Goal: Task Accomplishment & Management: Complete application form

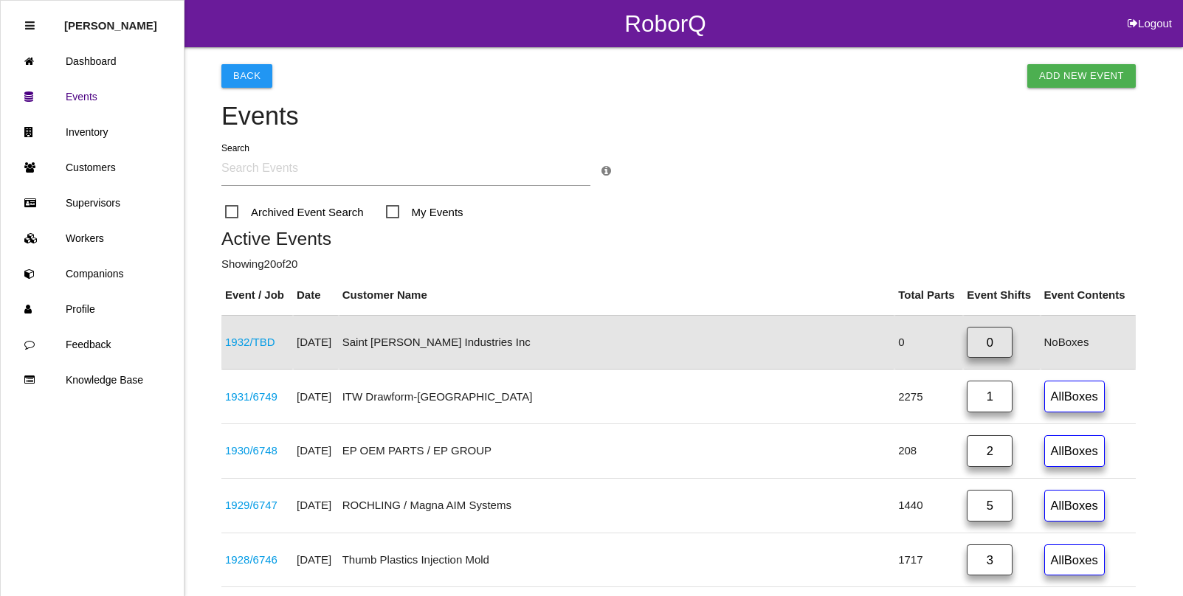
scroll to position [37, 0]
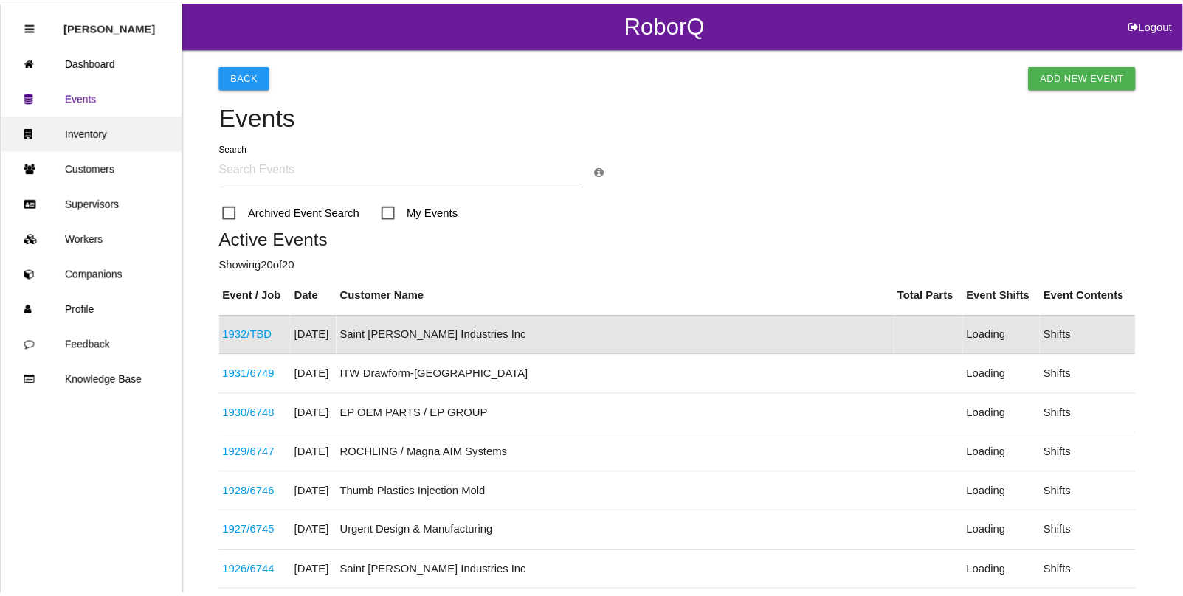
scroll to position [37, 0]
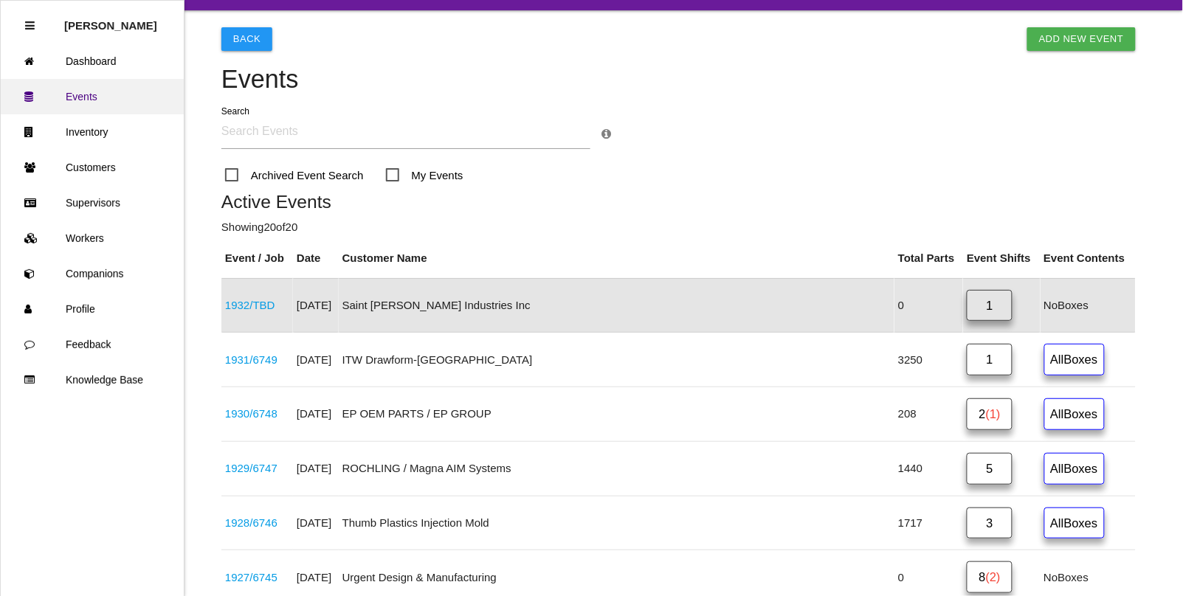
click at [85, 92] on link "Events" at bounding box center [92, 96] width 183 height 35
click at [1068, 38] on link "Add New Event" at bounding box center [1081, 39] width 108 height 24
select select "notRequired"
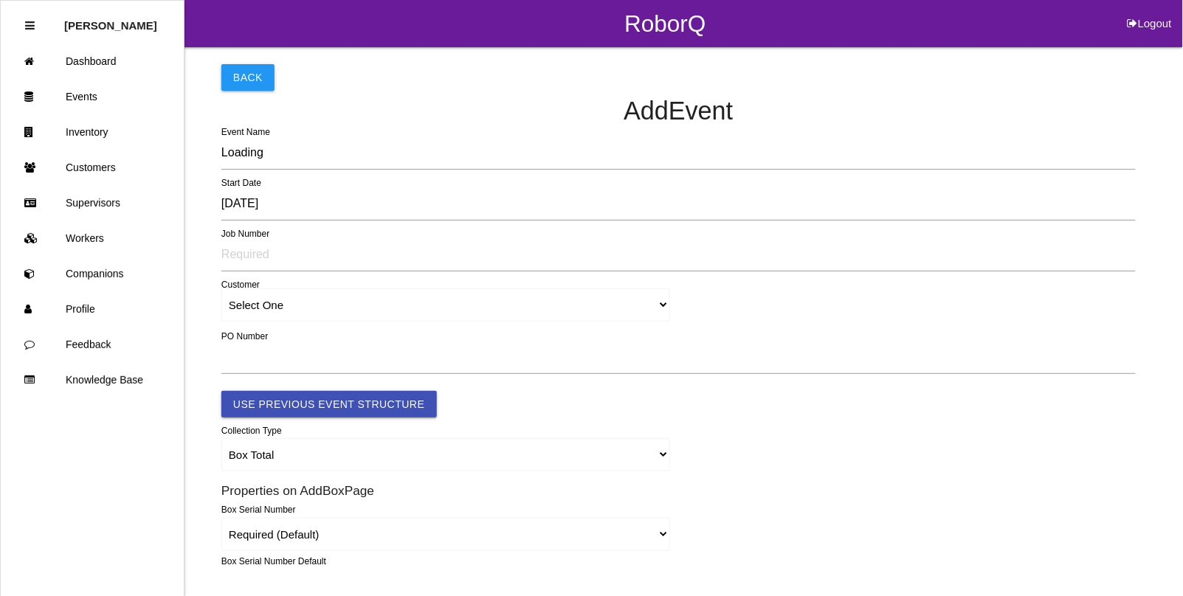
type input "1933"
type input "4.0"
click at [316, 452] on select "Box Total Individual Parts Yard Purge Full Custom Form Full Custom Form w/ Seri…" at bounding box center [445, 454] width 449 height 33
select select "autoSingle"
click at [221, 439] on select "Box Total Individual Parts Yard Purge Full Custom Form Full Custom Form w/ Seri…" at bounding box center [445, 454] width 449 height 33
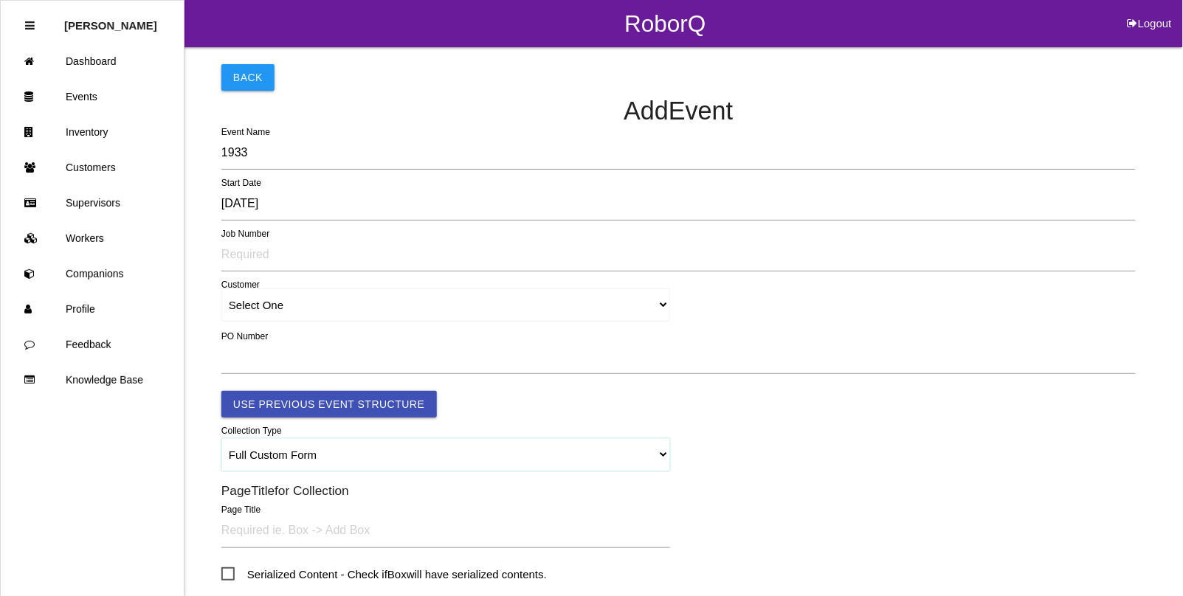
click at [271, 454] on select "Box Total Individual Parts Yard Purge Full Custom Form Full Custom Form w/ Seri…" at bounding box center [445, 454] width 449 height 33
click at [303, 452] on select "Box Total Individual Parts Yard Purge Full Custom Form Full Custom Form w/ Seri…" at bounding box center [445, 454] width 449 height 33
click at [221, 439] on select "Box Total Individual Parts Yard Purge Full Custom Form Full Custom Form w/ Seri…" at bounding box center [445, 454] width 449 height 33
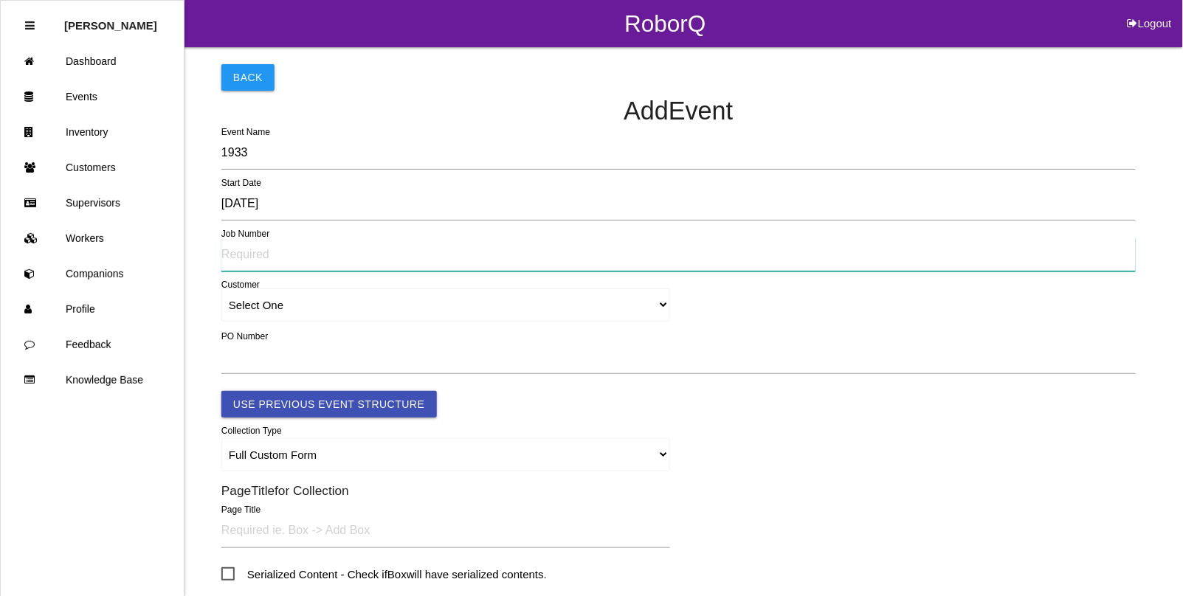
click at [278, 263] on input "text" at bounding box center [678, 255] width 914 height 34
type input "TBD"
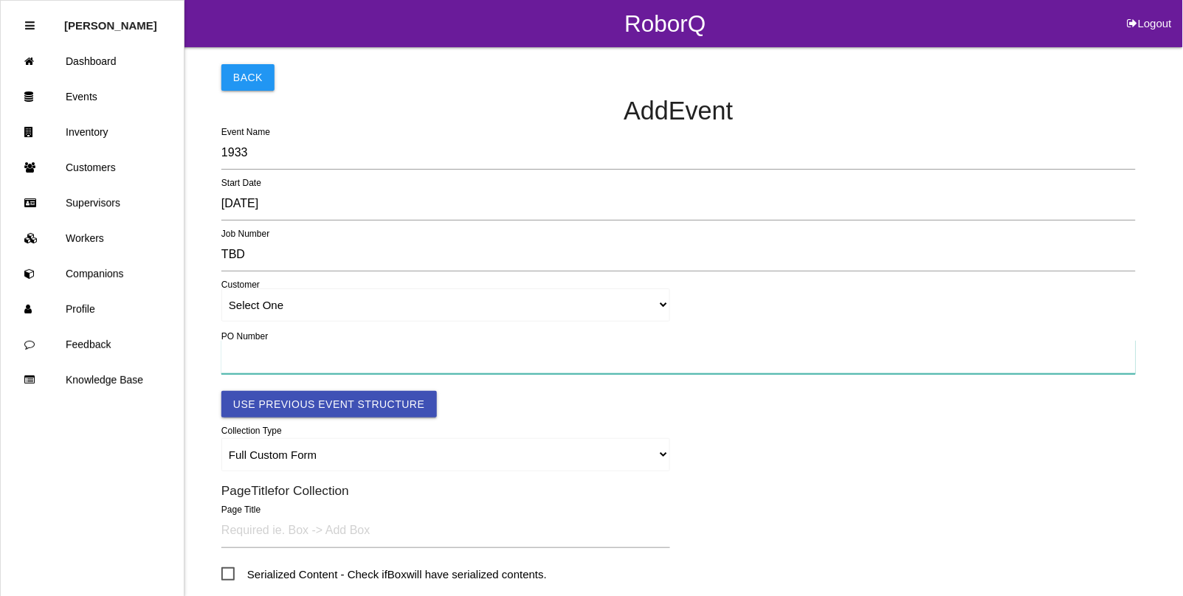
click at [268, 351] on input "text" at bounding box center [678, 357] width 914 height 34
type input "TBD"
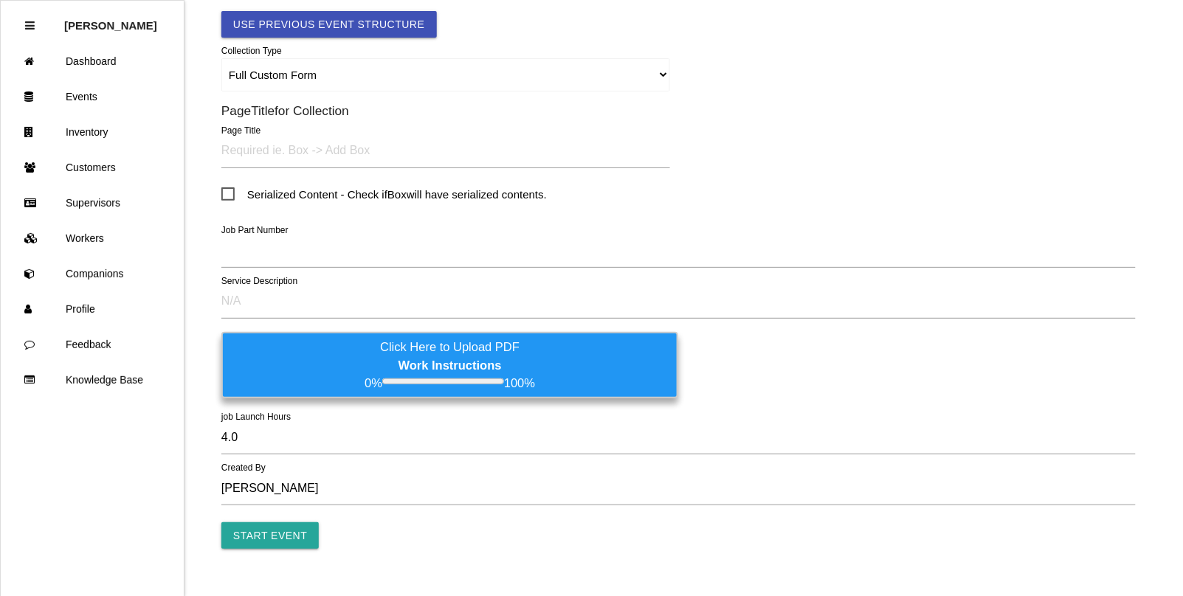
scroll to position [407, 0]
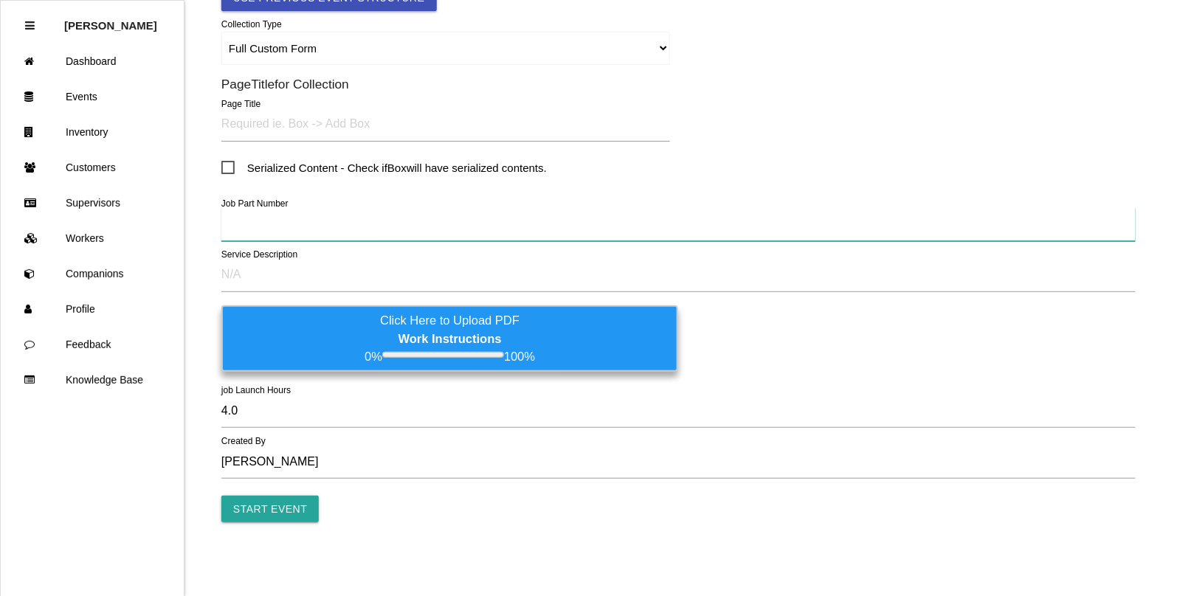
click at [255, 235] on input "text" at bounding box center [678, 224] width 914 height 34
type input "TBD"
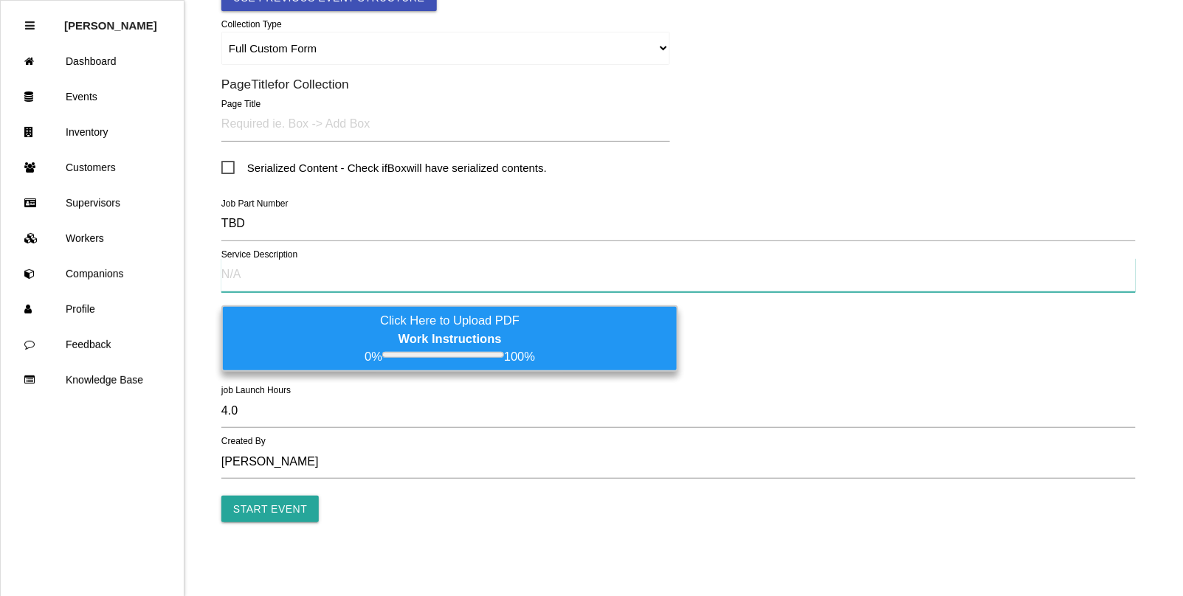
click at [249, 277] on input "text" at bounding box center [678, 275] width 914 height 34
type input "TBD"
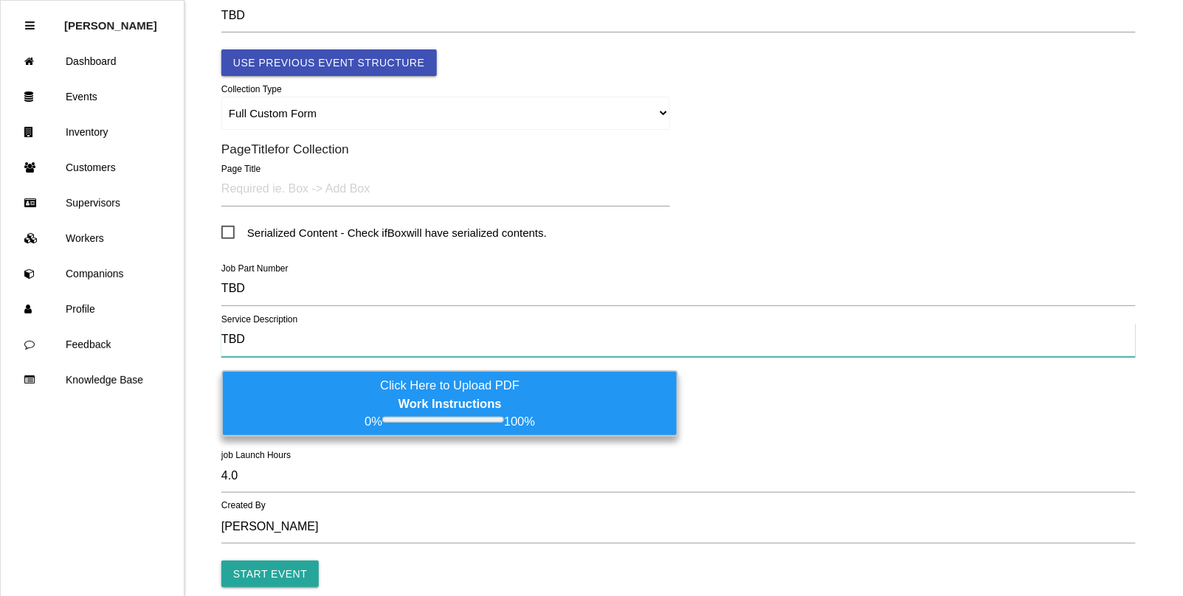
scroll to position [314, 0]
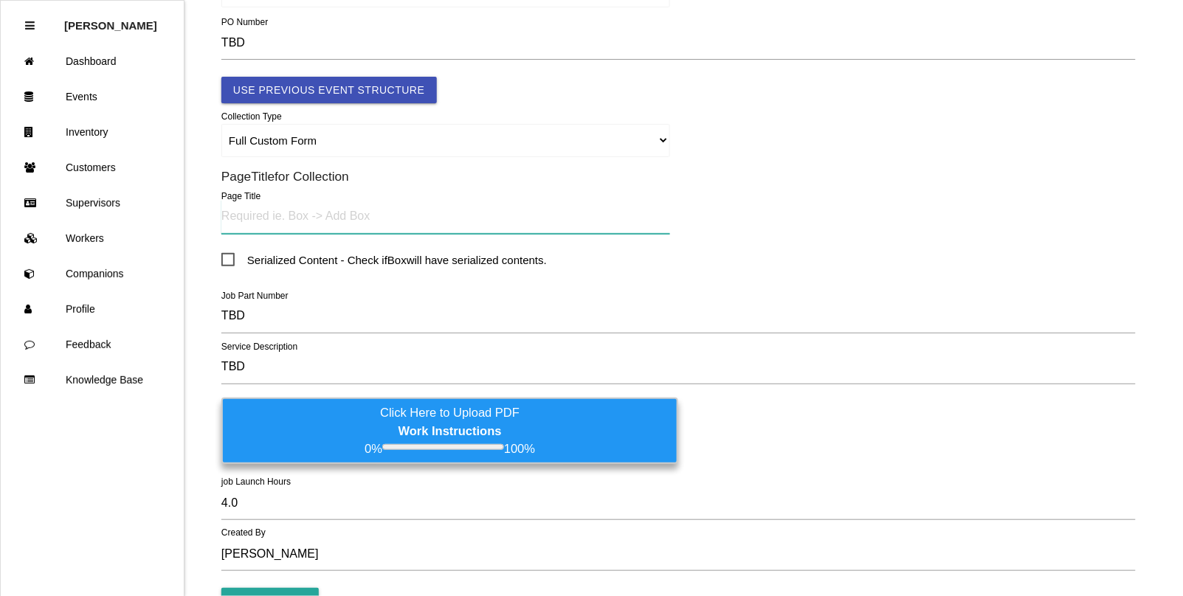
click at [258, 224] on input "text" at bounding box center [445, 217] width 449 height 34
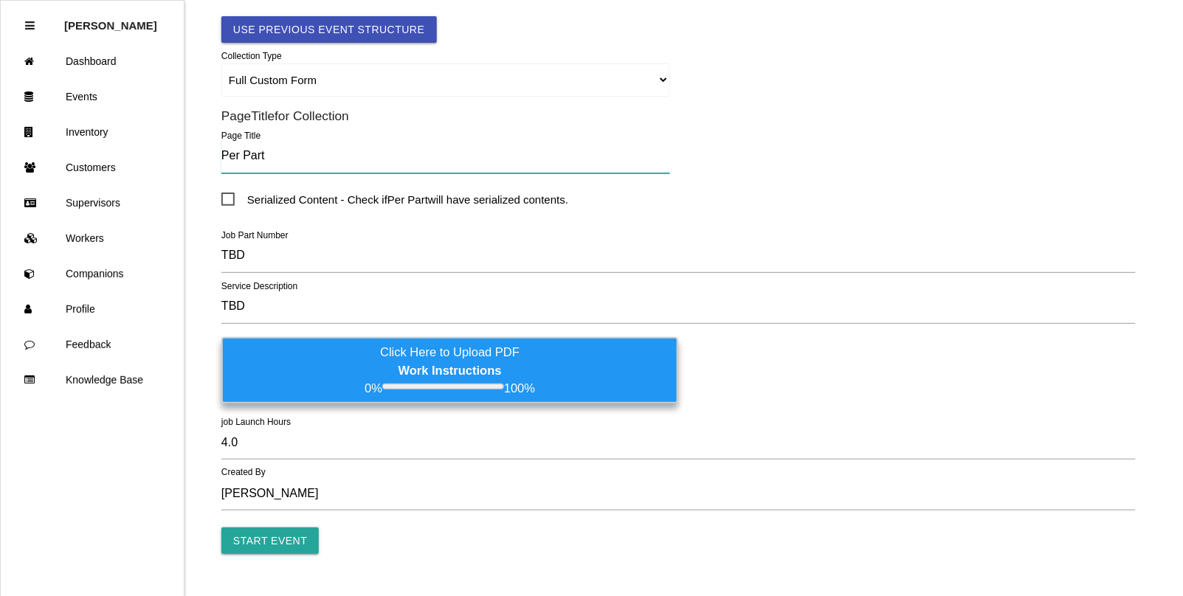
scroll to position [407, 0]
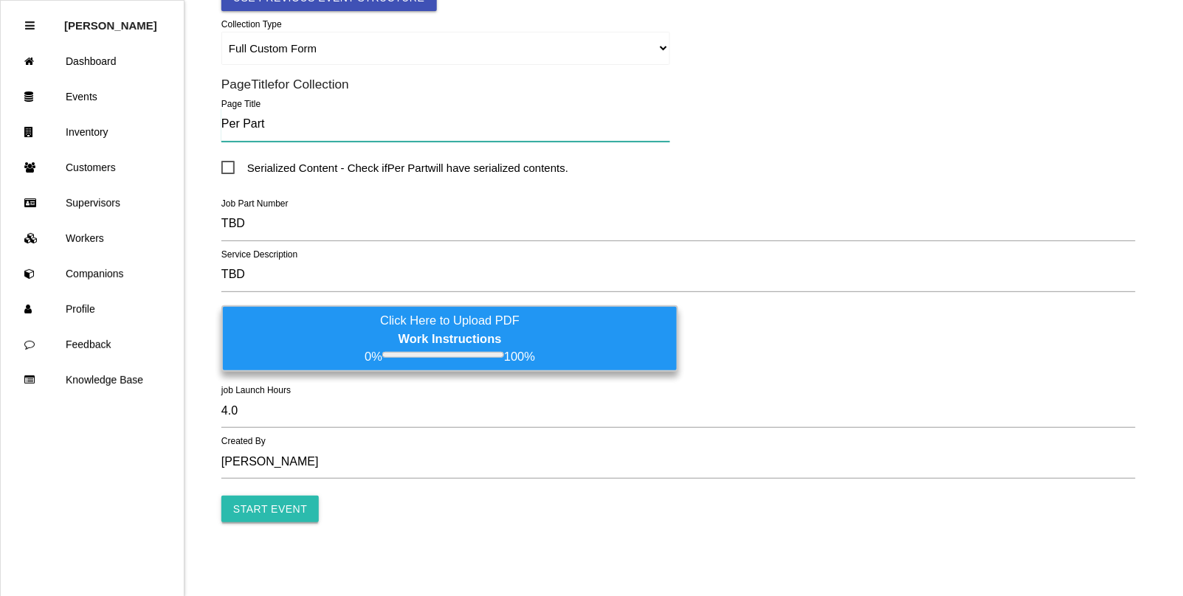
type input "Per Part"
click at [285, 510] on input "Start Event" at bounding box center [269, 509] width 97 height 27
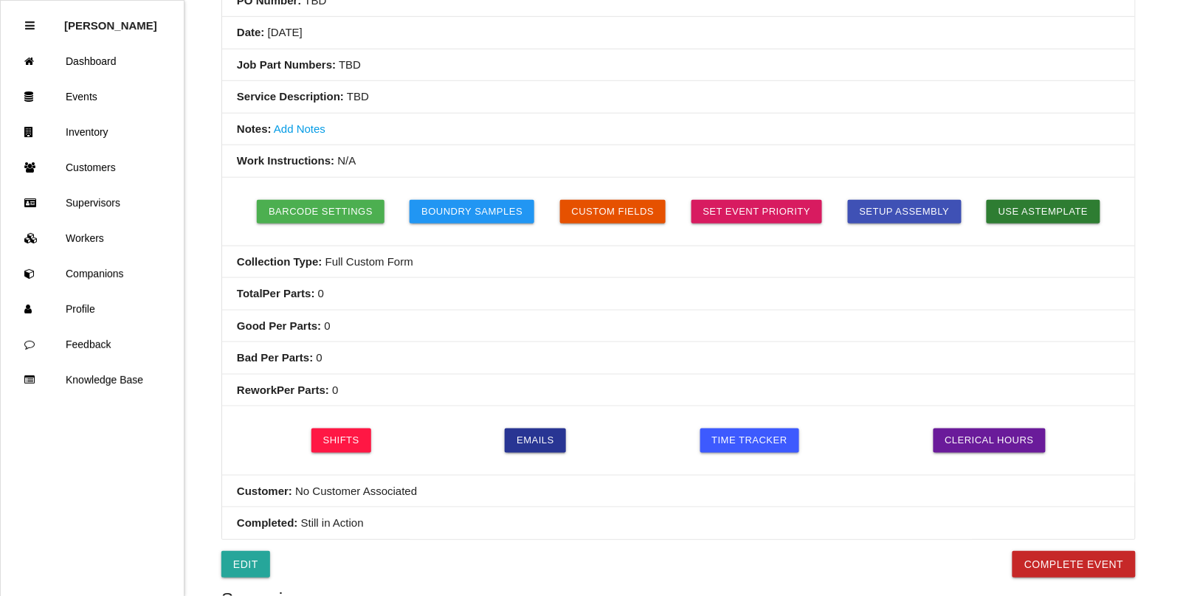
scroll to position [277, 0]
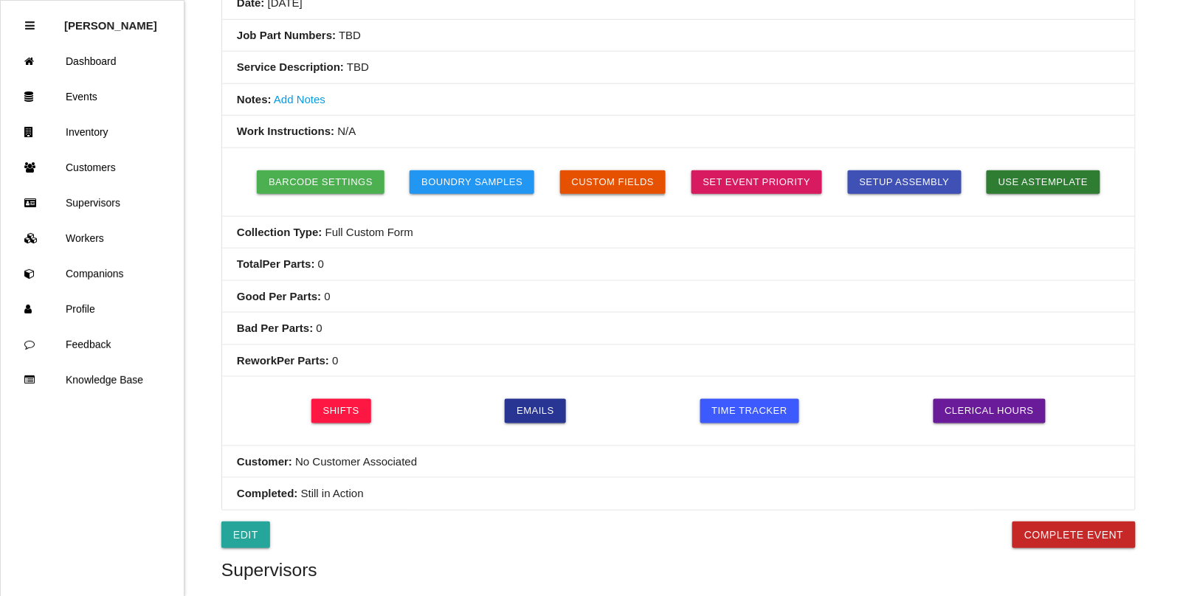
click at [615, 184] on button "Custom Fields" at bounding box center [613, 182] width 106 height 24
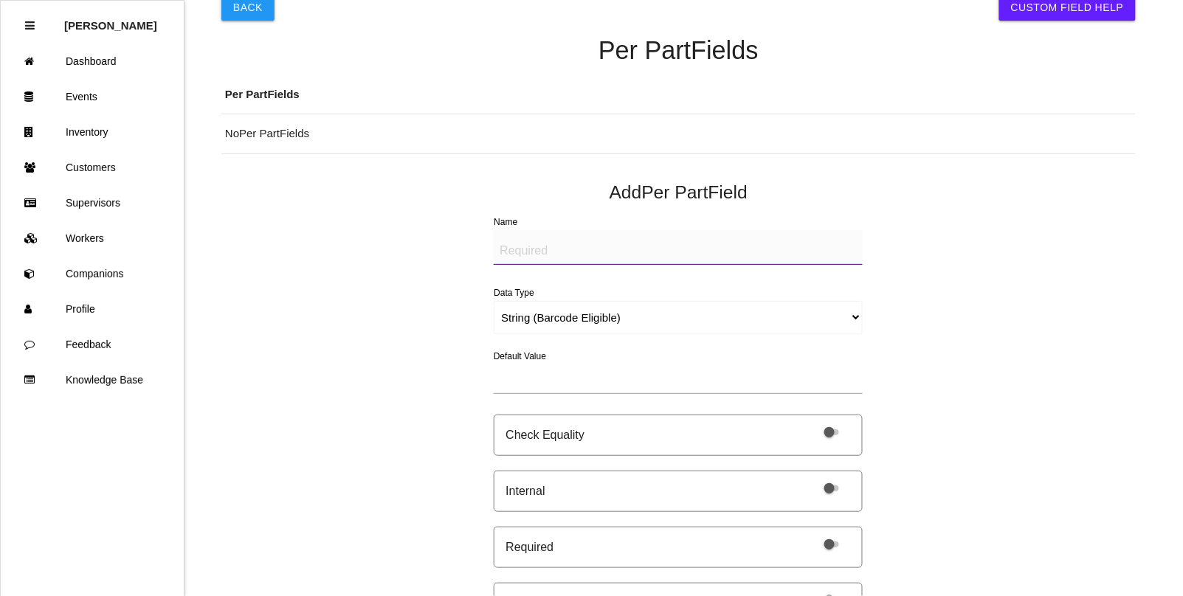
scroll to position [30, 0]
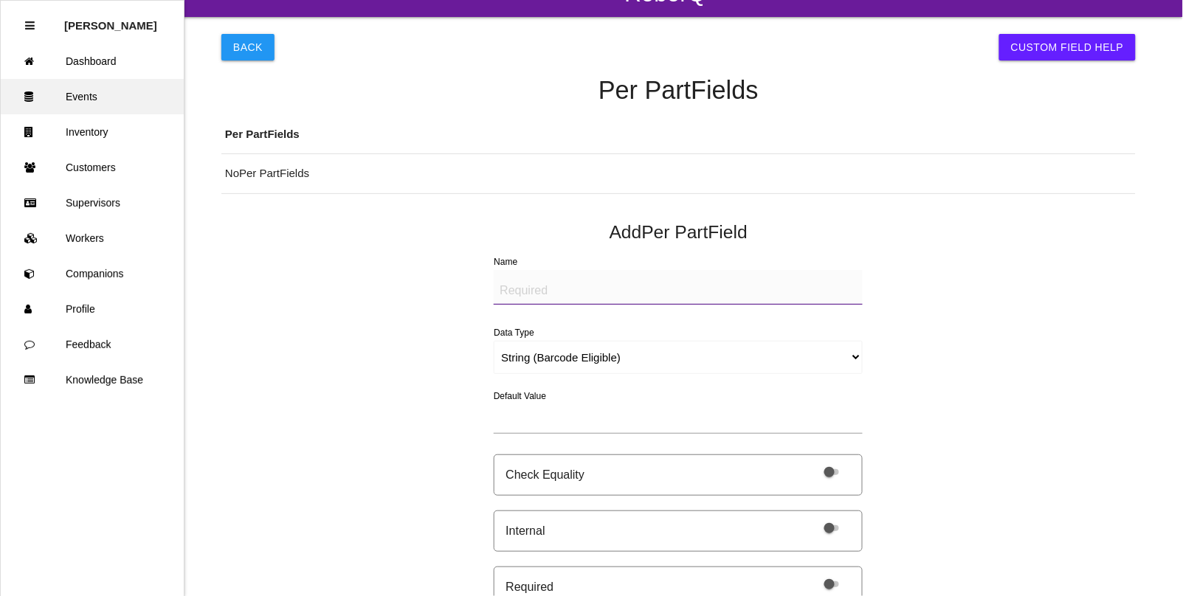
click at [90, 103] on link "Events" at bounding box center [92, 96] width 183 height 35
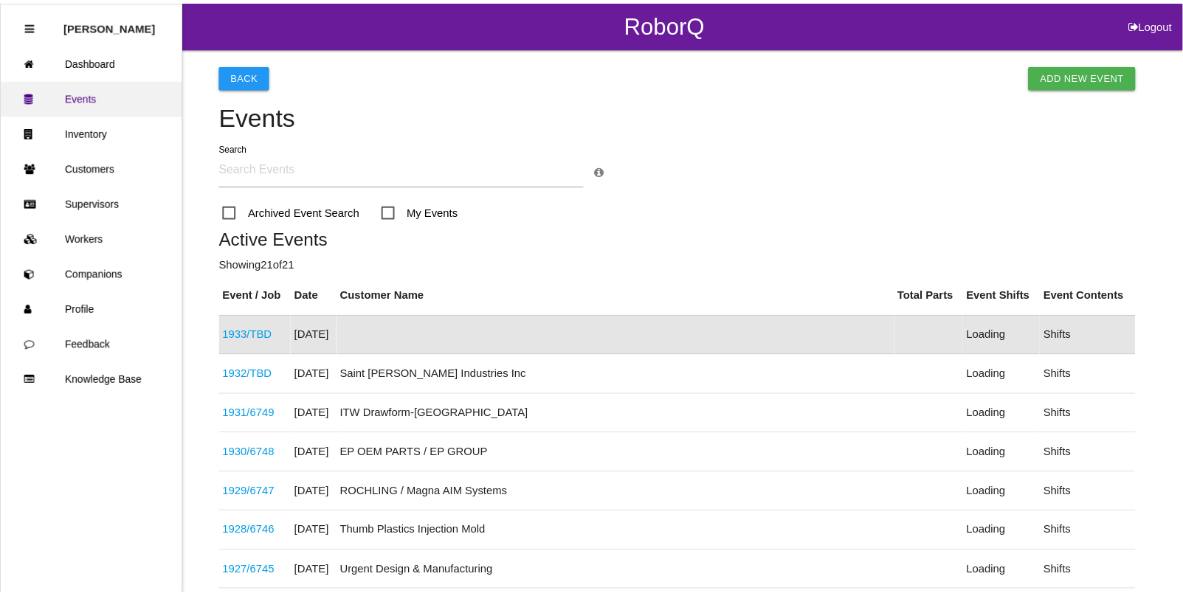
scroll to position [37, 0]
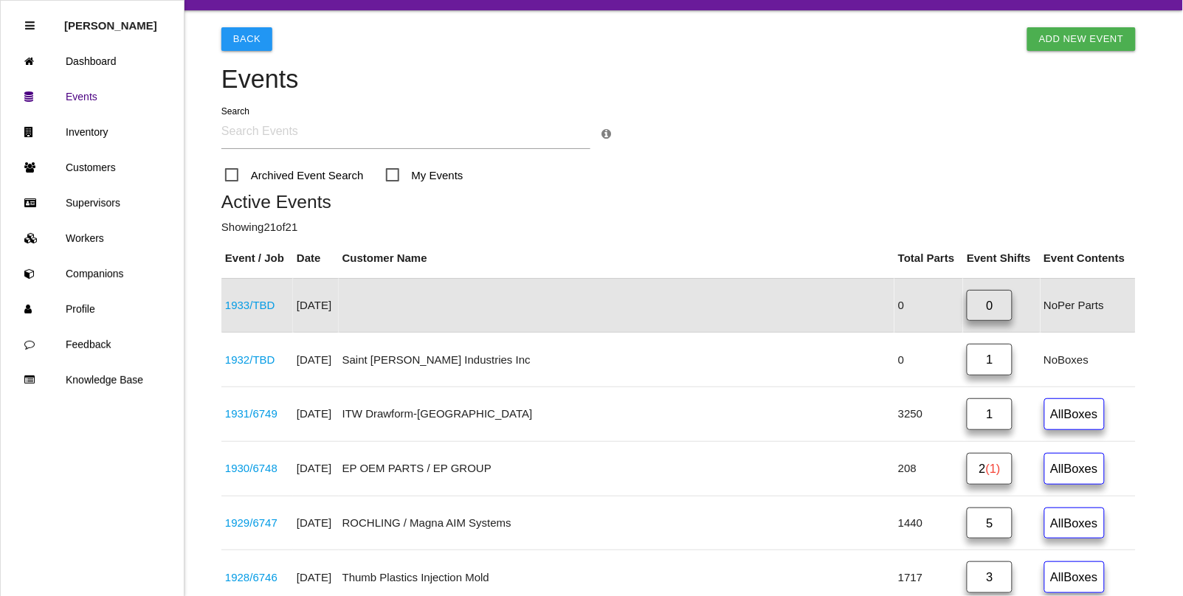
click at [277, 139] on input "text" at bounding box center [405, 132] width 369 height 34
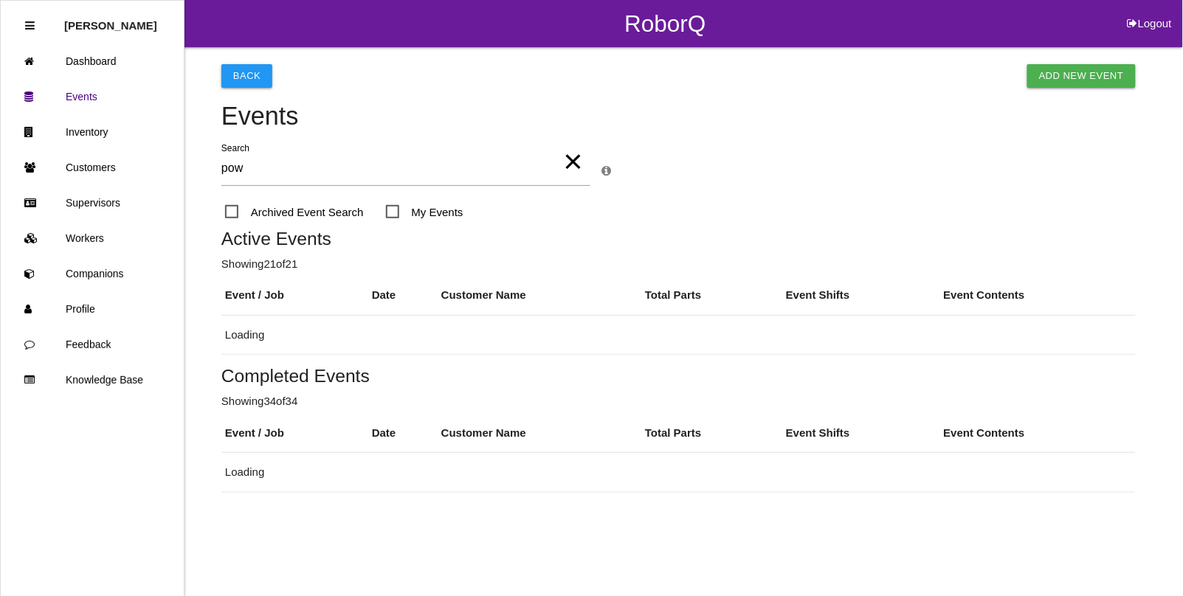
scroll to position [0, 0]
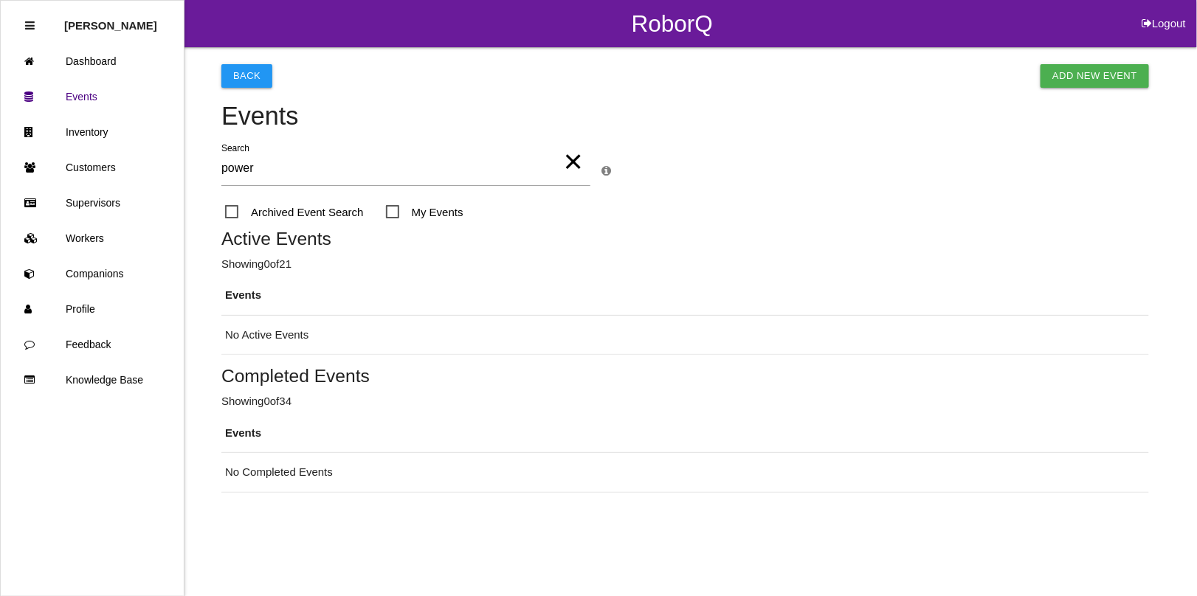
type input "powertrain"
click at [226, 212] on span "Archived Event Search" at bounding box center [294, 212] width 139 height 18
click at [226, 212] on input "Archived Event Search" at bounding box center [230, 208] width 10 height 10
checkbox input "true"
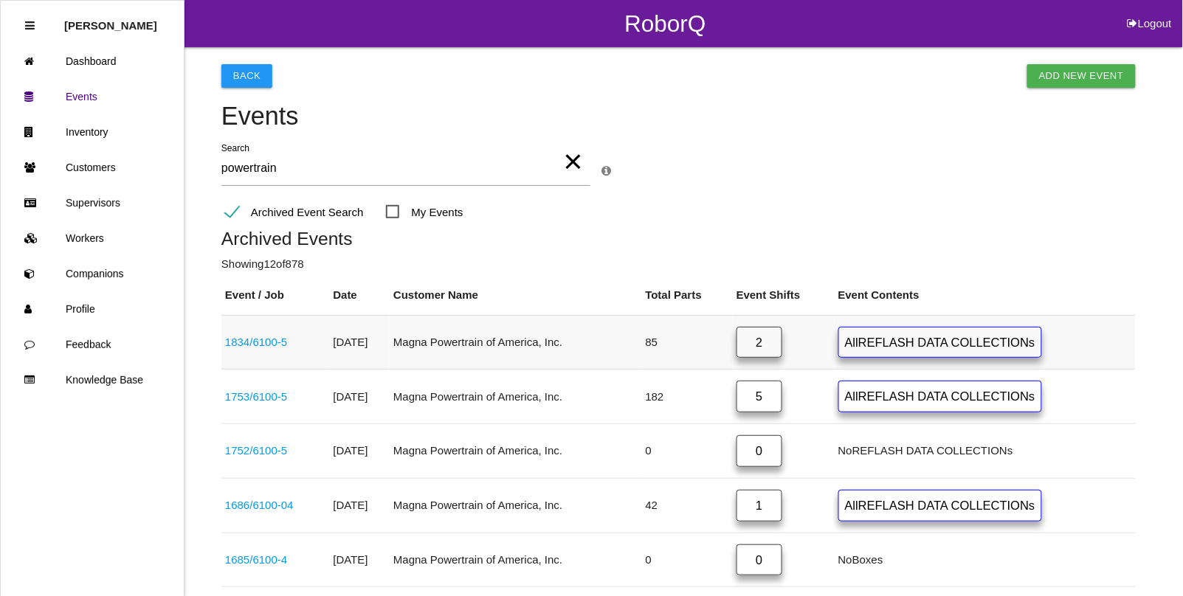
click at [281, 345] on link "1834 / 6100-5" at bounding box center [256, 342] width 62 height 13
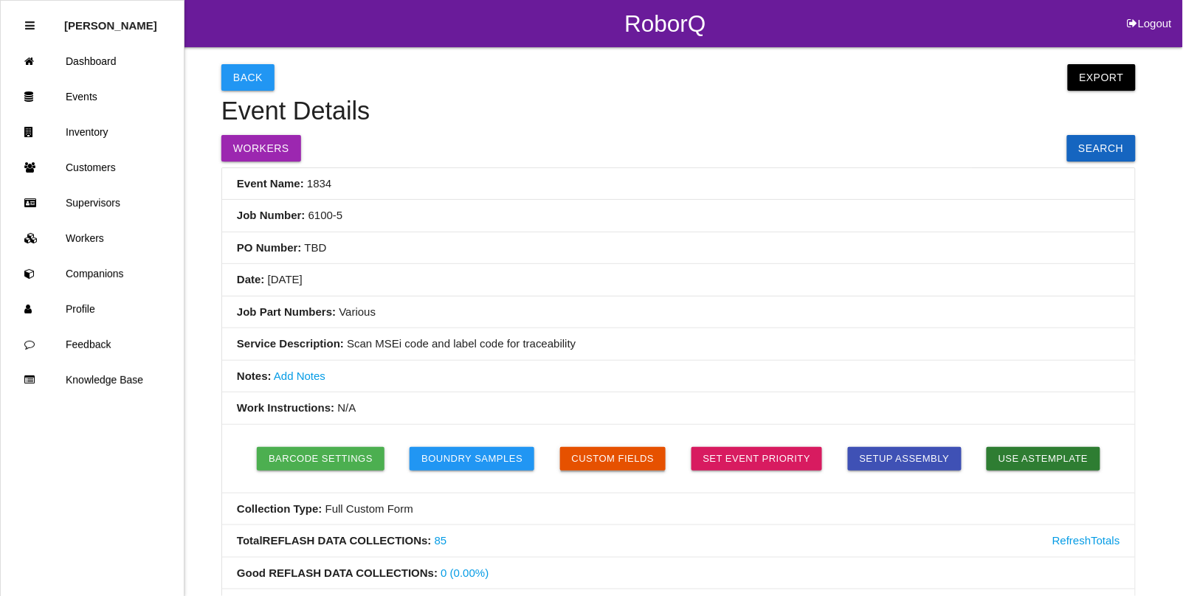
click at [613, 459] on button "Custom Fields" at bounding box center [613, 459] width 106 height 24
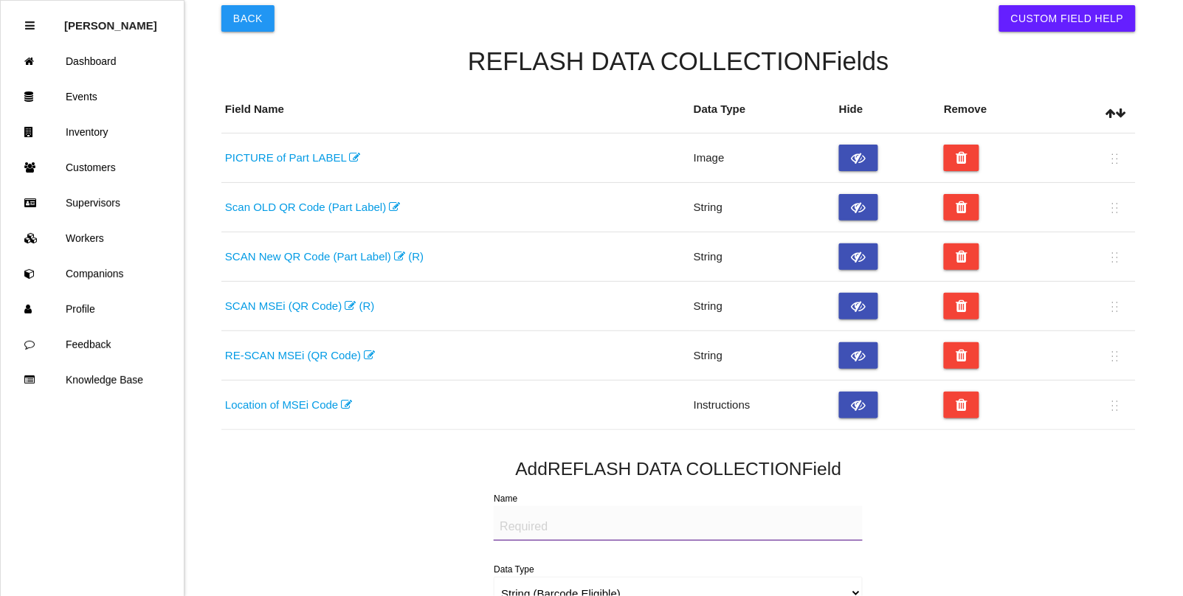
scroll to position [92, 0]
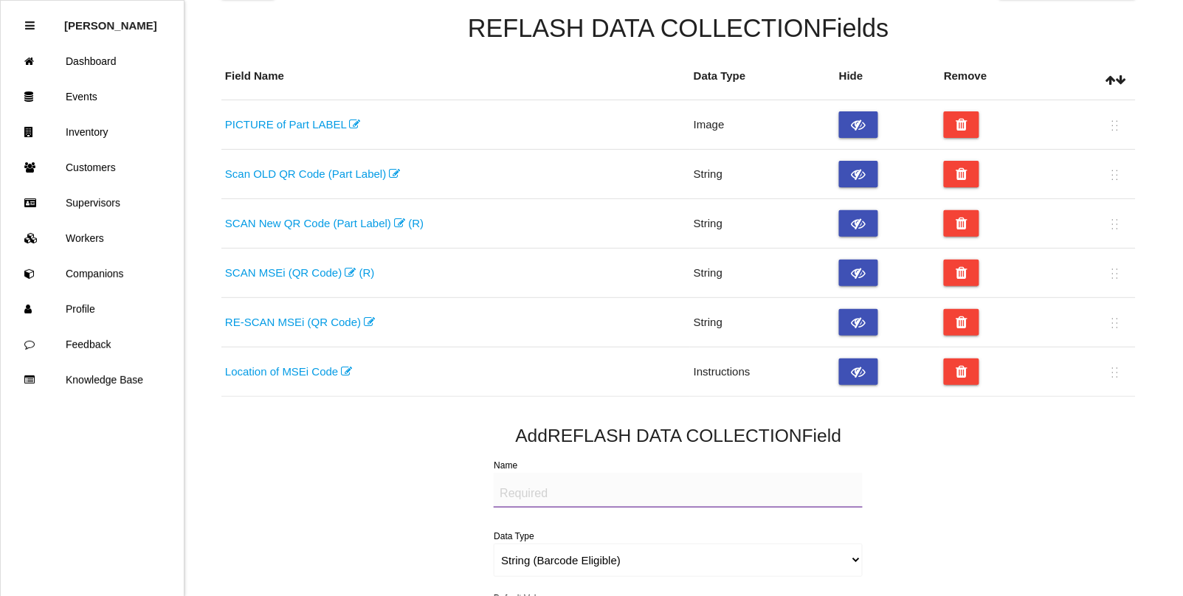
click at [358, 275] on link "SCAN MSEi (QR Code) (R)" at bounding box center [300, 272] width 150 height 13
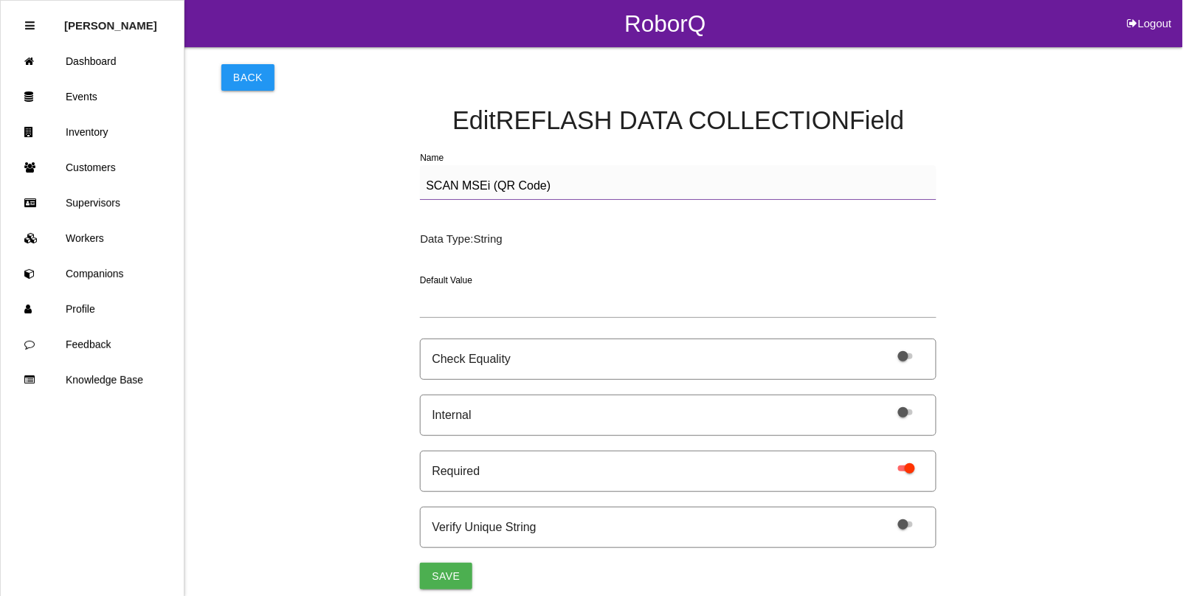
drag, startPoint x: 555, startPoint y: 190, endPoint x: 351, endPoint y: 175, distance: 204.2
click at [351, 175] on div "Back Edit REFLASH DATA COLLECTION Field Name SCAN MSEi (QR Code) Data Type: Str…" at bounding box center [678, 318] width 914 height 542
click at [246, 77] on button "Back" at bounding box center [247, 77] width 53 height 27
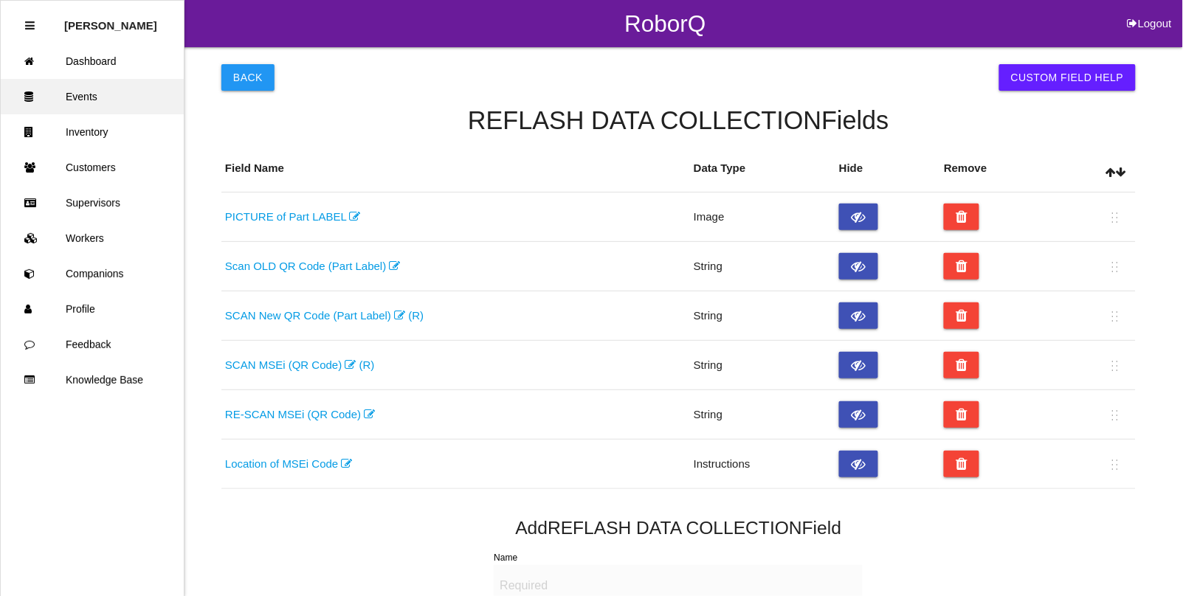
click at [75, 97] on link "Events" at bounding box center [92, 96] width 183 height 35
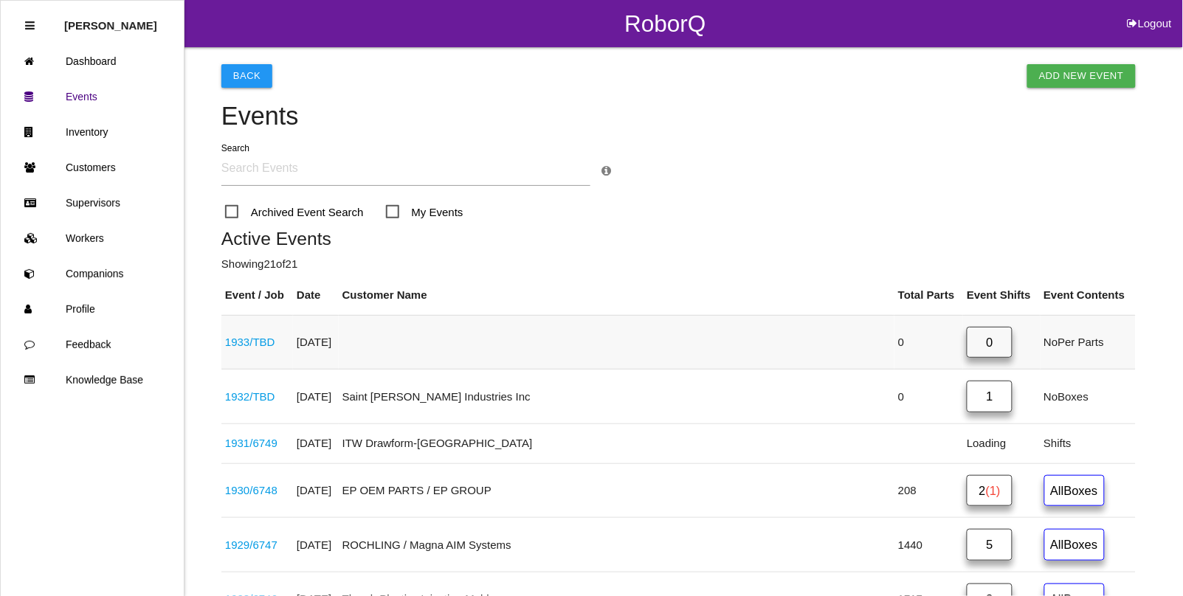
click at [252, 342] on link "1933 / TBD" at bounding box center [250, 342] width 50 height 13
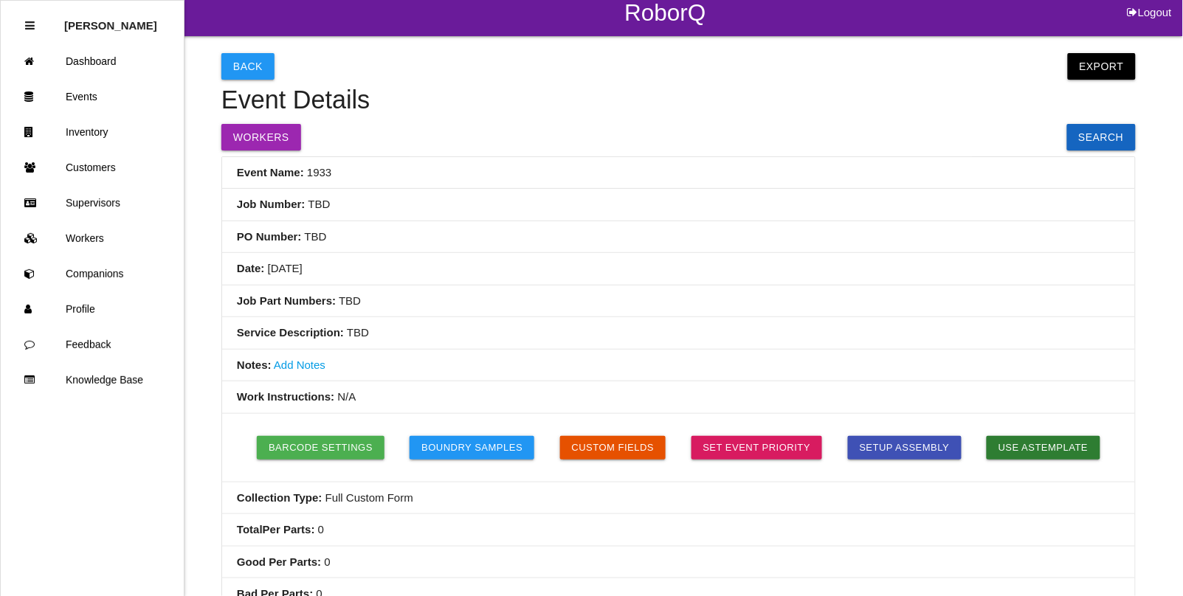
scroll to position [9, 0]
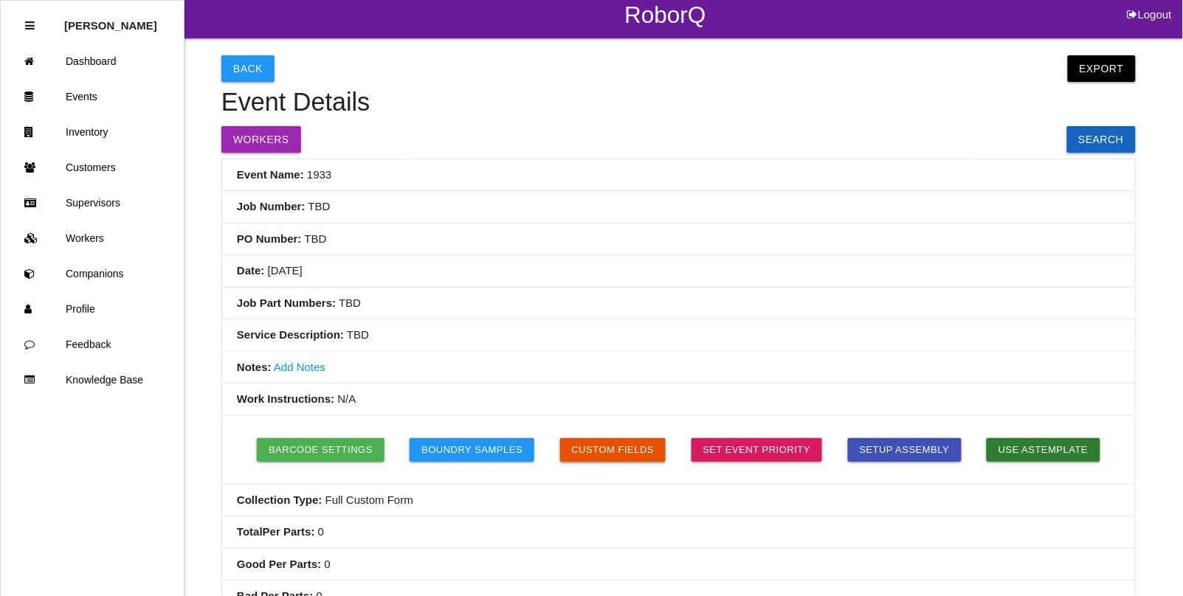
click at [598, 452] on button "Custom Fields" at bounding box center [613, 450] width 106 height 24
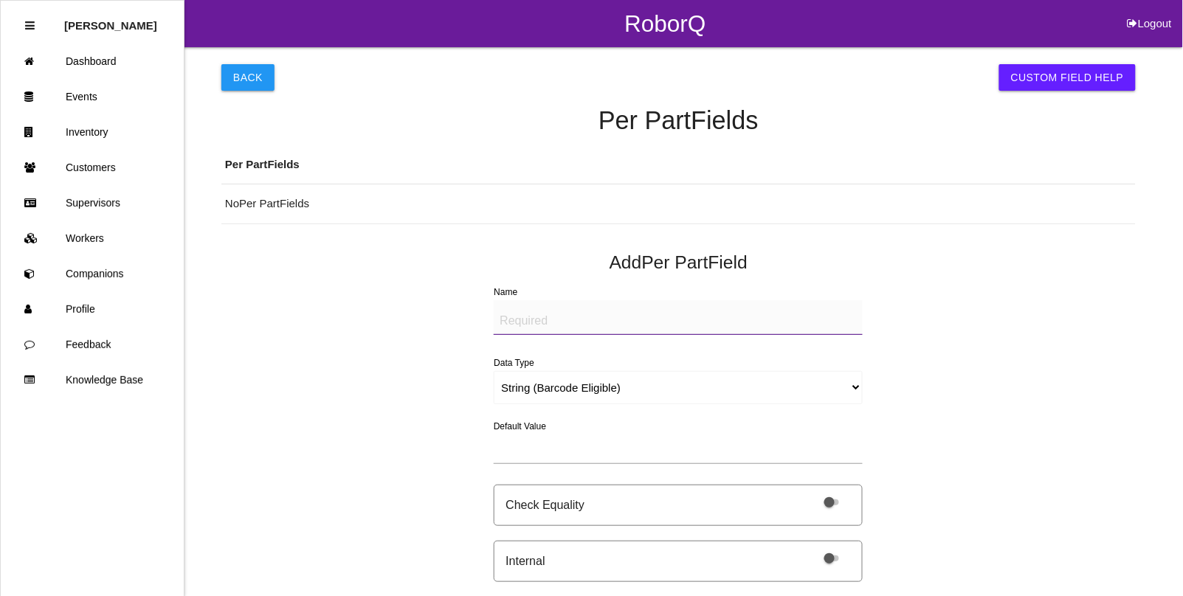
click at [524, 322] on textarea "Name" at bounding box center [678, 317] width 369 height 35
paste textarea "SCAN MSEi (QR Code)"
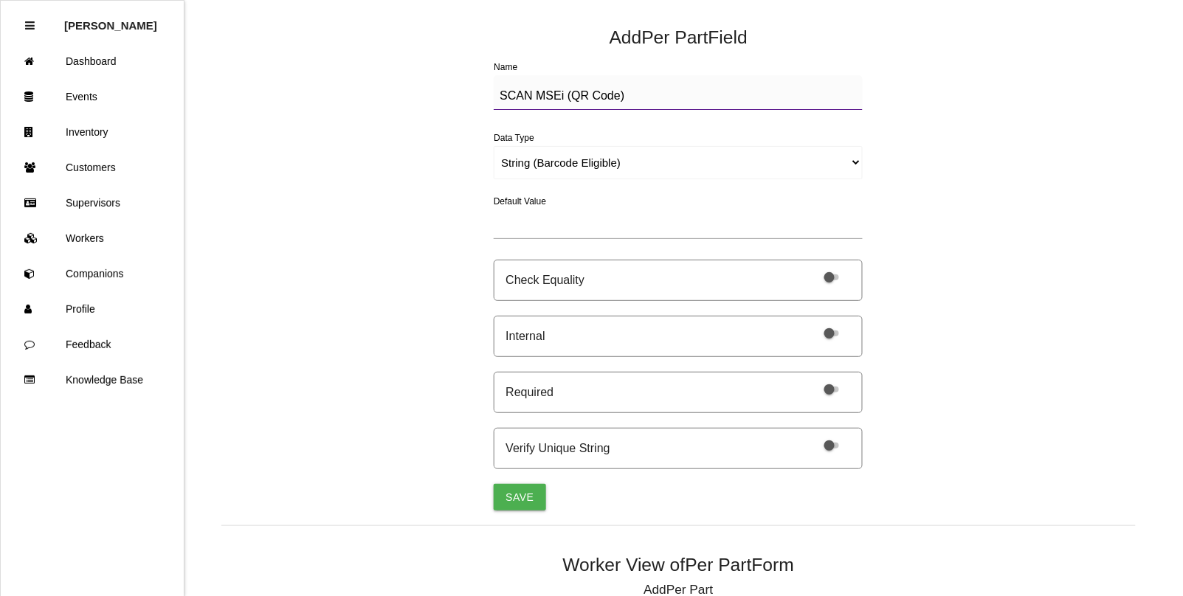
scroll to position [184, 0]
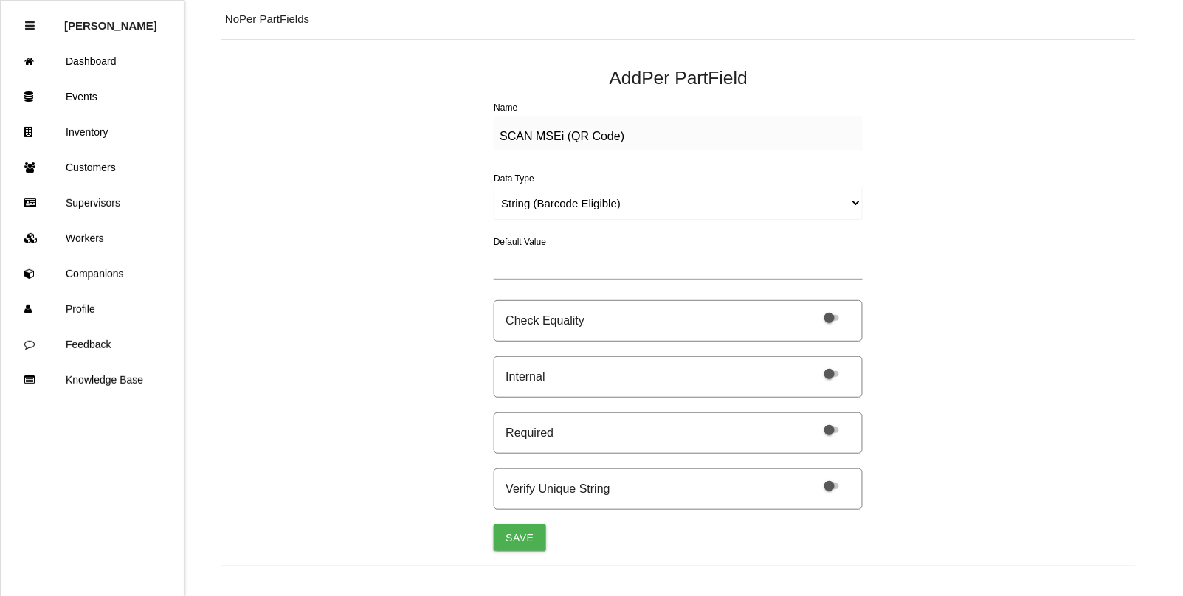
type textarea "SCAN MSEi (QR Code)"
click at [832, 430] on span at bounding box center [831, 430] width 15 height 6
click at [812, 421] on input "checkbox" at bounding box center [812, 421] width 0 height 0
click at [509, 539] on button "Save" at bounding box center [520, 538] width 52 height 27
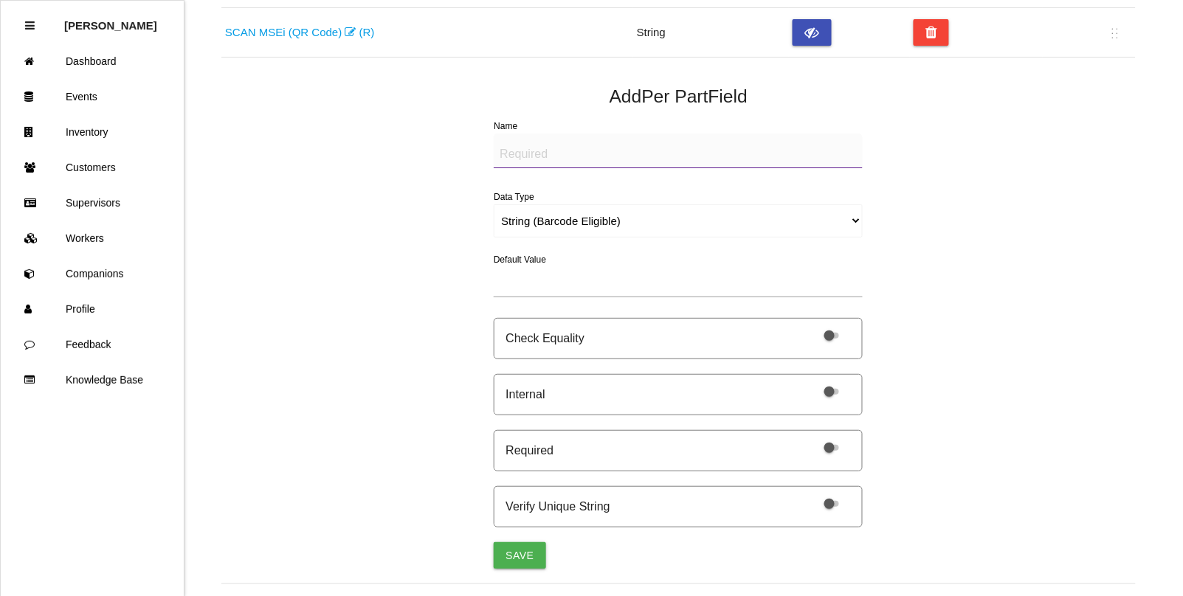
click at [525, 156] on textarea "Name" at bounding box center [678, 151] width 369 height 35
paste textarea "SCAN MSEi (QR Code)"
type textarea "Re-SCAN MSEi (QR Code)"
click at [826, 450] on span at bounding box center [831, 448] width 15 height 6
click at [812, 438] on input "checkbox" at bounding box center [812, 438] width 0 height 0
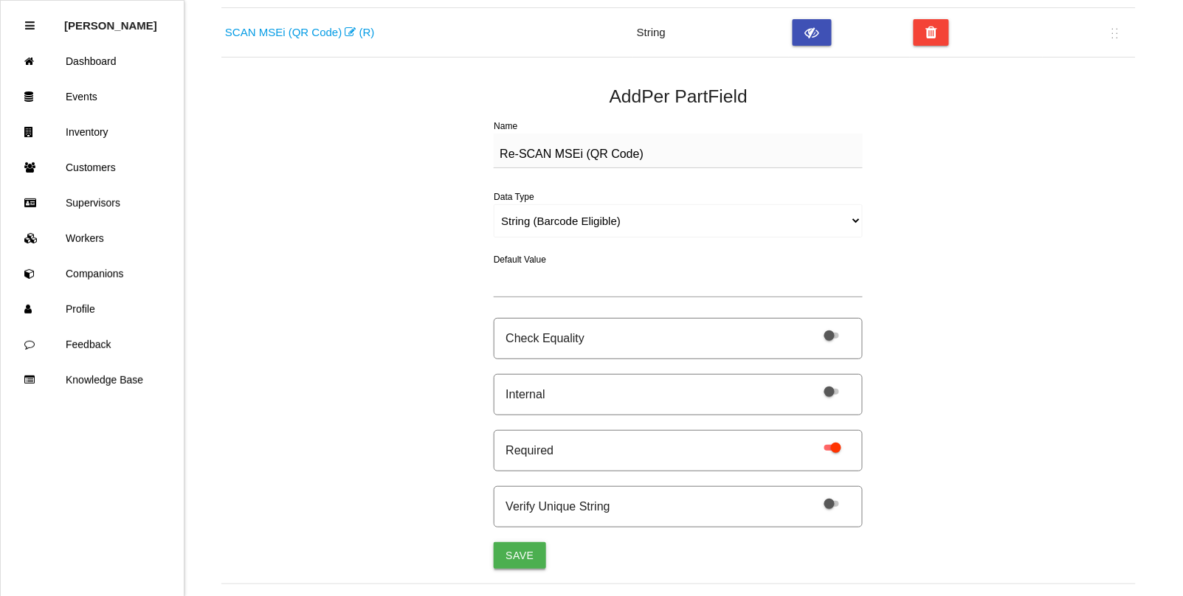
click at [522, 551] on button "Save" at bounding box center [520, 555] width 52 height 27
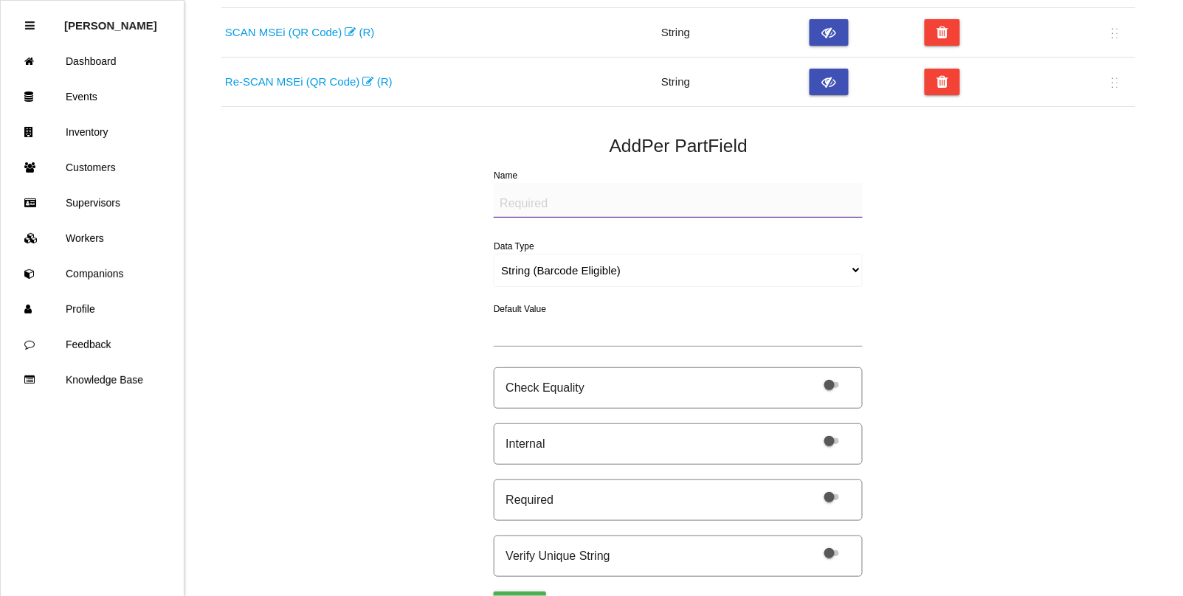
click at [522, 201] on textarea "Name" at bounding box center [678, 200] width 369 height 35
type textarea "p"
type textarea "PART (IMAGE)"
click at [539, 271] on select "String (Barcode Eligible) Number Instructions True/False Select One of Many Sel…" at bounding box center [678, 270] width 369 height 33
select select "imageCF"
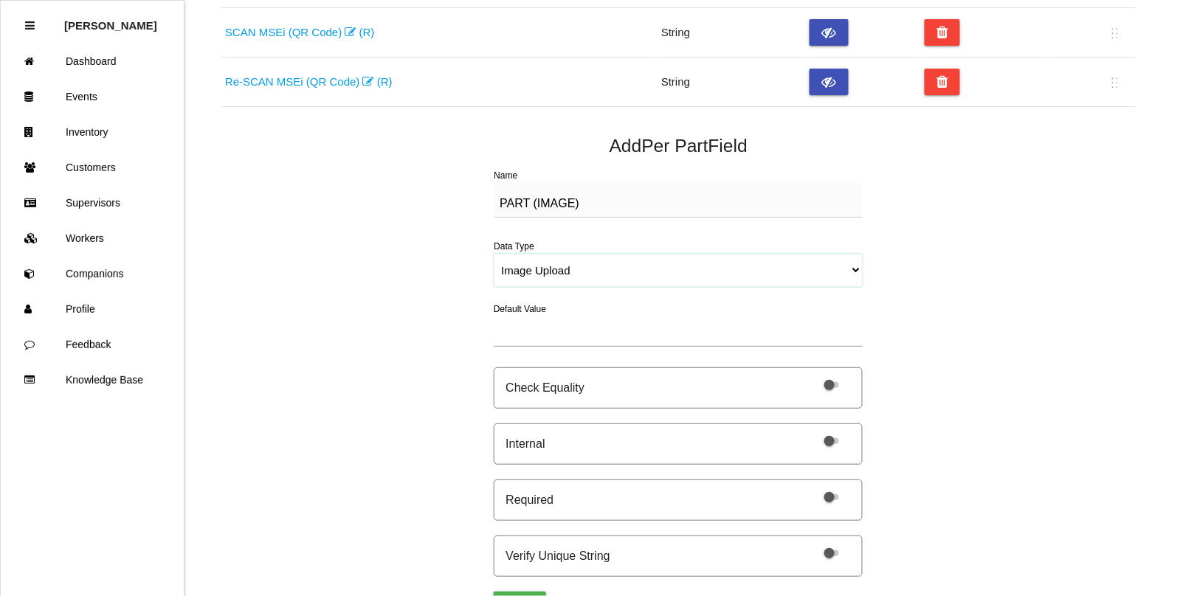
click at [494, 254] on select "String (Barcode Eligible) Number Instructions True/False Select One of Many Sel…" at bounding box center [678, 270] width 369 height 33
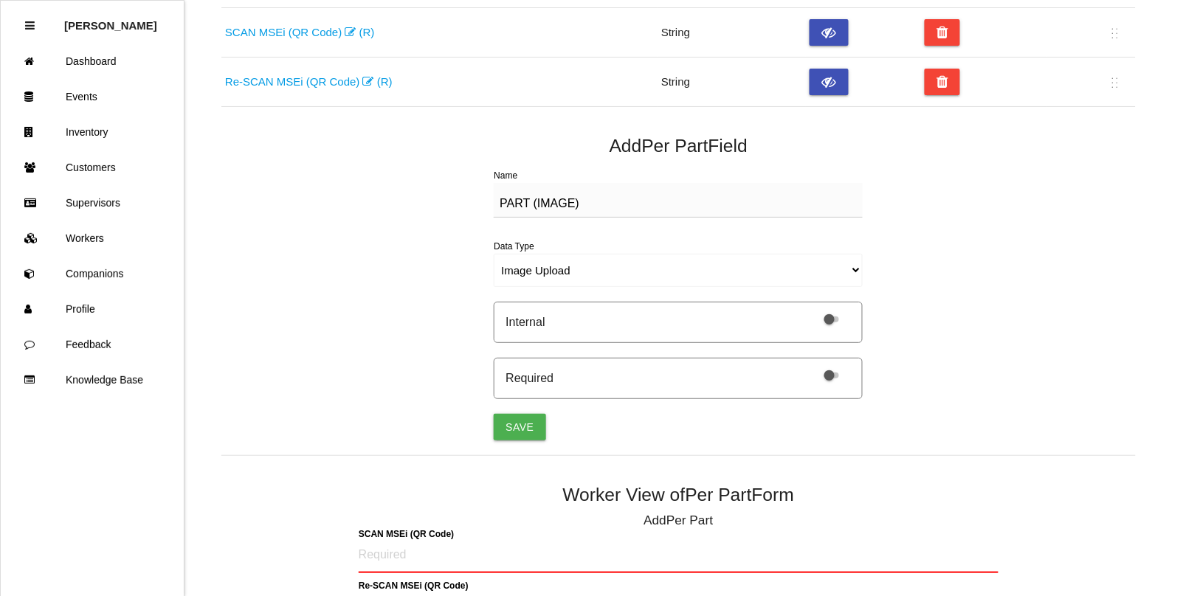
click at [834, 381] on label at bounding box center [827, 374] width 31 height 13
click at [812, 366] on input "checkbox" at bounding box center [812, 366] width 0 height 0
click at [520, 414] on button "Save" at bounding box center [520, 427] width 52 height 27
select select "string"
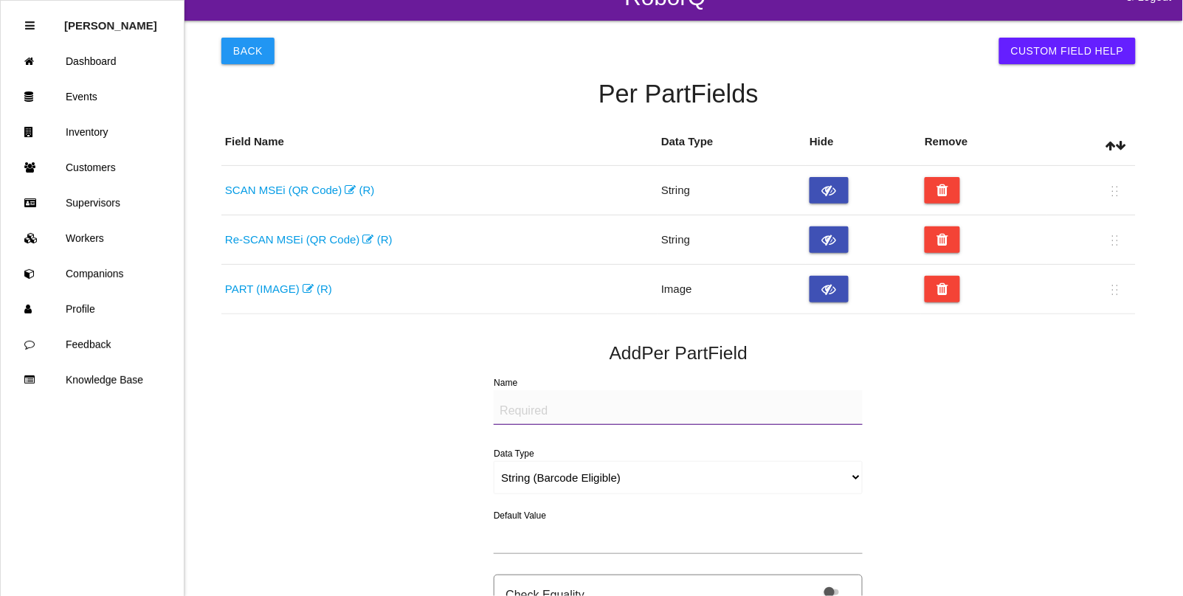
scroll to position [0, 0]
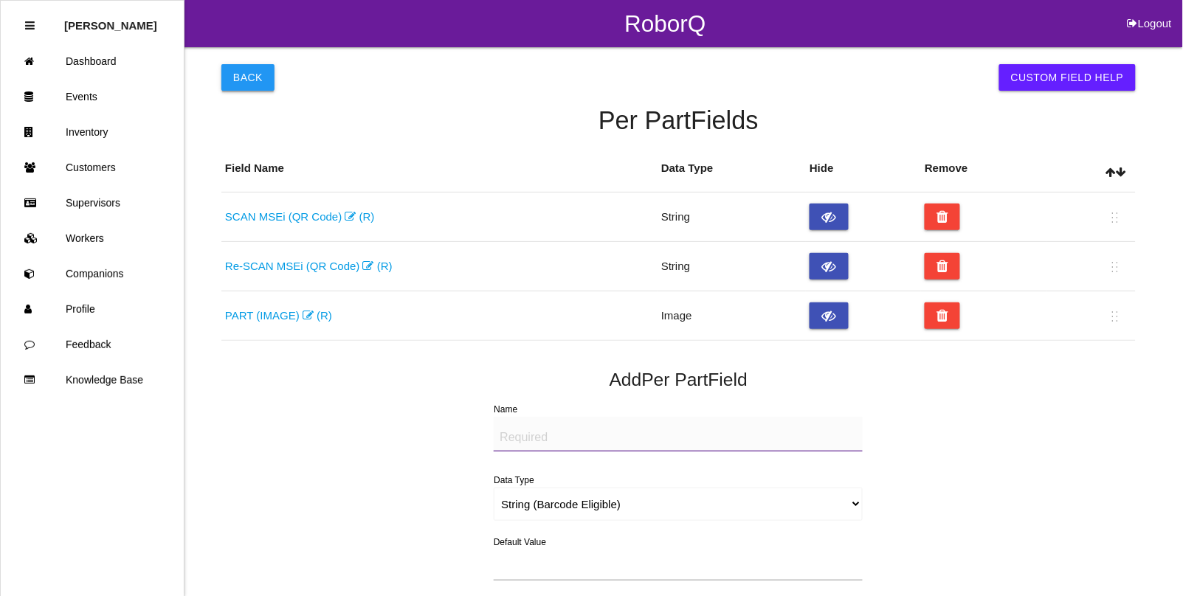
click at [226, 75] on button "Back" at bounding box center [247, 77] width 53 height 27
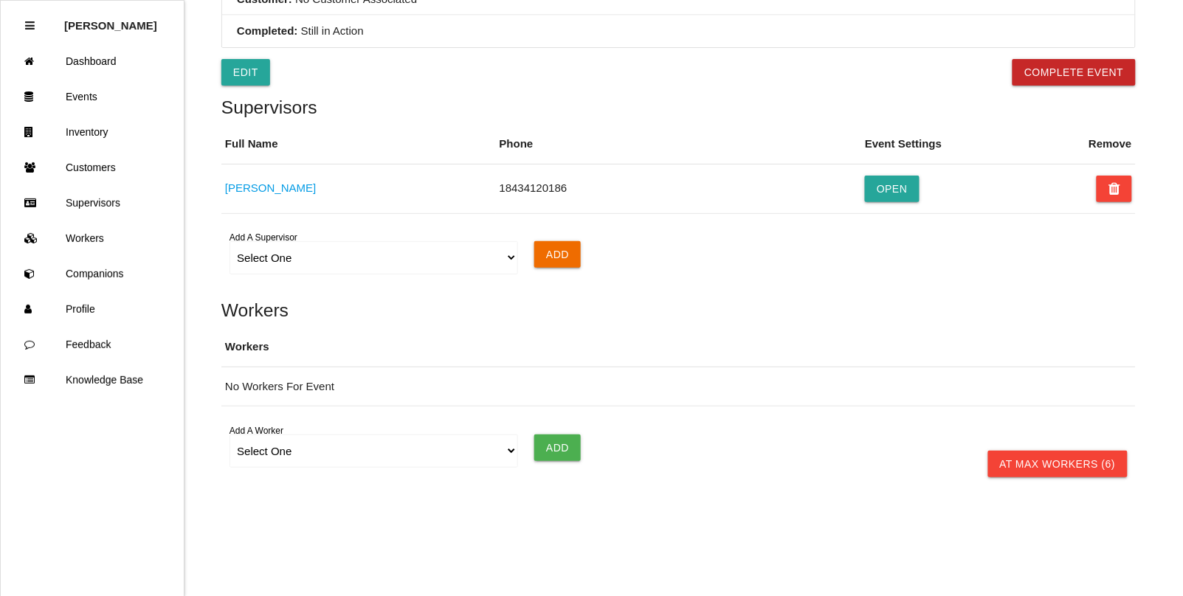
scroll to position [747, 0]
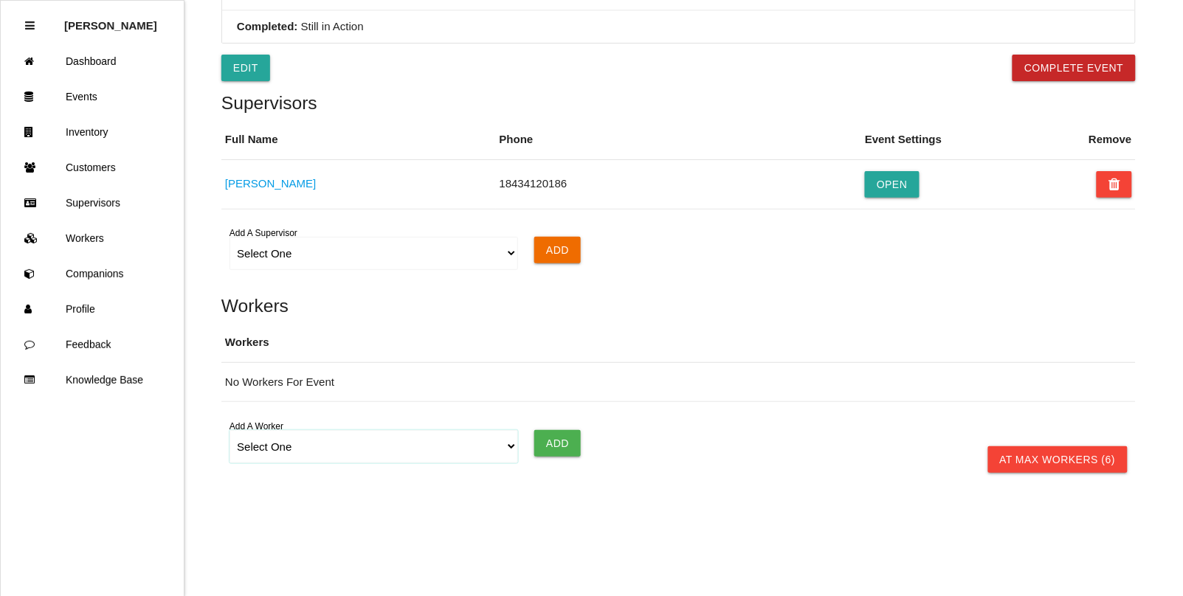
click at [305, 451] on select "Select One [PERSON_NAME] [PERSON_NAME] [PERSON_NAME] [PERSON_NAME] [PERSON_NAME…" at bounding box center [373, 446] width 288 height 33
select select "5fb8fcb2f2a26700121c4497"
click at [229, 430] on select "Select One [PERSON_NAME] [PERSON_NAME] [PERSON_NAME] [PERSON_NAME] [PERSON_NAME…" at bounding box center [373, 446] width 288 height 33
click at [550, 444] on input "Add" at bounding box center [557, 443] width 46 height 27
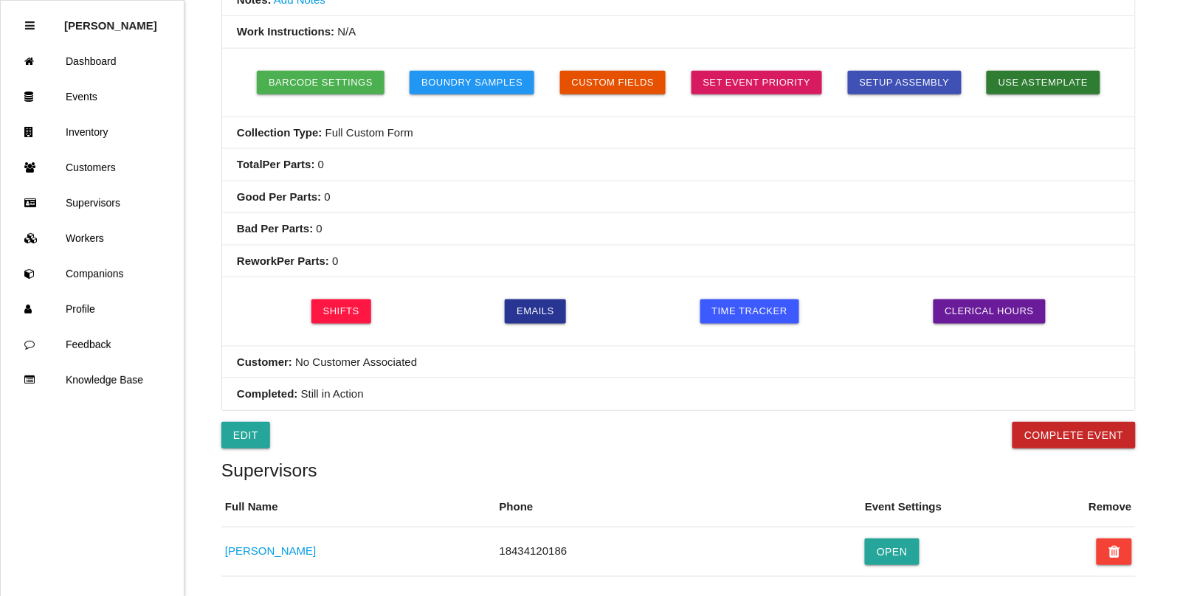
scroll to position [378, 0]
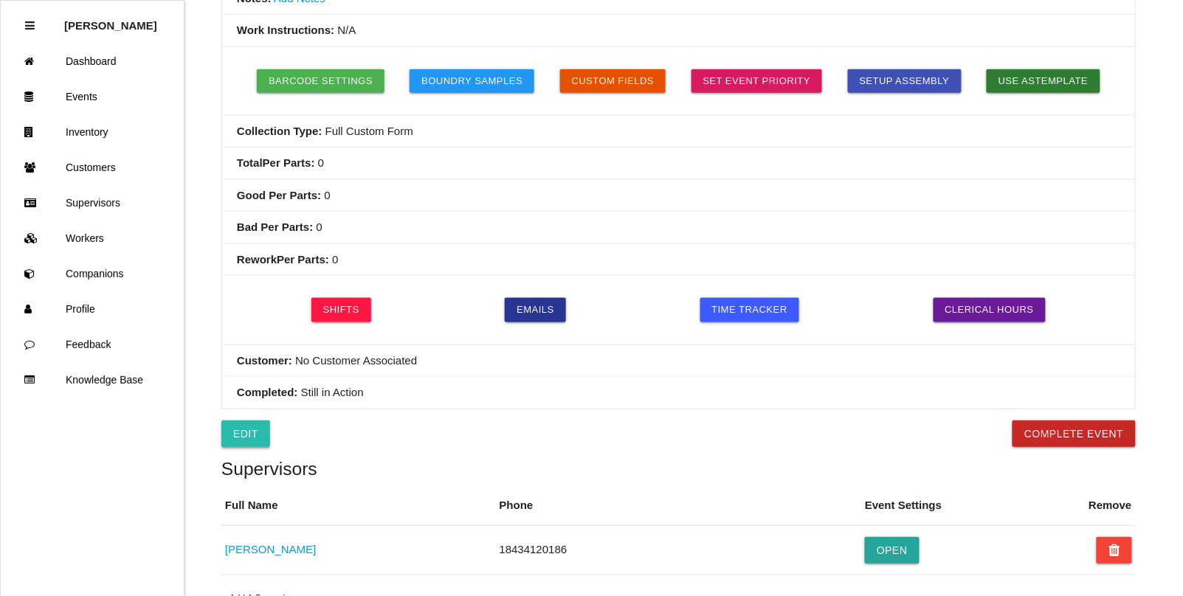
click at [248, 439] on link "Edit" at bounding box center [245, 434] width 49 height 27
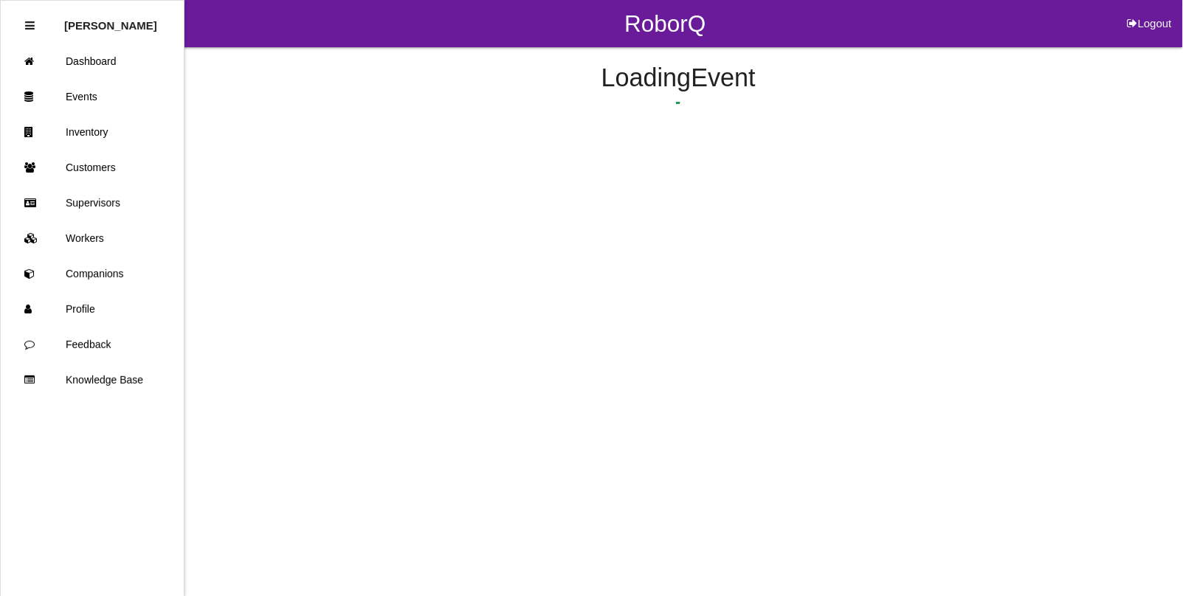
select select "false"
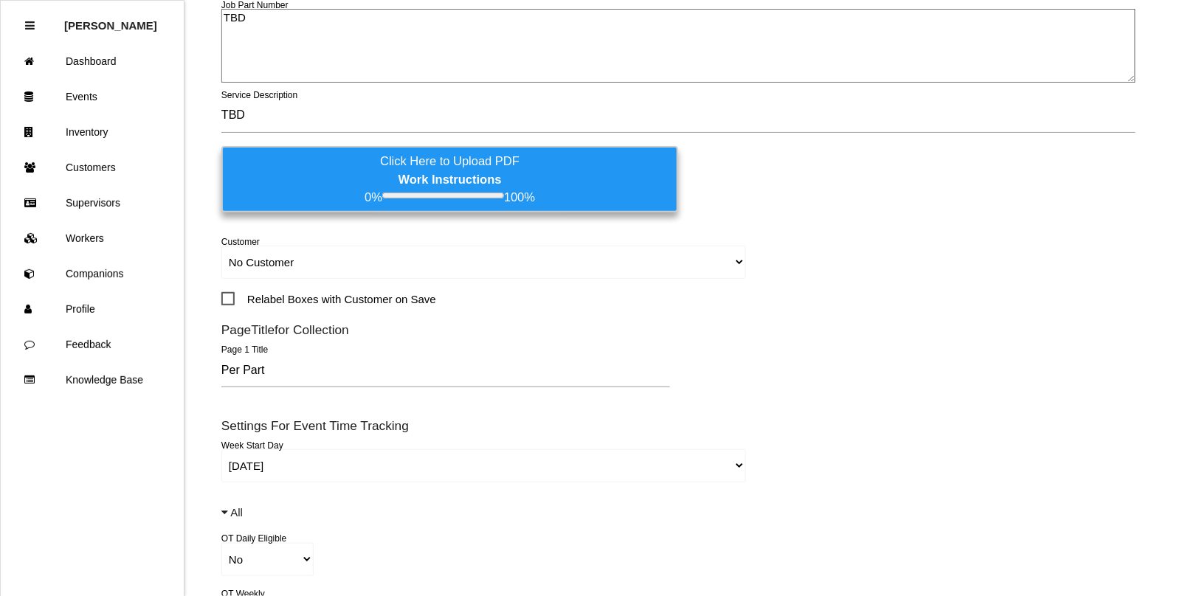
scroll to position [279, 0]
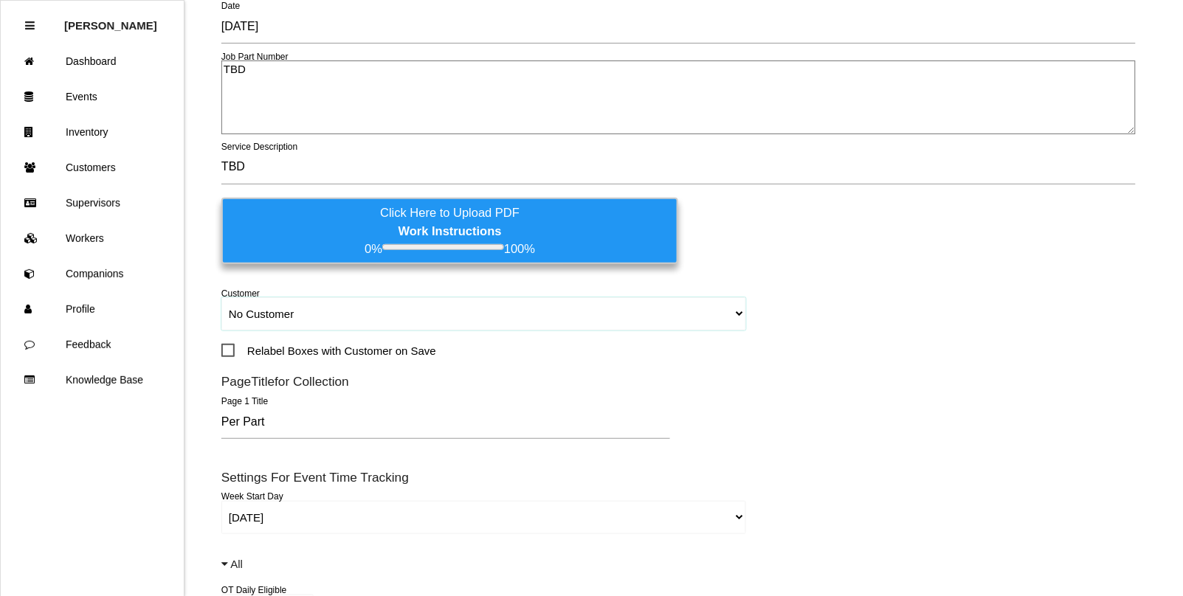
click at [297, 311] on select "No Customer [PERSON_NAME] & Co., Inc. [PERSON_NAME] Canada (ARaymond Manufactur…" at bounding box center [483, 313] width 525 height 33
select select "5f592edcc8d11600122bb4dc"
click at [221, 297] on select "No Customer [PERSON_NAME] & Co., Inc. [PERSON_NAME] Canada (ARaymond Manufactur…" at bounding box center [483, 313] width 525 height 33
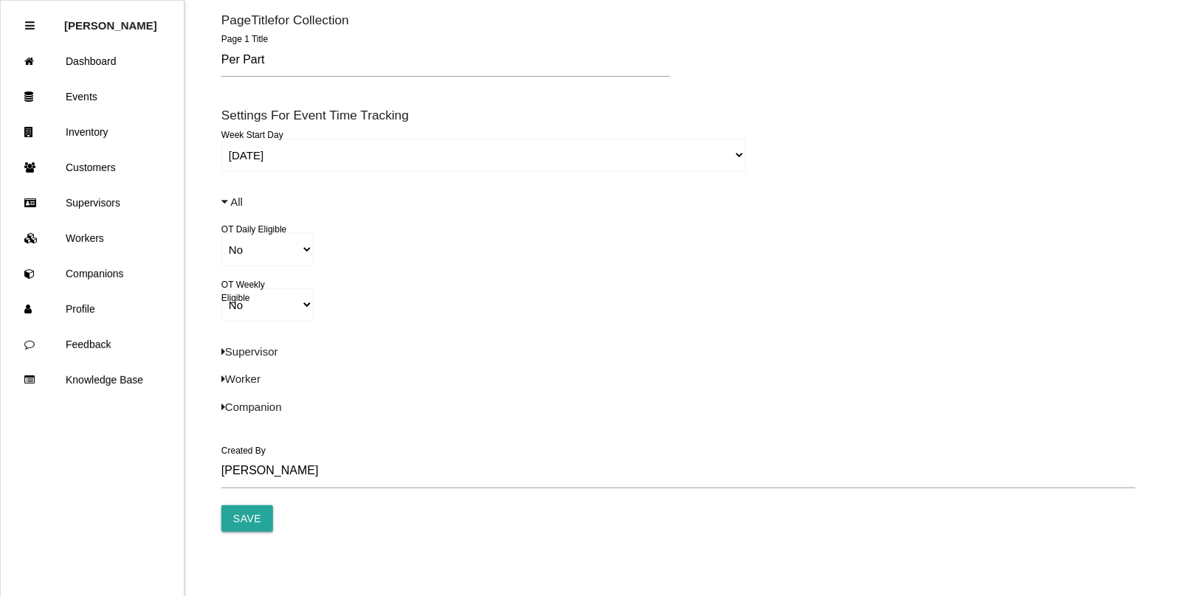
scroll to position [779, 0]
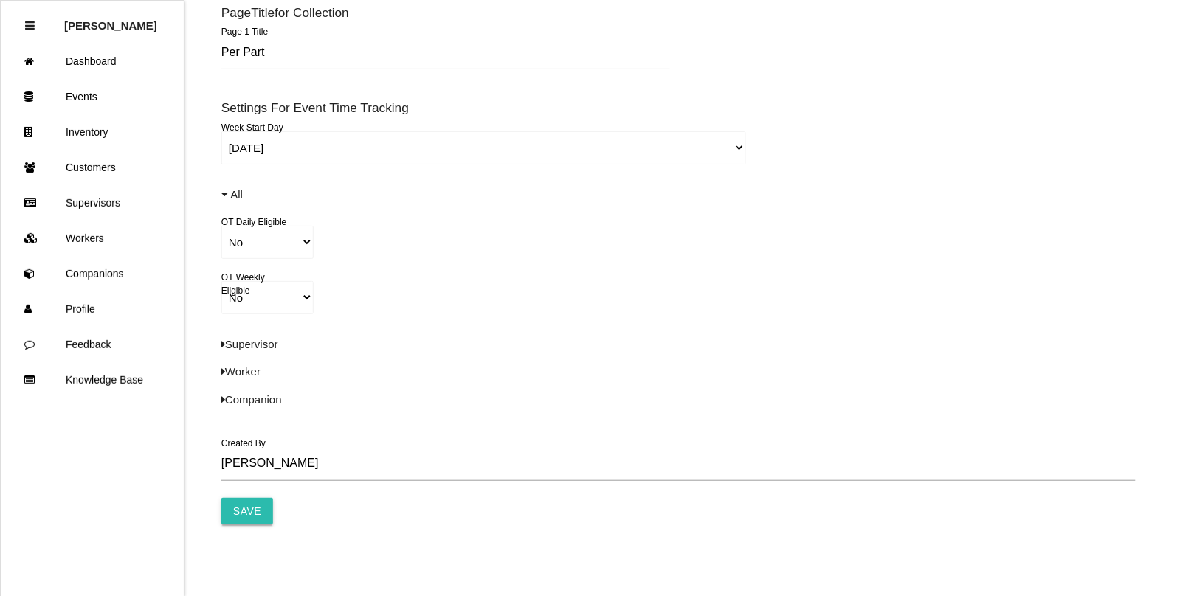
click at [249, 516] on input "Save" at bounding box center [247, 511] width 52 height 27
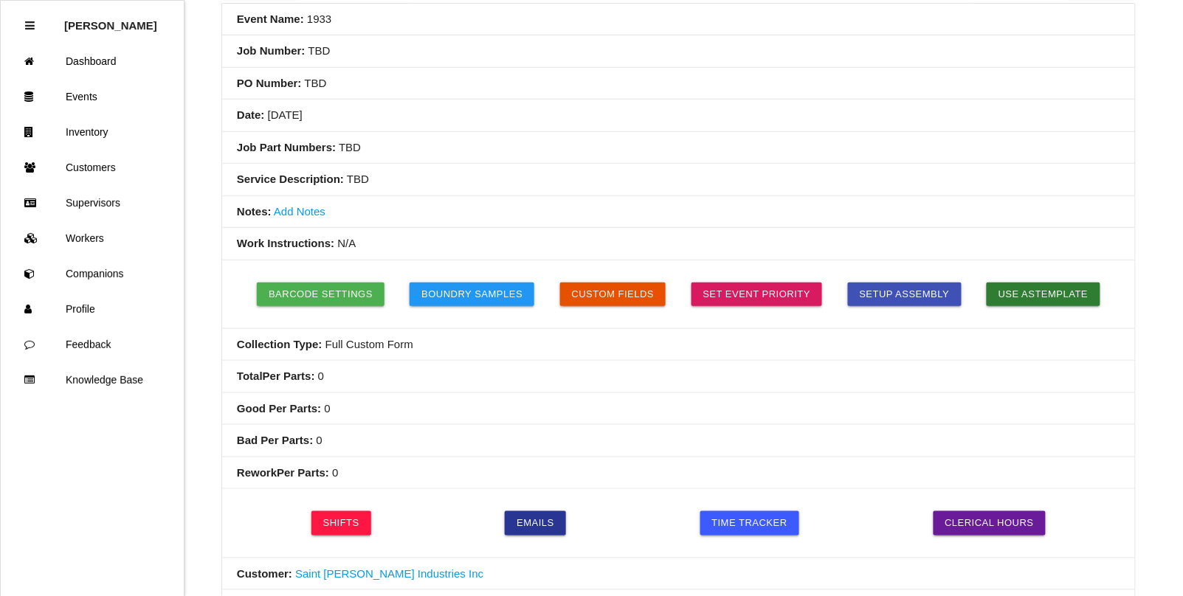
scroll to position [184, 0]
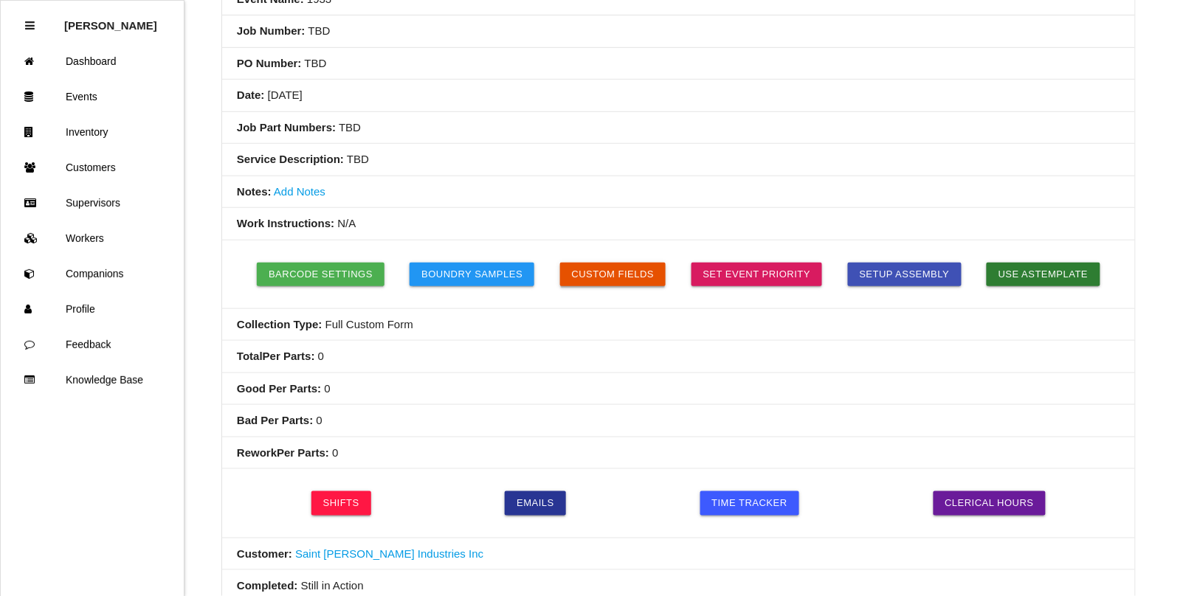
click at [623, 279] on button "Custom Fields" at bounding box center [613, 275] width 106 height 24
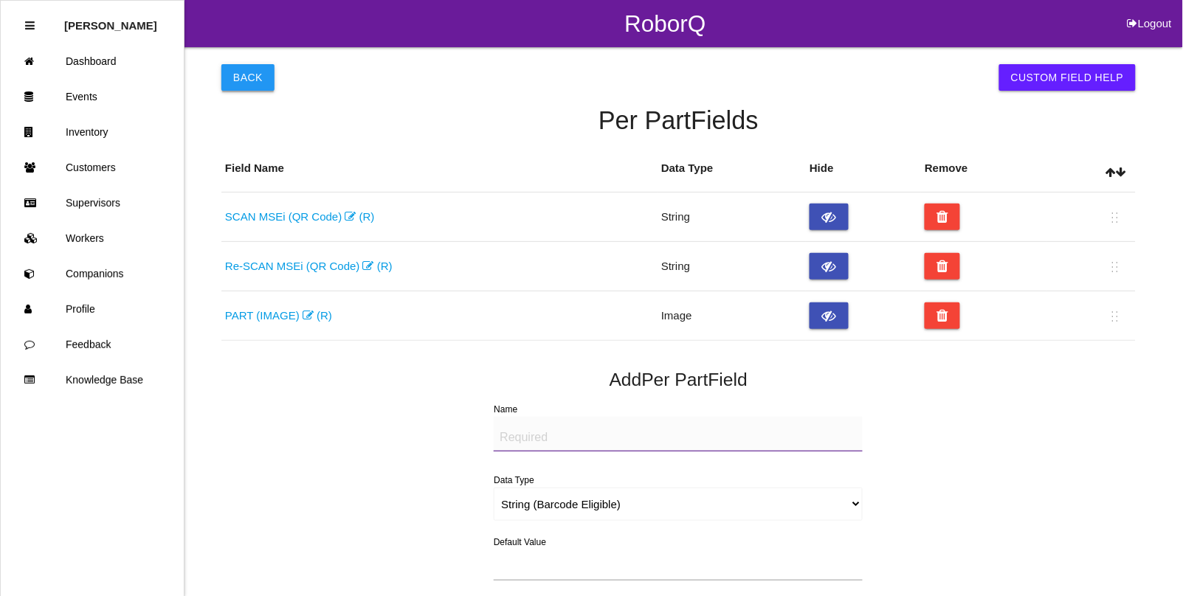
click at [237, 72] on button "Back" at bounding box center [247, 77] width 53 height 27
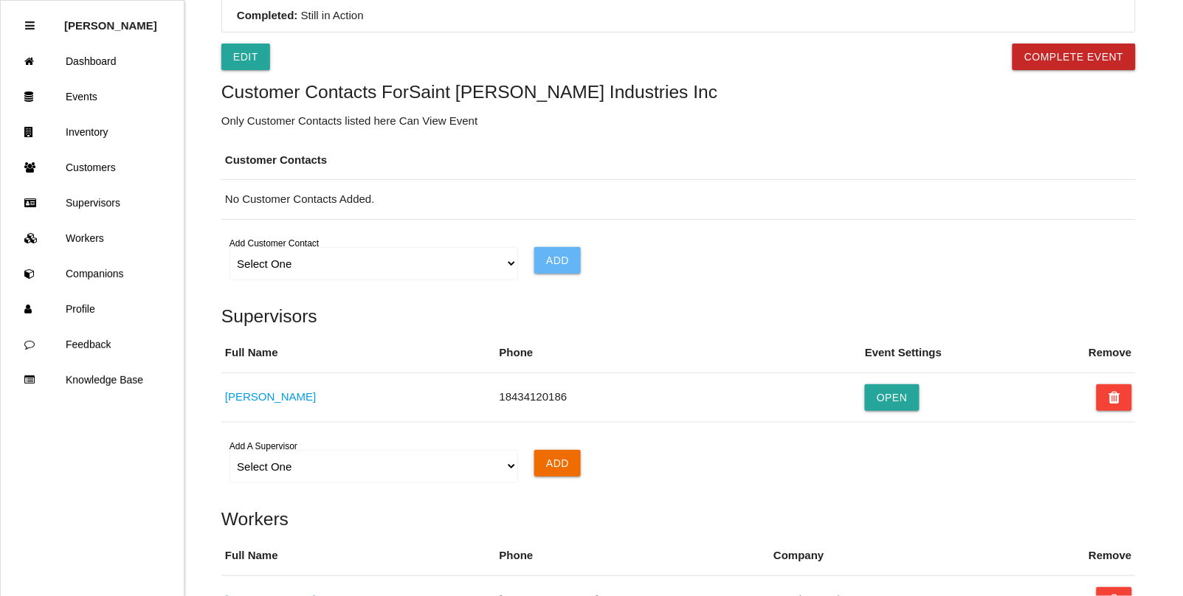
scroll to position [705, 0]
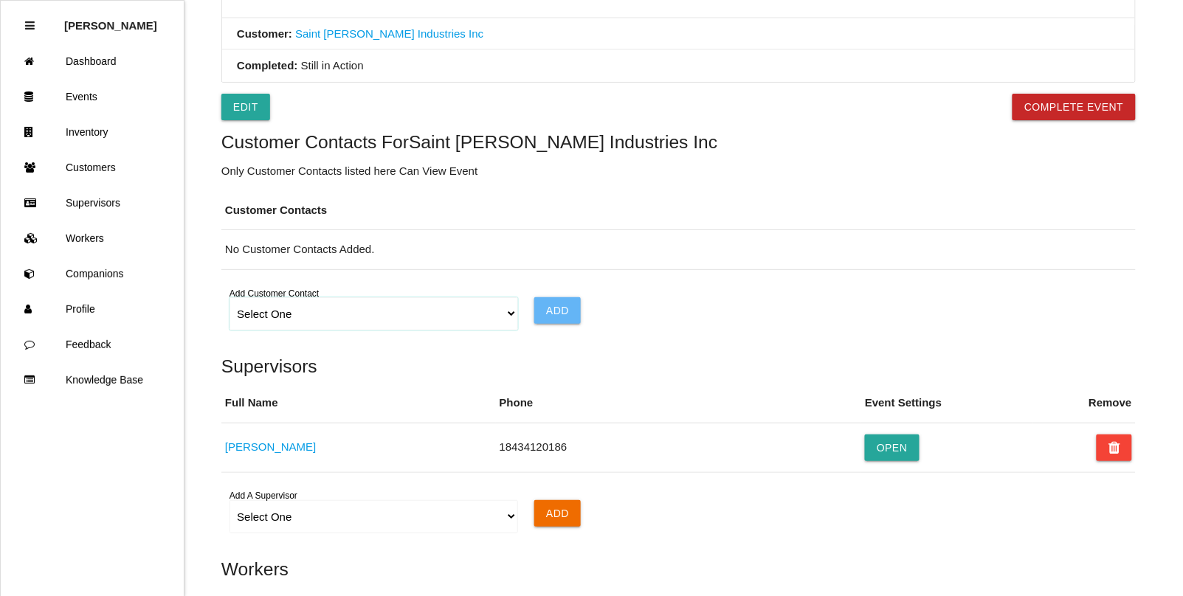
click at [503, 319] on select "Select One Choose All [PERSON_NAME] [PERSON_NAME] [PERSON_NAME] [PERSON_NAME] […" at bounding box center [373, 313] width 288 height 33
click at [705, 197] on th "Customer Contacts" at bounding box center [678, 210] width 914 height 39
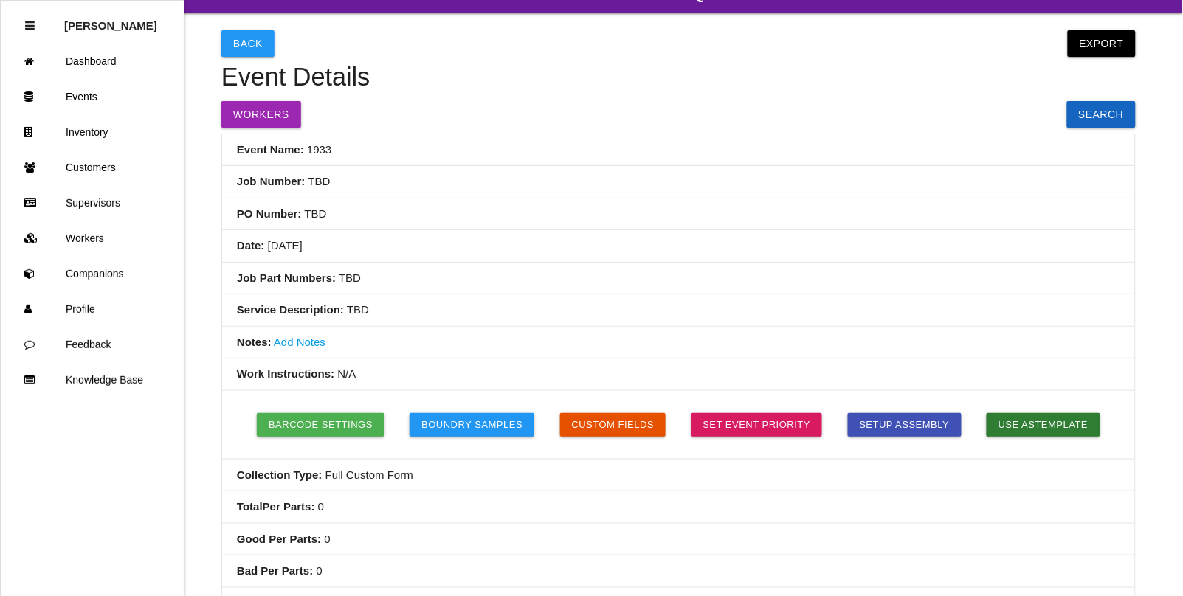
scroll to position [0, 0]
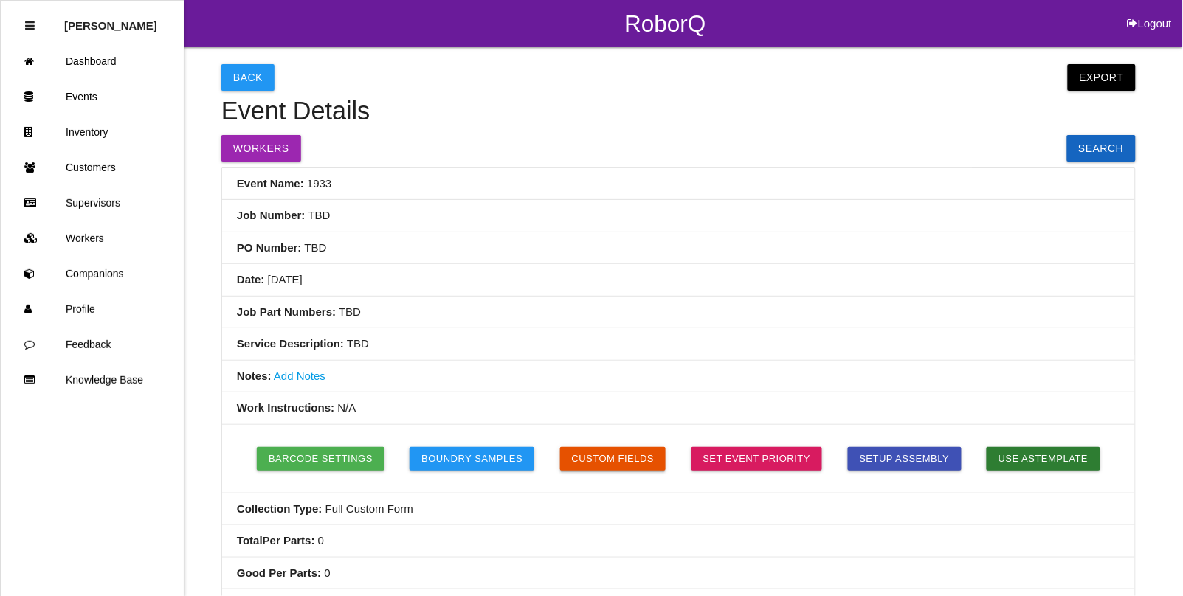
click at [616, 452] on button "Custom Fields" at bounding box center [613, 459] width 106 height 24
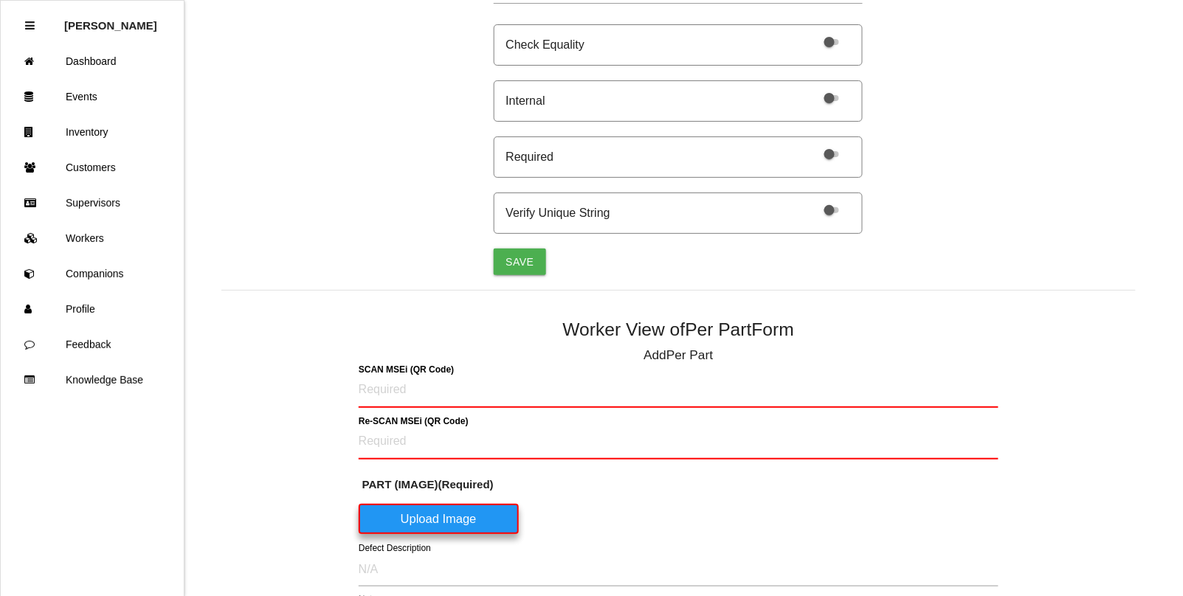
scroll to position [509, 0]
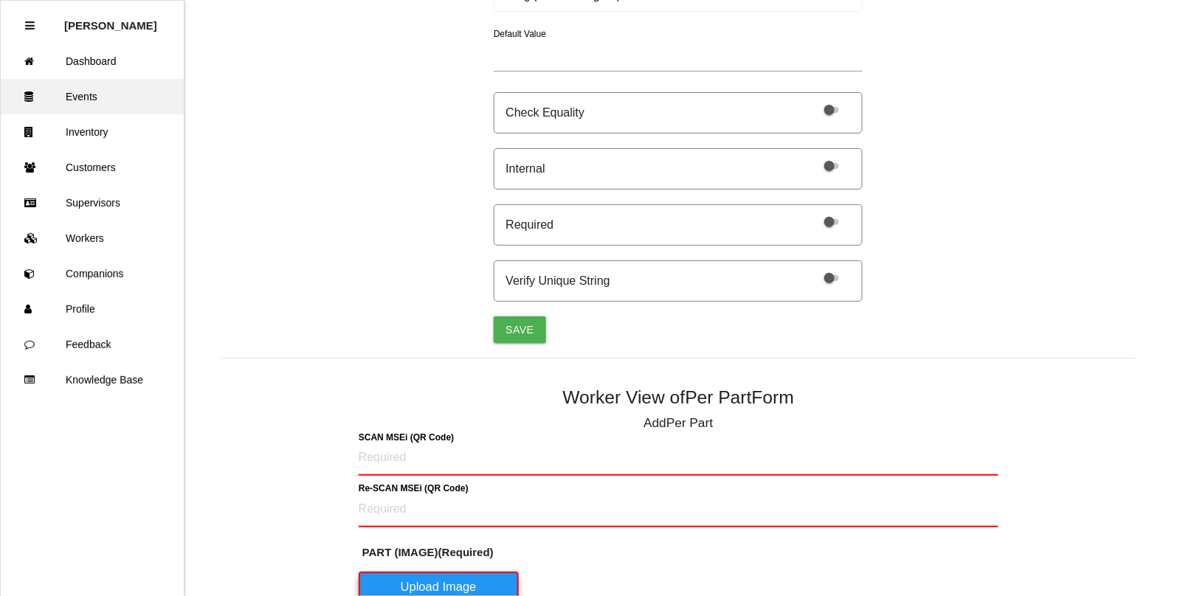
click at [85, 101] on link "Events" at bounding box center [92, 96] width 183 height 35
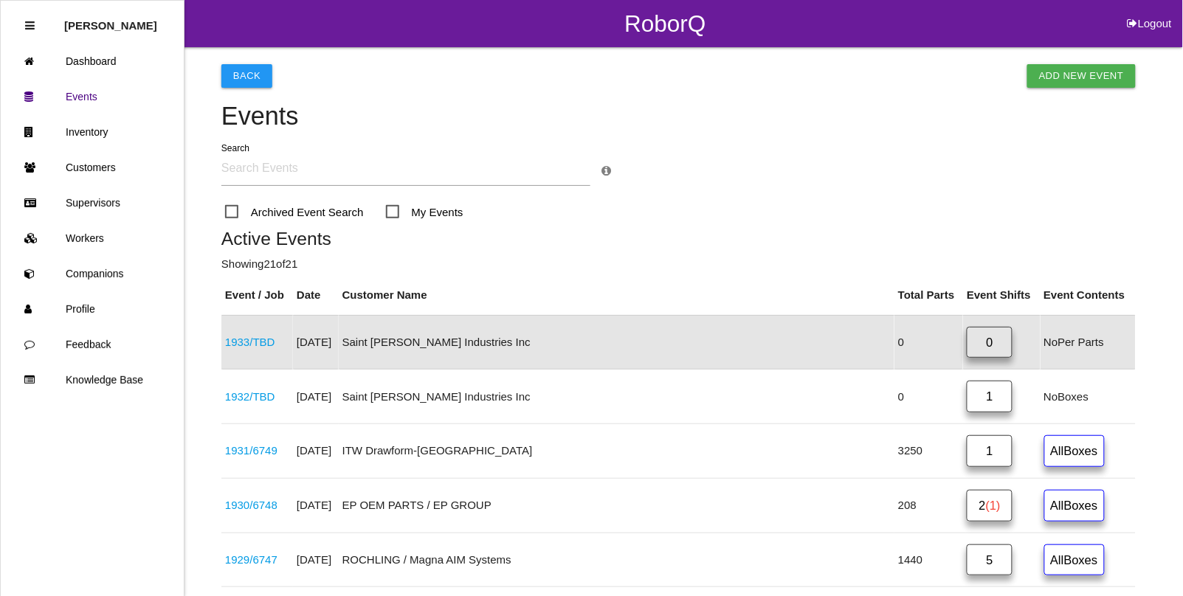
click at [234, 344] on link "1933 / TBD" at bounding box center [250, 342] width 50 height 13
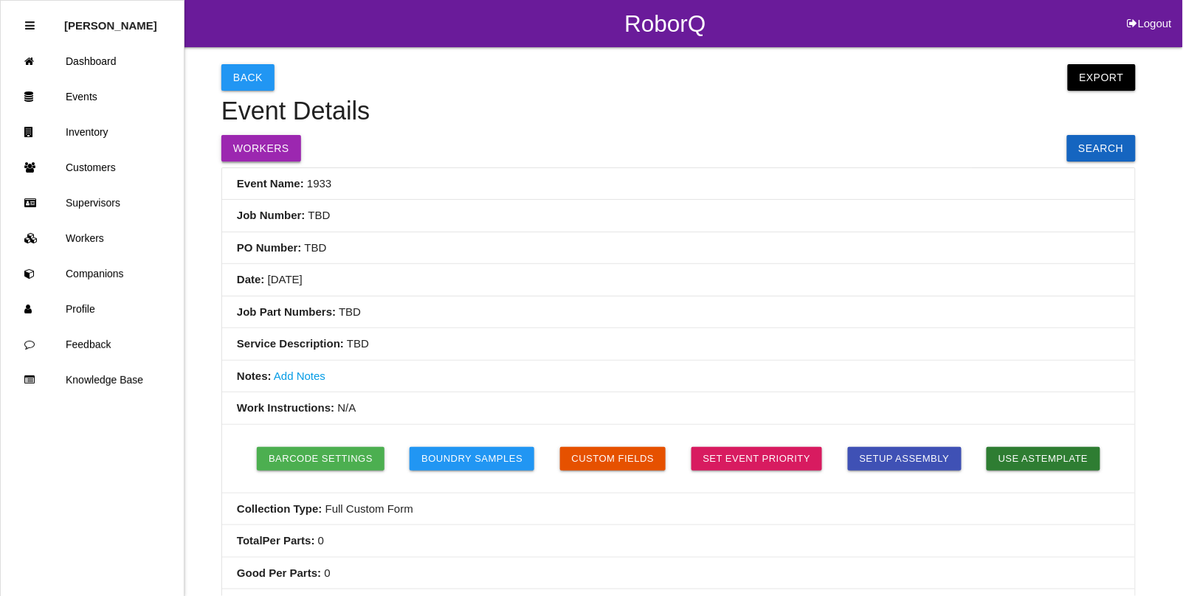
click at [262, 151] on button "Workers" at bounding box center [261, 148] width 80 height 27
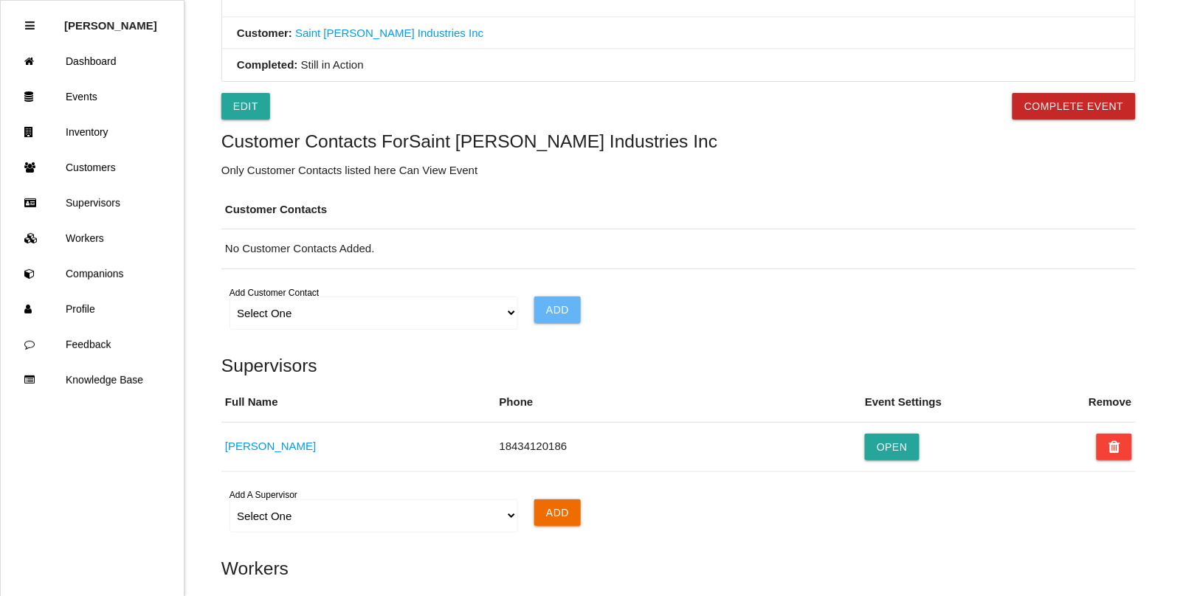
scroll to position [705, 0]
click at [270, 308] on select "Select One Choose All [PERSON_NAME] [PERSON_NAME] [PERSON_NAME] [PERSON_NAME] […" at bounding box center [373, 313] width 288 height 33
select select "6065a918d7245e0012b46978"
click at [229, 301] on select "Select One Choose All [PERSON_NAME] [PERSON_NAME] [PERSON_NAME] [PERSON_NAME] […" at bounding box center [373, 313] width 288 height 33
click at [548, 317] on input "Add" at bounding box center [557, 310] width 46 height 27
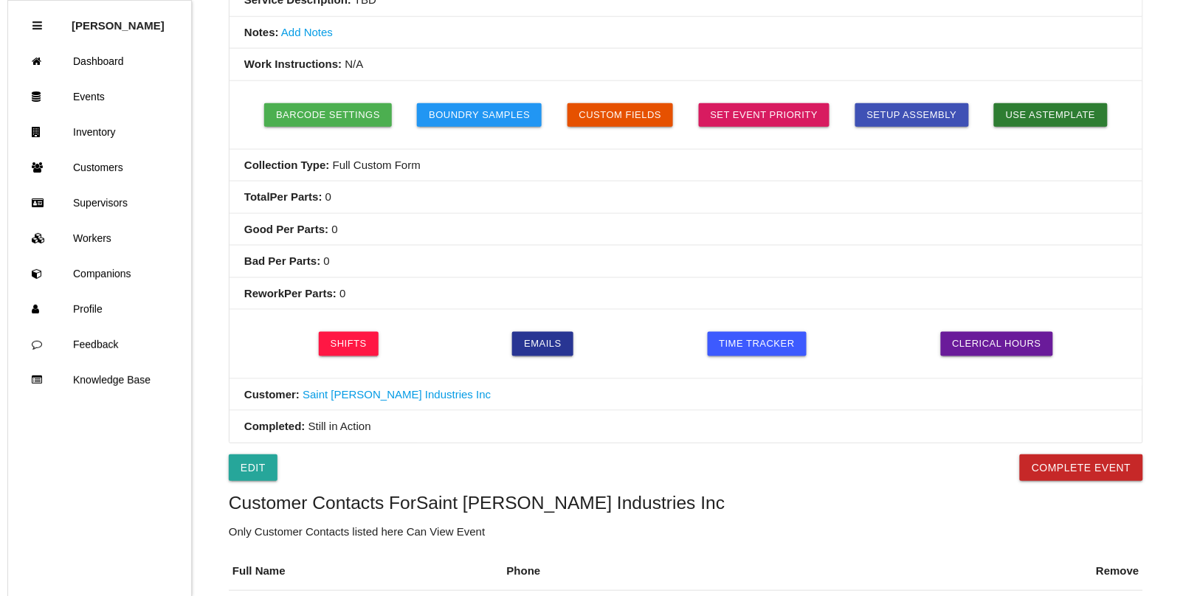
scroll to position [0, 0]
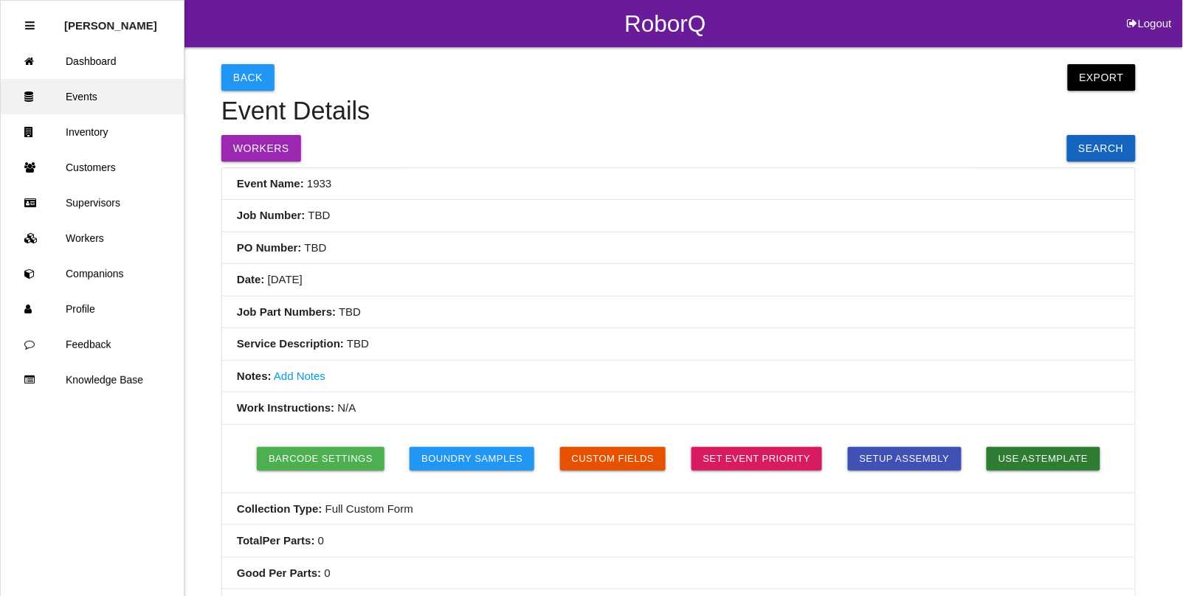
click at [75, 105] on link "Events" at bounding box center [92, 96] width 183 height 35
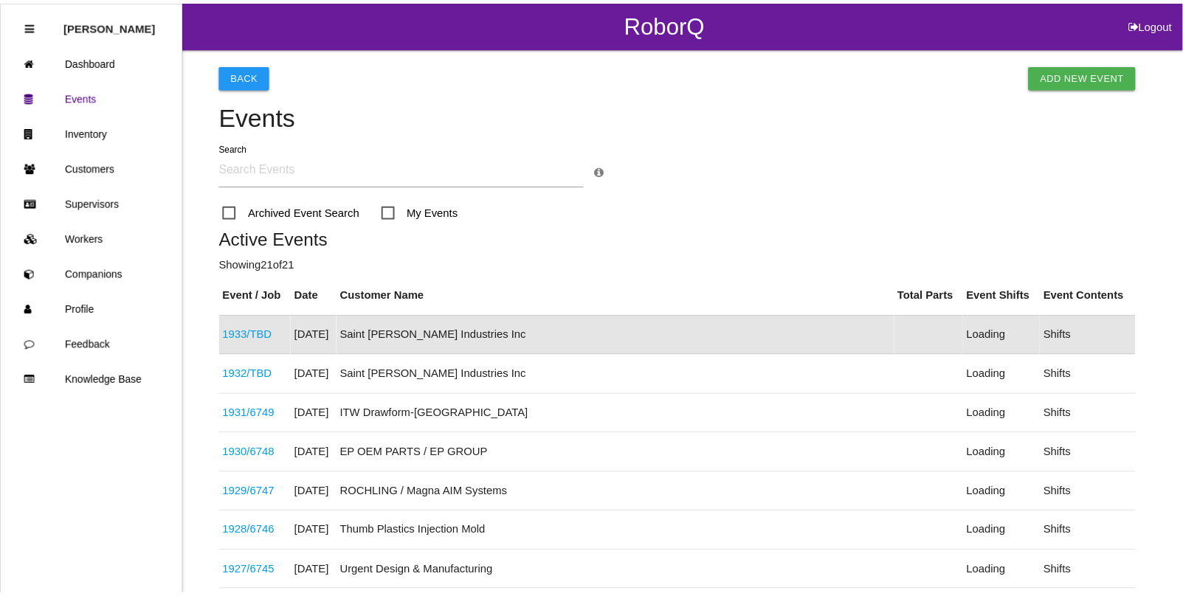
scroll to position [37, 0]
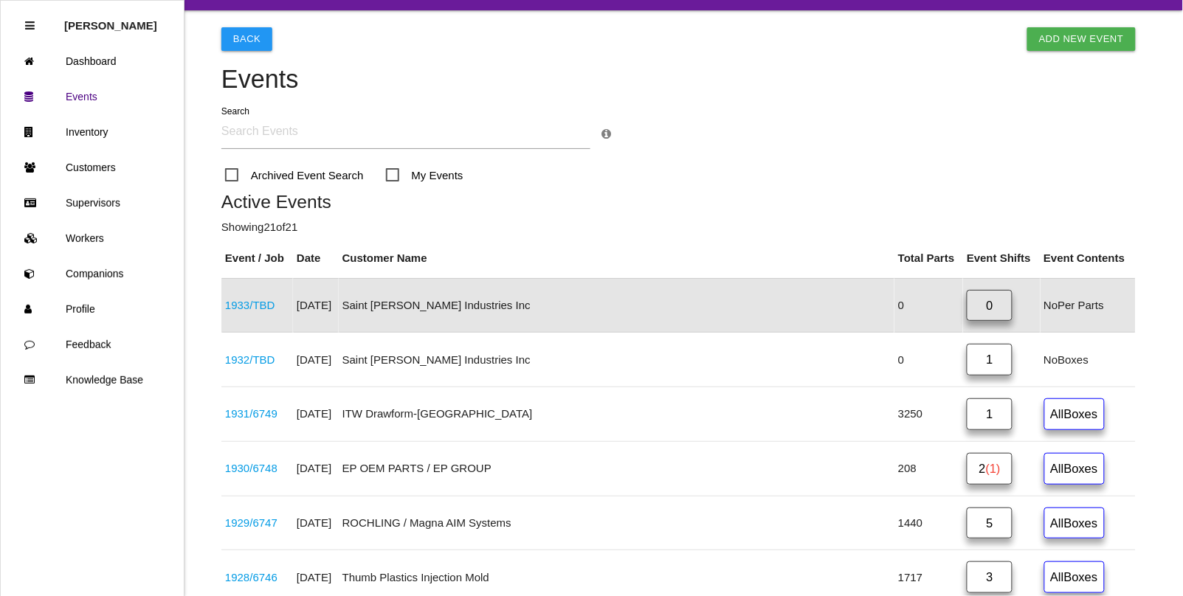
click at [306, 108] on div "Search" at bounding box center [678, 135] width 914 height 62
click at [302, 140] on input "text" at bounding box center [405, 132] width 369 height 34
type input "powertrain"
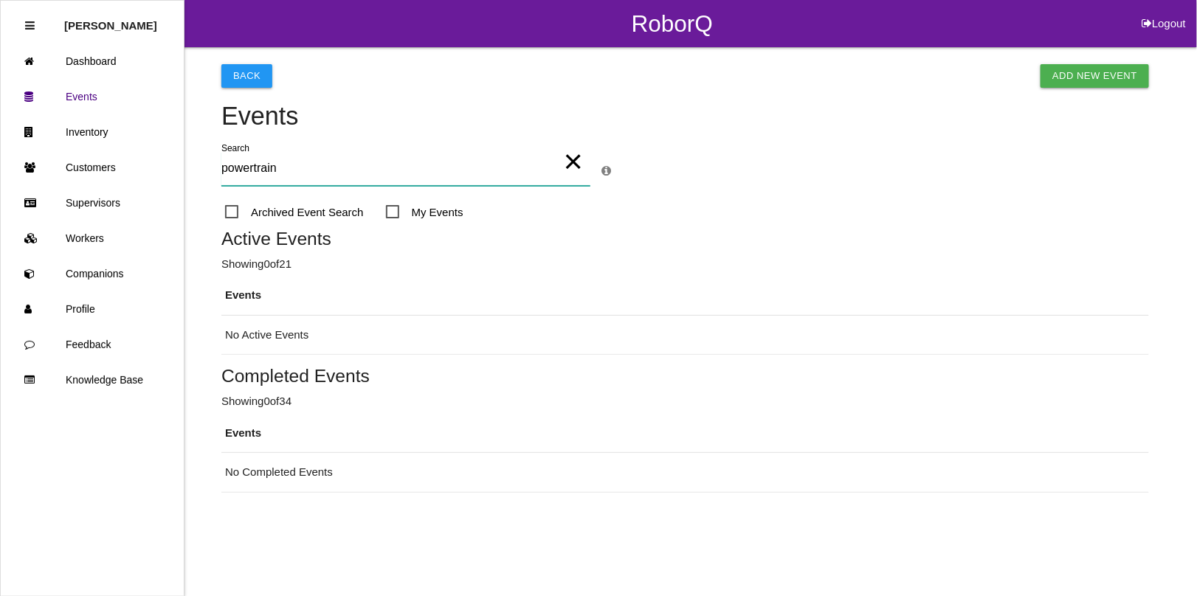
click at [232, 176] on input "powertrain" at bounding box center [405, 169] width 369 height 34
click at [242, 214] on span "Archived Event Search" at bounding box center [294, 212] width 139 height 18
click at [235, 212] on input "Archived Event Search" at bounding box center [230, 208] width 10 height 10
checkbox input "true"
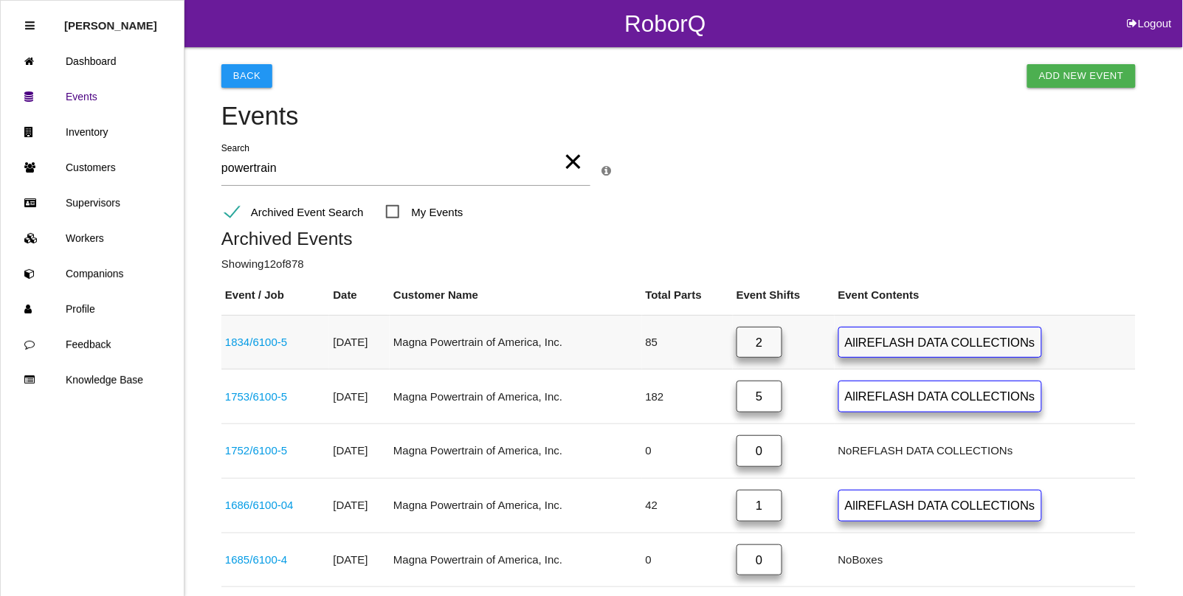
click at [782, 347] on link "2" at bounding box center [759, 343] width 46 height 32
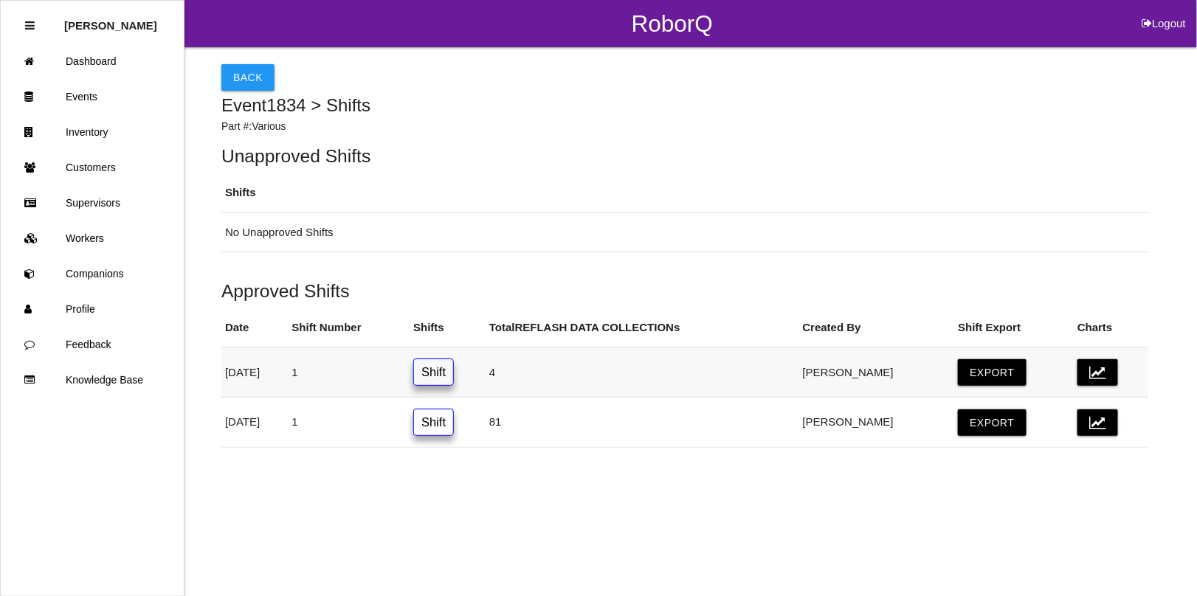
click at [454, 375] on link "Shift" at bounding box center [433, 372] width 41 height 27
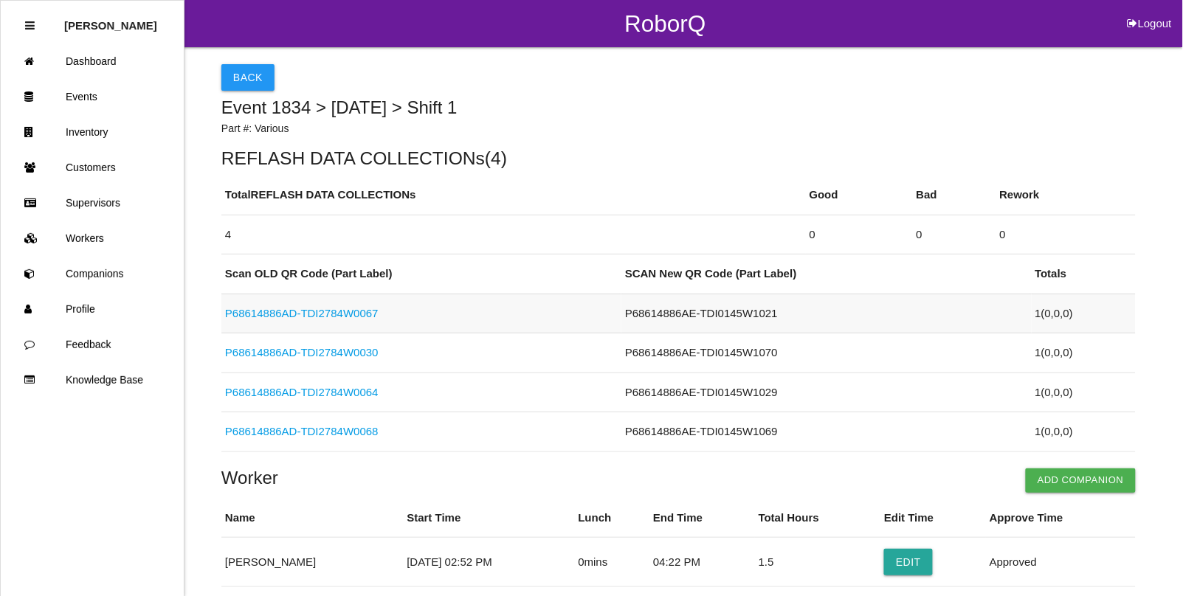
click at [302, 315] on link "P68614886AD-TDI2784W0067" at bounding box center [301, 313] width 153 height 13
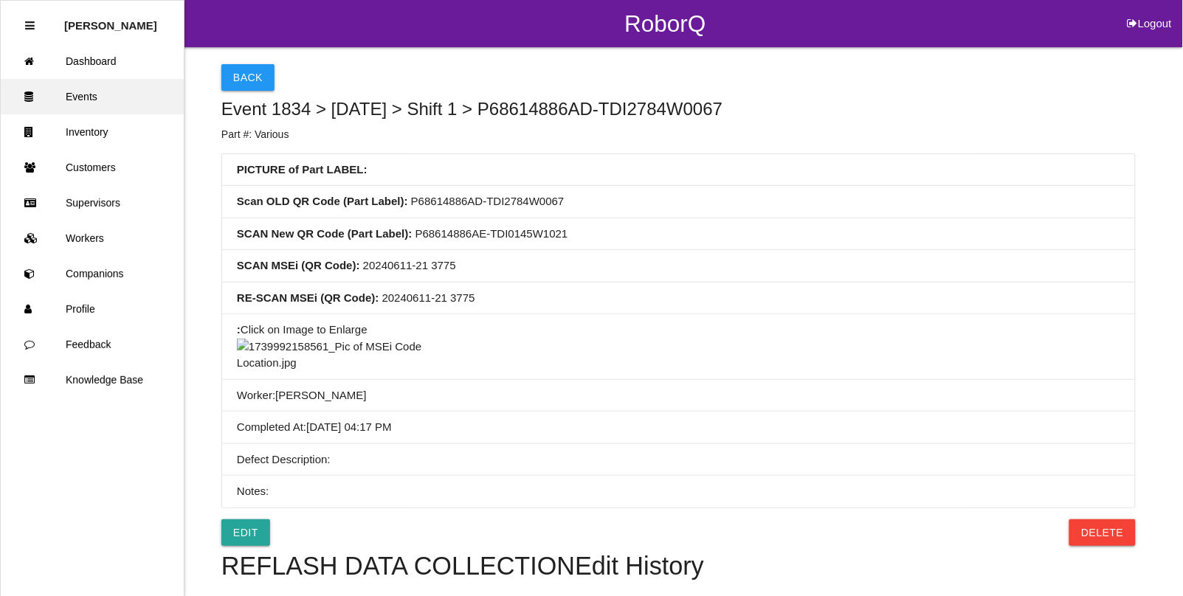
click at [94, 92] on link "Events" at bounding box center [92, 96] width 183 height 35
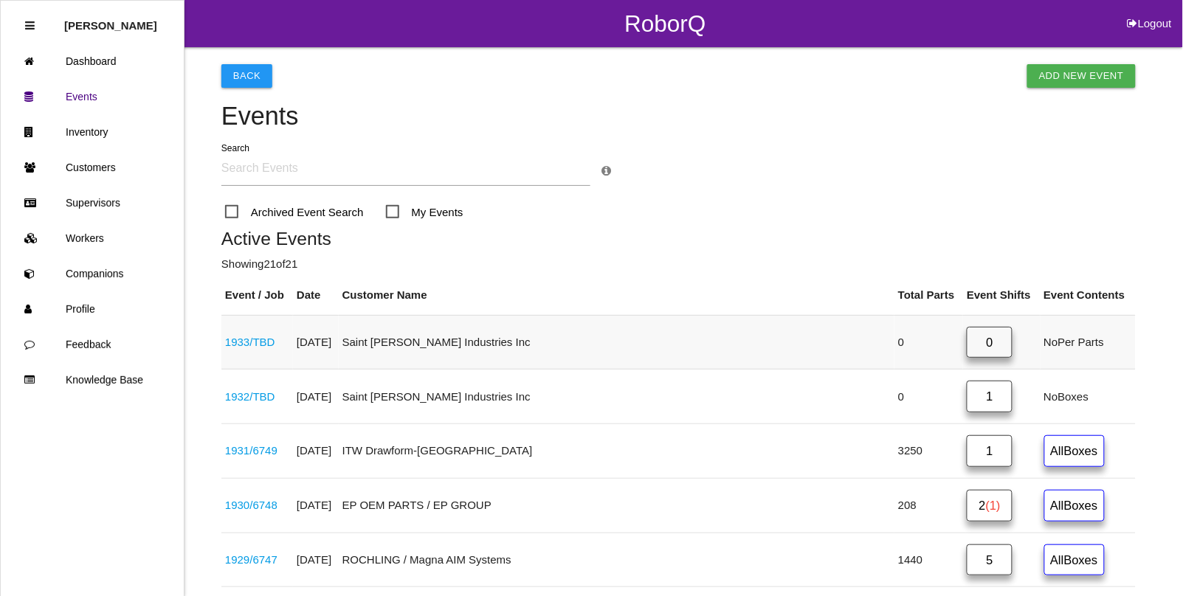
click at [249, 341] on link "1933 / TBD" at bounding box center [250, 342] width 50 height 13
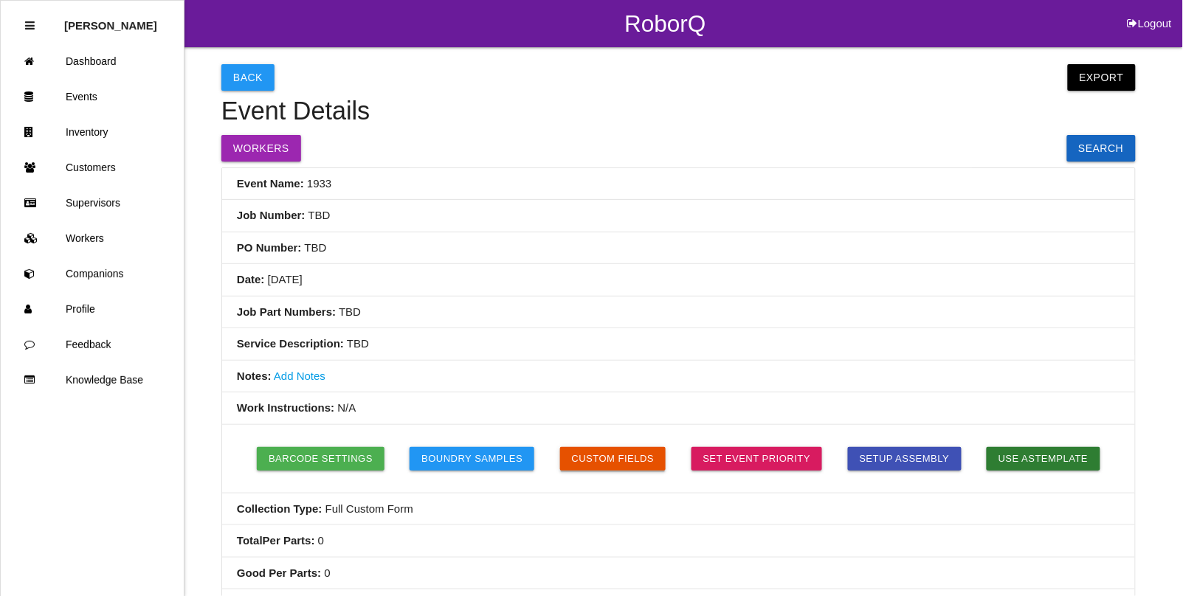
click at [601, 449] on button "Custom Fields" at bounding box center [613, 459] width 106 height 24
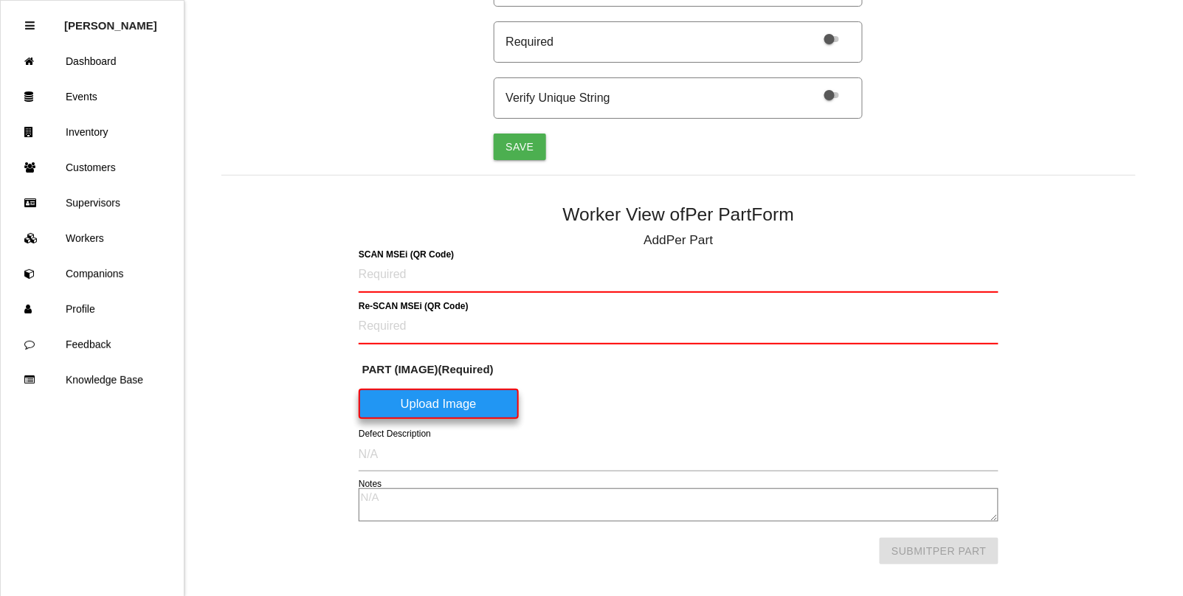
scroll to position [693, 0]
click at [97, 96] on link "Events" at bounding box center [92, 96] width 183 height 35
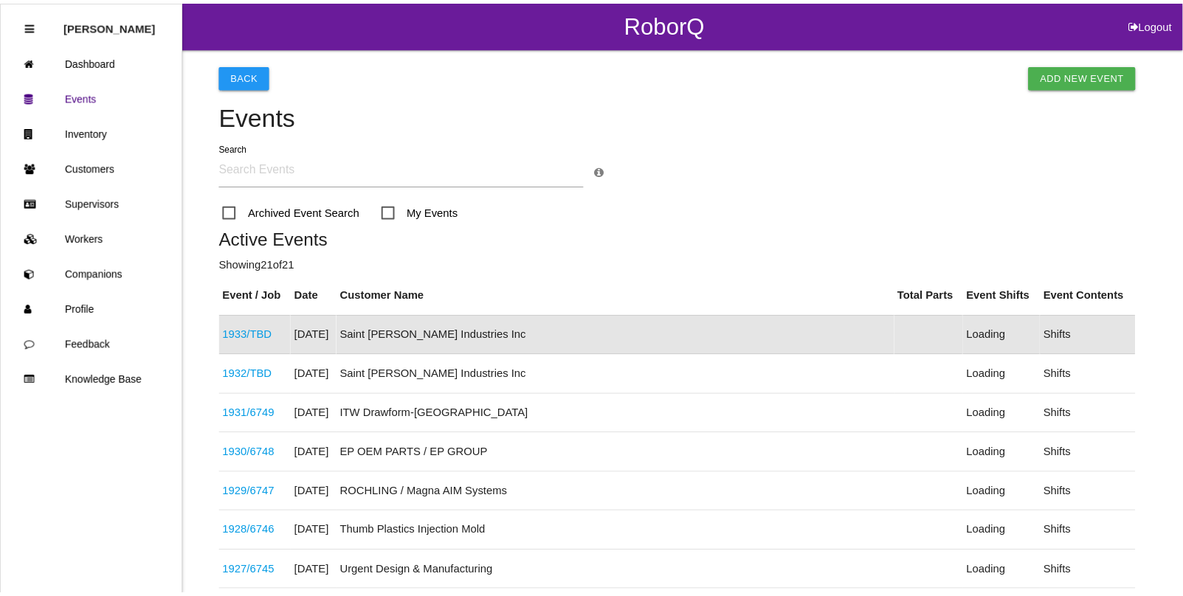
scroll to position [37, 0]
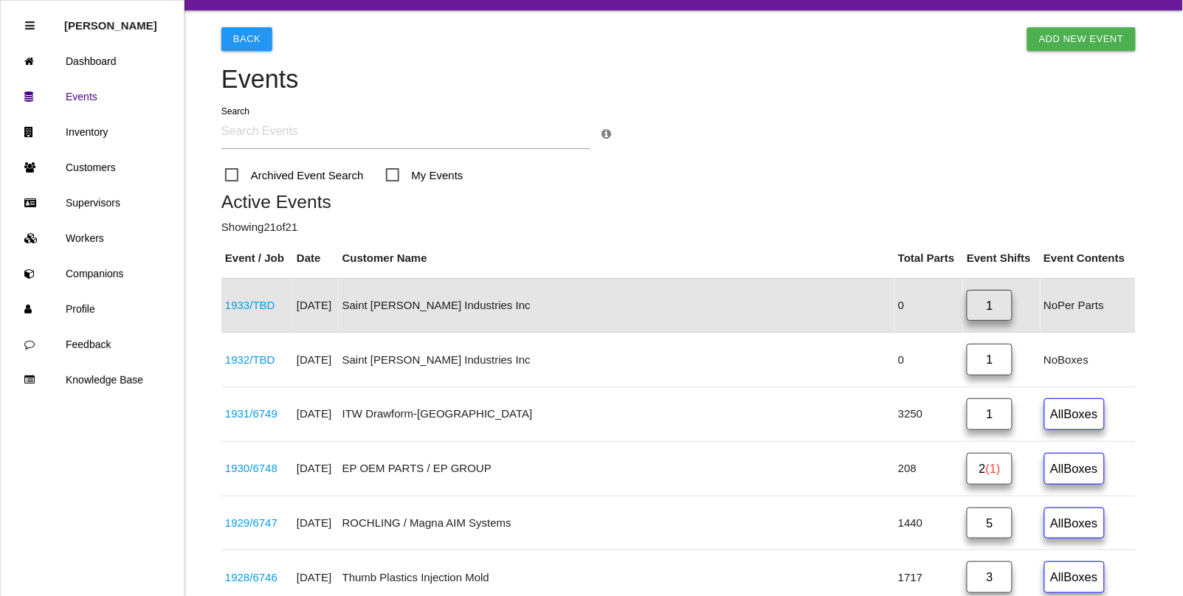
click at [252, 305] on link "1933 / TBD" at bounding box center [250, 305] width 50 height 13
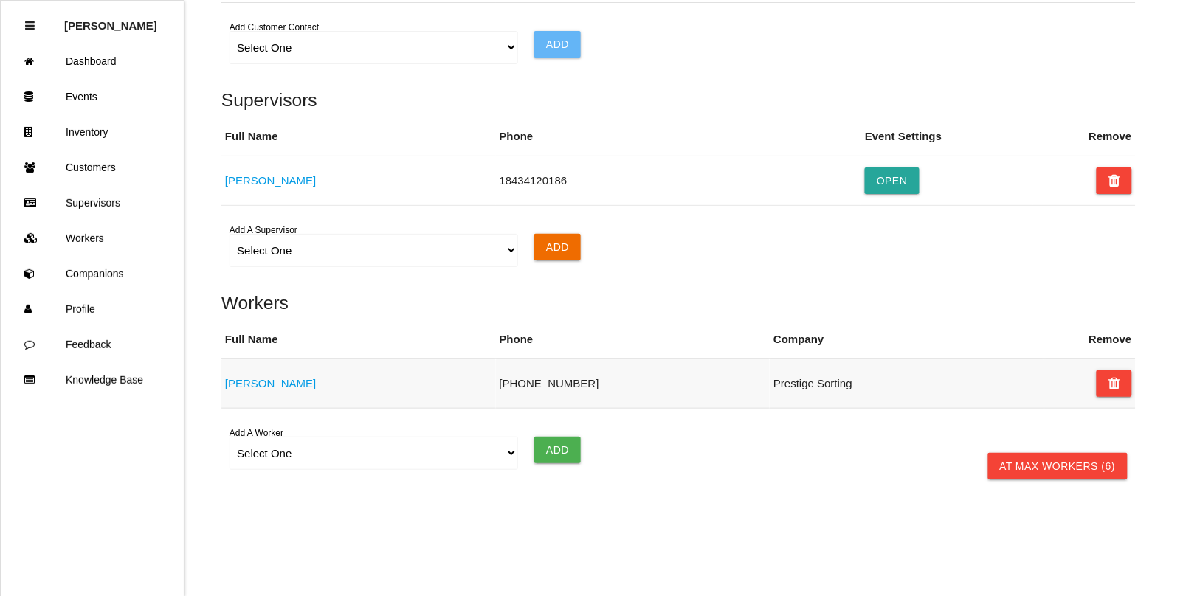
scroll to position [991, 0]
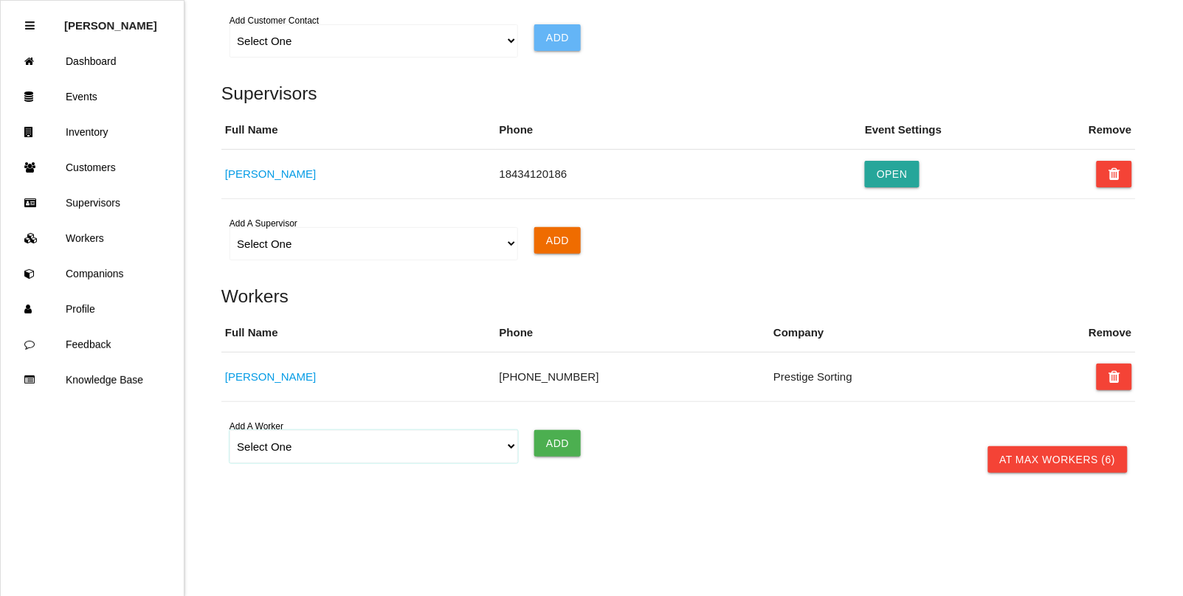
click at [278, 449] on select "Select One [PERSON_NAME] [PERSON_NAME] [PERSON_NAME] [PERSON_NAME] [PERSON_NAME…" at bounding box center [373, 446] width 288 height 33
select select "5f593052c8d11600122bb4df"
click at [229, 430] on select "Select One [PERSON_NAME] [PERSON_NAME] [PERSON_NAME] [PERSON_NAME] [PERSON_NAME…" at bounding box center [373, 446] width 288 height 33
click at [543, 441] on input "Add" at bounding box center [557, 443] width 46 height 27
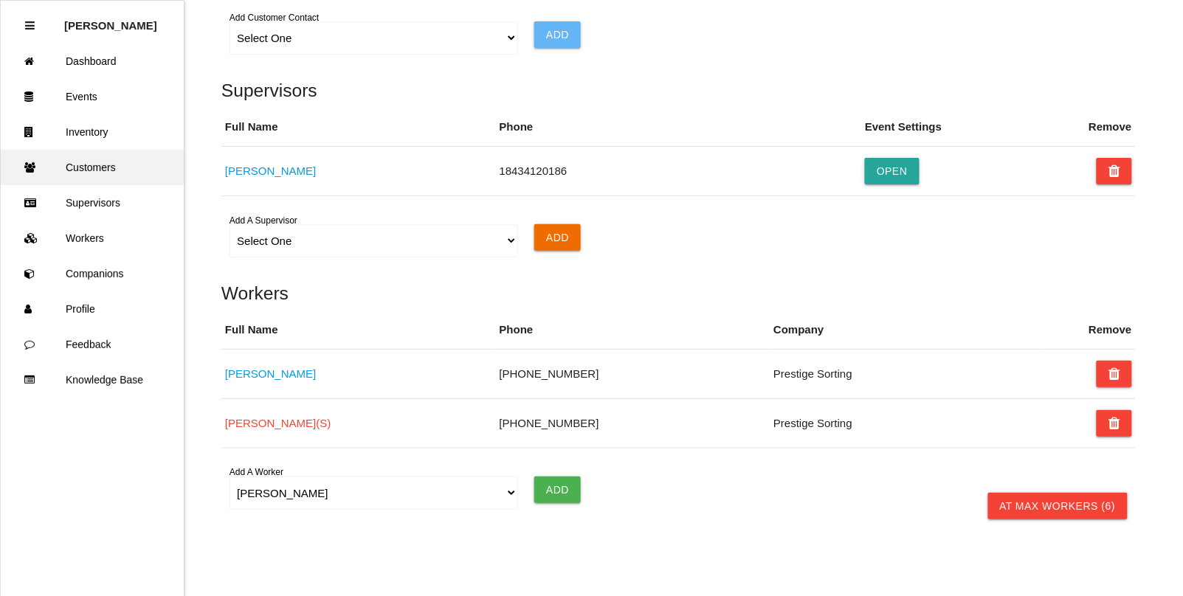
click at [97, 167] on link "Customers" at bounding box center [92, 167] width 183 height 35
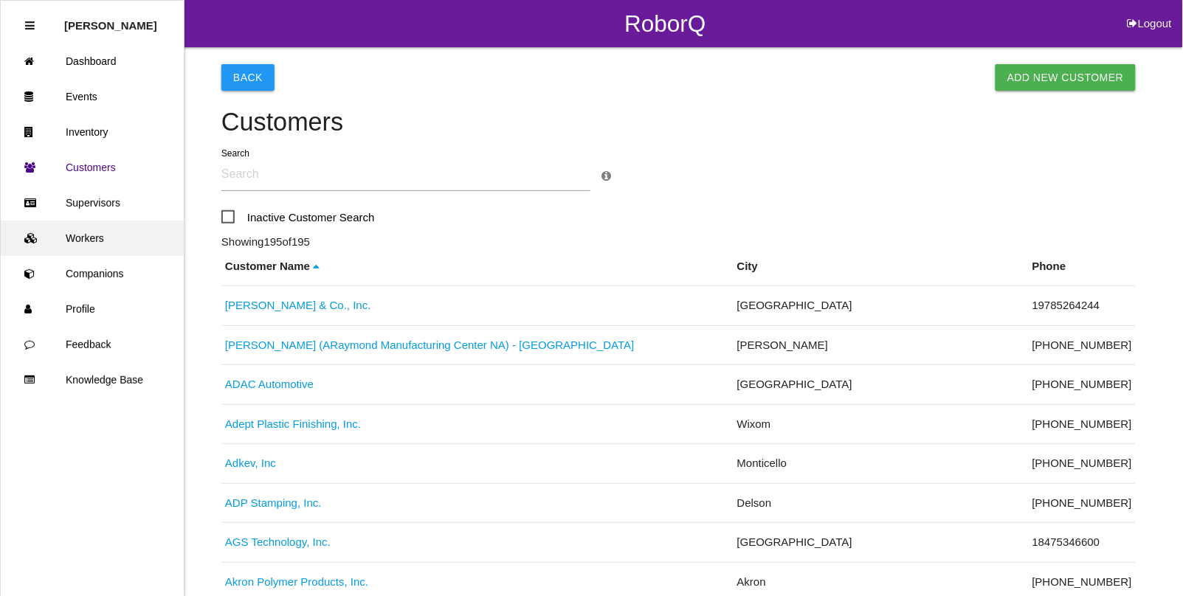
click at [101, 246] on link "Workers" at bounding box center [92, 238] width 183 height 35
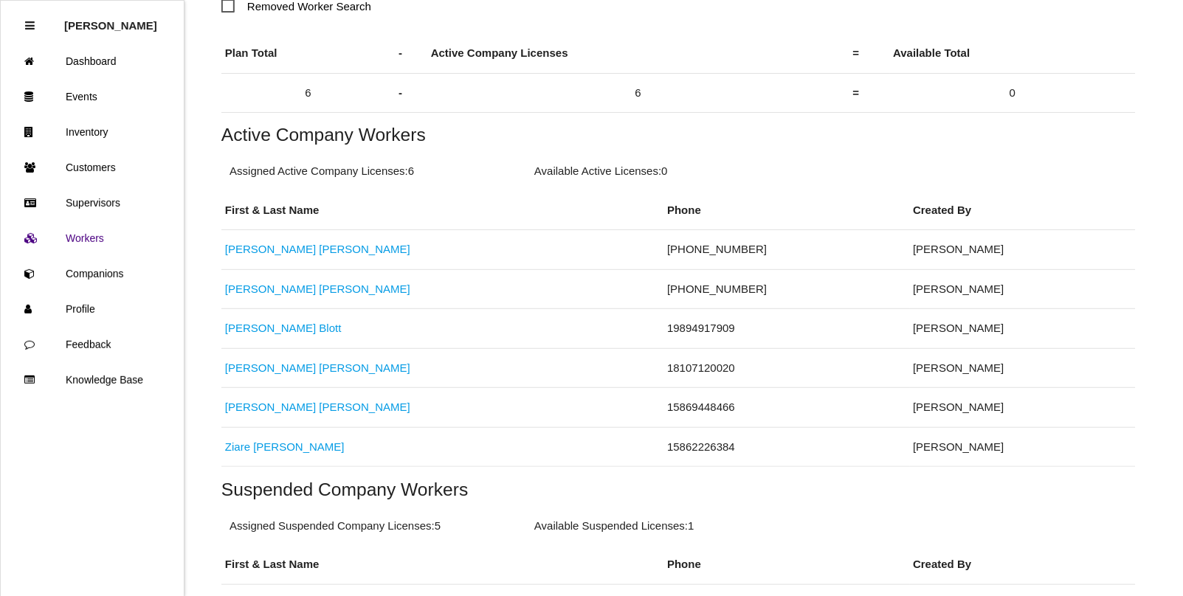
scroll to position [277, 0]
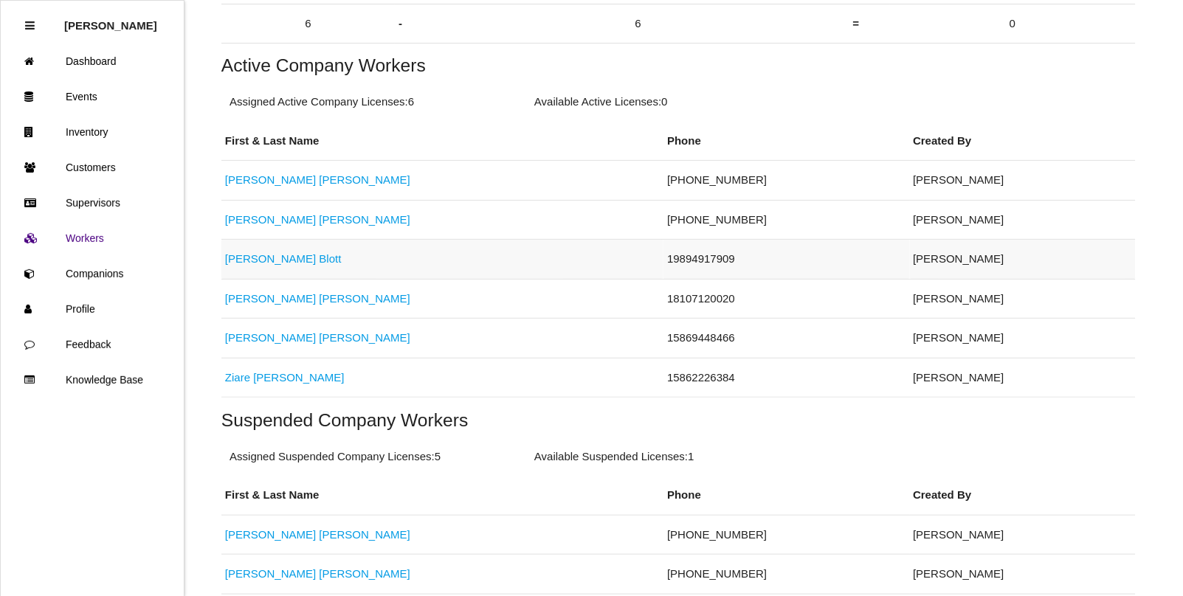
click at [268, 260] on link "[PERSON_NAME]" at bounding box center [283, 258] width 117 height 13
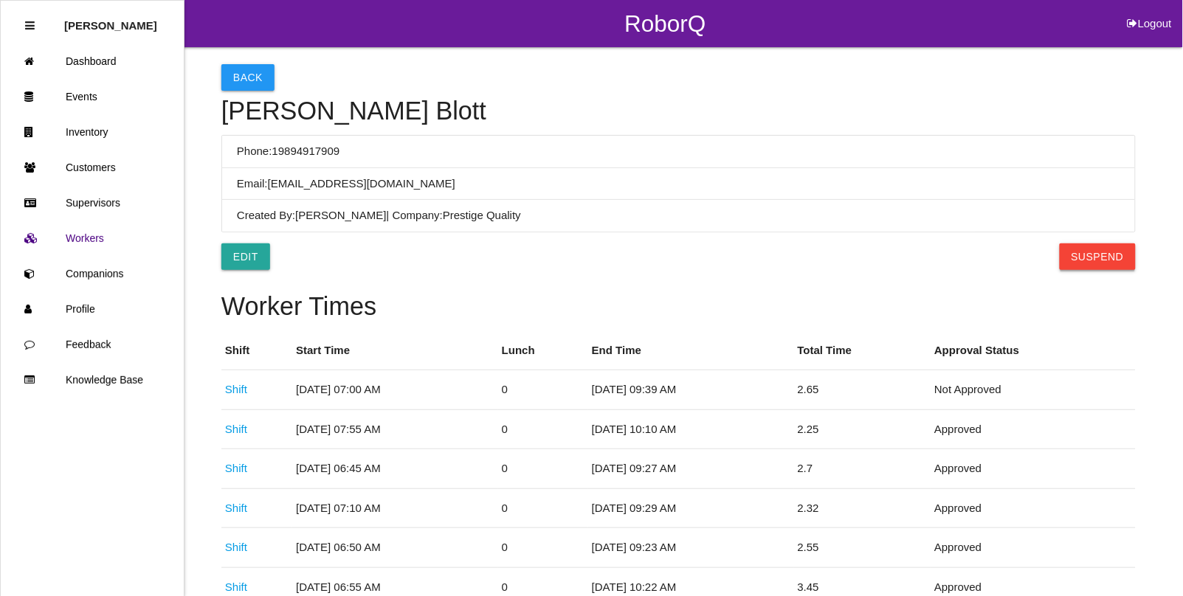
click at [1094, 263] on button "Suspend" at bounding box center [1097, 256] width 76 height 27
click at [249, 83] on button "Back" at bounding box center [247, 77] width 53 height 27
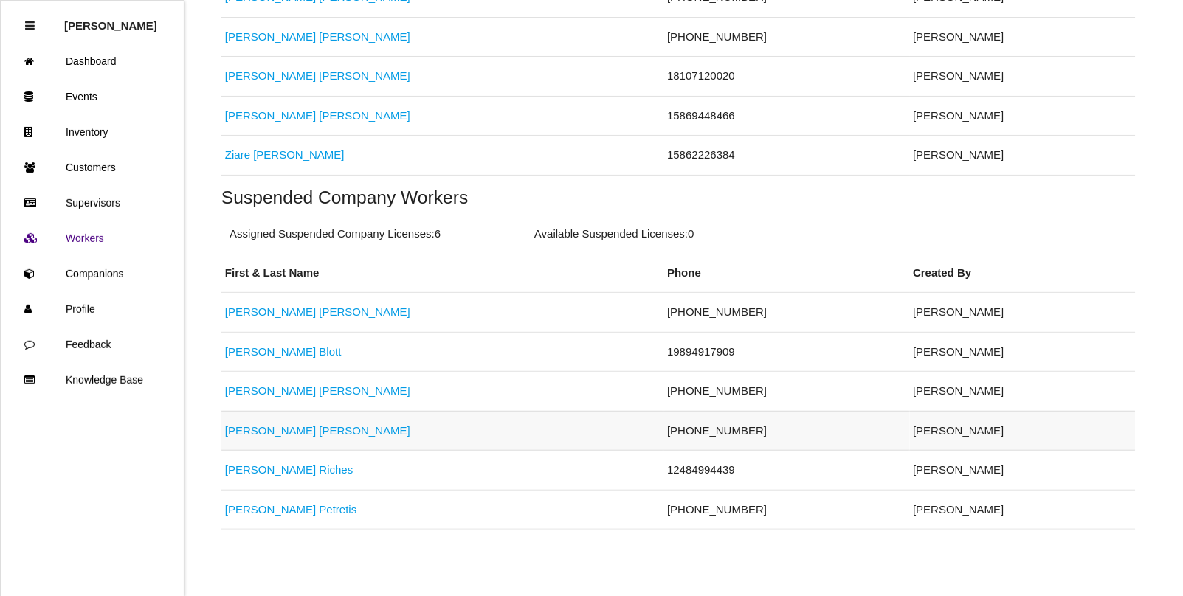
scroll to position [469, 0]
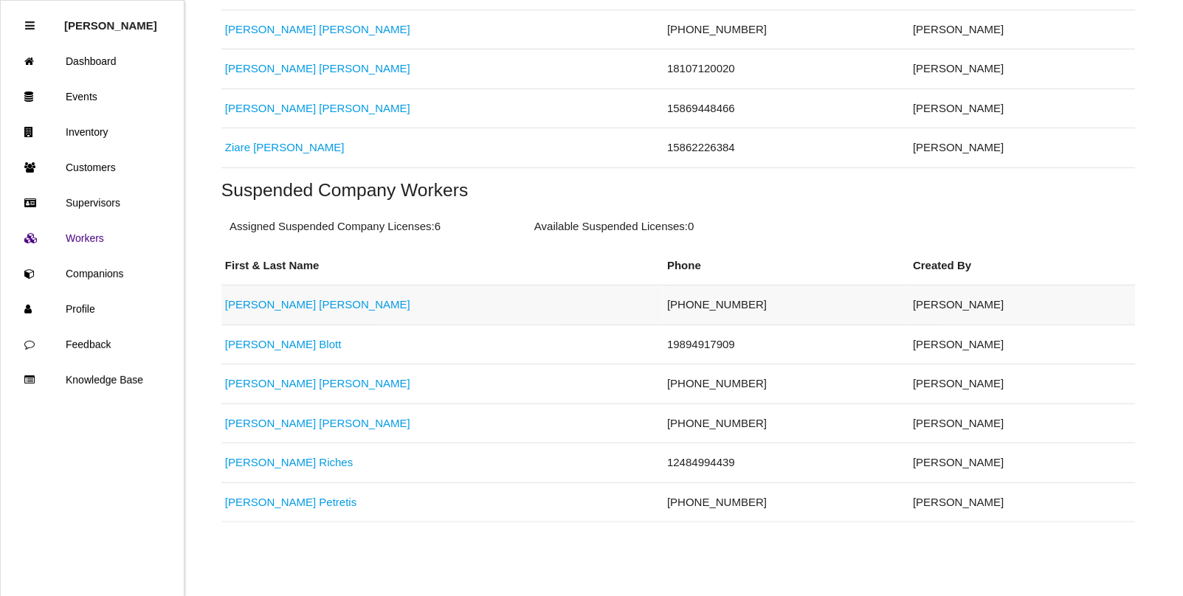
click at [263, 298] on link "[PERSON_NAME]" at bounding box center [317, 304] width 185 height 13
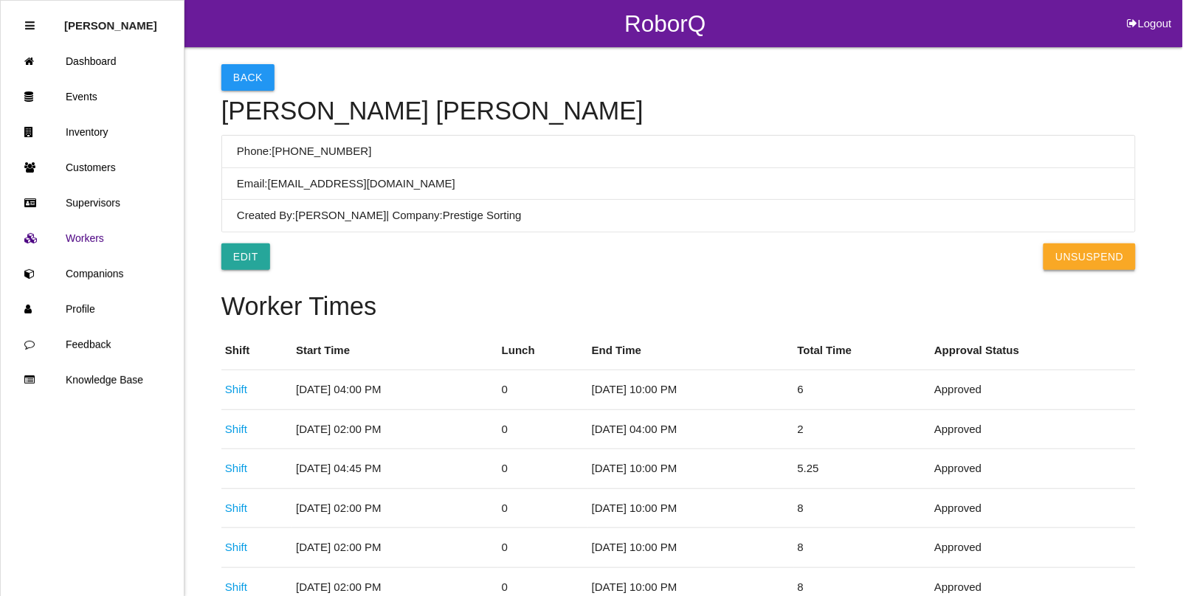
click at [1064, 248] on button "UnSuspend" at bounding box center [1088, 256] width 91 height 27
click at [80, 90] on link "Events" at bounding box center [92, 96] width 183 height 35
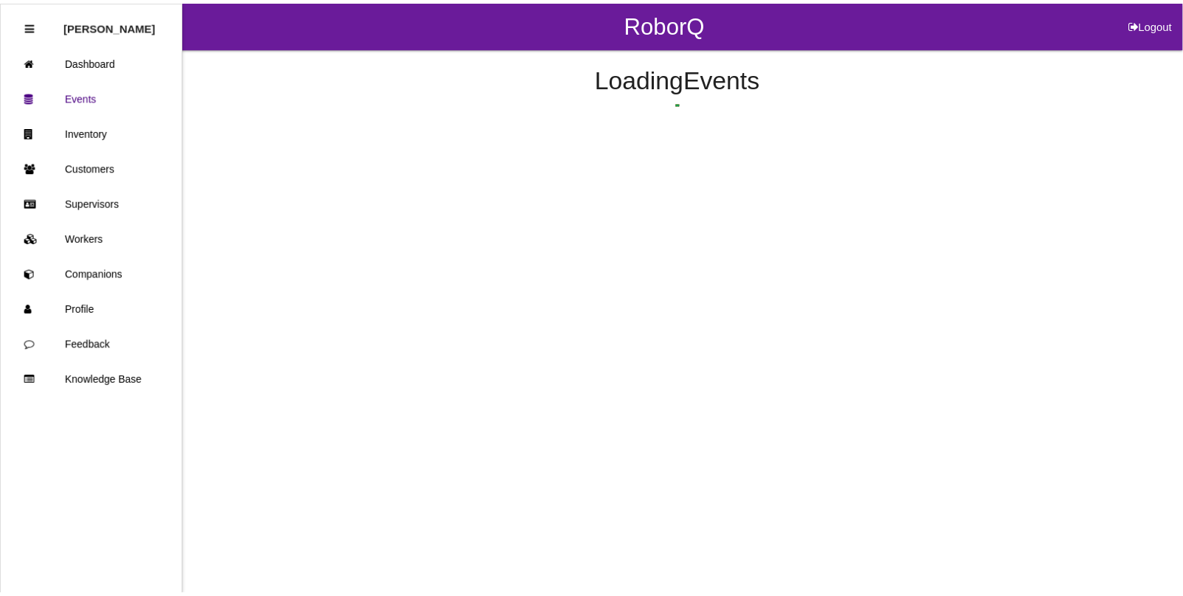
scroll to position [37, 0]
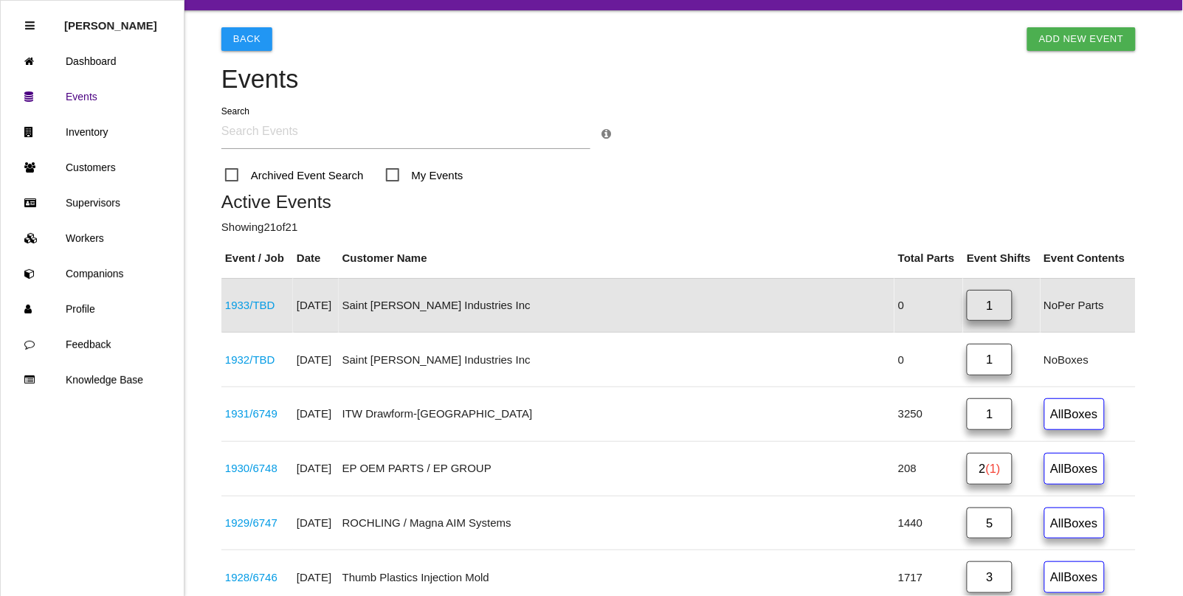
click at [232, 306] on link "1933 / TBD" at bounding box center [250, 305] width 50 height 13
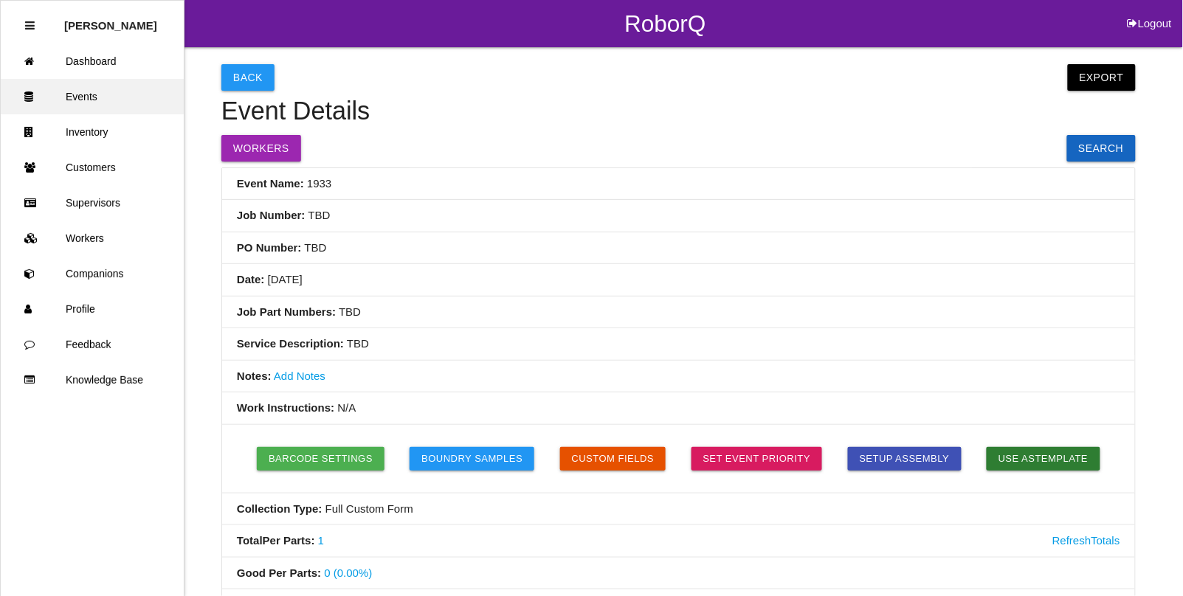
click at [91, 89] on link "Events" at bounding box center [92, 96] width 183 height 35
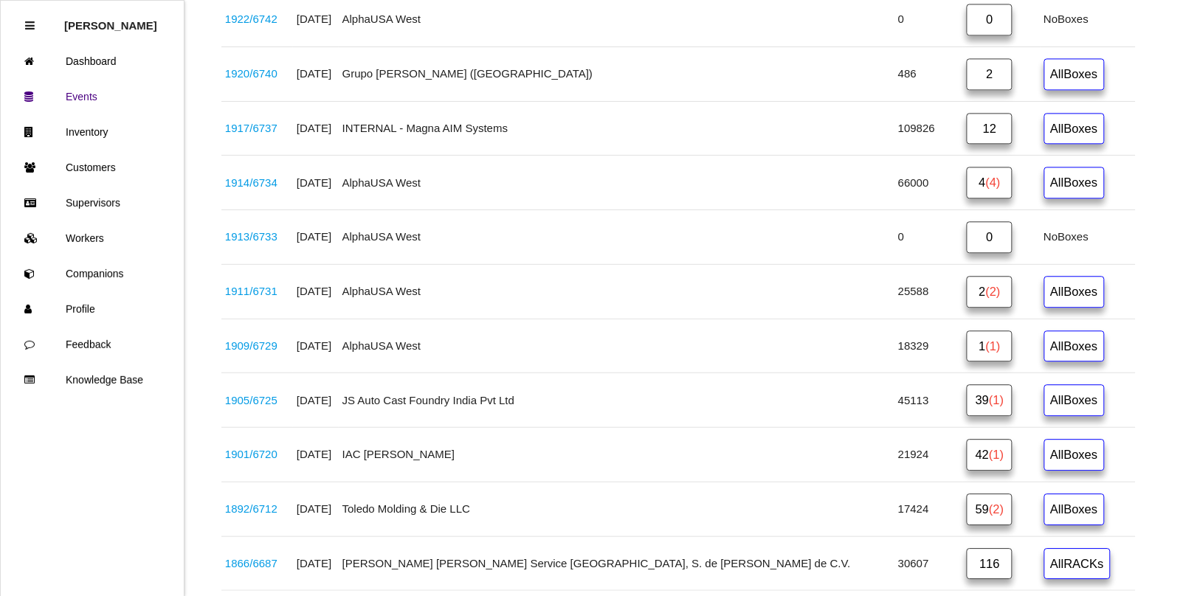
scroll to position [959, 0]
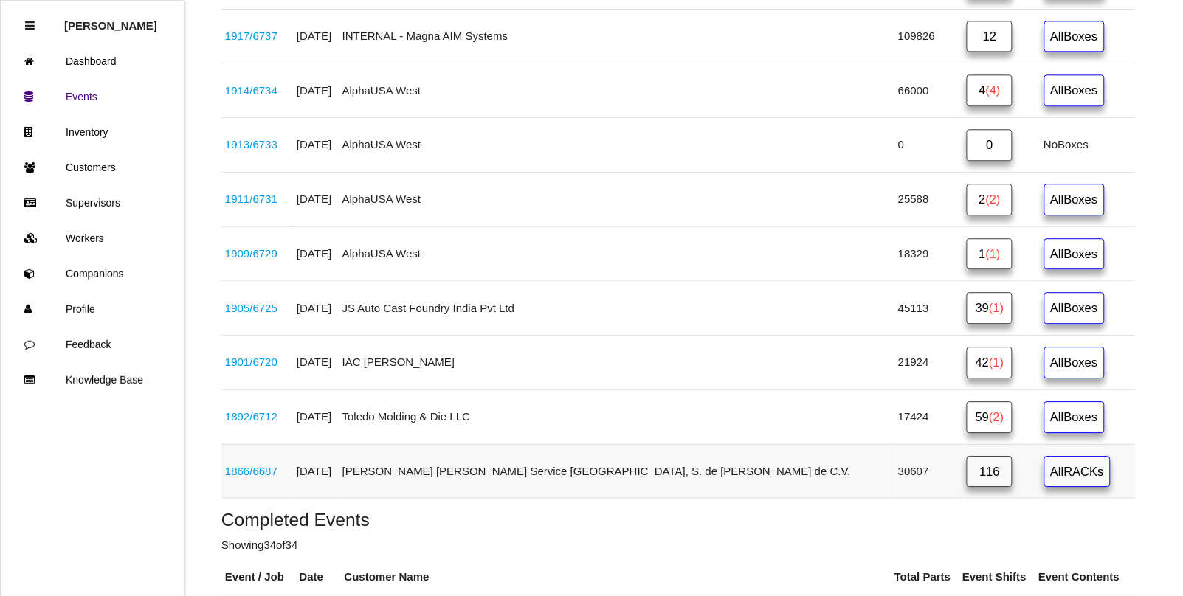
click at [966, 485] on link "116" at bounding box center [989, 472] width 46 height 32
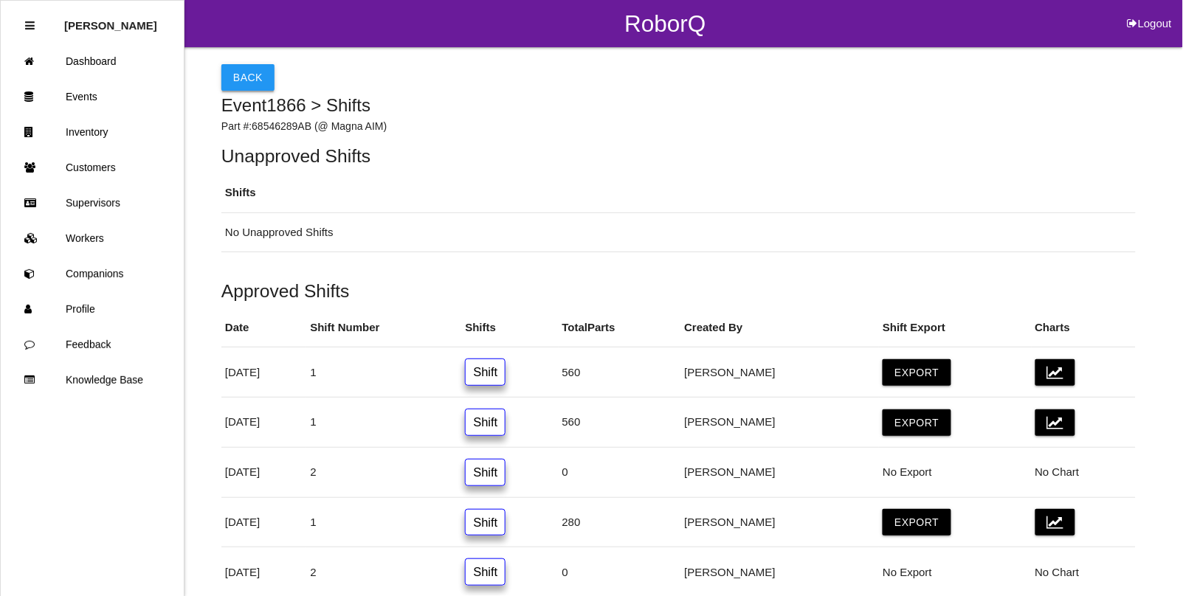
click at [223, 75] on button "Back" at bounding box center [247, 77] width 53 height 27
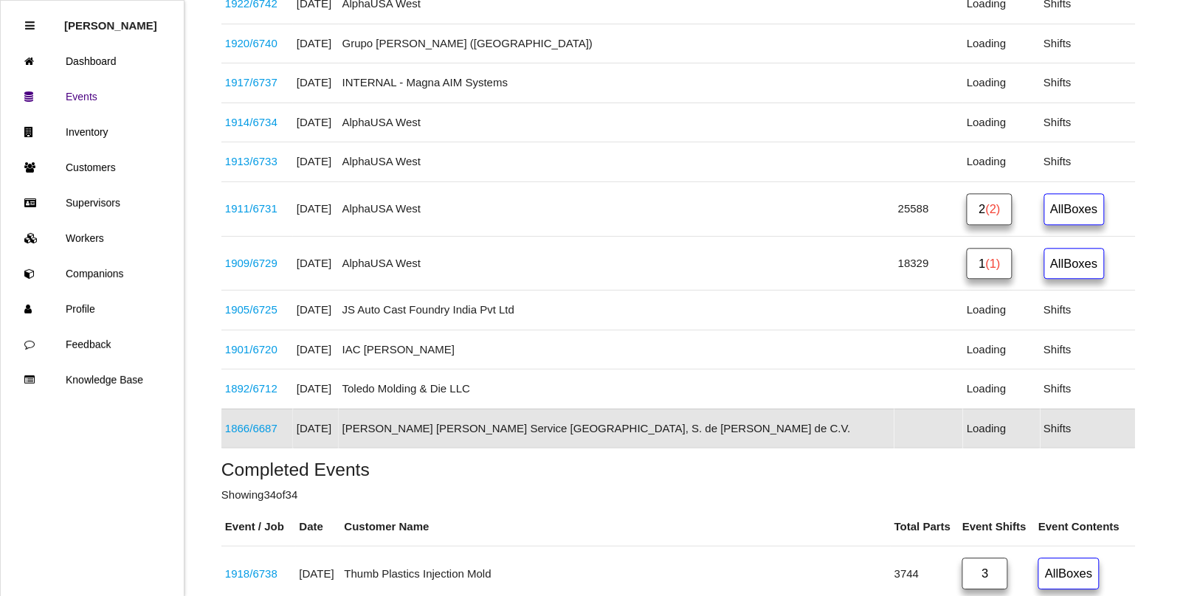
scroll to position [1013, 0]
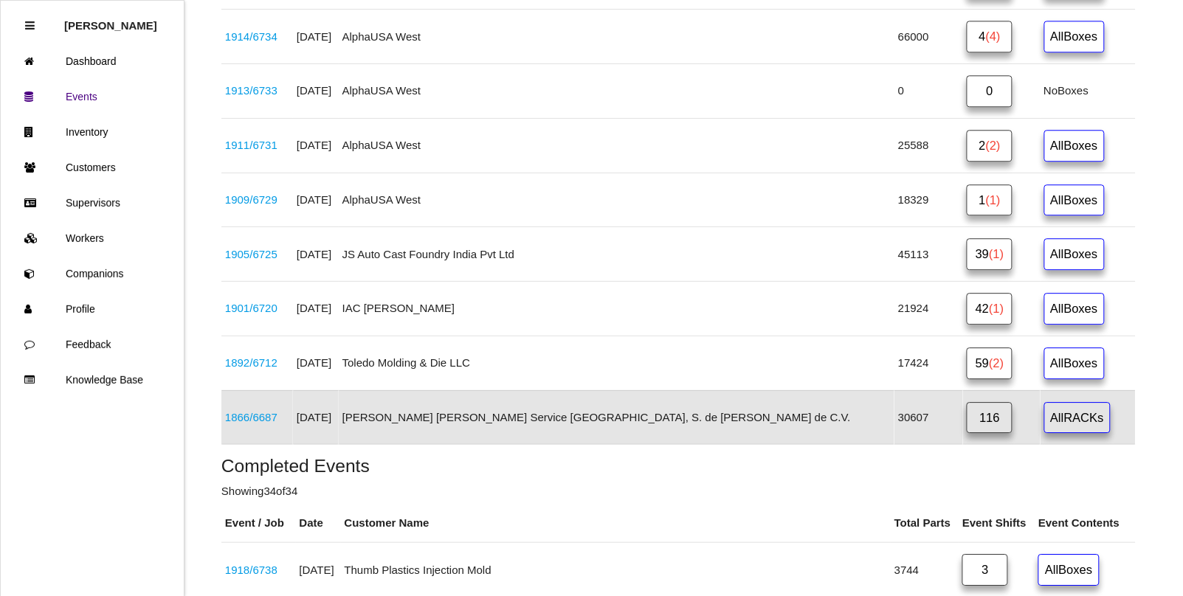
click at [268, 423] on link "1866 / 6687" at bounding box center [251, 417] width 52 height 13
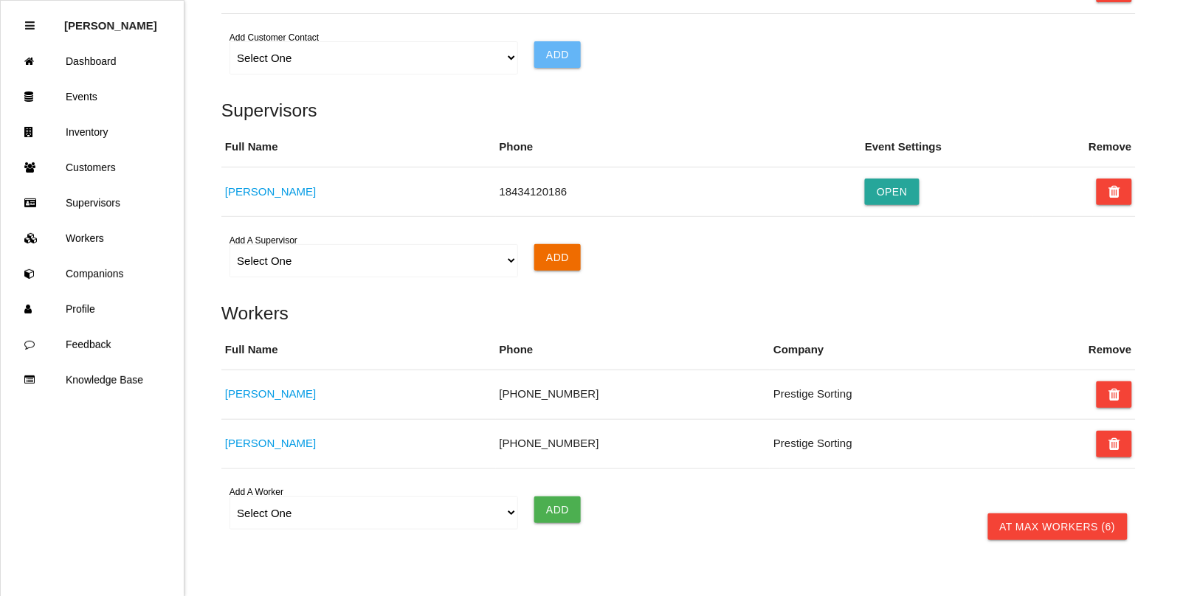
scroll to position [1371, 0]
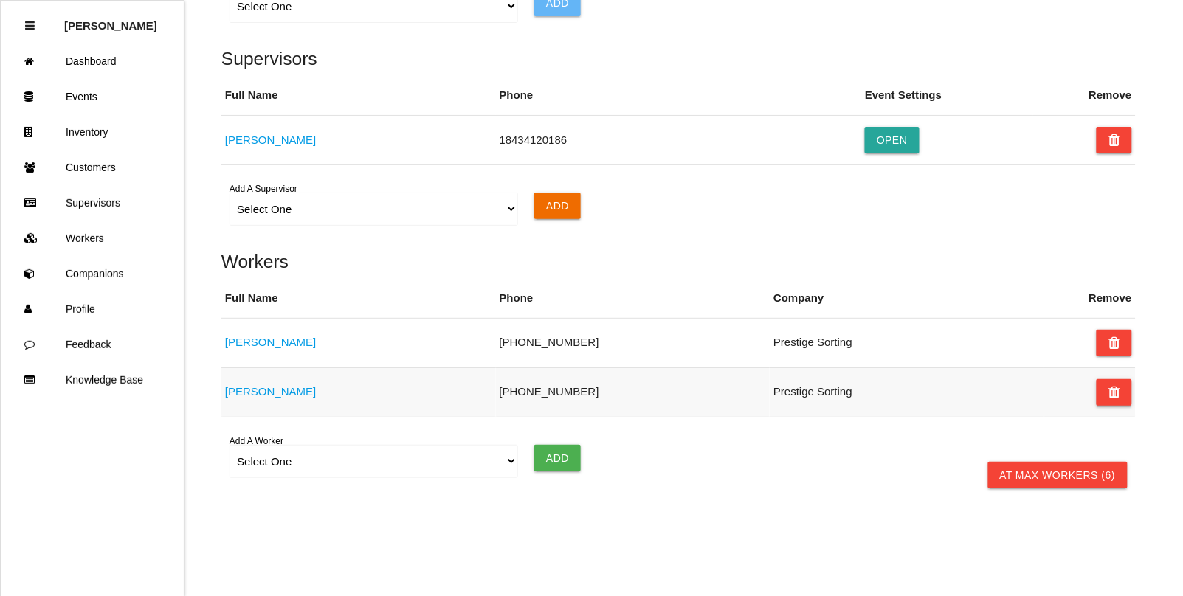
click at [1123, 379] on button at bounding box center [1113, 392] width 35 height 27
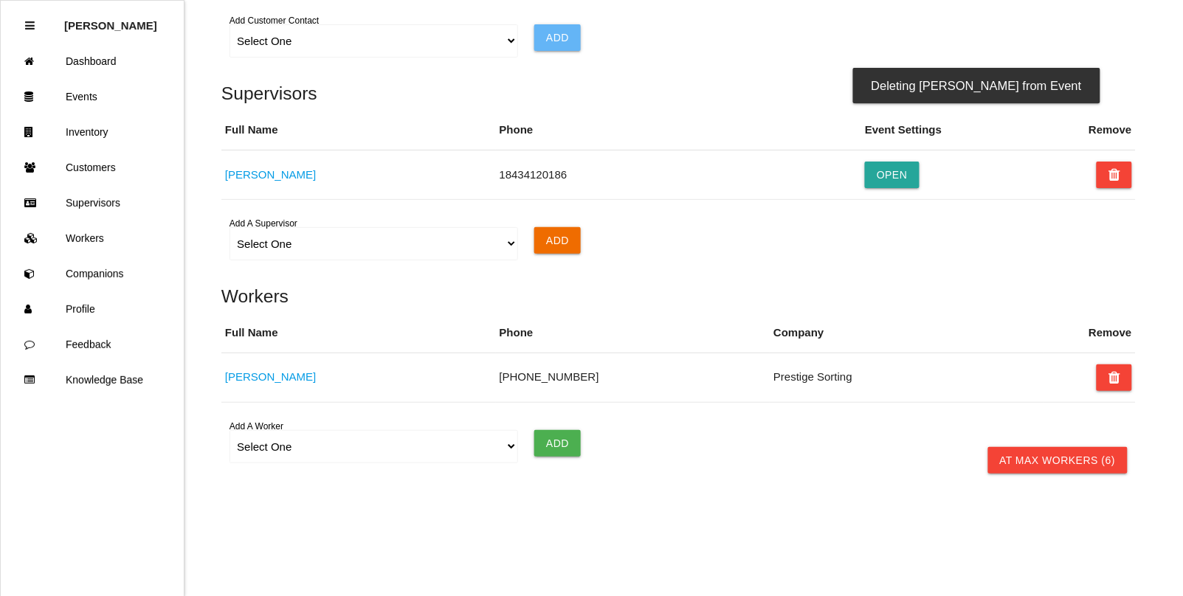
scroll to position [1321, 0]
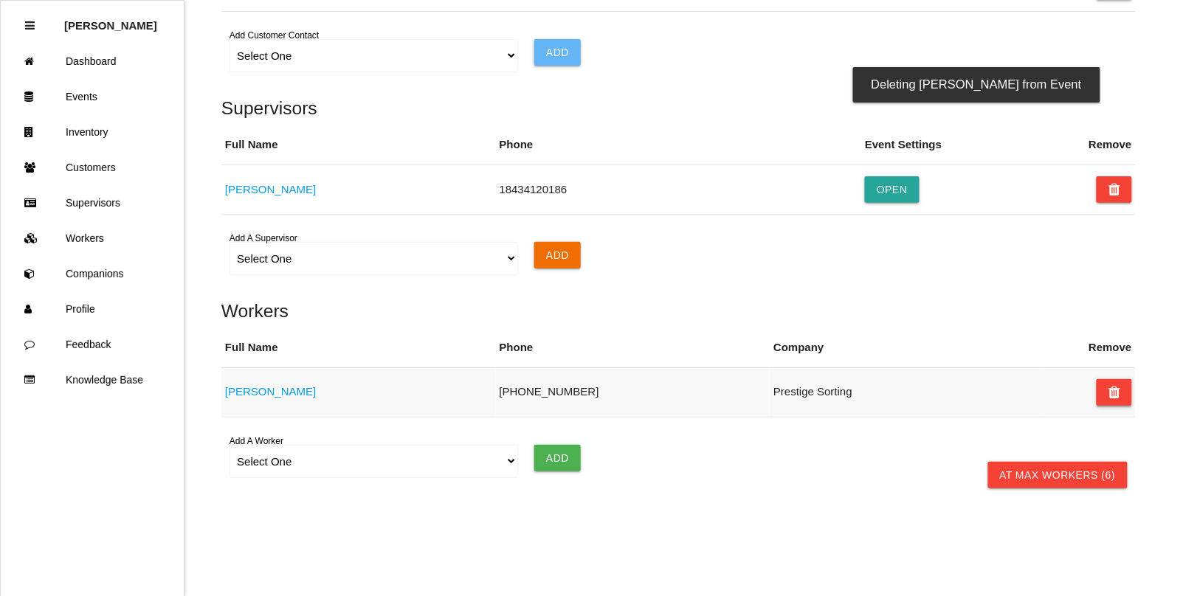
click at [1111, 379] on icon at bounding box center [1114, 392] width 12 height 27
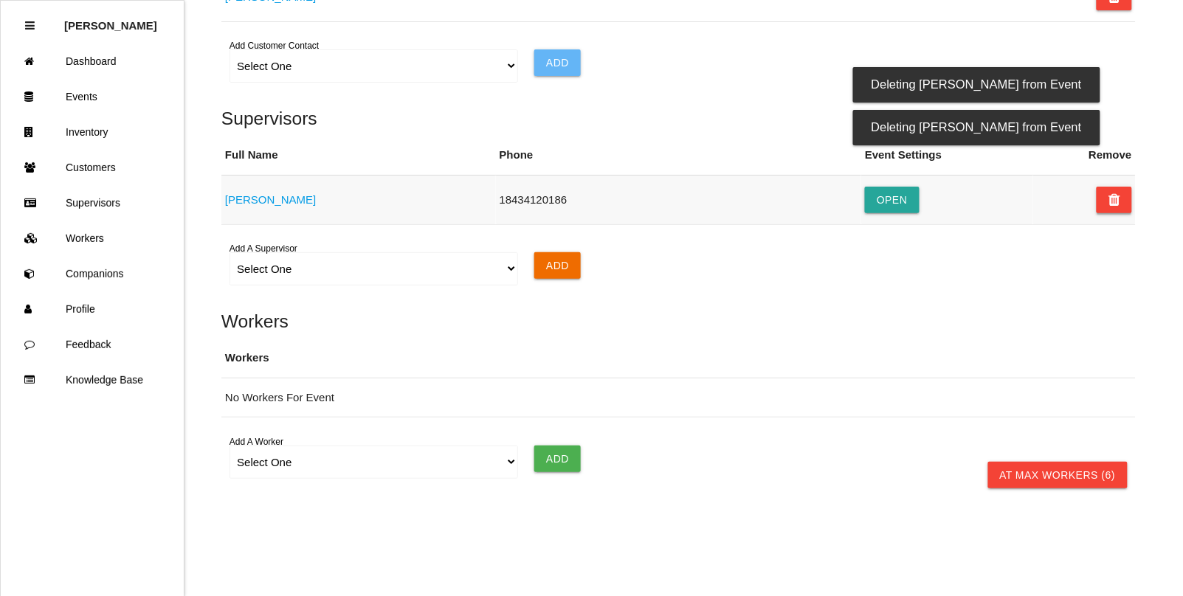
click at [1109, 187] on icon at bounding box center [1114, 200] width 12 height 27
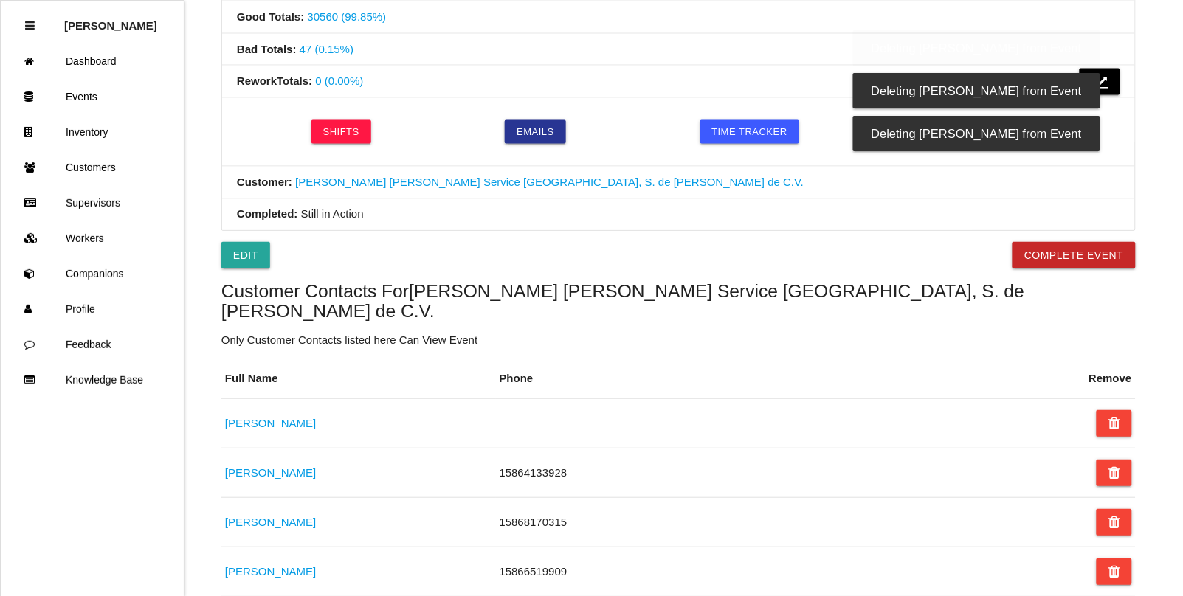
scroll to position [471, 0]
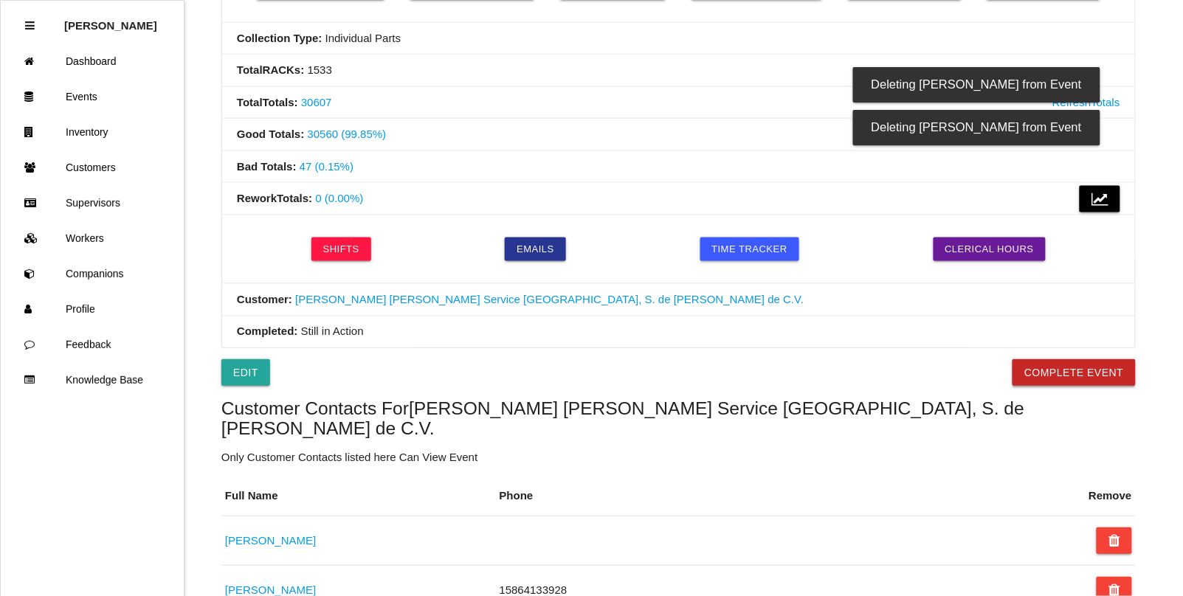
click at [1042, 371] on button "Complete Event" at bounding box center [1073, 372] width 123 height 27
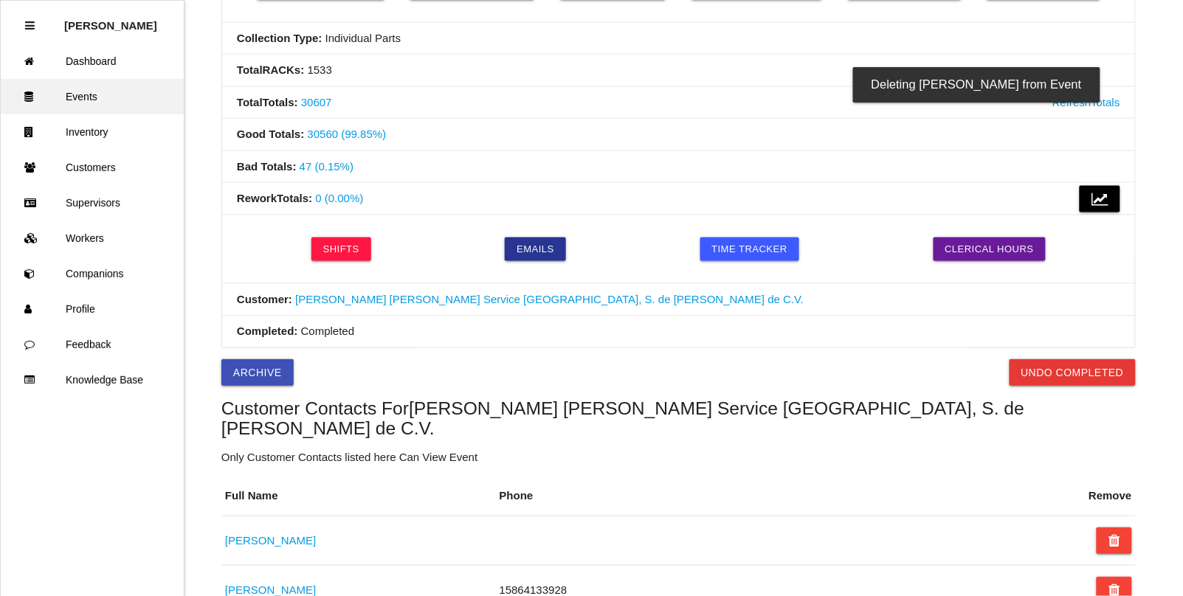
click at [93, 101] on link "Events" at bounding box center [92, 96] width 183 height 35
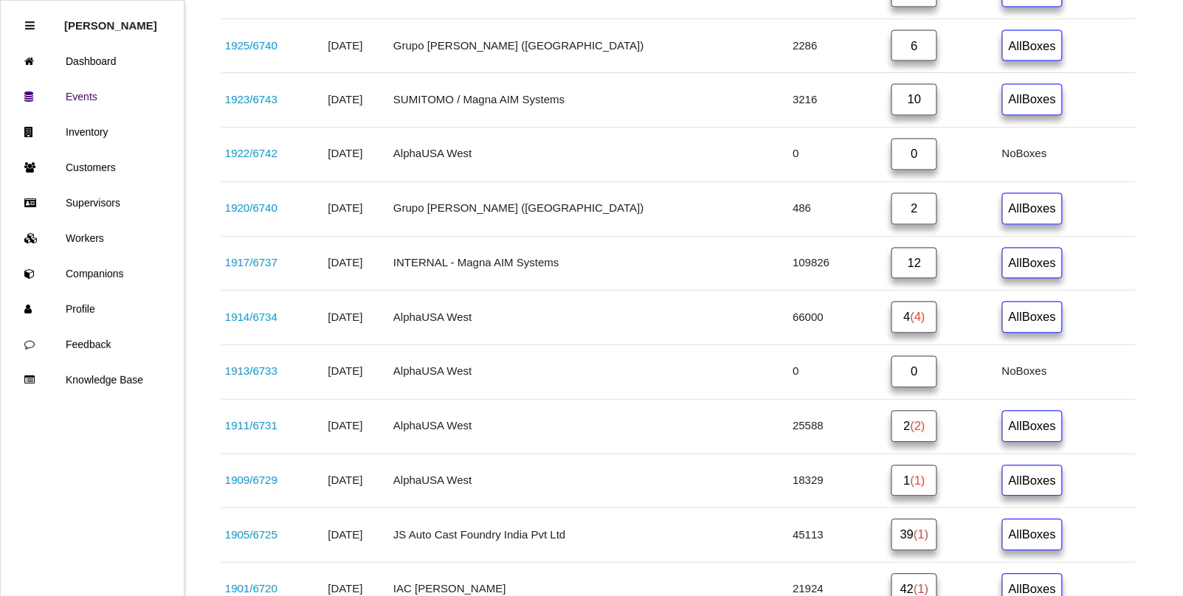
scroll to position [699, 0]
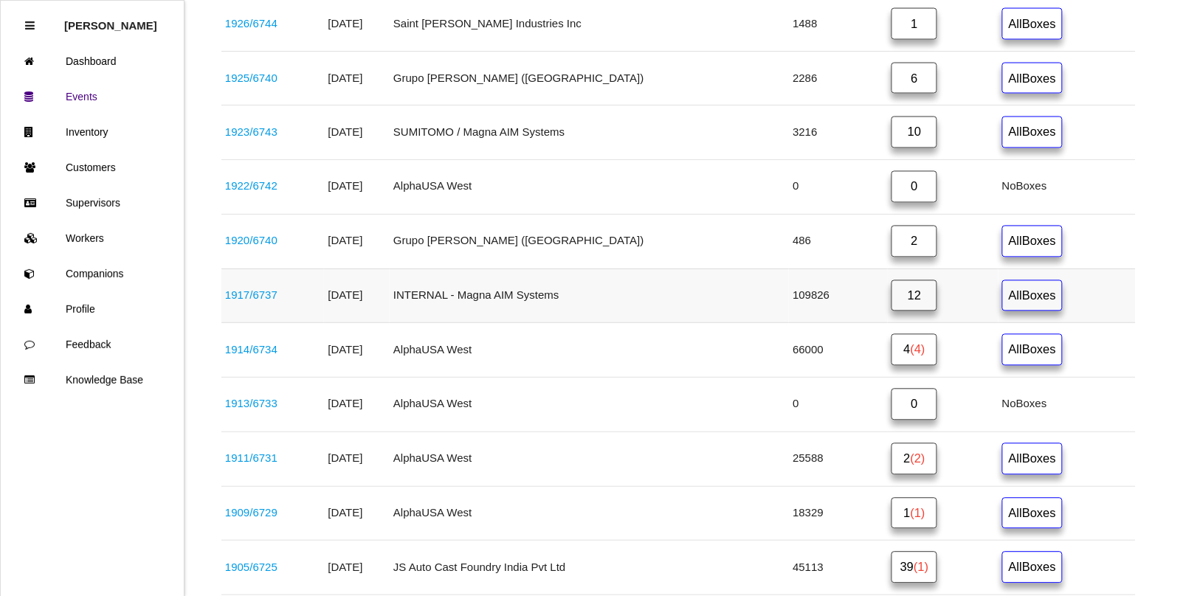
click at [275, 301] on link "1917 / 6737" at bounding box center [251, 295] width 52 height 13
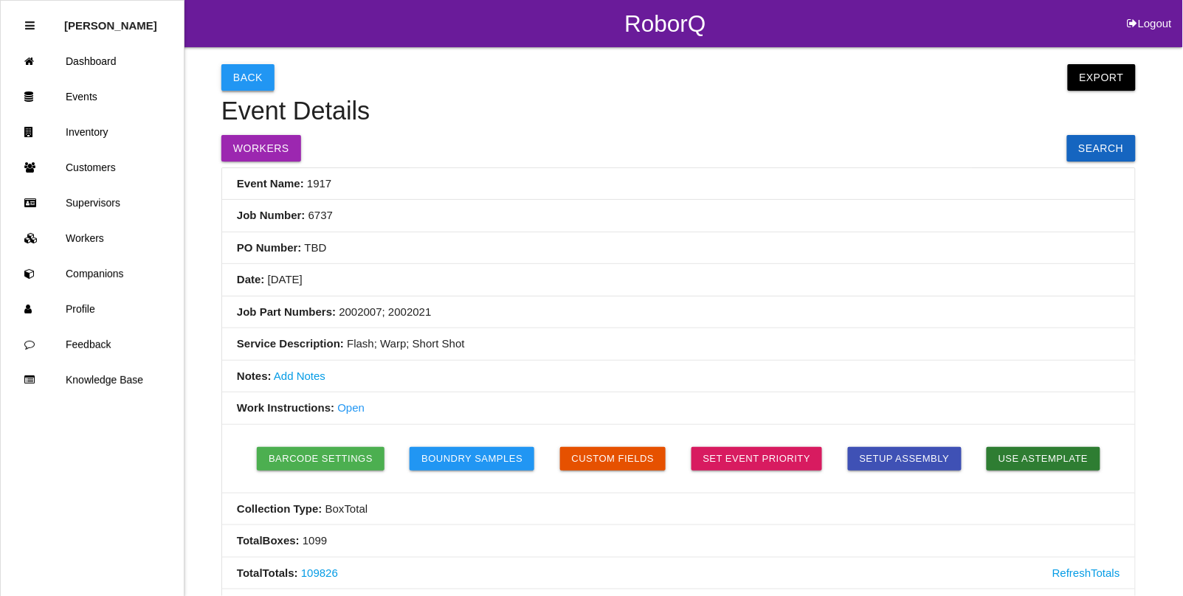
click at [258, 83] on button "Back" at bounding box center [247, 77] width 53 height 27
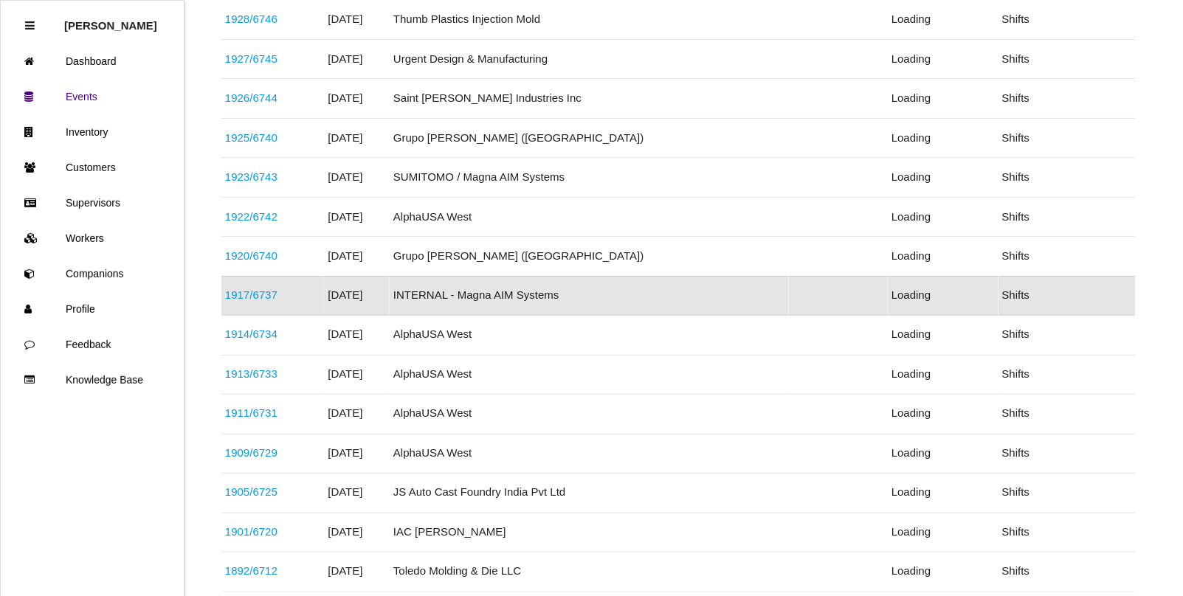
scroll to position [573, 0]
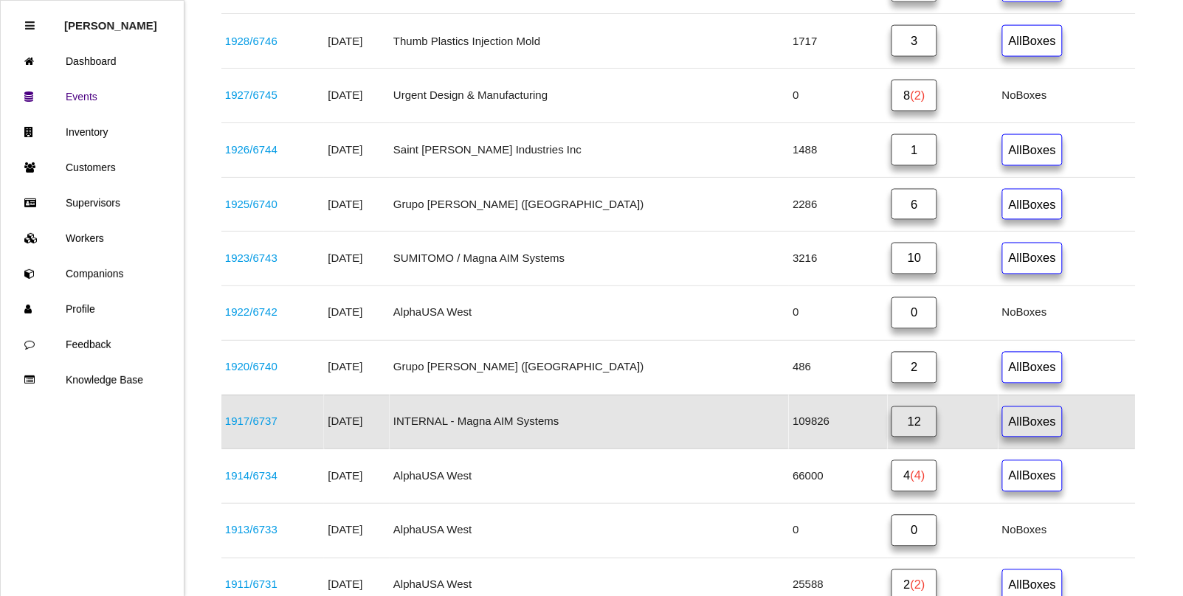
click at [260, 428] on link "1917 / 6737" at bounding box center [251, 421] width 52 height 13
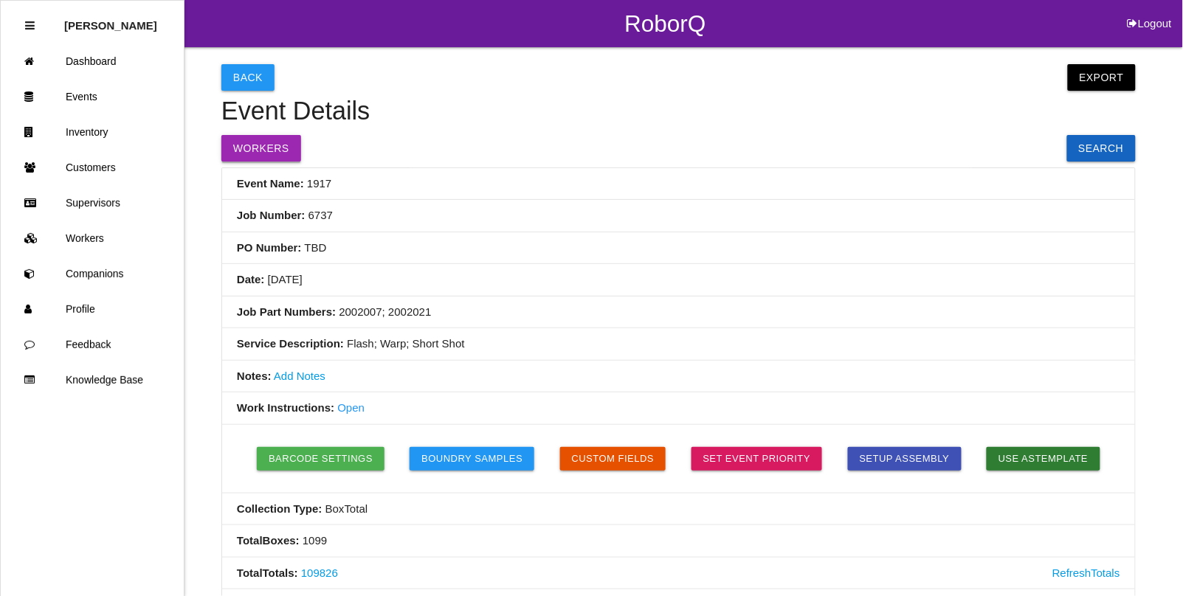
click at [260, 145] on button "Workers" at bounding box center [261, 148] width 80 height 27
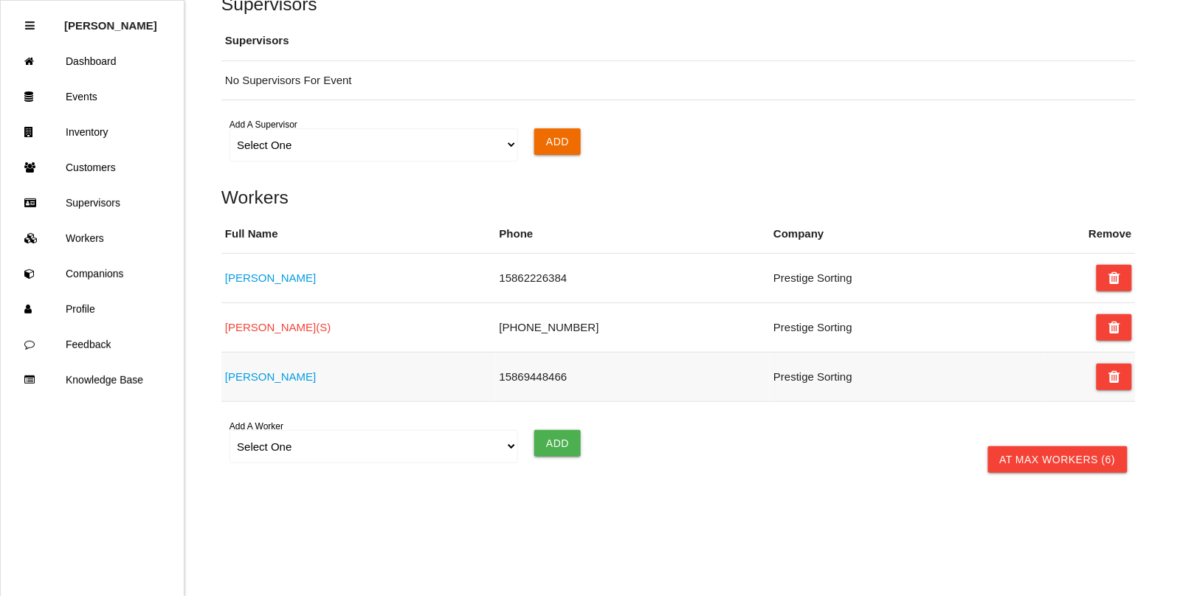
scroll to position [1262, 0]
click at [1108, 279] on icon at bounding box center [1114, 278] width 12 height 27
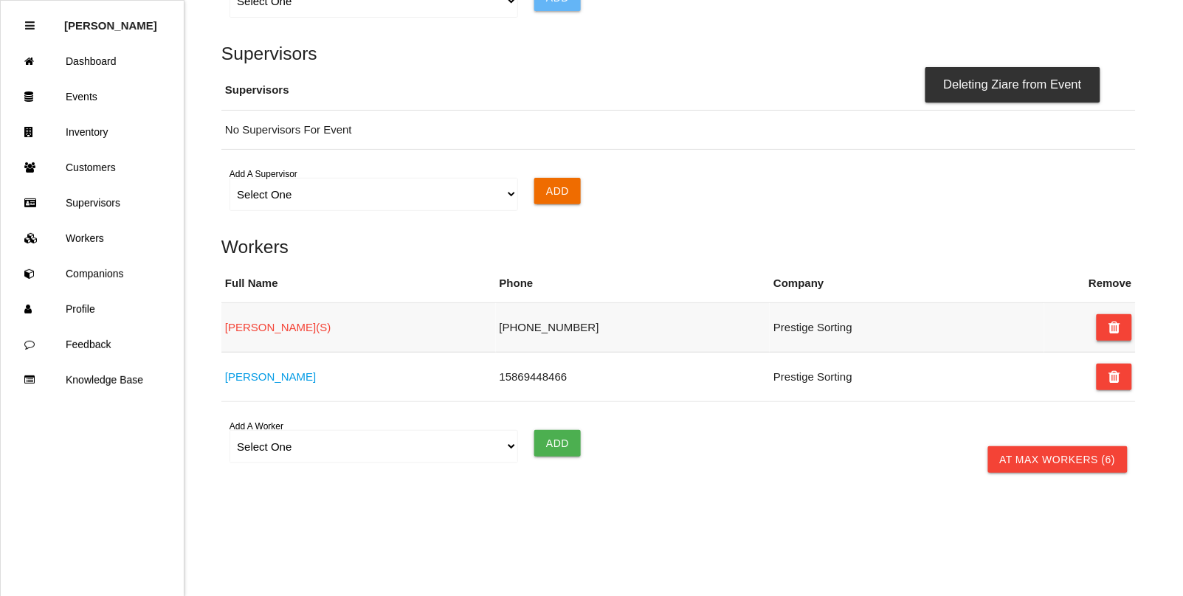
click at [1105, 327] on button at bounding box center [1113, 327] width 35 height 27
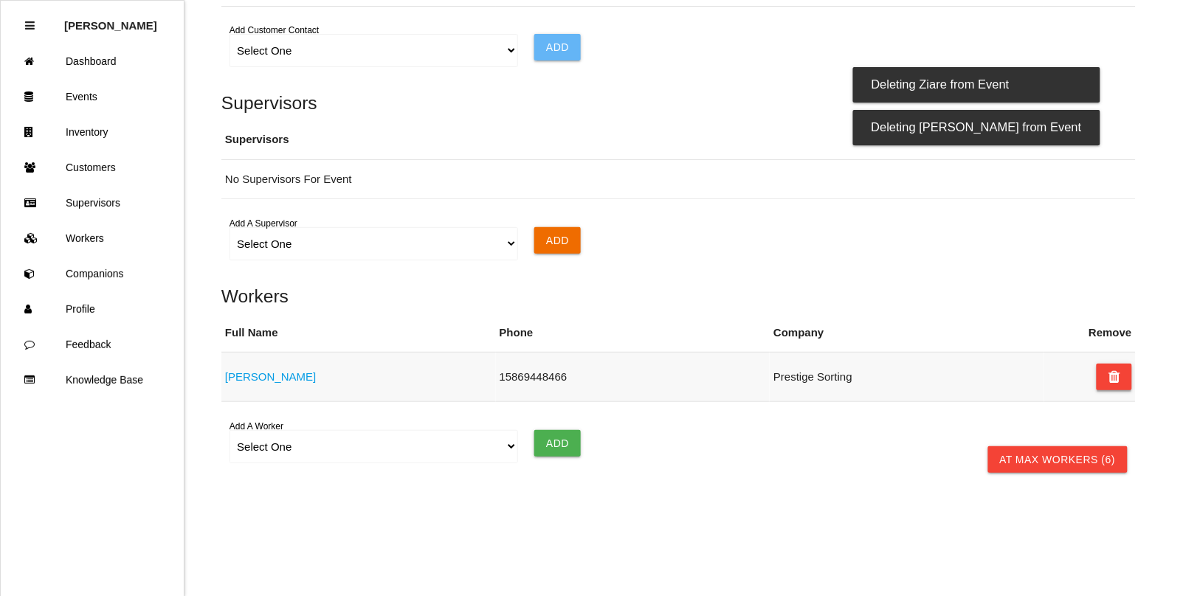
click at [1115, 380] on icon at bounding box center [1114, 377] width 12 height 27
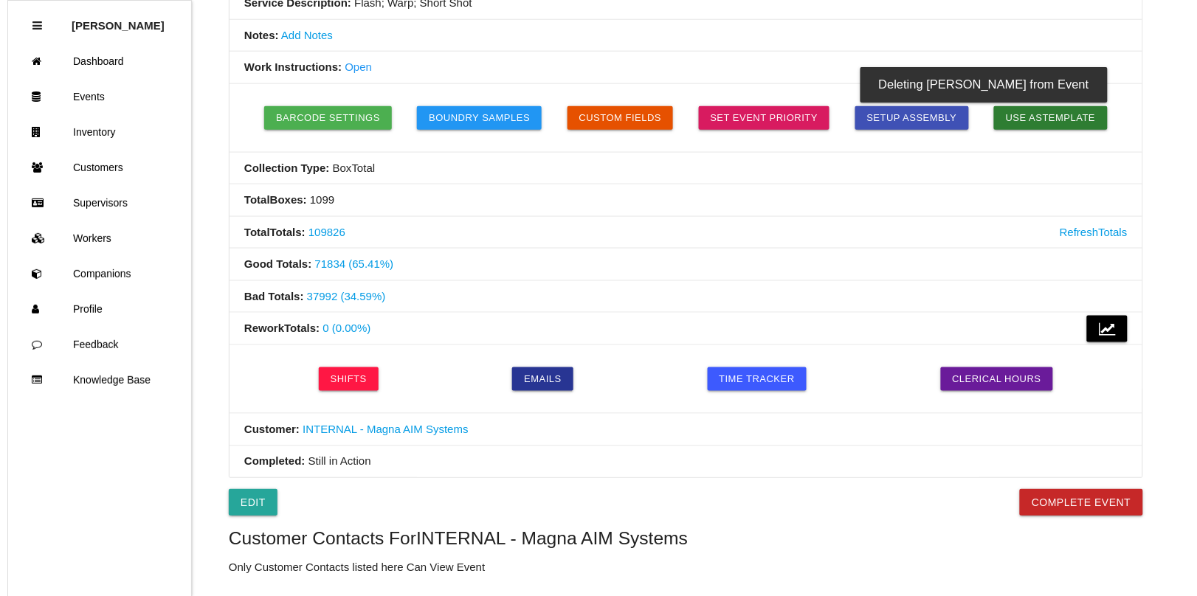
scroll to position [0, 0]
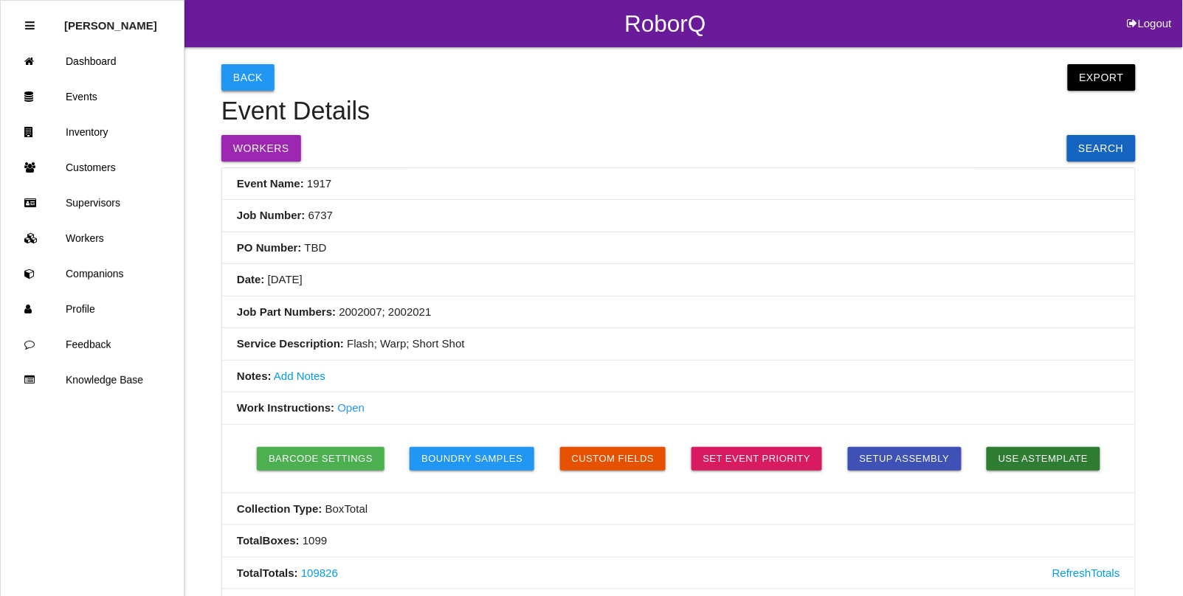
click at [232, 64] on button "Back" at bounding box center [247, 77] width 53 height 27
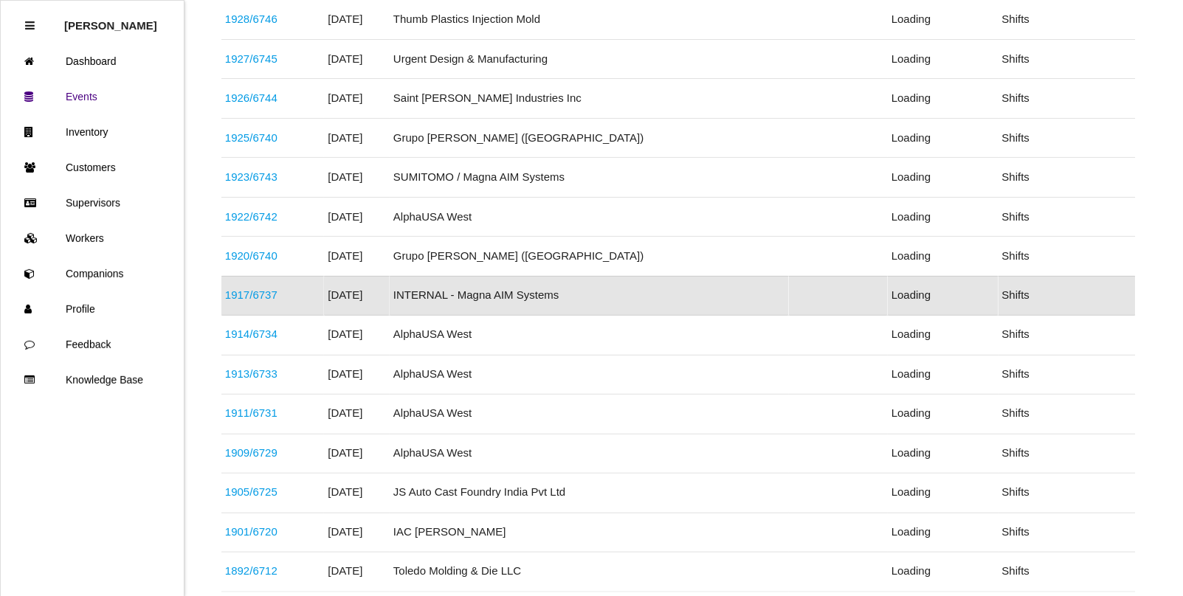
scroll to position [573, 0]
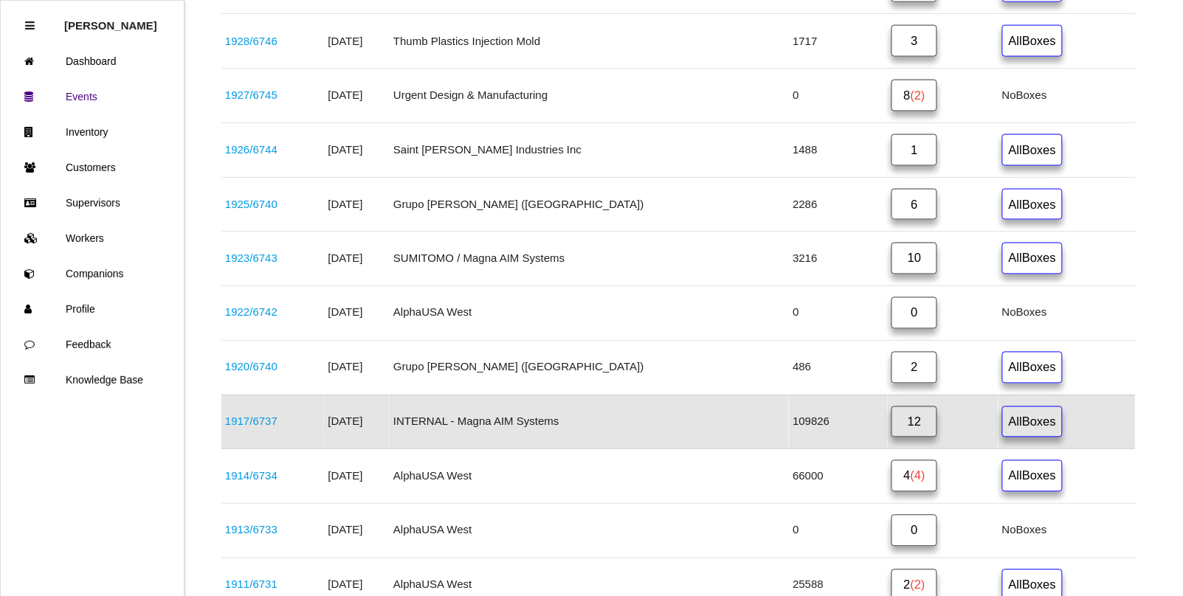
click at [898, 425] on link "12" at bounding box center [914, 423] width 46 height 32
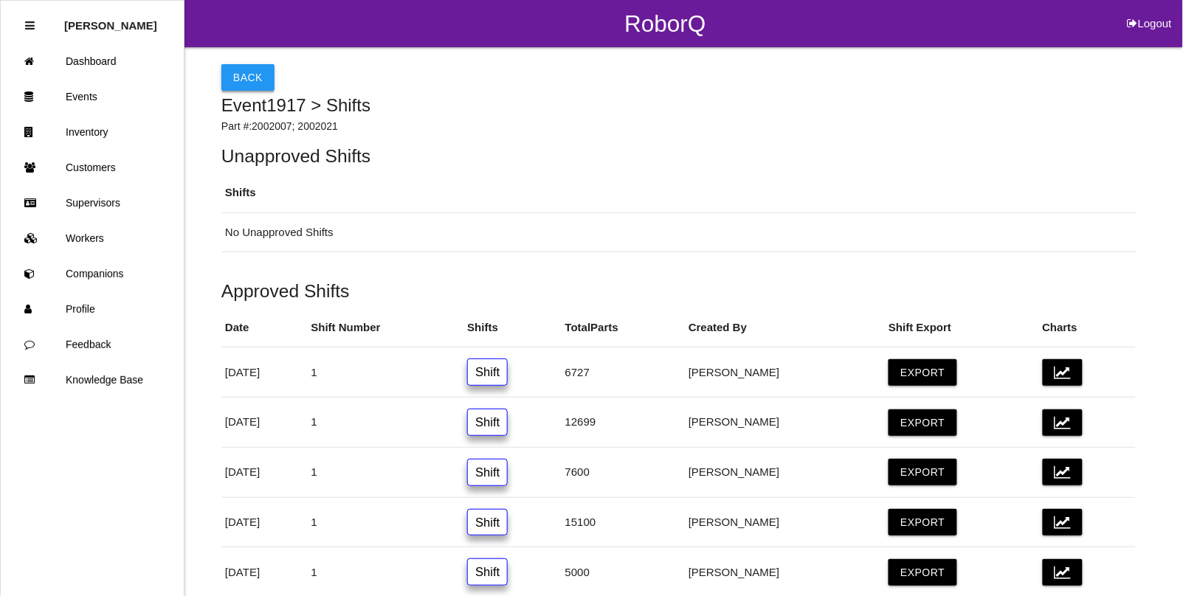
click at [236, 78] on button "Back" at bounding box center [247, 77] width 53 height 27
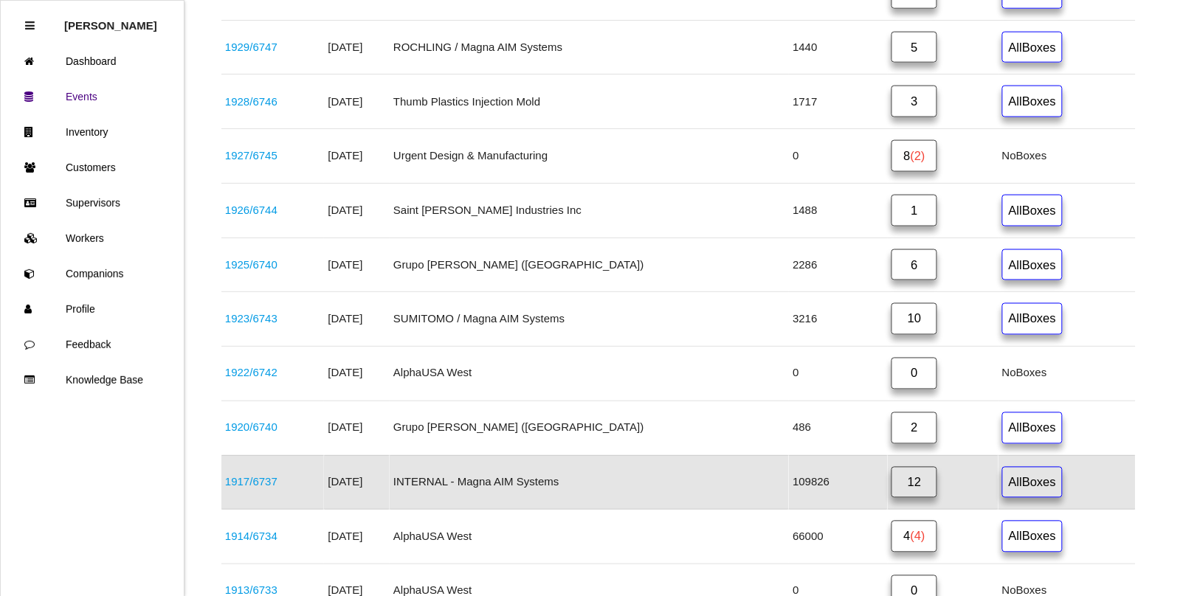
scroll to position [573, 0]
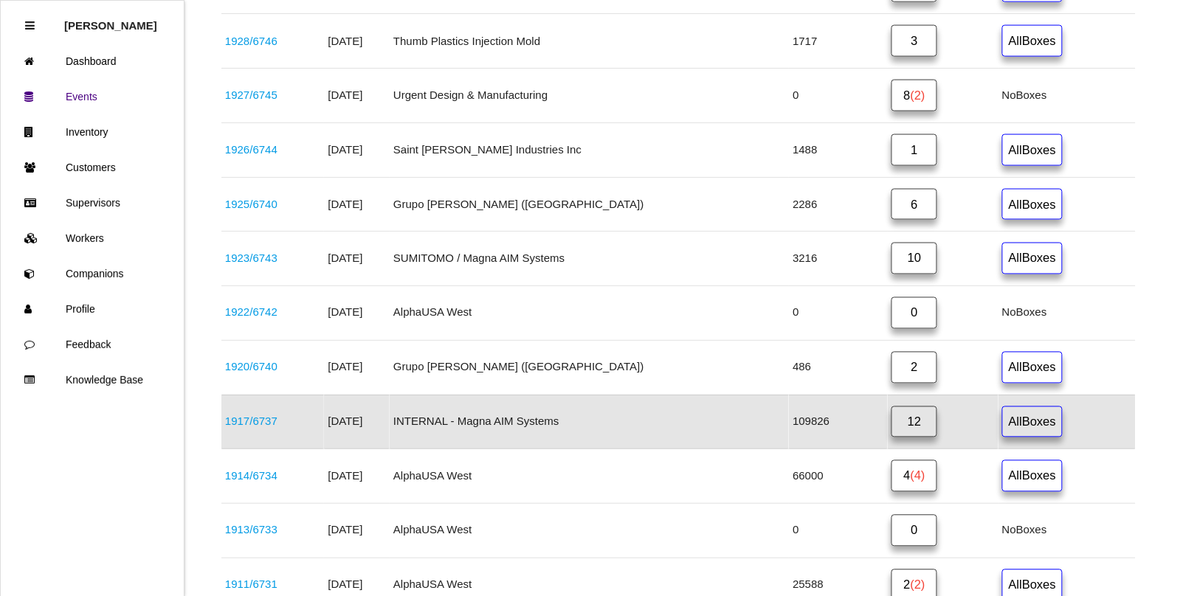
click at [260, 428] on link "1917 / 6737" at bounding box center [251, 421] width 52 height 13
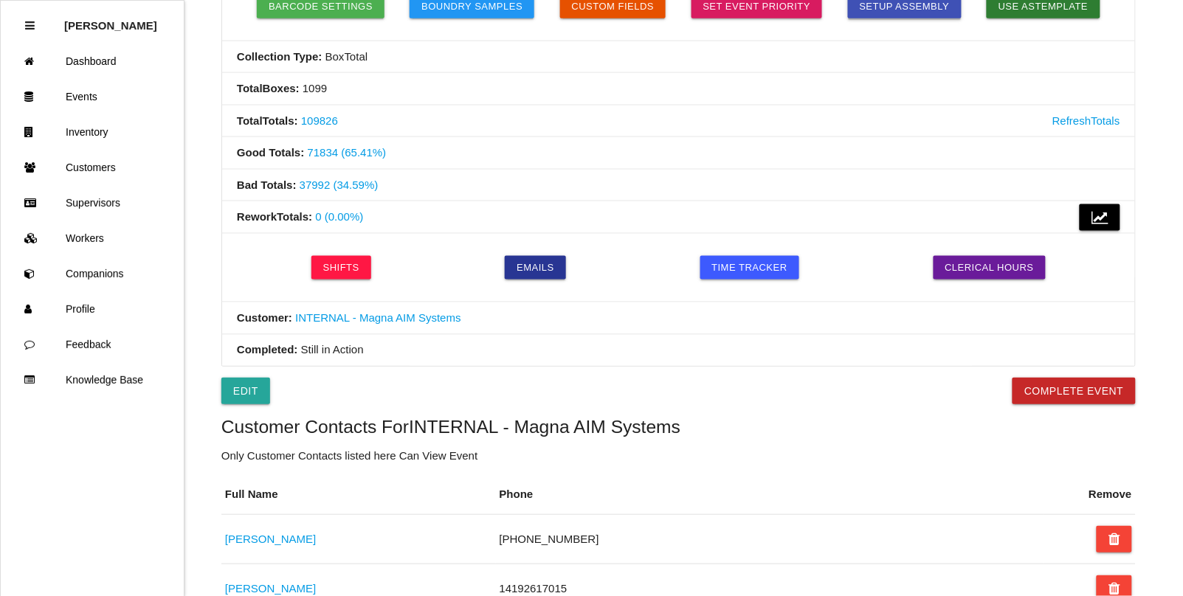
scroll to position [461, 0]
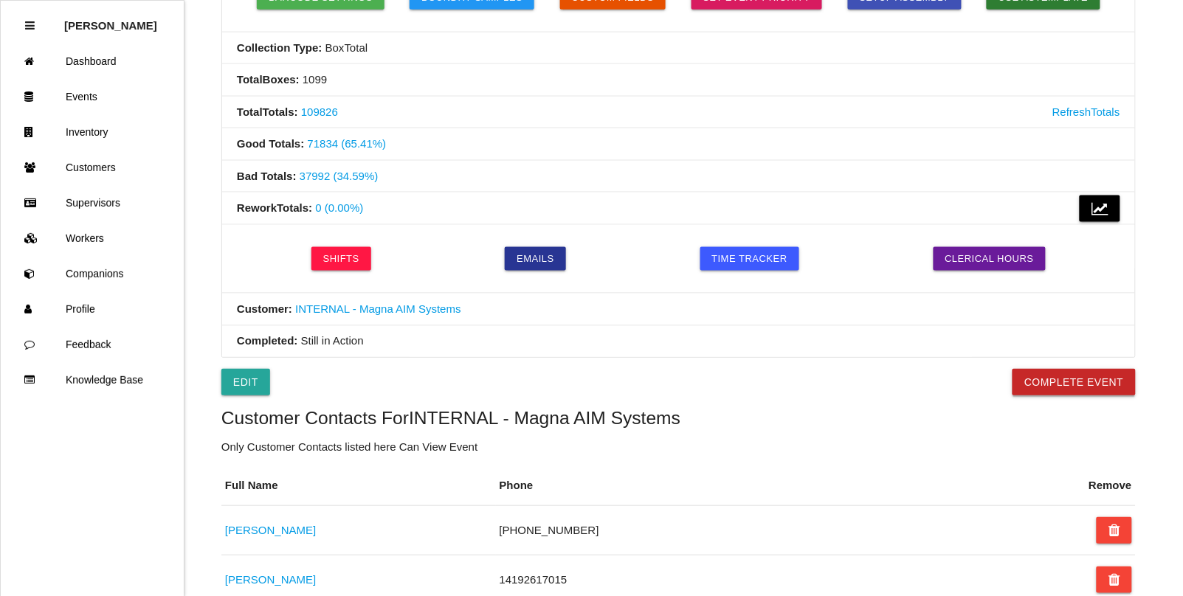
click at [1051, 386] on button "Complete Event" at bounding box center [1073, 382] width 123 height 27
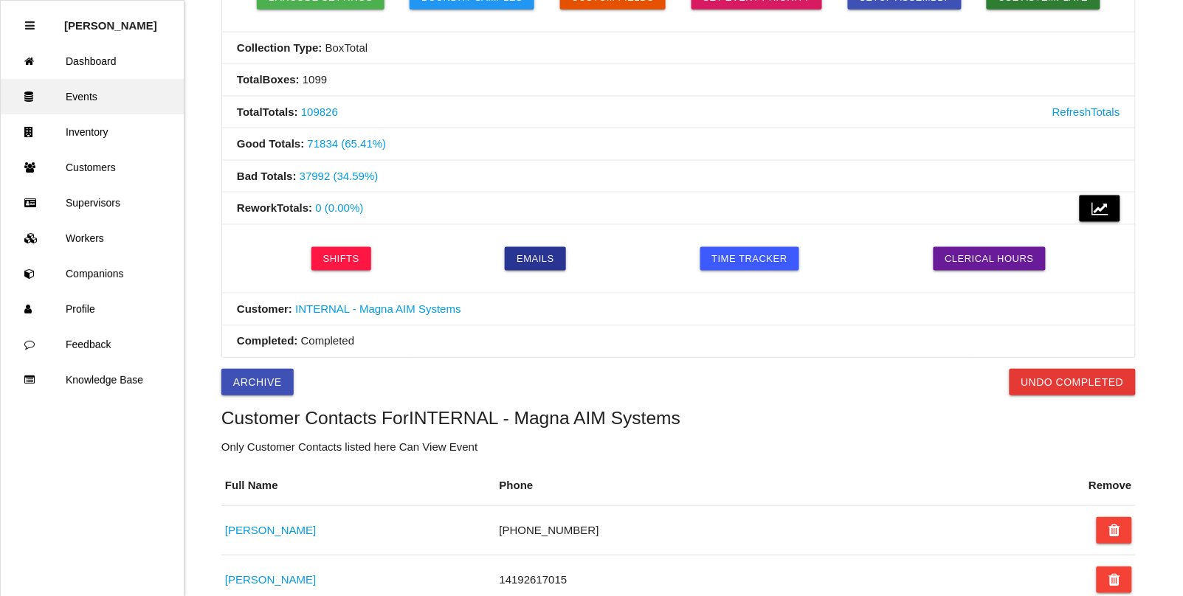
click at [81, 92] on link "Events" at bounding box center [92, 96] width 183 height 35
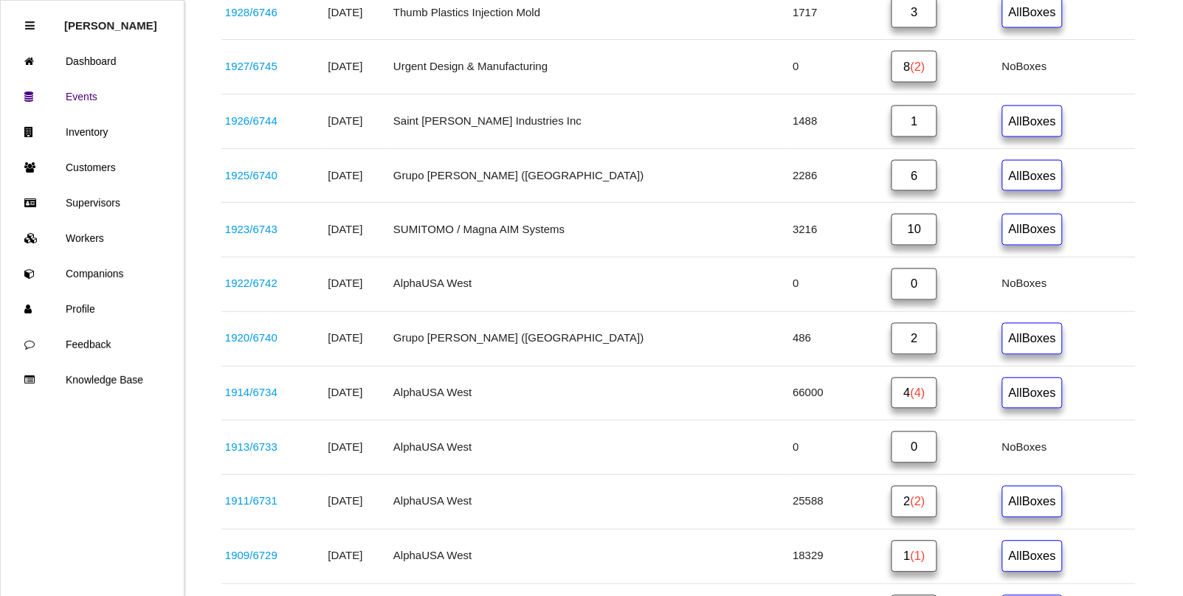
scroll to position [513, 0]
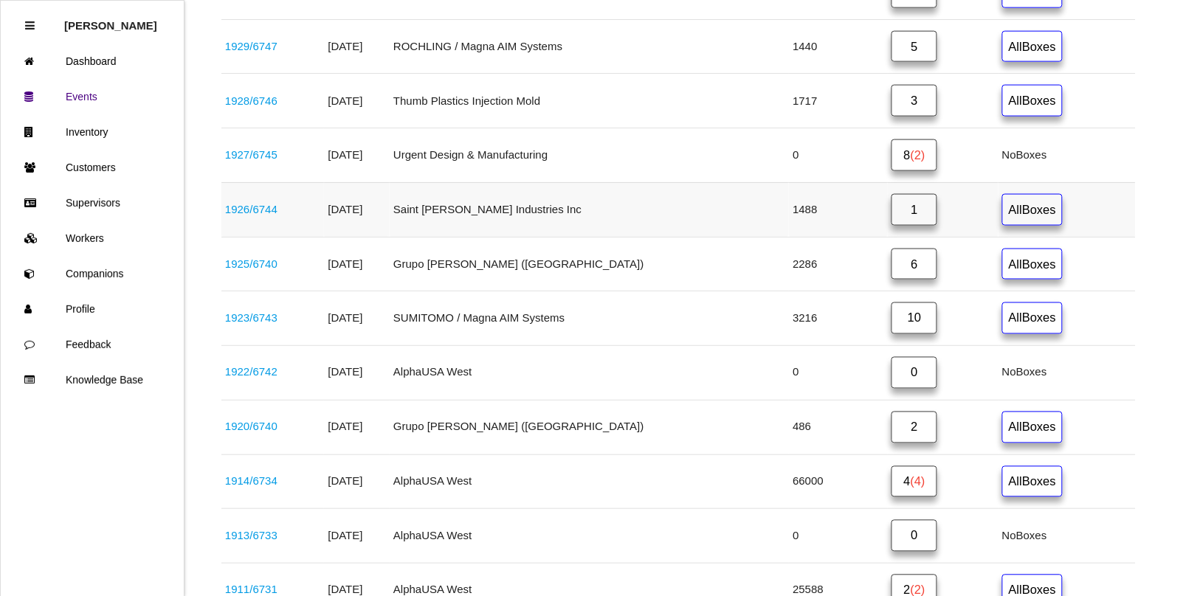
click at [247, 211] on link "1926 / 6744" at bounding box center [251, 209] width 52 height 13
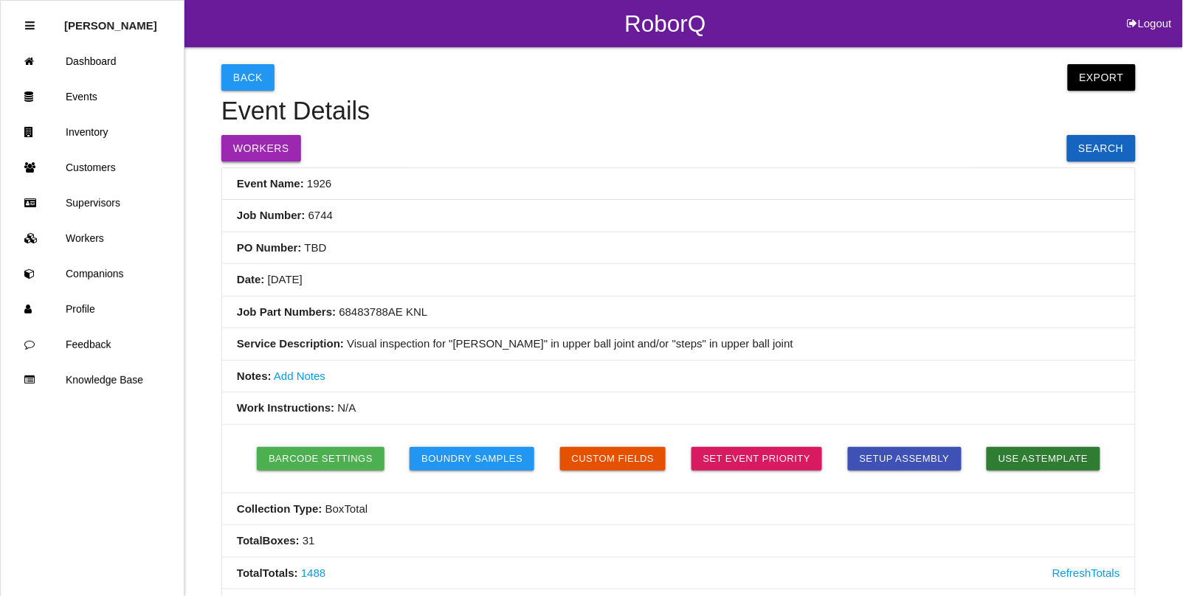
click at [263, 145] on button "Workers" at bounding box center [261, 148] width 80 height 27
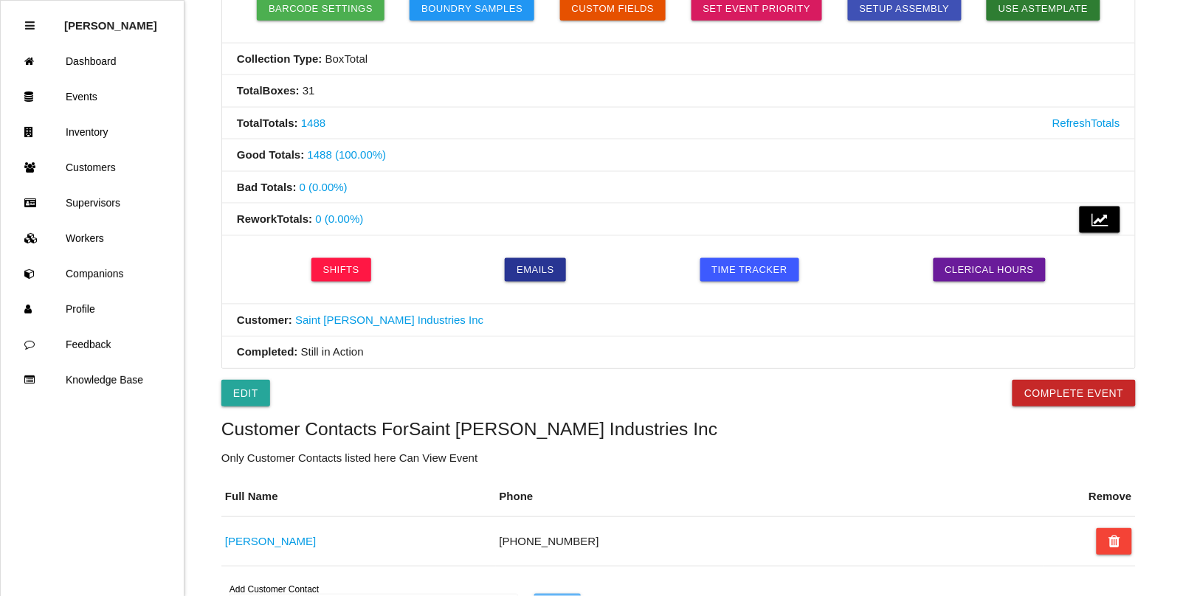
scroll to position [358, 0]
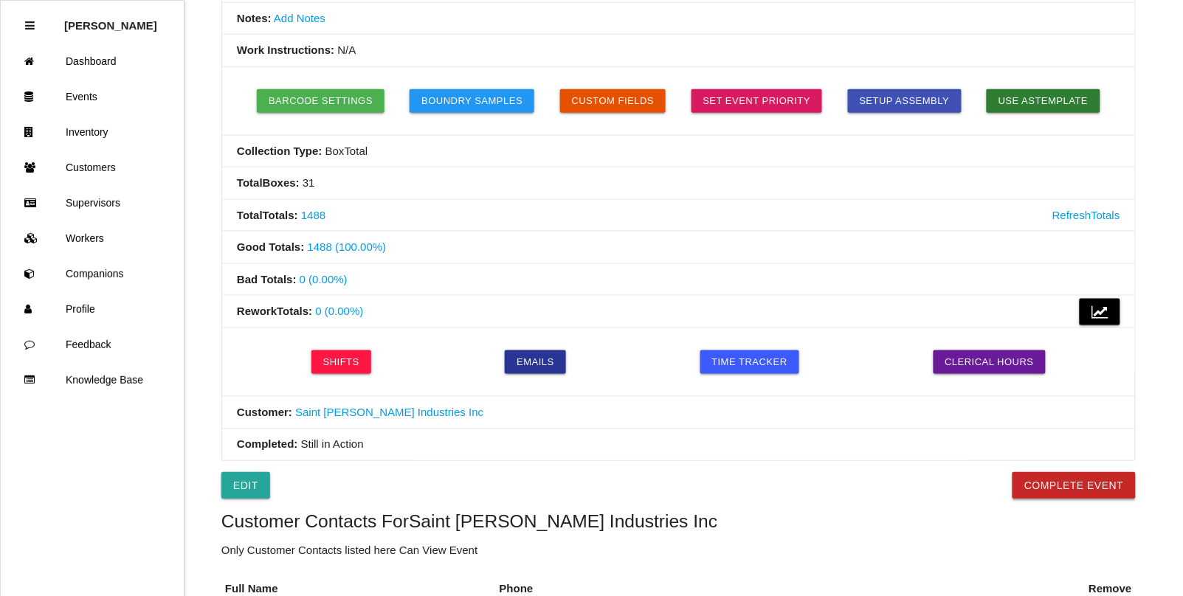
click at [1051, 499] on button "Complete Event" at bounding box center [1073, 485] width 123 height 27
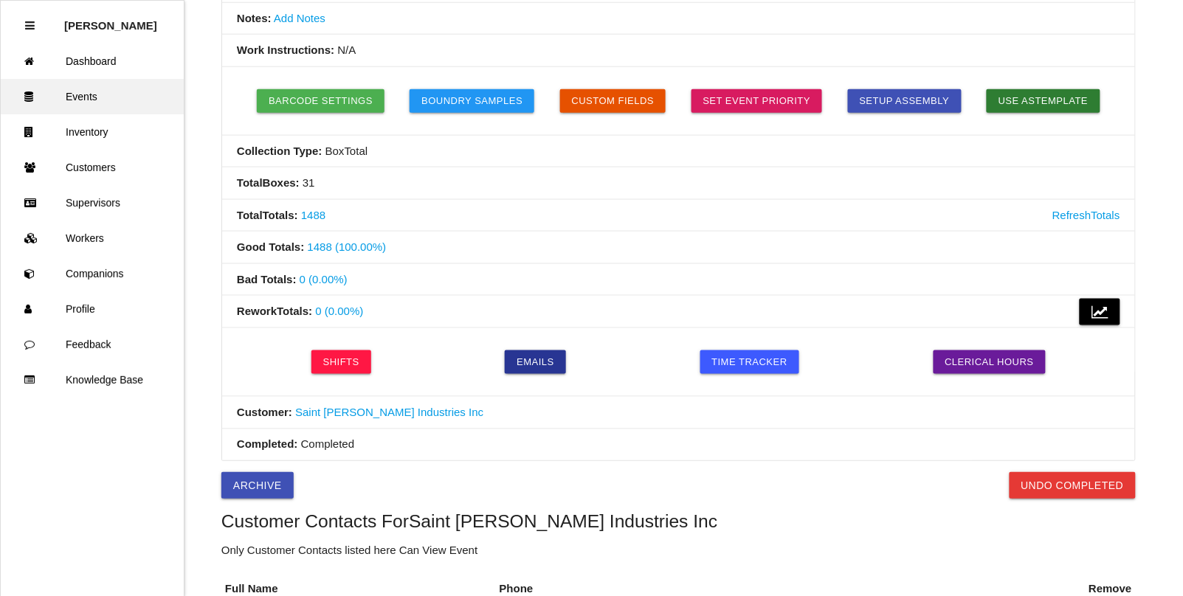
click at [83, 90] on link "Events" at bounding box center [92, 96] width 183 height 35
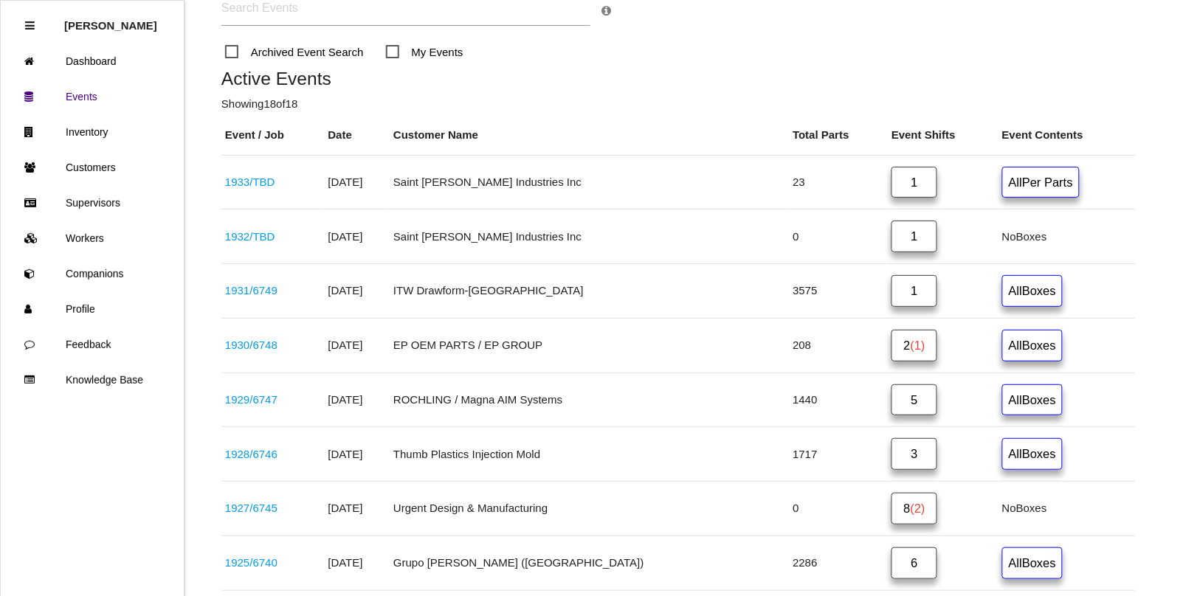
scroll to position [127, 0]
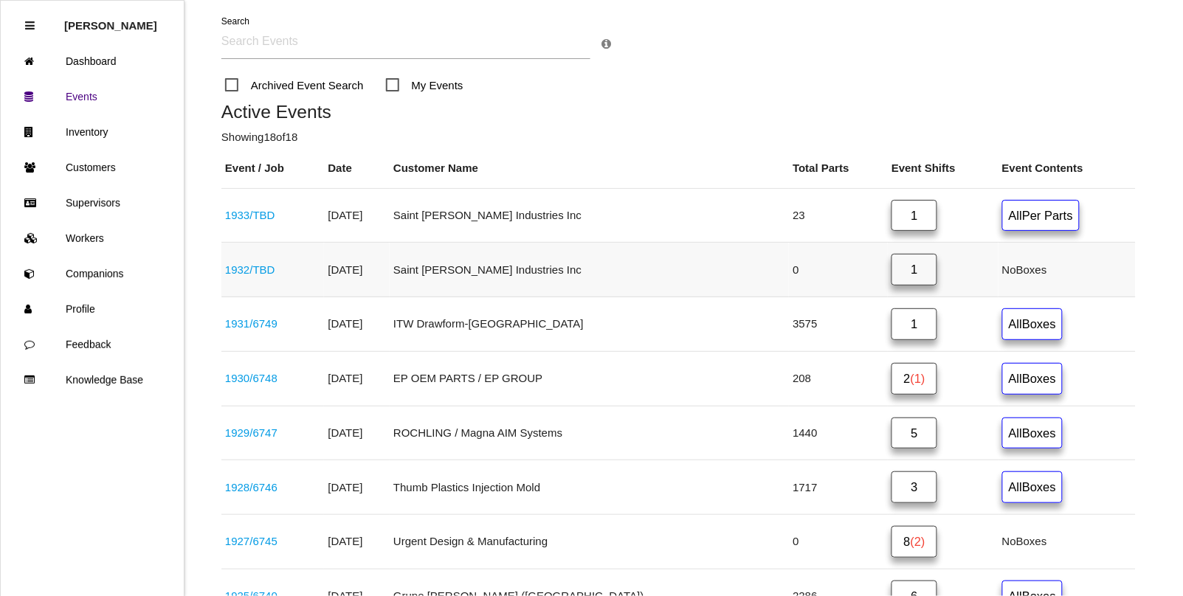
click at [891, 271] on link "1" at bounding box center [914, 270] width 46 height 32
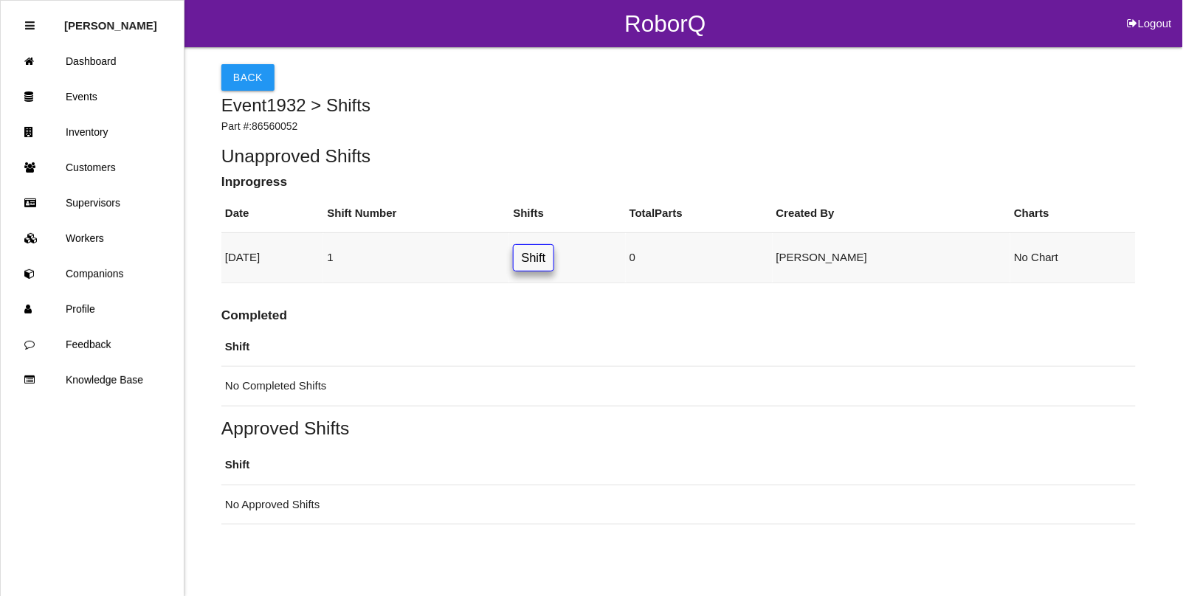
click at [553, 259] on link "Shift" at bounding box center [533, 257] width 41 height 27
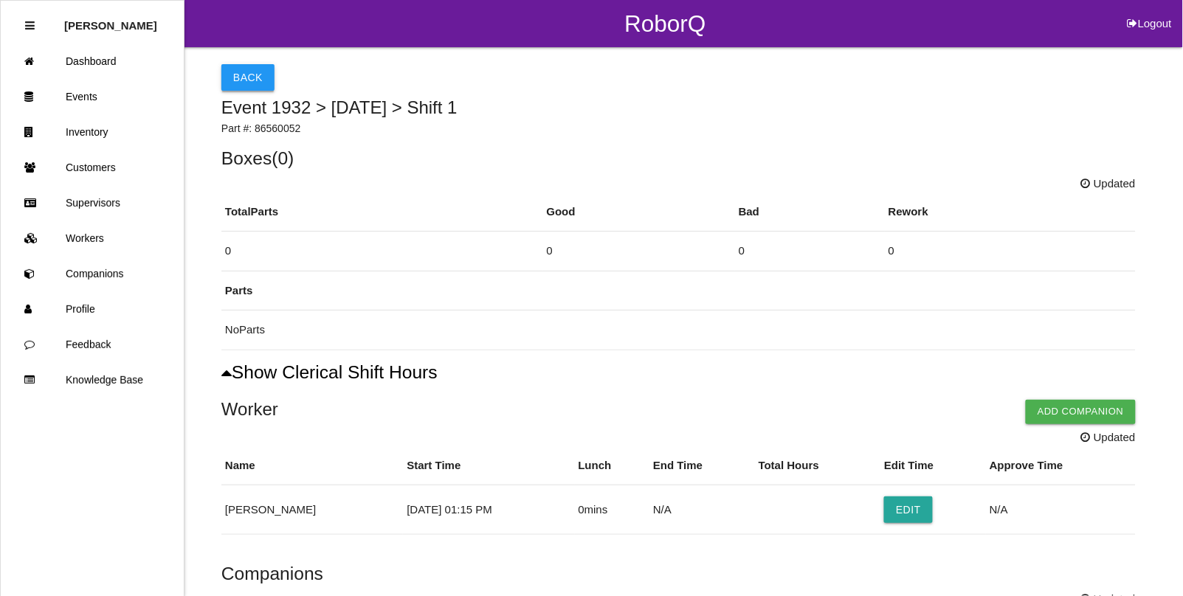
click at [249, 83] on button "Back" at bounding box center [247, 77] width 53 height 27
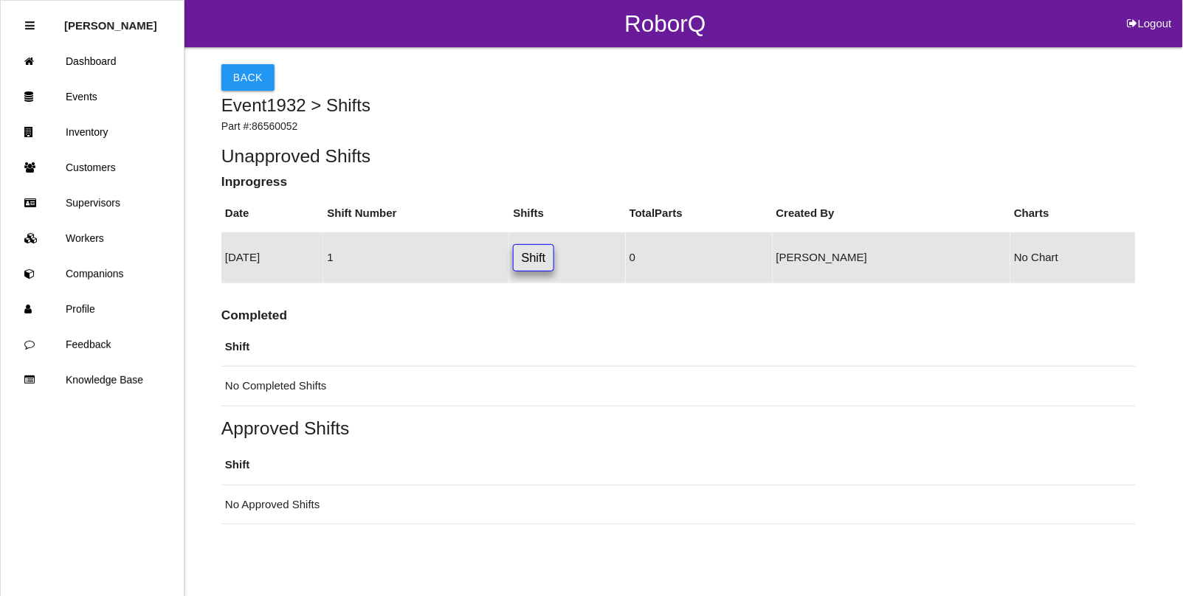
click at [553, 256] on link "Shift" at bounding box center [533, 257] width 41 height 27
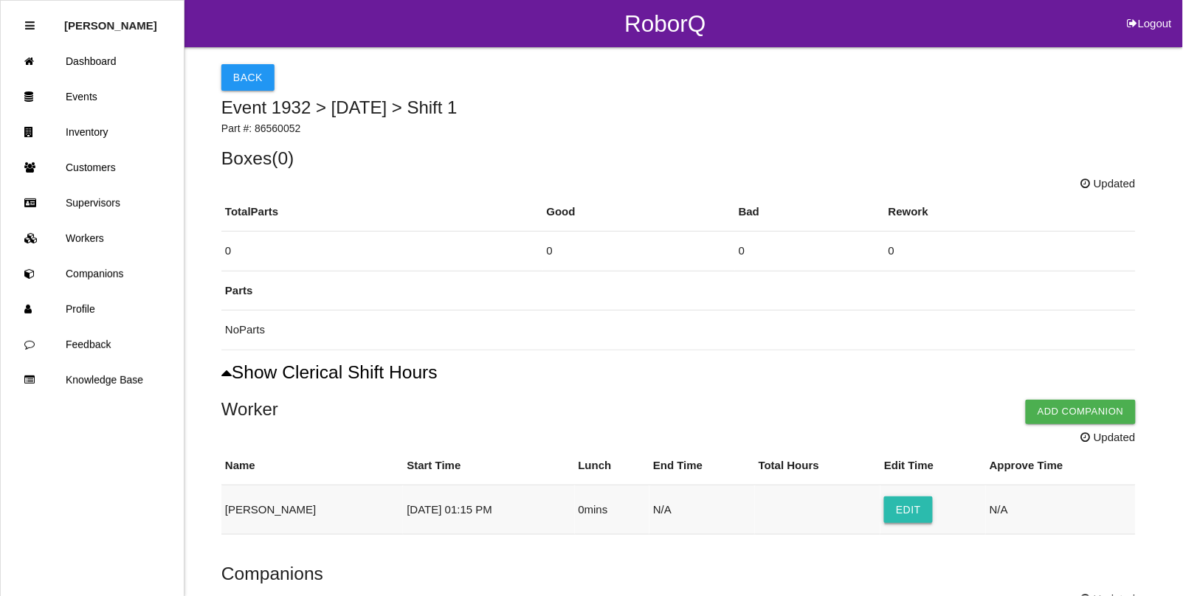
click at [902, 508] on button "Edit" at bounding box center [908, 510] width 49 height 27
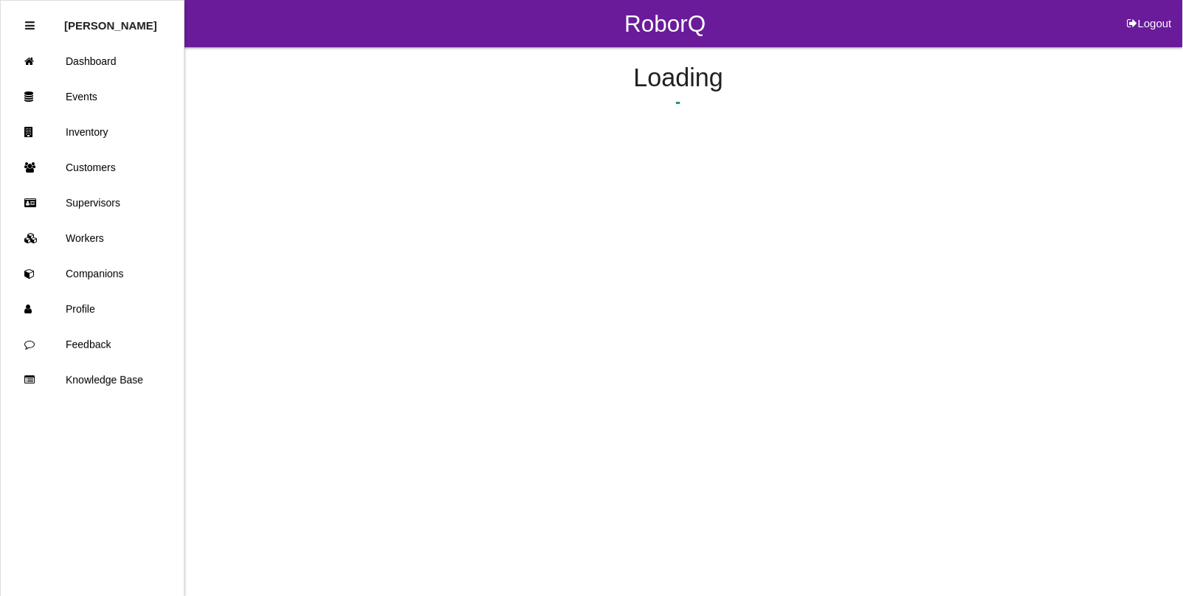
select select "15"
select select "2"
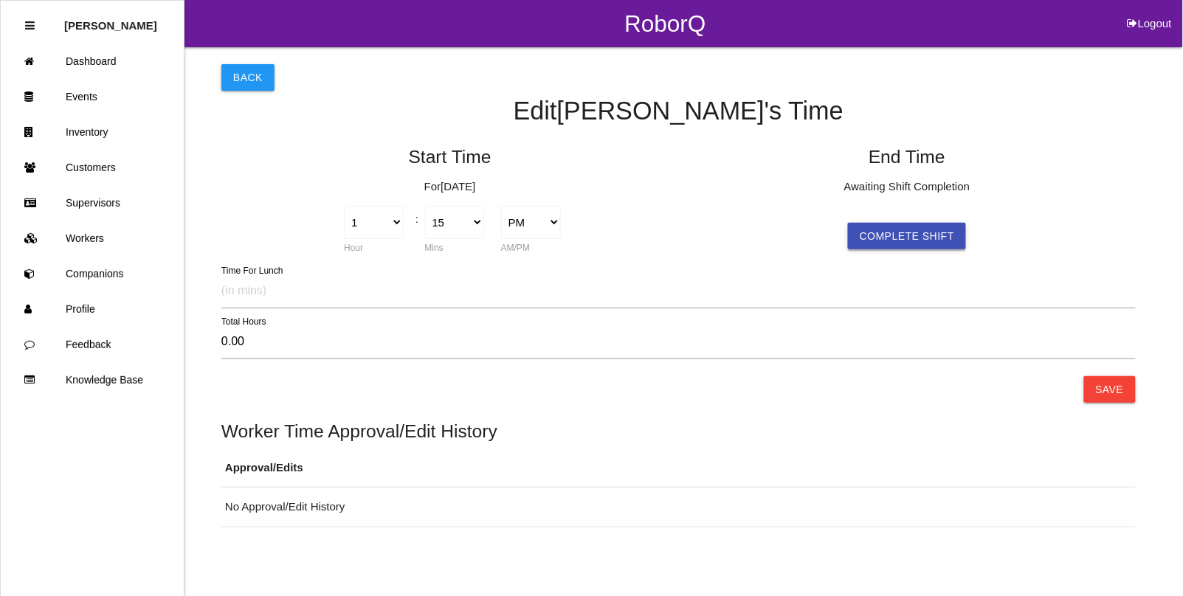
click at [895, 235] on button "Complete Shift" at bounding box center [907, 236] width 118 height 27
select select "2"
select select "7"
select select "2"
type input "0.87"
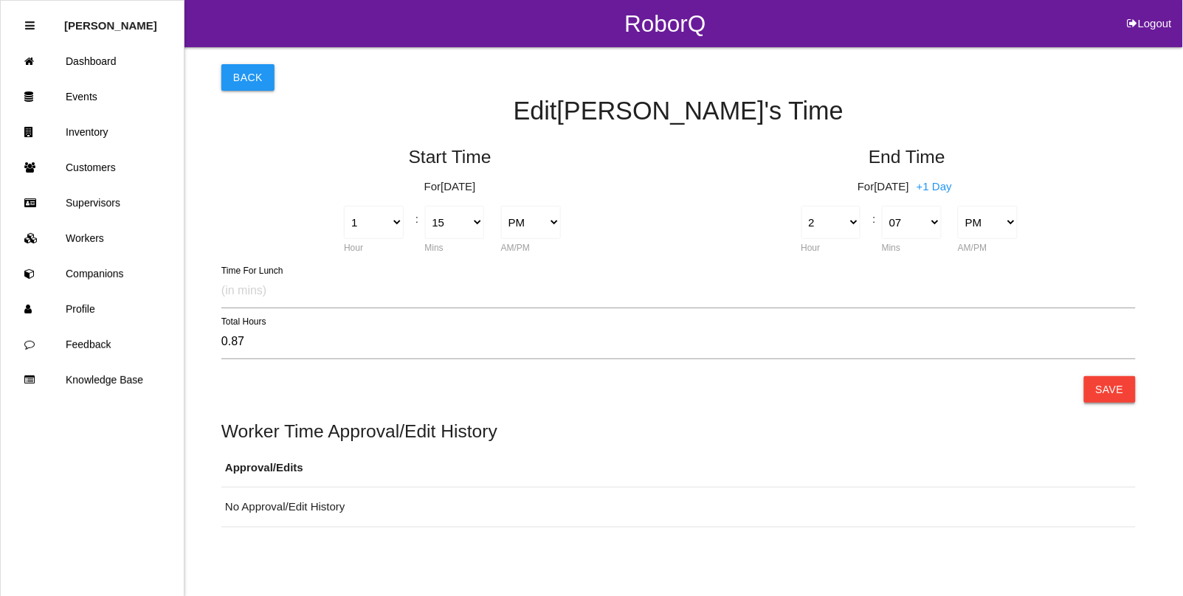
click at [1107, 393] on button "Save" at bounding box center [1110, 389] width 52 height 27
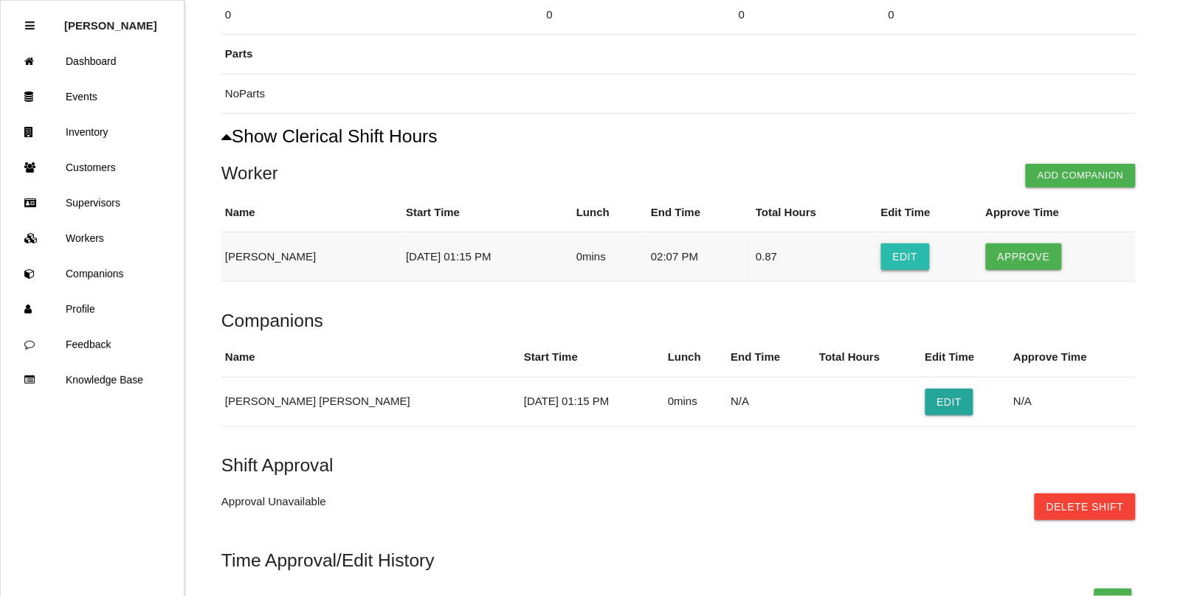
scroll to position [325, 0]
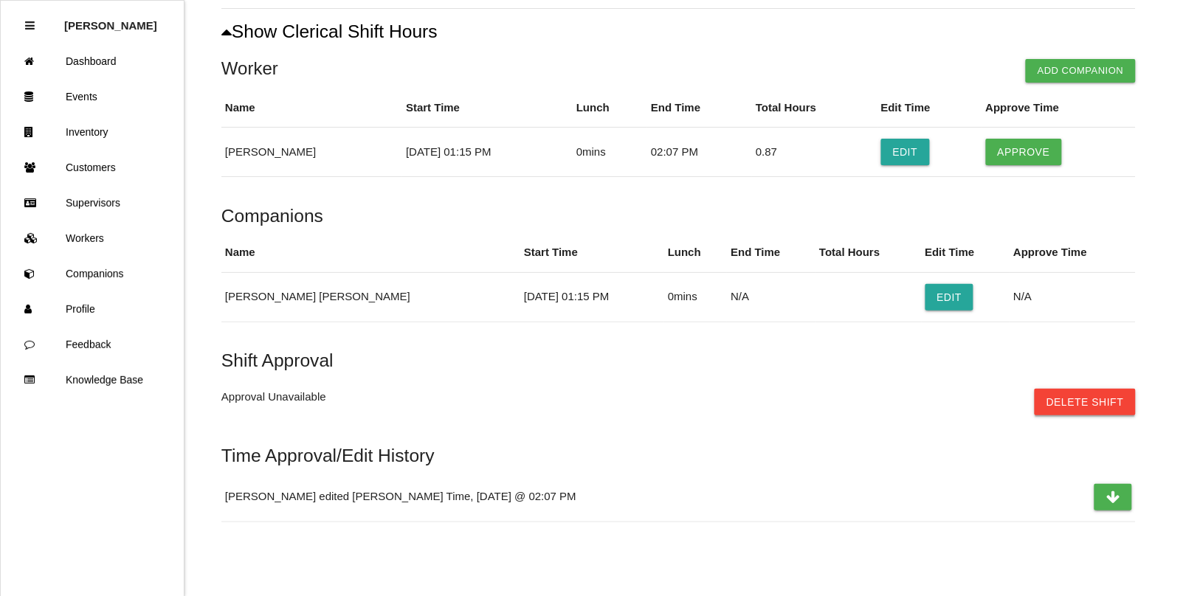
click at [1078, 402] on button "Delete Shift" at bounding box center [1084, 402] width 101 height 27
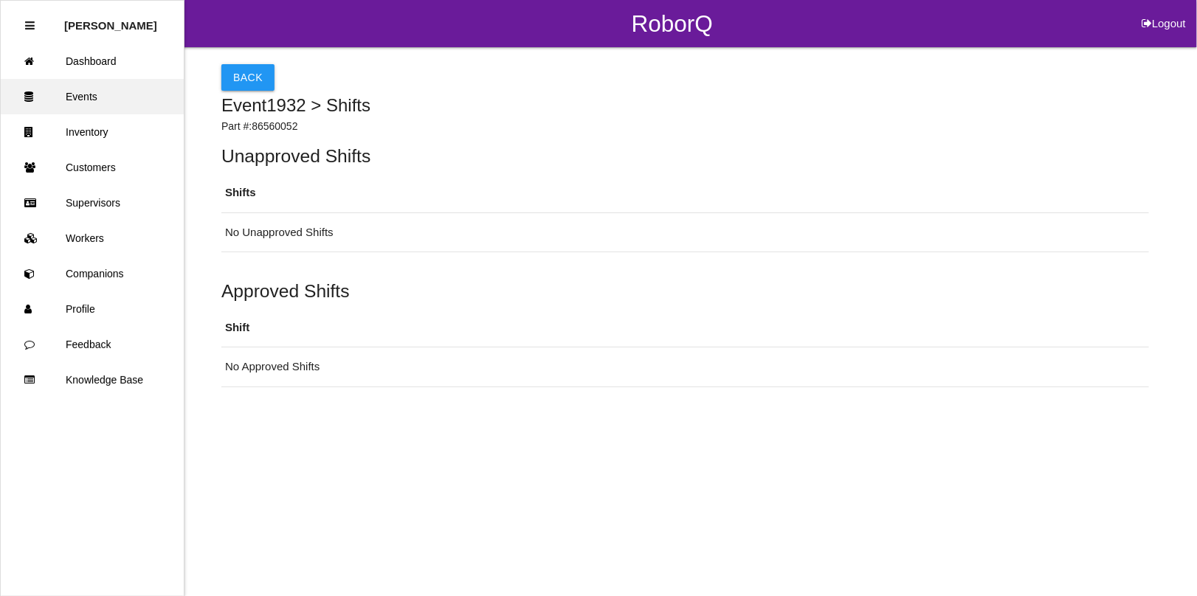
click at [77, 97] on link "Events" at bounding box center [92, 96] width 183 height 35
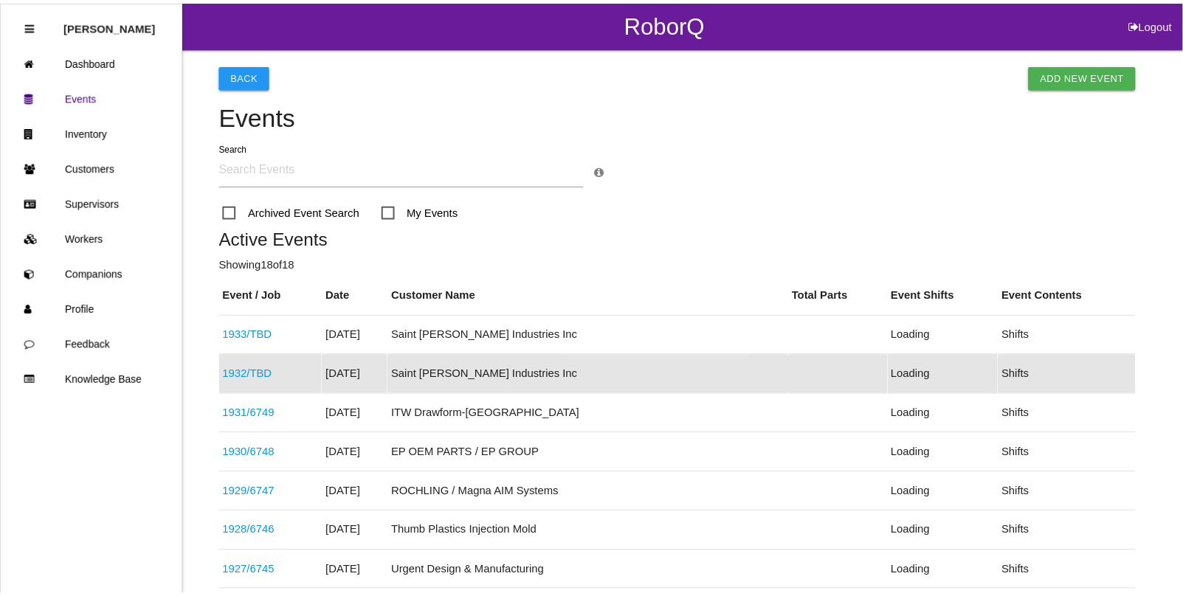
scroll to position [76, 0]
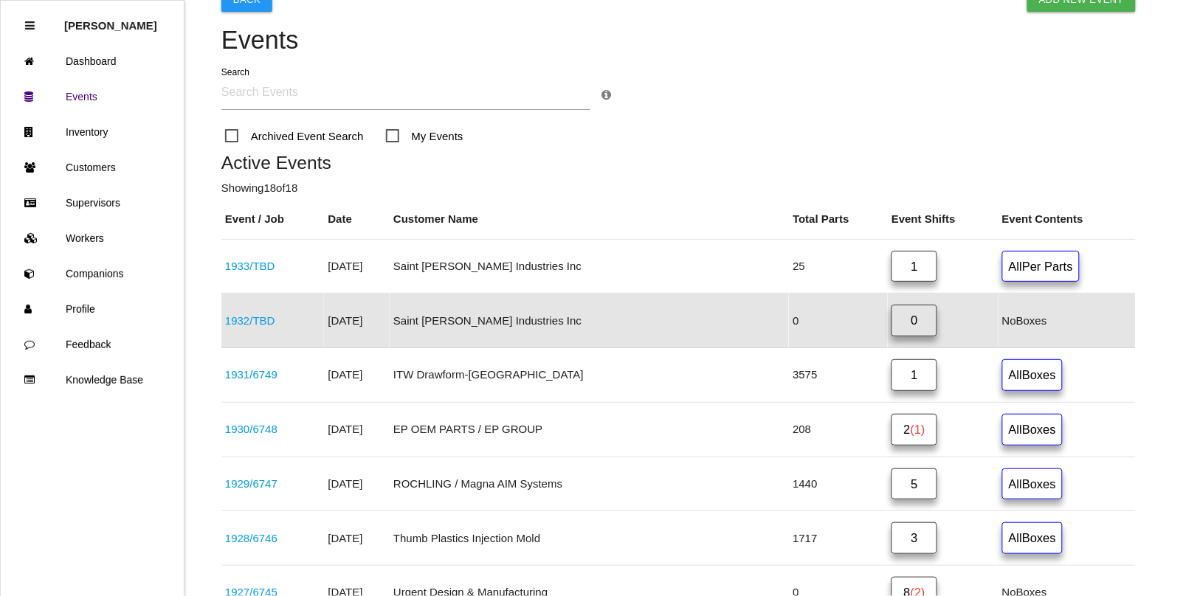
click at [263, 322] on link "1932 / TBD" at bounding box center [250, 320] width 50 height 13
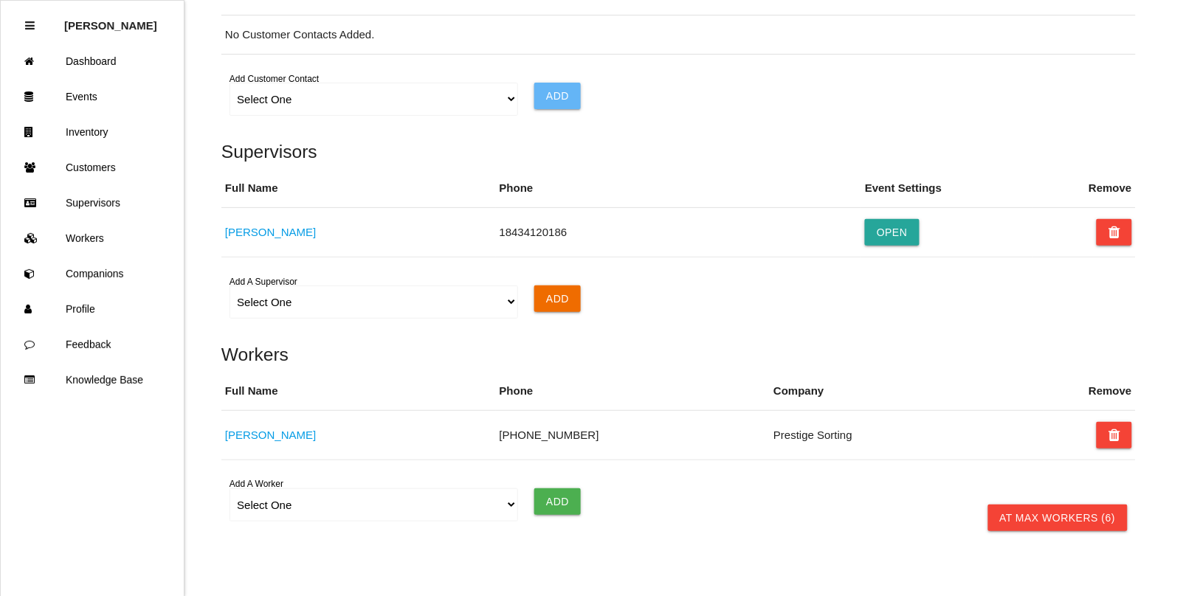
scroll to position [1013, 0]
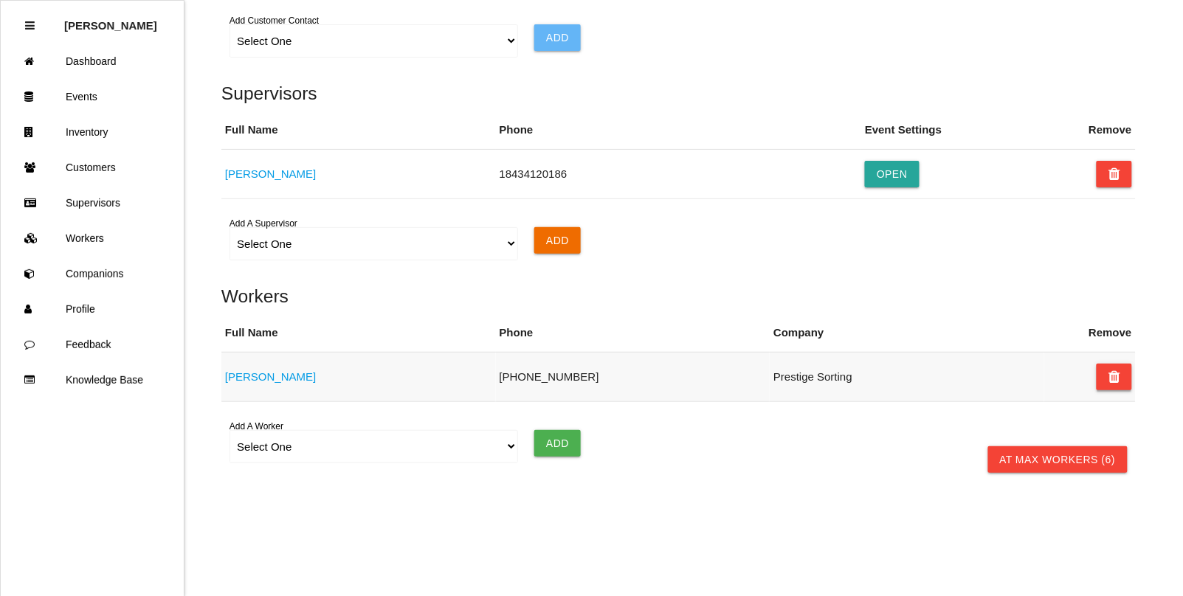
click at [1114, 369] on icon at bounding box center [1114, 377] width 12 height 27
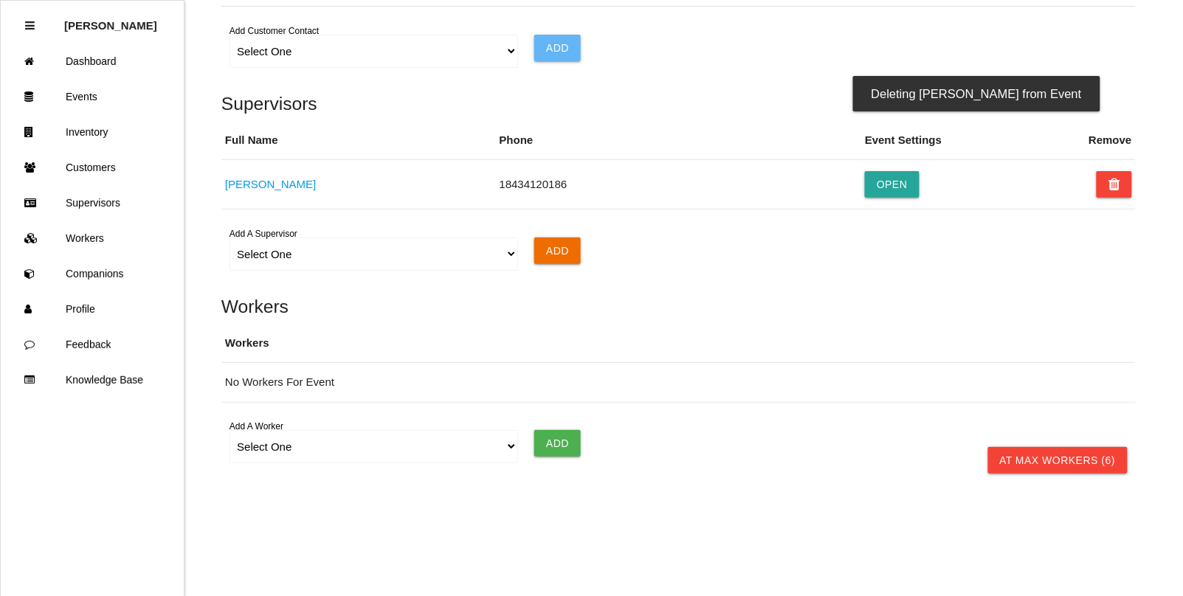
scroll to position [1003, 0]
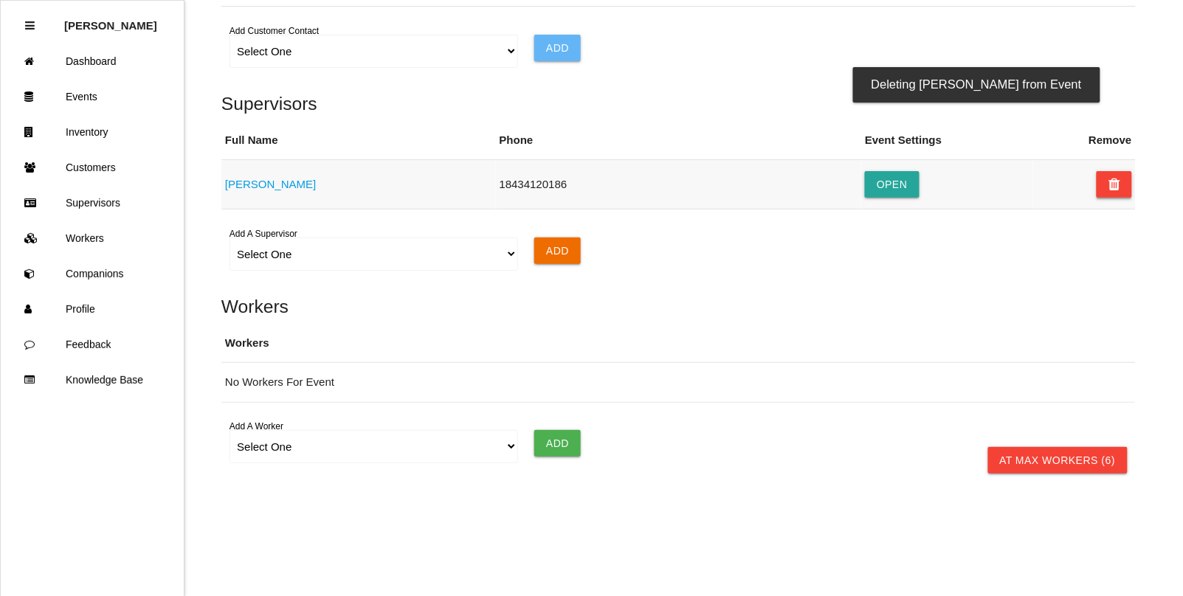
click at [1113, 189] on icon at bounding box center [1114, 184] width 12 height 27
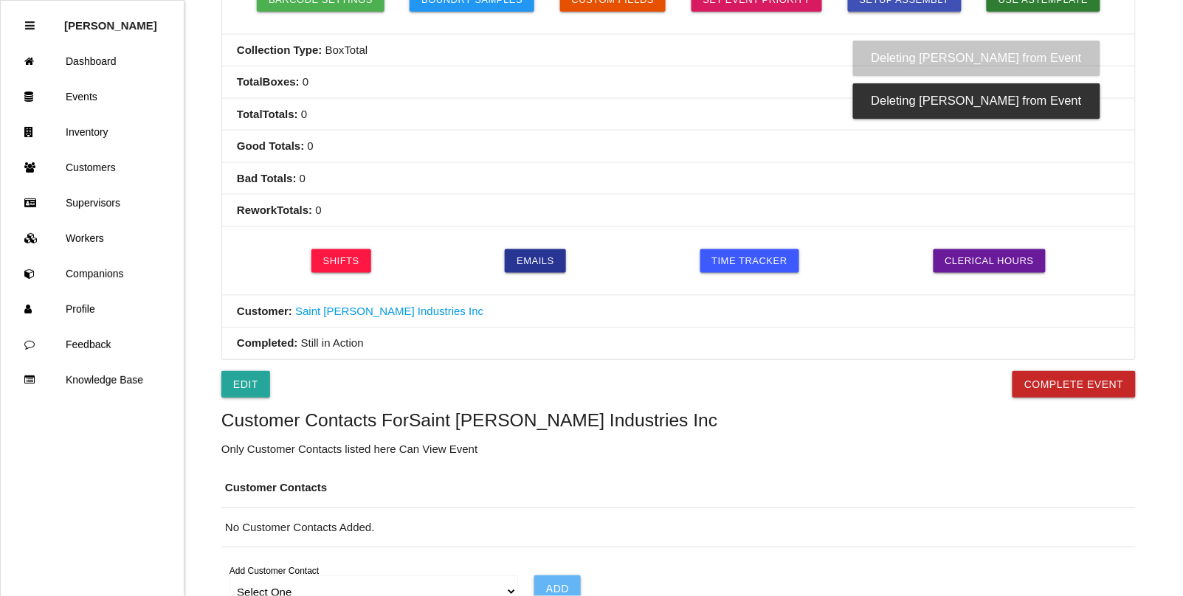
scroll to position [461, 0]
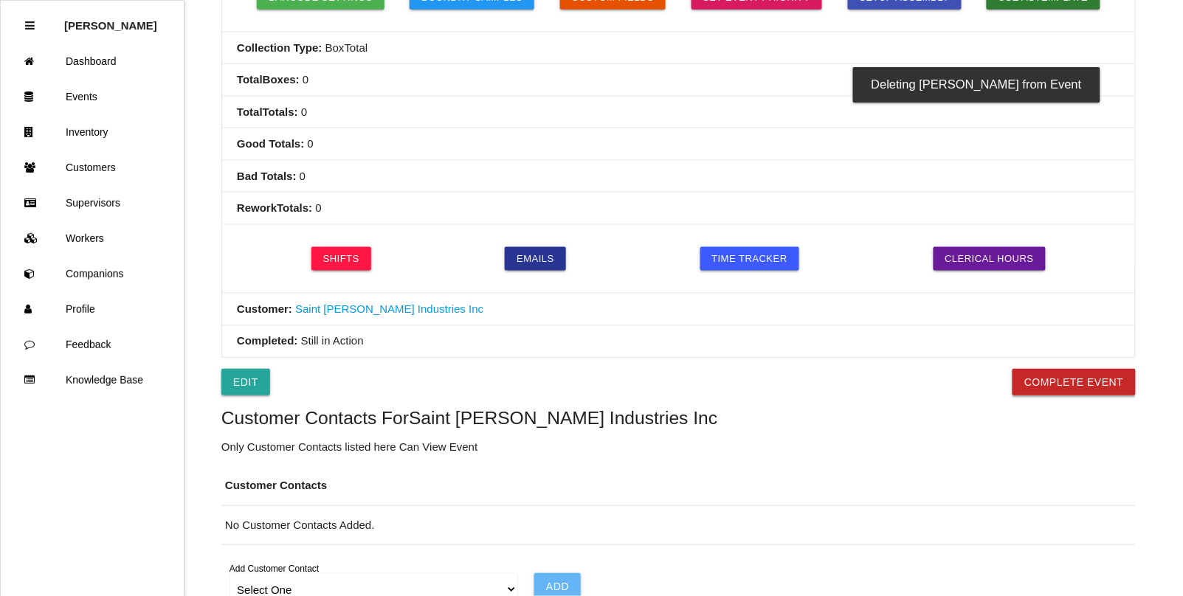
click at [1078, 380] on button "Complete Event" at bounding box center [1073, 382] width 123 height 27
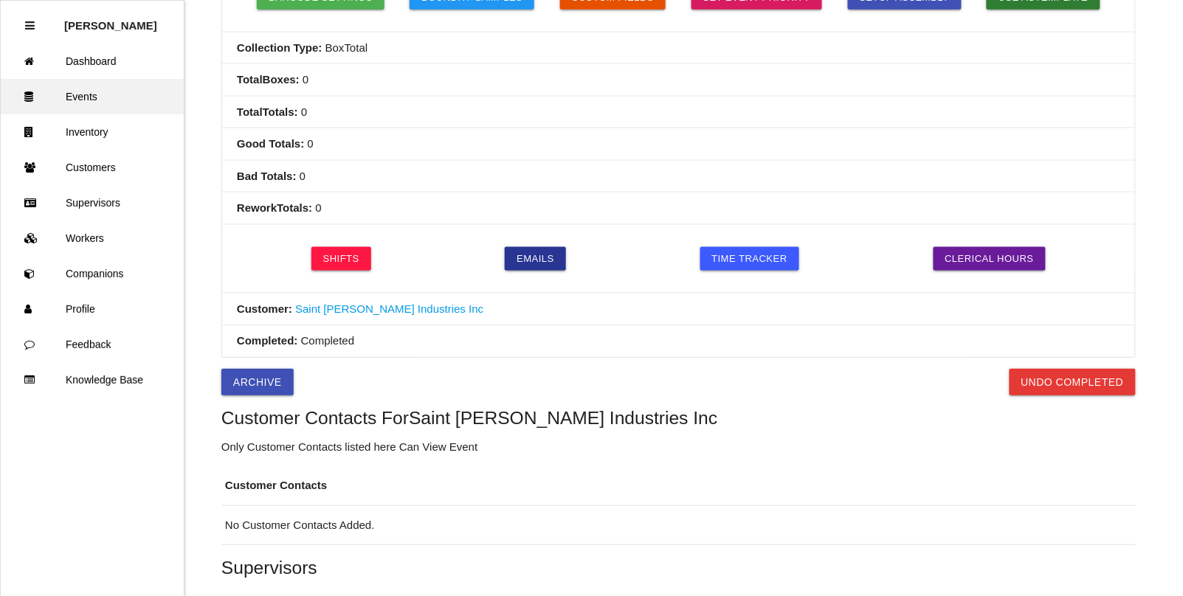
click at [82, 90] on link "Events" at bounding box center [92, 96] width 183 height 35
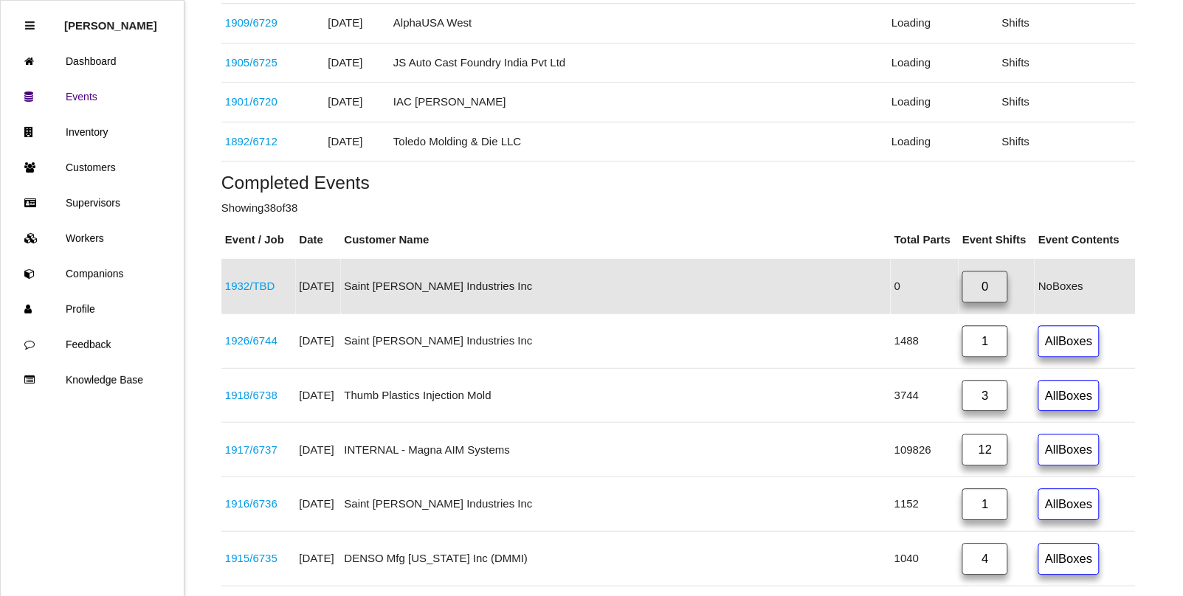
scroll to position [993, 0]
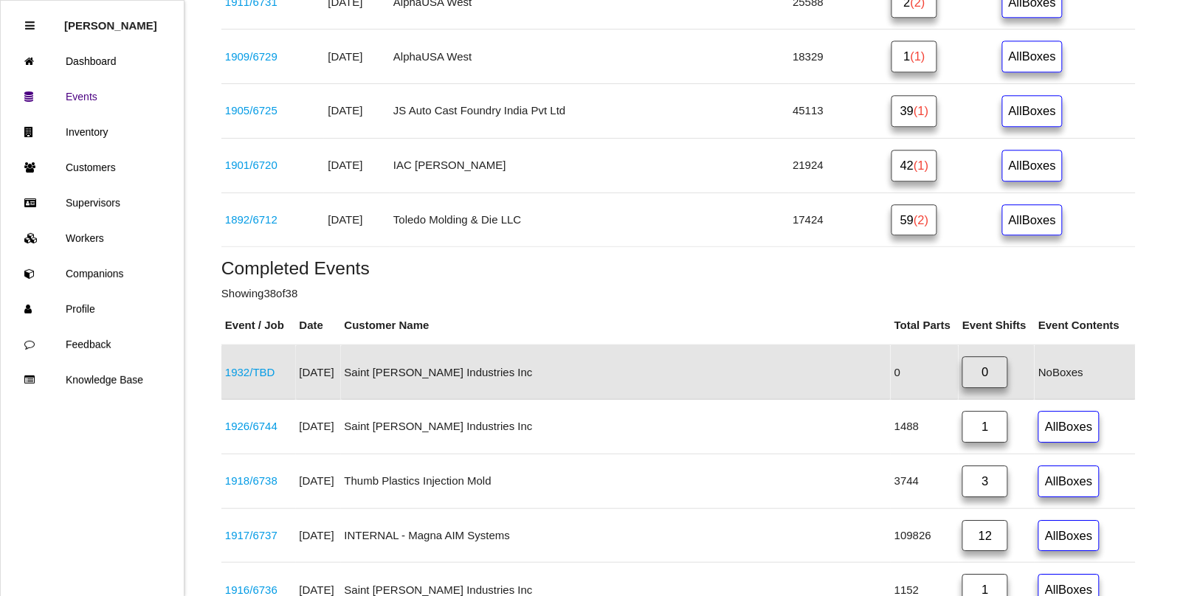
click at [271, 378] on link "1932 / TBD" at bounding box center [250, 372] width 50 height 13
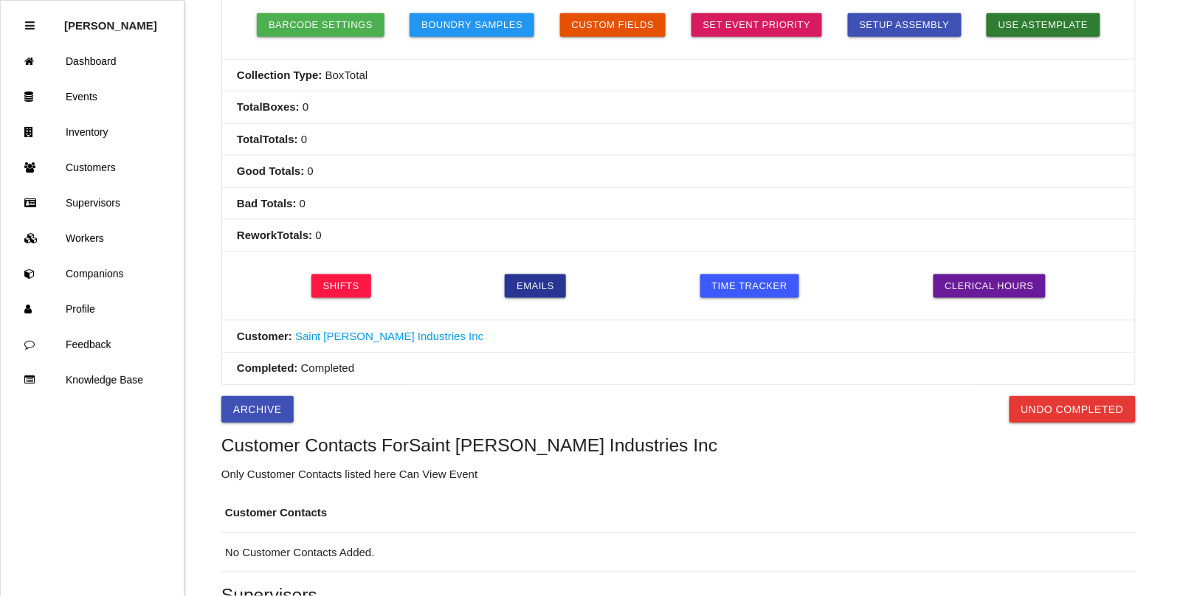
scroll to position [461, 0]
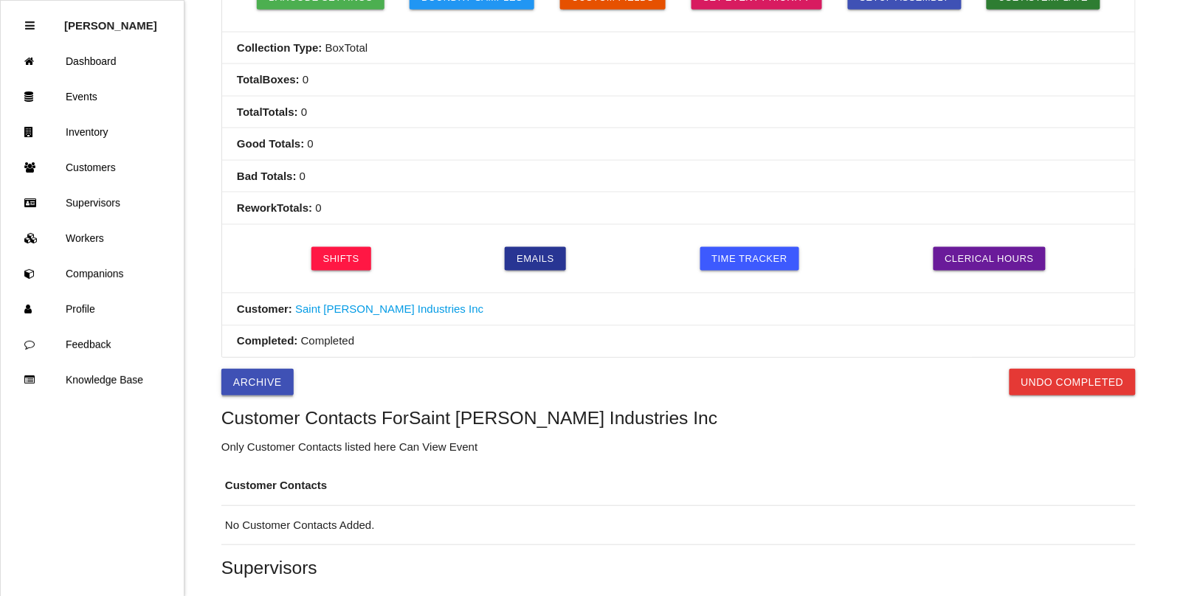
click at [279, 377] on button "Archive" at bounding box center [257, 382] width 72 height 27
click at [77, 100] on link "Events" at bounding box center [92, 96] width 183 height 35
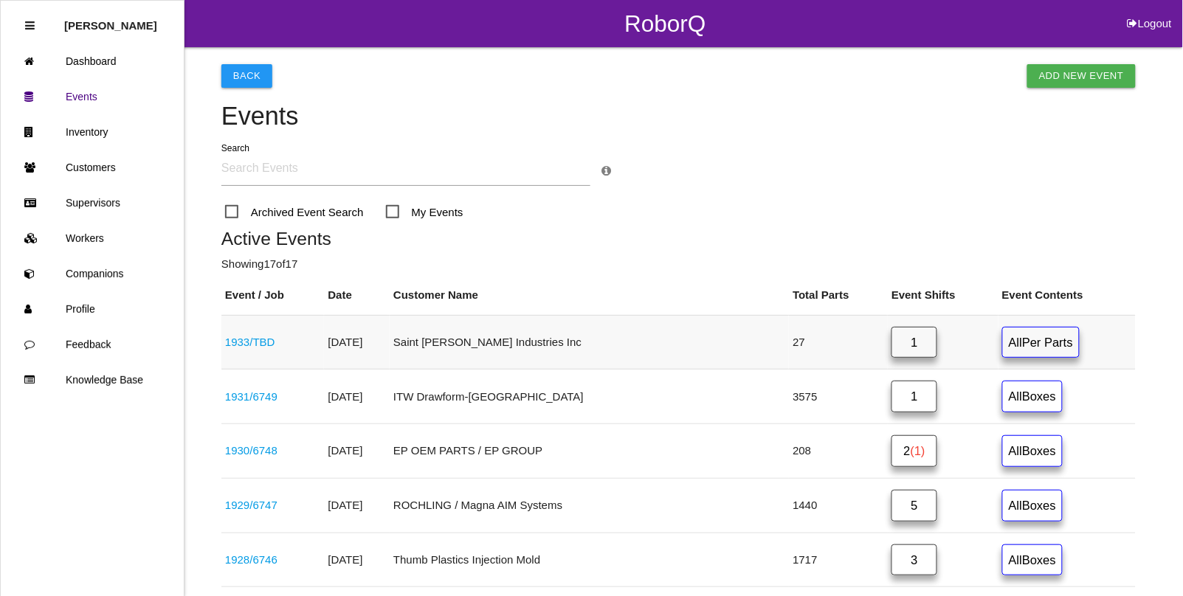
click at [241, 343] on link "1933 / TBD" at bounding box center [250, 342] width 50 height 13
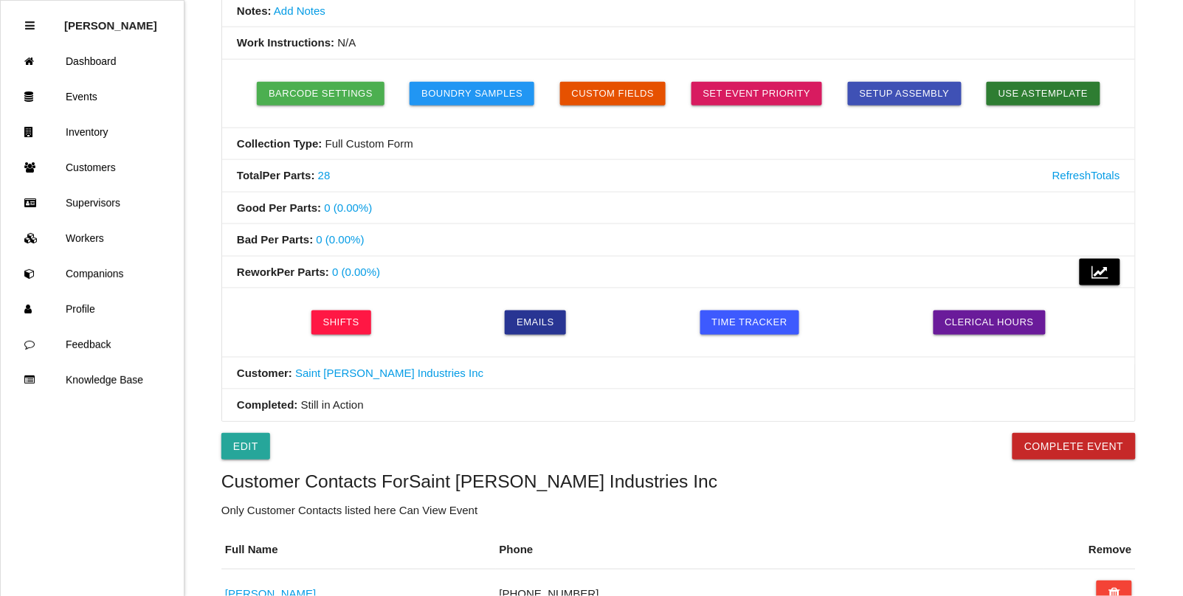
scroll to position [369, 0]
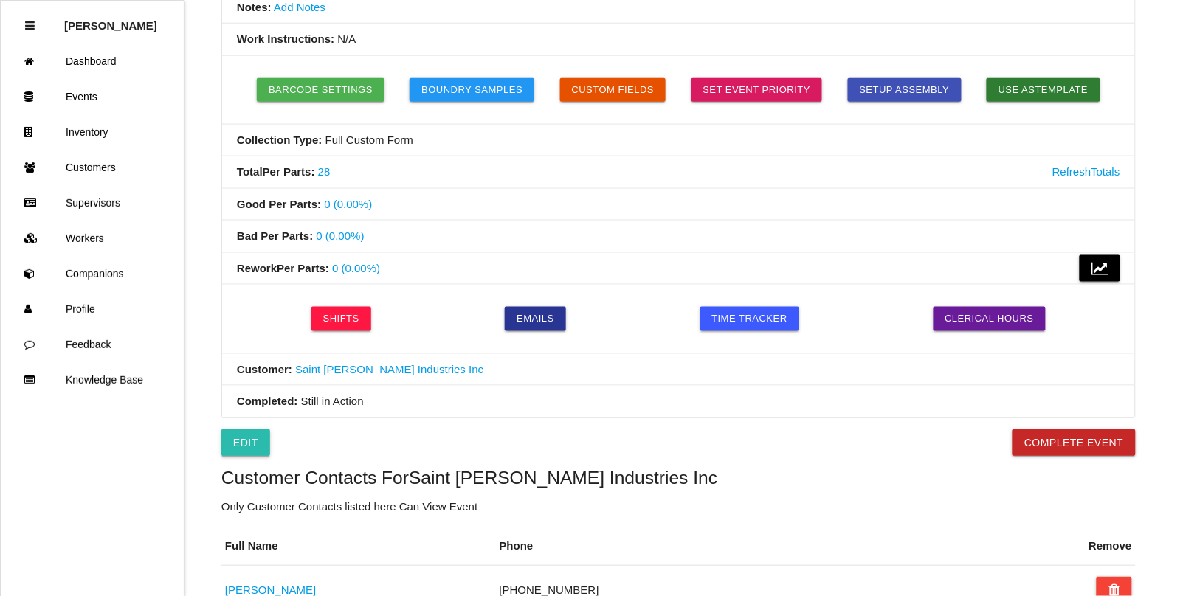
click at [237, 443] on link "Edit" at bounding box center [245, 442] width 49 height 27
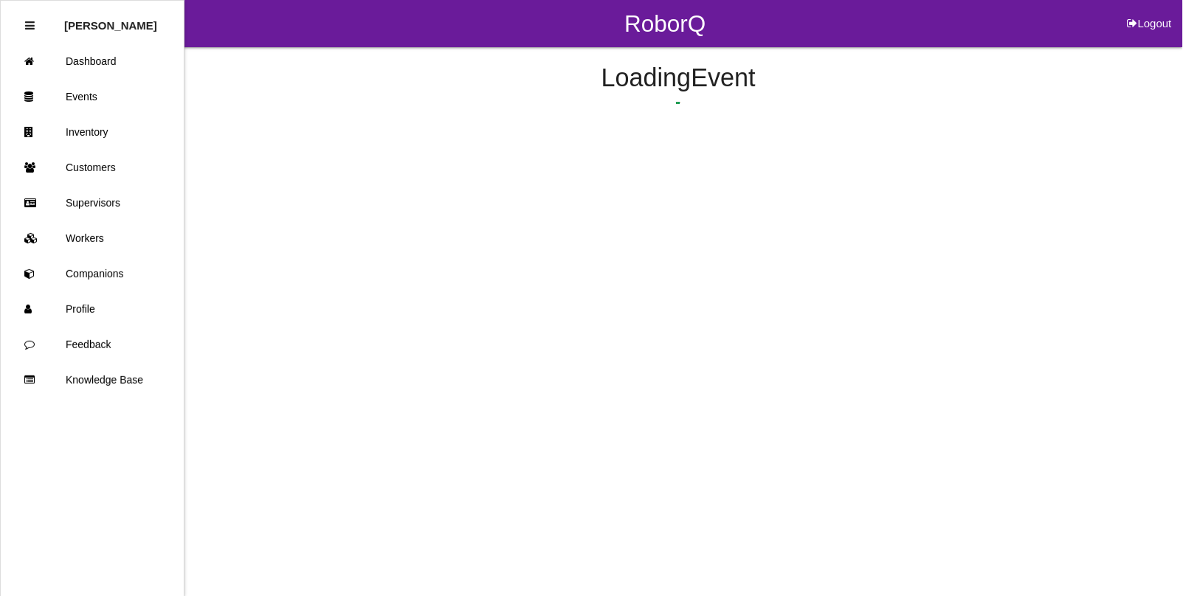
select select "false"
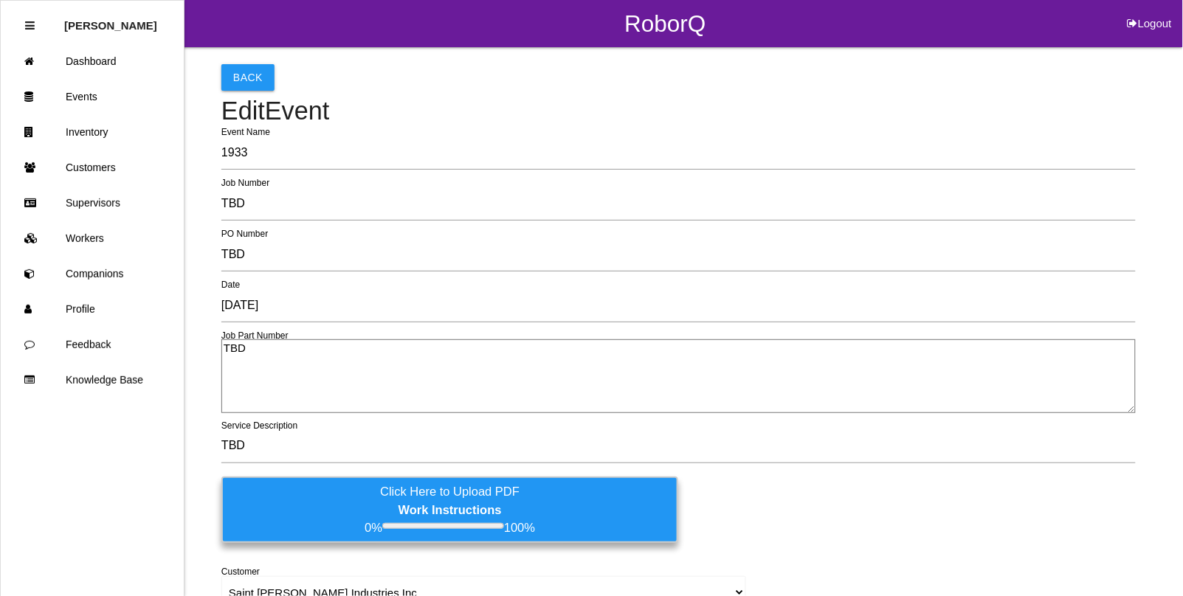
scroll to position [92, 0]
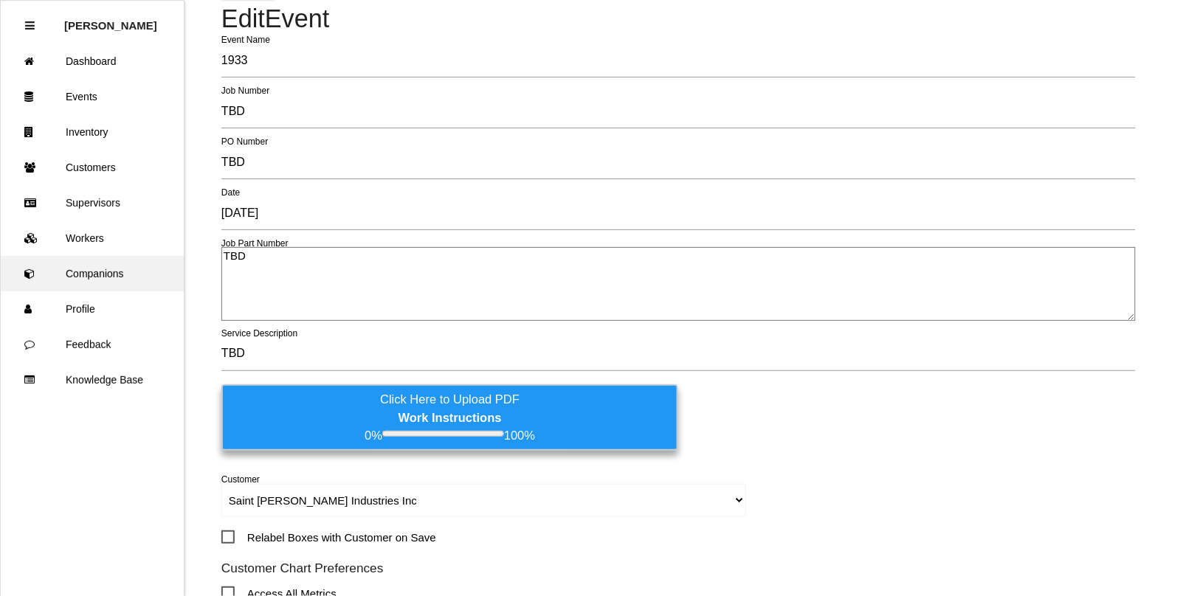
drag, startPoint x: 274, startPoint y: 266, endPoint x: 120, endPoint y: 257, distance: 153.7
click at [120, 257] on div "RoborQ Logout [PERSON_NAME] Dashboard Events Inventory Customers Supervisors Wo…" at bounding box center [591, 560] width 1183 height 1304
type textarea "86560053 / 86560052"
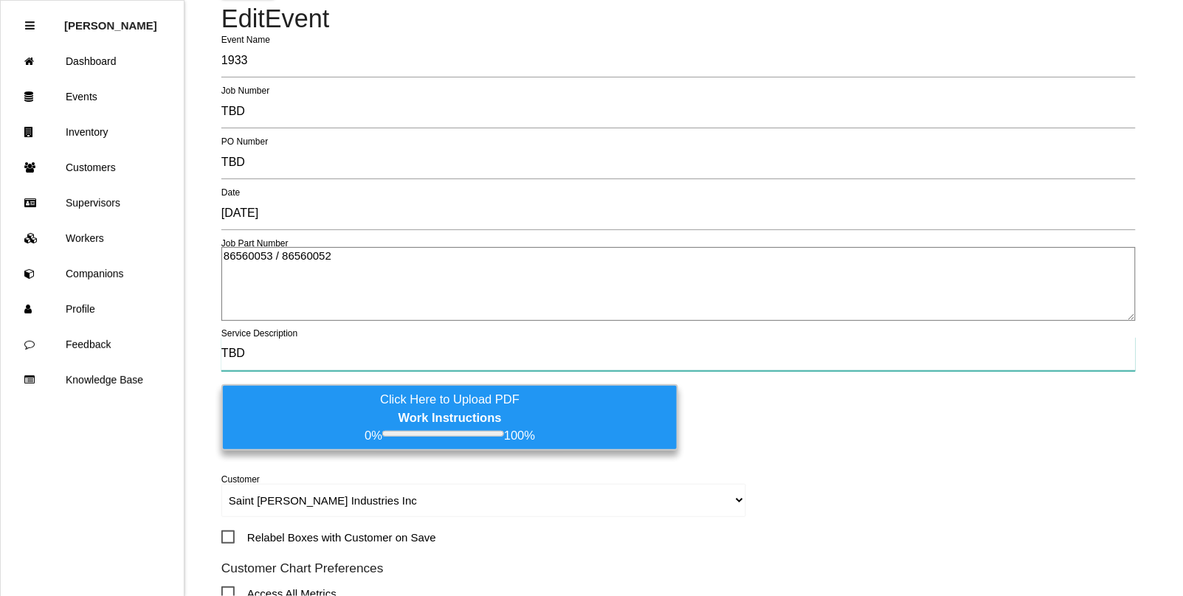
click at [248, 347] on input "TBD" at bounding box center [678, 354] width 914 height 34
drag, startPoint x: 252, startPoint y: 353, endPoint x: 148, endPoint y: 355, distance: 104.0
click at [148, 355] on div "RoborQ Logout [PERSON_NAME] Dashboard Events Inventory Customers Supervisors Wo…" at bounding box center [591, 560] width 1183 height 1304
click at [484, 360] on input "Scan MSEi code and label code for traceability" at bounding box center [678, 354] width 914 height 34
drag, startPoint x: 480, startPoint y: 358, endPoint x: 328, endPoint y: 362, distance: 151.3
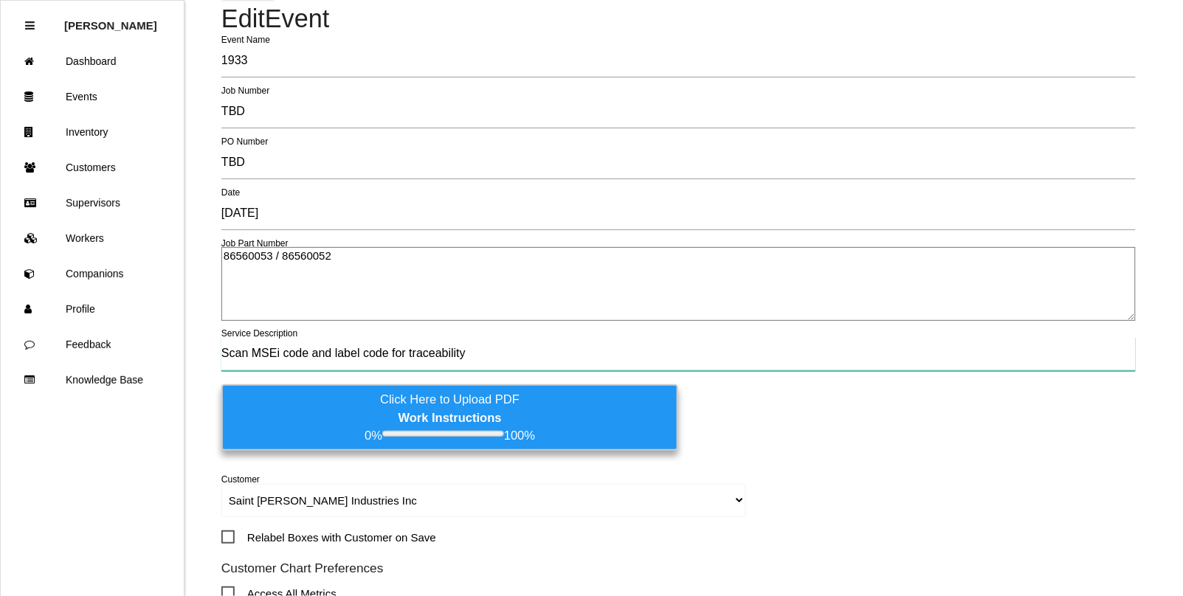
click at [328, 362] on input "Scan MSEi code and label code for traceability" at bounding box center [678, 354] width 914 height 34
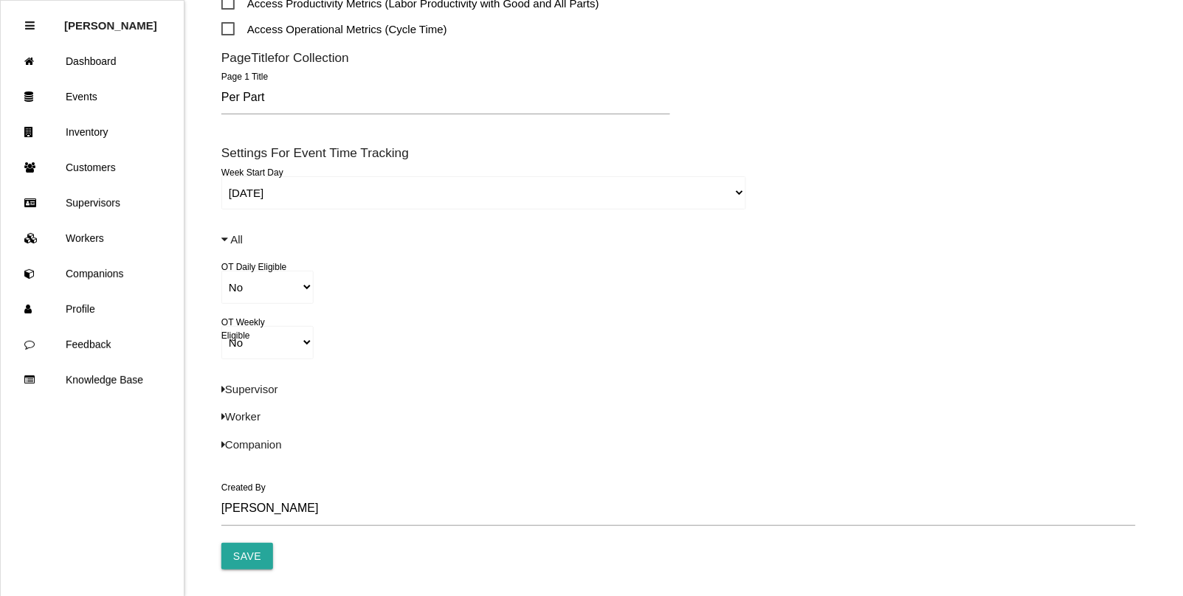
scroll to position [738, 0]
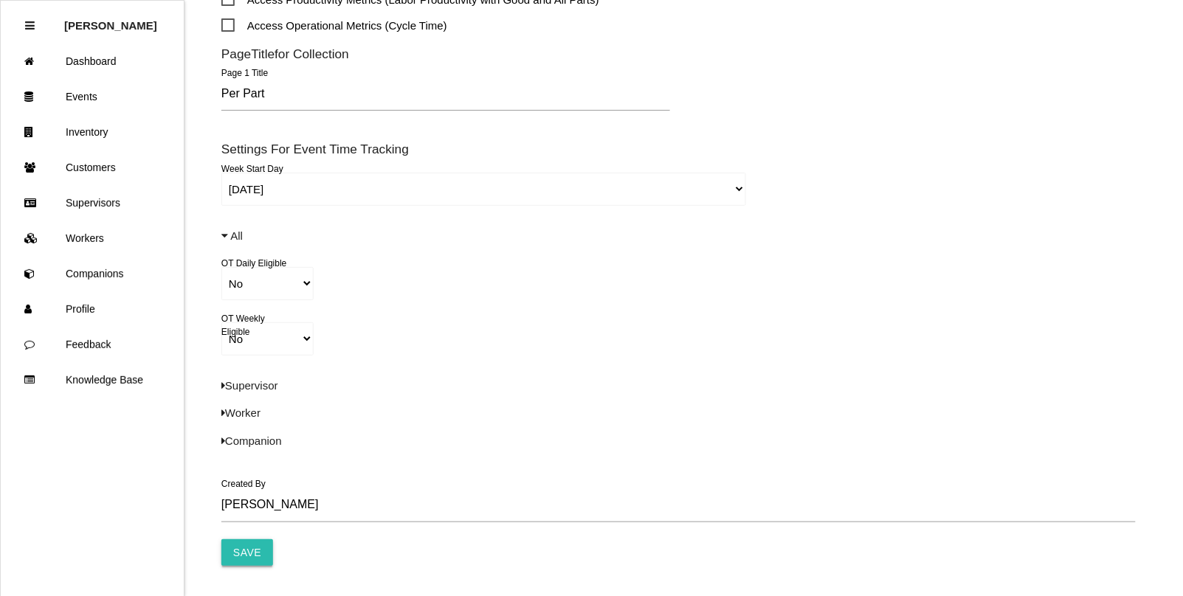
type input "Scan MSEi code and upload picture of machined surface"
click at [255, 555] on input "Save" at bounding box center [247, 552] width 52 height 27
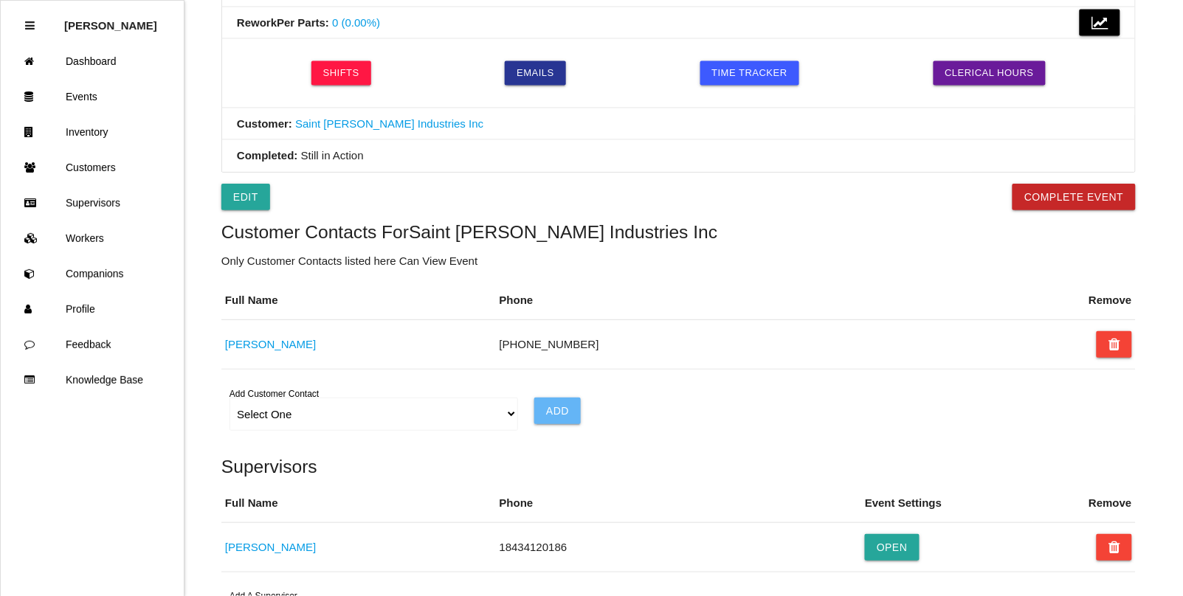
scroll to position [646, 0]
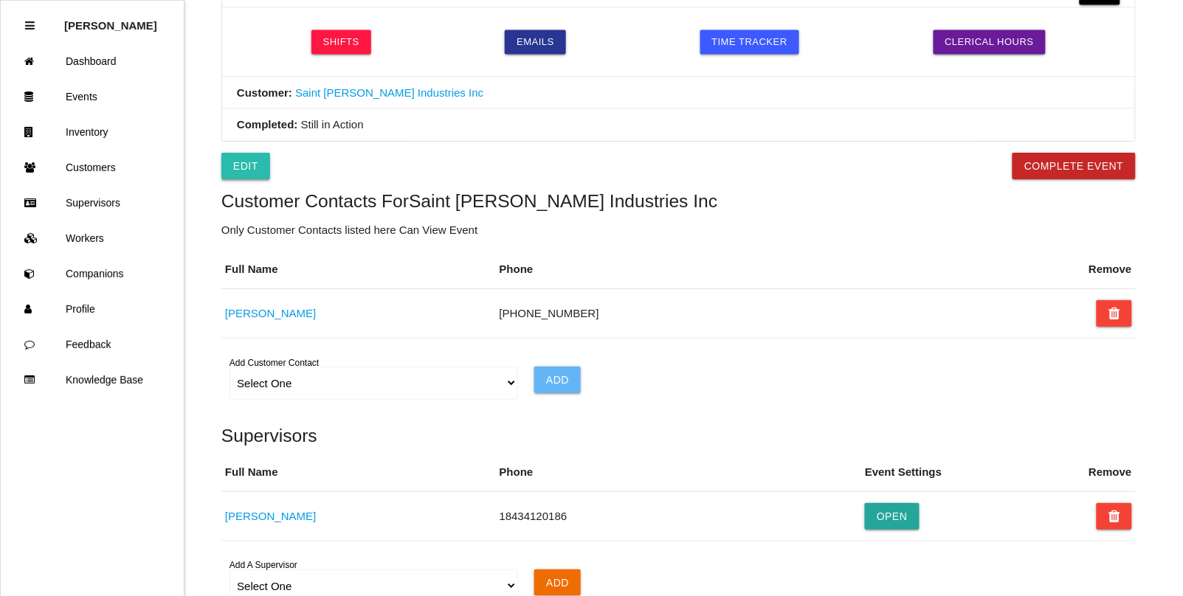
click at [238, 165] on link "Edit" at bounding box center [245, 166] width 49 height 27
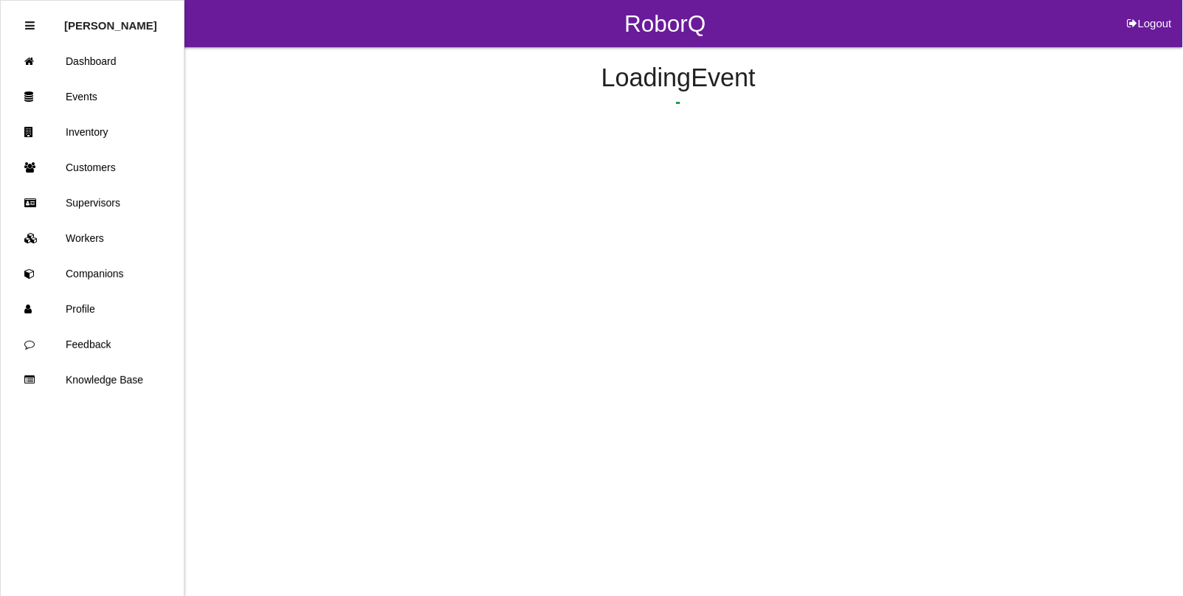
select select "false"
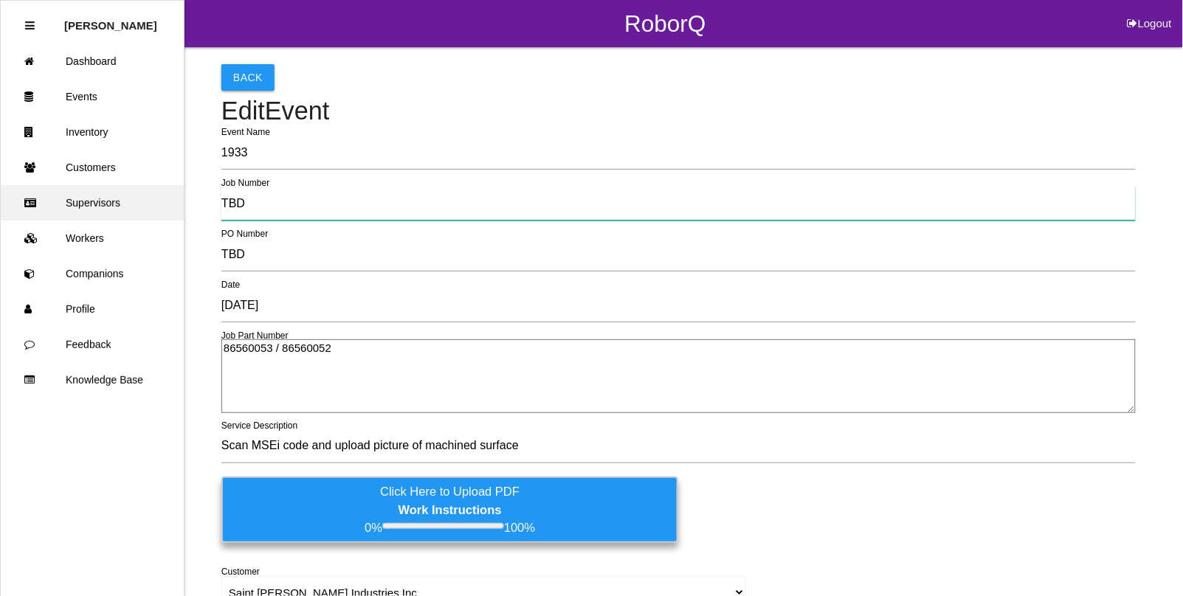
drag, startPoint x: 262, startPoint y: 207, endPoint x: 134, endPoint y: 186, distance: 129.4
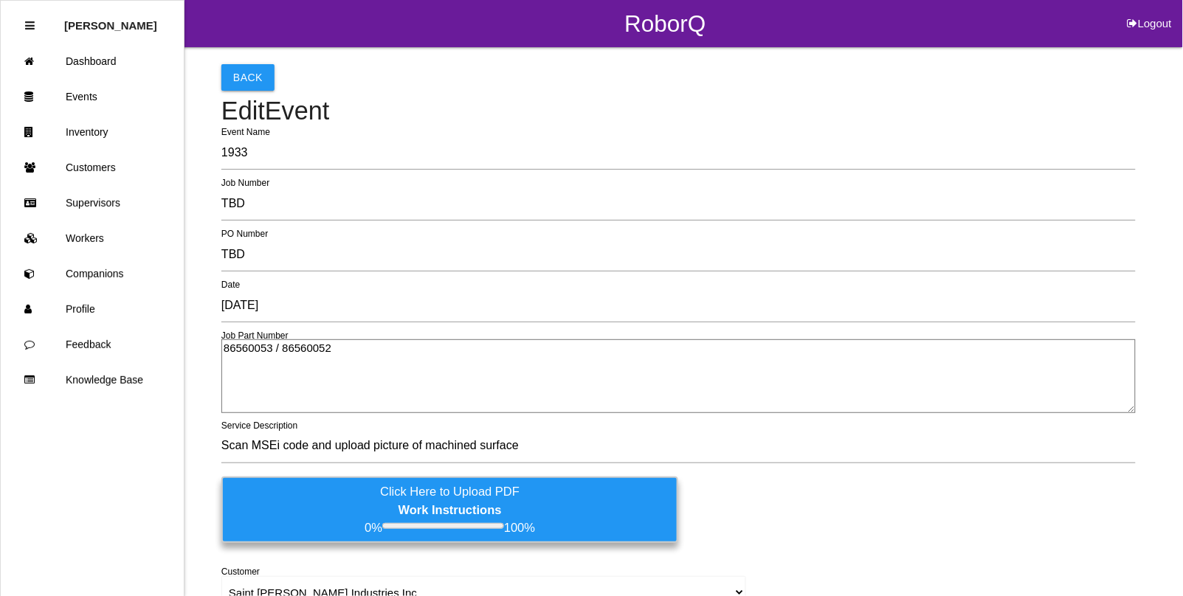
drag, startPoint x: 331, startPoint y: 370, endPoint x: 343, endPoint y: 358, distance: 17.2
click at [331, 370] on textarea "86560053 / 86560052" at bounding box center [678, 376] width 914 height 74
drag, startPoint x: 343, startPoint y: 356, endPoint x: 83, endPoint y: 326, distance: 261.4
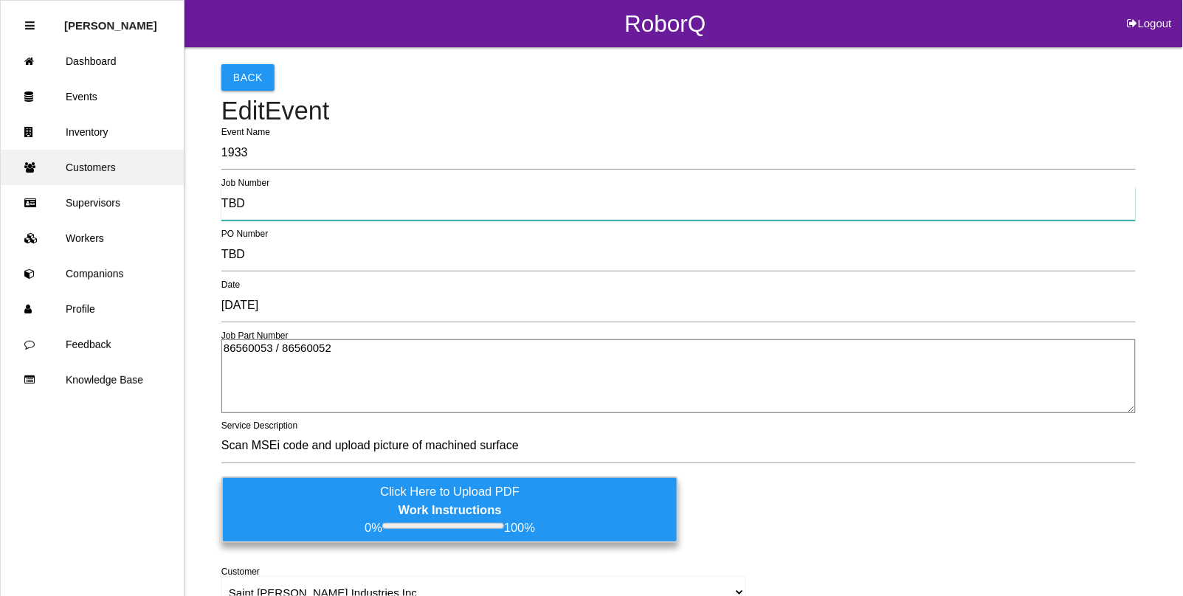
drag, startPoint x: 269, startPoint y: 207, endPoint x: 28, endPoint y: 157, distance: 246.4
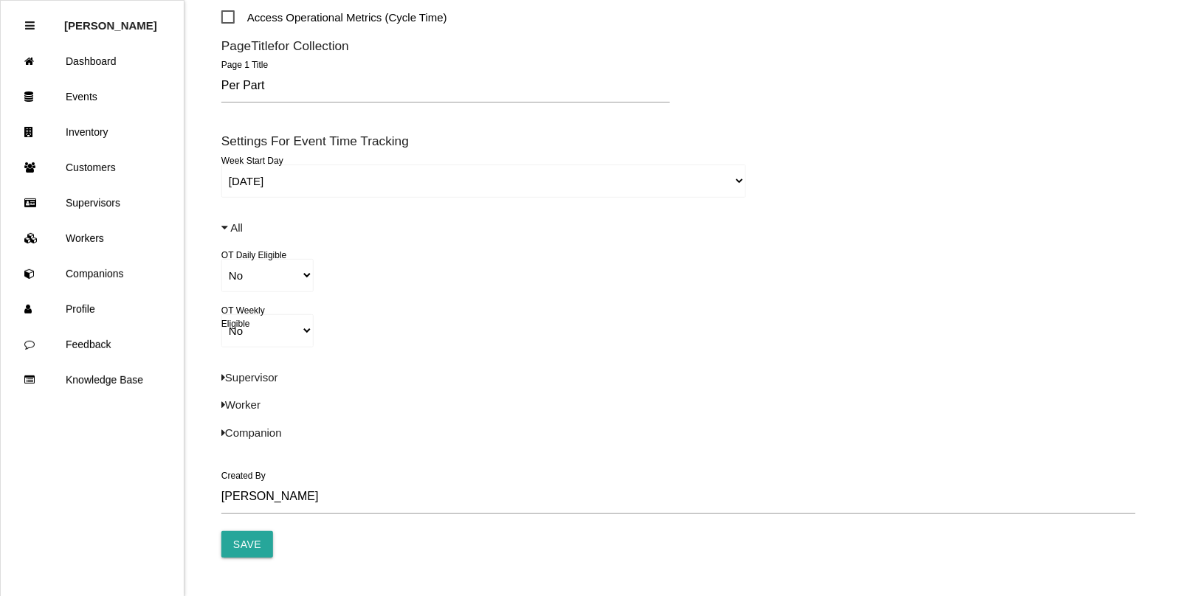
scroll to position [779, 0]
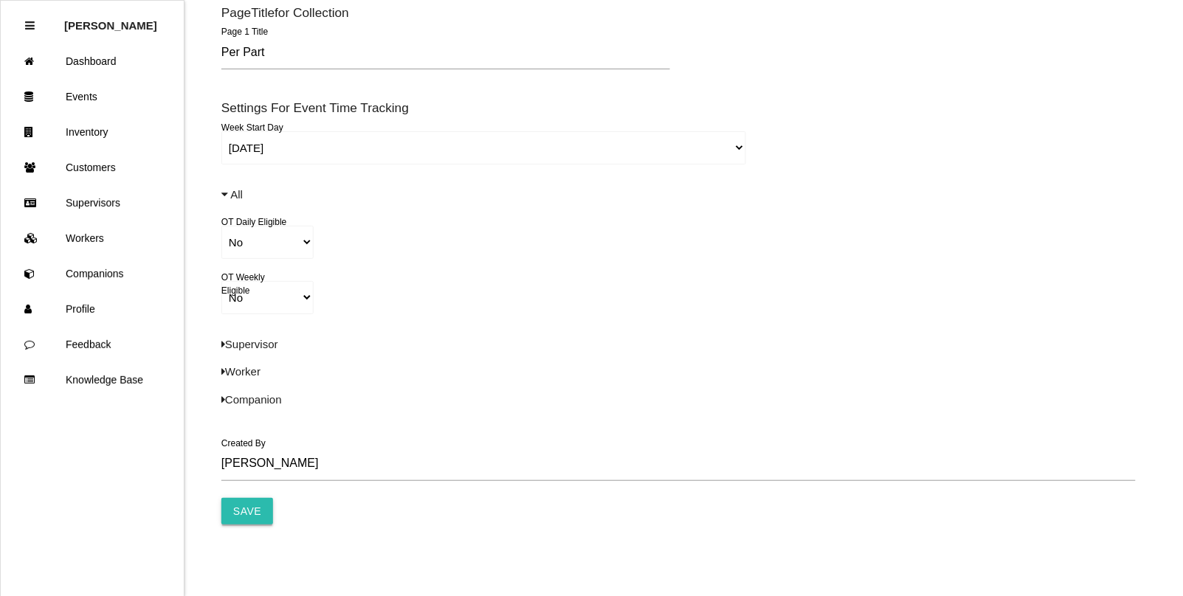
type input "6750"
click at [222, 508] on input "Save" at bounding box center [247, 511] width 52 height 27
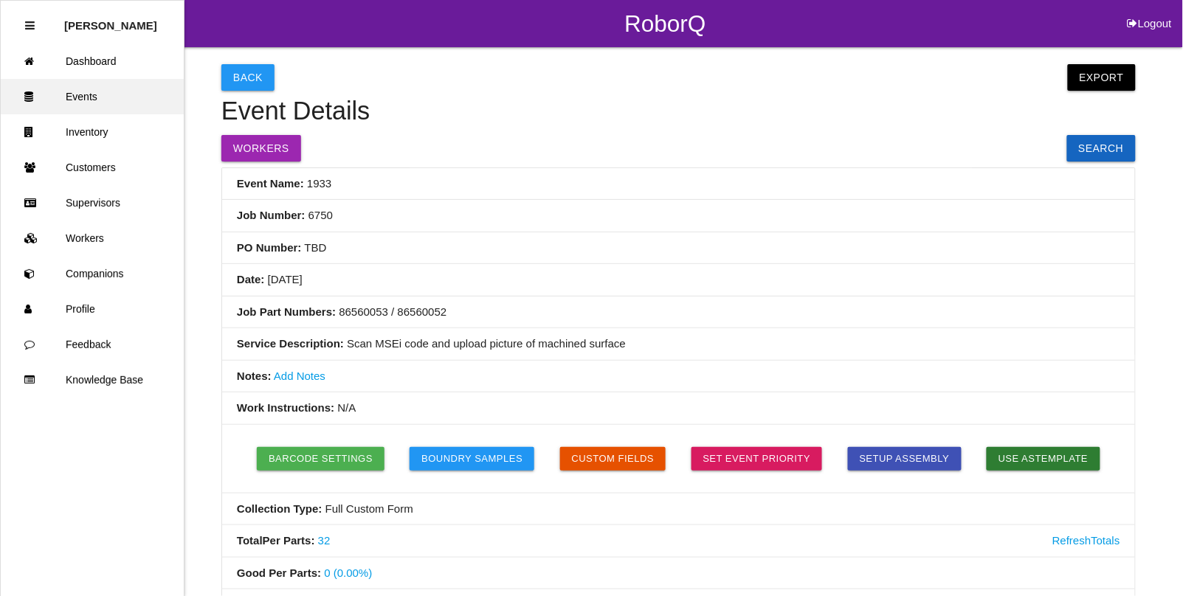
click at [83, 103] on link "Events" at bounding box center [92, 96] width 183 height 35
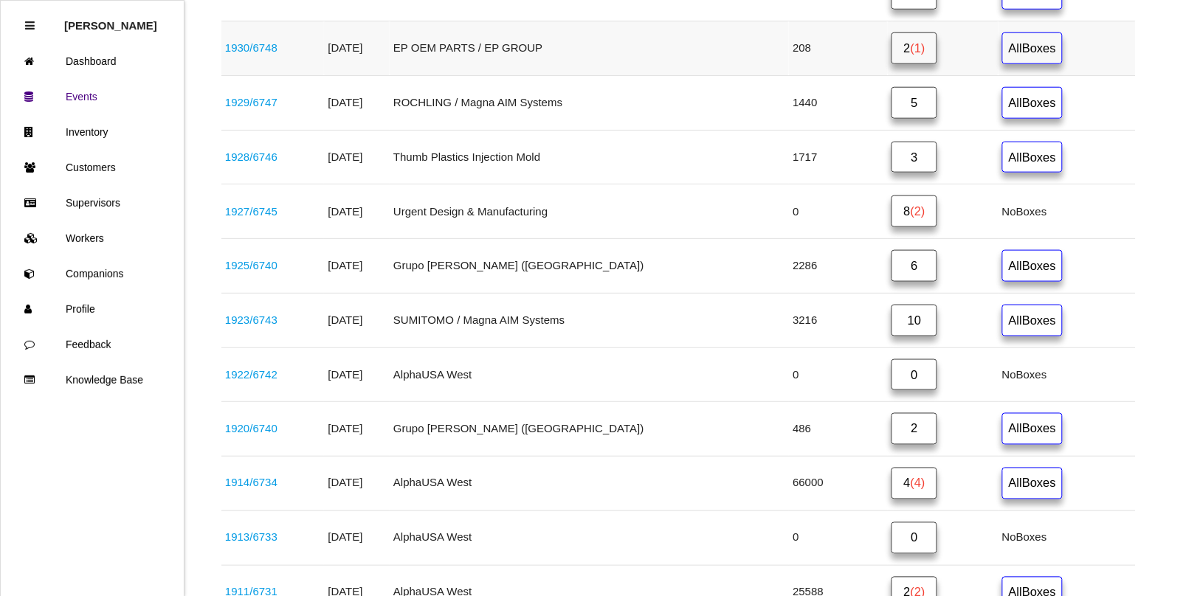
scroll to position [406, 0]
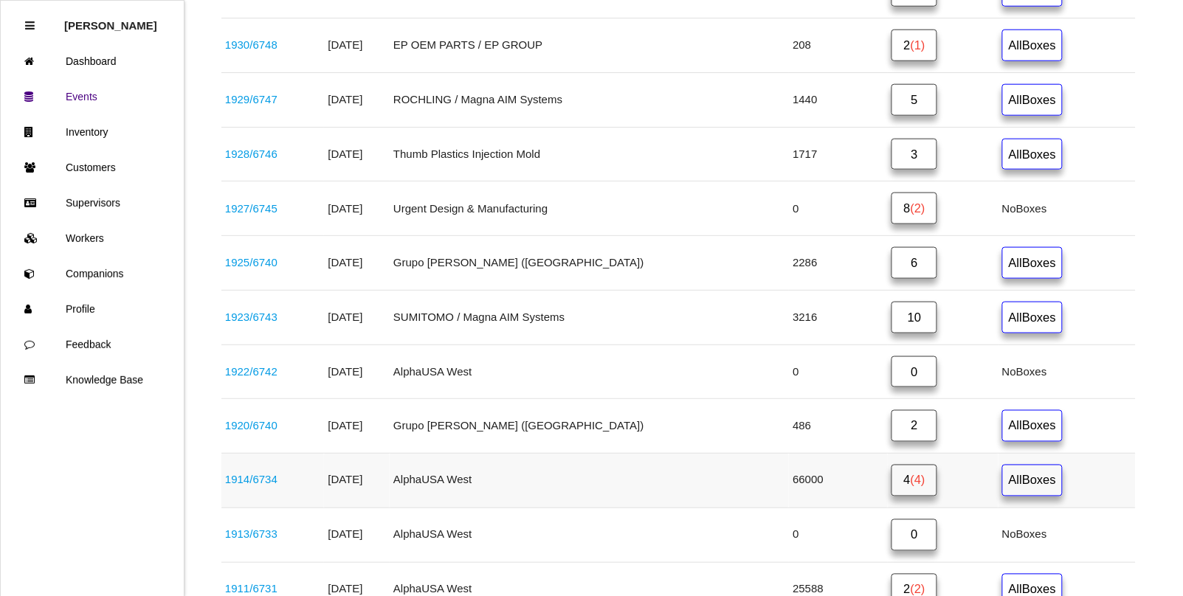
click at [244, 486] on link "1914 / 6734" at bounding box center [251, 480] width 52 height 13
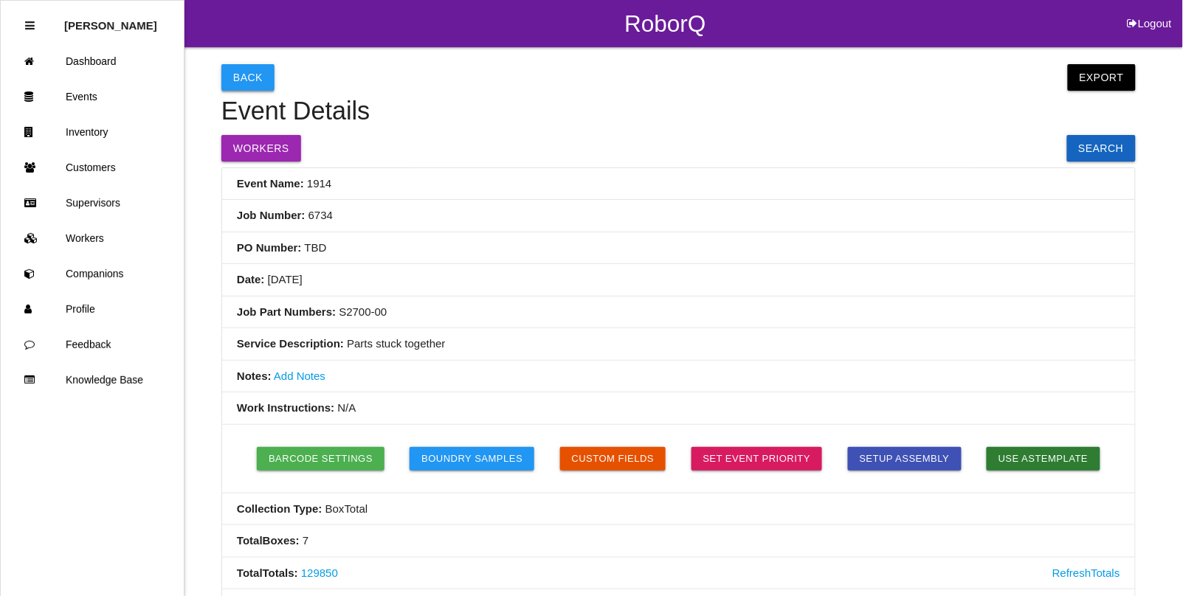
click at [242, 83] on button "Back" at bounding box center [247, 77] width 53 height 27
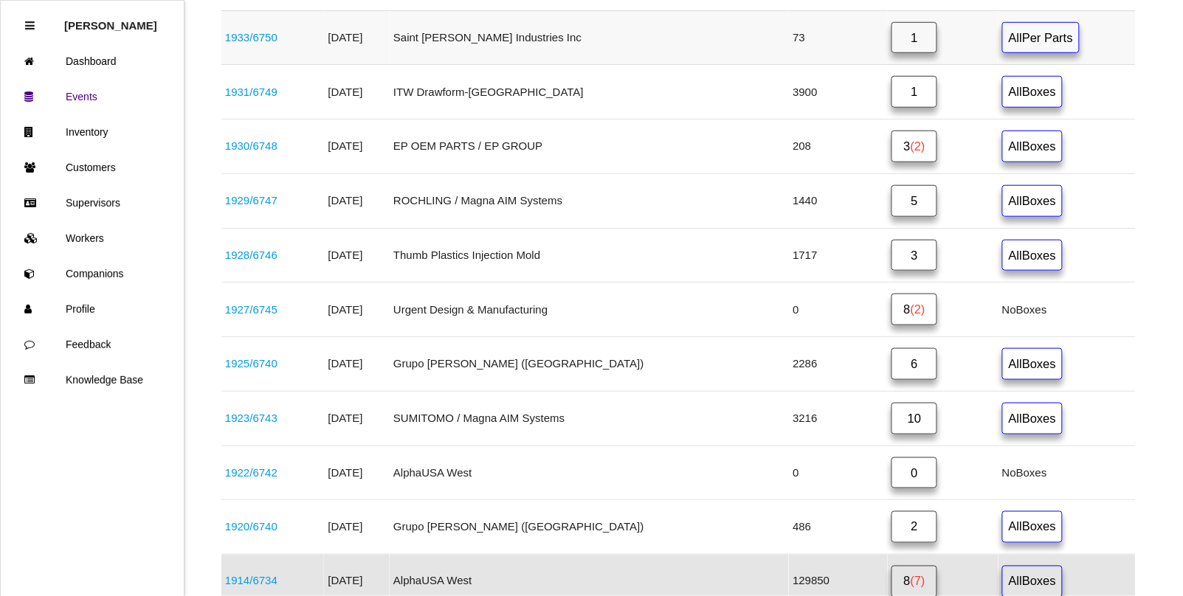
scroll to position [461, 0]
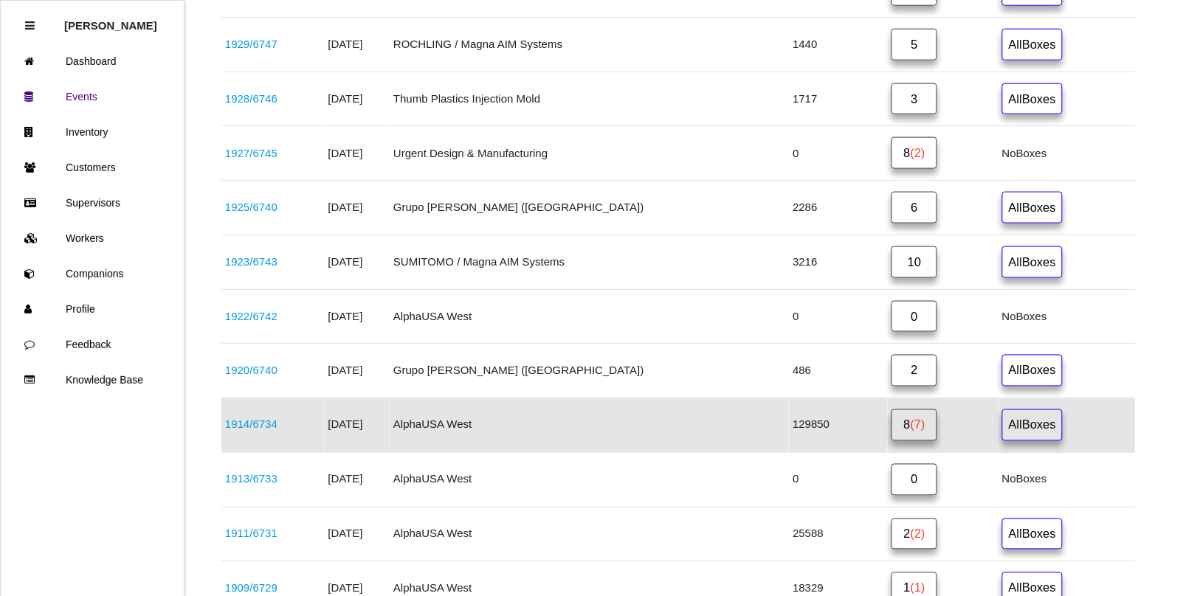
click at [910, 429] on span "(7)" at bounding box center [917, 424] width 15 height 13
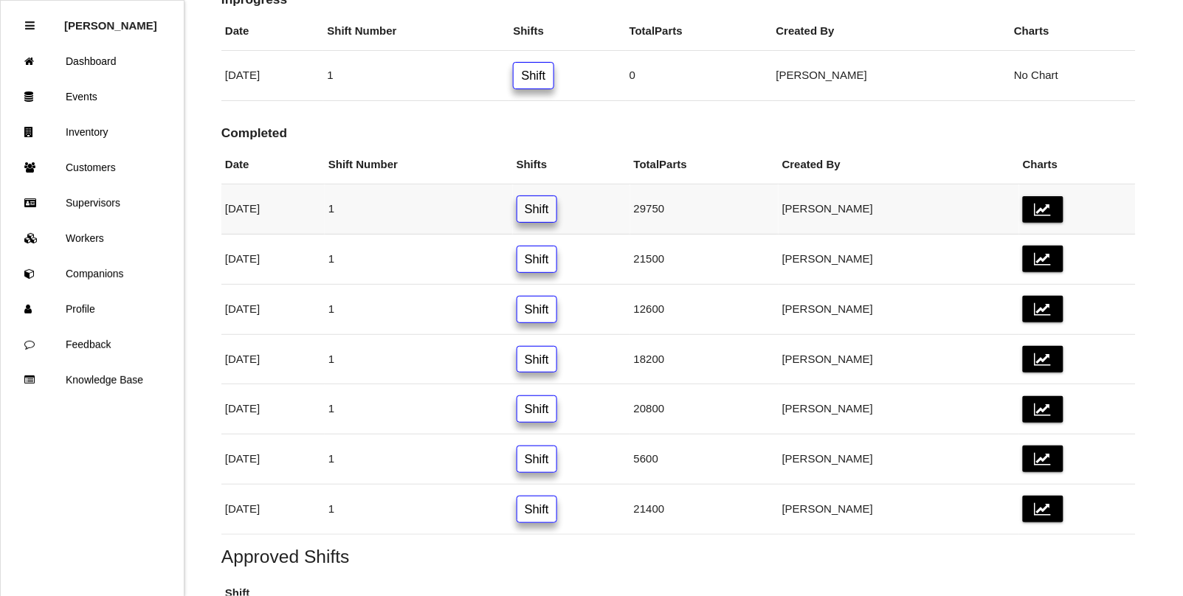
scroll to position [184, 0]
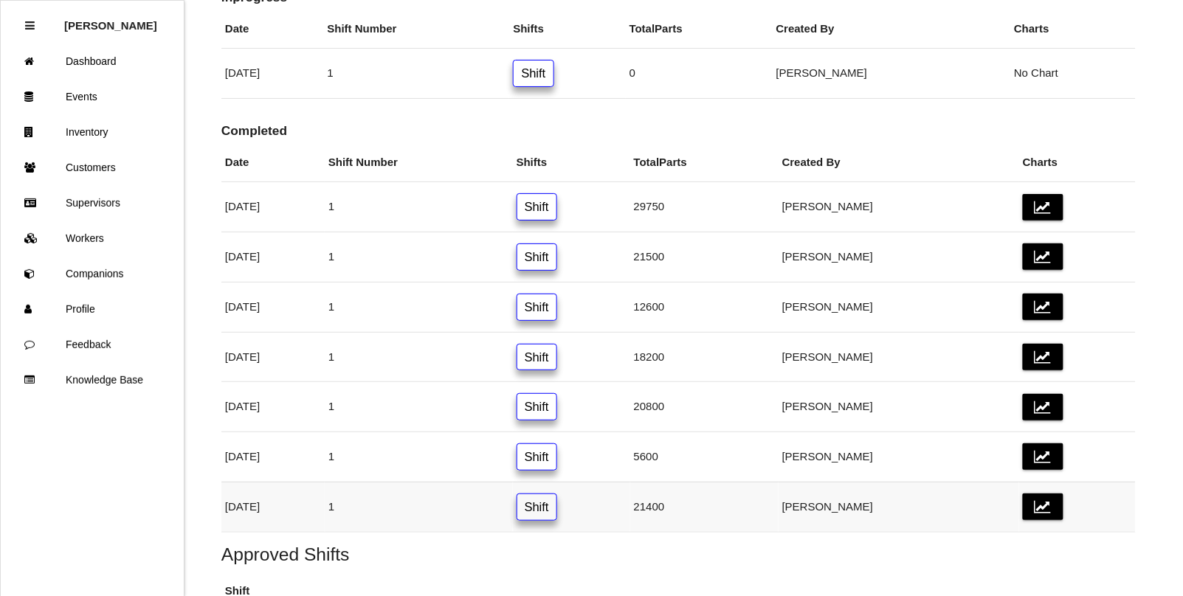
click at [557, 514] on link "Shift" at bounding box center [536, 507] width 41 height 27
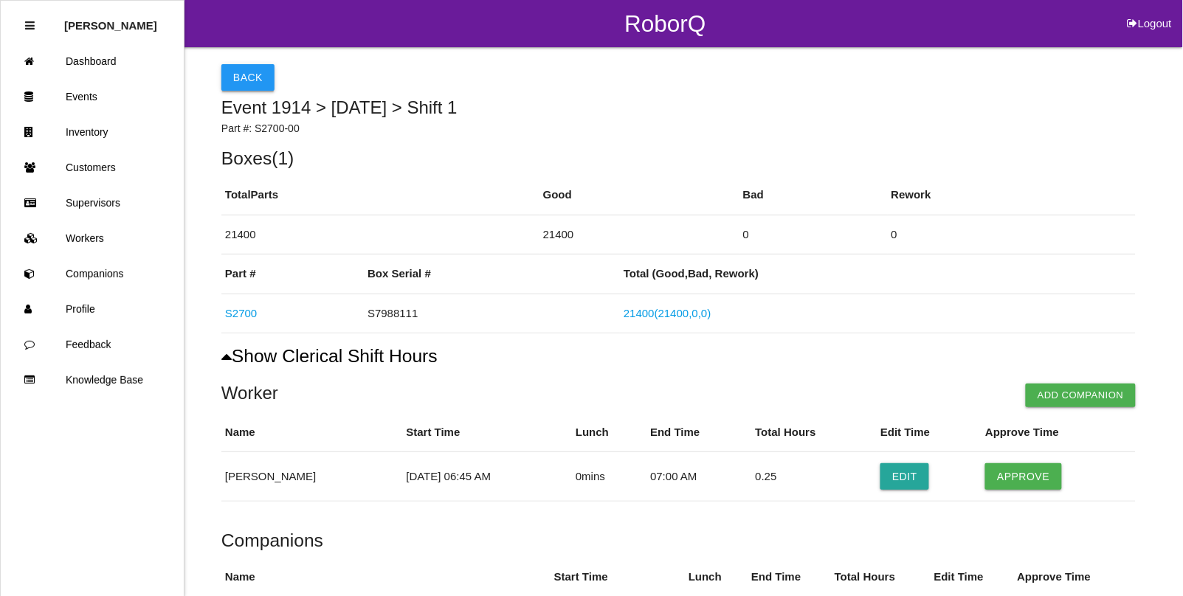
click at [238, 72] on button "Back" at bounding box center [247, 77] width 53 height 27
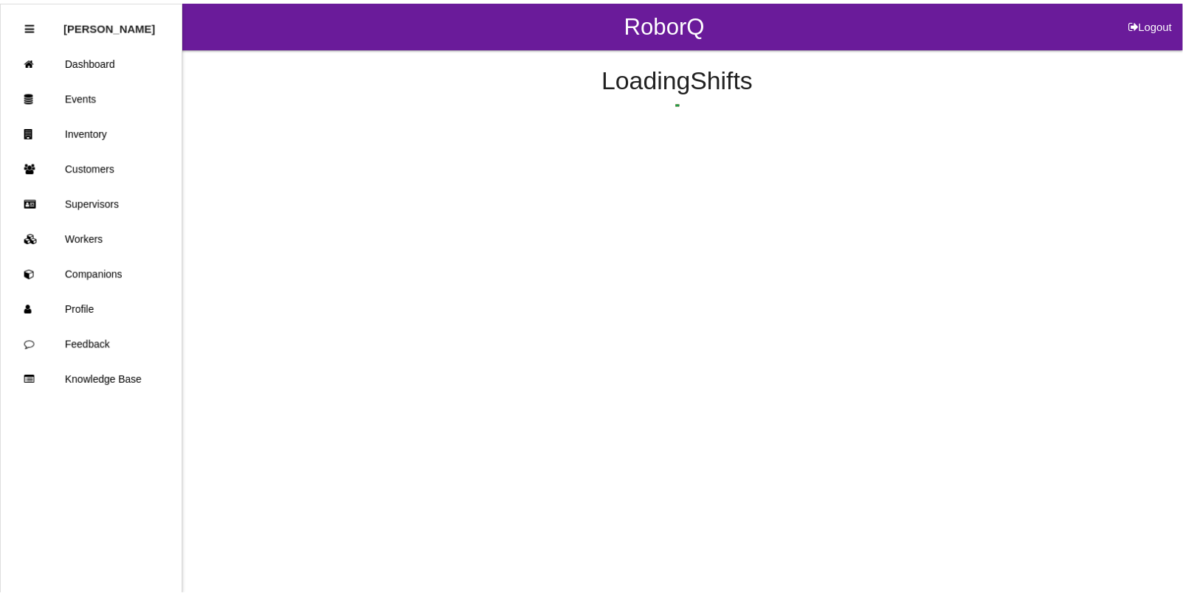
scroll to position [317, 0]
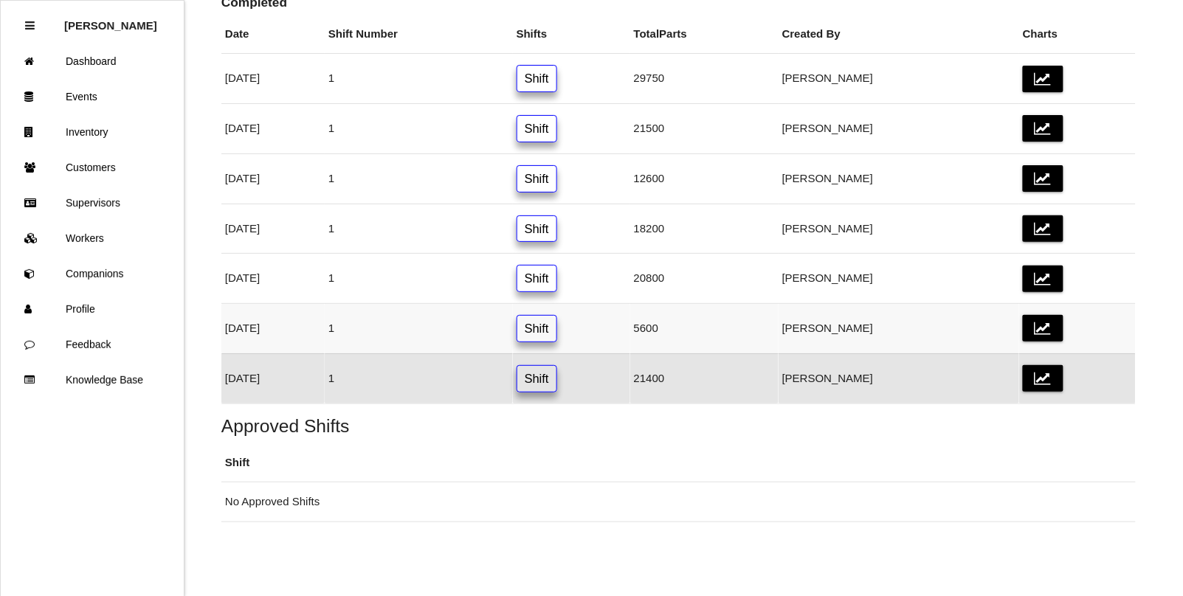
click at [557, 326] on link "Shift" at bounding box center [536, 328] width 41 height 27
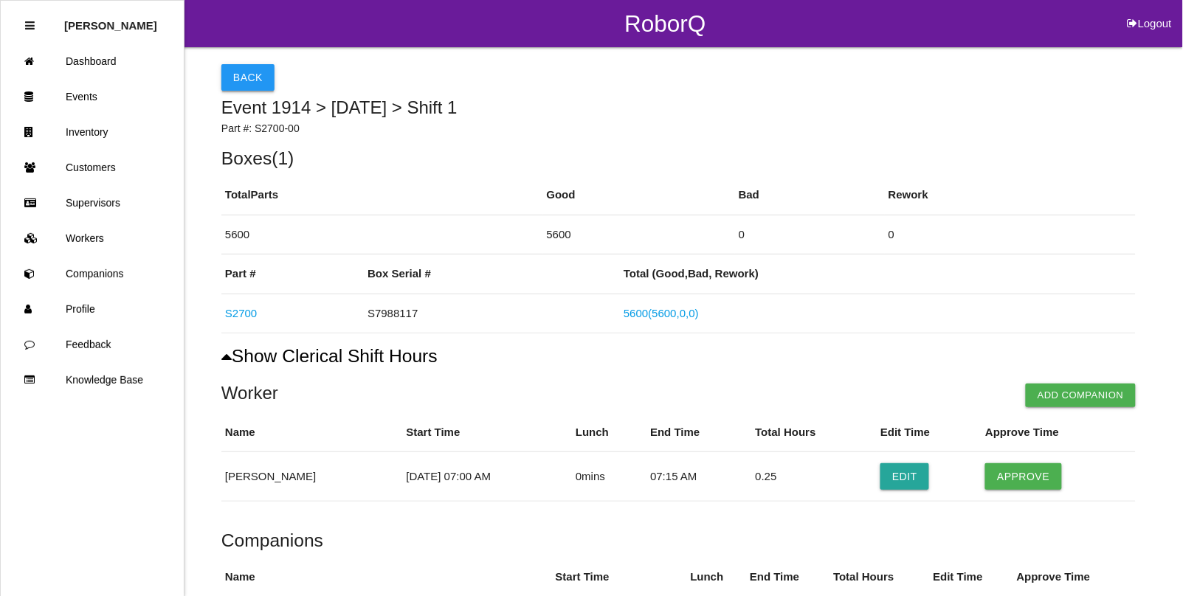
click at [247, 83] on button "Back" at bounding box center [247, 77] width 53 height 27
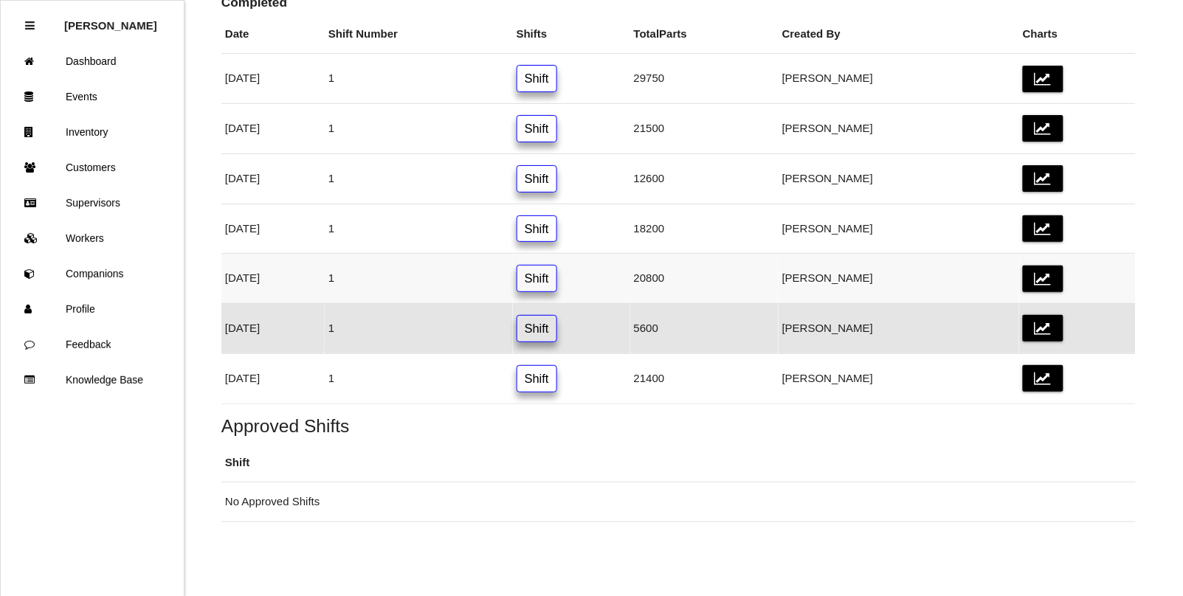
click at [557, 280] on link "Shift" at bounding box center [536, 278] width 41 height 27
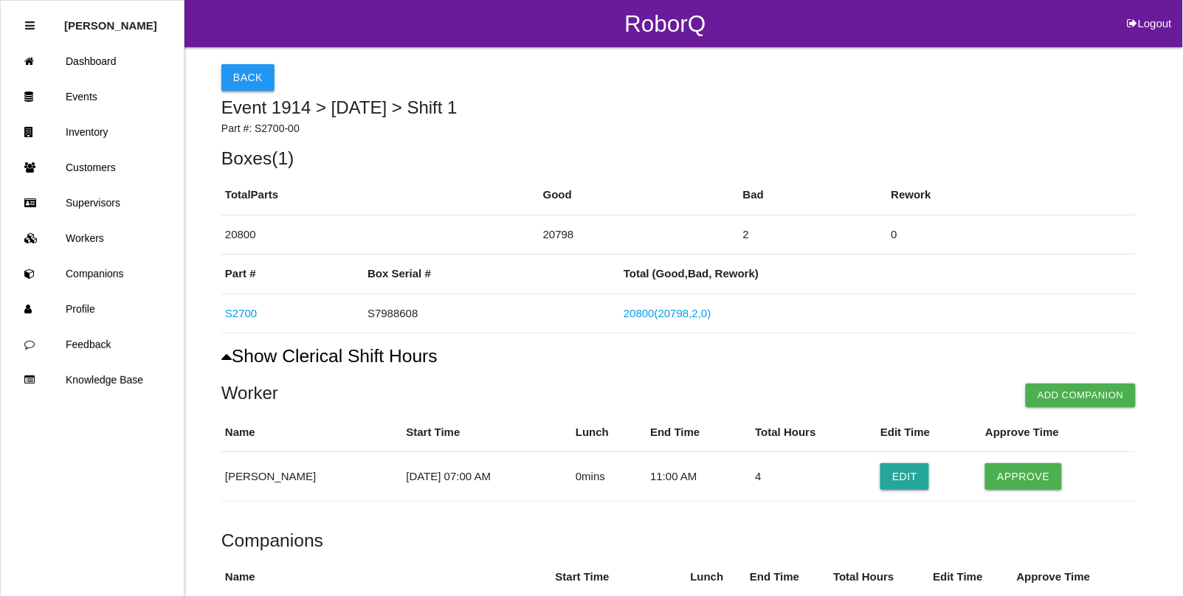
click at [246, 76] on button "Back" at bounding box center [247, 77] width 53 height 27
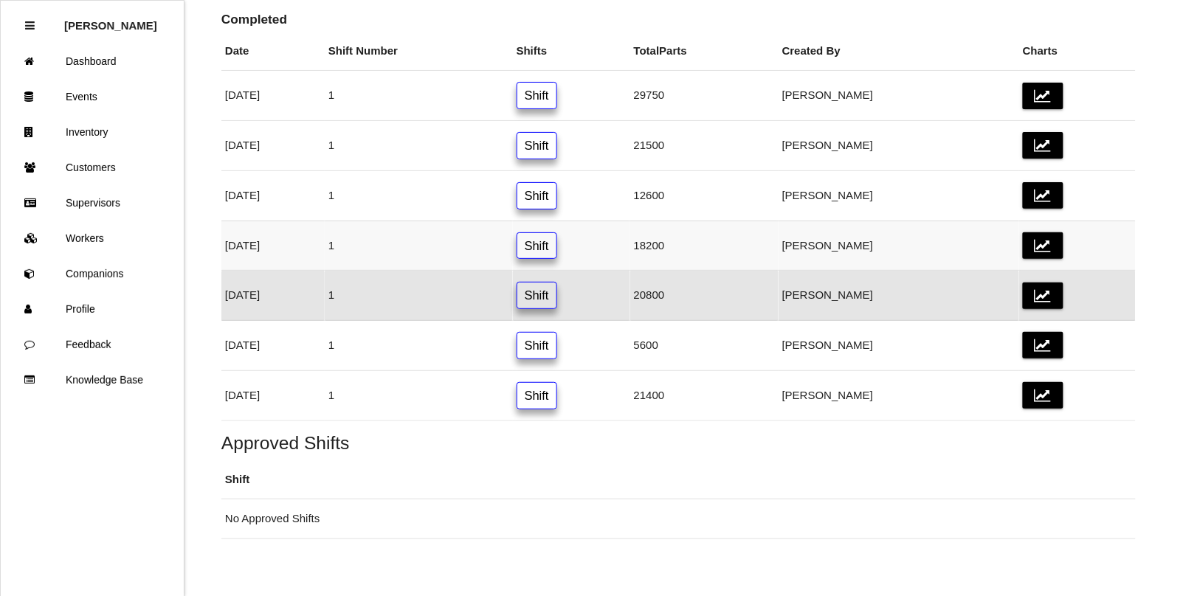
click at [557, 240] on link "Shift" at bounding box center [536, 245] width 41 height 27
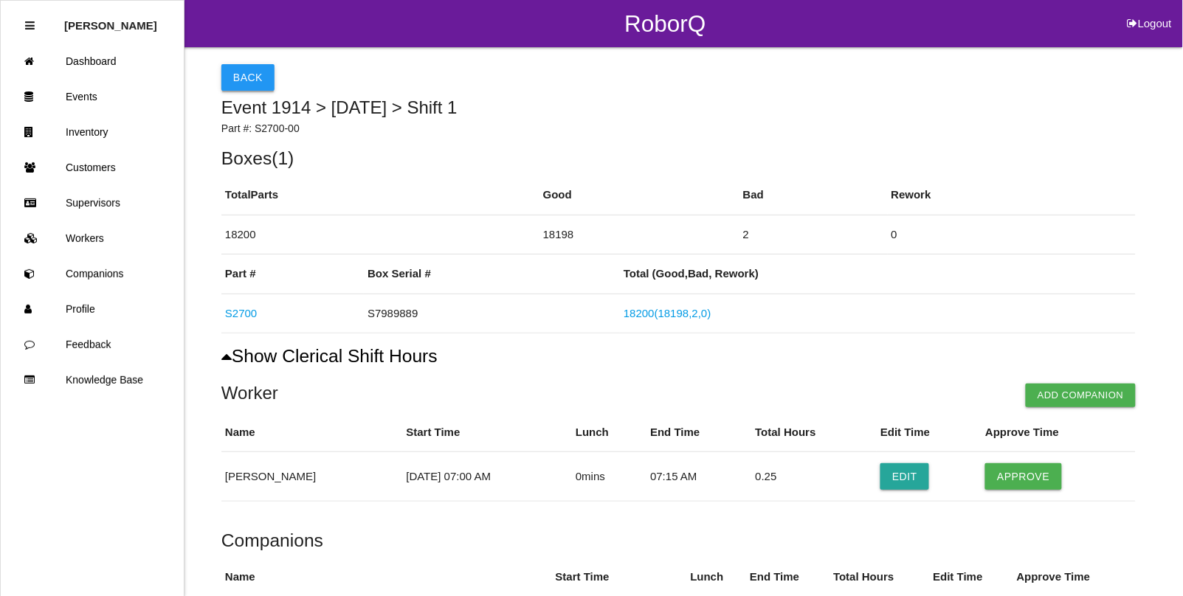
click at [245, 71] on button "Back" at bounding box center [247, 77] width 53 height 27
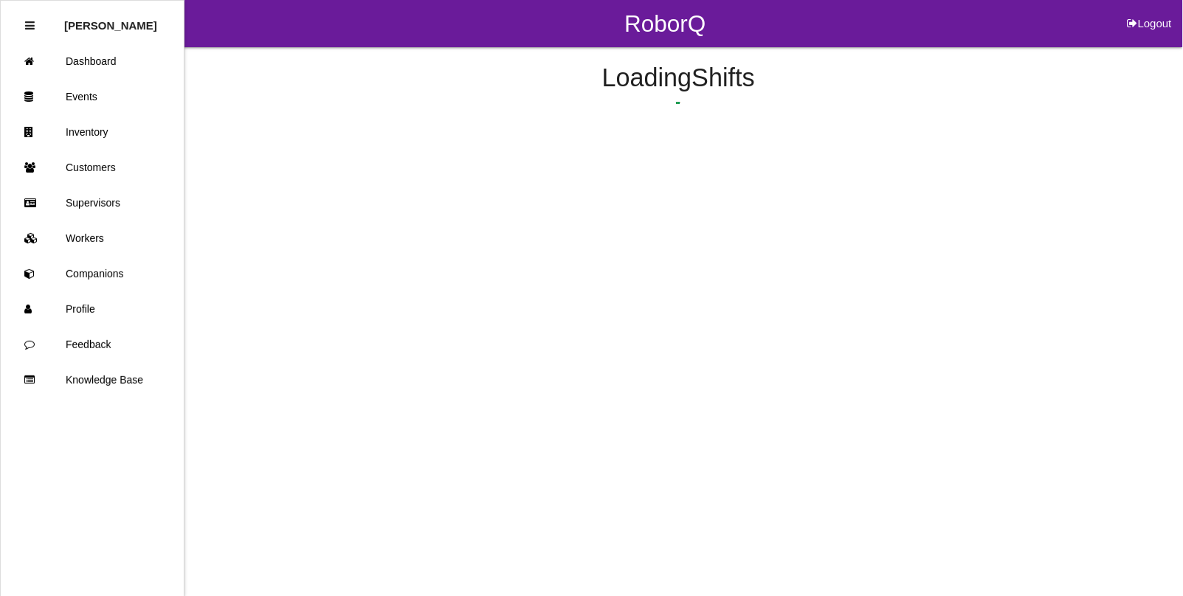
scroll to position [246, 0]
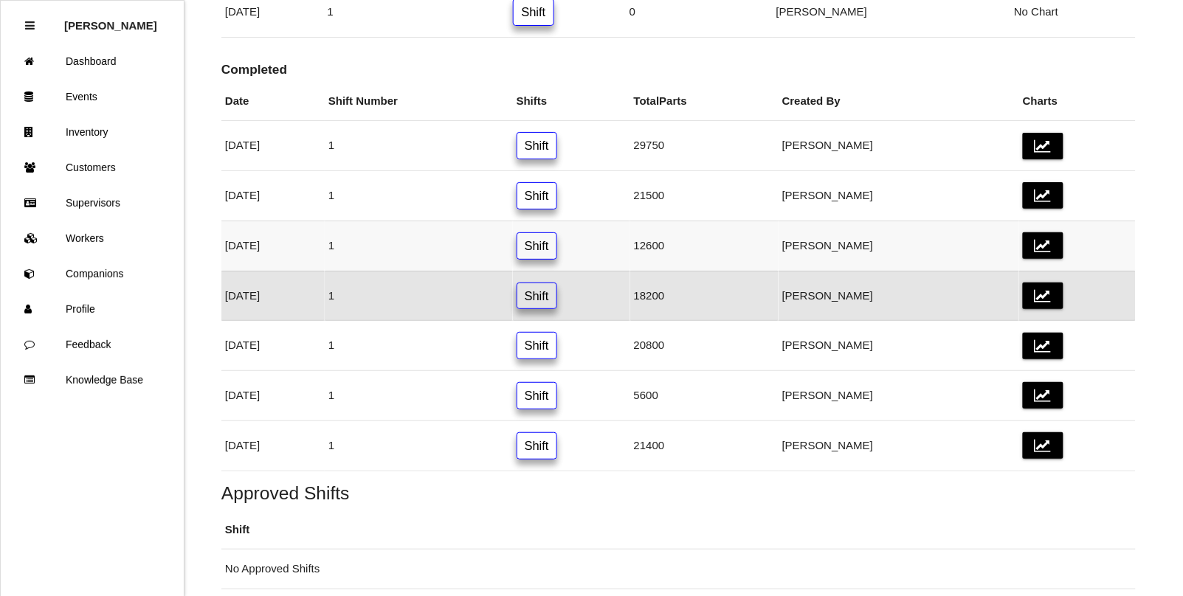
click at [557, 248] on link "Shift" at bounding box center [536, 245] width 41 height 27
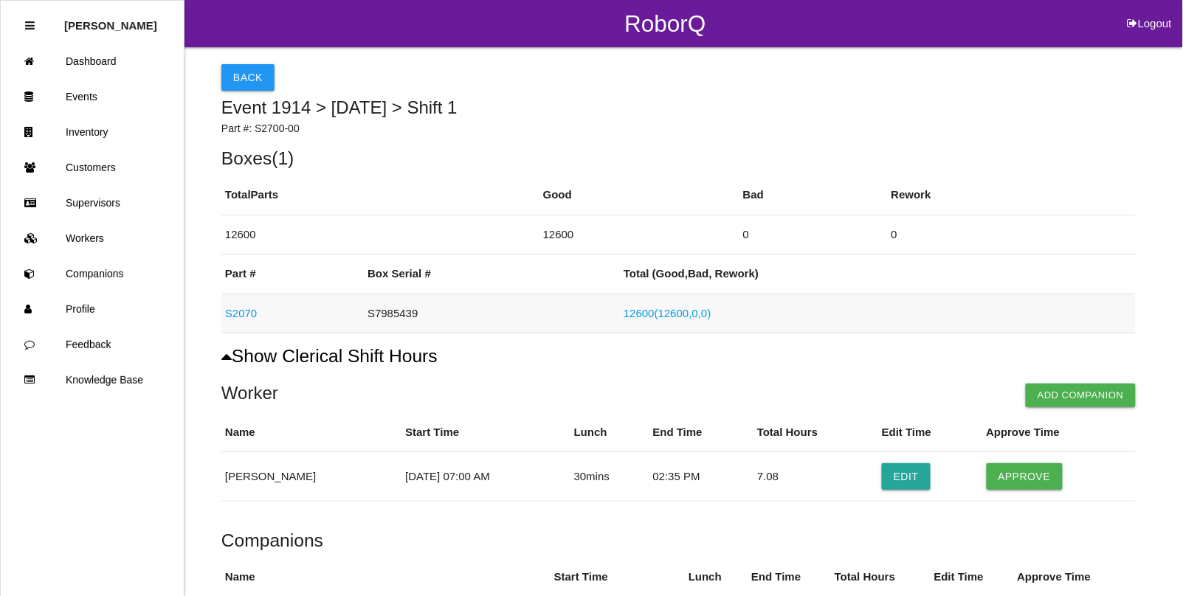
click at [241, 314] on link "S2070" at bounding box center [241, 313] width 32 height 13
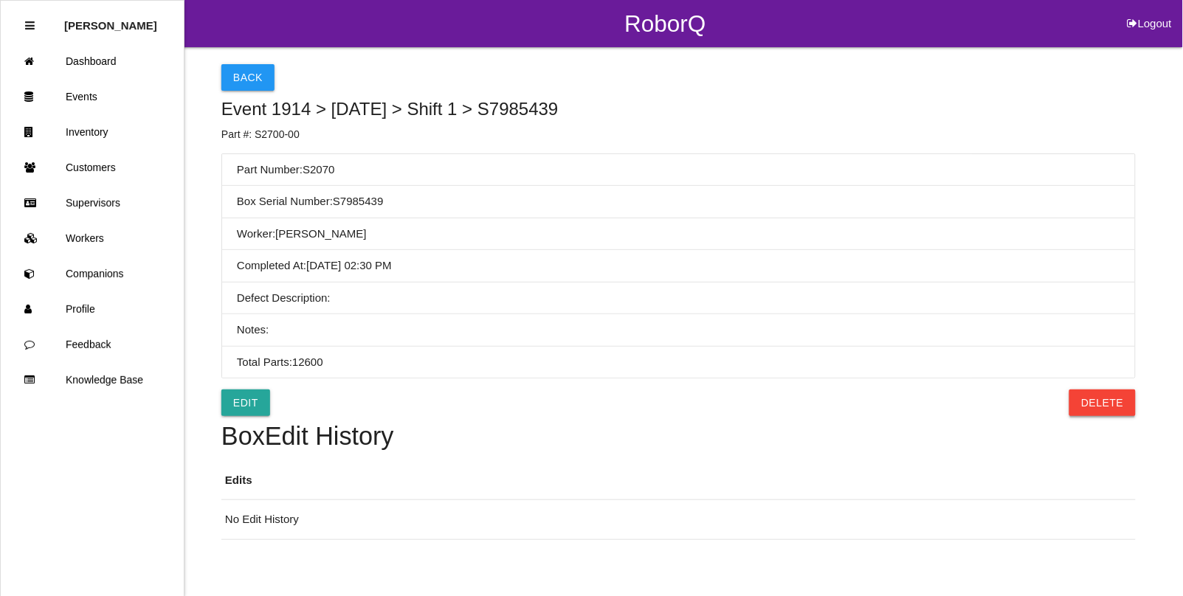
click at [1093, 401] on button "Delete" at bounding box center [1102, 403] width 66 height 27
click at [1104, 408] on button "Confirm" at bounding box center [1098, 403] width 75 height 27
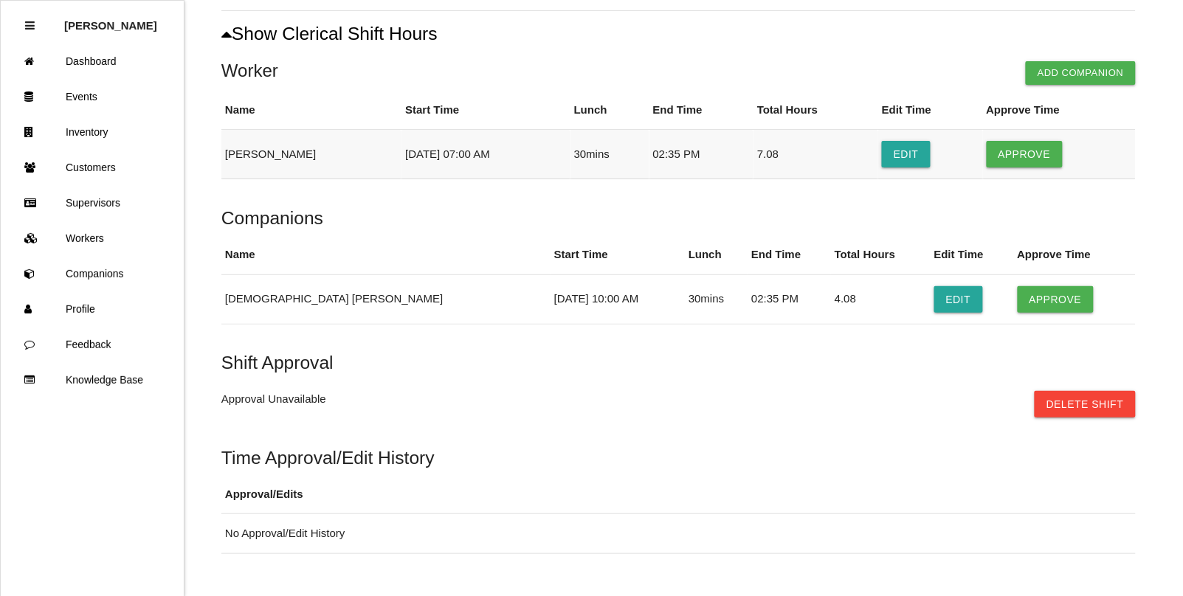
scroll to position [355, 0]
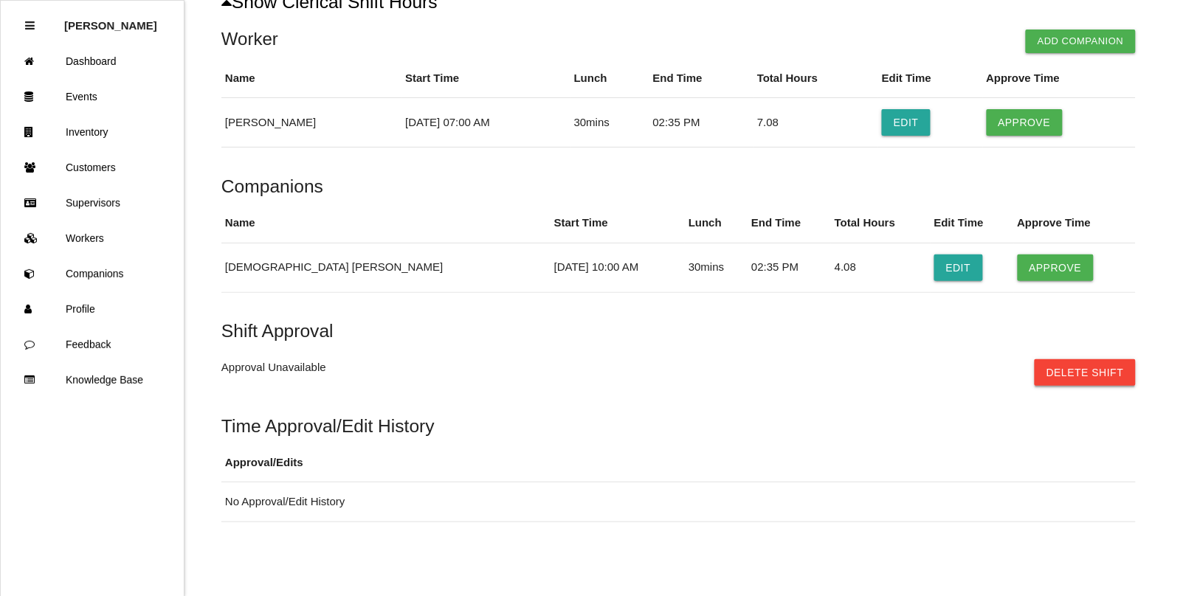
click at [1083, 373] on button "Delete Shift" at bounding box center [1084, 372] width 101 height 27
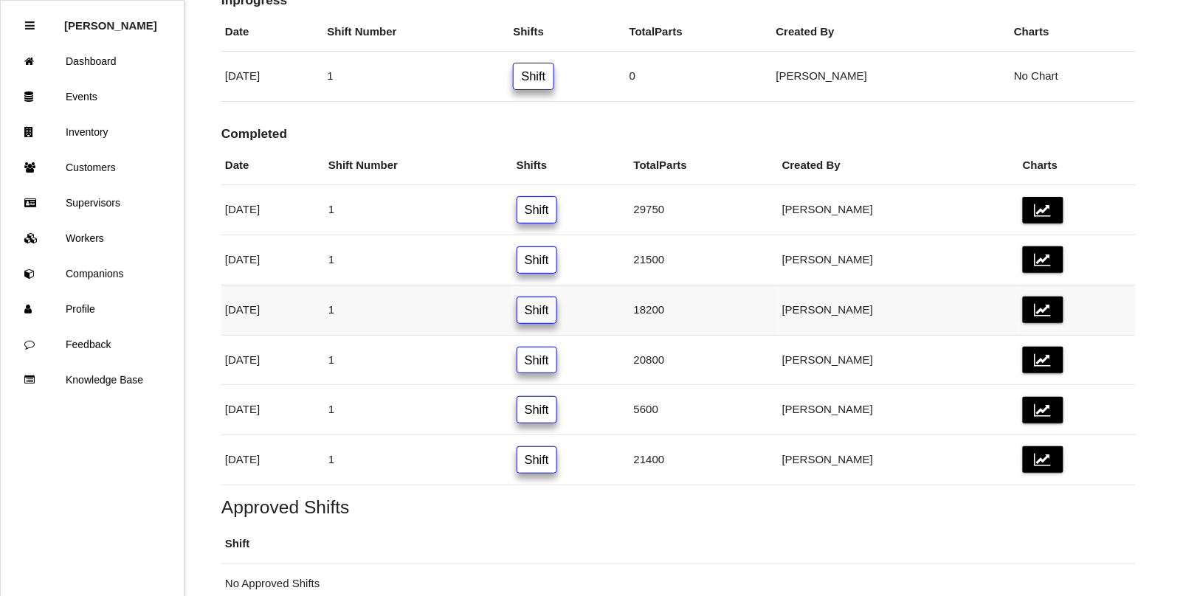
scroll to position [184, 0]
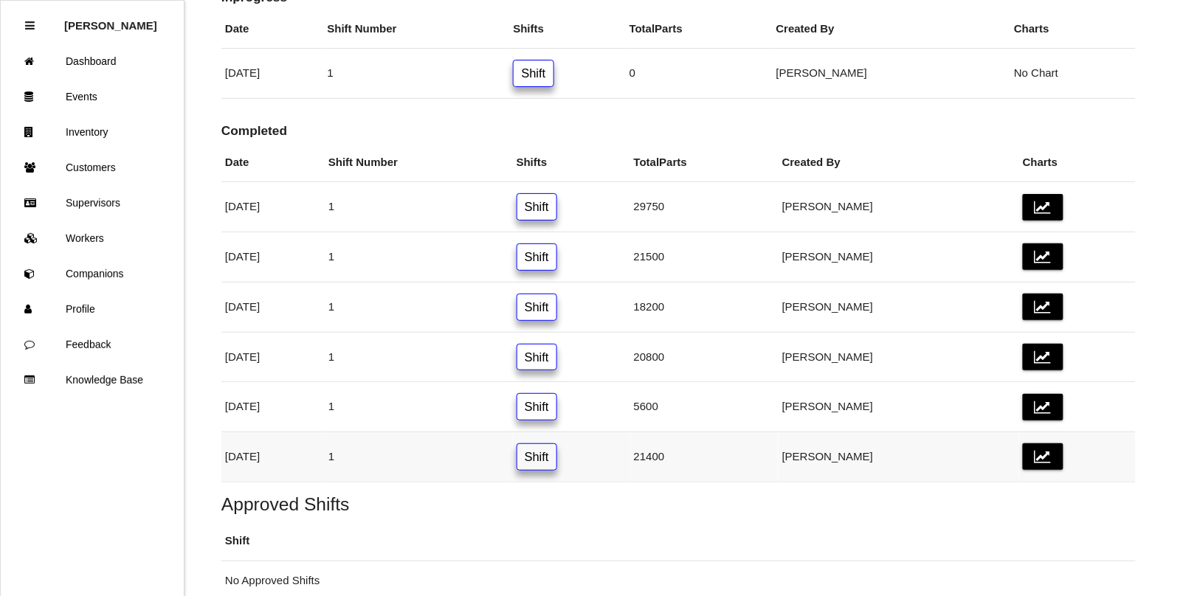
click at [557, 462] on link "Shift" at bounding box center [536, 456] width 41 height 27
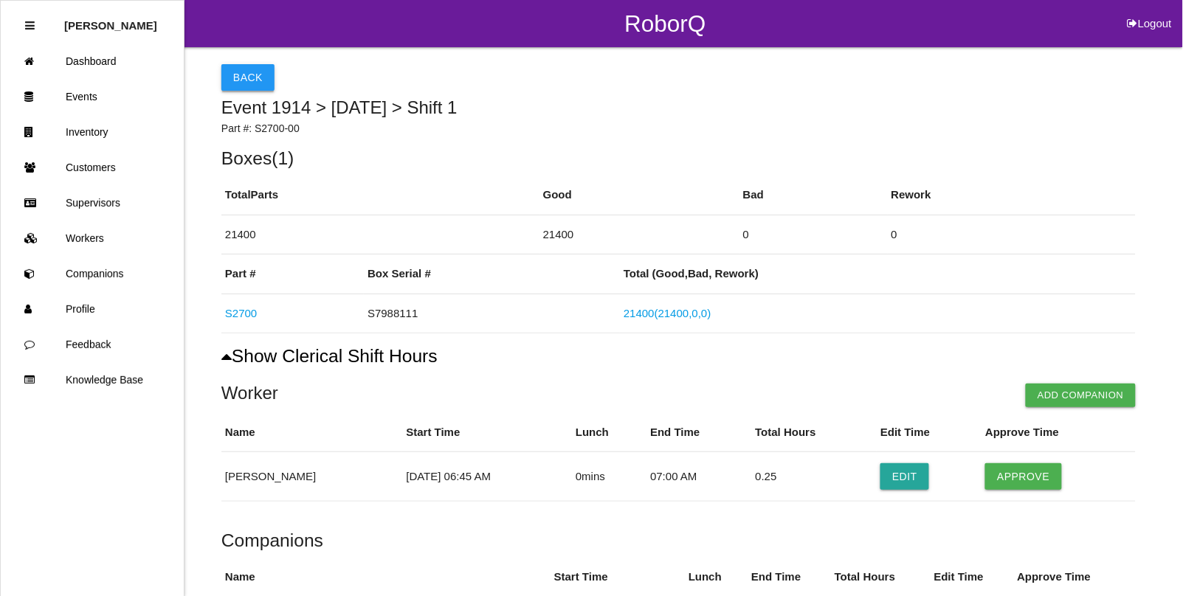
click at [245, 82] on button "Back" at bounding box center [247, 77] width 53 height 27
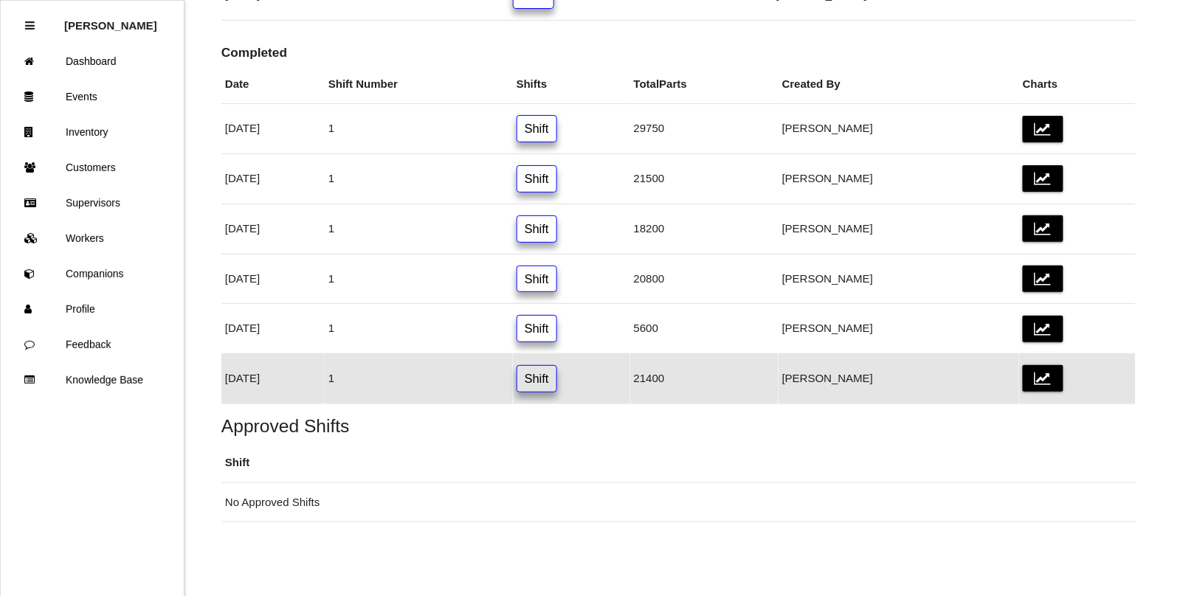
click at [557, 378] on link "Shift" at bounding box center [536, 378] width 41 height 27
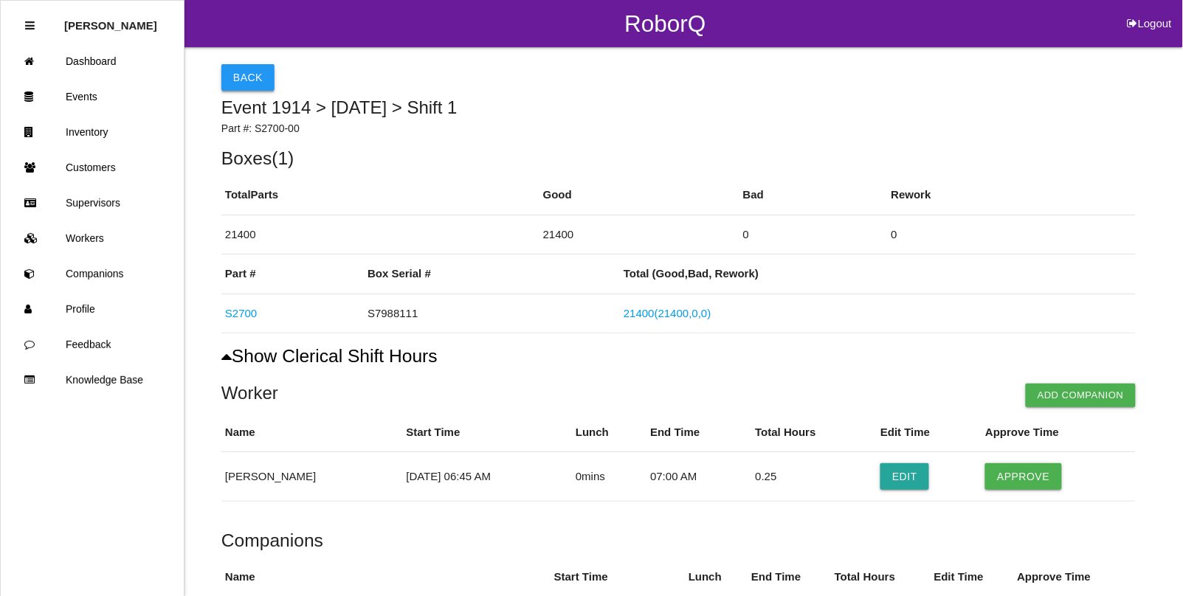
click at [243, 80] on button "Back" at bounding box center [247, 77] width 53 height 27
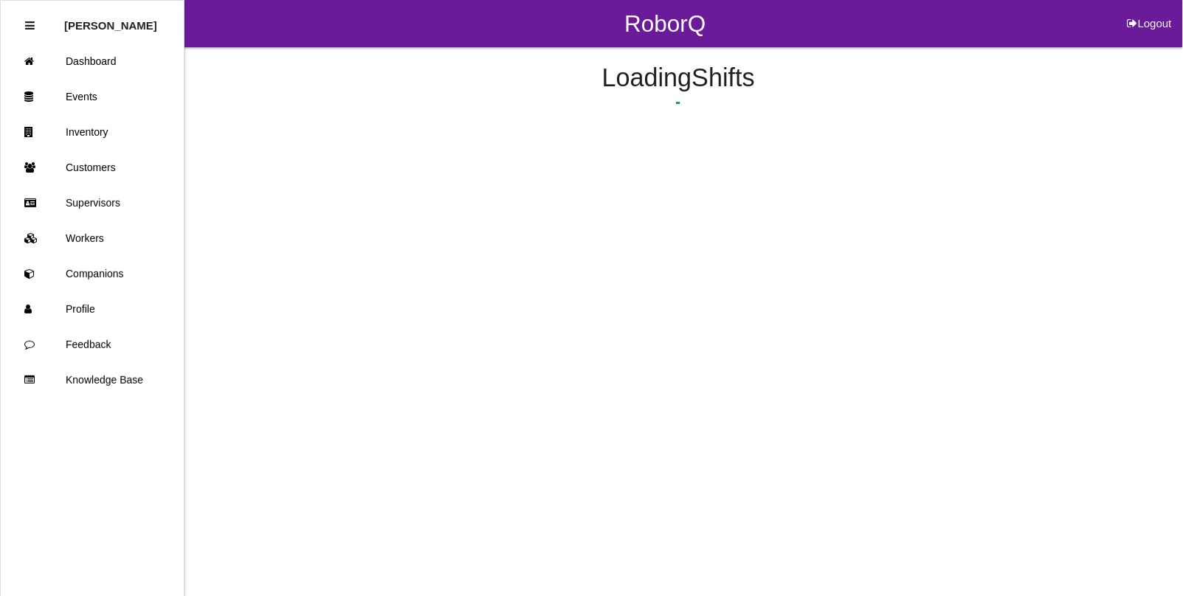
scroll to position [266, 0]
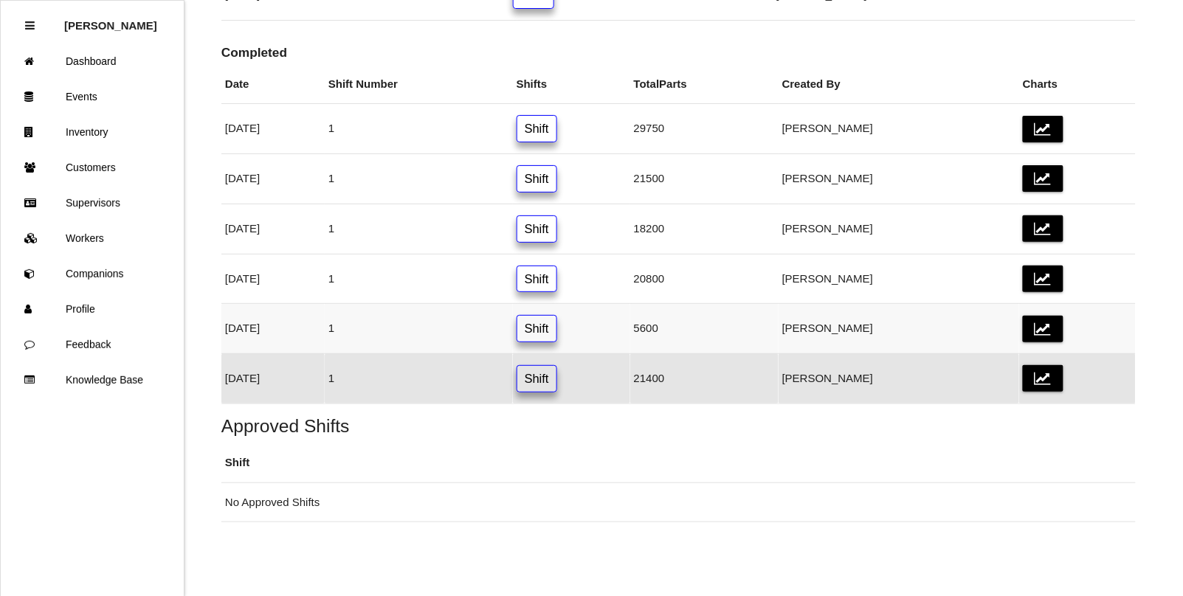
click at [557, 327] on link "Shift" at bounding box center [536, 328] width 41 height 27
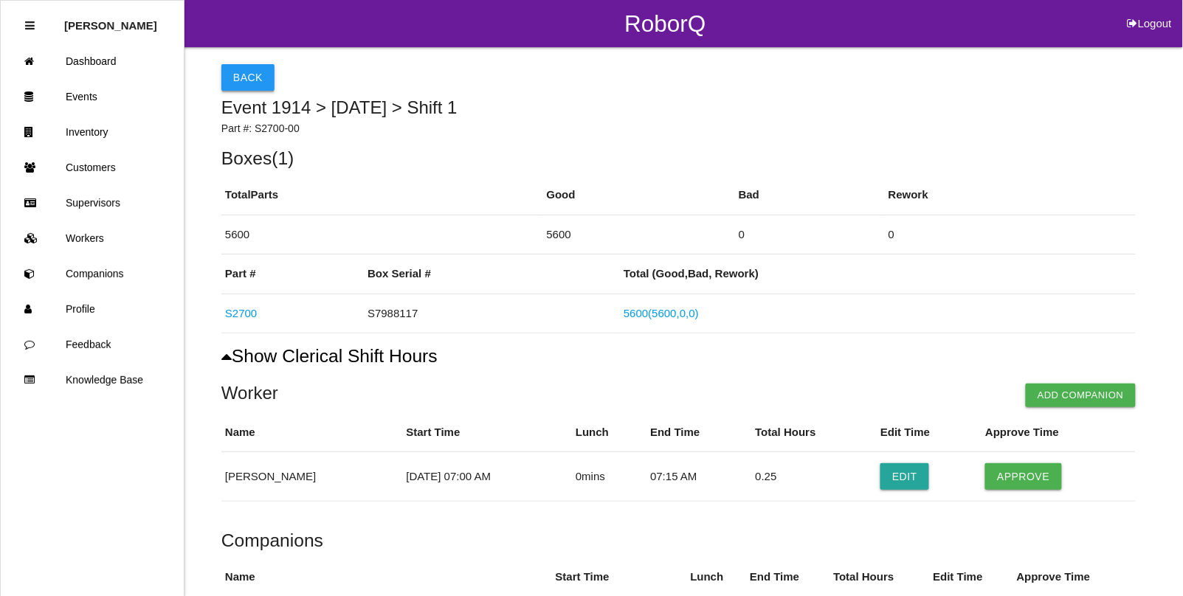
click at [247, 78] on button "Back" at bounding box center [247, 77] width 53 height 27
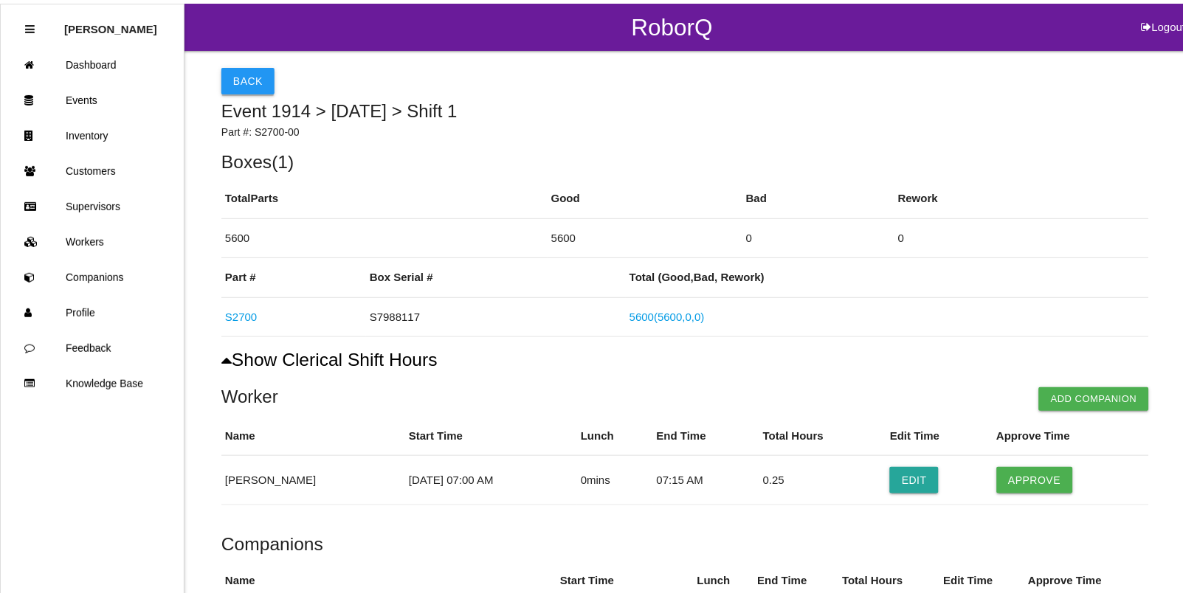
scroll to position [266, 0]
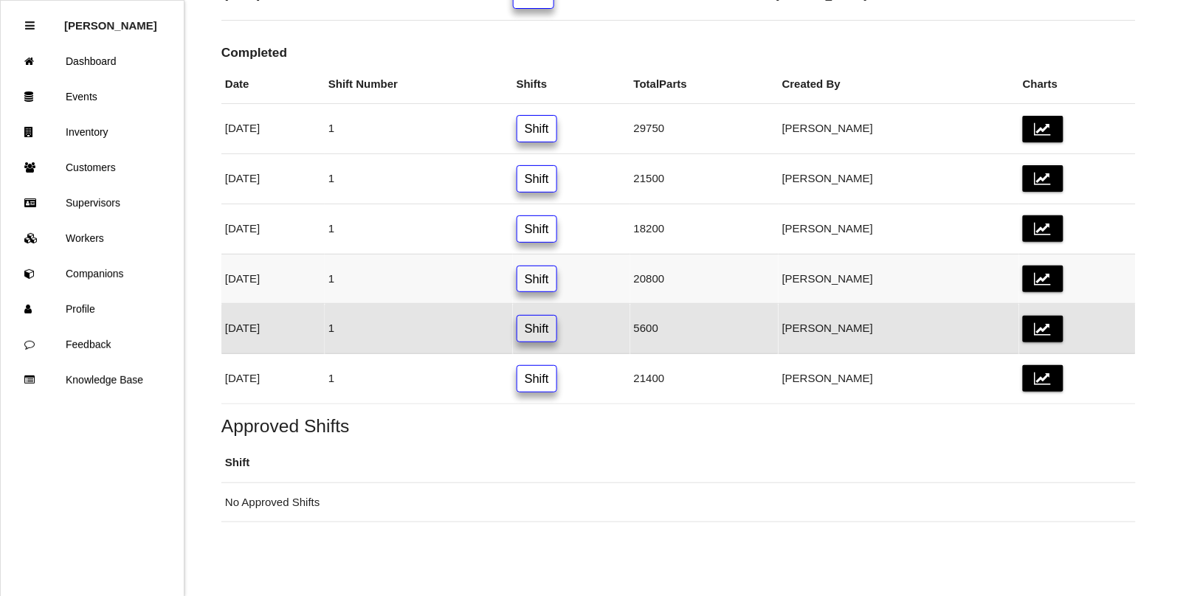
click at [557, 269] on link "Shift" at bounding box center [536, 279] width 41 height 27
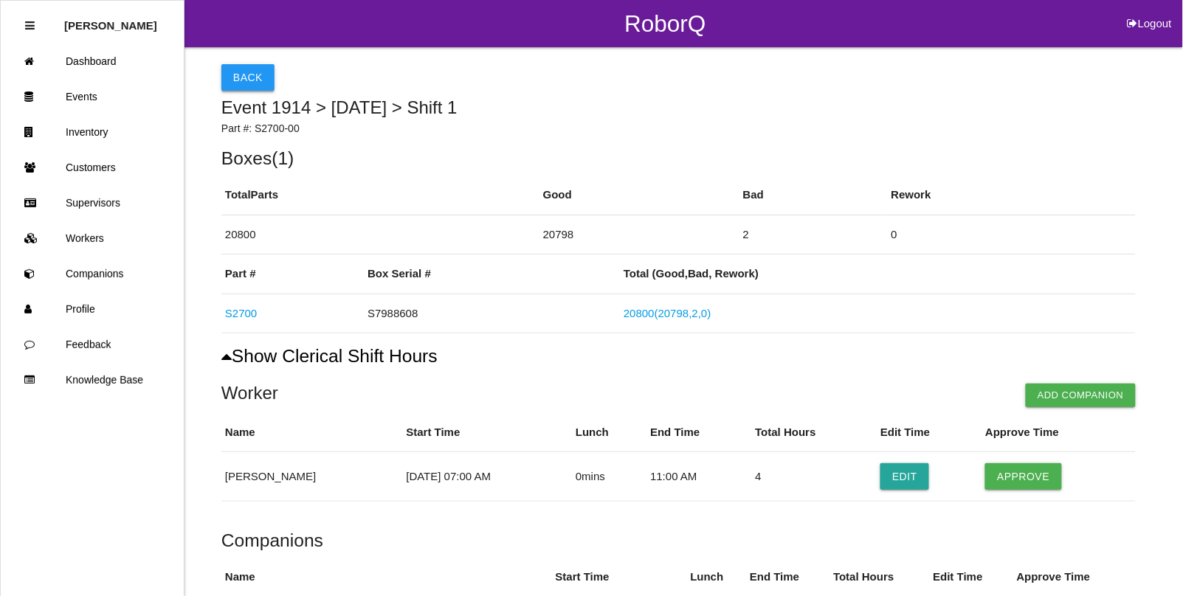
click at [242, 77] on button "Back" at bounding box center [247, 77] width 53 height 27
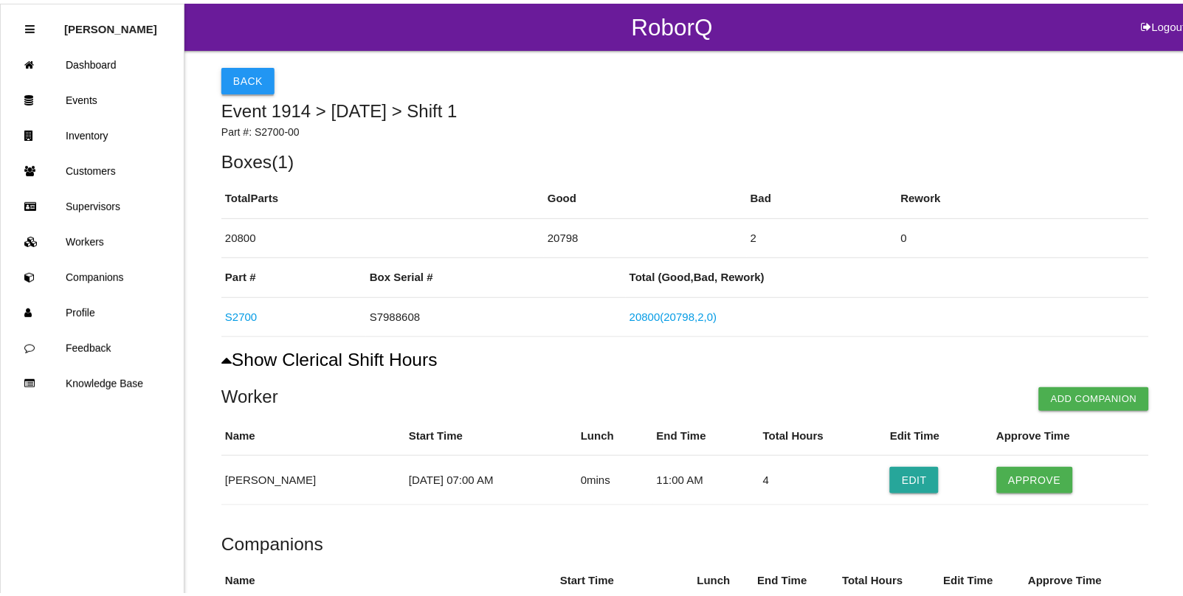
scroll to position [246, 0]
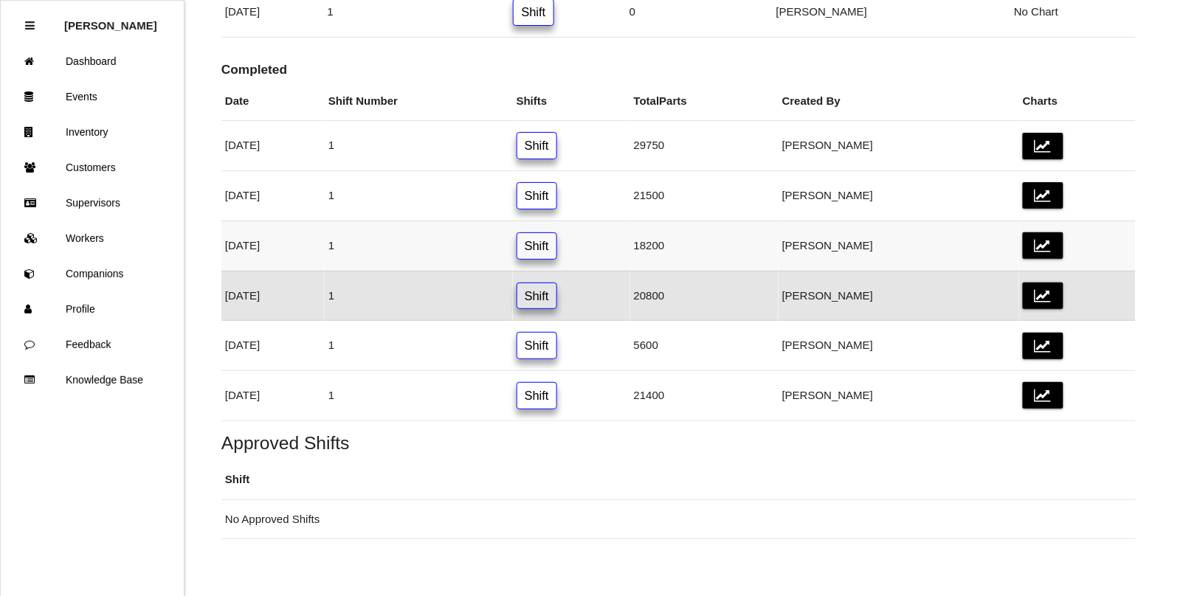
click at [557, 243] on link "Shift" at bounding box center [536, 245] width 41 height 27
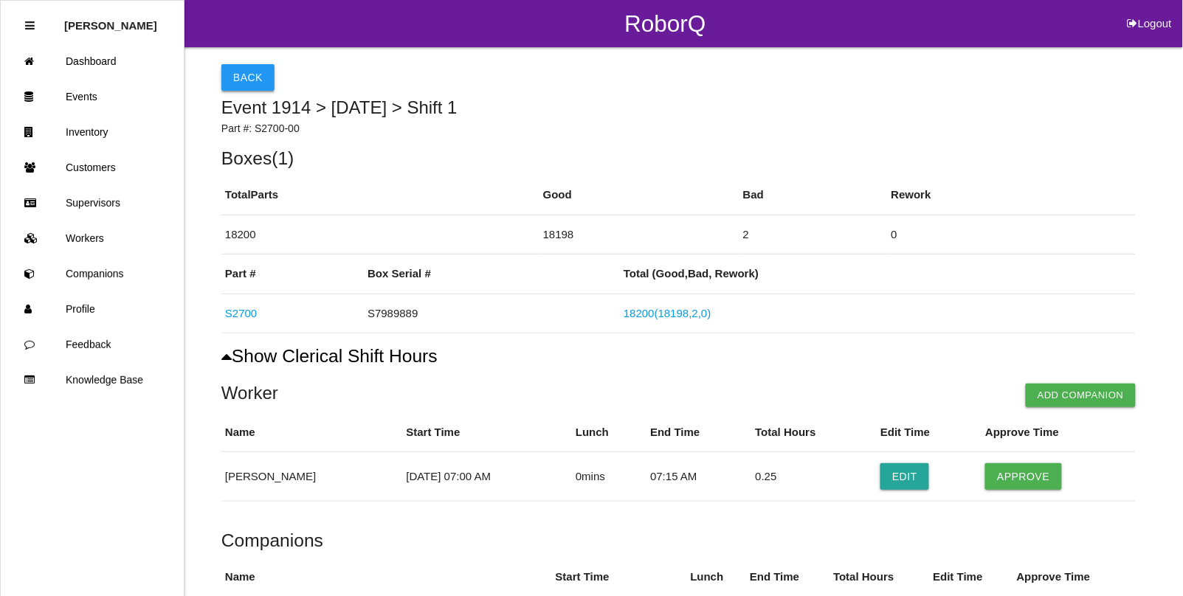
click at [248, 83] on button "Back" at bounding box center [247, 77] width 53 height 27
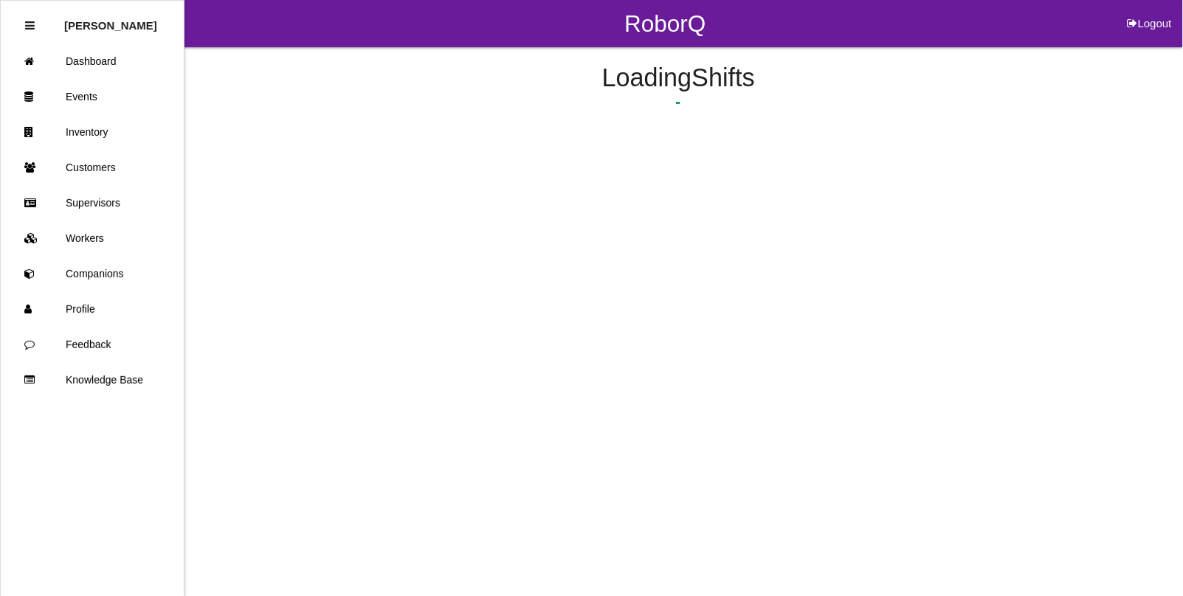
scroll to position [196, 0]
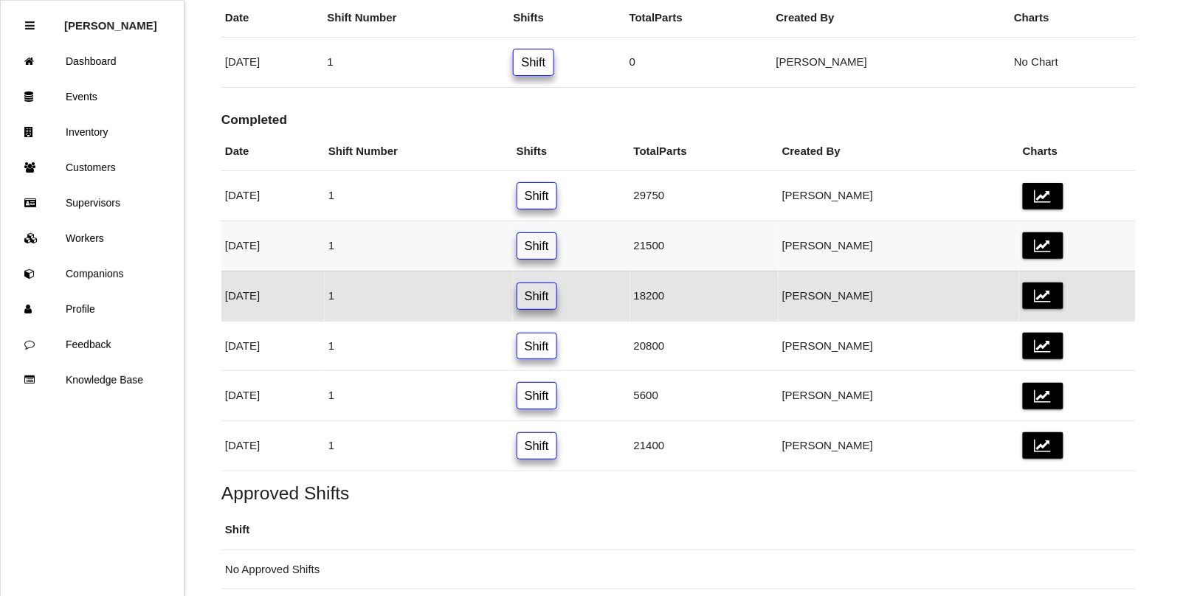
click at [557, 246] on link "Shift" at bounding box center [536, 245] width 41 height 27
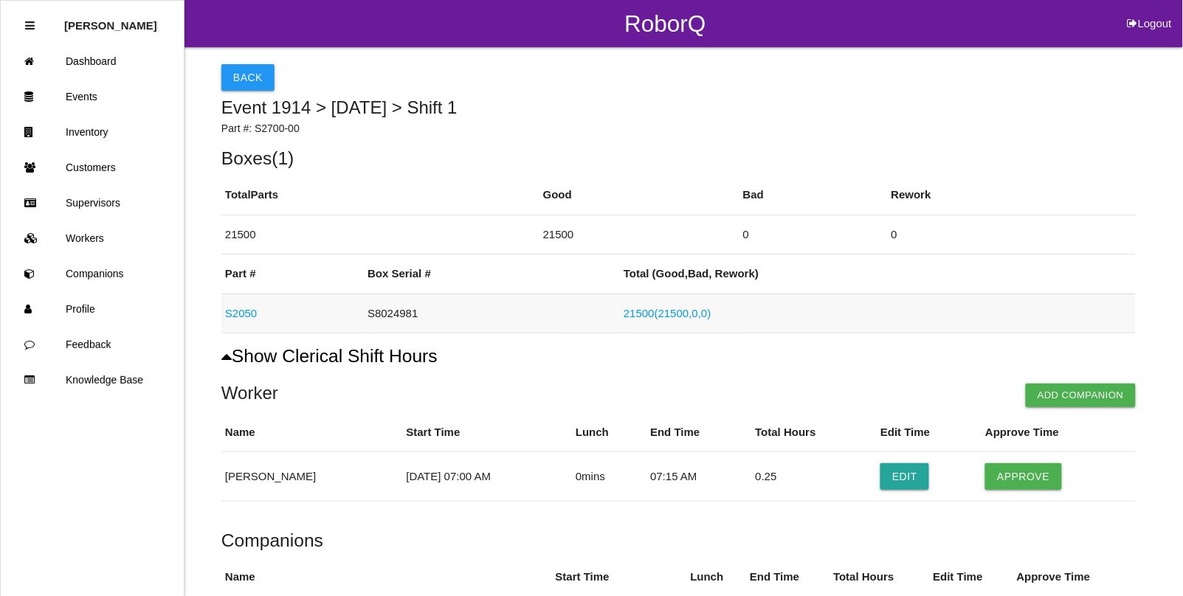
click at [247, 314] on link "S2050" at bounding box center [241, 313] width 32 height 13
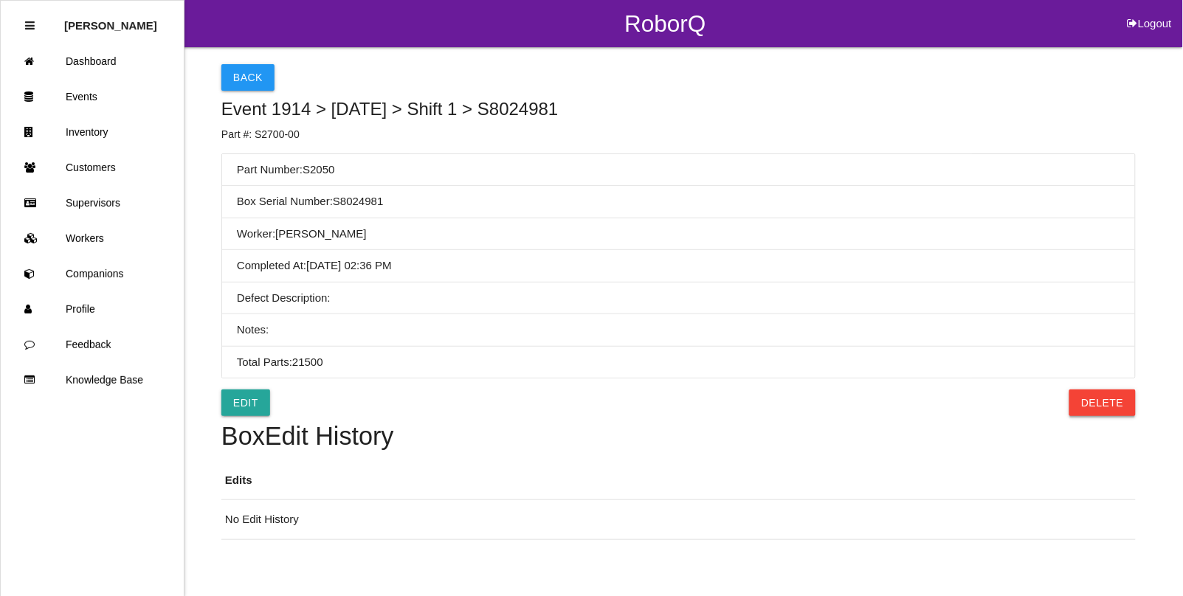
click at [1092, 402] on button "Delete" at bounding box center [1102, 403] width 66 height 27
click at [1087, 403] on button "Confirm" at bounding box center [1098, 403] width 75 height 27
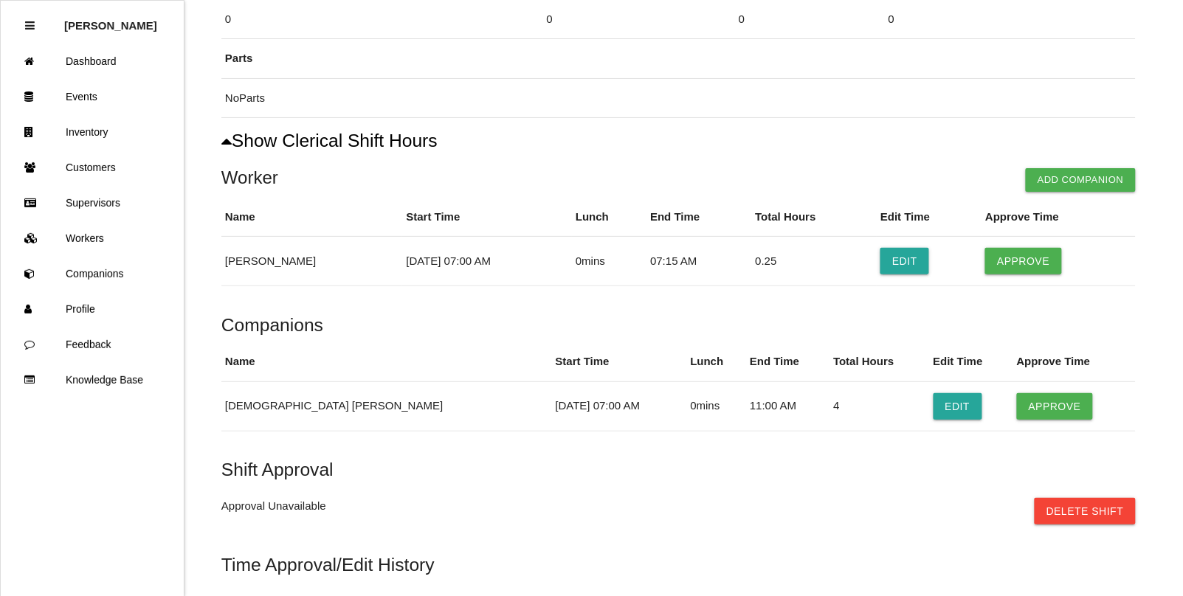
scroll to position [277, 0]
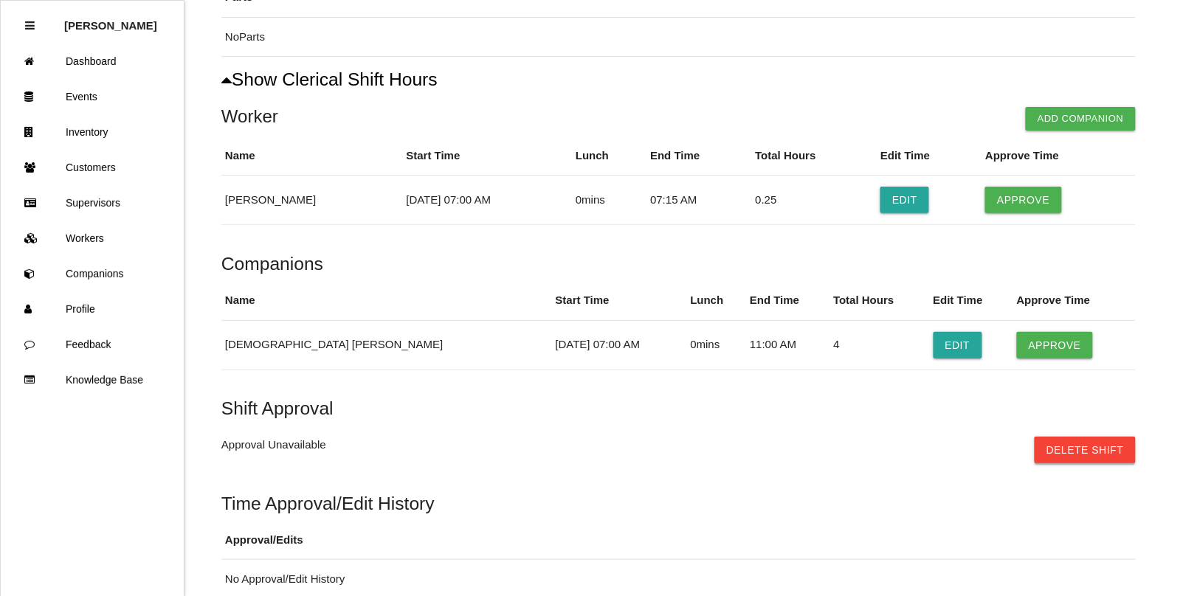
click at [1079, 448] on button "Delete Shift" at bounding box center [1084, 450] width 101 height 27
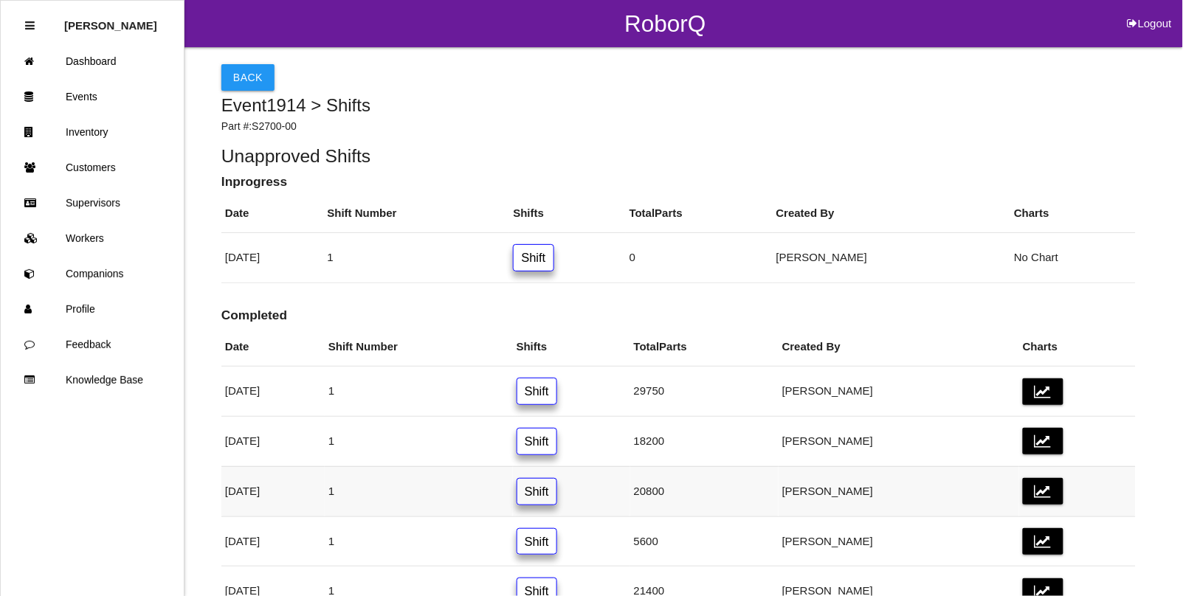
scroll to position [92, 0]
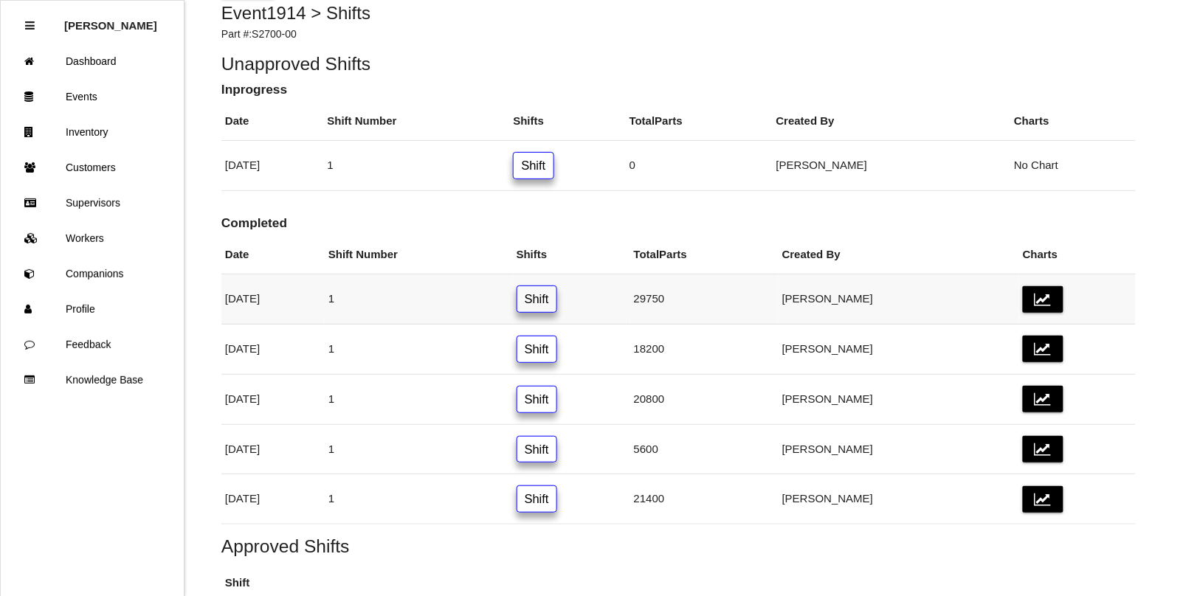
click at [557, 294] on link "Shift" at bounding box center [536, 299] width 41 height 27
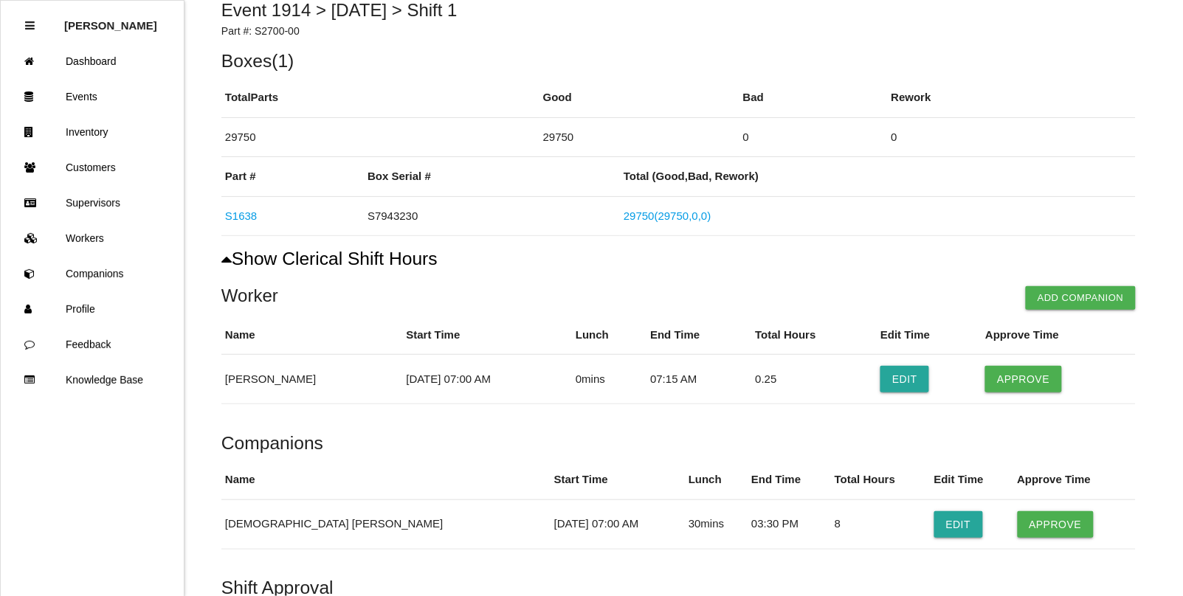
scroll to position [92, 0]
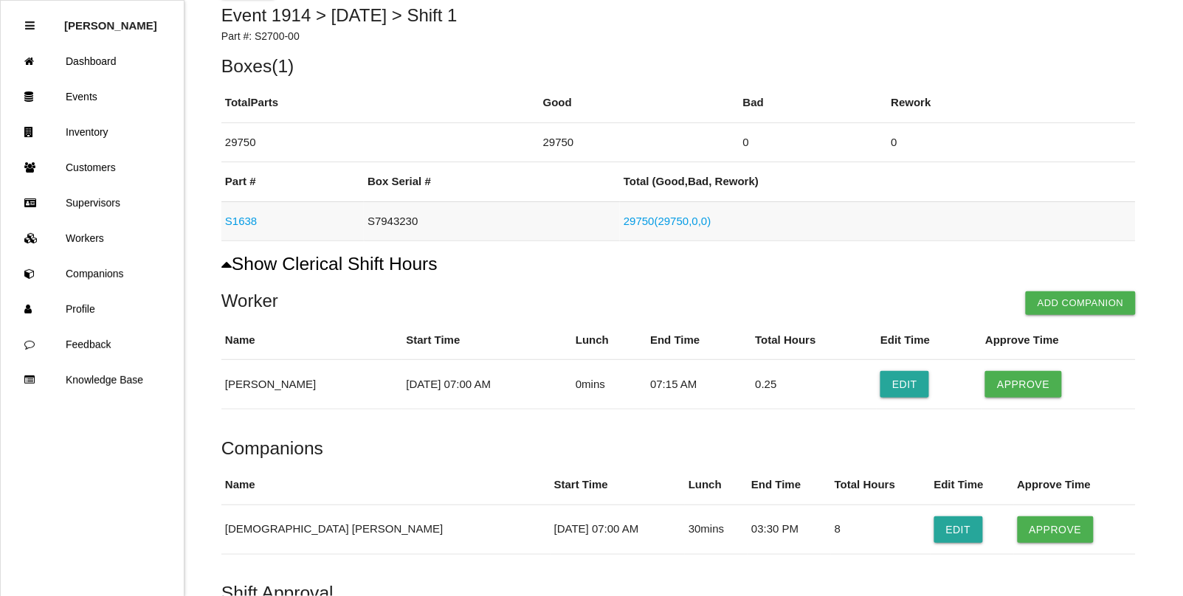
click at [227, 220] on link "S1638" at bounding box center [241, 221] width 32 height 13
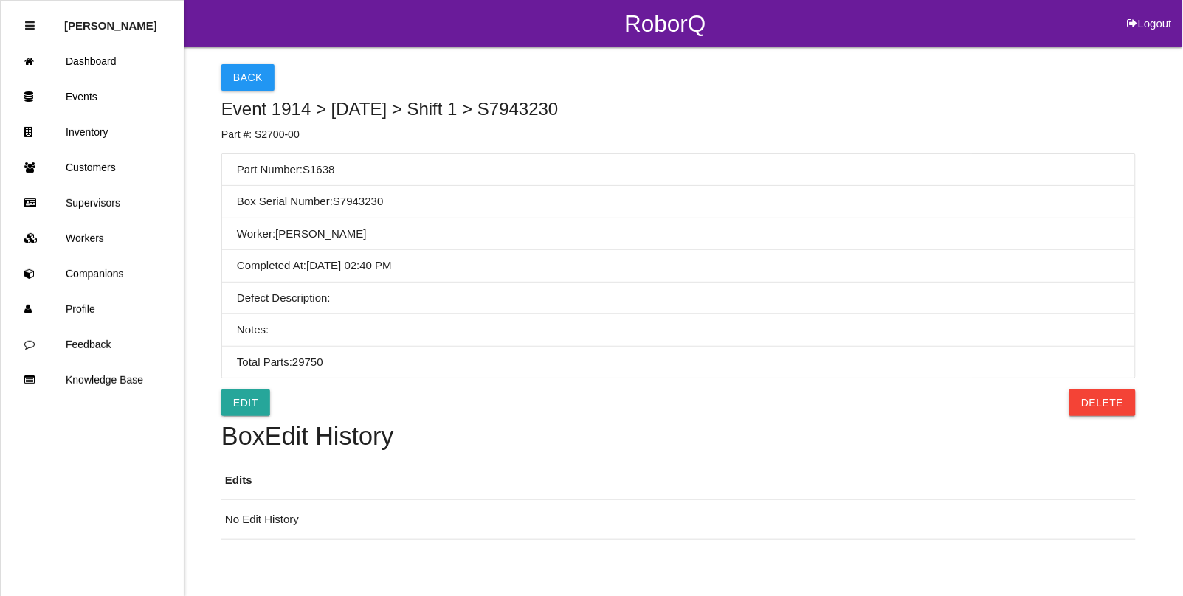
click at [1088, 403] on button "Delete" at bounding box center [1102, 403] width 66 height 27
click at [1109, 407] on button "Confirm" at bounding box center [1098, 403] width 75 height 27
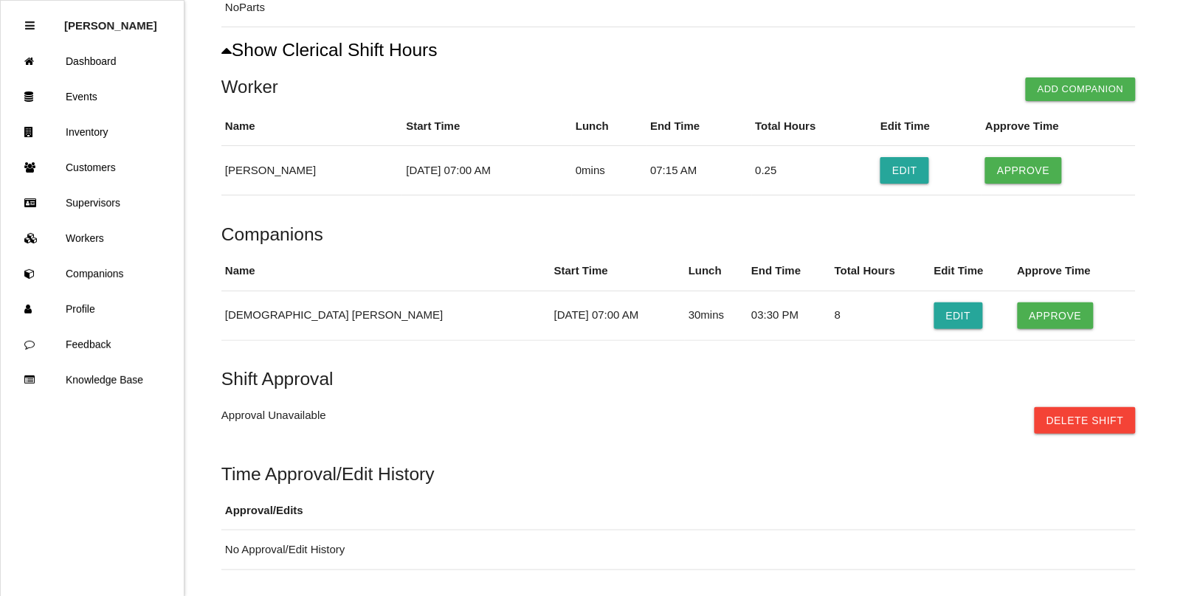
scroll to position [355, 0]
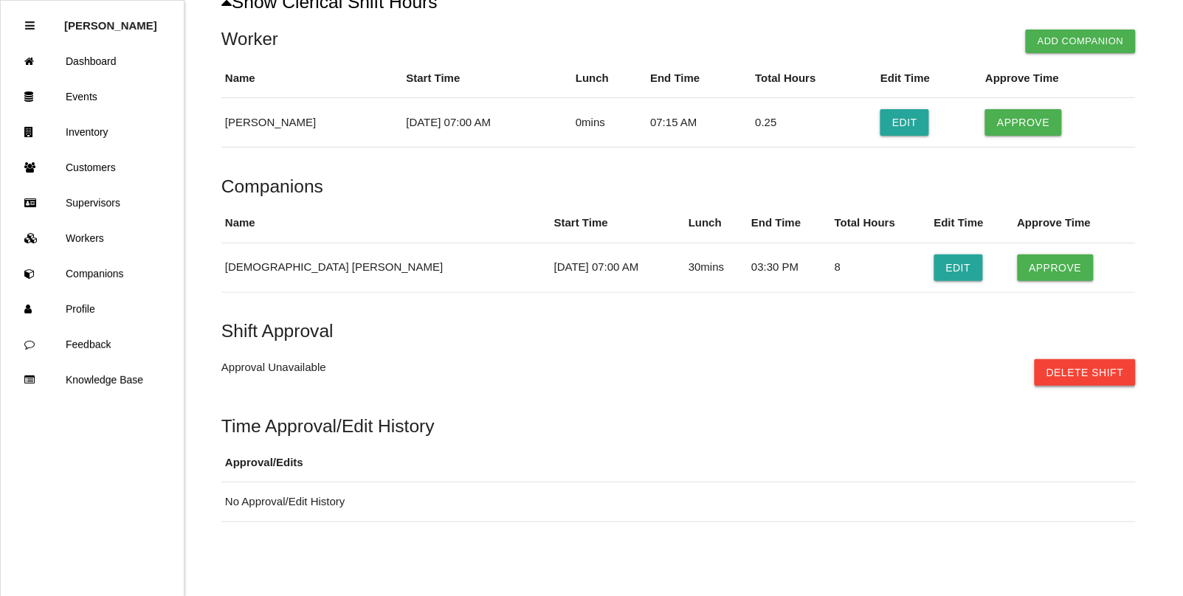
click at [1079, 367] on button "Delete Shift" at bounding box center [1084, 372] width 101 height 27
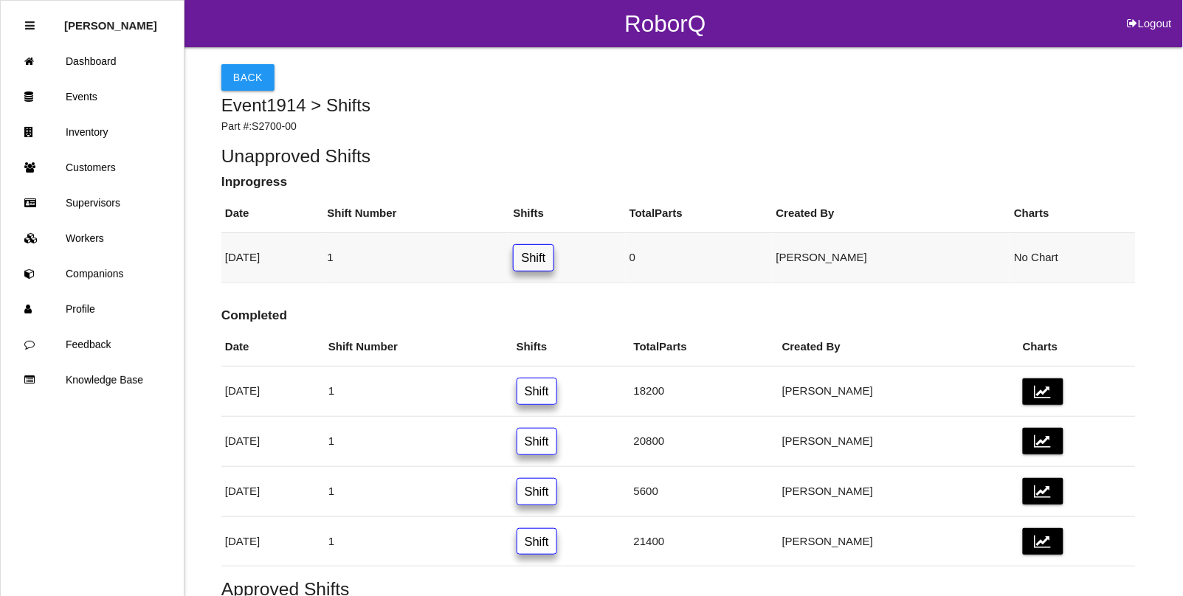
click at [553, 263] on link "Shift" at bounding box center [533, 257] width 41 height 27
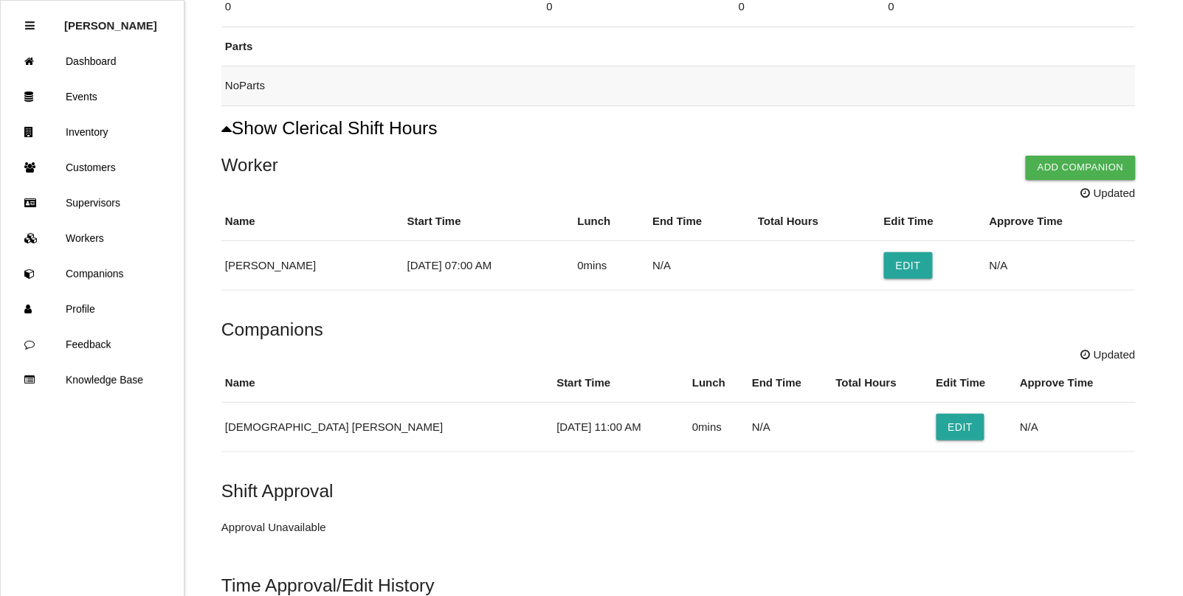
scroll to position [277, 0]
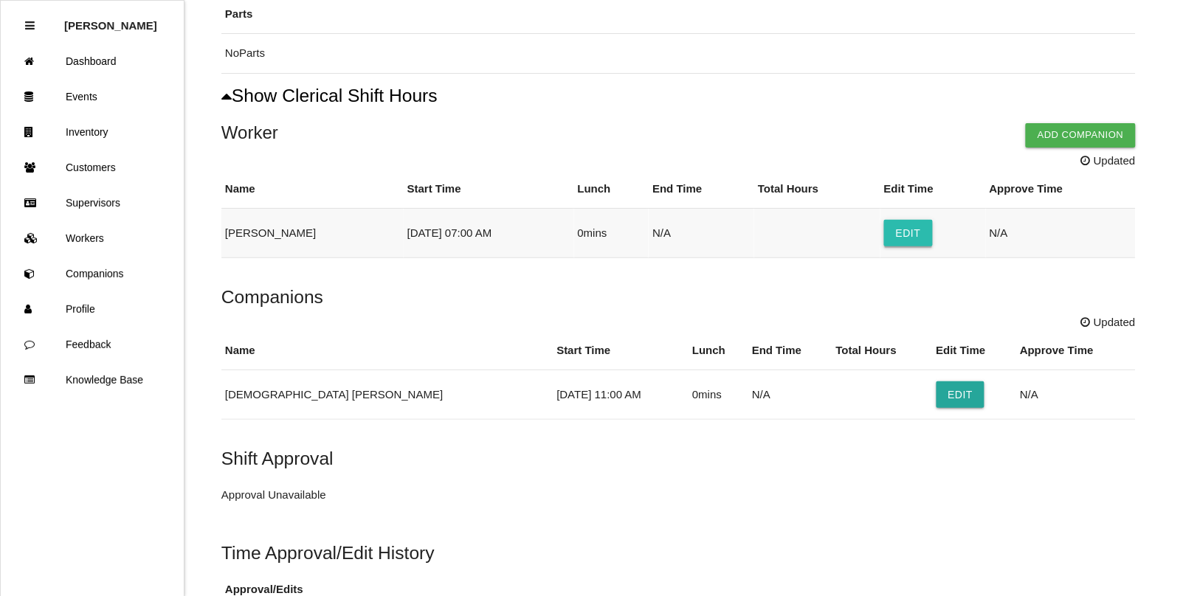
click at [902, 238] on button "Edit" at bounding box center [908, 233] width 49 height 27
select select "7"
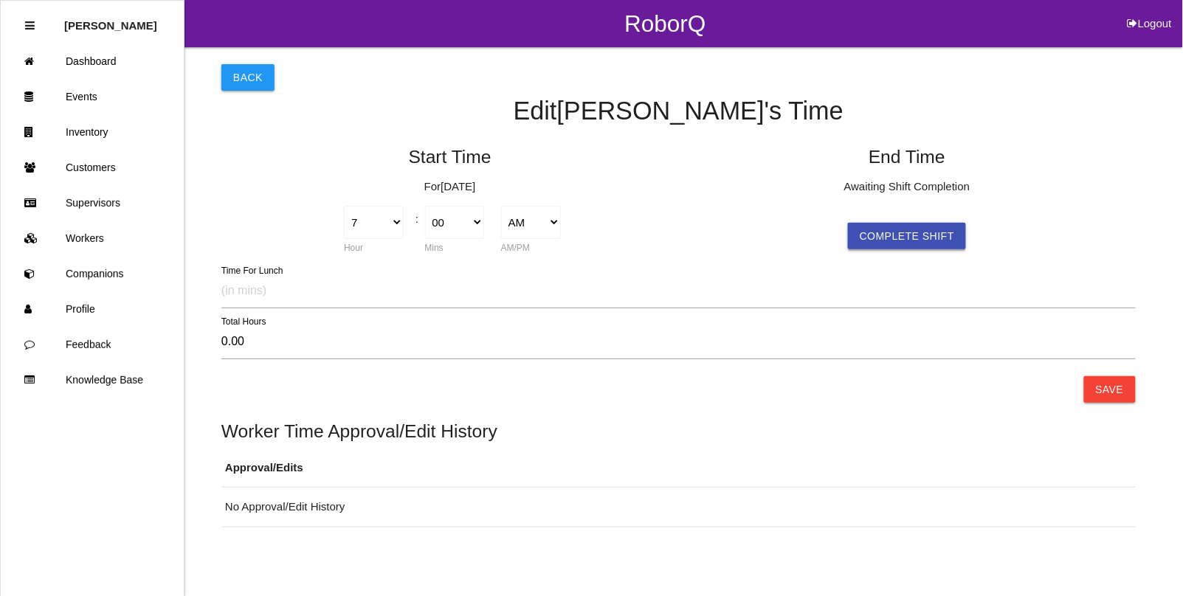
click at [915, 238] on button "Complete Shift" at bounding box center [907, 236] width 118 height 27
type input "7.80"
select select "2"
select select "48"
select select "2"
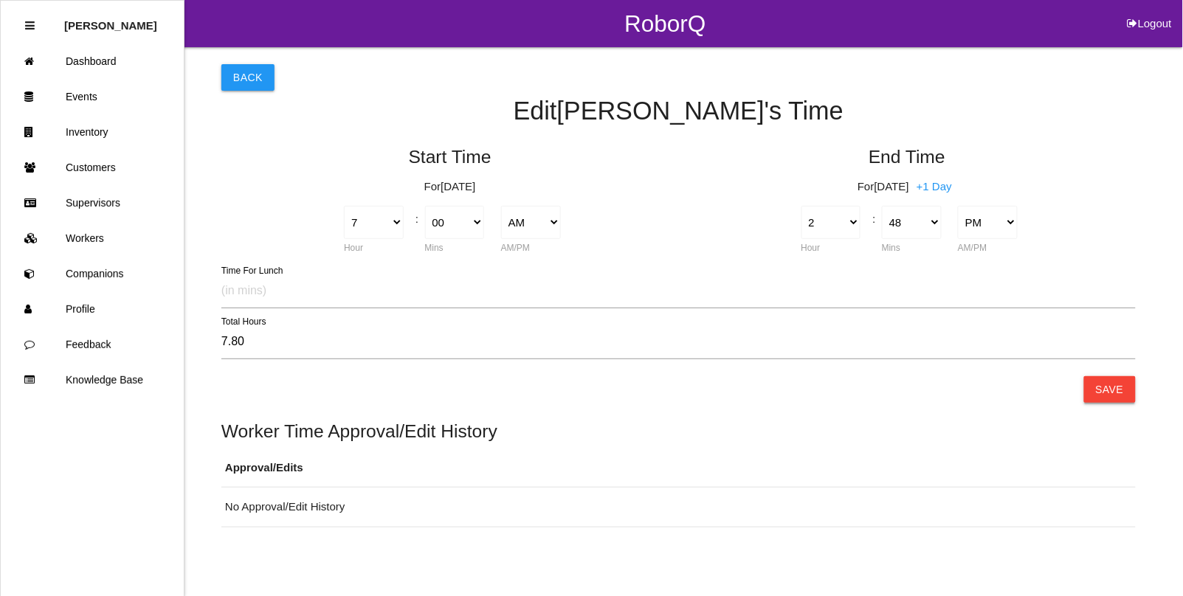
click at [1107, 384] on button "Save" at bounding box center [1110, 389] width 52 height 27
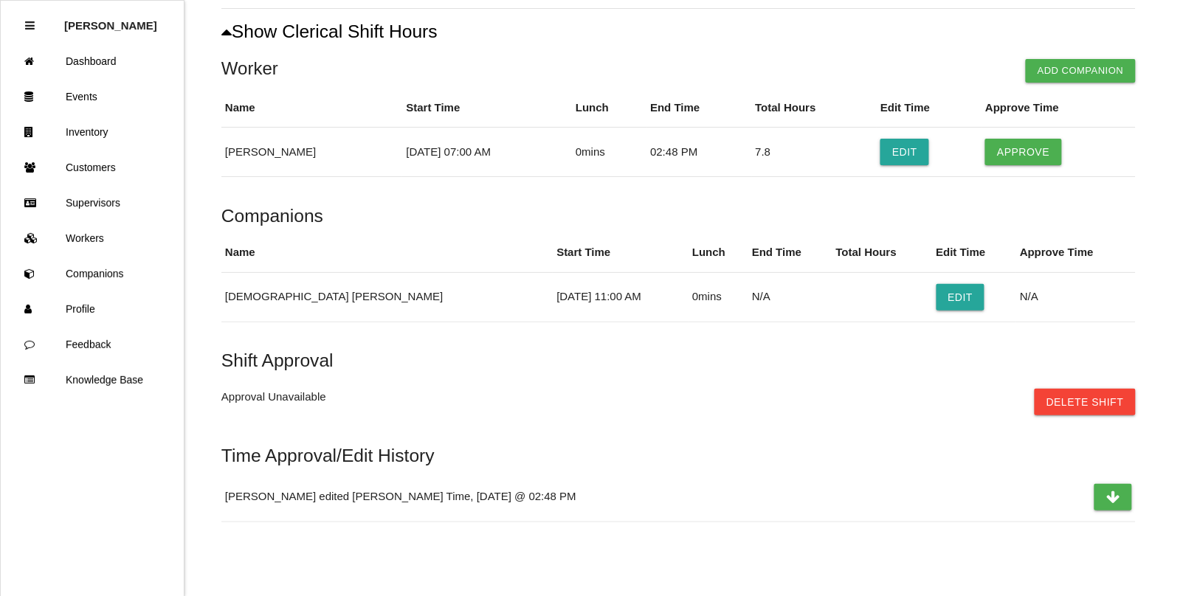
scroll to position [325, 0]
click at [1079, 404] on button "Delete Shift" at bounding box center [1084, 402] width 101 height 27
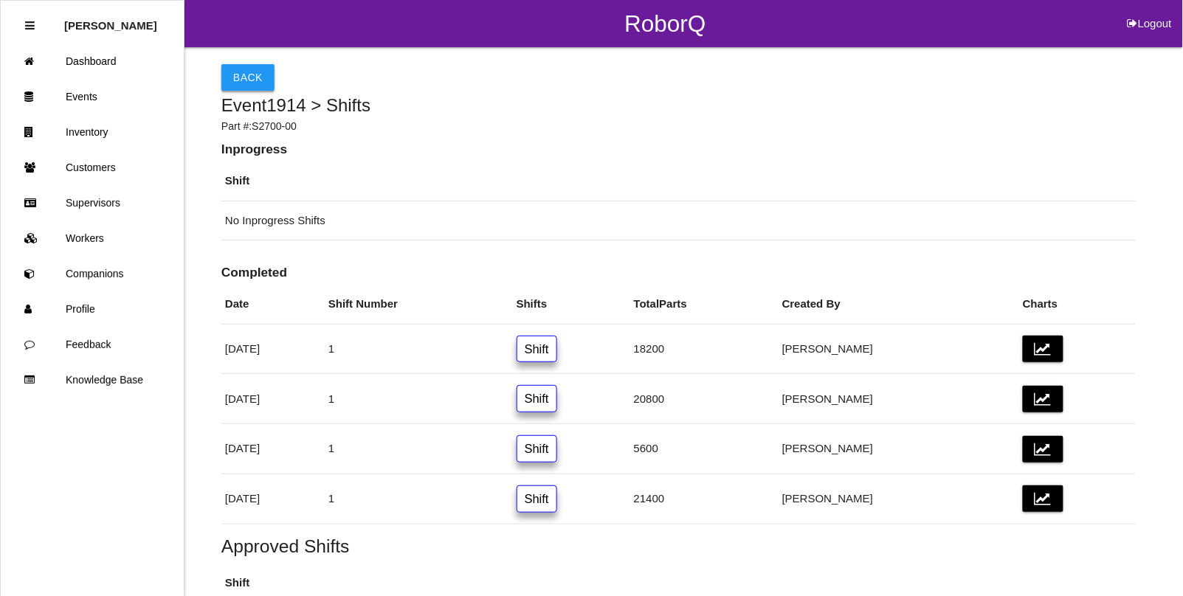
click at [252, 83] on button "Back" at bounding box center [247, 77] width 53 height 27
click at [81, 101] on link "Events" at bounding box center [92, 96] width 183 height 35
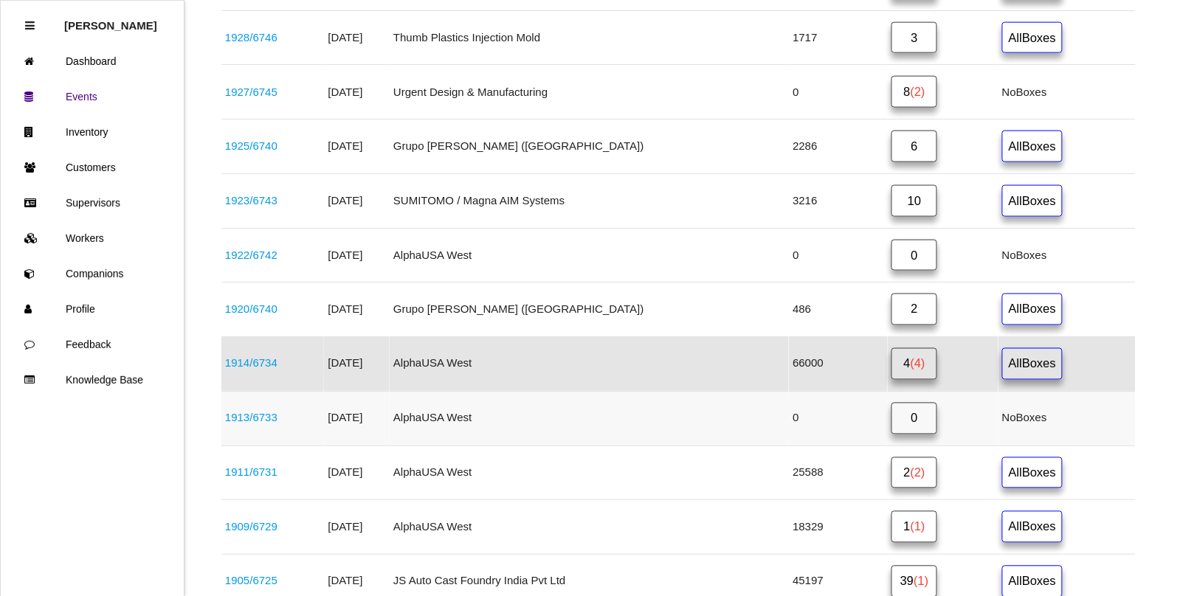
scroll to position [648, 0]
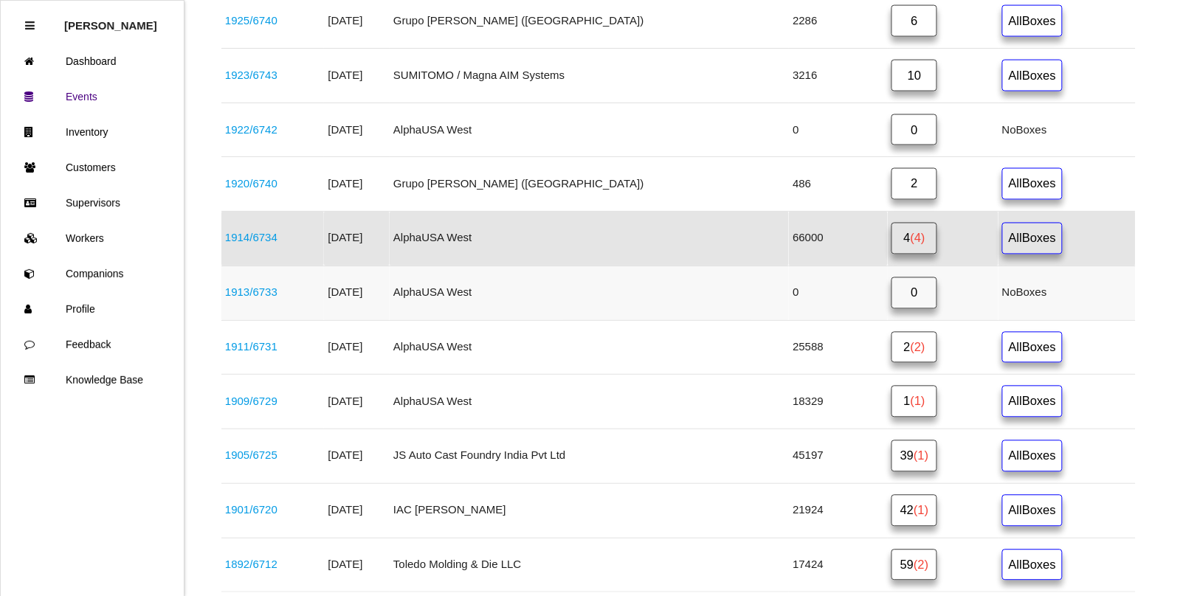
click at [240, 299] on link "1913 / 6733" at bounding box center [251, 292] width 52 height 13
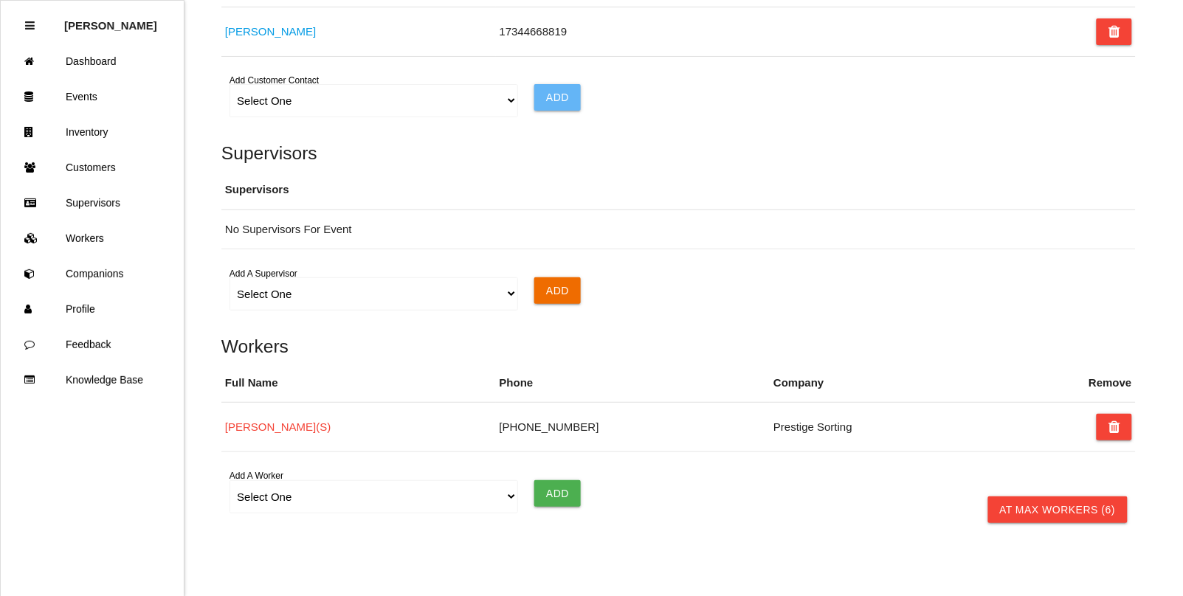
scroll to position [1113, 0]
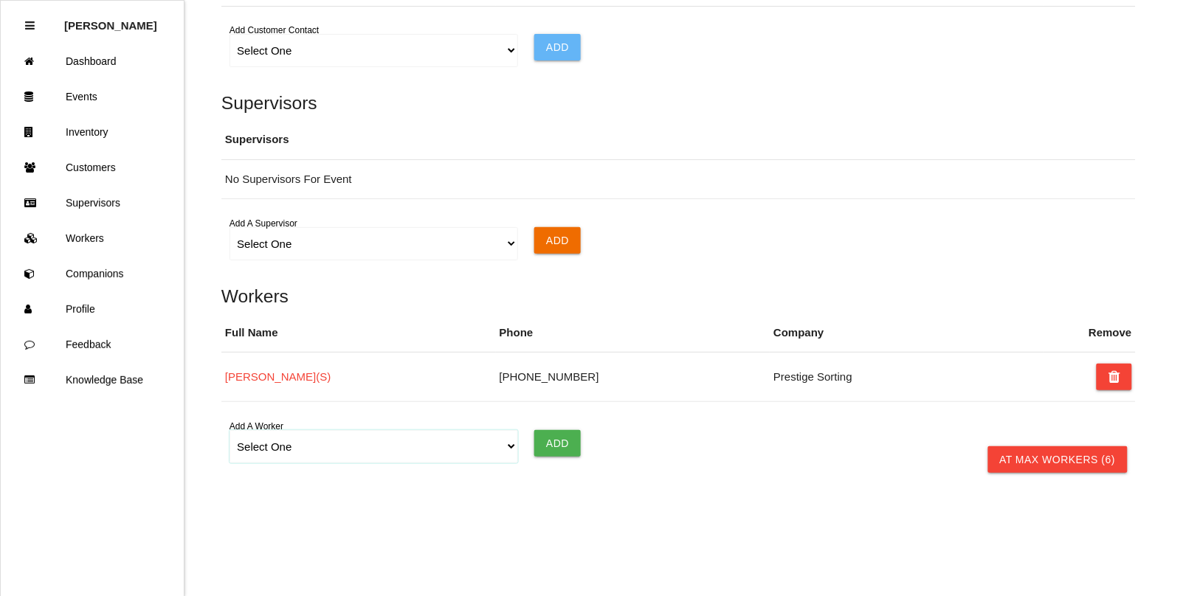
click at [503, 443] on select "Select One [PERSON_NAME] [PERSON_NAME] [PERSON_NAME] [PERSON_NAME] [PERSON_NAME…" at bounding box center [373, 446] width 288 height 33
select select "671f73e34a9cd8000edb5d9f"
click at [229, 430] on select "Select One [PERSON_NAME] [PERSON_NAME] [PERSON_NAME] [PERSON_NAME] [PERSON_NAME…" at bounding box center [373, 446] width 288 height 33
click at [557, 439] on input "Add" at bounding box center [557, 443] width 46 height 27
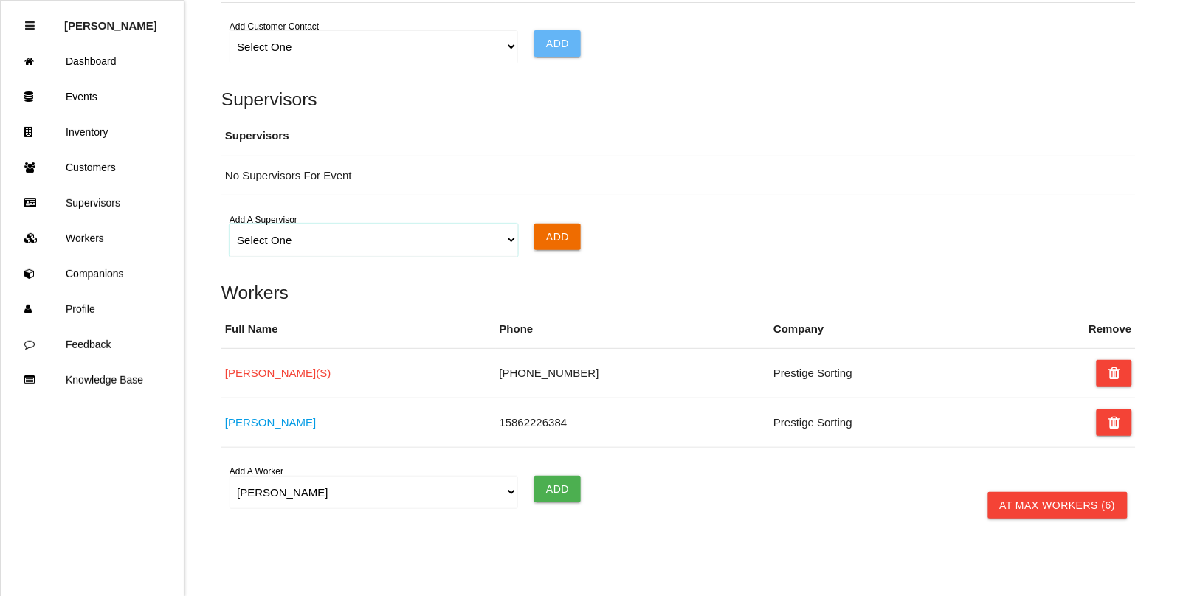
click at [400, 251] on select "Select One [PERSON_NAME]" at bounding box center [373, 240] width 288 height 33
select select "6702dd267ee3f70a3ba61479"
click at [229, 227] on select "Select One [PERSON_NAME]" at bounding box center [373, 240] width 288 height 33
click at [578, 241] on input "Add" at bounding box center [557, 237] width 46 height 27
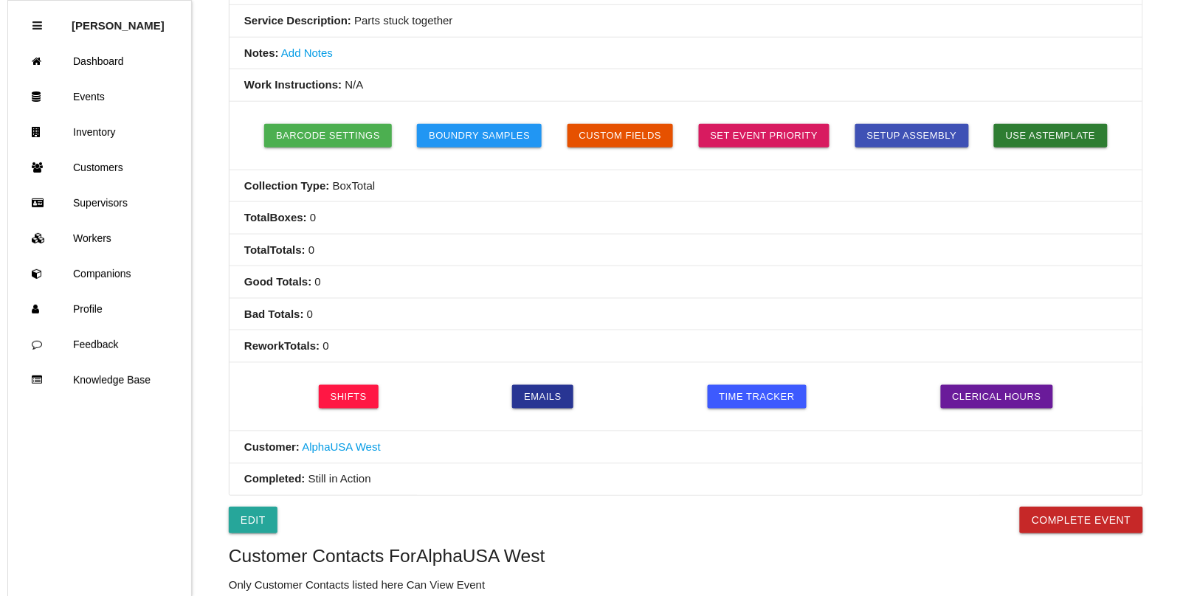
scroll to position [0, 0]
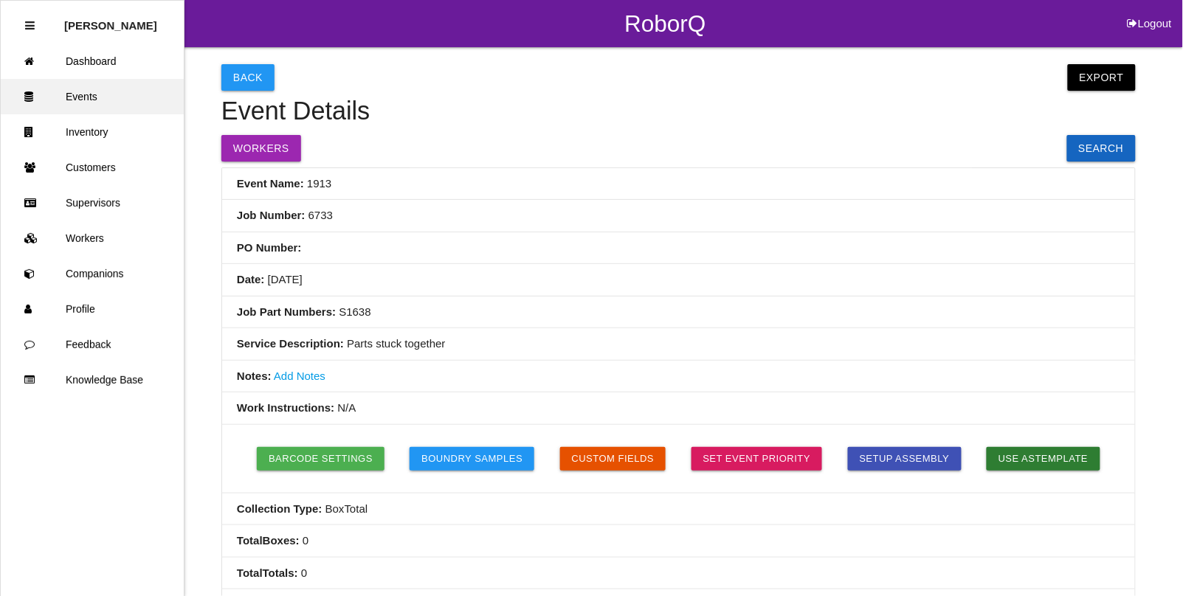
click at [67, 100] on link "Events" at bounding box center [92, 96] width 183 height 35
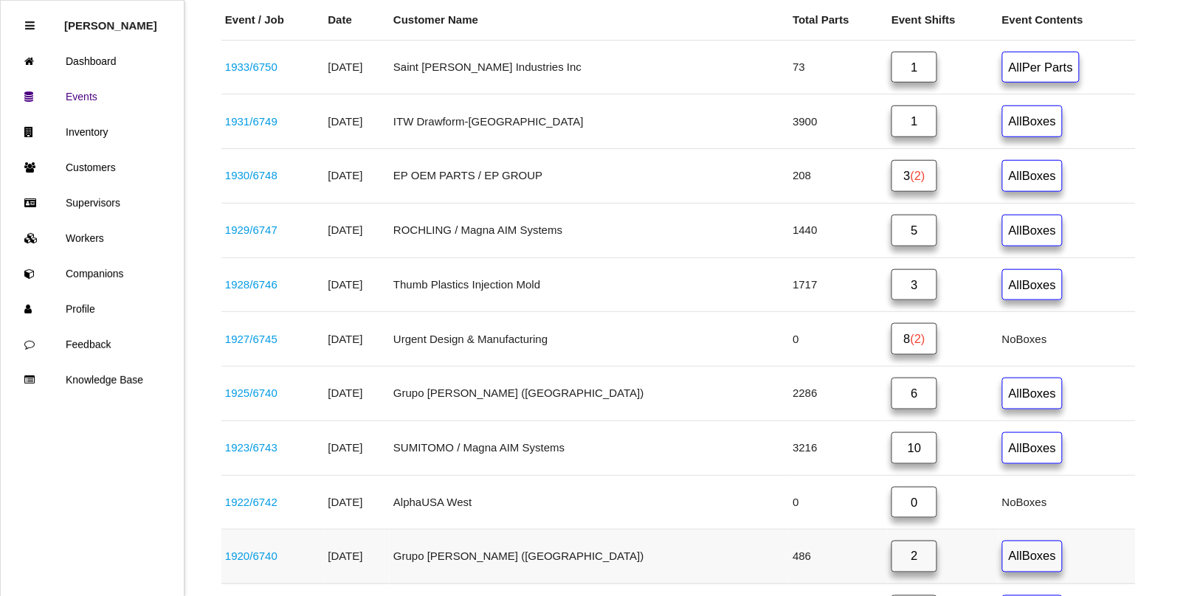
scroll to position [242, 0]
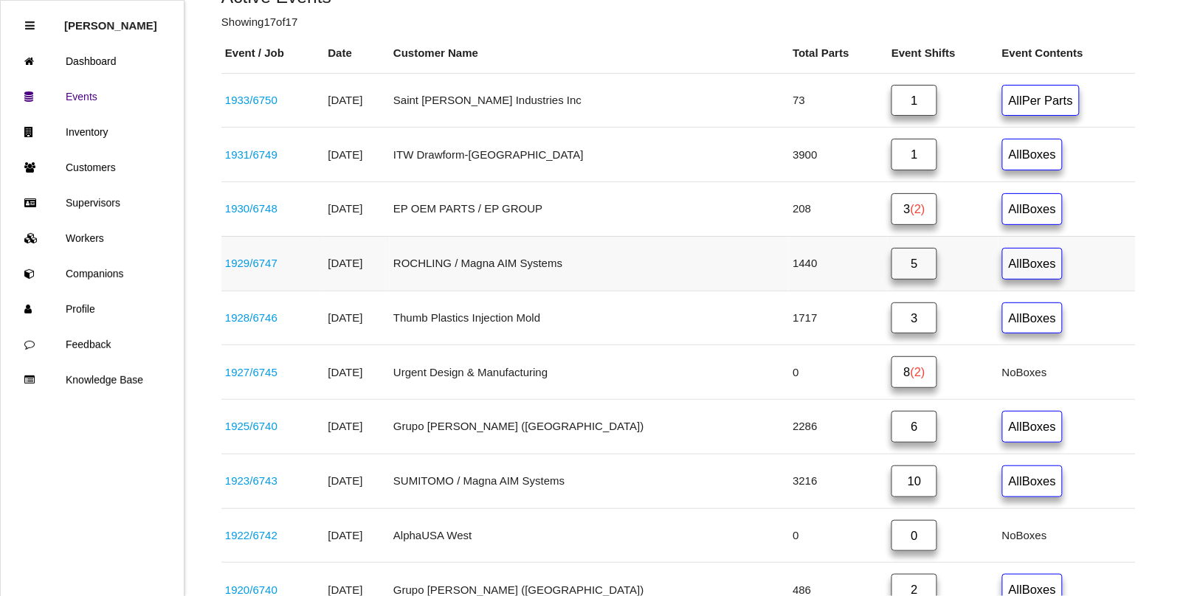
click at [269, 264] on link "1929 / 6747" at bounding box center [251, 263] width 52 height 13
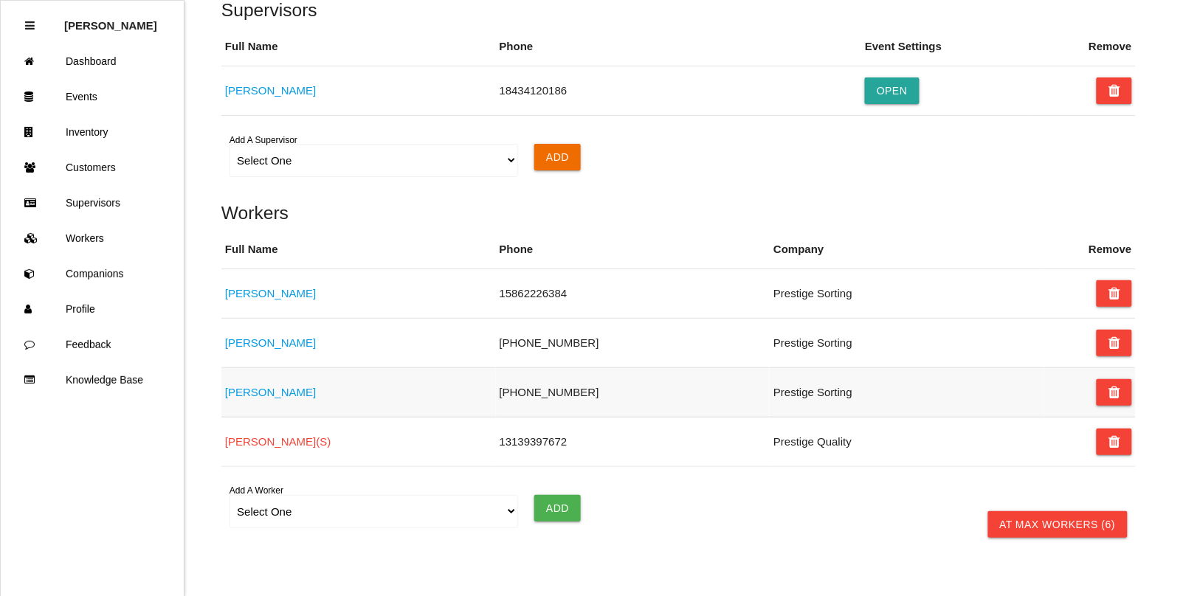
scroll to position [1107, 0]
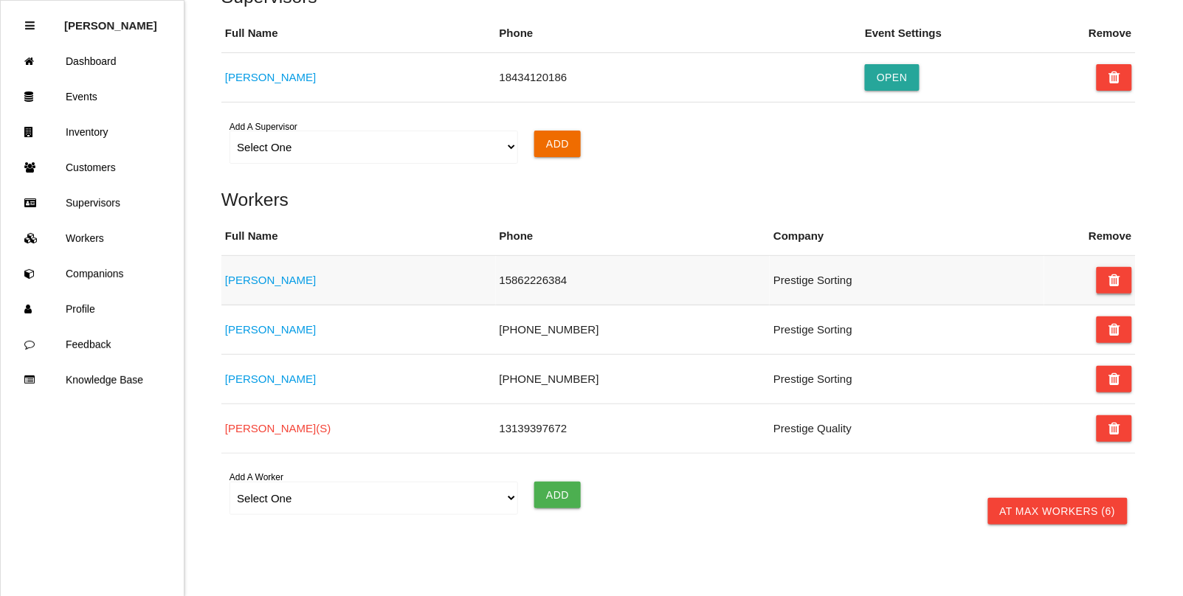
click at [1114, 279] on icon at bounding box center [1114, 280] width 12 height 27
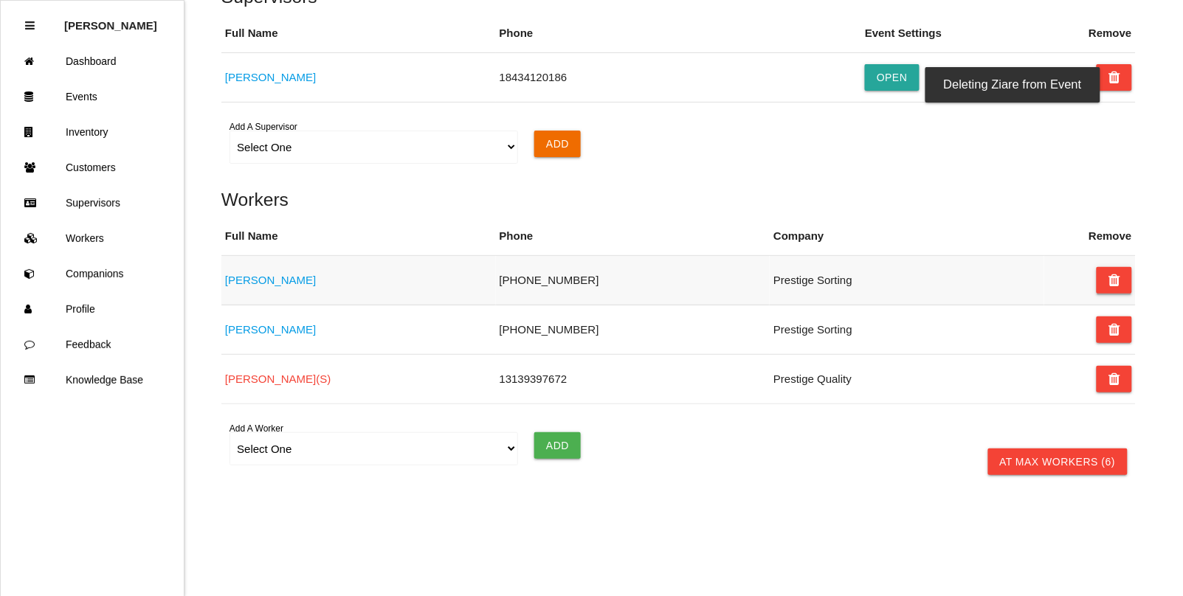
click at [1114, 294] on icon at bounding box center [1114, 280] width 12 height 27
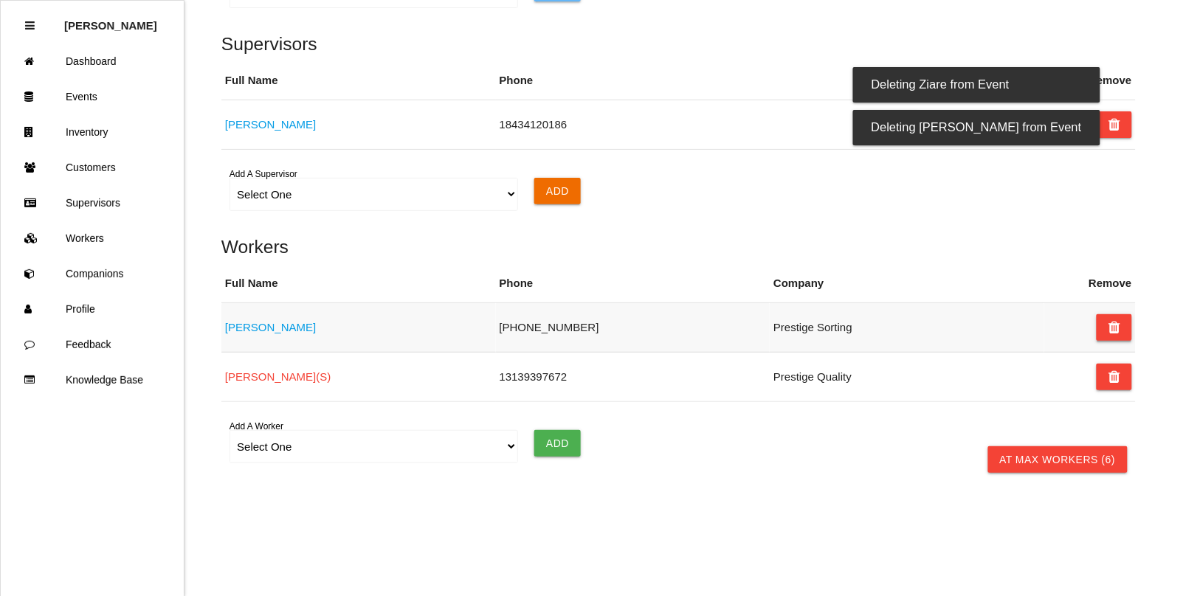
click at [1119, 318] on icon at bounding box center [1114, 327] width 12 height 27
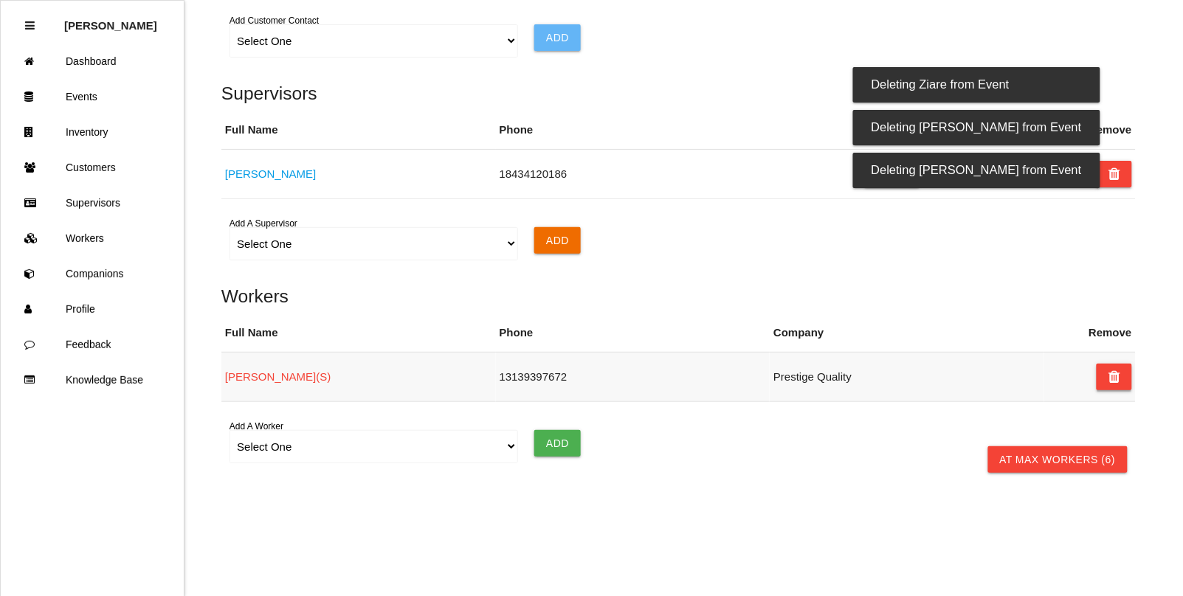
click at [1112, 374] on icon at bounding box center [1114, 377] width 12 height 27
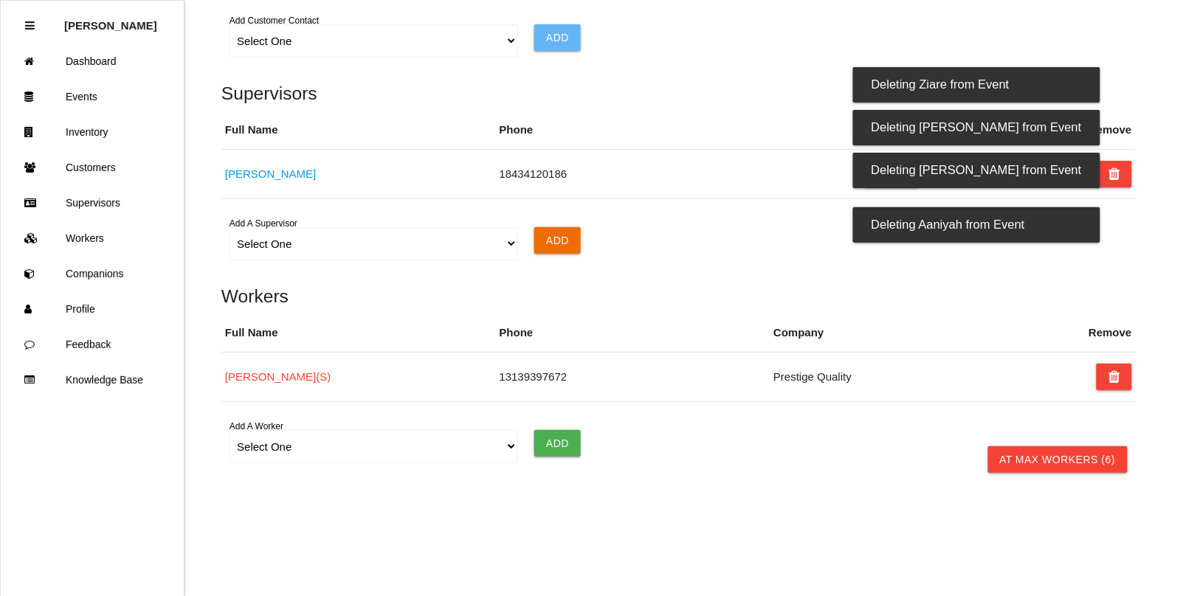
scroll to position [1003, 0]
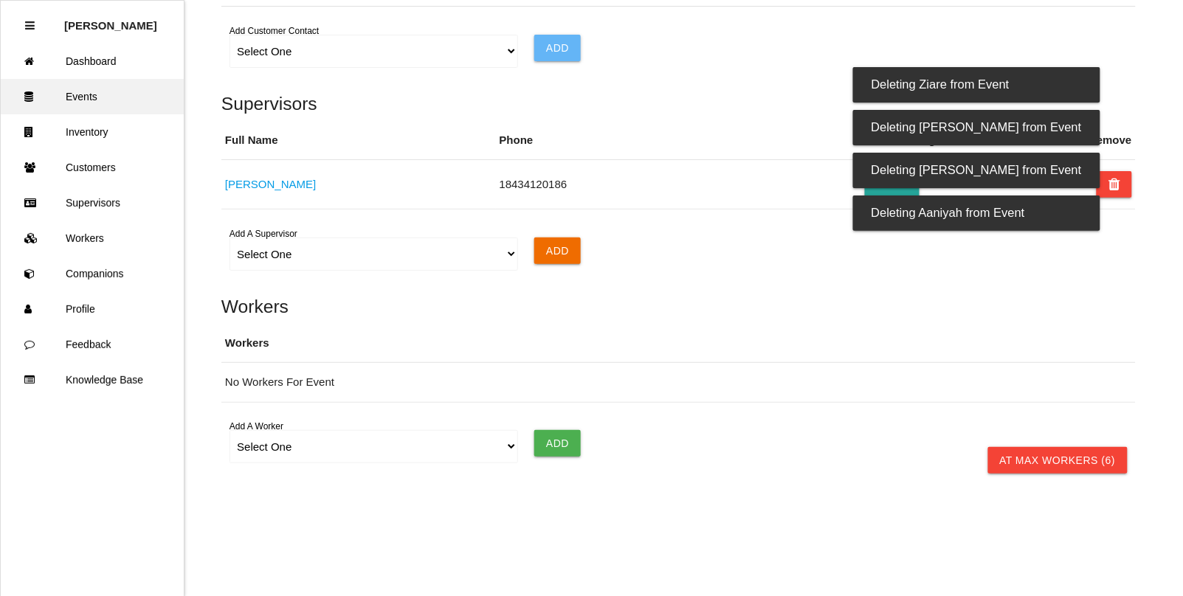
click at [86, 100] on link "Events" at bounding box center [92, 96] width 183 height 35
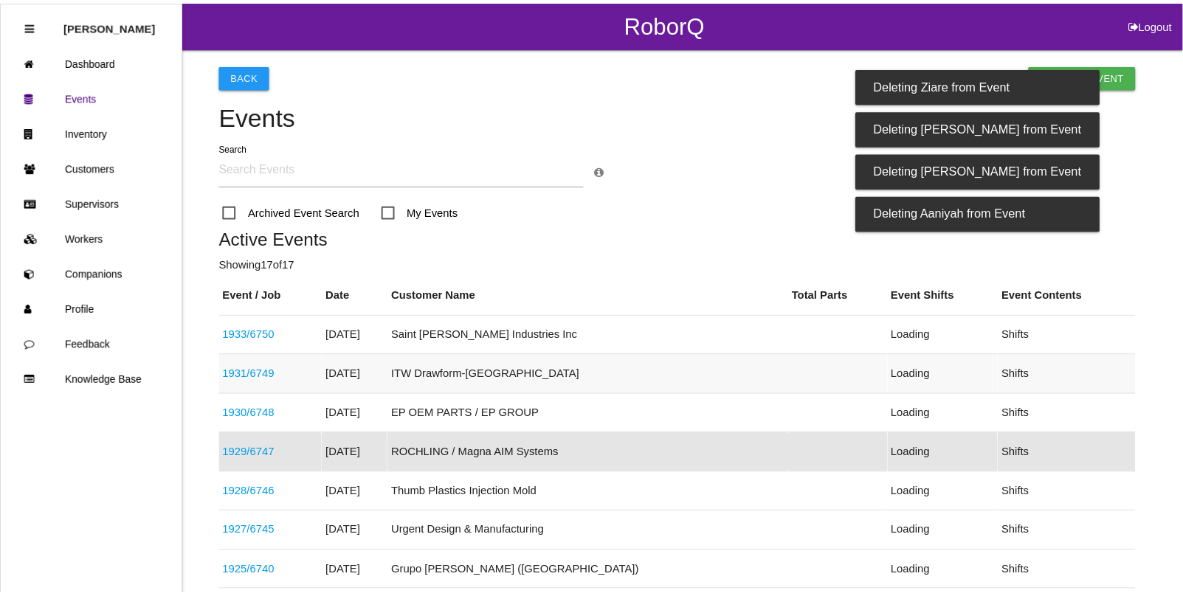
scroll to position [156, 0]
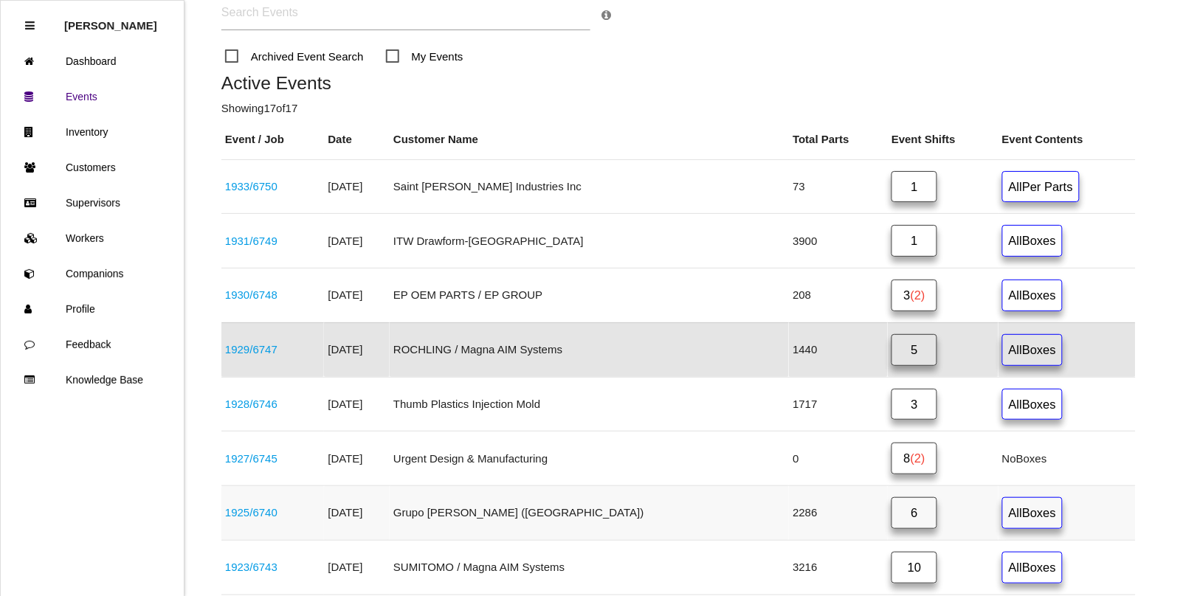
click at [252, 519] on link "1925 / 6740" at bounding box center [251, 512] width 52 height 13
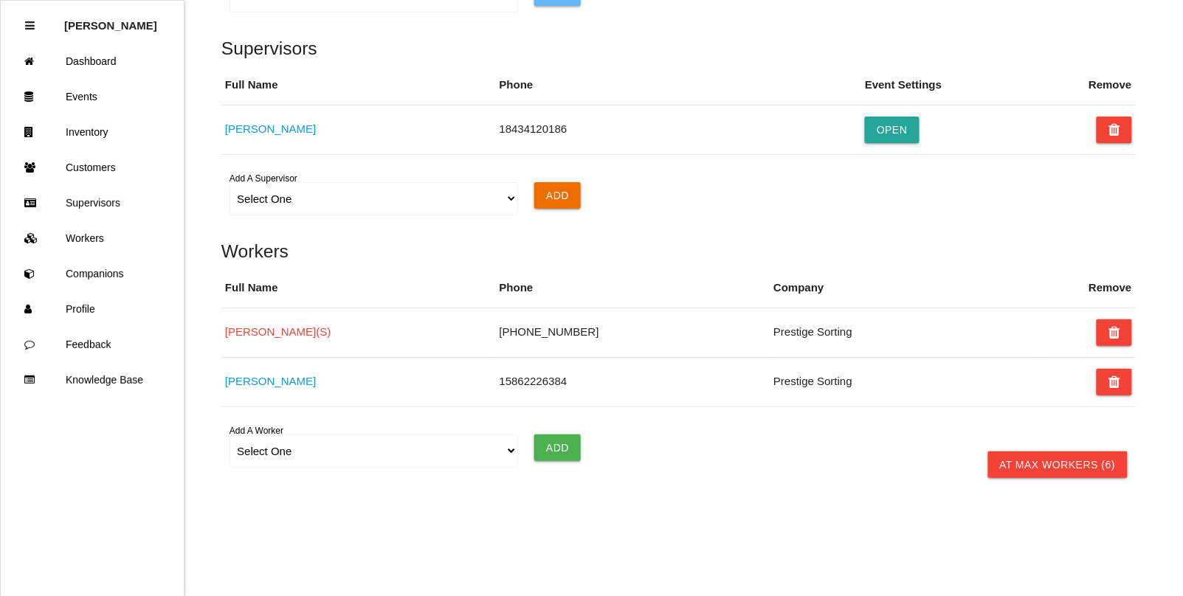
scroll to position [1172, 0]
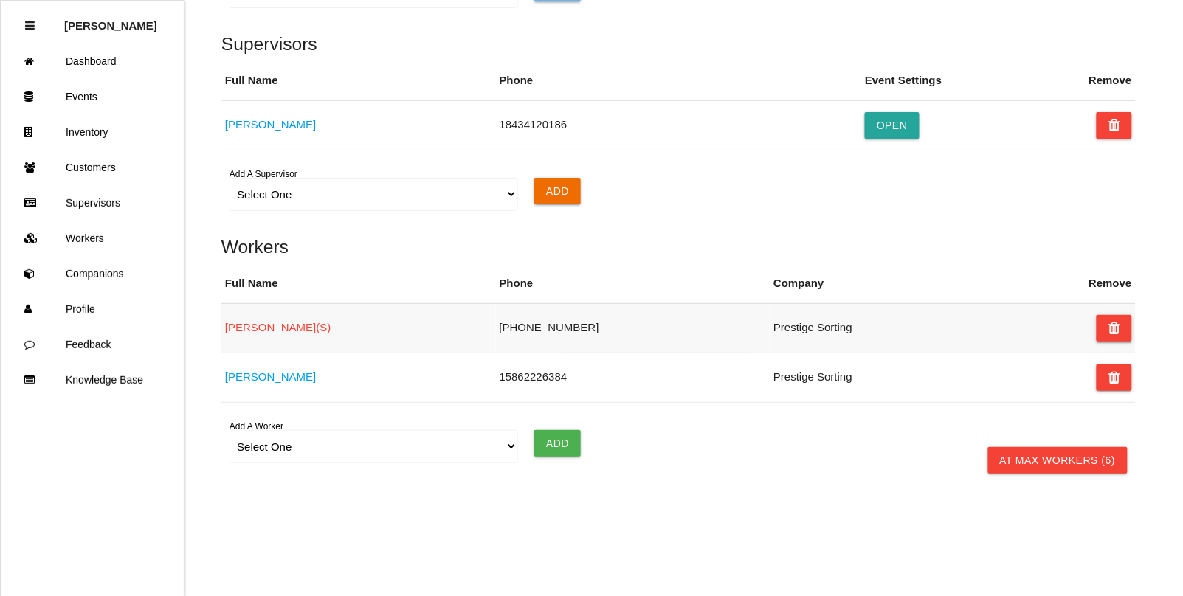
click at [1116, 326] on icon at bounding box center [1114, 328] width 12 height 27
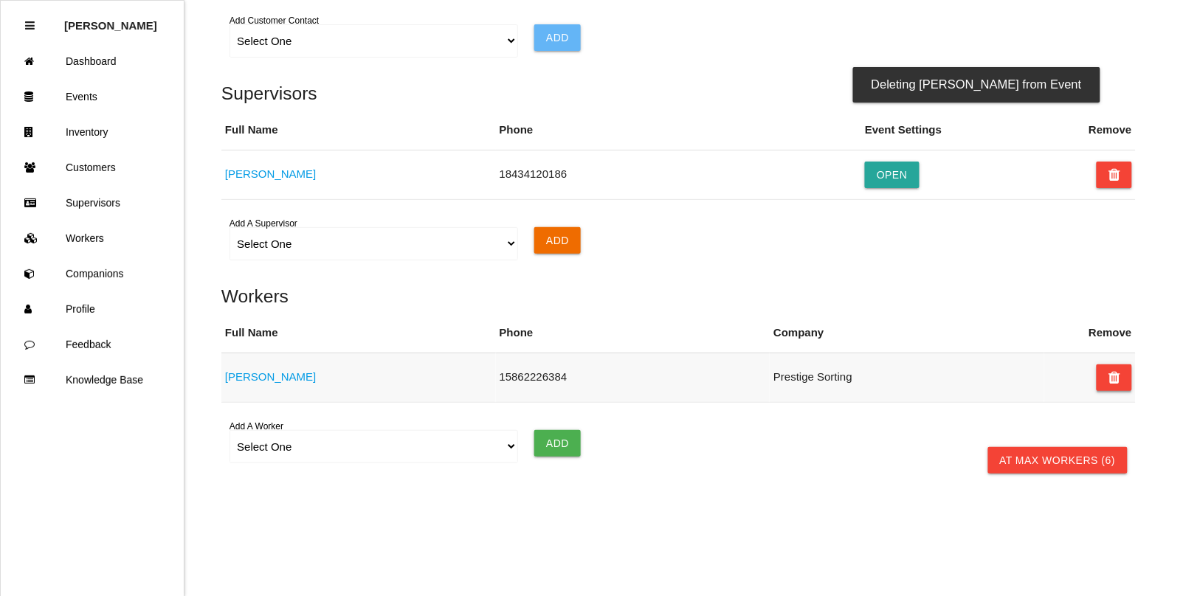
click at [1116, 378] on icon at bounding box center [1114, 377] width 12 height 27
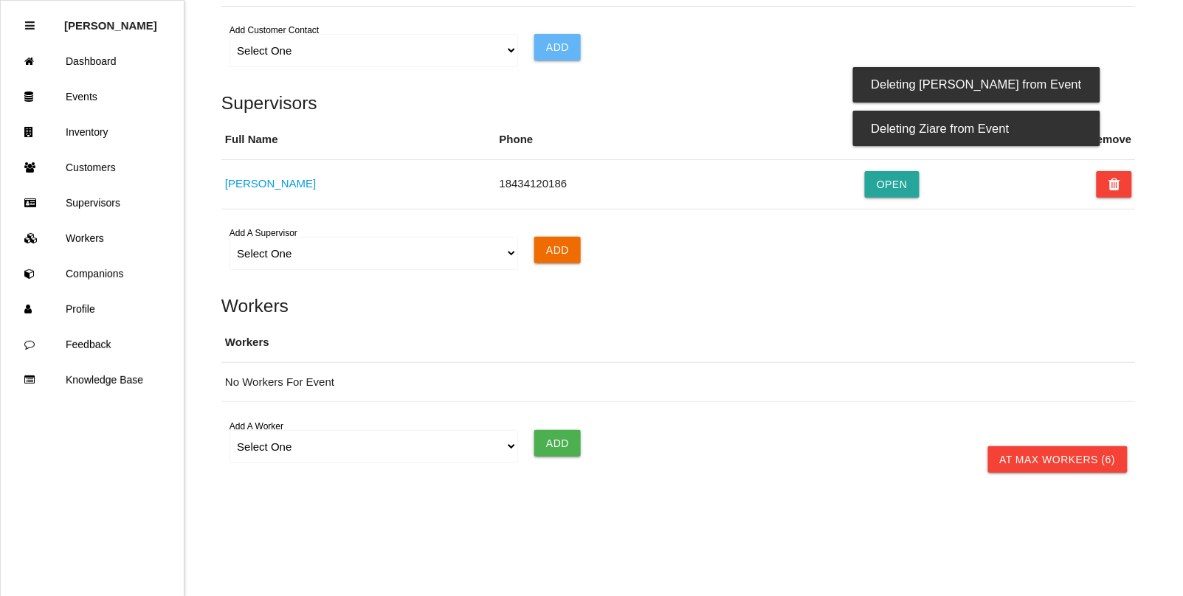
scroll to position [1113, 0]
click at [1123, 185] on button at bounding box center [1113, 184] width 35 height 27
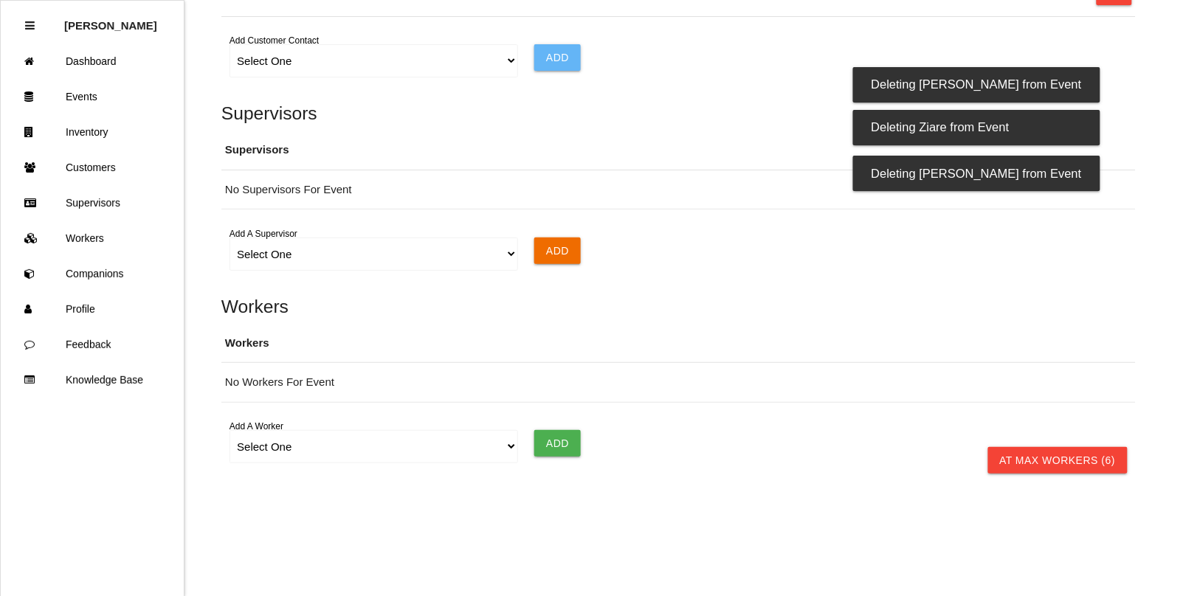
scroll to position [1103, 0]
click at [322, 260] on select "Select One [PERSON_NAME]" at bounding box center [373, 254] width 288 height 33
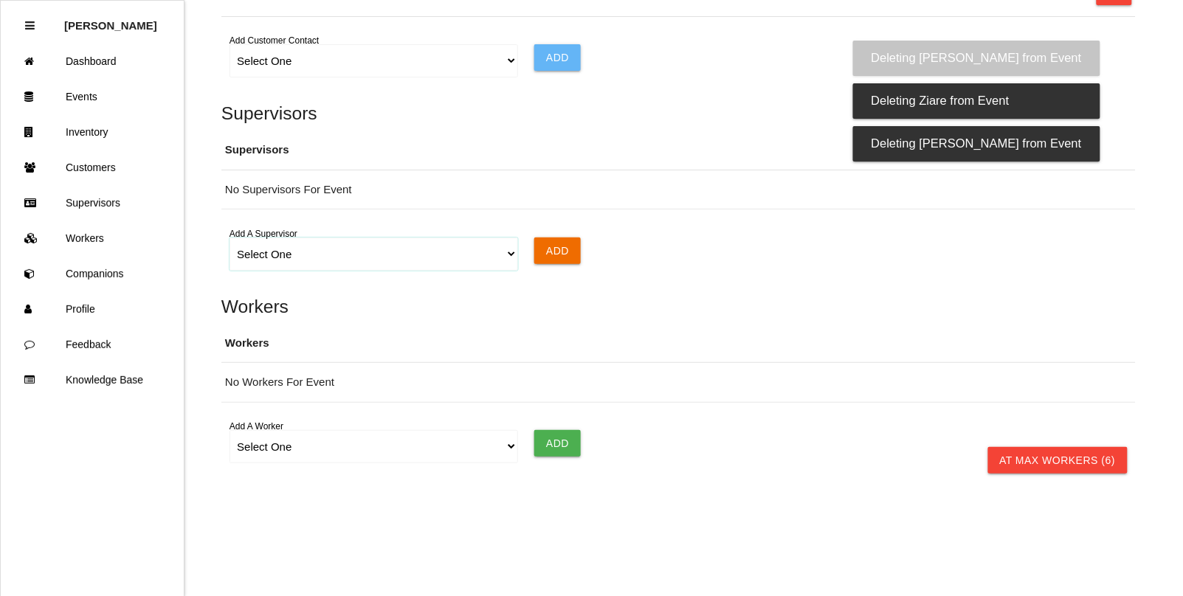
select select "6702dd267ee3f70a3ba61479"
click at [229, 238] on select "Select One [PERSON_NAME]" at bounding box center [373, 254] width 288 height 33
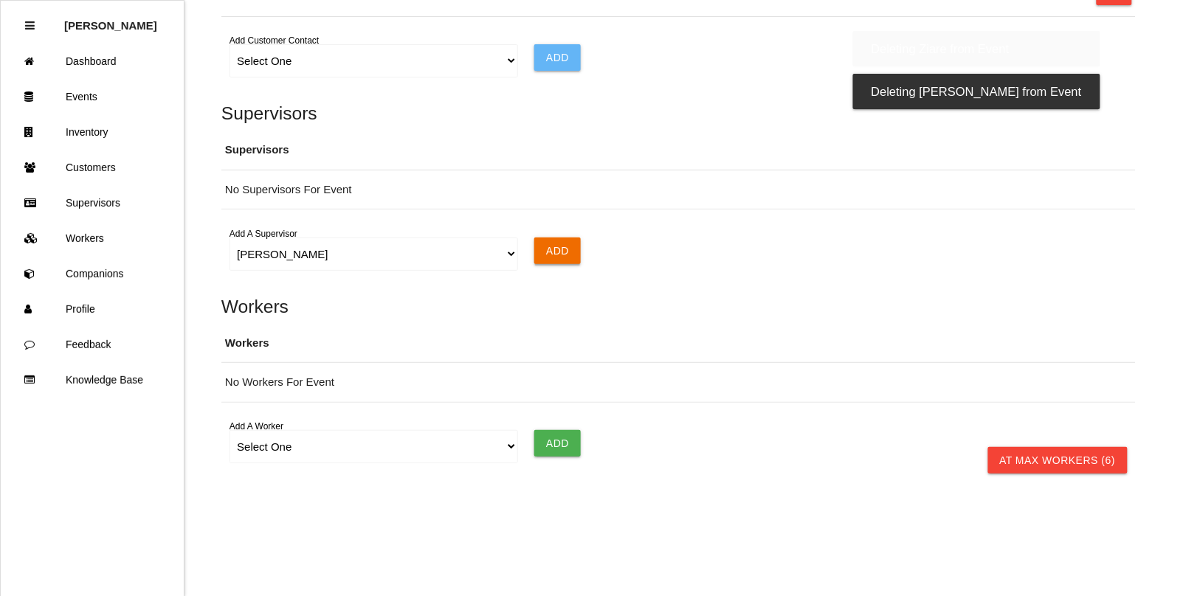
click at [564, 247] on input "Add" at bounding box center [557, 251] width 46 height 27
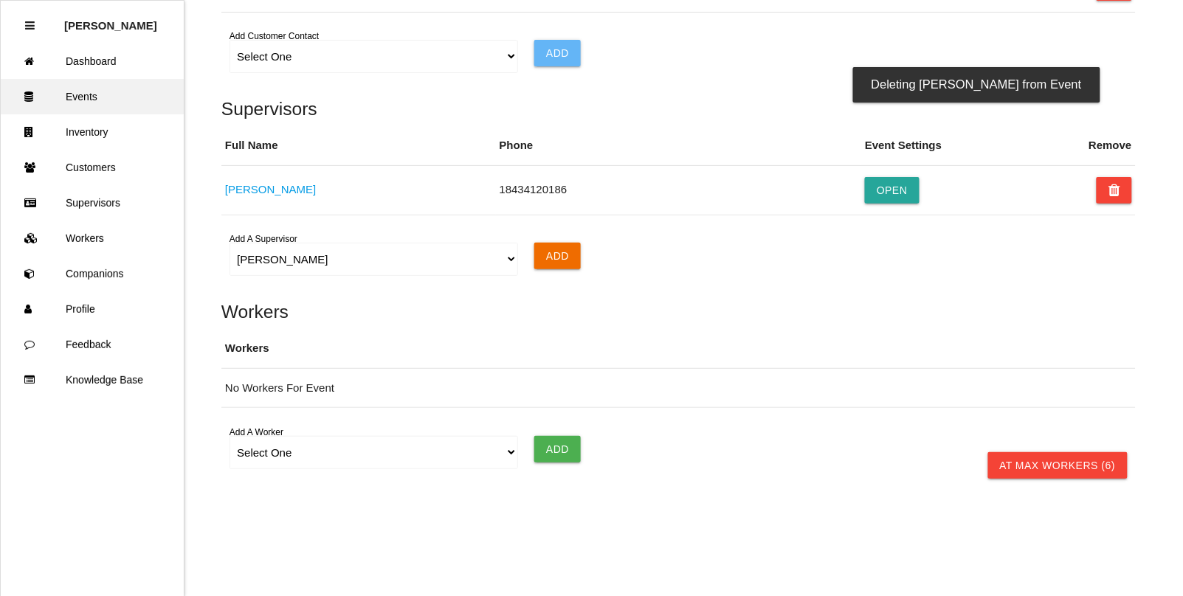
click at [85, 97] on link "Events" at bounding box center [92, 96] width 183 height 35
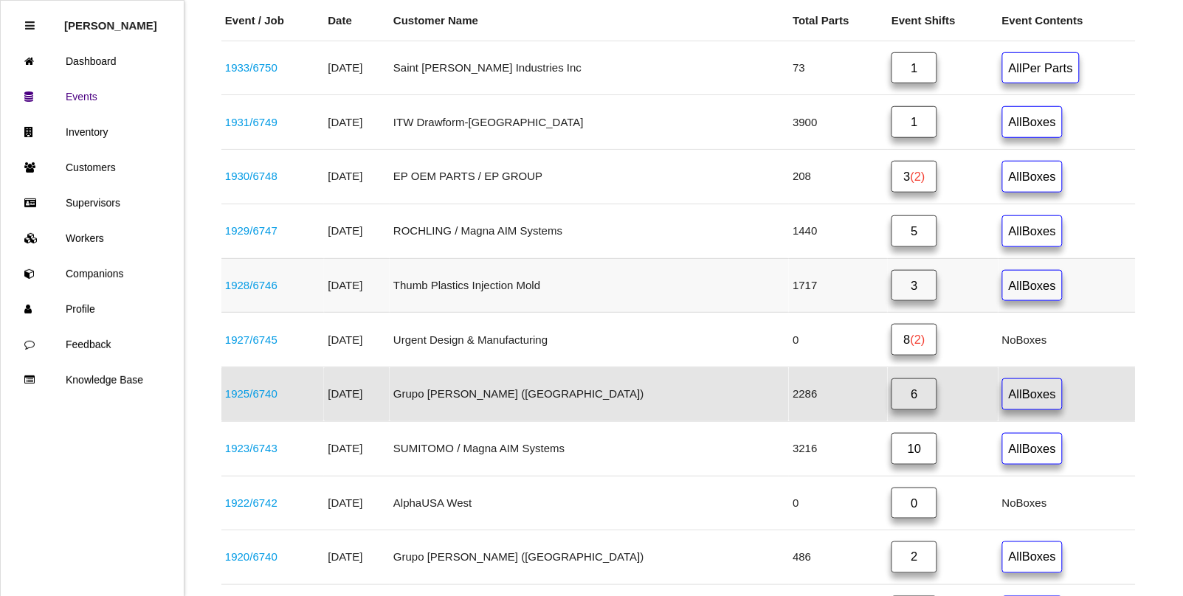
click at [263, 288] on link "1928 / 6746" at bounding box center [251, 285] width 52 height 13
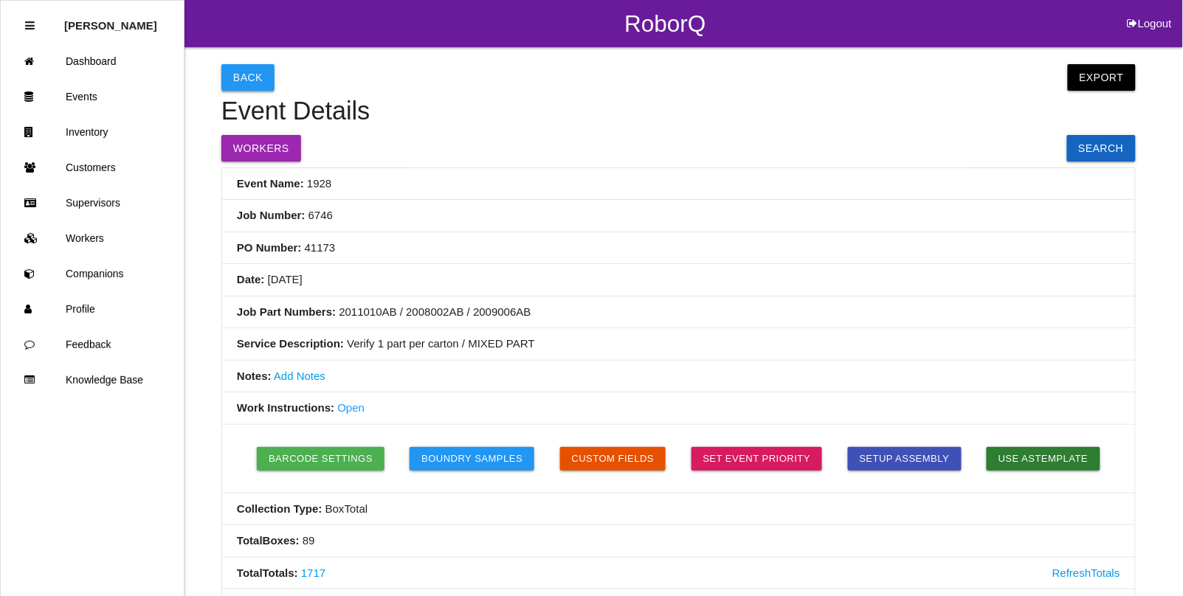
click at [246, 82] on button "Back" at bounding box center [247, 77] width 53 height 27
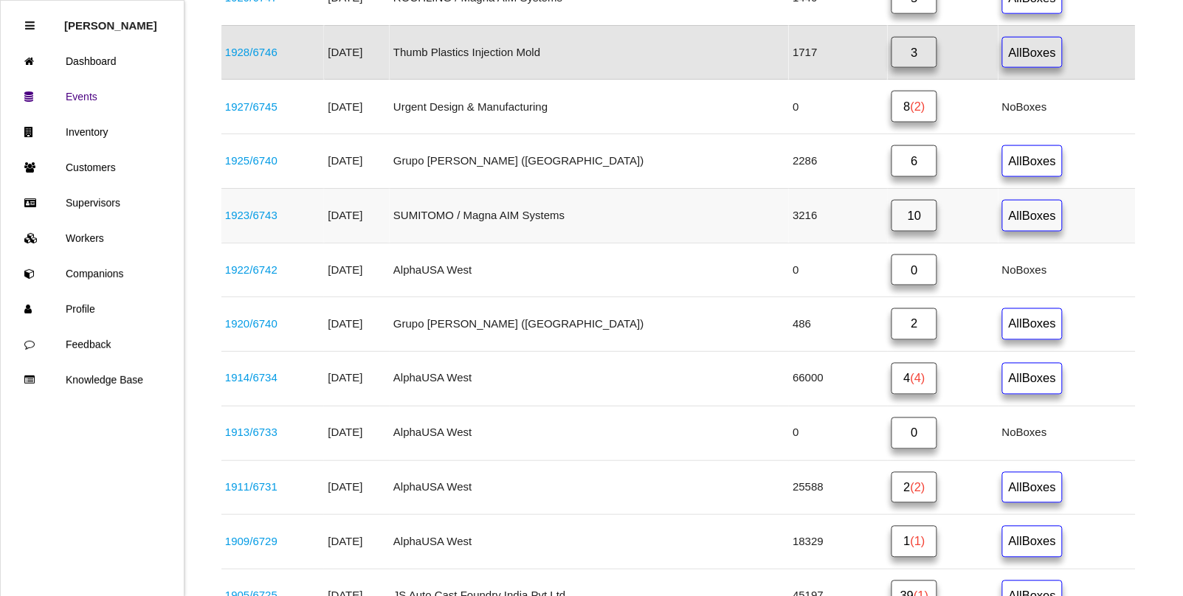
scroll to position [564, 0]
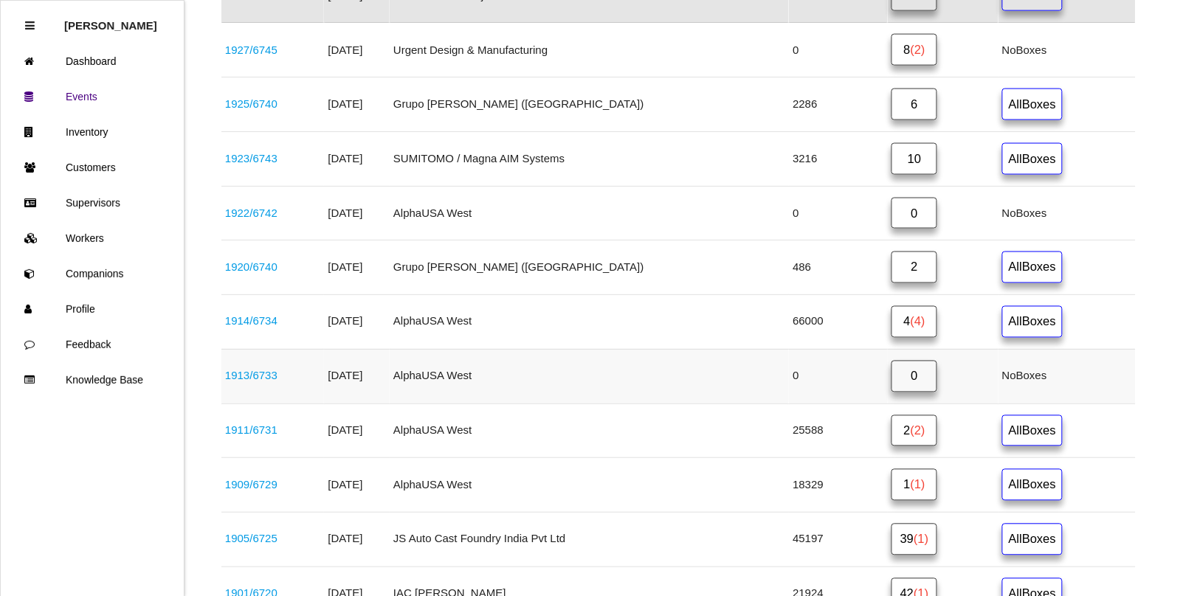
click at [267, 382] on link "1913 / 6733" at bounding box center [251, 376] width 52 height 13
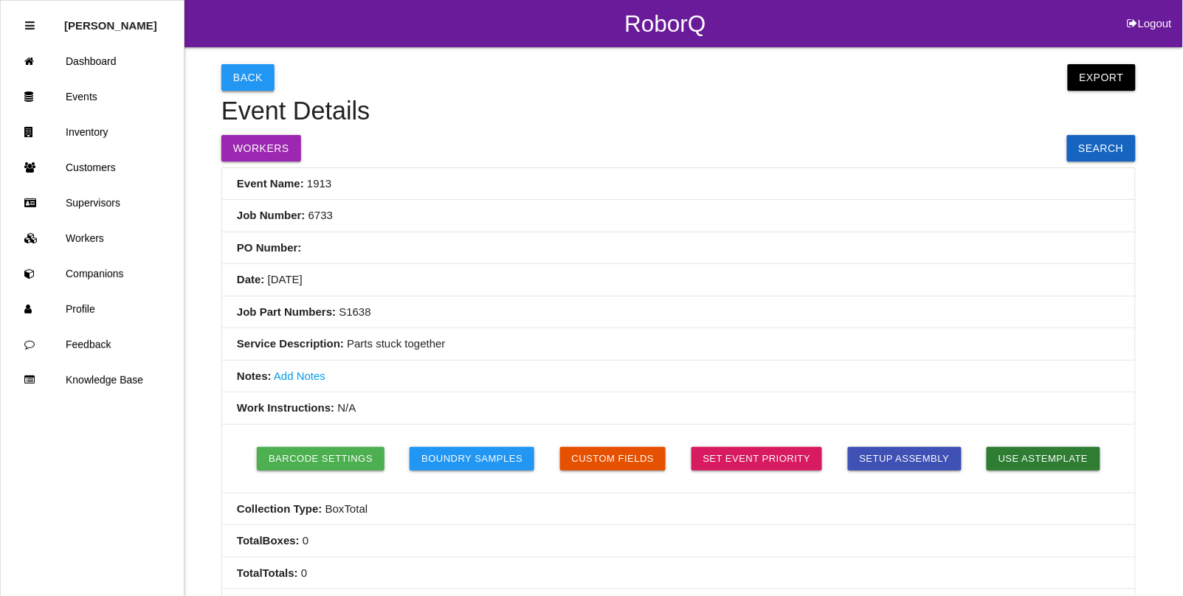
click at [241, 75] on button "Back" at bounding box center [247, 77] width 53 height 27
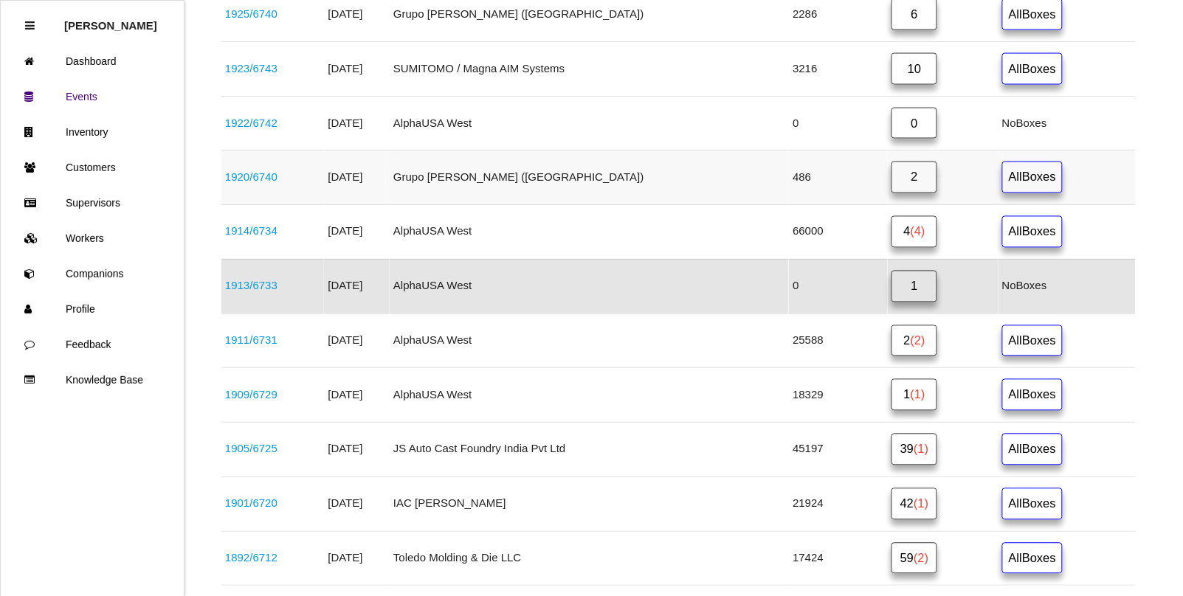
scroll to position [703, 0]
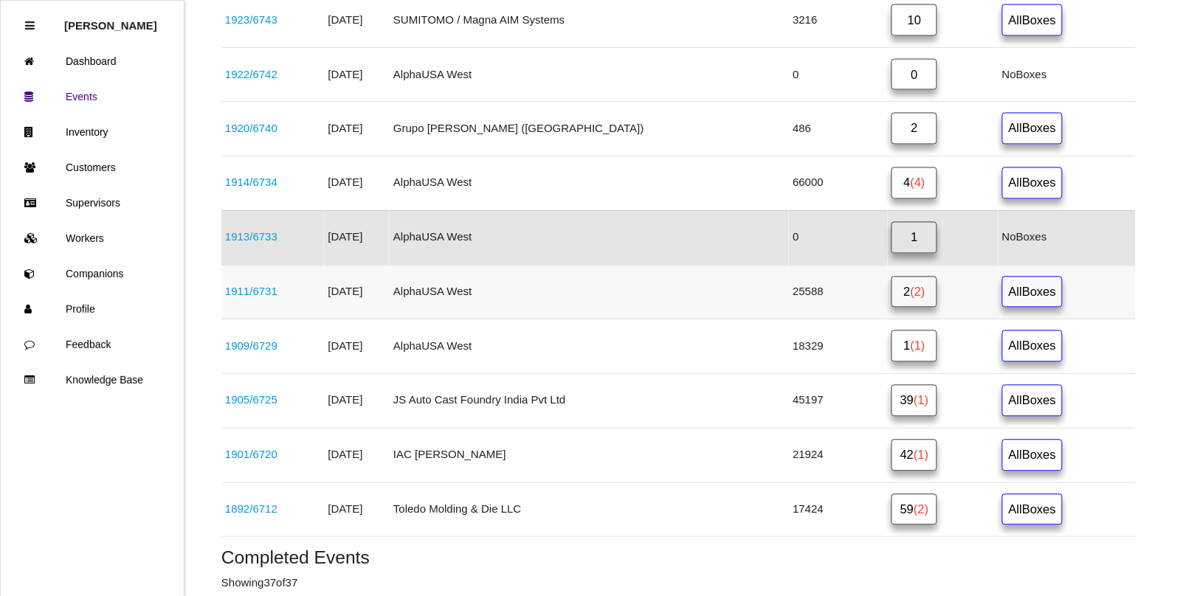
click at [235, 298] on link "1911 / 6731" at bounding box center [251, 292] width 52 height 13
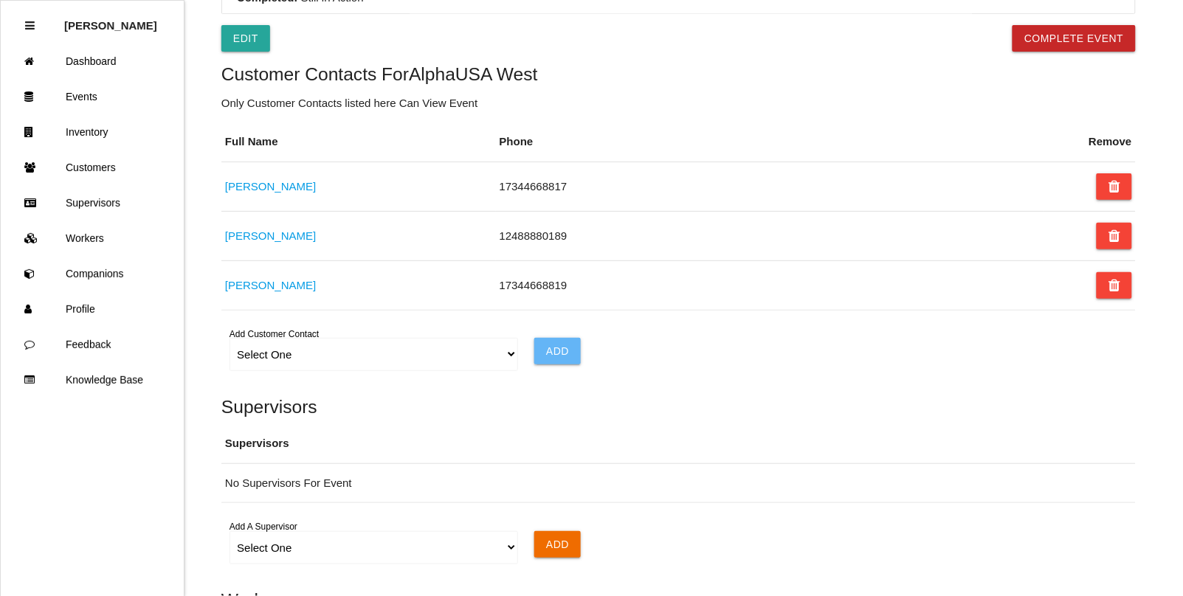
scroll to position [1113, 0]
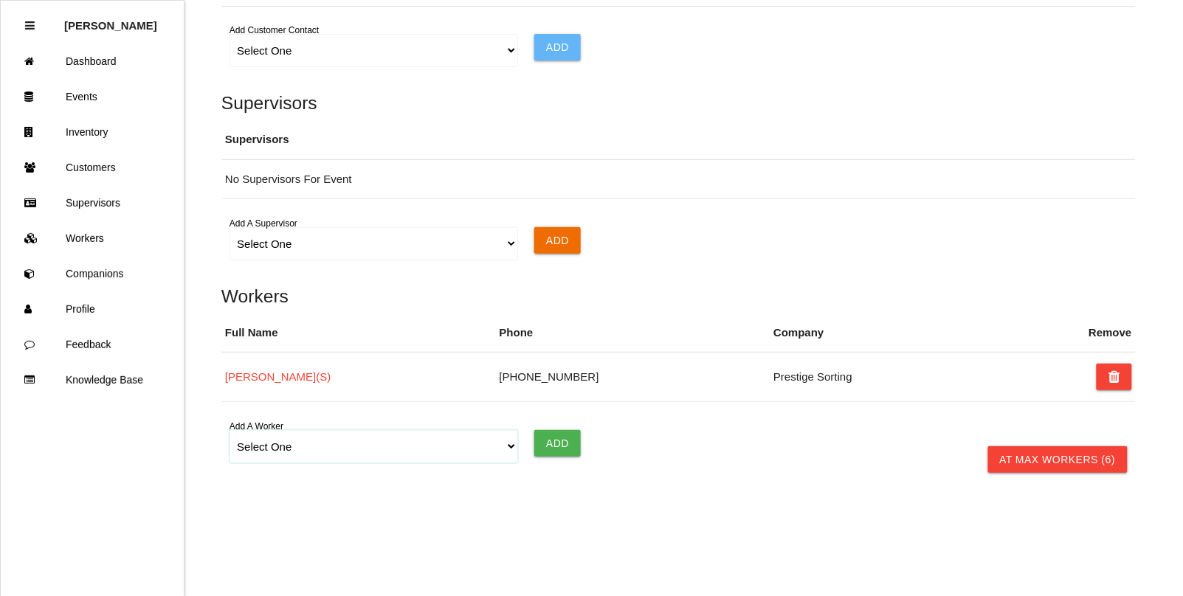
click at [277, 448] on select "Select One [PERSON_NAME] [PERSON_NAME] [PERSON_NAME] [PERSON_NAME] [PERSON_NAME…" at bounding box center [373, 446] width 288 height 33
click at [270, 443] on select "Select One [PERSON_NAME] [PERSON_NAME] [PERSON_NAME] [PERSON_NAME] [PERSON_NAME…" at bounding box center [373, 446] width 288 height 33
select select "671f73e34a9cd8000edb5d9f"
click at [229, 430] on select "Select One [PERSON_NAME] [PERSON_NAME] [PERSON_NAME] [PERSON_NAME] [PERSON_NAME…" at bounding box center [373, 446] width 288 height 33
click at [536, 452] on input "Add" at bounding box center [557, 443] width 46 height 27
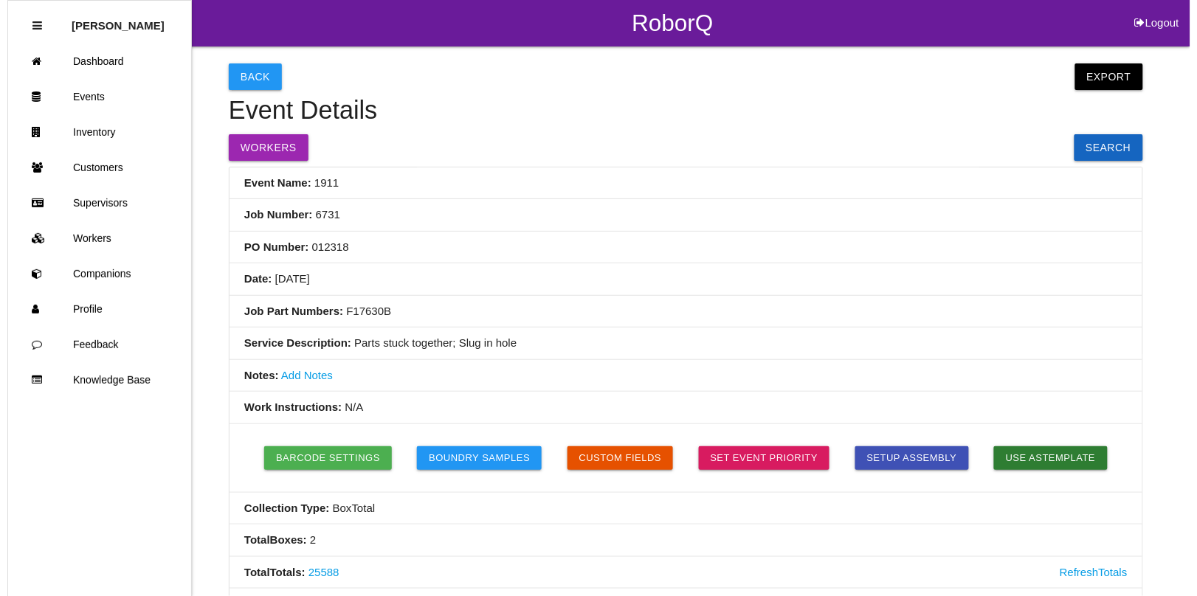
scroll to position [0, 0]
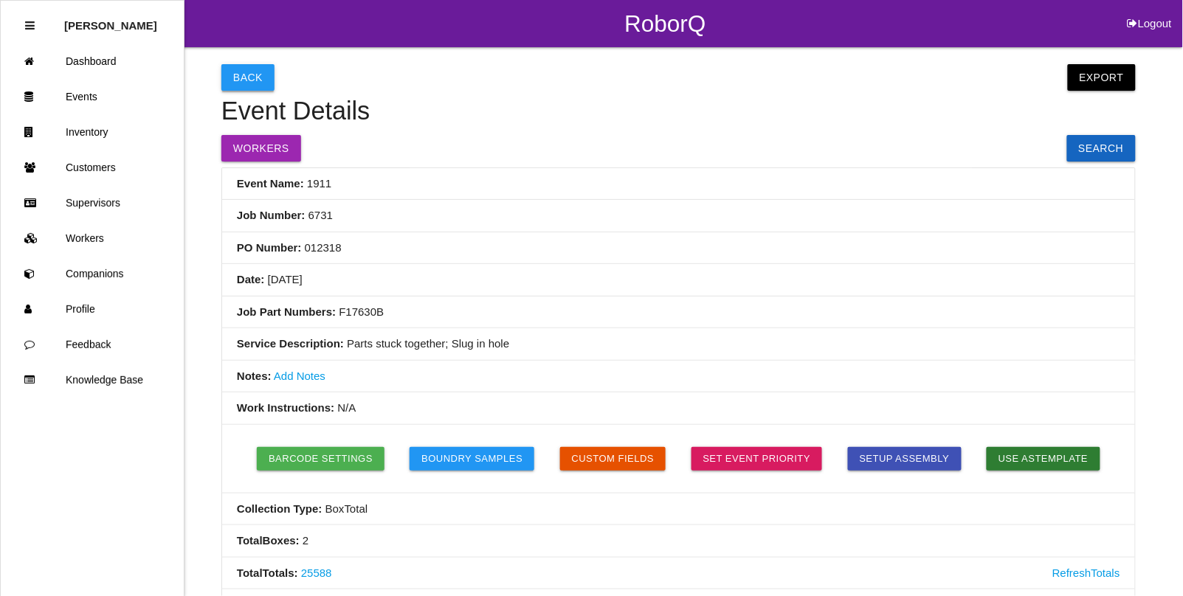
click at [252, 82] on button "Back" at bounding box center [247, 77] width 53 height 27
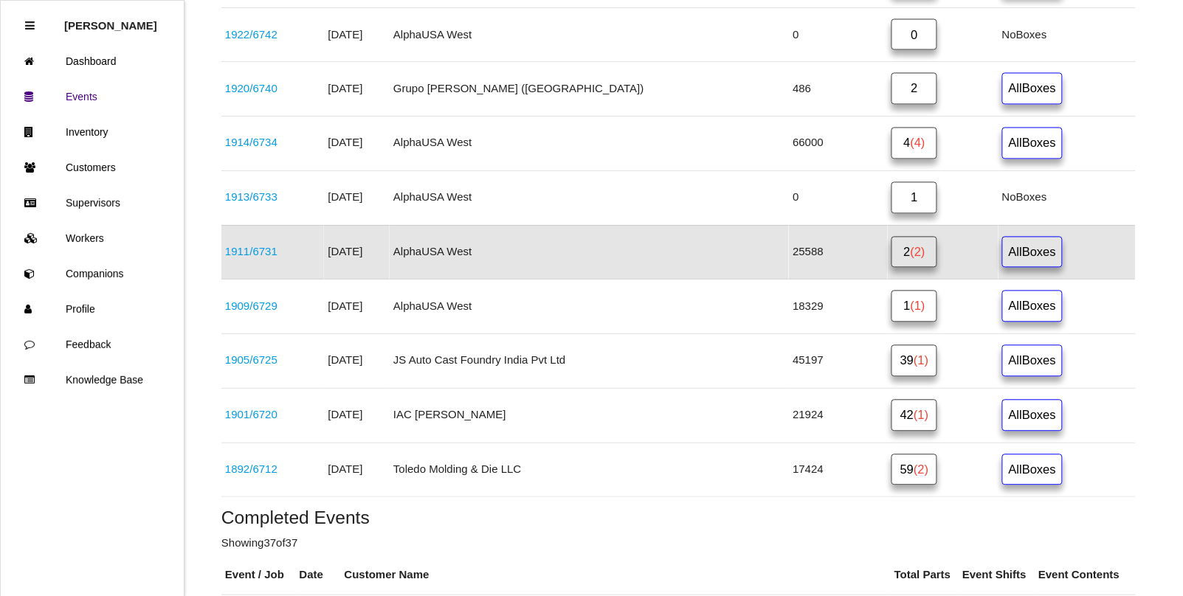
scroll to position [758, 0]
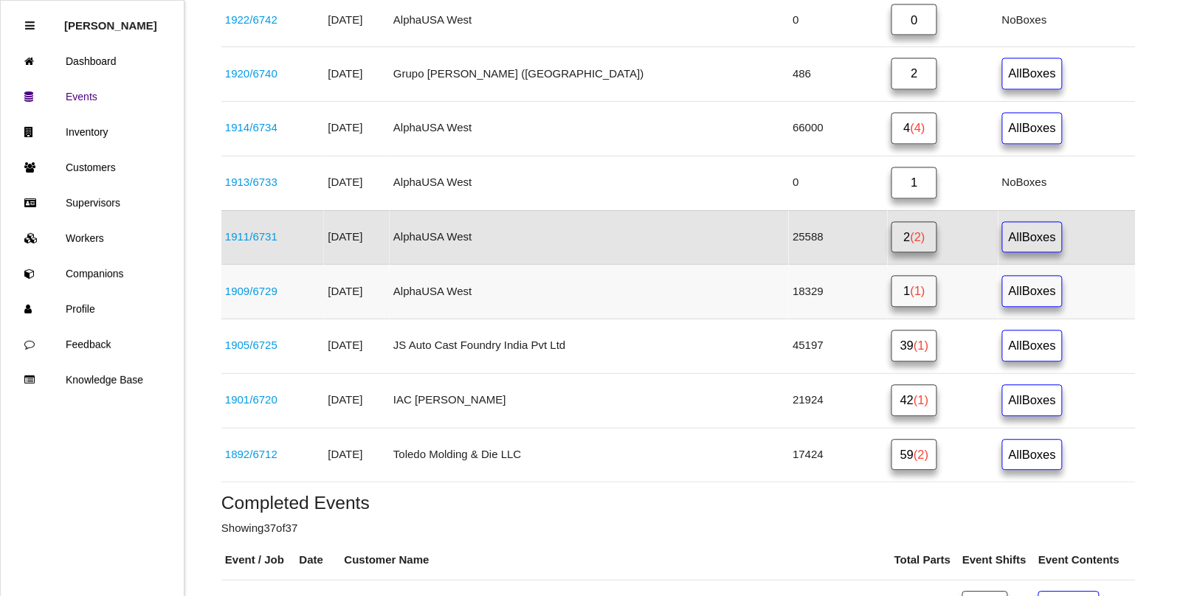
click at [238, 298] on link "1909 / 6729" at bounding box center [251, 292] width 52 height 13
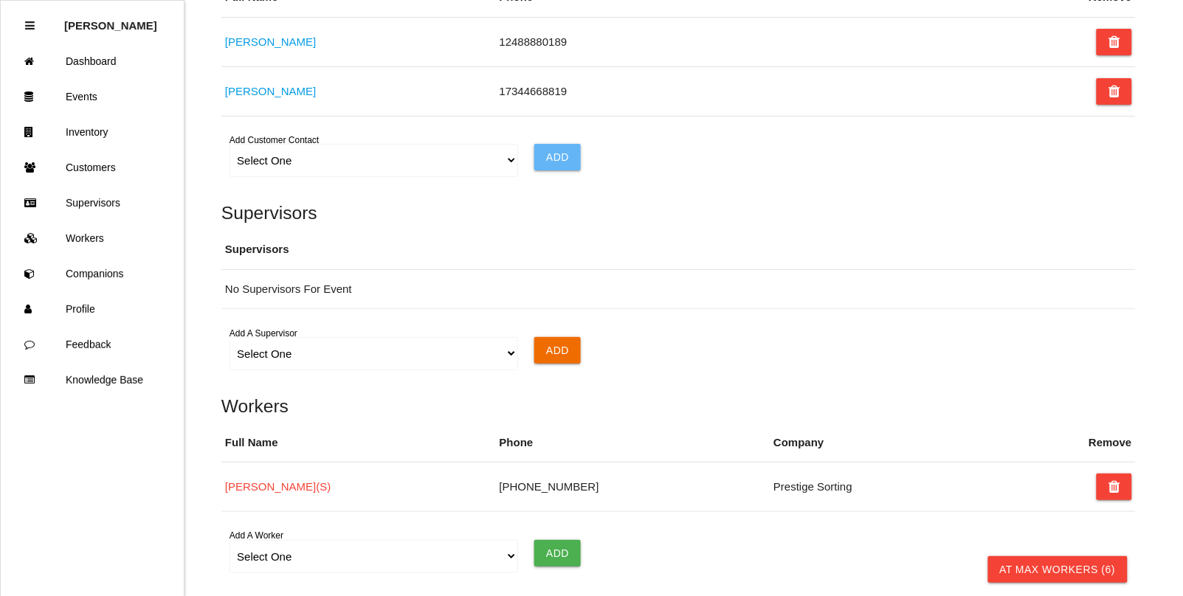
scroll to position [1014, 0]
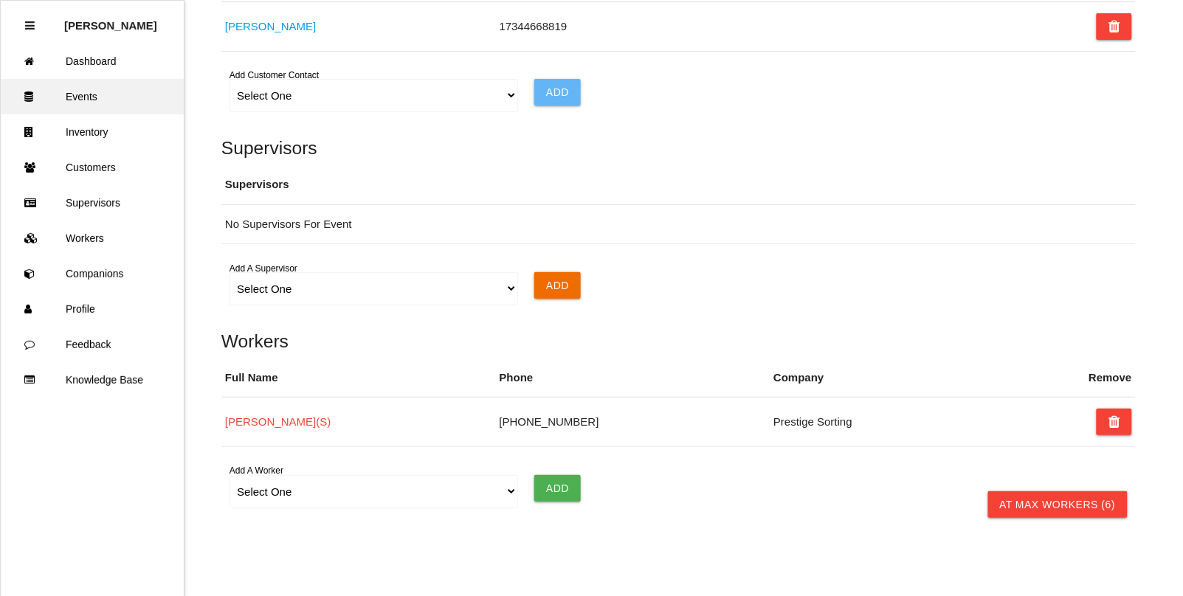
click at [97, 94] on link "Events" at bounding box center [92, 96] width 183 height 35
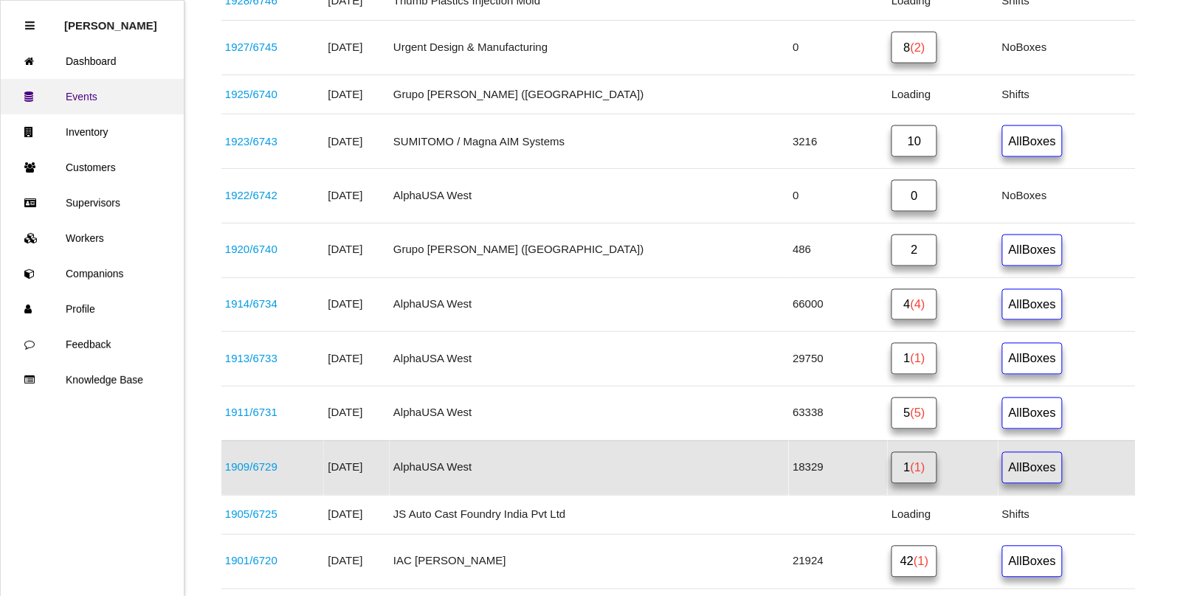
scroll to position [629, 0]
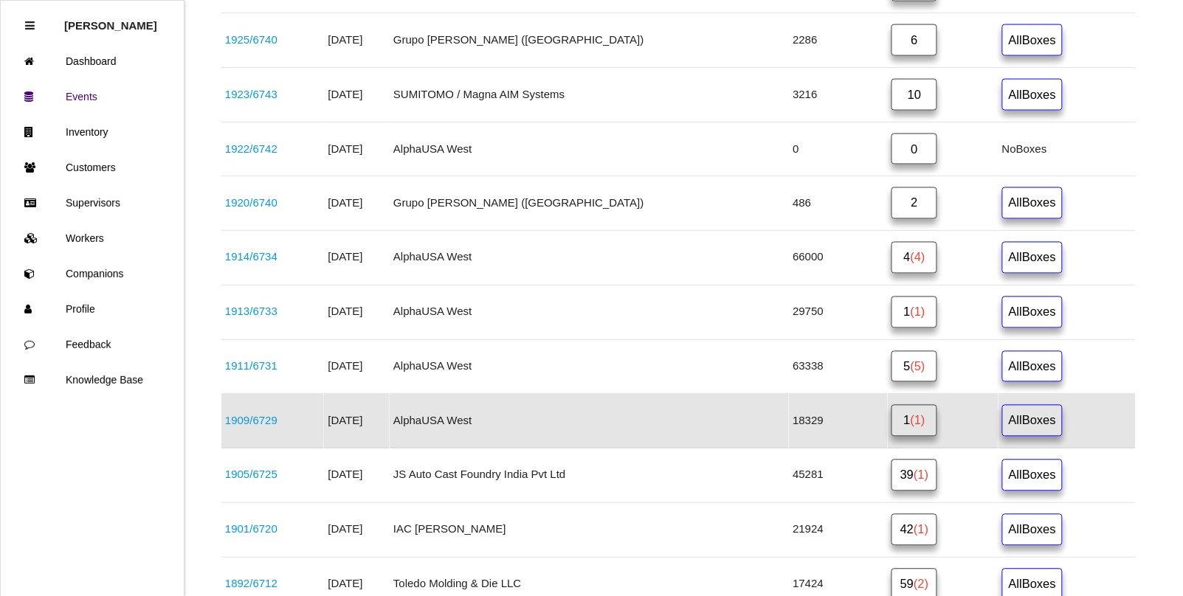
click at [269, 424] on link "1909 / 6729" at bounding box center [251, 421] width 52 height 13
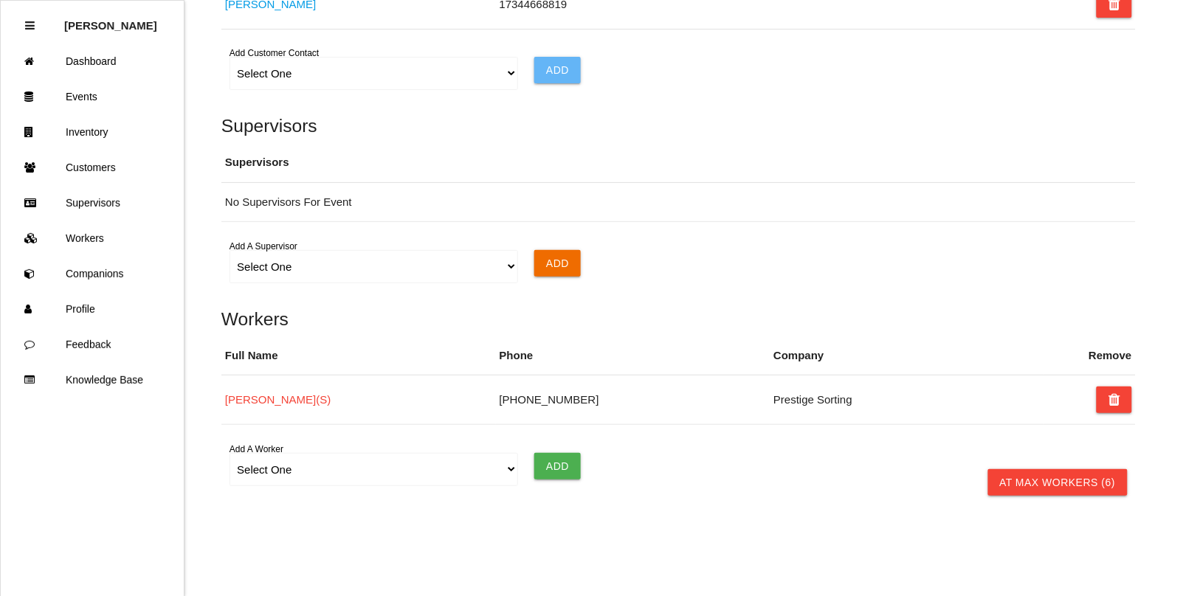
scroll to position [1063, 0]
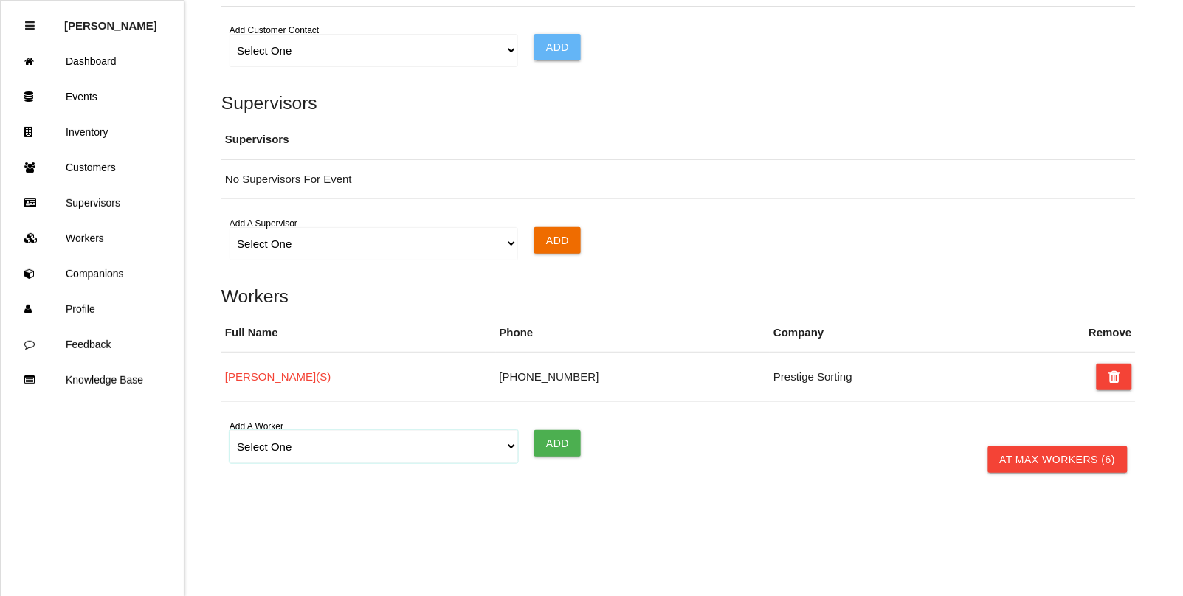
click at [294, 448] on select "Select One [PERSON_NAME] [PERSON_NAME] [PERSON_NAME] [PERSON_NAME] [PERSON_NAME…" at bounding box center [373, 446] width 288 height 33
select select "671f73e34a9cd8000edb5d9f"
click at [229, 430] on select "Select One [PERSON_NAME] [PERSON_NAME] [PERSON_NAME] [PERSON_NAME] [PERSON_NAME…" at bounding box center [373, 446] width 288 height 33
click at [561, 447] on input "Add" at bounding box center [557, 443] width 46 height 27
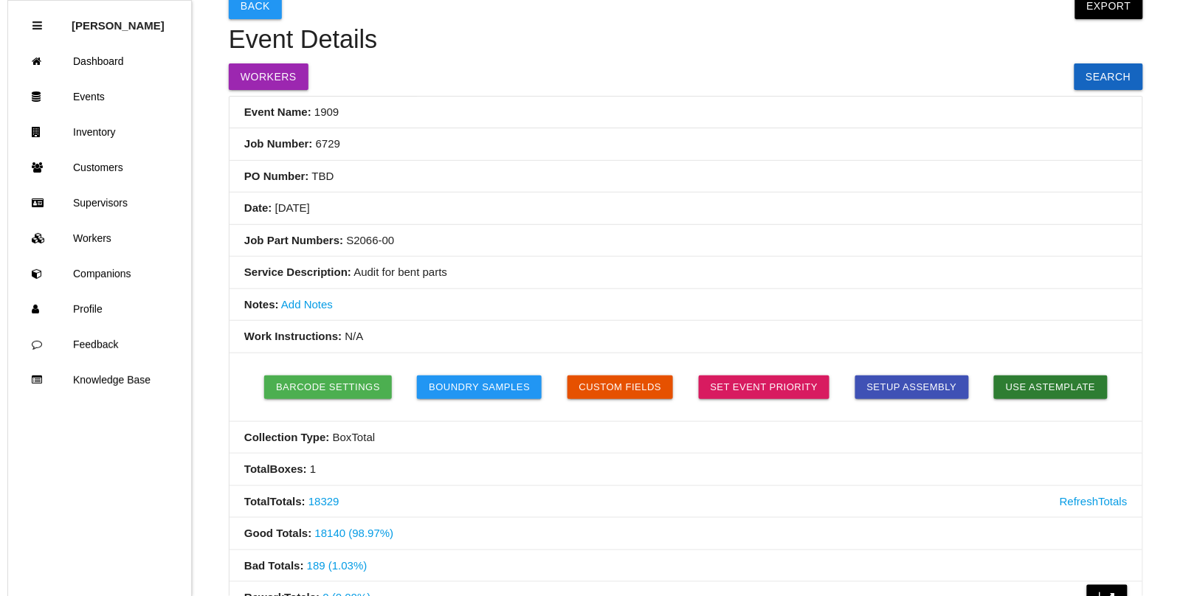
scroll to position [0, 0]
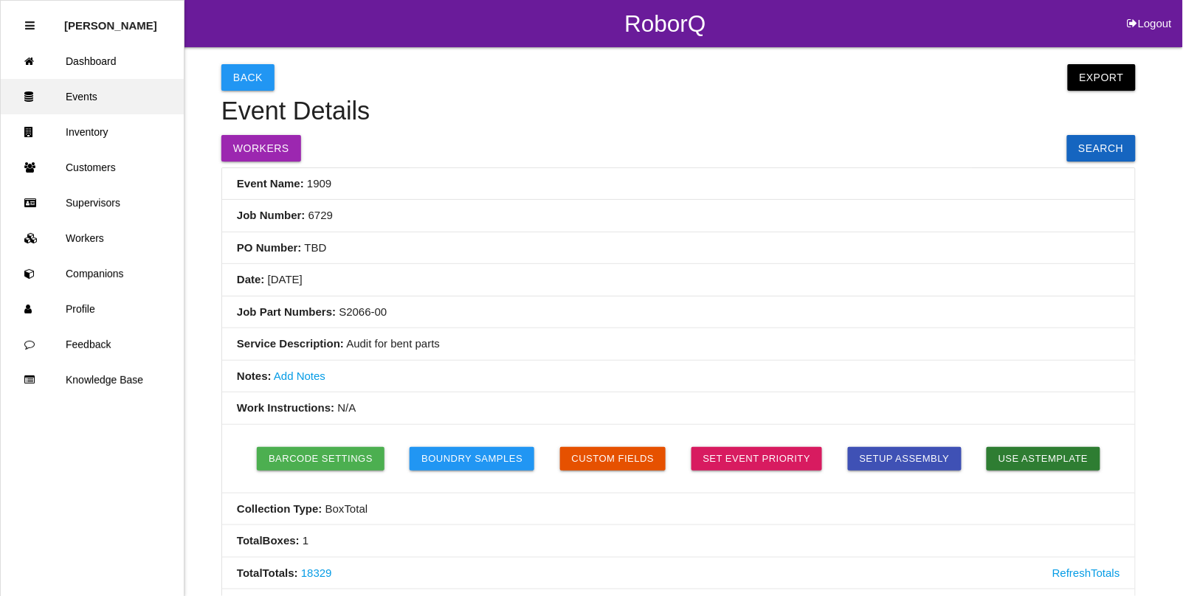
click at [82, 97] on link "Events" at bounding box center [92, 96] width 183 height 35
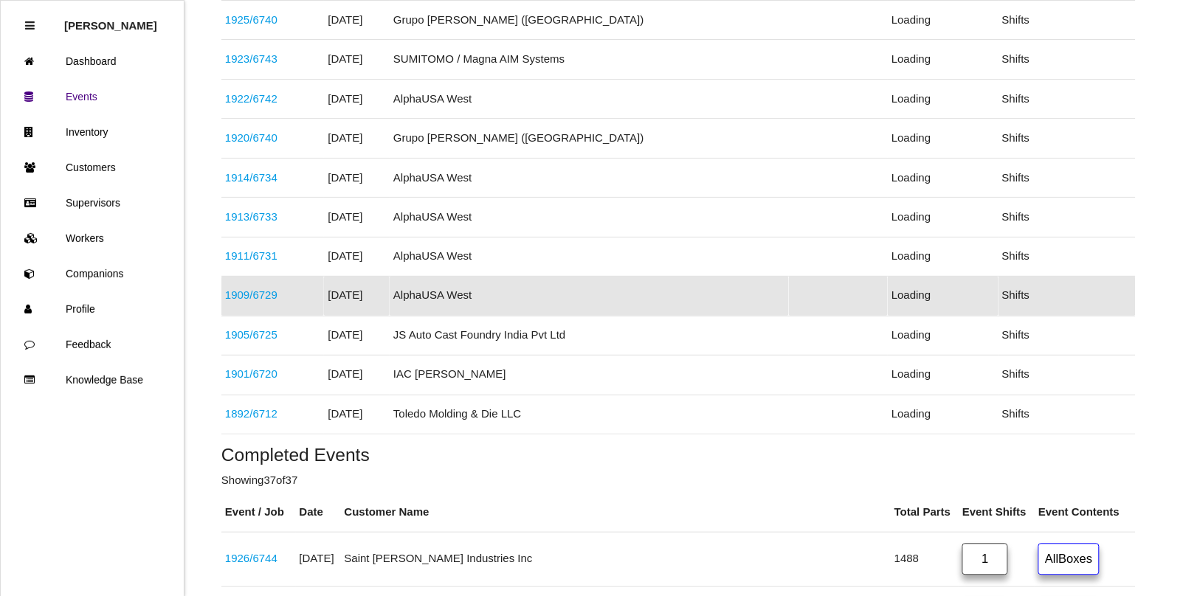
scroll to position [629, 0]
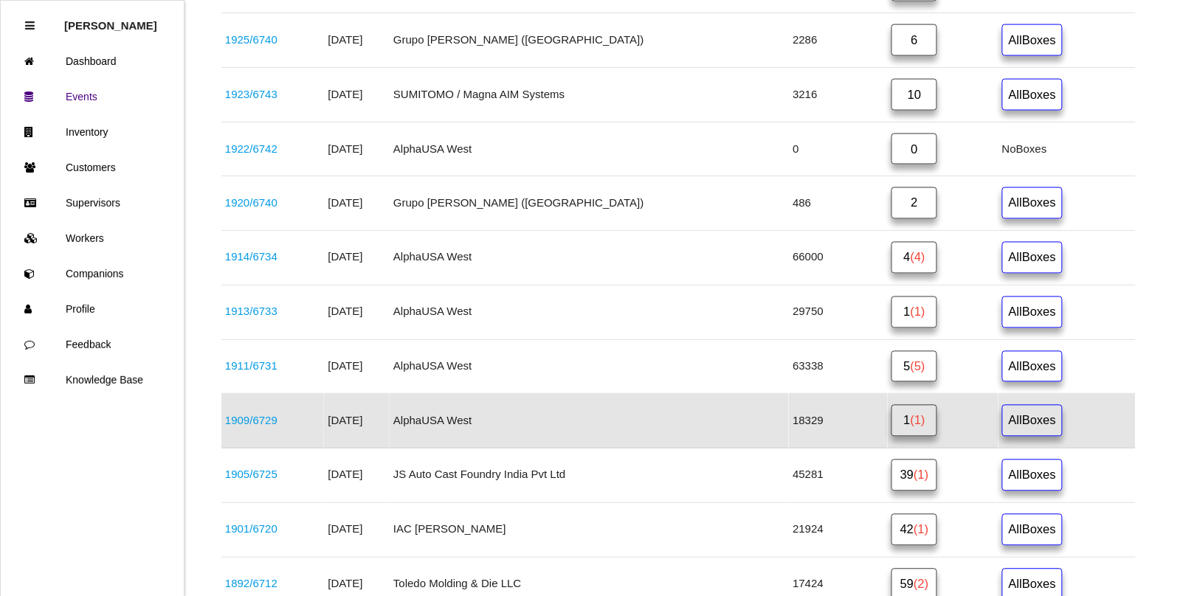
click at [277, 427] on link "1909 / 6729" at bounding box center [251, 421] width 52 height 13
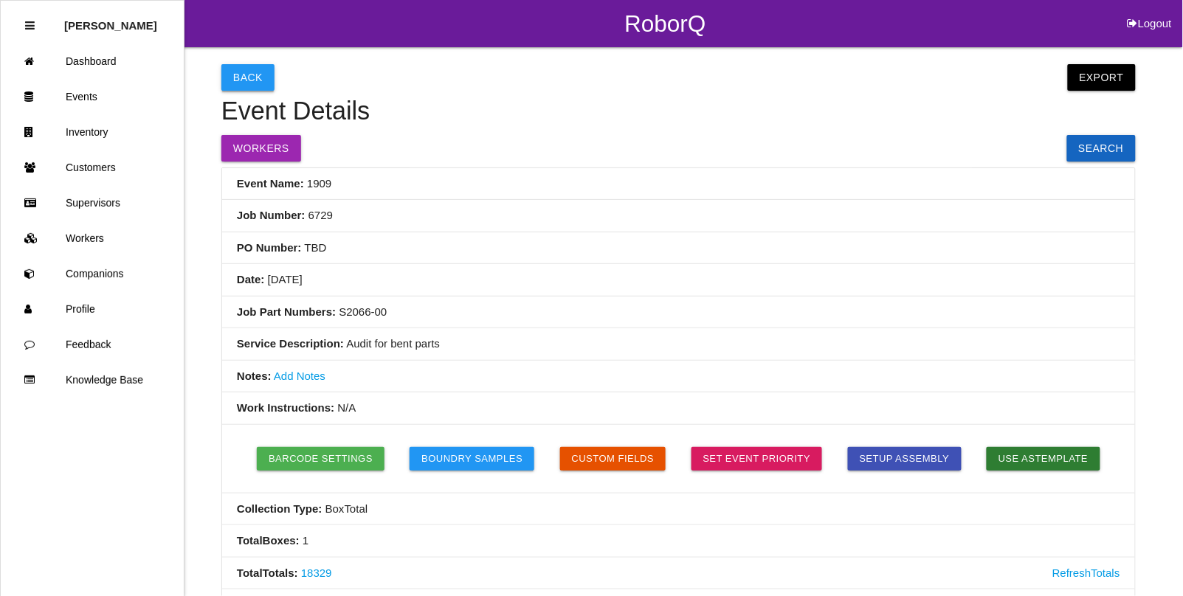
click at [245, 75] on button "Back" at bounding box center [247, 77] width 53 height 27
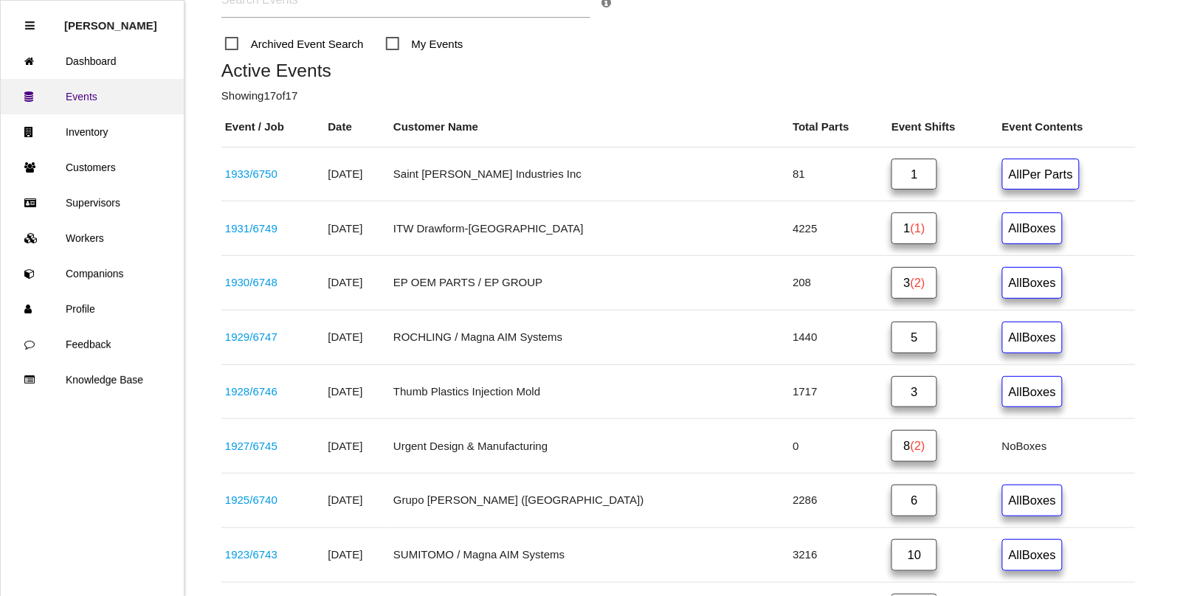
scroll to position [167, 0]
click at [92, 92] on link "Events" at bounding box center [92, 96] width 183 height 35
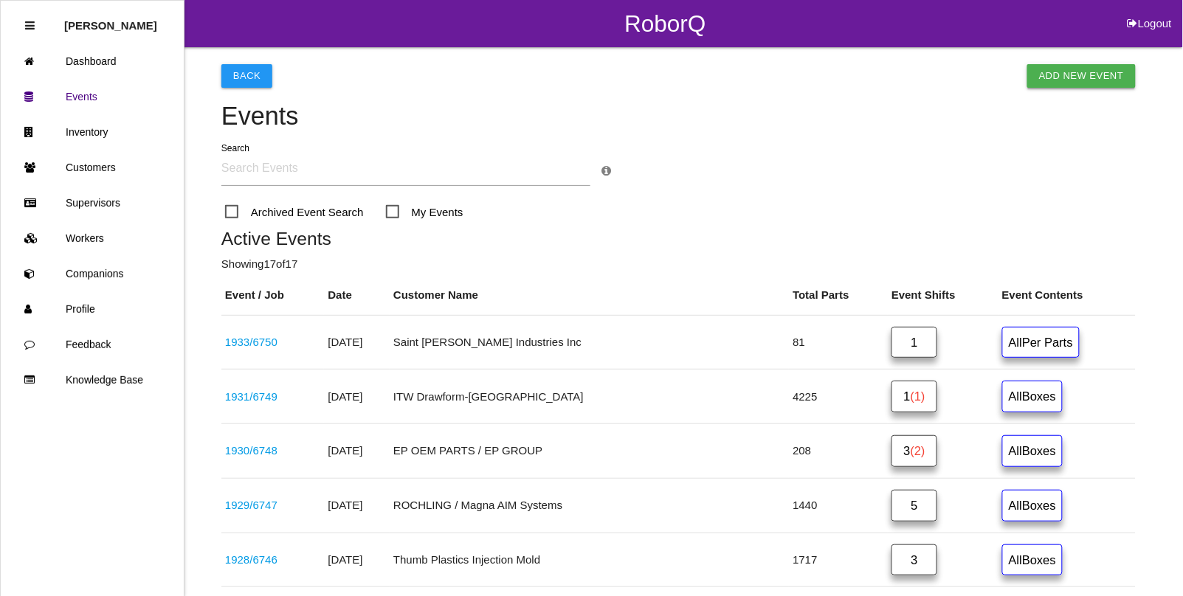
click at [1073, 74] on link "Add New Event" at bounding box center [1081, 76] width 108 height 24
select select "notRequired"
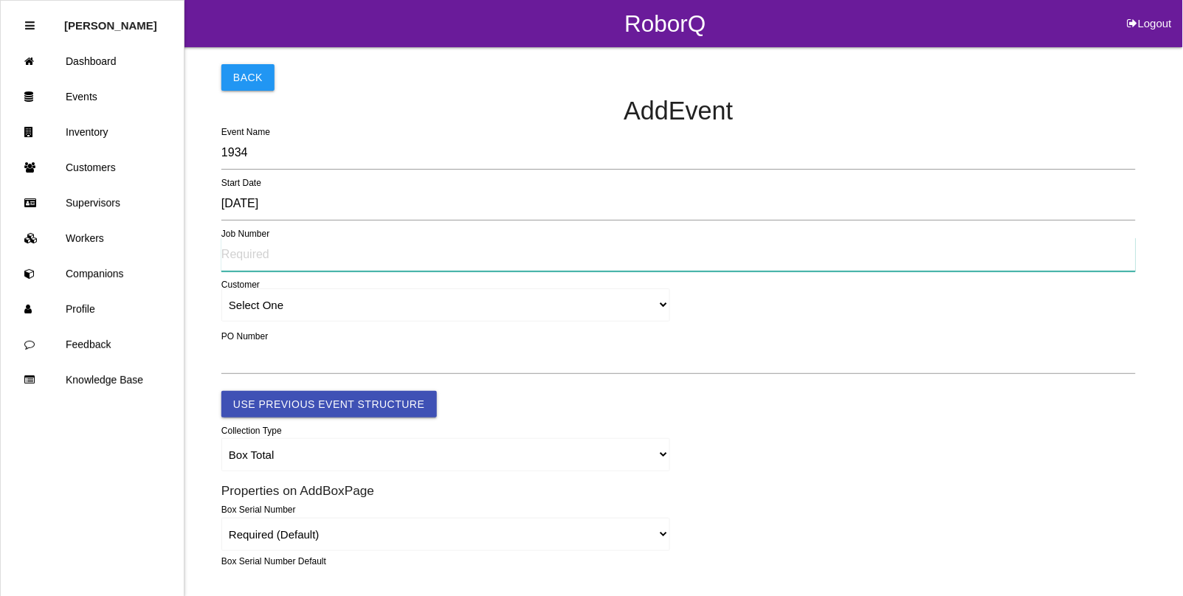
click at [260, 257] on input "text" at bounding box center [678, 255] width 914 height 34
type input "6751"
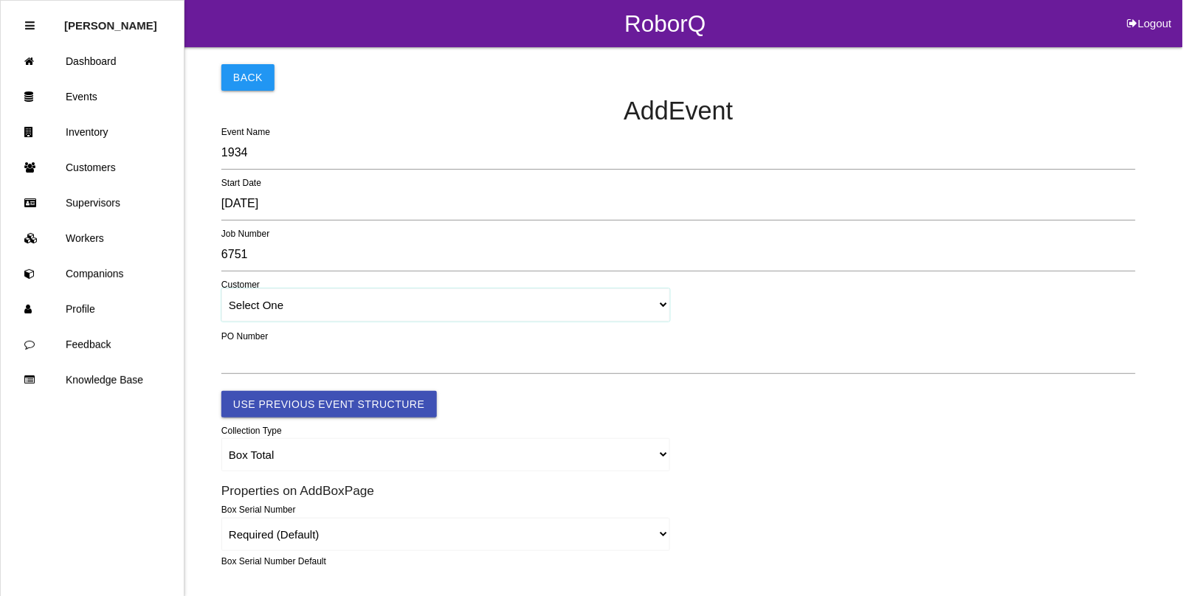
click at [259, 304] on select "Select One [PERSON_NAME] & Co., Inc. [PERSON_NAME] Canada (ARaymond Manufacturi…" at bounding box center [445, 304] width 449 height 33
select select "64934c9633c02e000edff475"
click at [221, 289] on select "Select One [PERSON_NAME] & Co., Inc. [PERSON_NAME] Canada (ARaymond Manufacturi…" at bounding box center [445, 304] width 449 height 33
select select "64934c9633c02e000edff475"
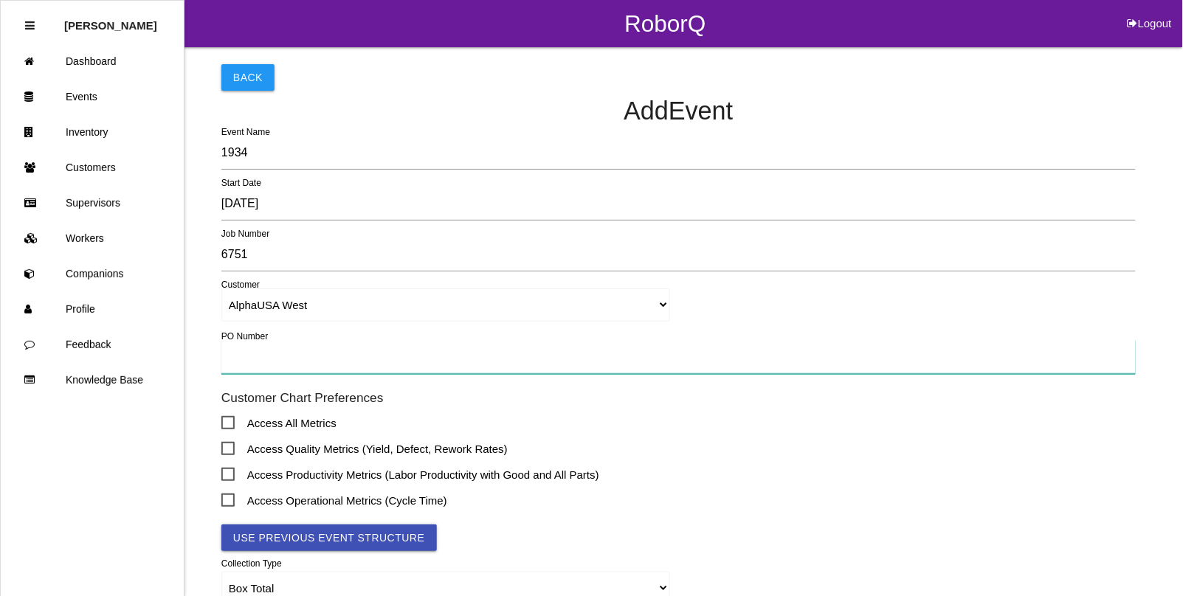
click at [241, 362] on input "text" at bounding box center [678, 357] width 914 height 34
drag, startPoint x: 247, startPoint y: 359, endPoint x: 137, endPoint y: 349, distance: 110.3
type input "012318"
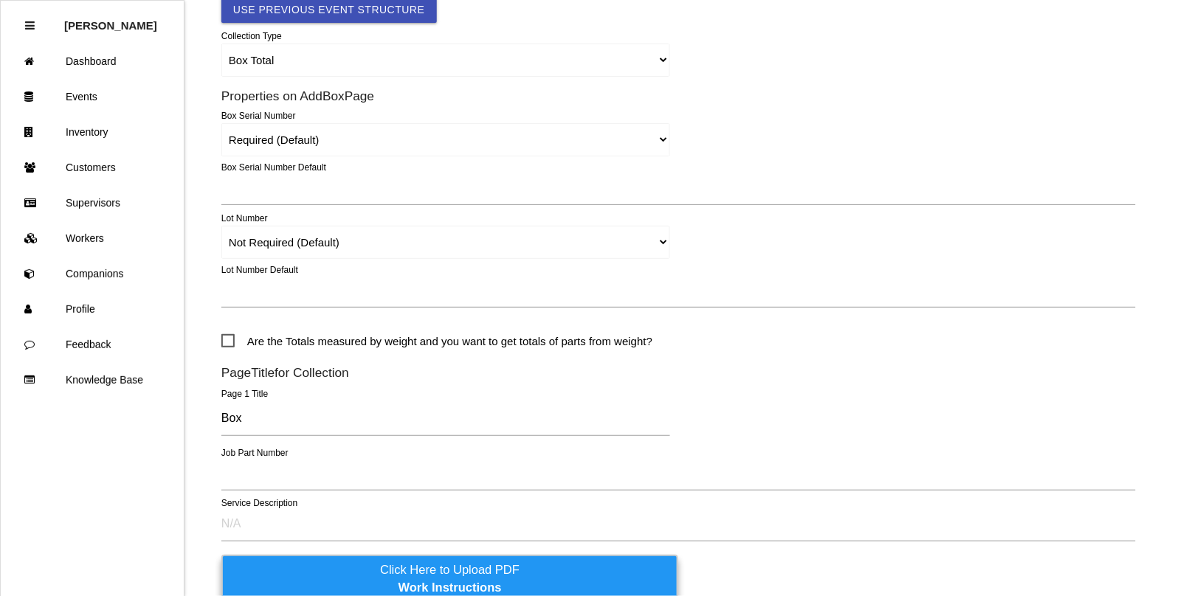
scroll to position [646, 0]
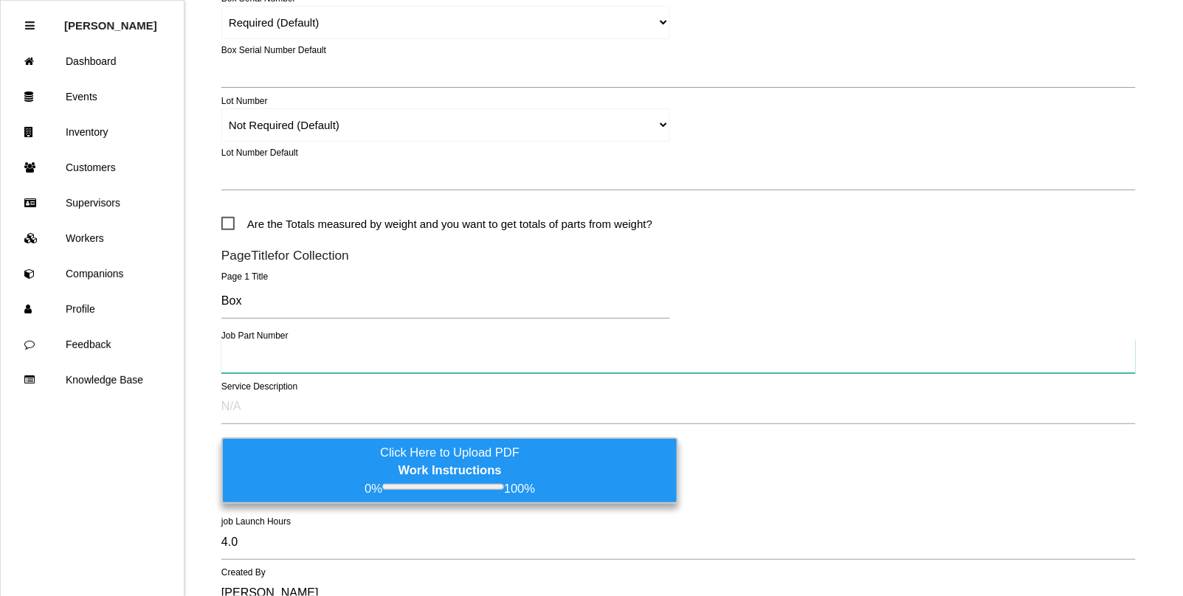
click at [249, 362] on input "text" at bounding box center [678, 356] width 914 height 34
type input "S2026-01"
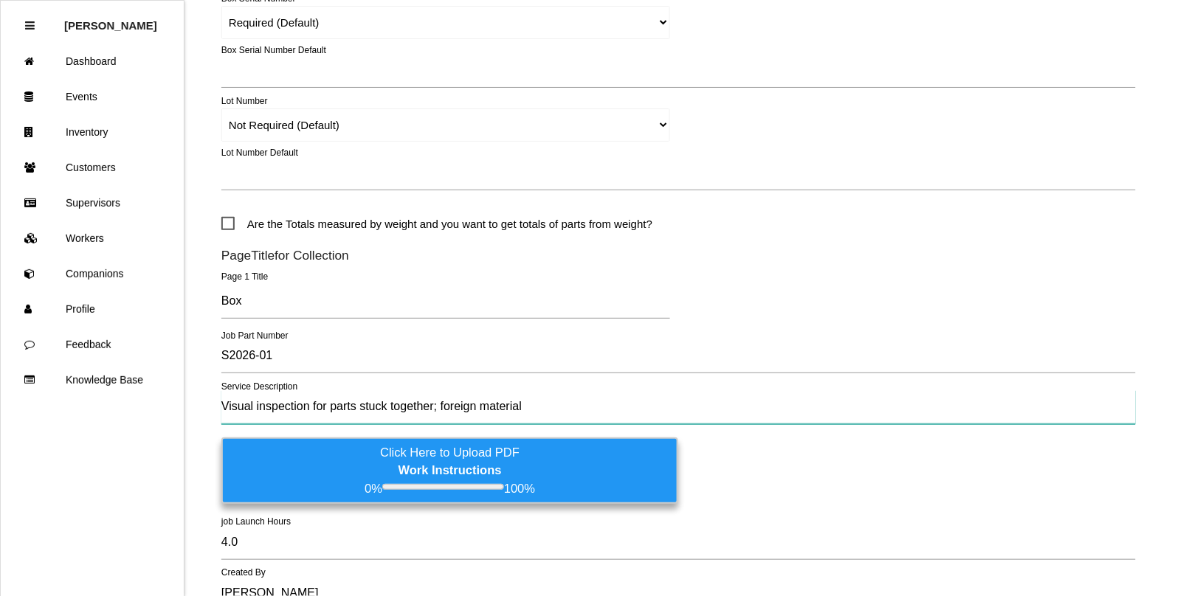
type input "Visual inspection for parts stuck together; foreign material"
click at [263, 123] on select "Required Not Required (Default) Remove" at bounding box center [445, 124] width 449 height 33
select select "remove"
click at [221, 108] on select "Required Not Required (Default) Remove" at bounding box center [445, 124] width 449 height 33
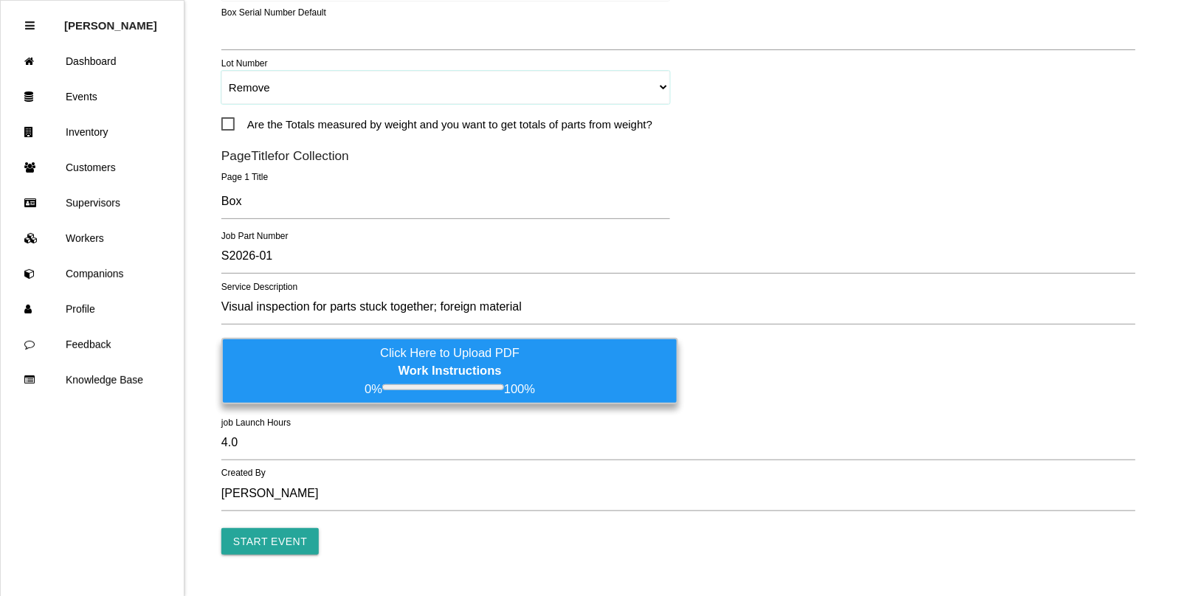
scroll to position [716, 0]
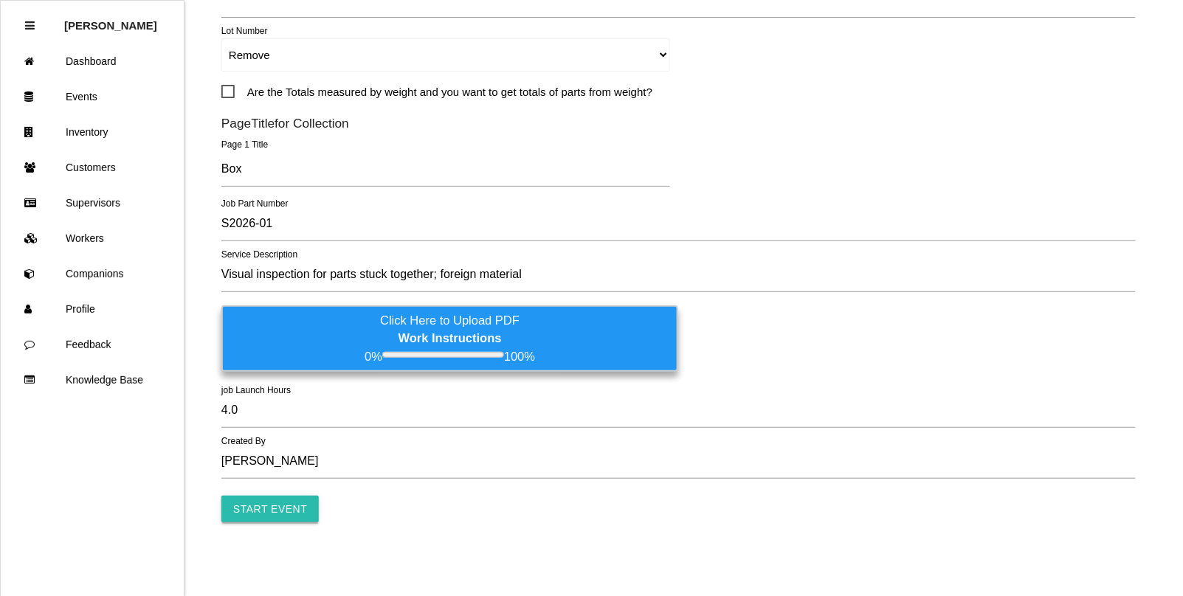
click at [271, 504] on input "Start Event" at bounding box center [269, 509] width 97 height 27
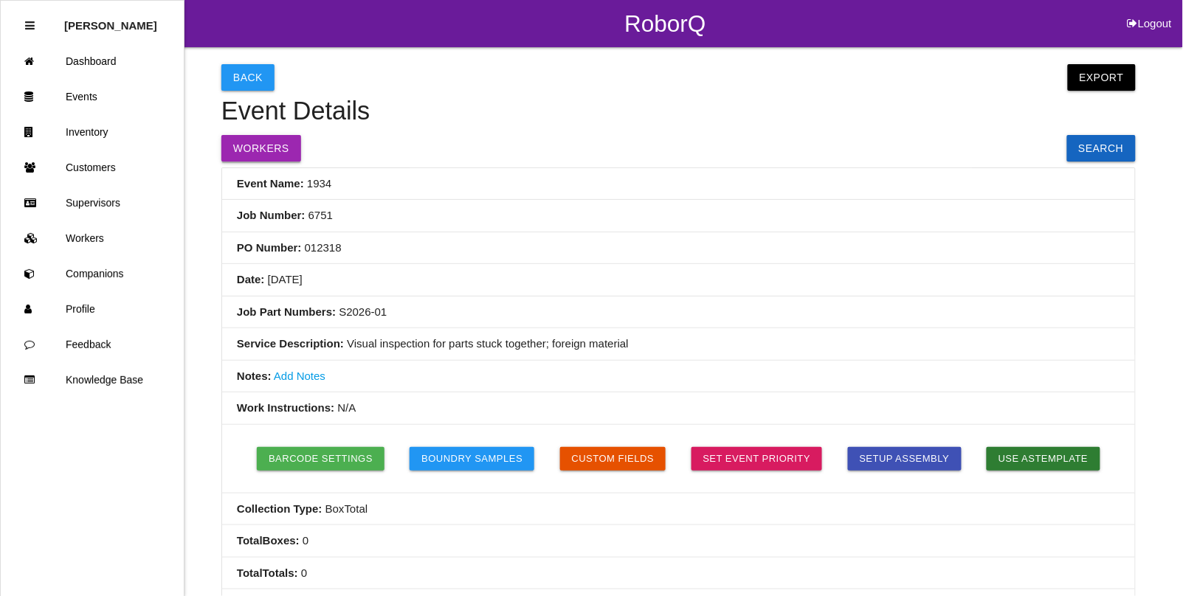
click at [259, 142] on button "Workers" at bounding box center [261, 148] width 80 height 27
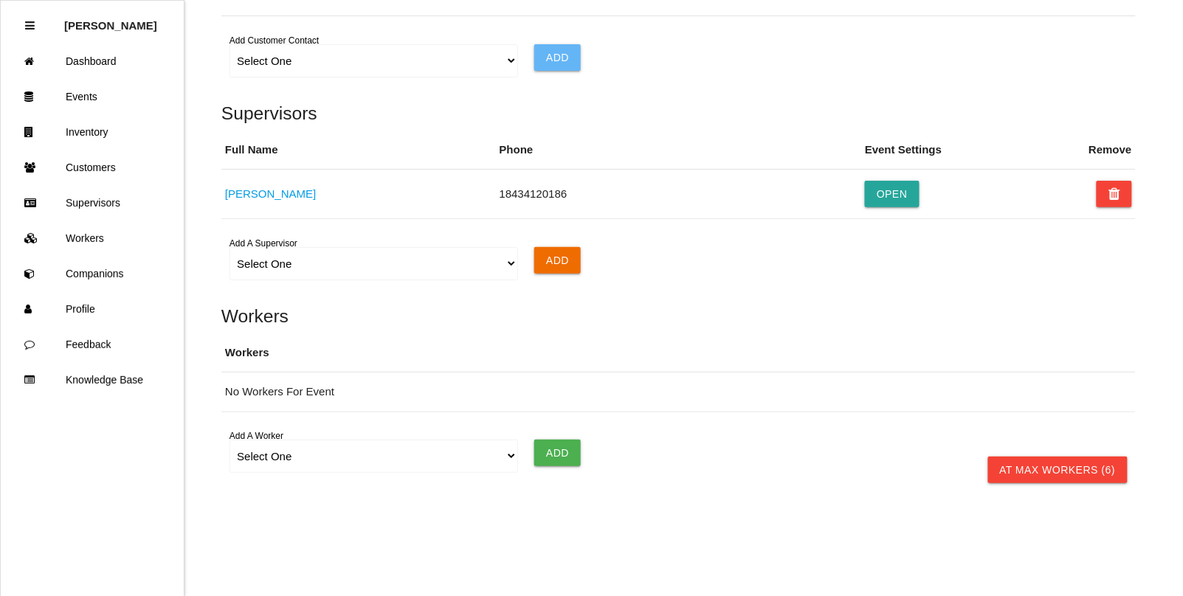
scroll to position [1003, 0]
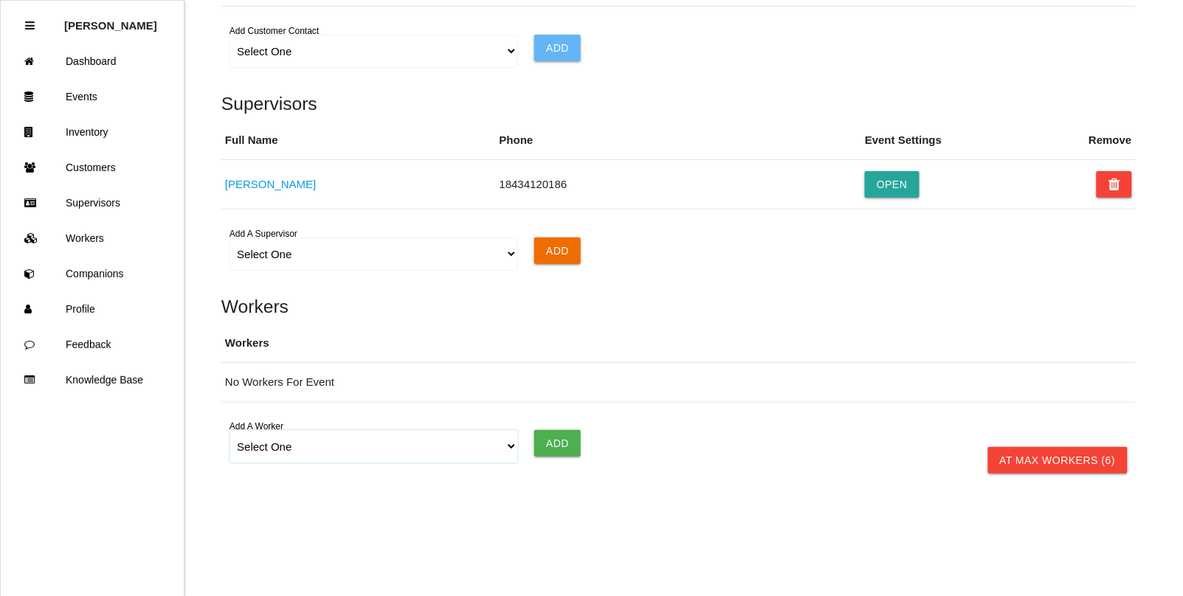
click at [509, 448] on select "Select One [PERSON_NAME] [PERSON_NAME] [PERSON_NAME] [PERSON_NAME] [PERSON_NAME…" at bounding box center [373, 446] width 288 height 33
click at [229, 431] on select "Select One [PERSON_NAME] [PERSON_NAME] [PERSON_NAME] [PERSON_NAME] [PERSON_NAME…" at bounding box center [373, 446] width 288 height 33
click at [550, 445] on input "Add" at bounding box center [557, 443] width 46 height 27
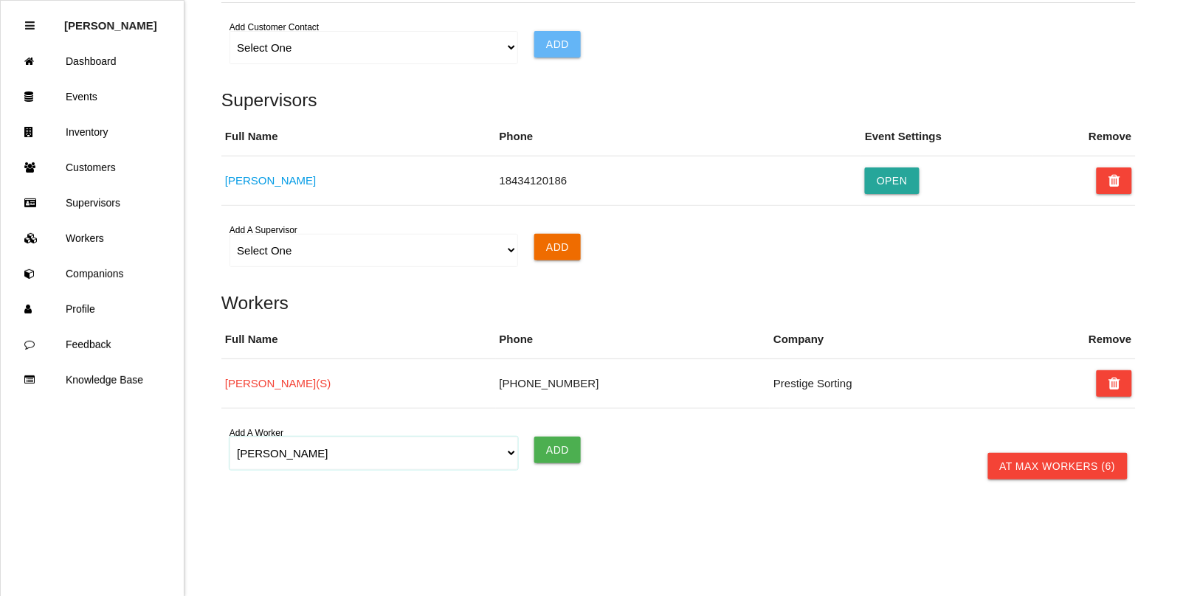
click at [511, 460] on select "Select One [PERSON_NAME] [PERSON_NAME] [PERSON_NAME] [PERSON_NAME] [PERSON_NAME…" at bounding box center [373, 453] width 288 height 33
select select "671f73e34a9cd8000edb5d9f"
click at [229, 440] on select "Select One [PERSON_NAME] [PERSON_NAME] [PERSON_NAME] [PERSON_NAME] [PERSON_NAME…" at bounding box center [373, 453] width 288 height 33
click at [543, 455] on input "Add" at bounding box center [557, 450] width 46 height 27
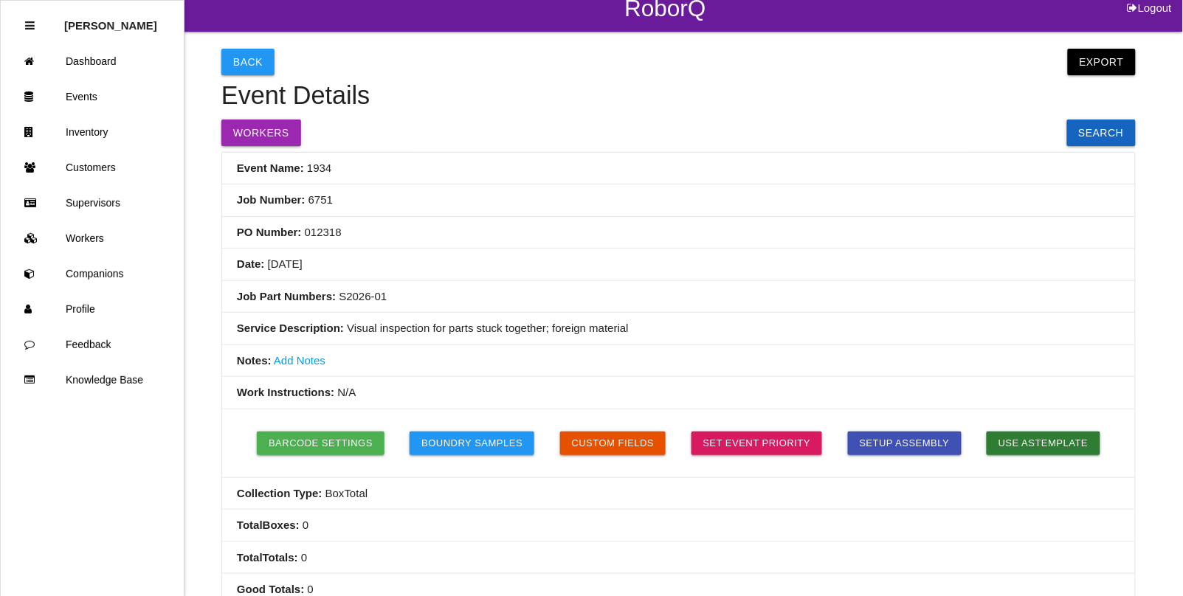
scroll to position [0, 0]
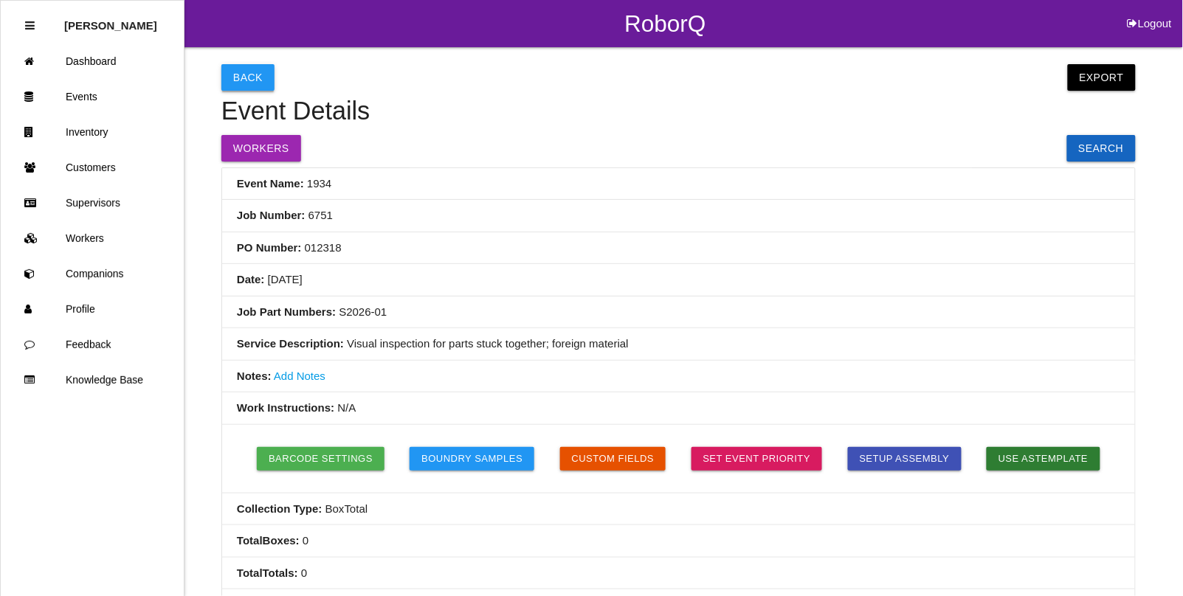
click at [251, 72] on button "Back" at bounding box center [247, 77] width 53 height 27
select select "notRequired"
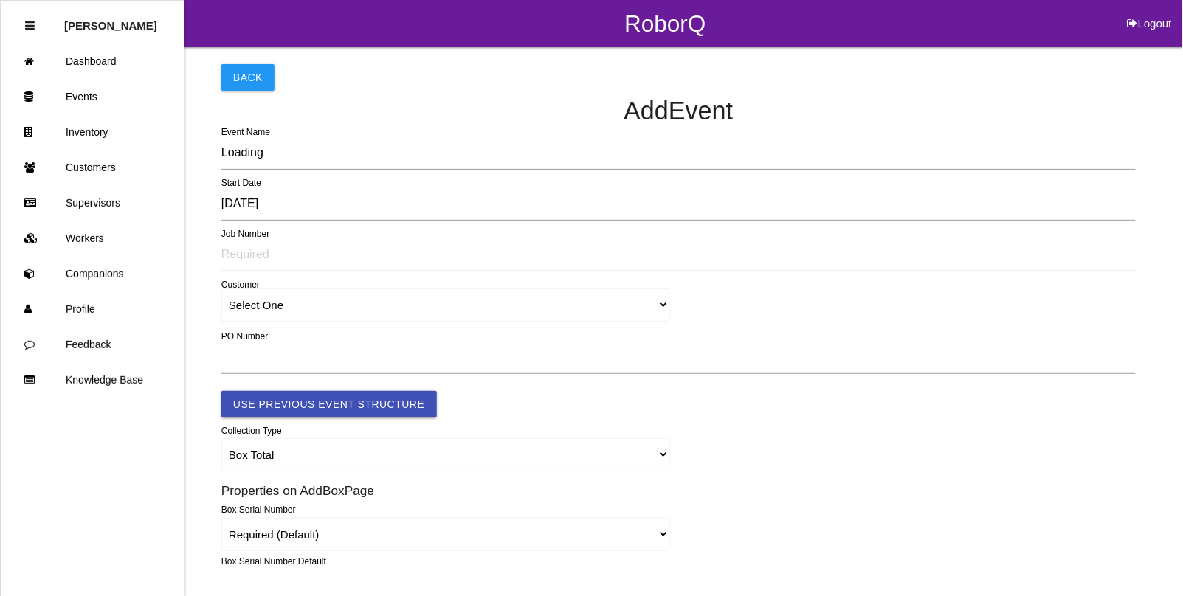
scroll to position [644, 0]
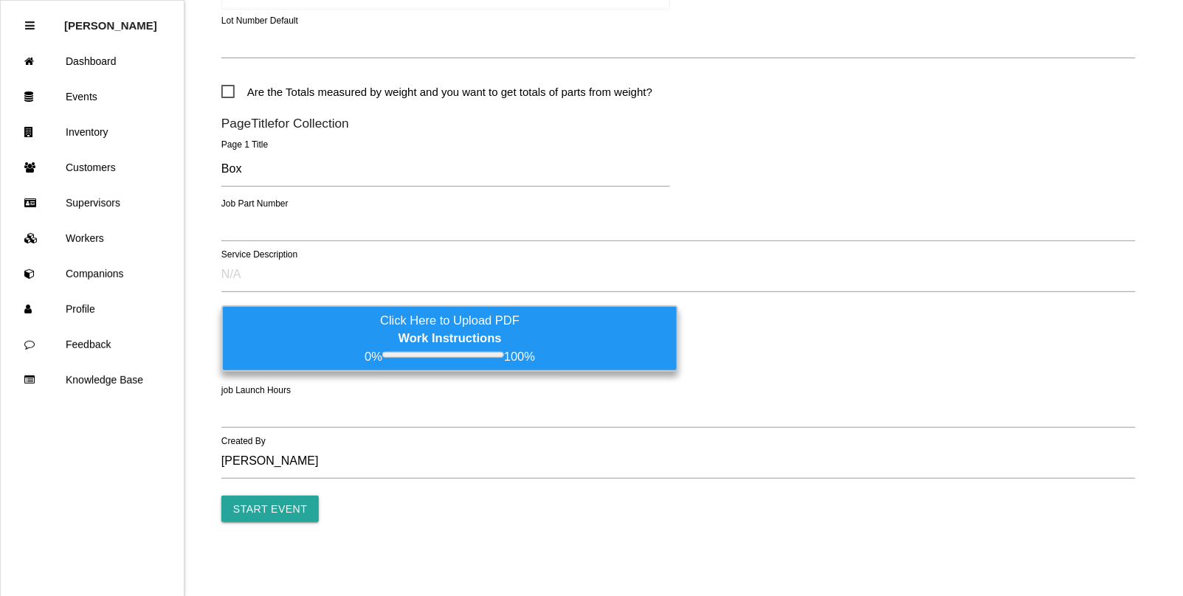
type input "1935"
type input "4.0"
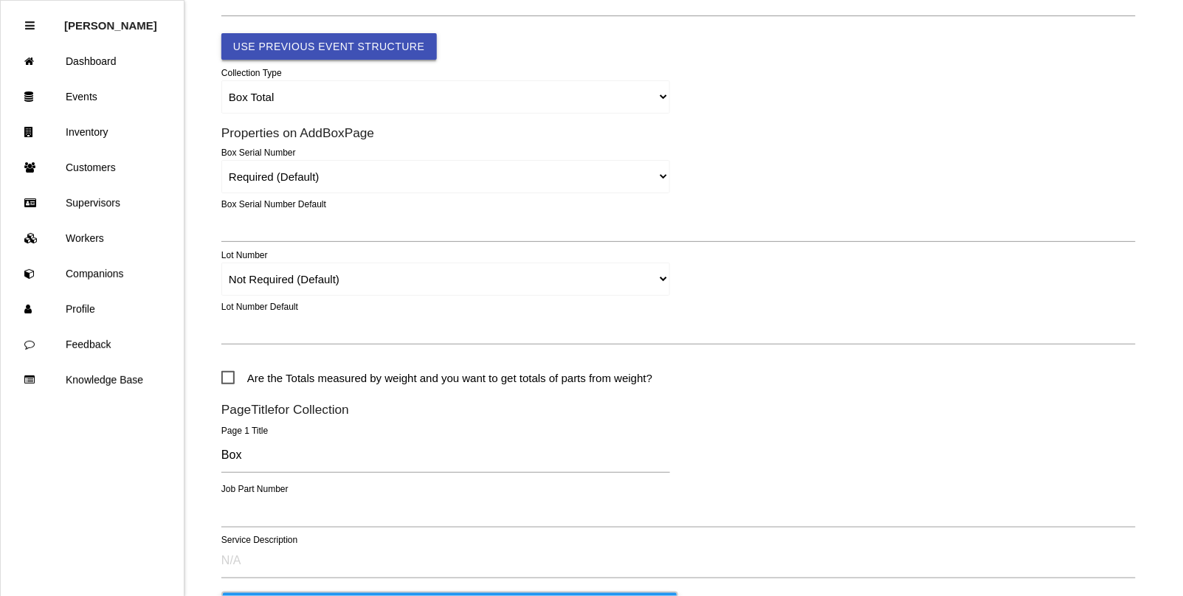
scroll to position [0, 0]
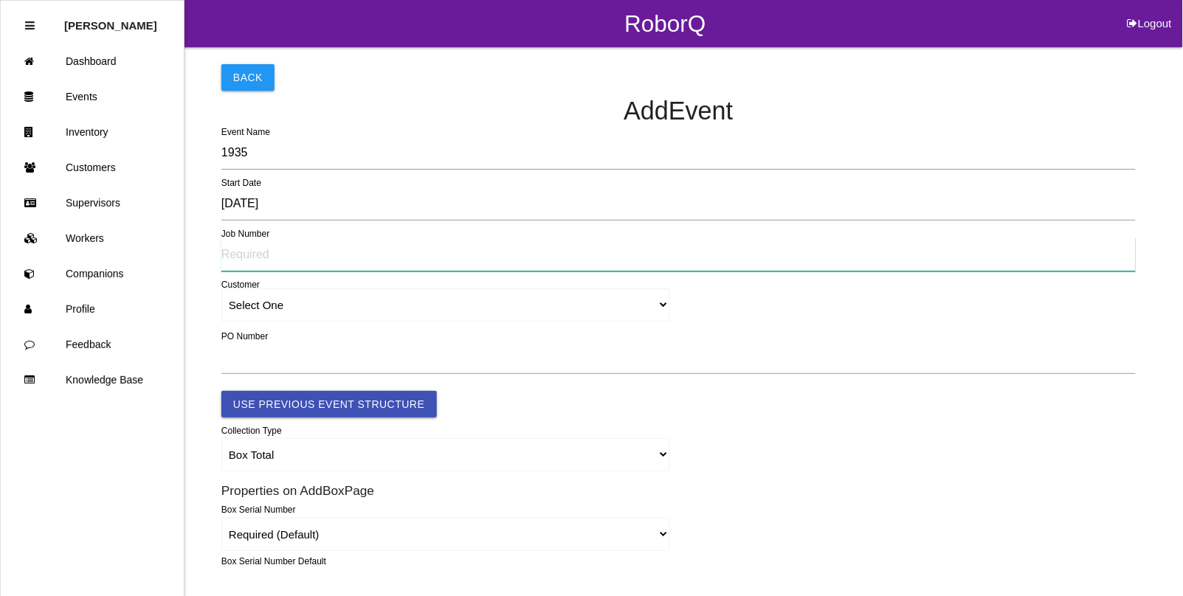
click at [266, 255] on input "text" at bounding box center [678, 255] width 914 height 34
type input "6752"
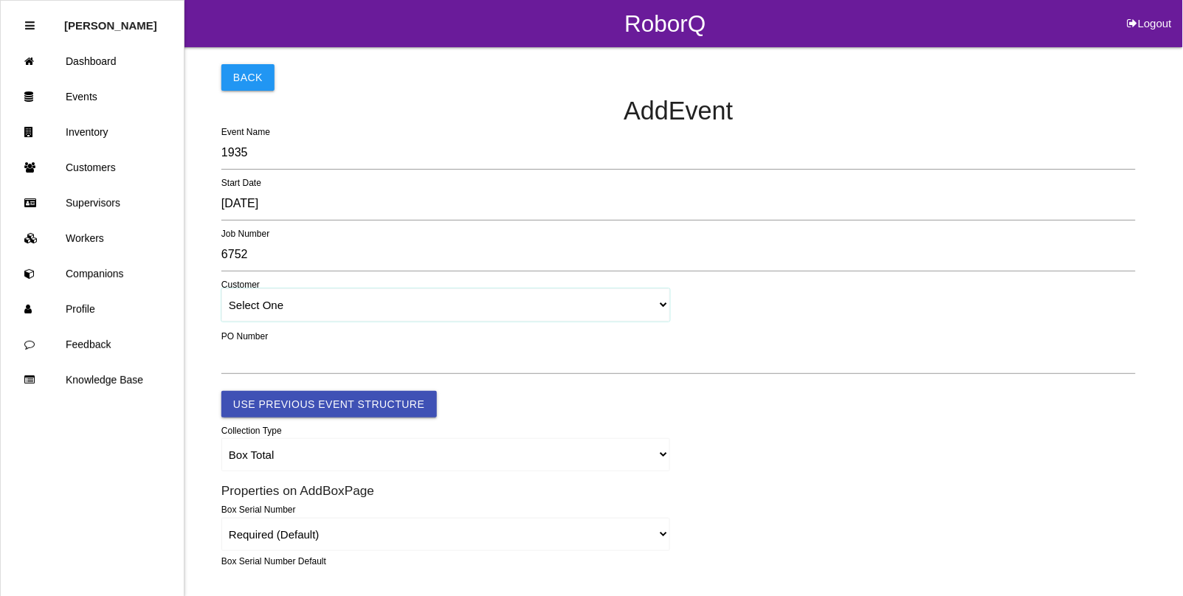
click at [497, 305] on select "Select One [PERSON_NAME] & Co., Inc. [PERSON_NAME] Canada (ARaymond Manufacturi…" at bounding box center [445, 304] width 449 height 33
select select "64934c9633c02e000edff475"
click at [221, 289] on select "Select One [PERSON_NAME] & Co., Inc. [PERSON_NAME] Canada (ARaymond Manufacturi…" at bounding box center [445, 304] width 449 height 33
select select "64934c9633c02e000edff475"
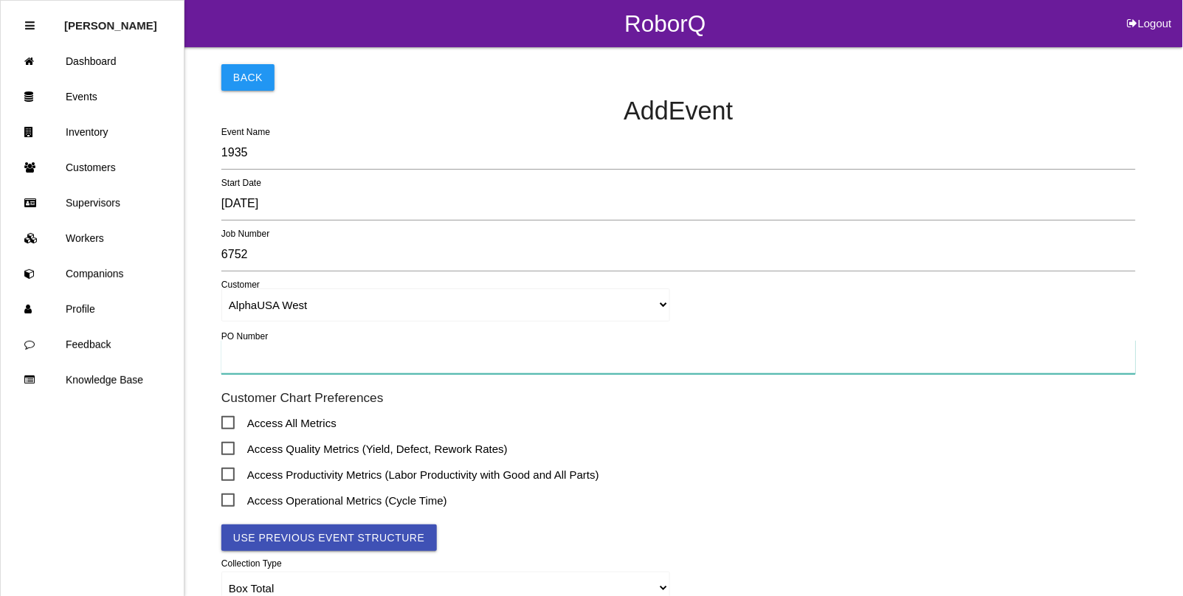
click at [256, 359] on input "text" at bounding box center [678, 357] width 914 height 34
type input "012318"
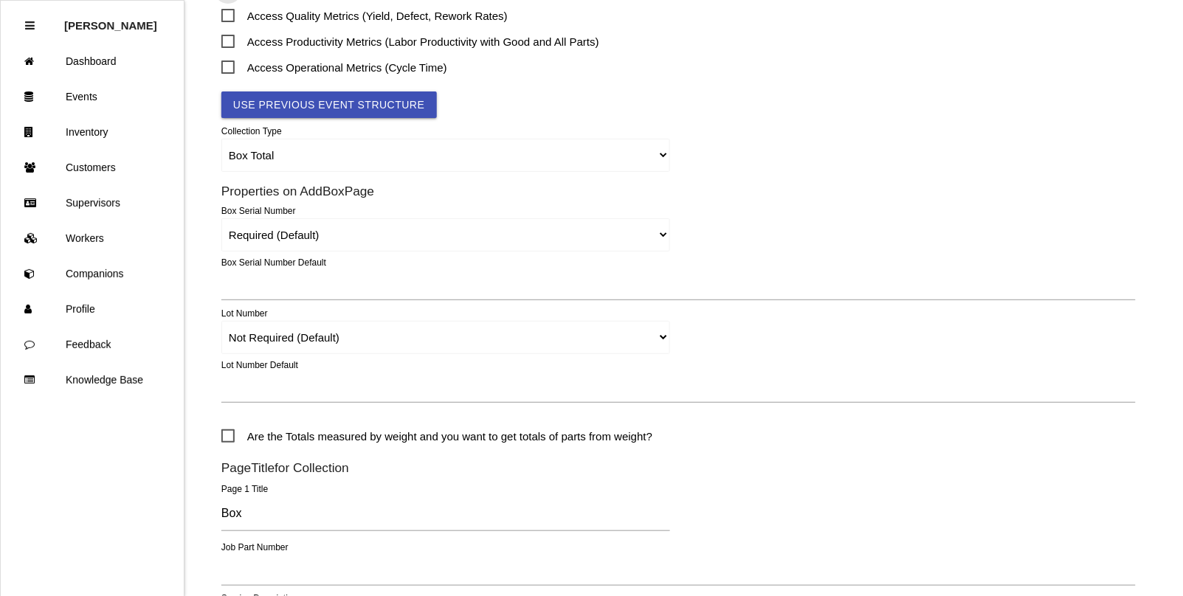
scroll to position [461, 0]
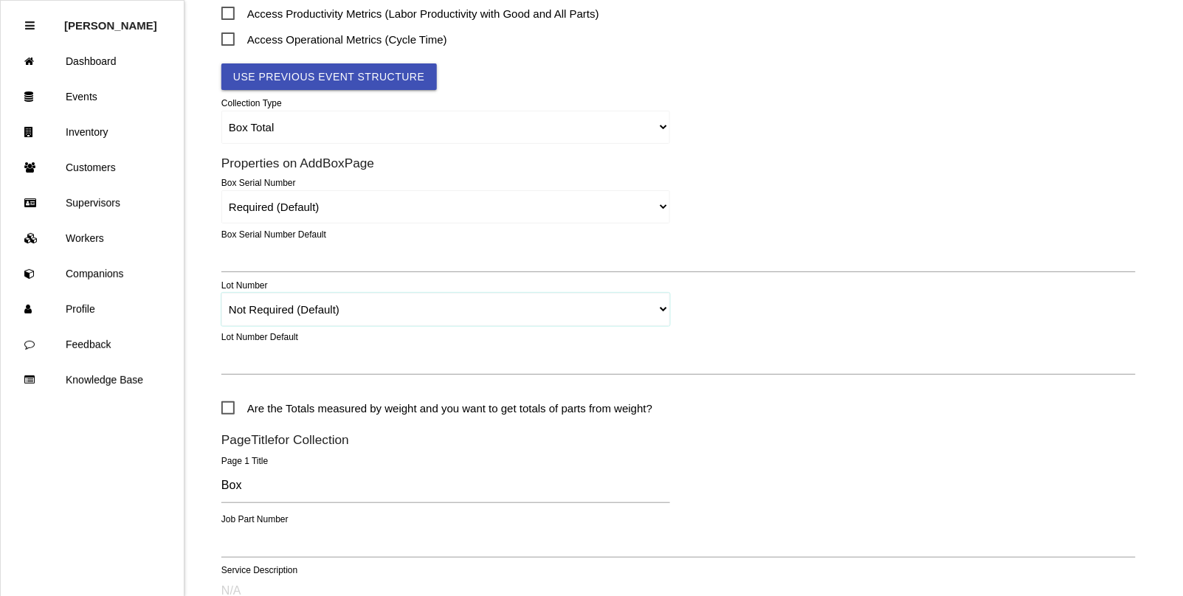
click at [273, 308] on select "Required Not Required (Default) Remove" at bounding box center [445, 309] width 449 height 33
select select "remove"
click at [221, 293] on select "Required Not Required (Default) Remove" at bounding box center [445, 309] width 449 height 33
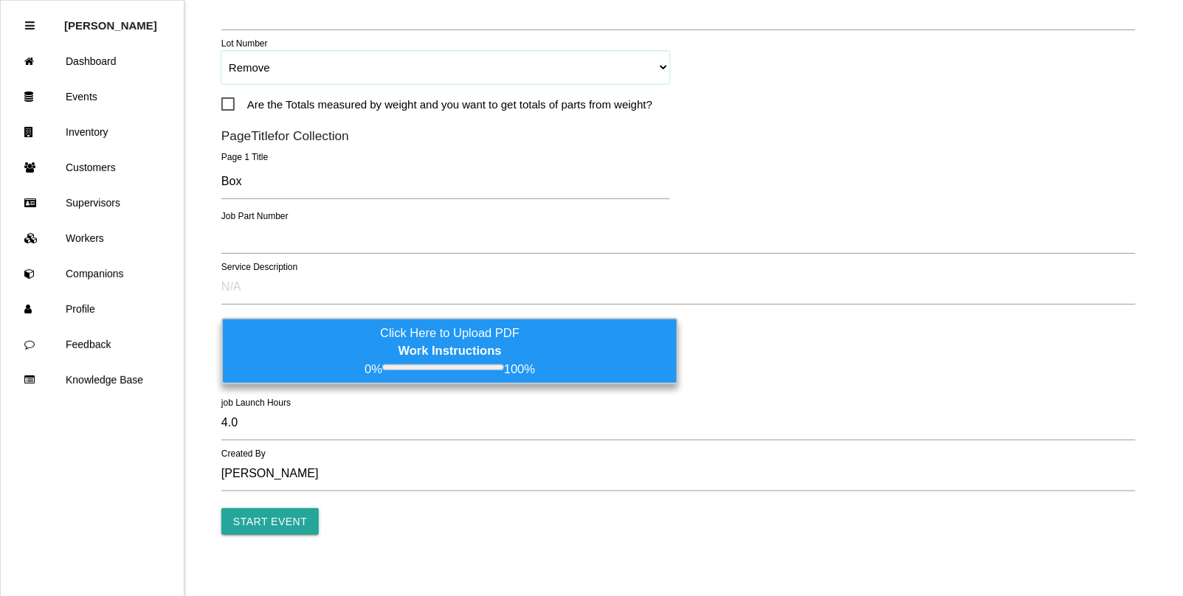
scroll to position [716, 0]
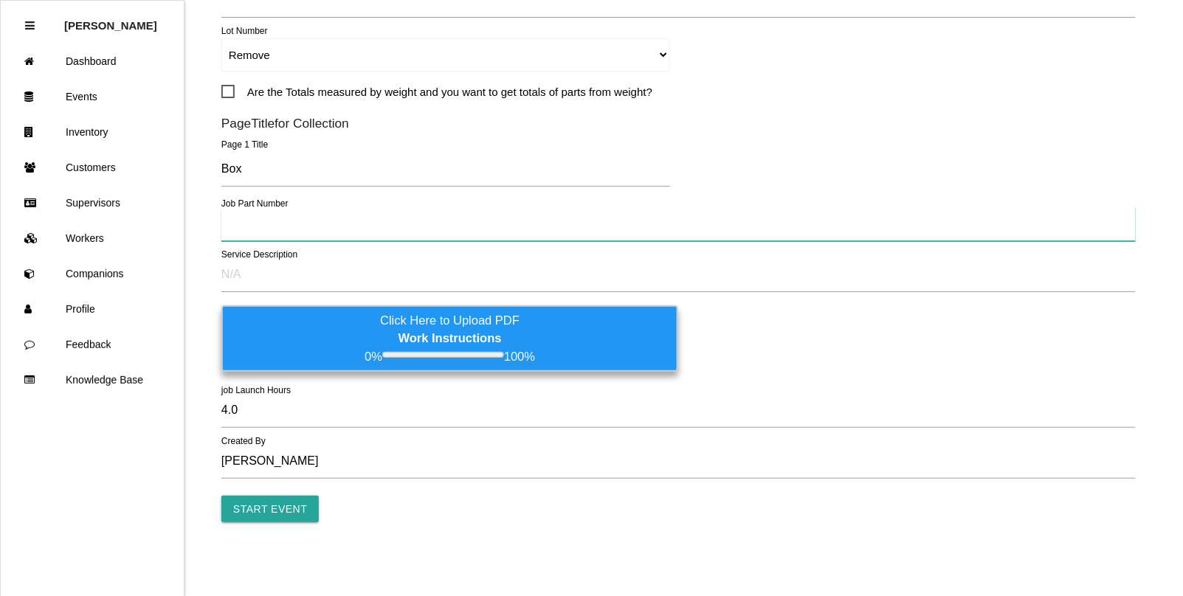
click at [240, 229] on input "text" at bounding box center [678, 224] width 914 height 34
type input "S1391"
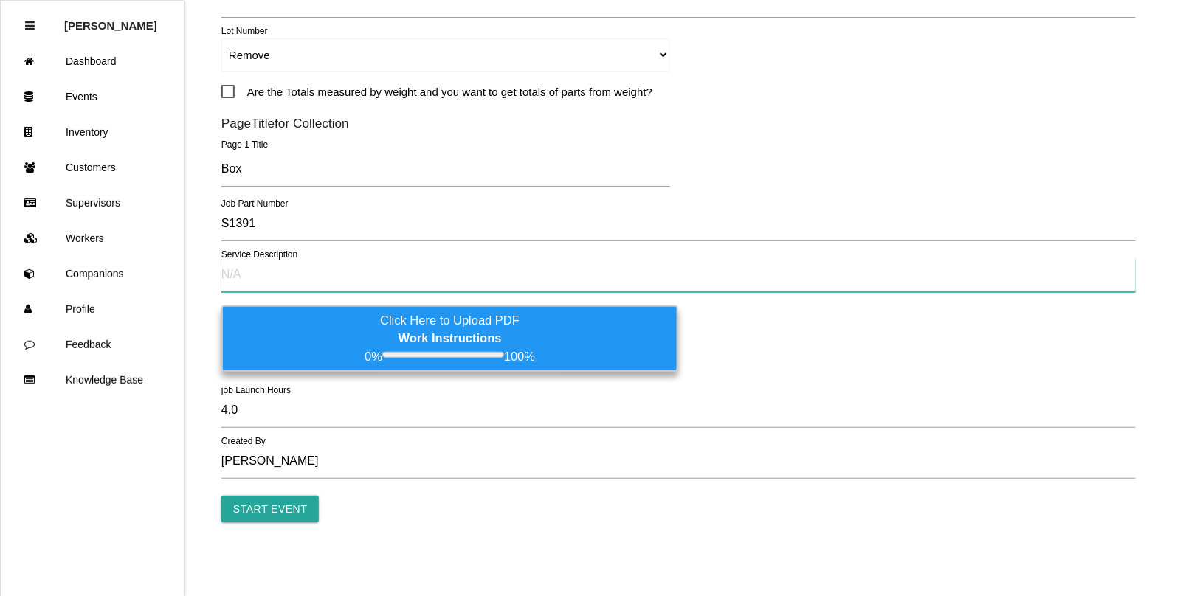
paste input "Visual inspection for foreign material"
type input "Visual inspection for foreign material"
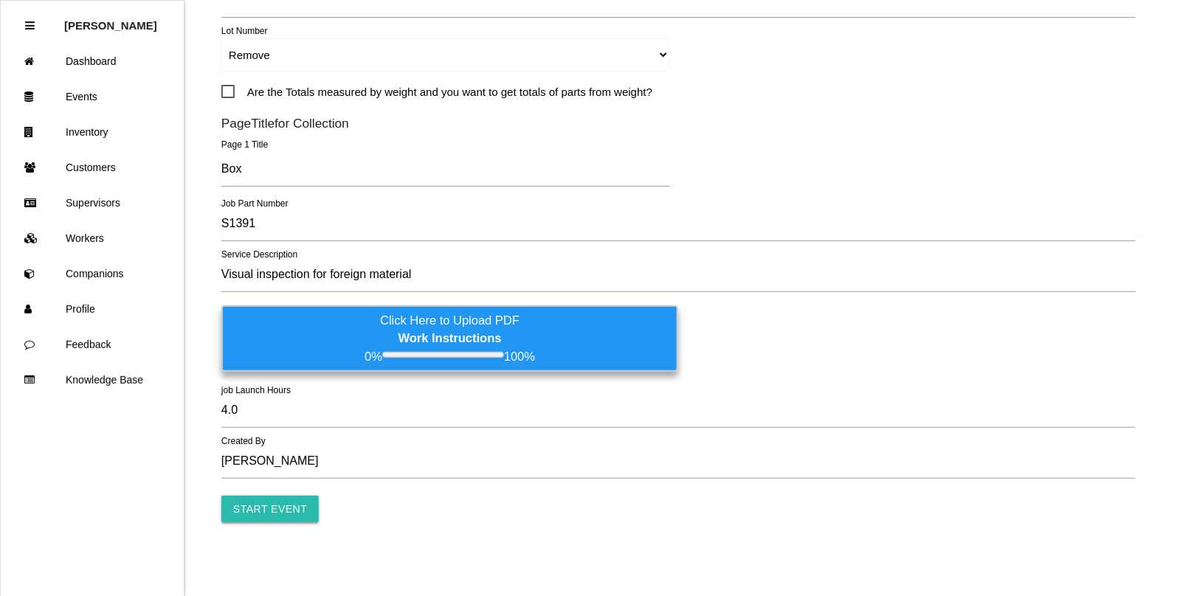
click at [285, 511] on input "Start Event" at bounding box center [269, 509] width 97 height 27
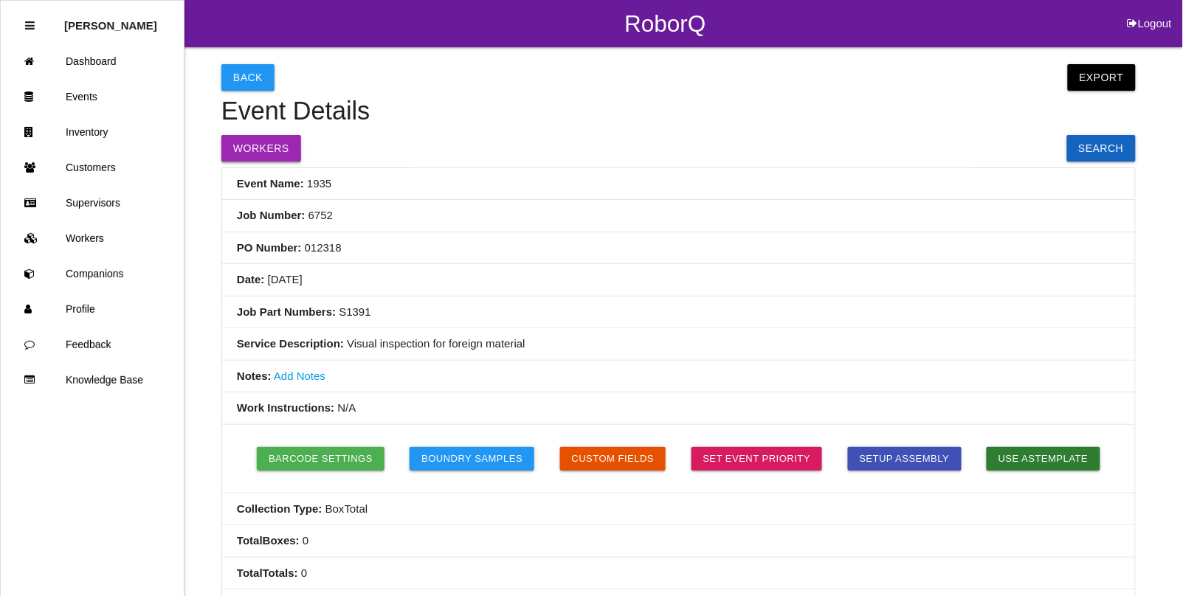
click at [258, 145] on button "Workers" at bounding box center [261, 148] width 80 height 27
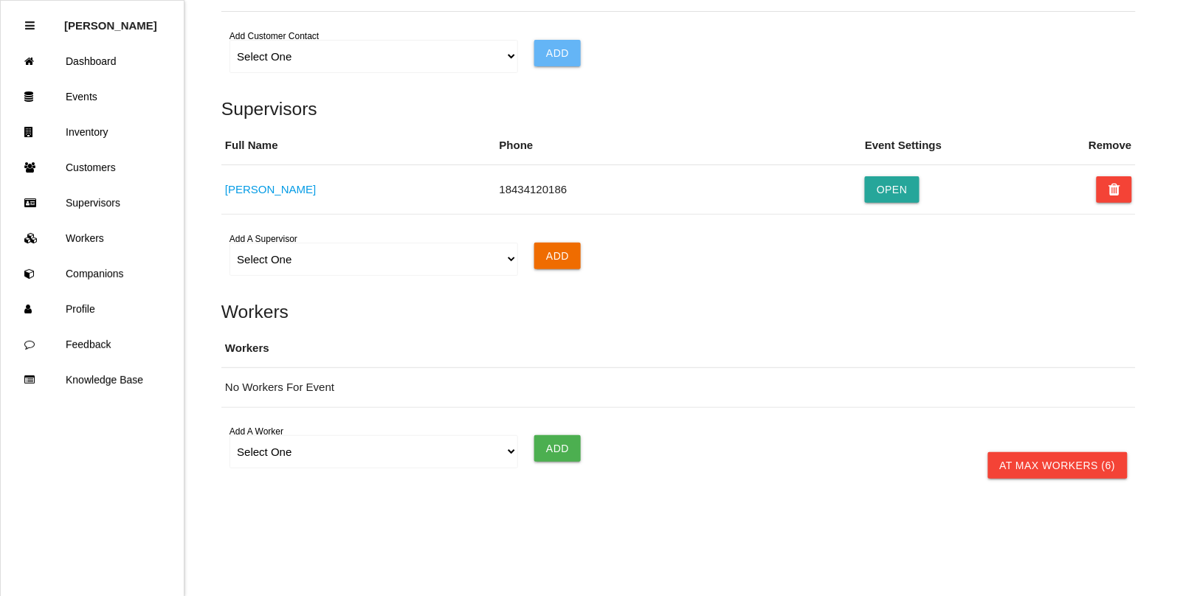
scroll to position [1003, 0]
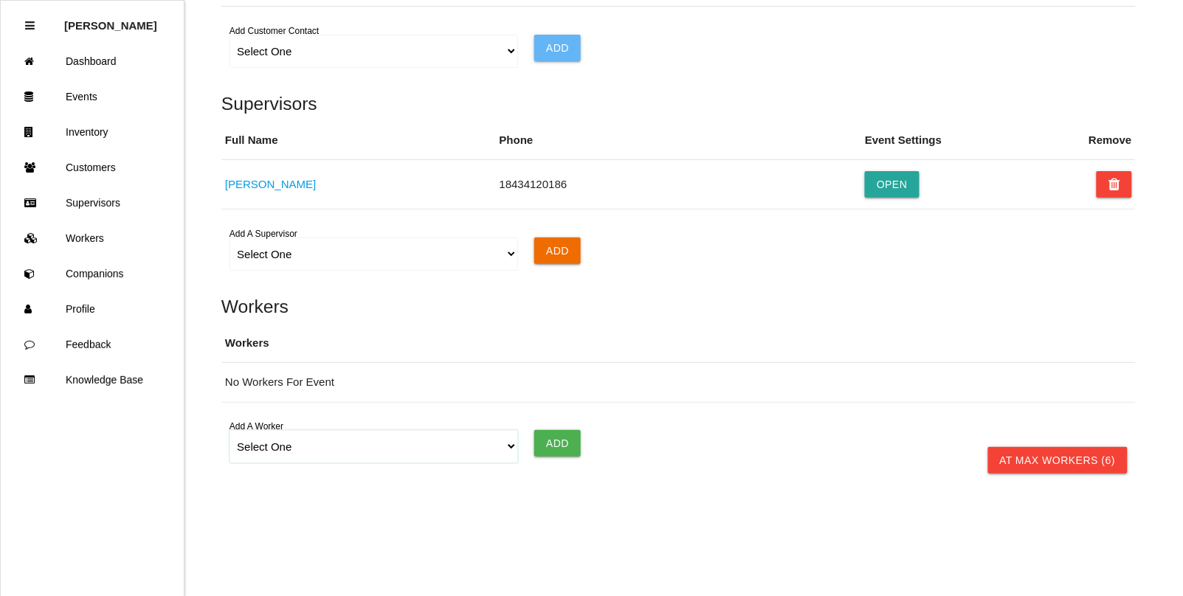
click at [279, 445] on select "Select One [PERSON_NAME] [PERSON_NAME] [PERSON_NAME] [PERSON_NAME] [PERSON_NAME…" at bounding box center [373, 446] width 288 height 33
click at [229, 431] on select "Select One [PERSON_NAME] [PERSON_NAME] [PERSON_NAME] [PERSON_NAME] [PERSON_NAME…" at bounding box center [373, 446] width 288 height 33
drag, startPoint x: 552, startPoint y: 440, endPoint x: 539, endPoint y: 443, distance: 13.6
click at [551, 440] on input "Add" at bounding box center [557, 443] width 46 height 27
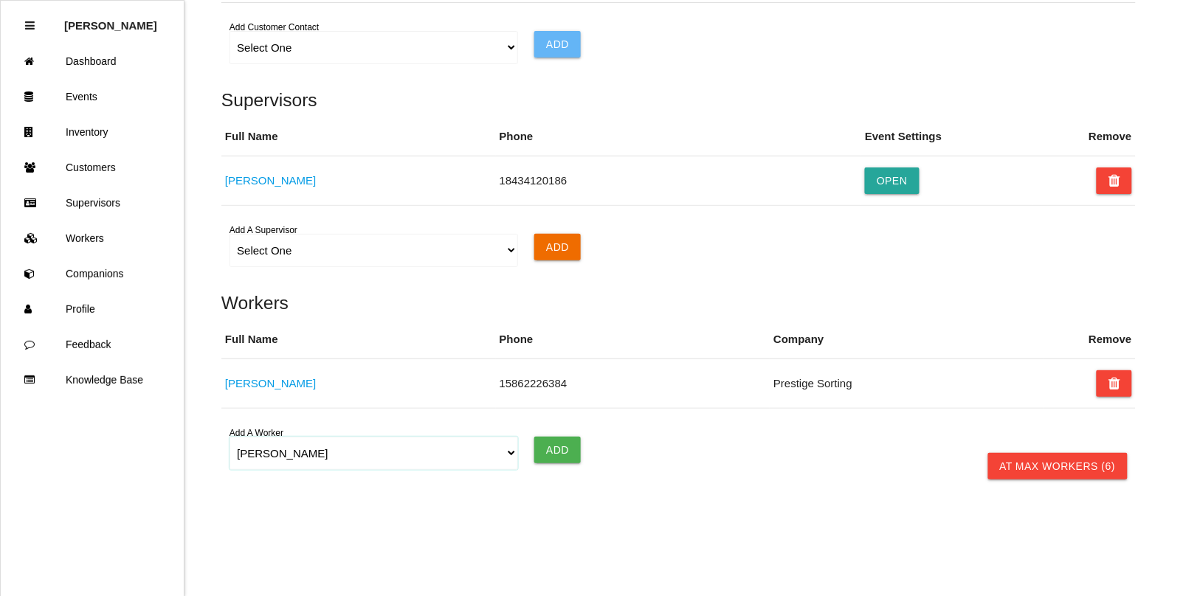
click at [300, 468] on select "Select One [PERSON_NAME] [PERSON_NAME] [PERSON_NAME] [PERSON_NAME] [PERSON_NAME…" at bounding box center [373, 453] width 288 height 33
select select "5f77858b1afedb0012ee5ca3"
click at [229, 440] on select "Select One [PERSON_NAME] [PERSON_NAME] [PERSON_NAME] [PERSON_NAME] [PERSON_NAME…" at bounding box center [373, 453] width 288 height 33
click at [567, 454] on input "Add" at bounding box center [557, 450] width 46 height 27
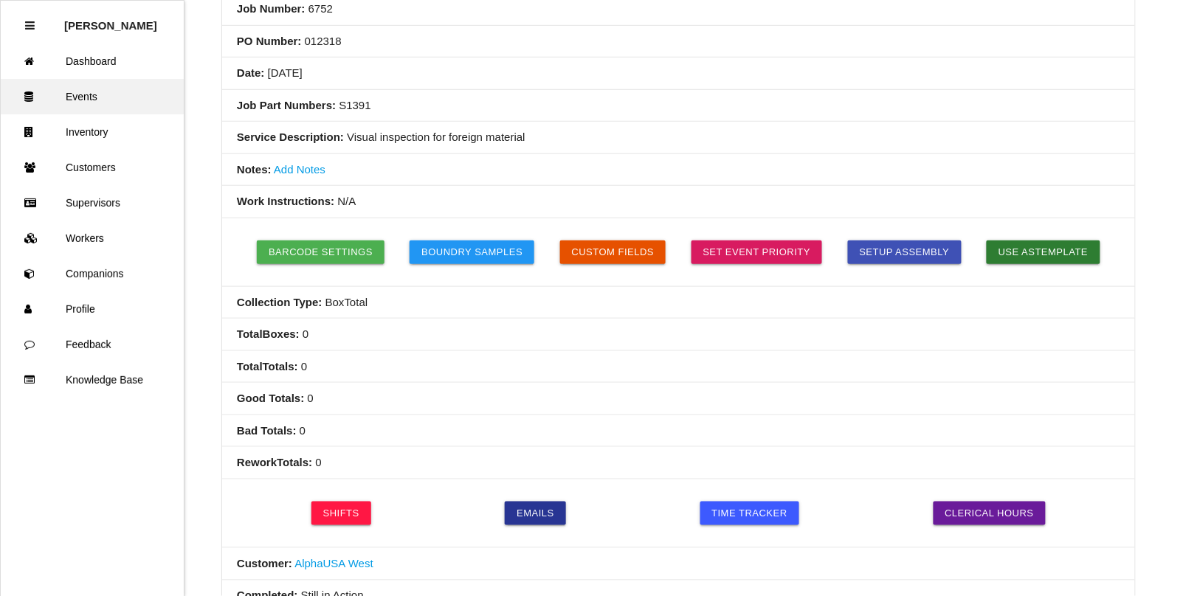
scroll to position [184, 0]
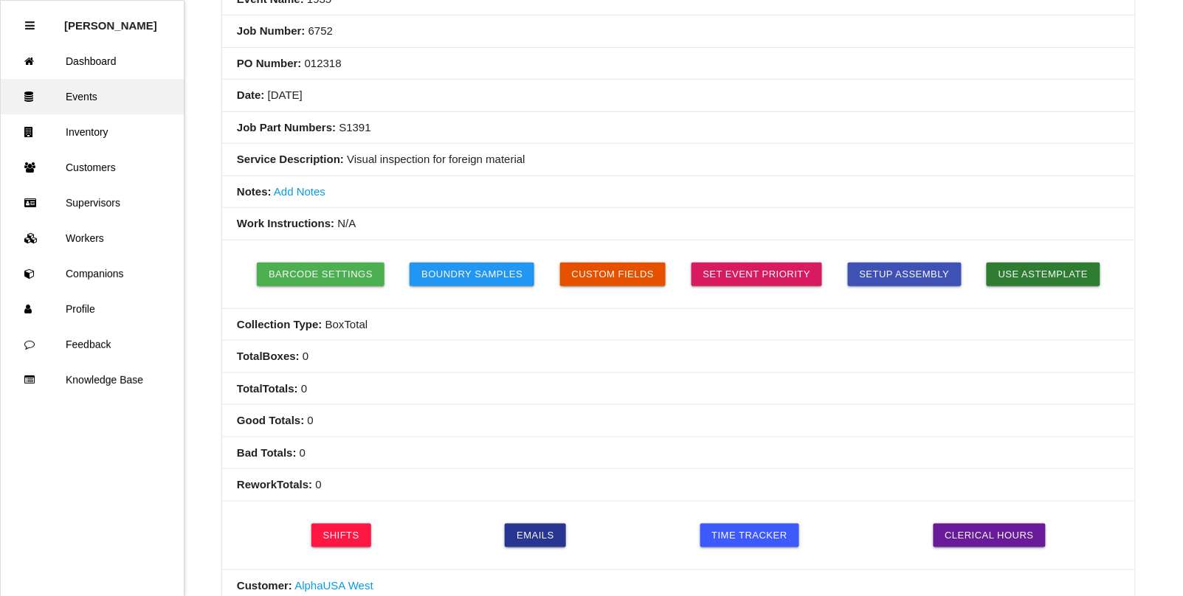
click at [82, 96] on link "Events" at bounding box center [92, 96] width 183 height 35
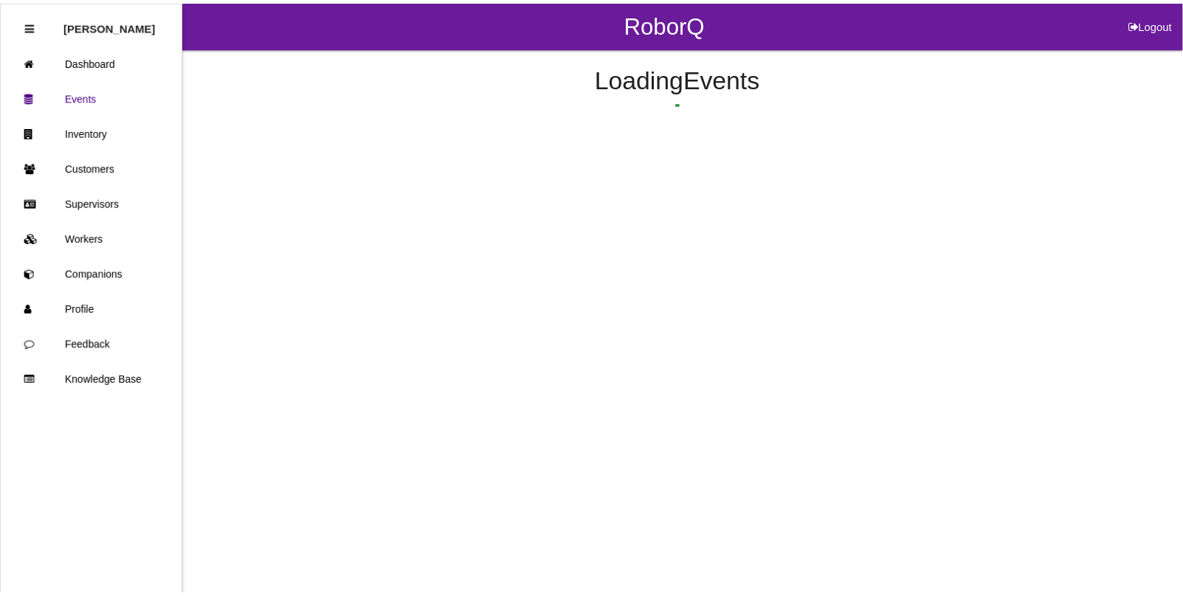
scroll to position [37, 0]
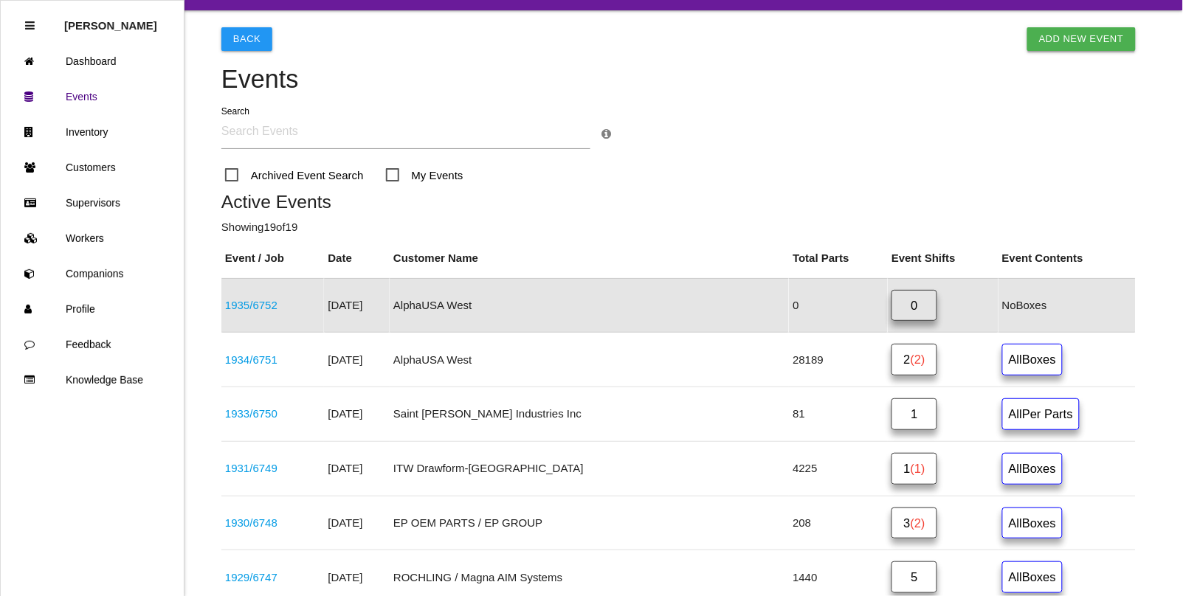
click at [1070, 27] on link "Add New Event" at bounding box center [1081, 39] width 108 height 24
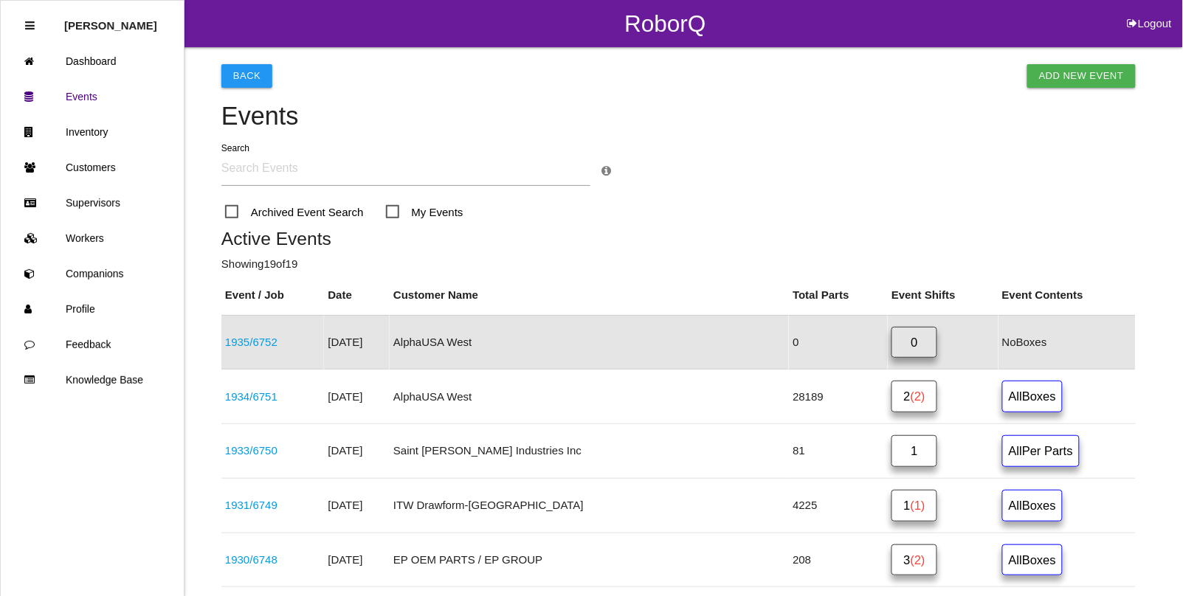
select select "notRequired"
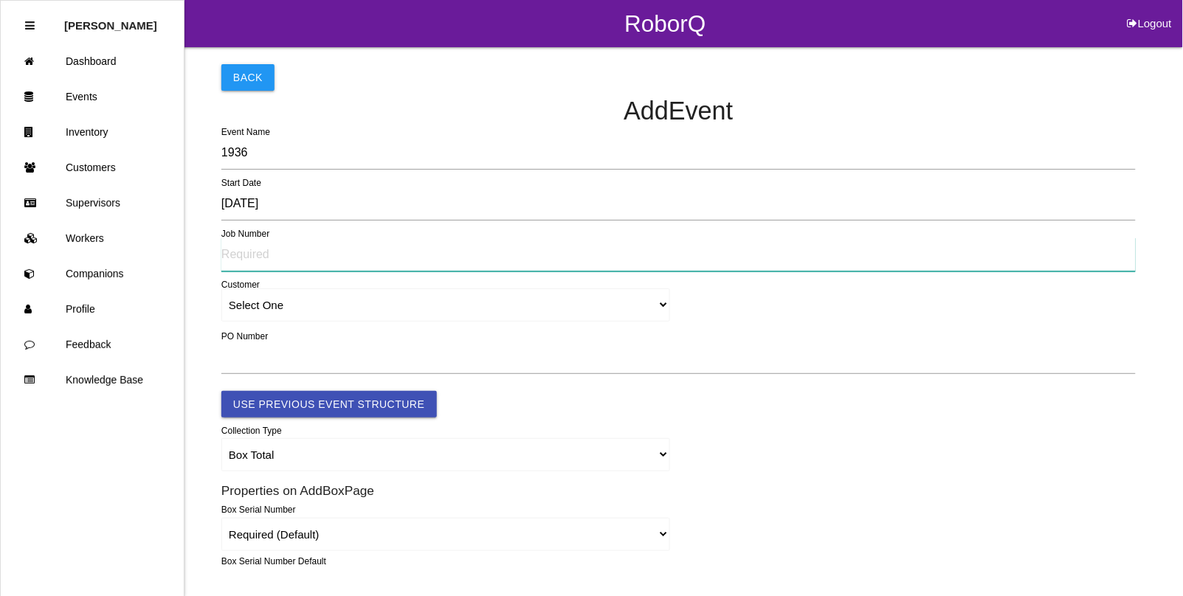
click at [258, 252] on input "text" at bounding box center [678, 255] width 914 height 34
type input "6753"
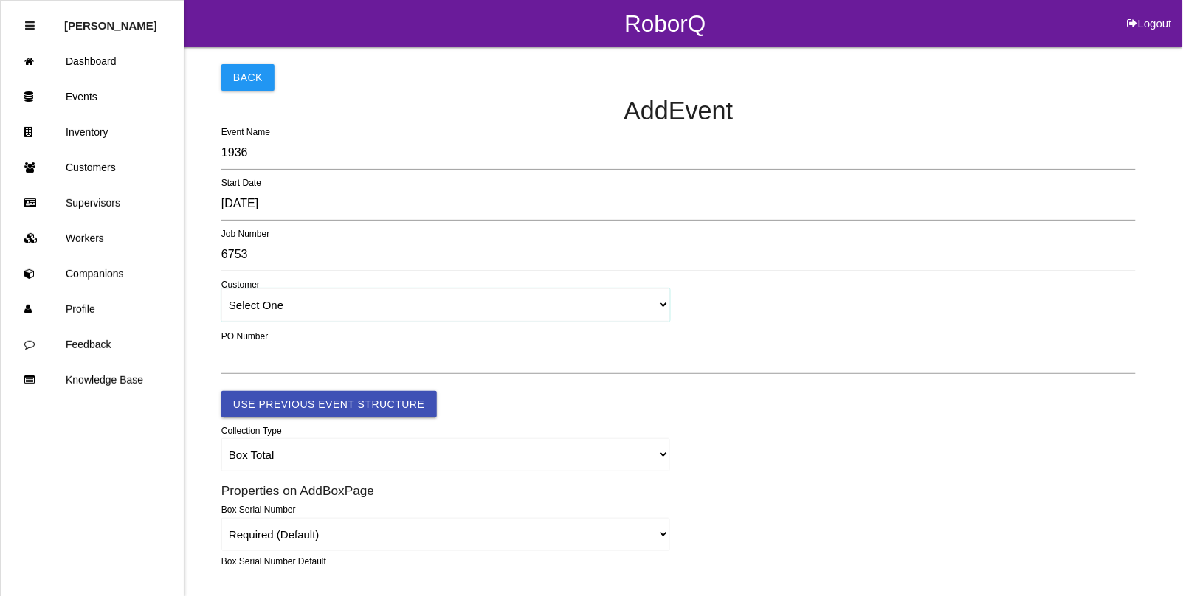
click at [273, 308] on select "Select One [PERSON_NAME] & Co., Inc. [PERSON_NAME] Canada (ARaymond Manufacturi…" at bounding box center [445, 304] width 449 height 33
select select "64934c9633c02e000edff475"
click at [221, 289] on select "Select One [PERSON_NAME] & Co., Inc. [PERSON_NAME] Canada (ARaymond Manufacturi…" at bounding box center [445, 304] width 449 height 33
select select "64934c9633c02e000edff475"
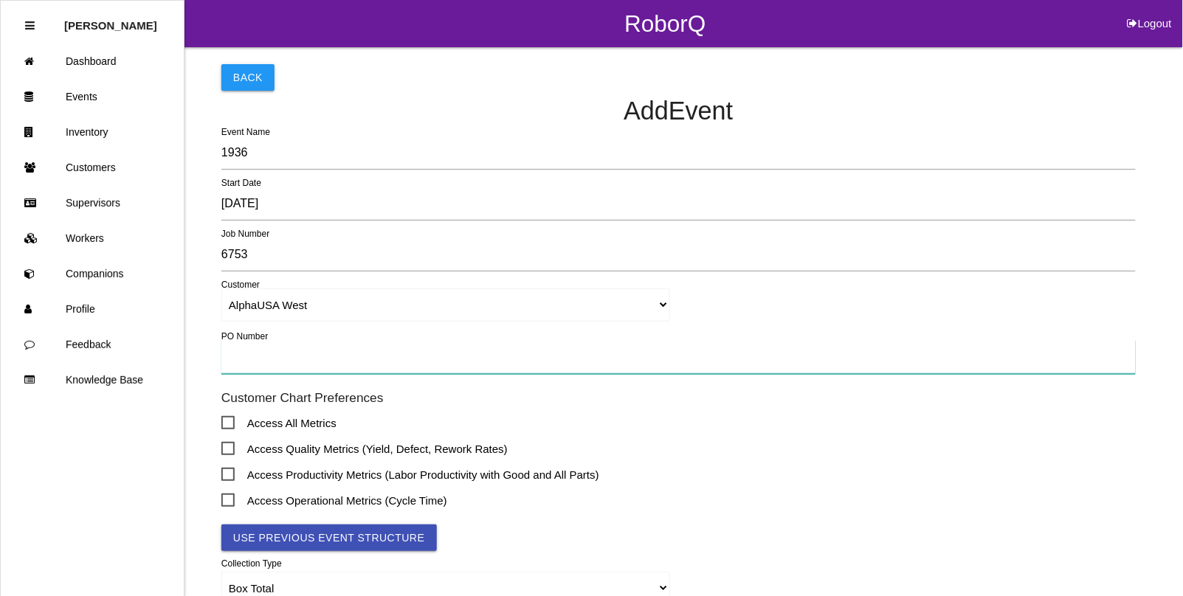
click at [251, 354] on input "text" at bounding box center [678, 357] width 914 height 34
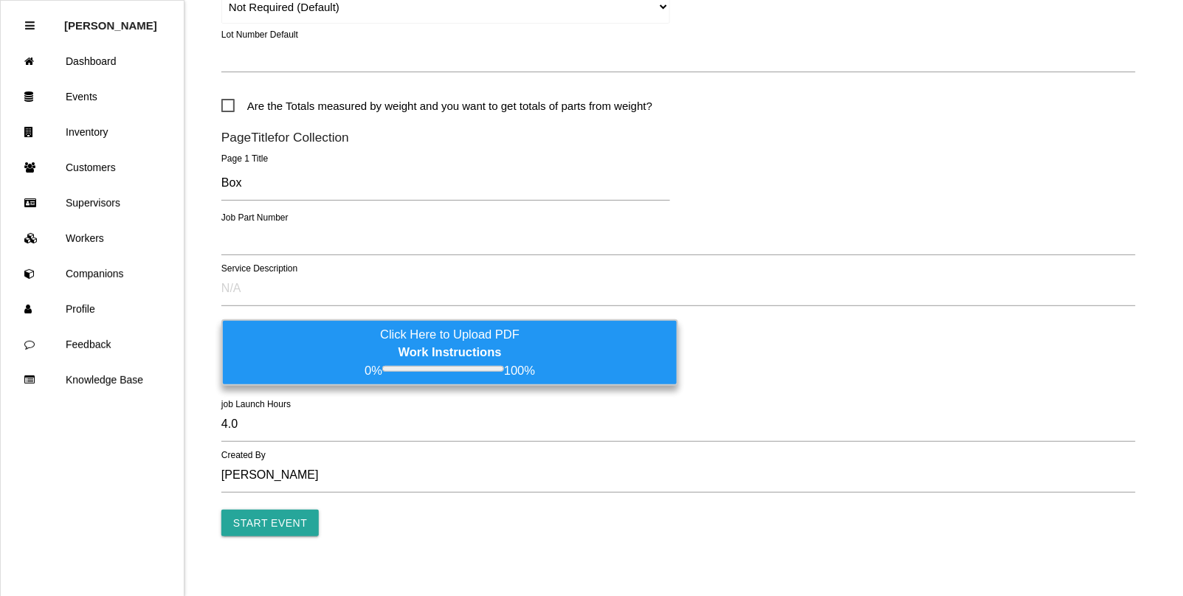
scroll to position [777, 0]
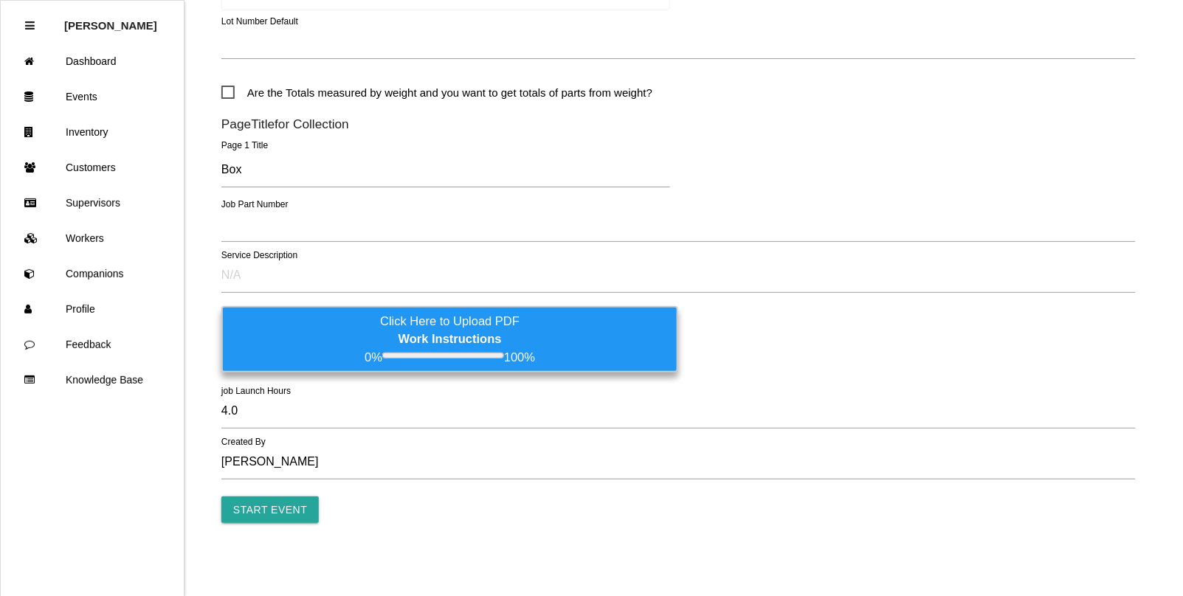
type input "012318"
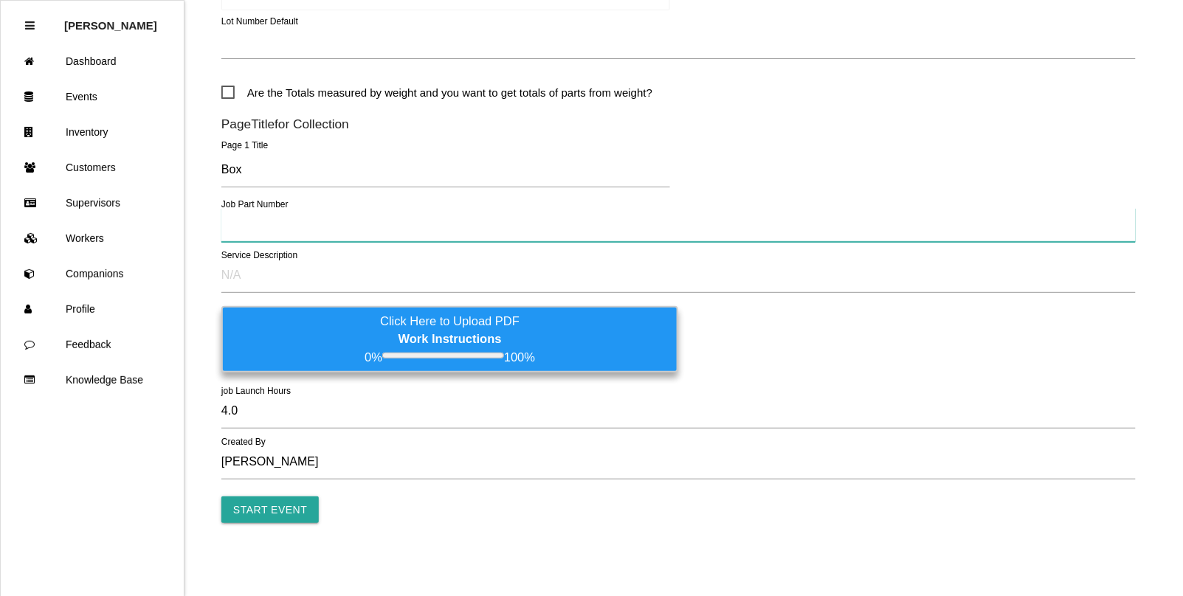
click at [257, 229] on input "text" at bounding box center [678, 225] width 914 height 34
type input "S2070-02"
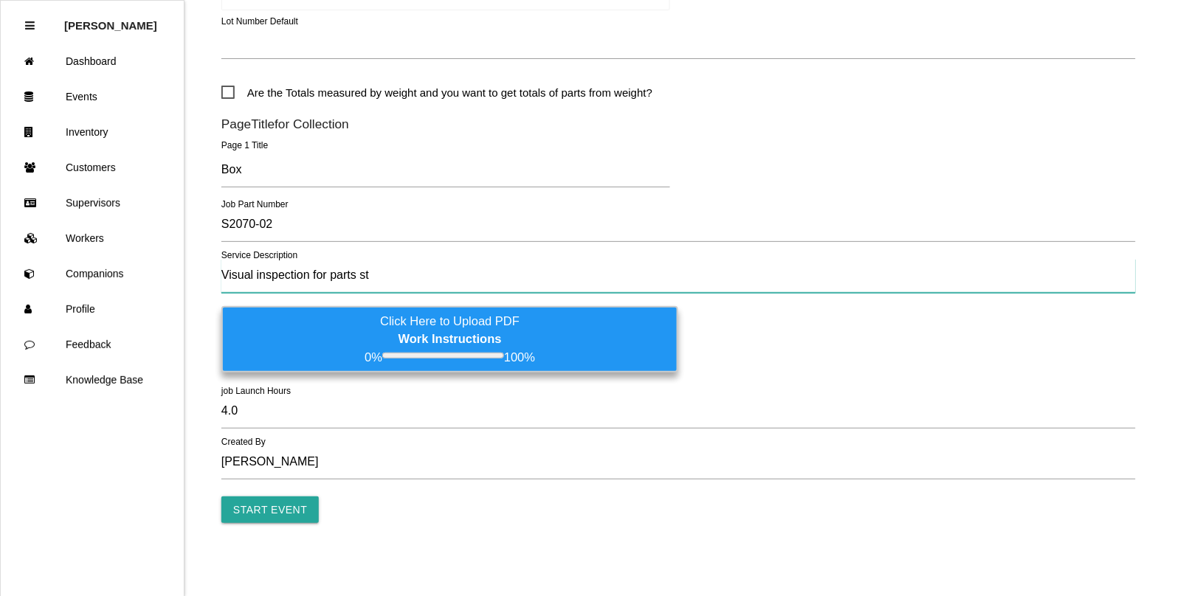
type input "Visual inspection for parts stuck together; foreign material"
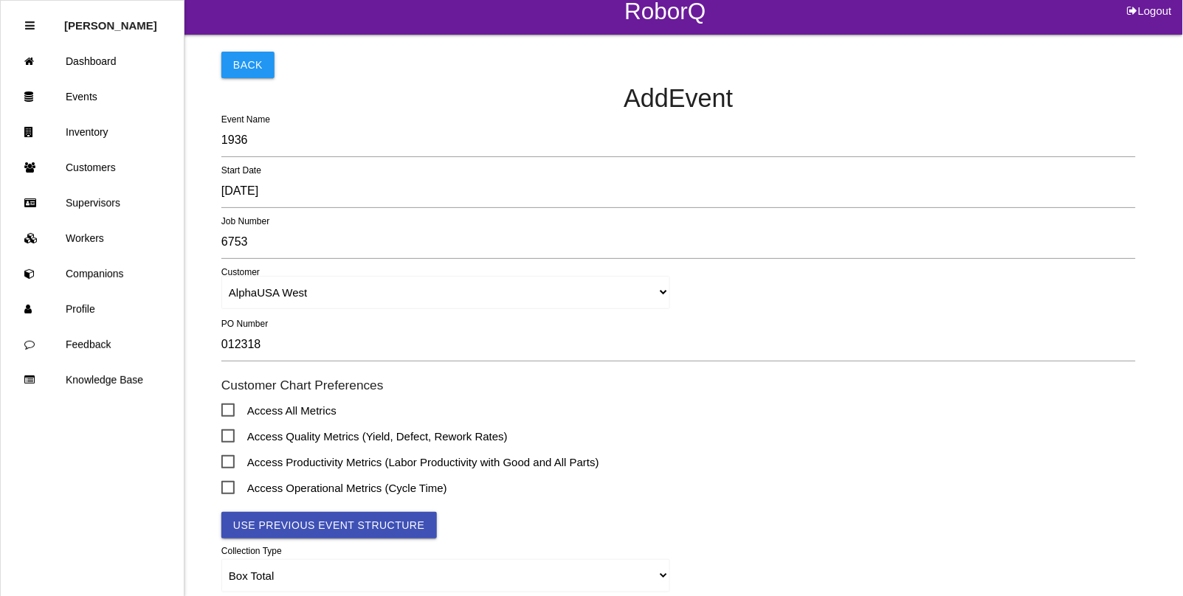
scroll to position [0, 0]
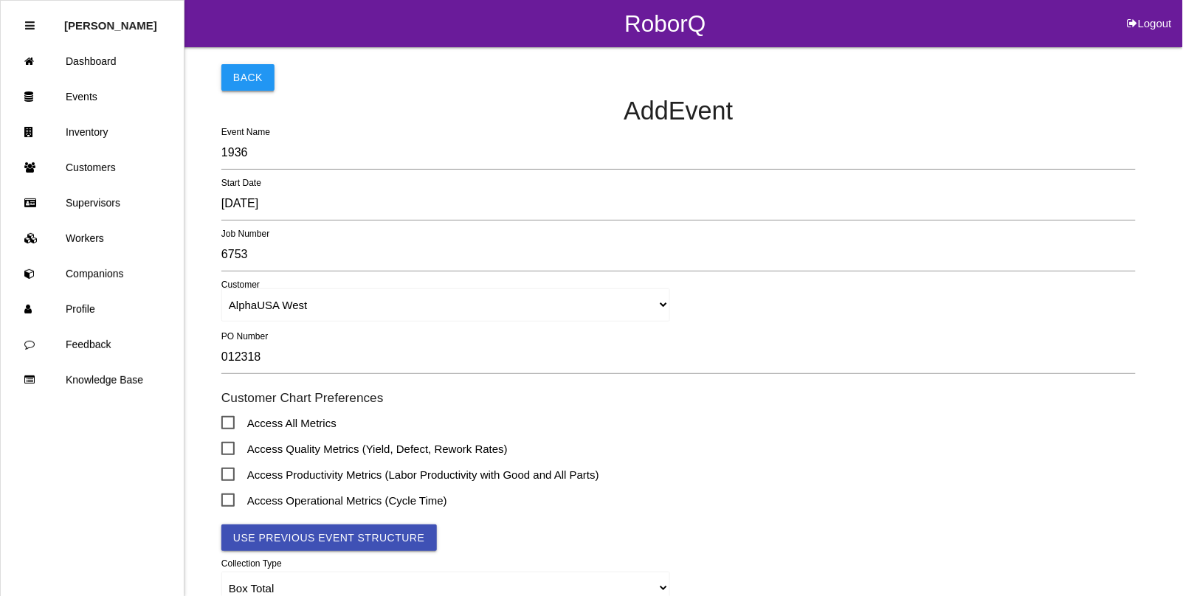
click at [244, 79] on button "Back" at bounding box center [247, 77] width 53 height 27
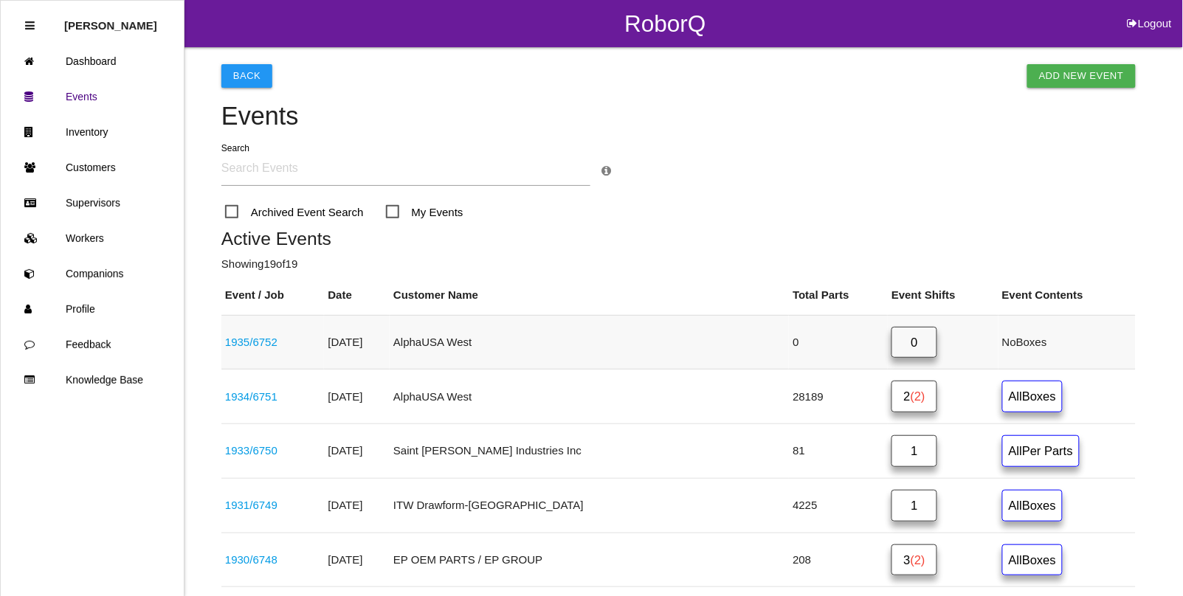
click at [234, 345] on link "1935 / 6752" at bounding box center [251, 342] width 52 height 13
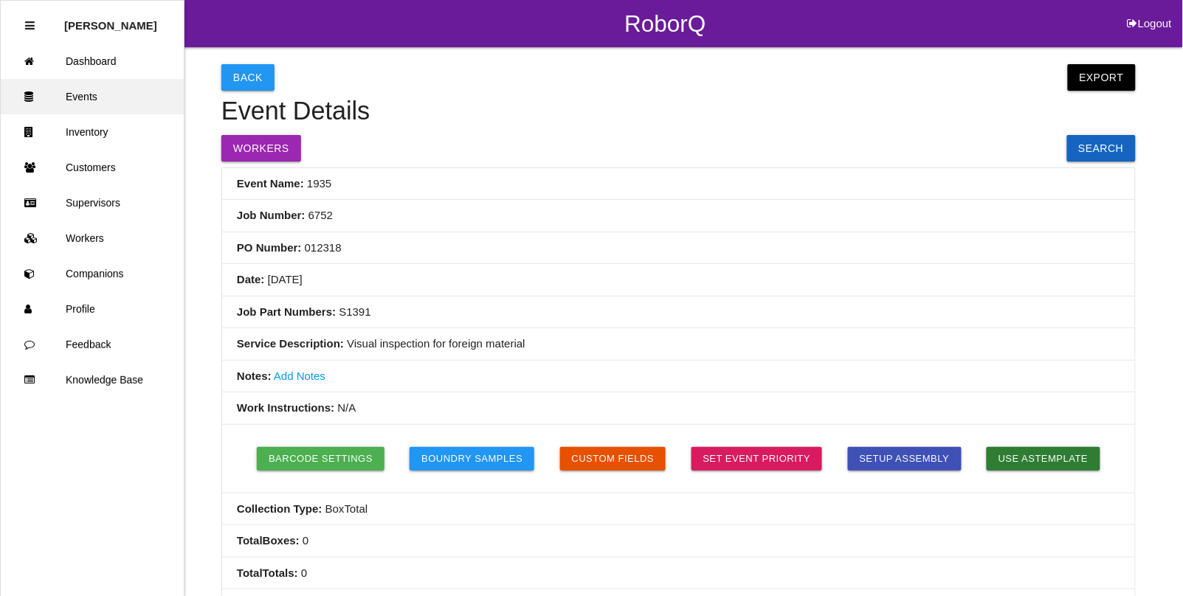
click at [78, 97] on link "Events" at bounding box center [92, 96] width 183 height 35
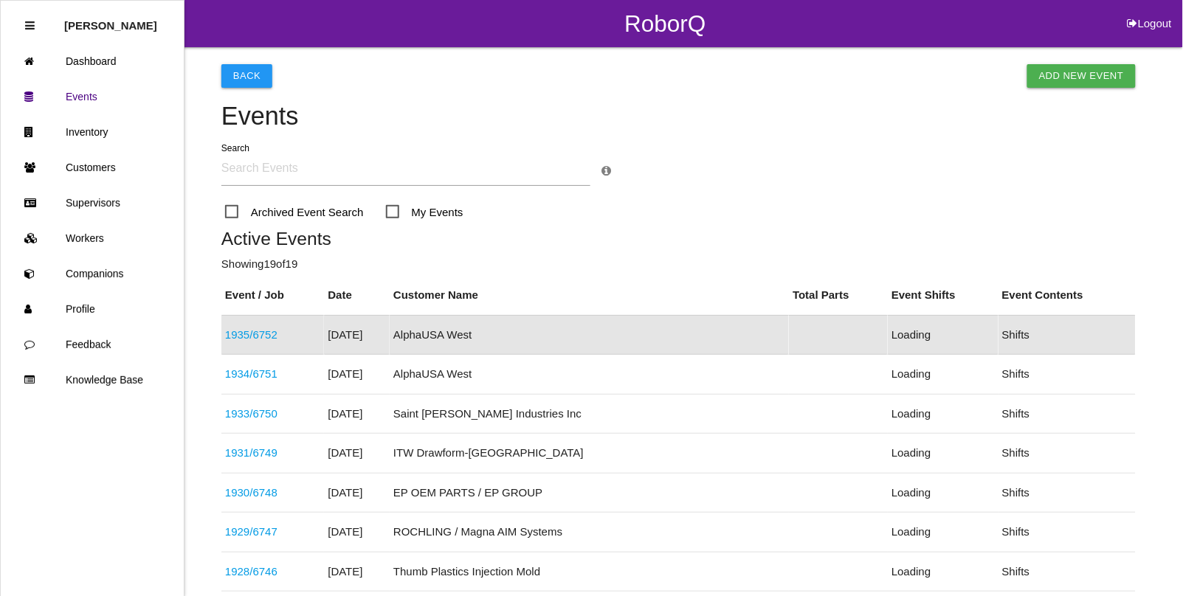
scroll to position [37, 0]
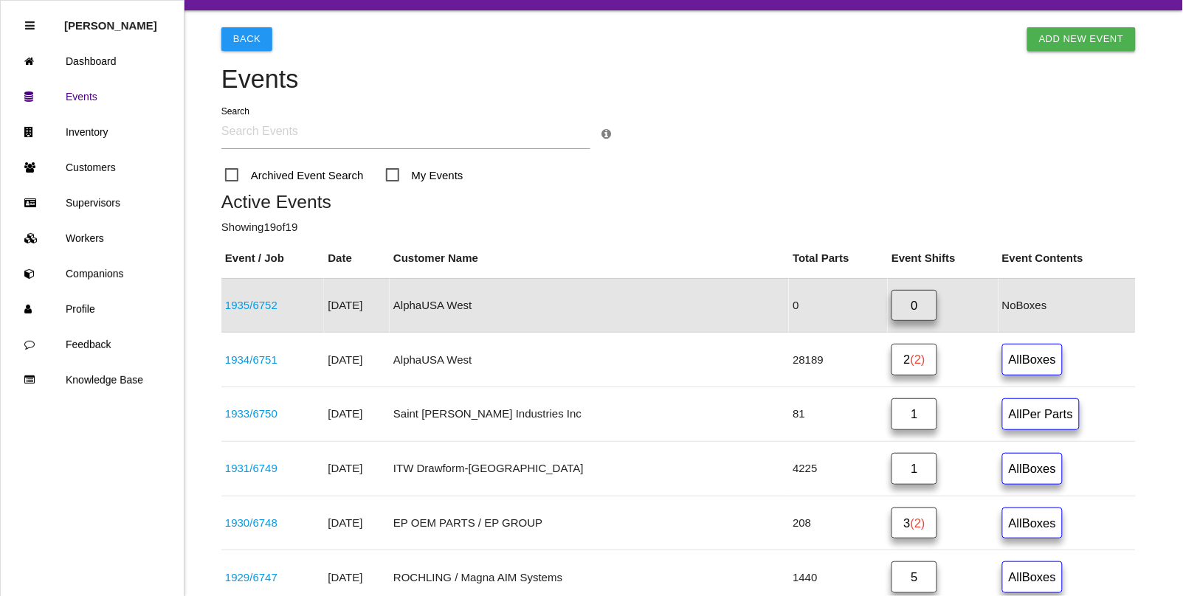
click at [1075, 38] on link "Add New Event" at bounding box center [1081, 39] width 108 height 24
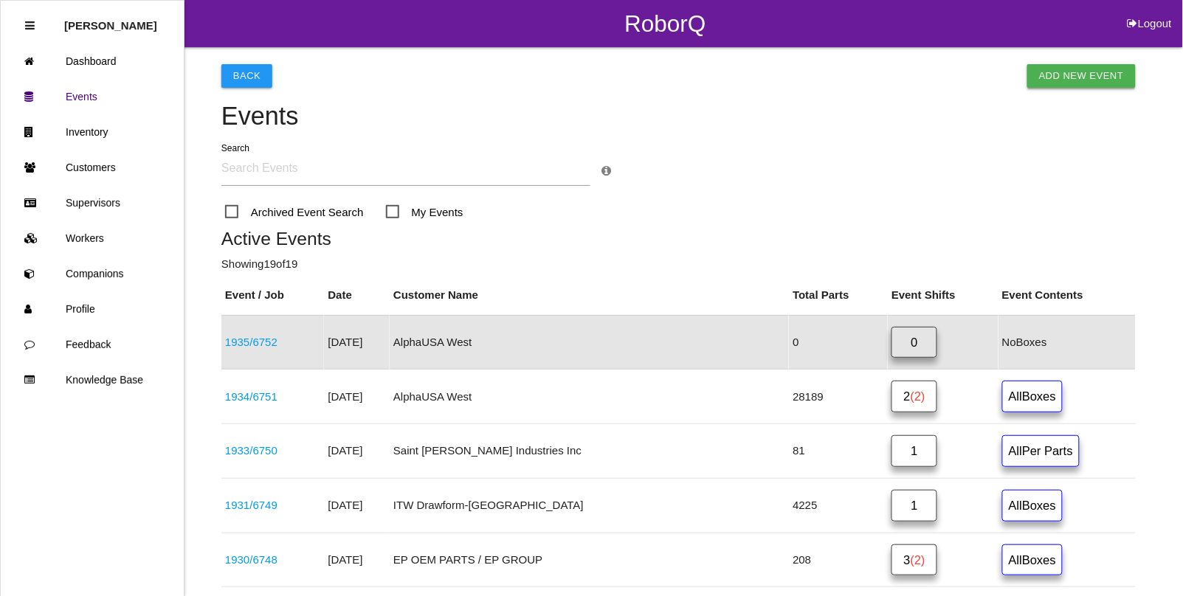
select select "notRequired"
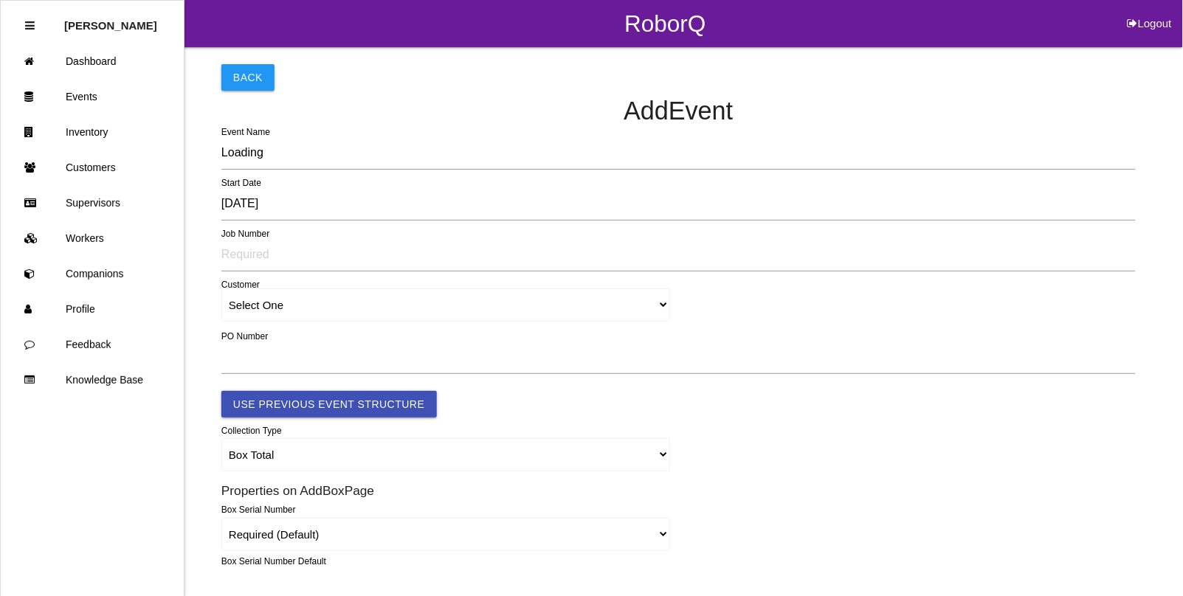
type input "1936"
type input "4.0"
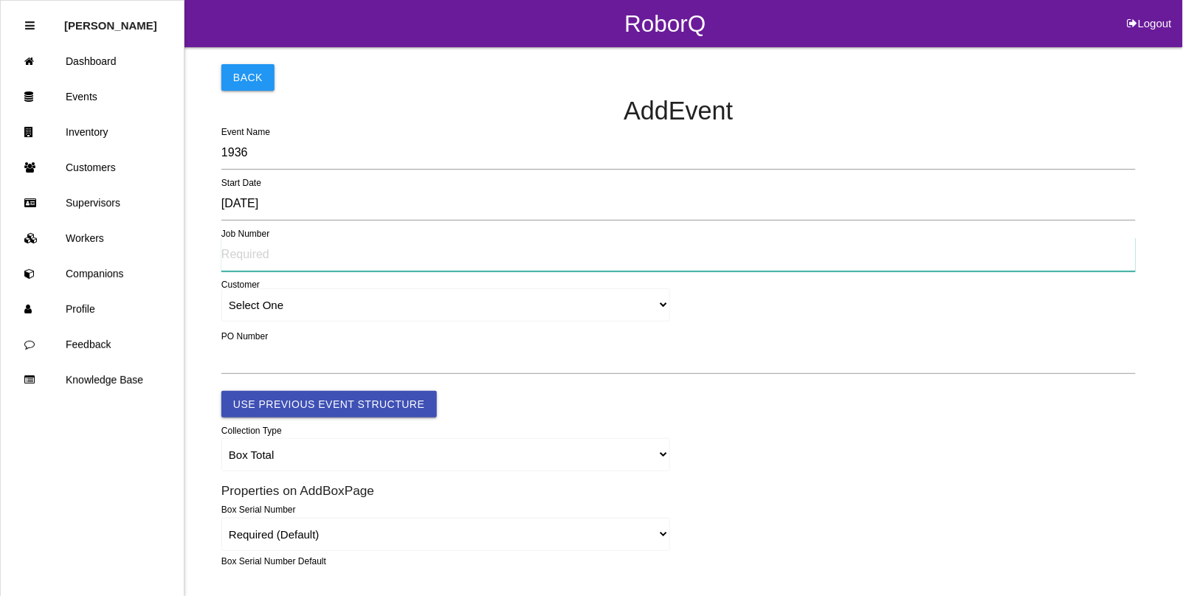
click at [260, 259] on input "text" at bounding box center [678, 255] width 914 height 34
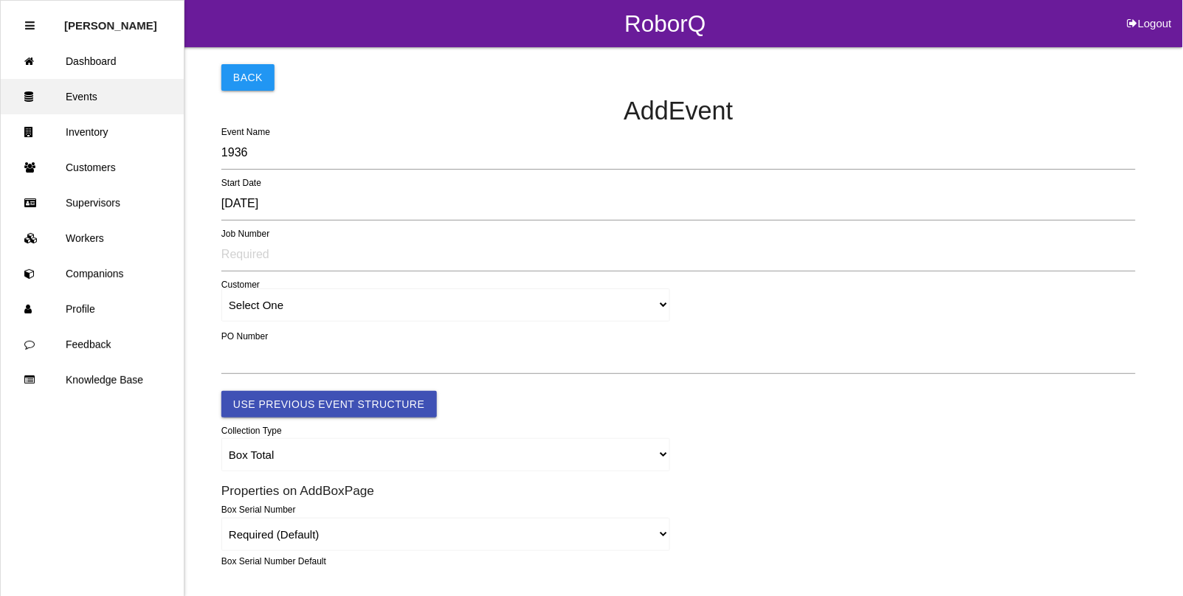
click at [107, 100] on link "Events" at bounding box center [92, 96] width 183 height 35
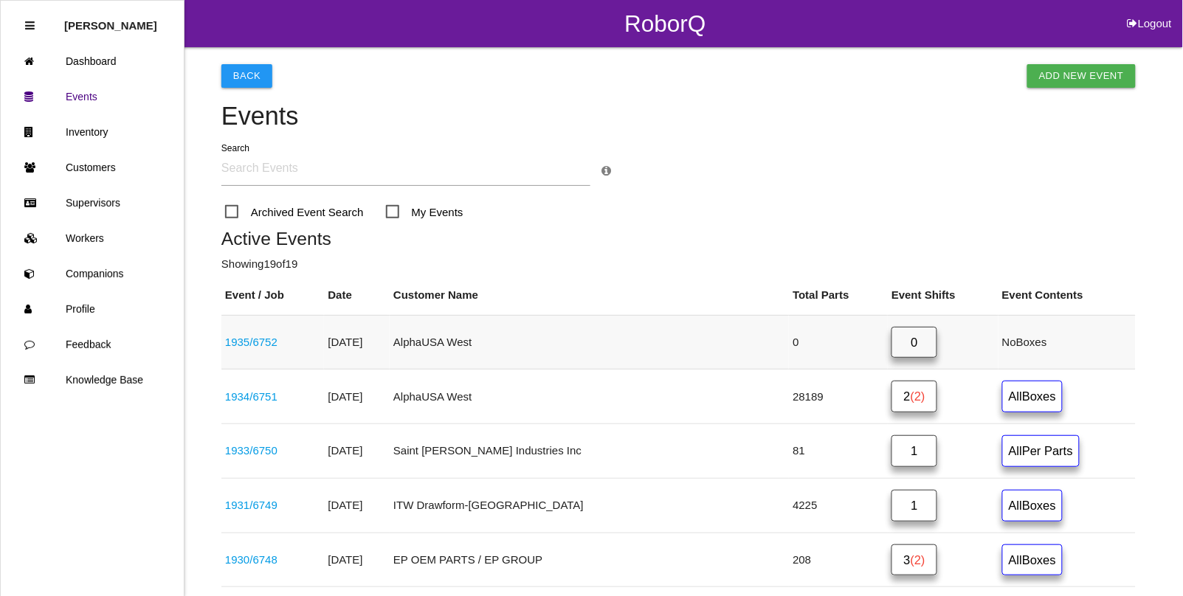
click at [249, 342] on link "1935 / 6752" at bounding box center [251, 342] width 52 height 13
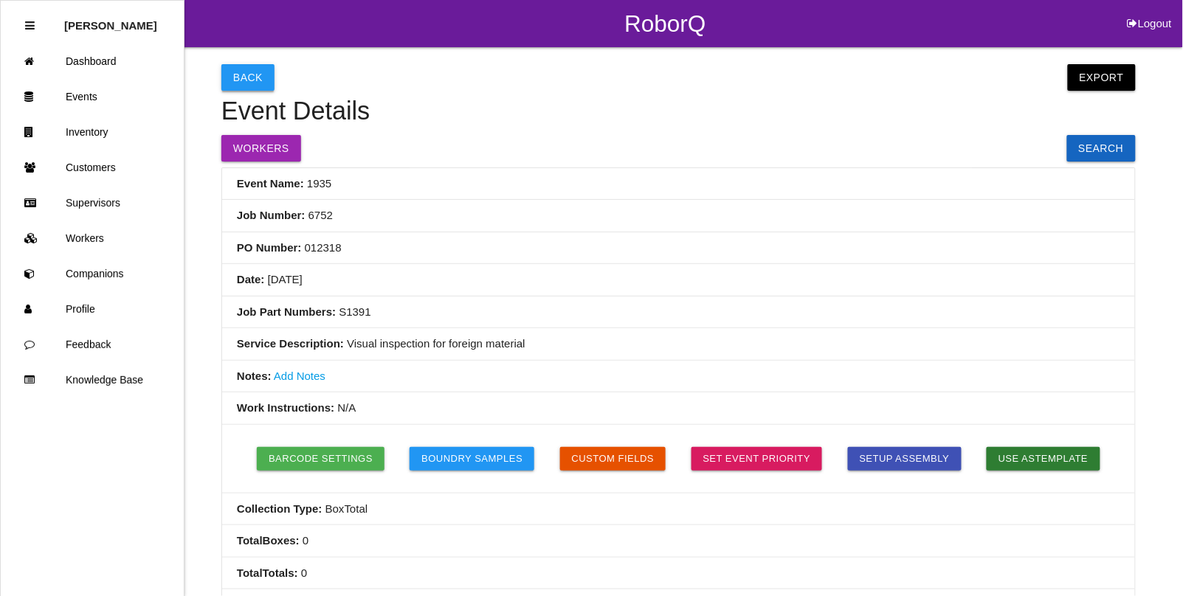
click at [260, 80] on button "Back" at bounding box center [247, 77] width 53 height 27
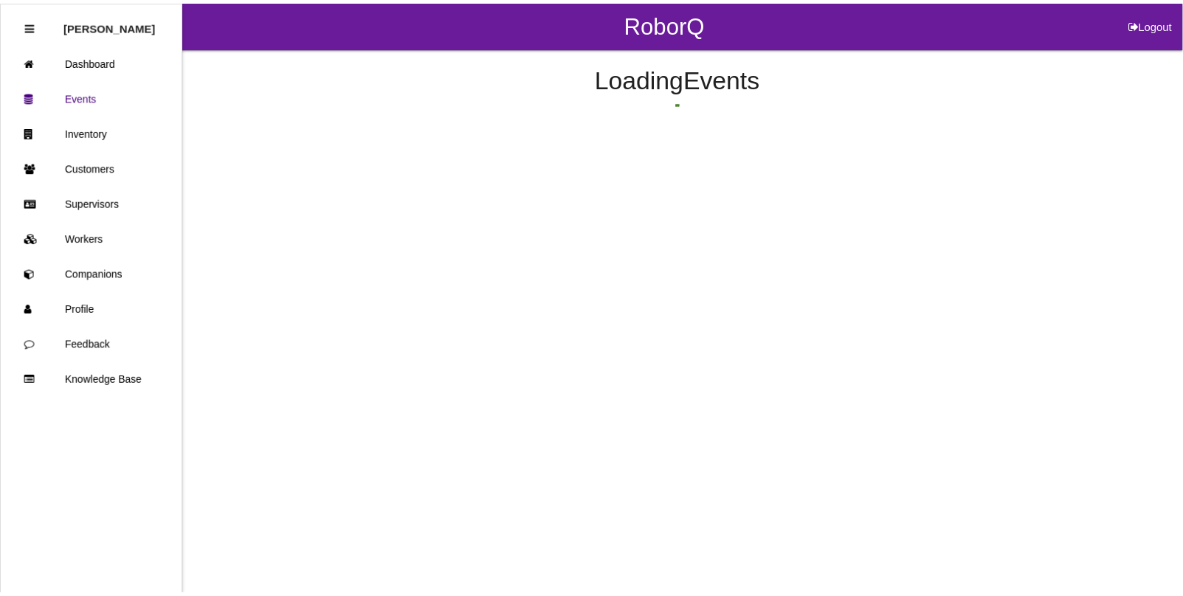
scroll to position [37, 0]
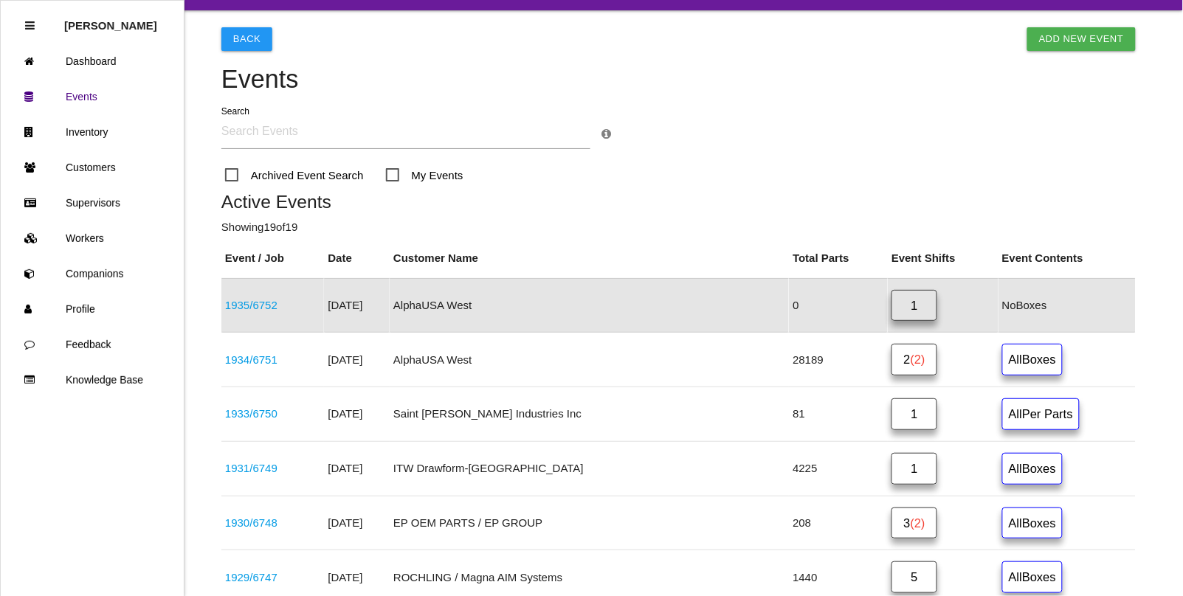
click at [229, 359] on link "1934 / 6751" at bounding box center [251, 359] width 52 height 13
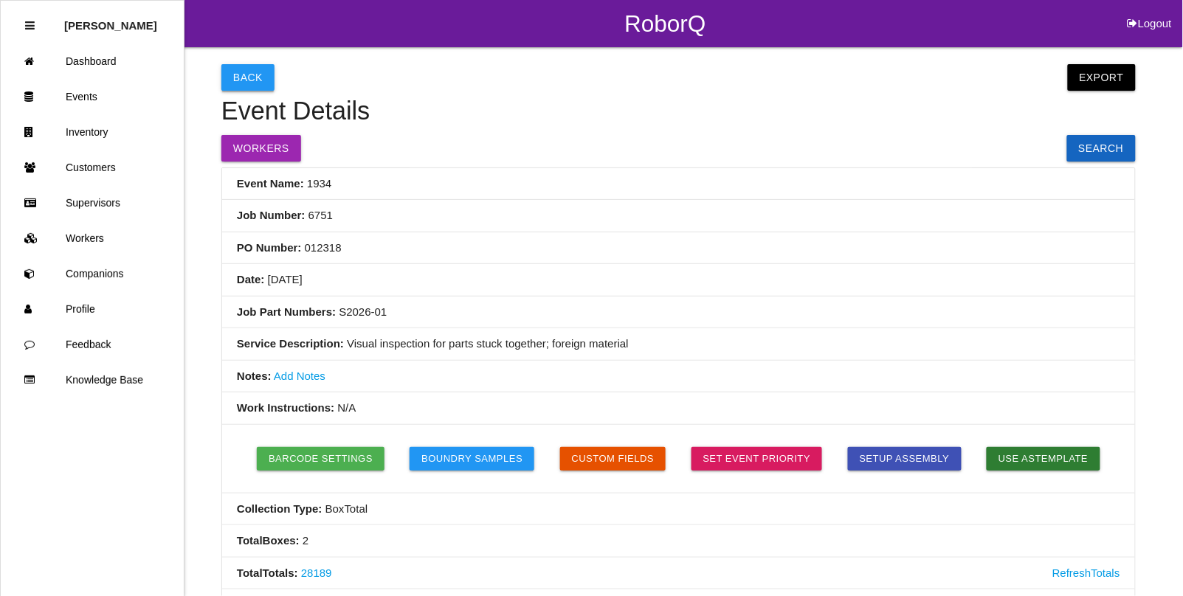
click at [230, 75] on button "Back" at bounding box center [247, 77] width 53 height 27
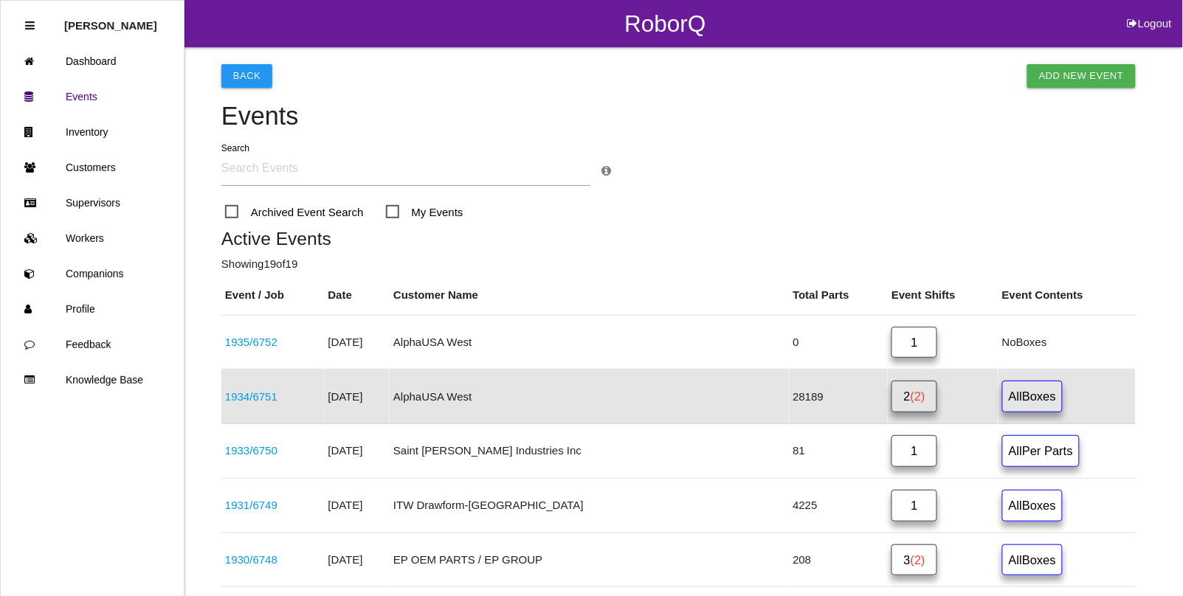
click at [240, 396] on link "1934 / 6751" at bounding box center [251, 396] width 52 height 13
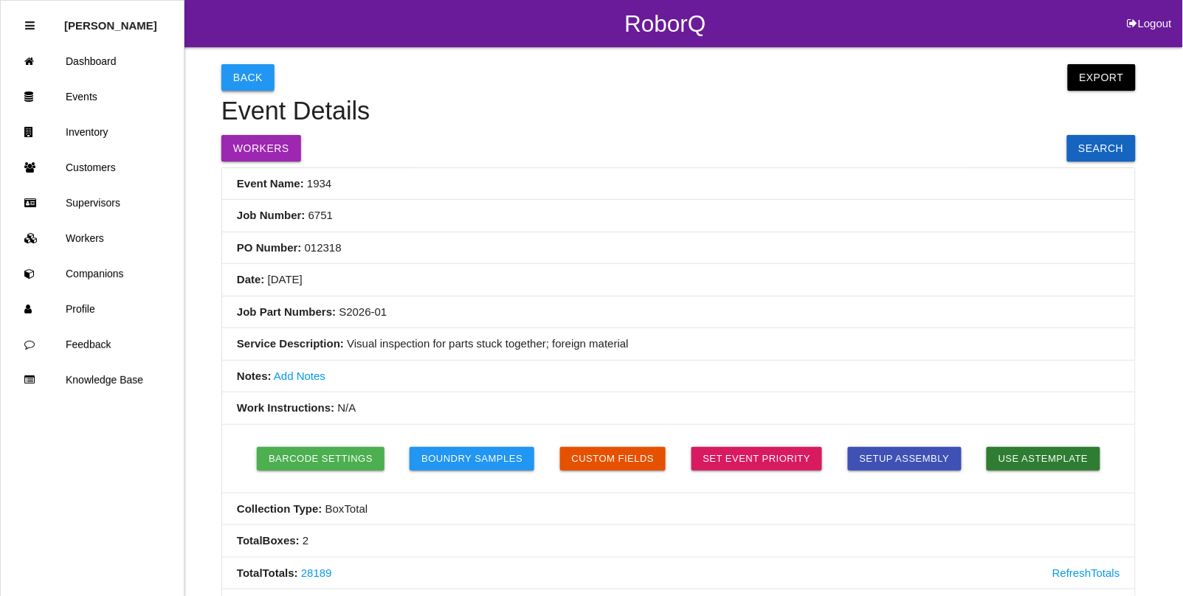
click at [235, 83] on button "Back" at bounding box center [247, 77] width 53 height 27
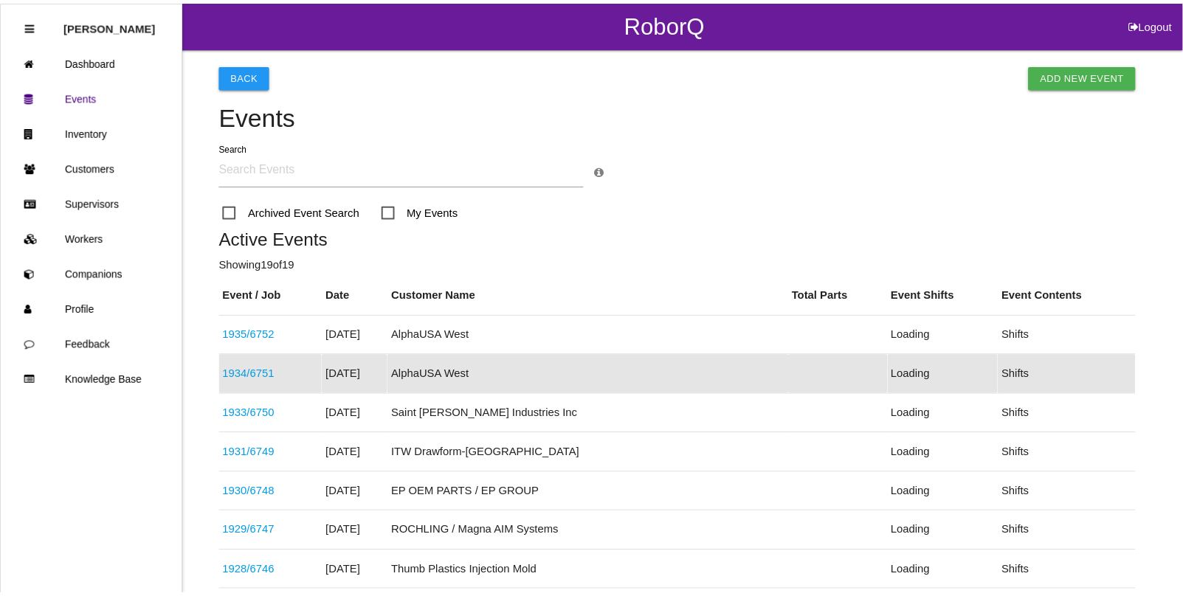
scroll to position [76, 0]
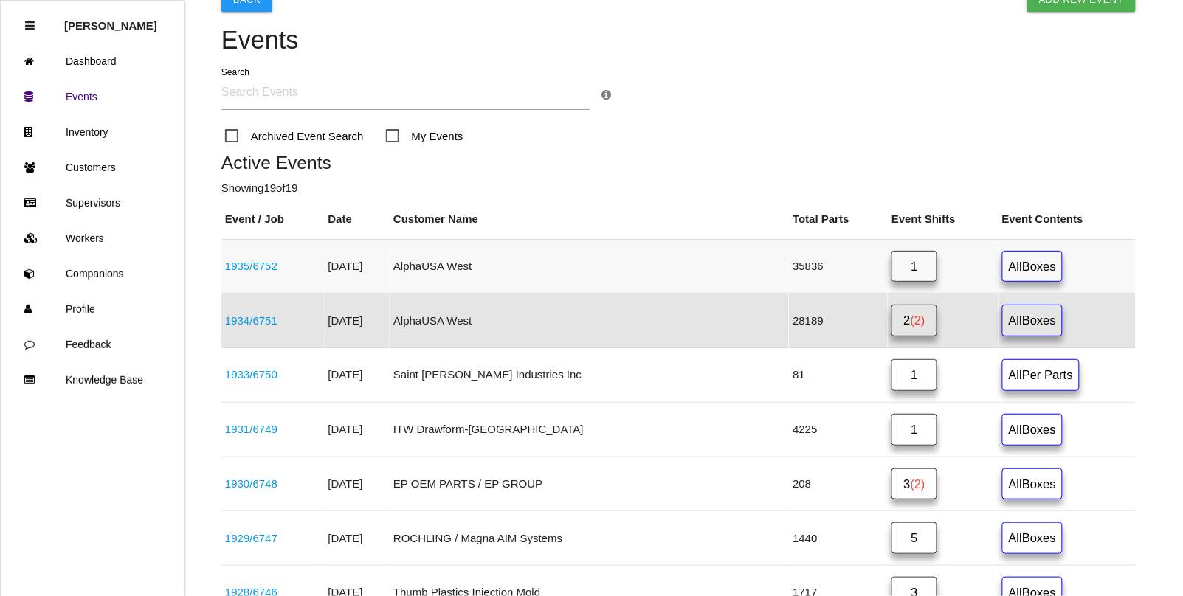
click at [240, 264] on link "1935 / 6752" at bounding box center [251, 266] width 52 height 13
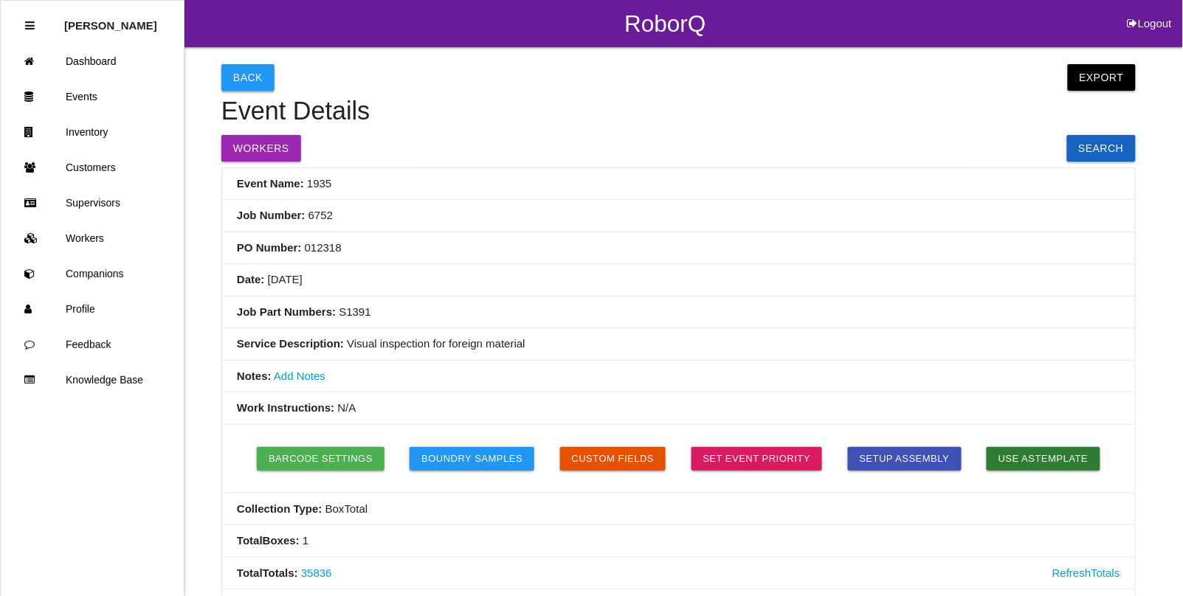
click at [251, 75] on button "Back" at bounding box center [247, 77] width 53 height 27
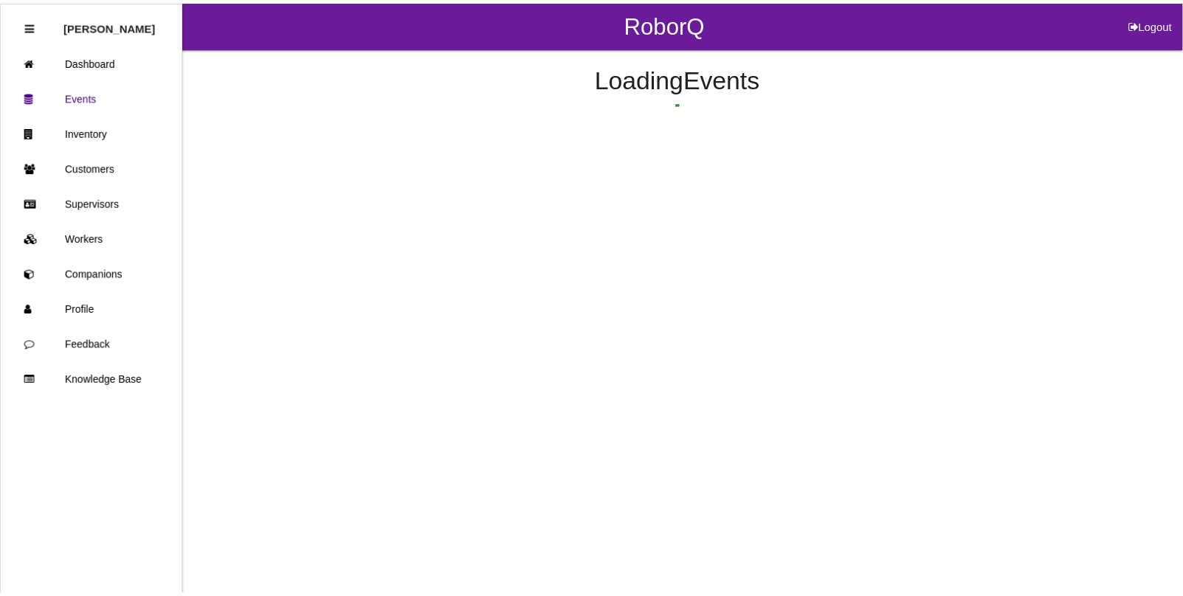
scroll to position [37, 0]
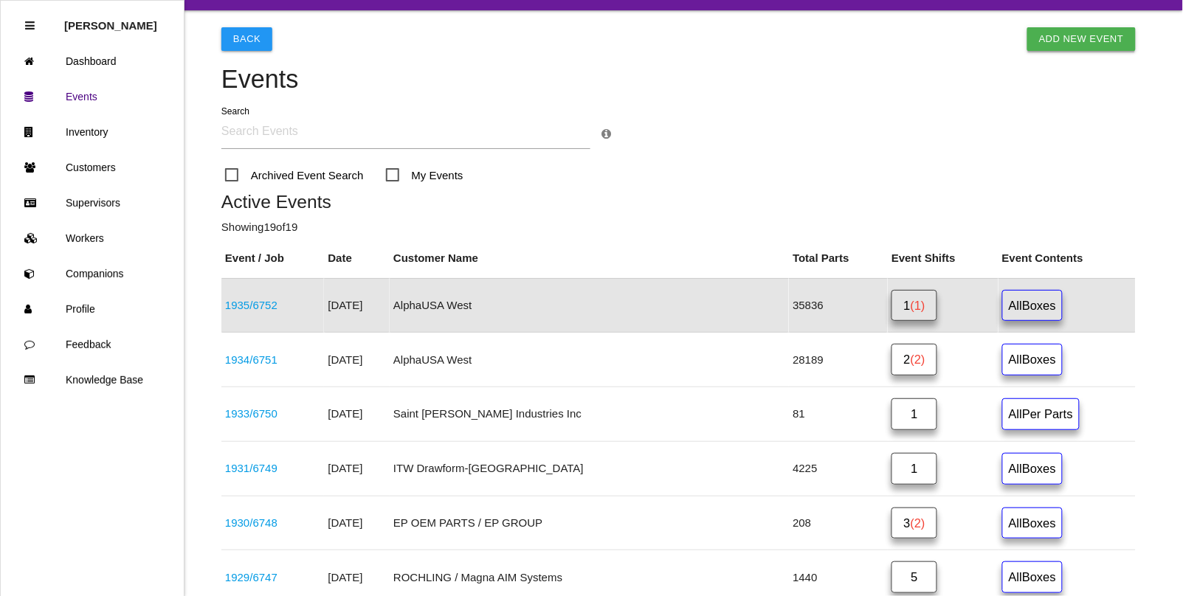
click at [1067, 42] on link "Add New Event" at bounding box center [1081, 39] width 108 height 24
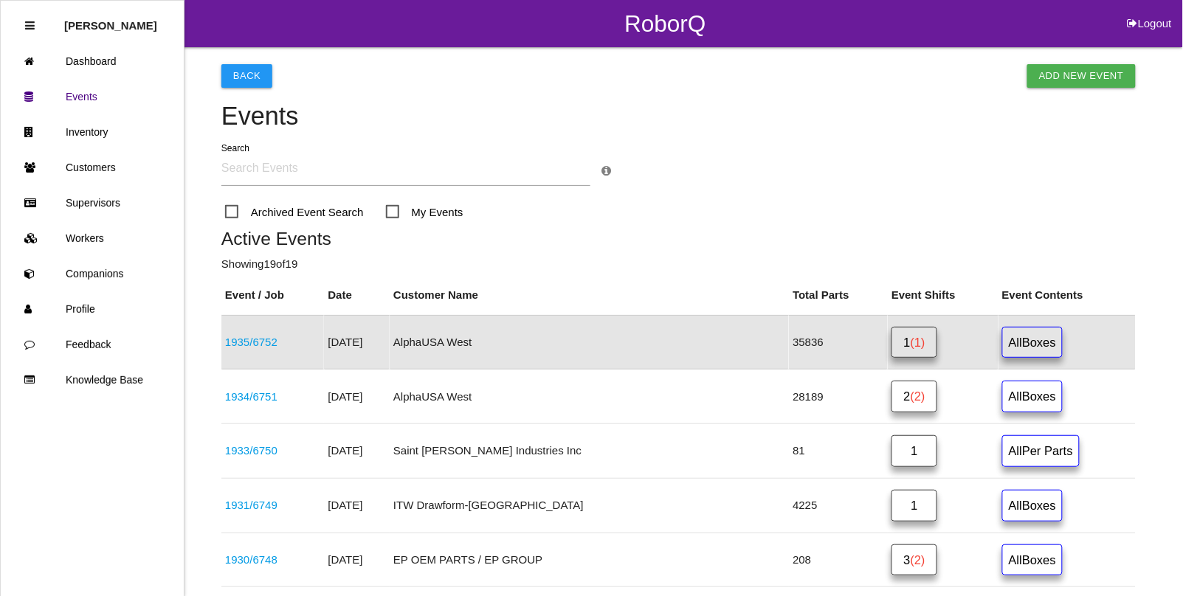
select select "notRequired"
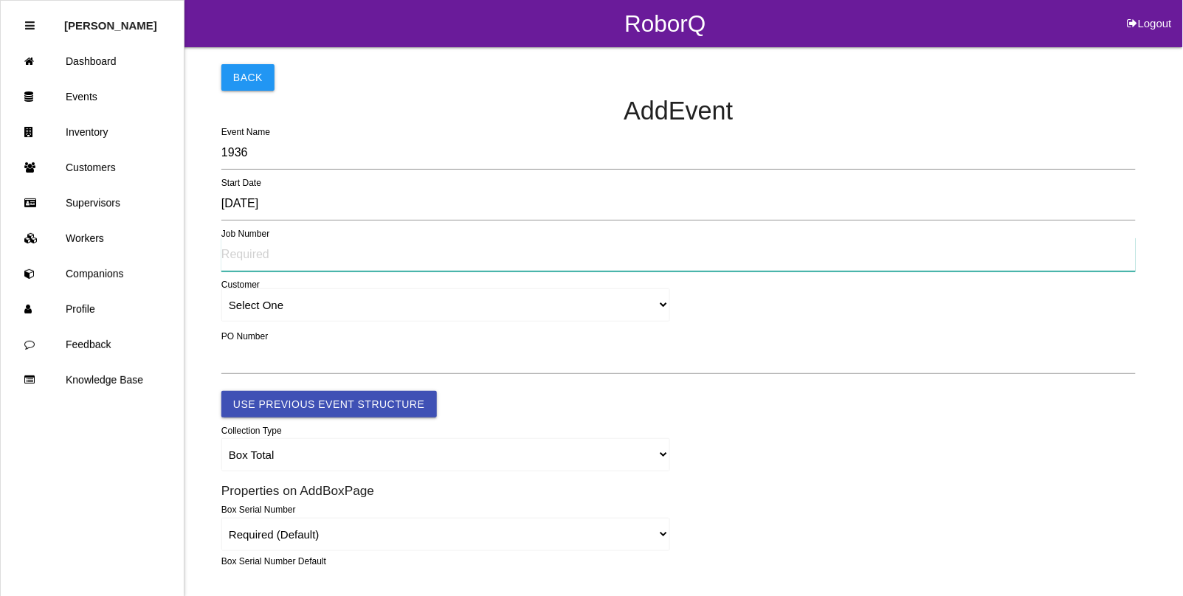
click at [246, 252] on input "text" at bounding box center [678, 255] width 914 height 34
type input "6754"
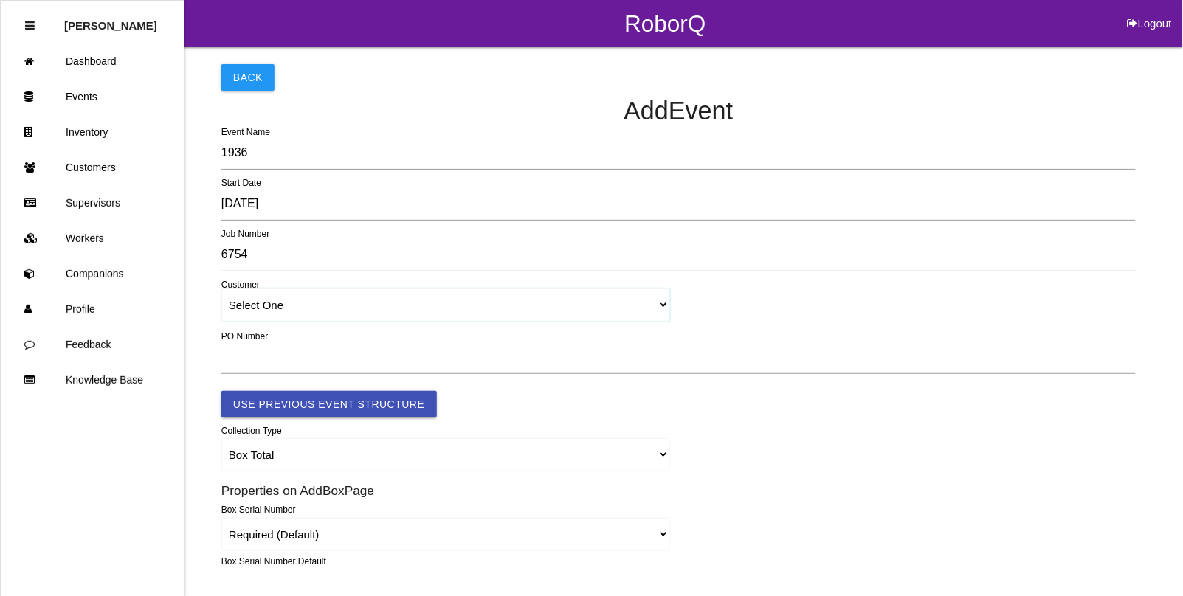
click at [256, 310] on select "Select One [PERSON_NAME] & Co., Inc. [PERSON_NAME] Canada (ARaymond Manufacturi…" at bounding box center [445, 304] width 449 height 33
select select "64934c9633c02e000edff475"
click at [221, 289] on select "Select One [PERSON_NAME] & Co., Inc. [PERSON_NAME] Canada (ARaymond Manufacturi…" at bounding box center [445, 304] width 449 height 33
select select "64934c9633c02e000edff475"
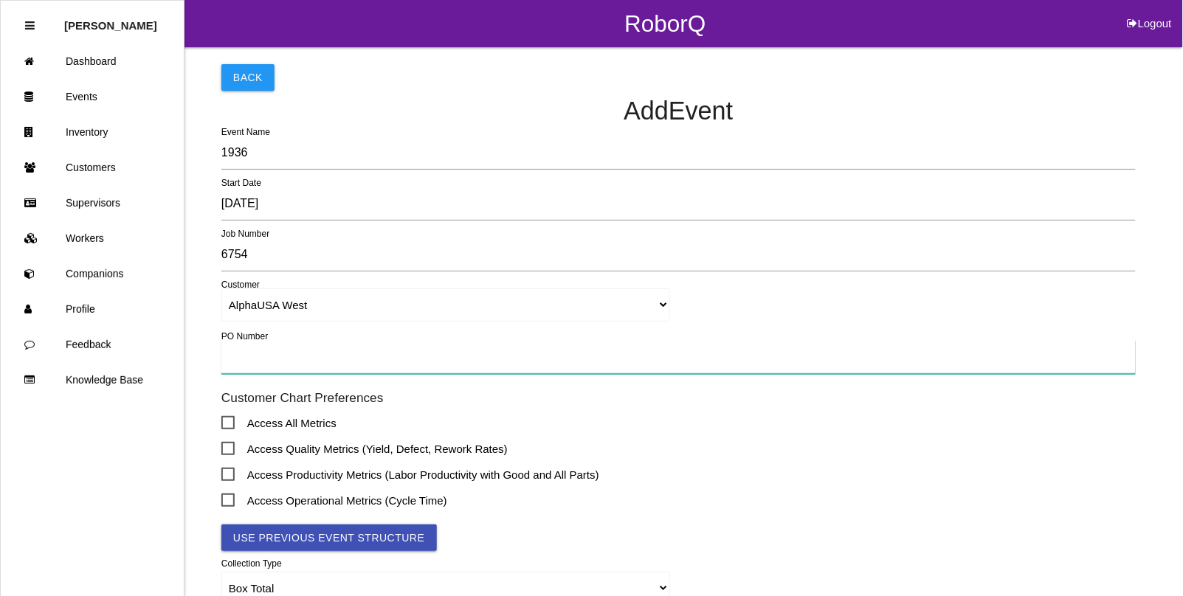
click at [237, 362] on input "text" at bounding box center [678, 357] width 914 height 34
type input "012318"
click button "Use Previous Event Structure" at bounding box center [328, 538] width 215 height 27
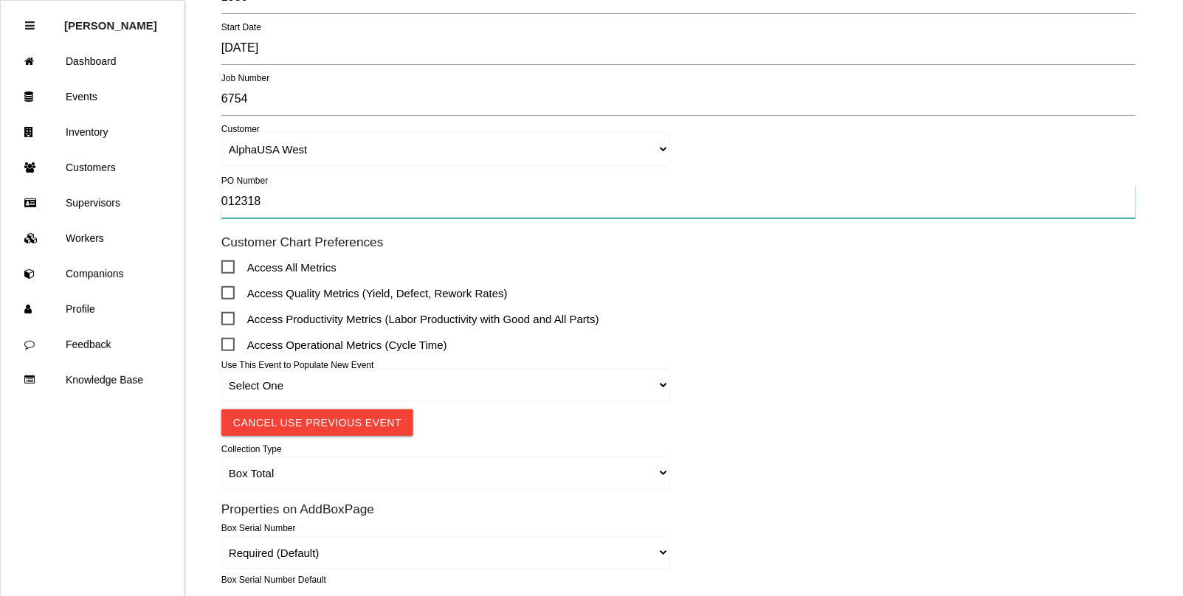
scroll to position [184, 0]
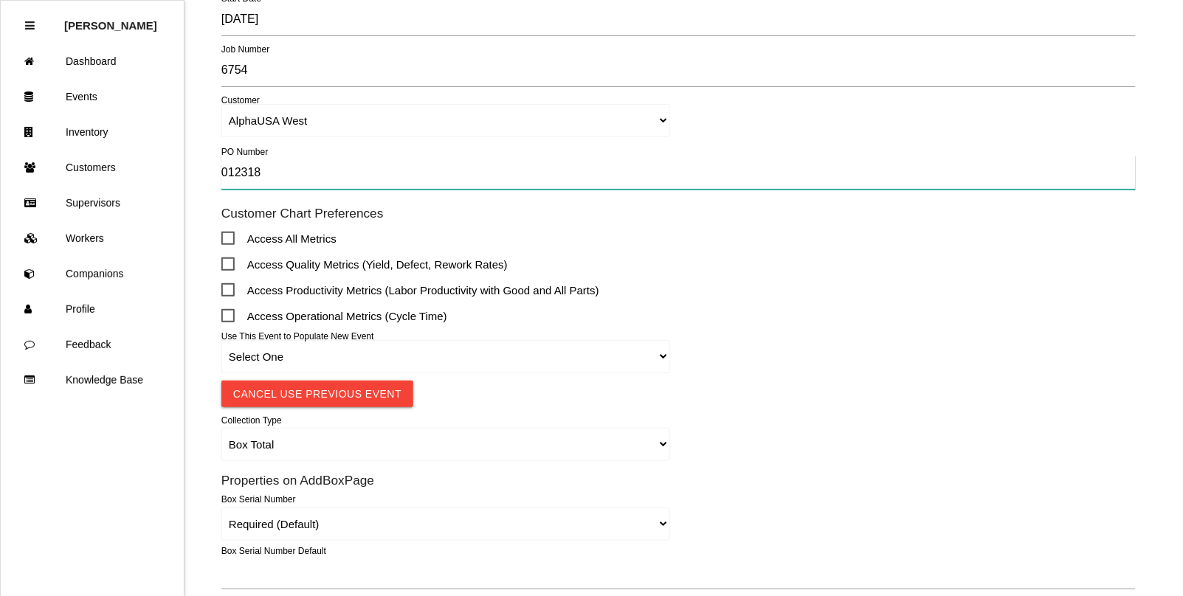
click at [295, 178] on input "012318" at bounding box center [678, 173] width 914 height 34
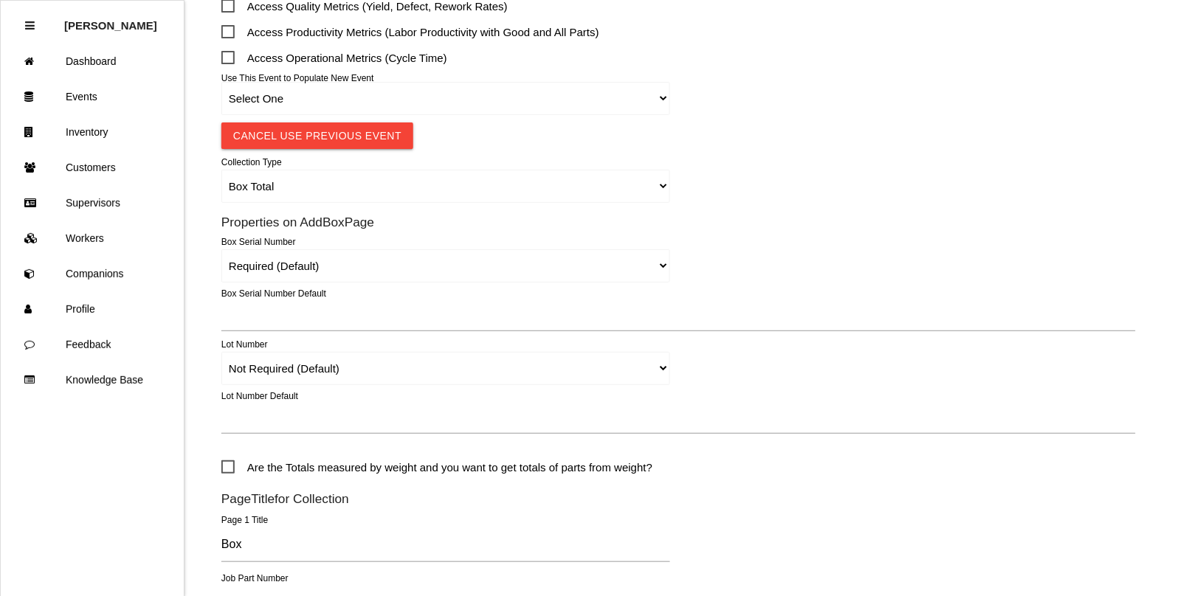
scroll to position [461, 0]
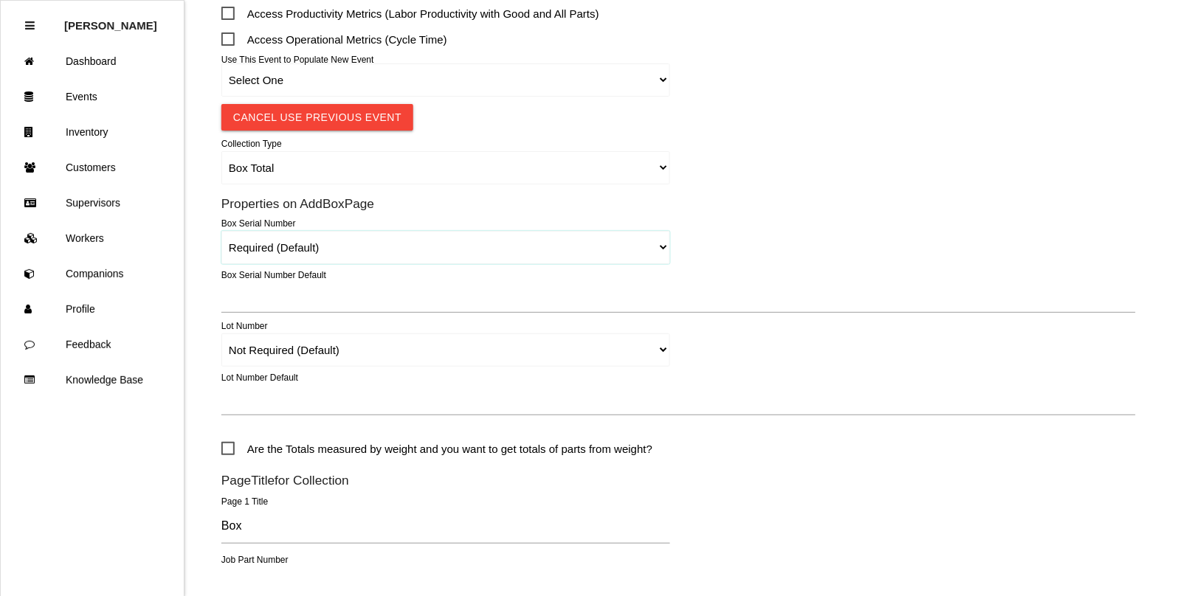
click at [277, 248] on select "Required (Default) Not Required Remove" at bounding box center [445, 247] width 449 height 33
click at [485, 252] on select "Required (Default) Not Required Remove" at bounding box center [445, 247] width 449 height 33
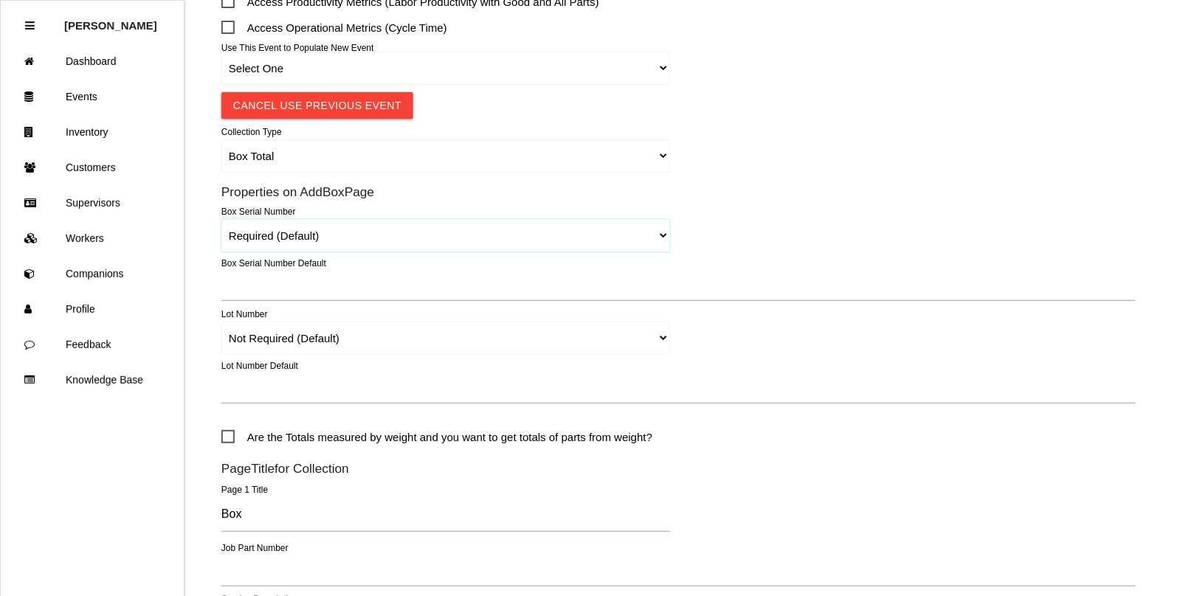
scroll to position [553, 0]
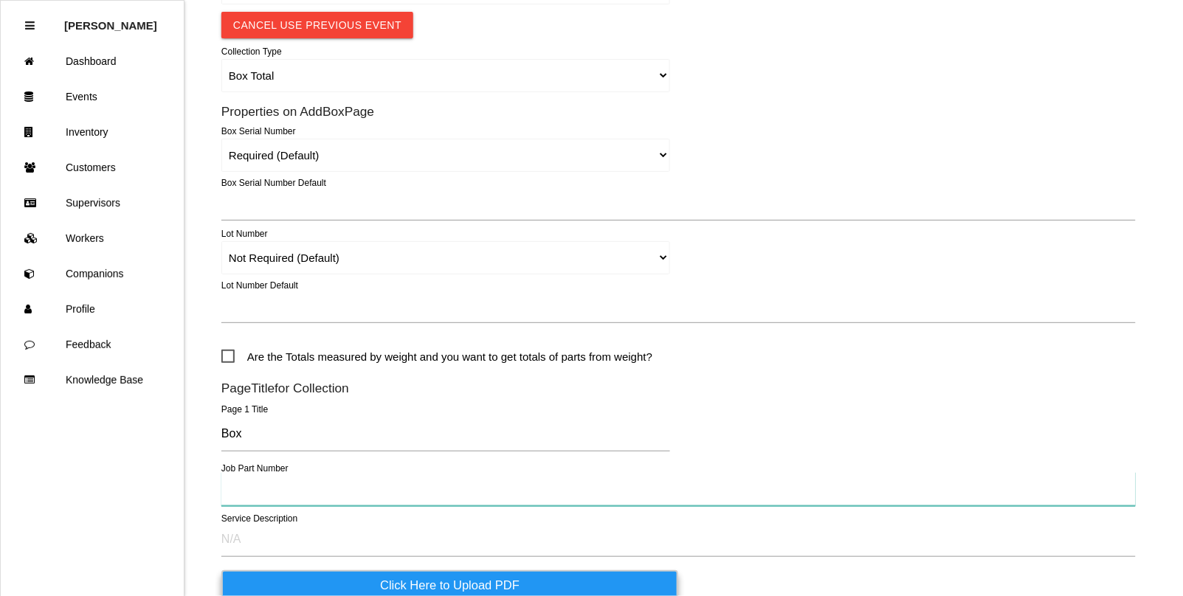
click at [266, 502] on input "text" at bounding box center [678, 489] width 914 height 34
type input "S2070-02"
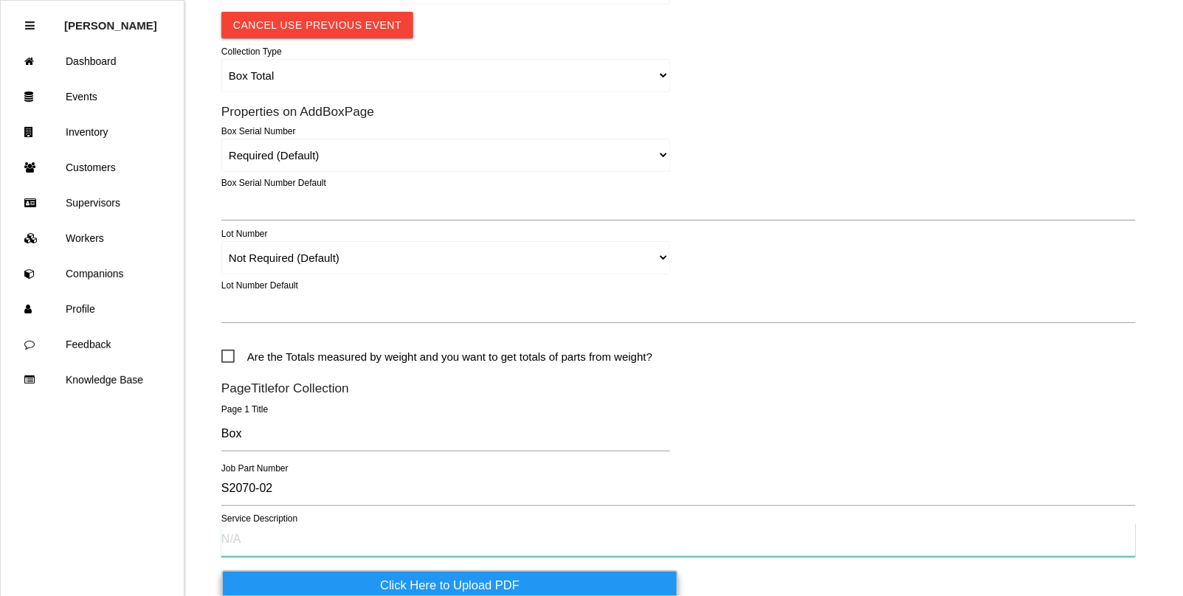
click at [244, 546] on input "text" at bounding box center [678, 540] width 914 height 34
paste input "Parts stuck together; foreign material"
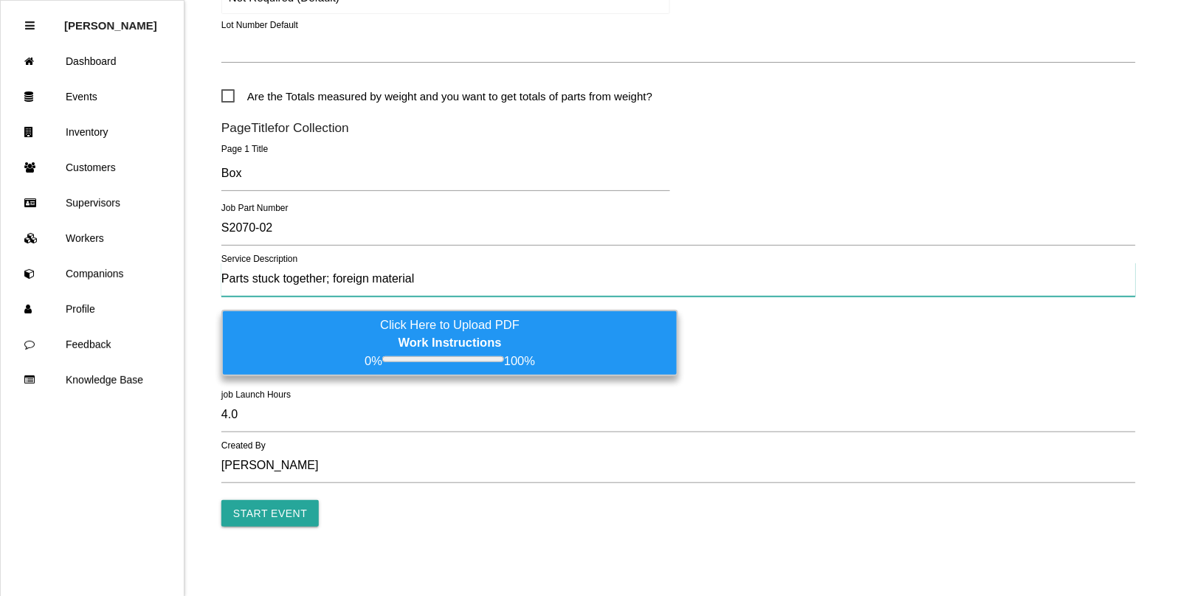
scroll to position [817, 0]
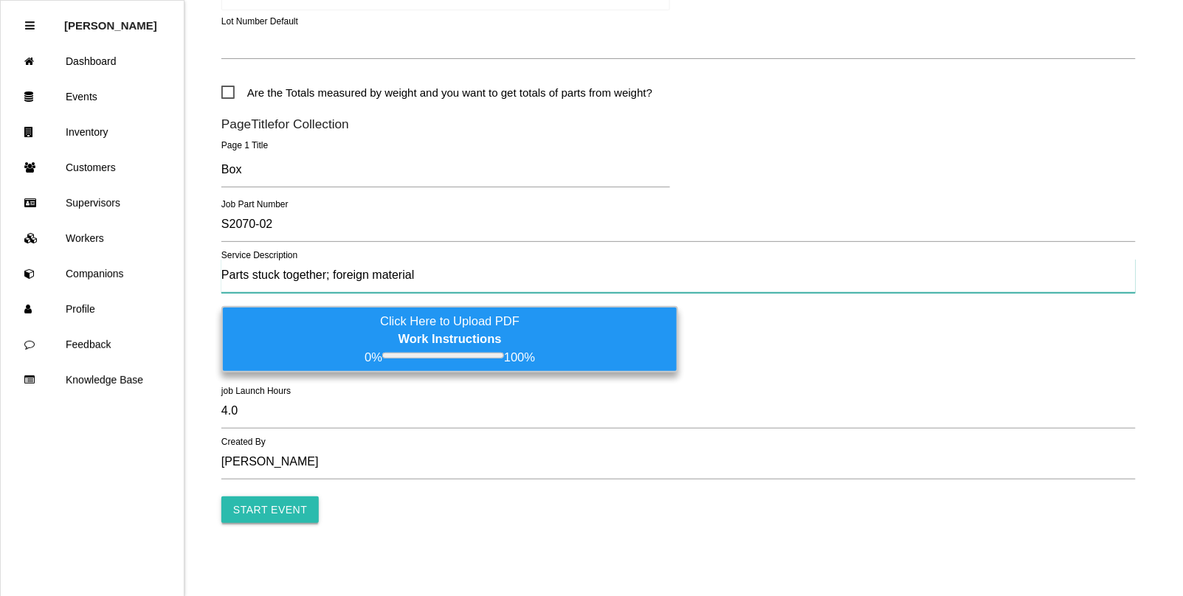
type input "Parts stuck together; foreign material"
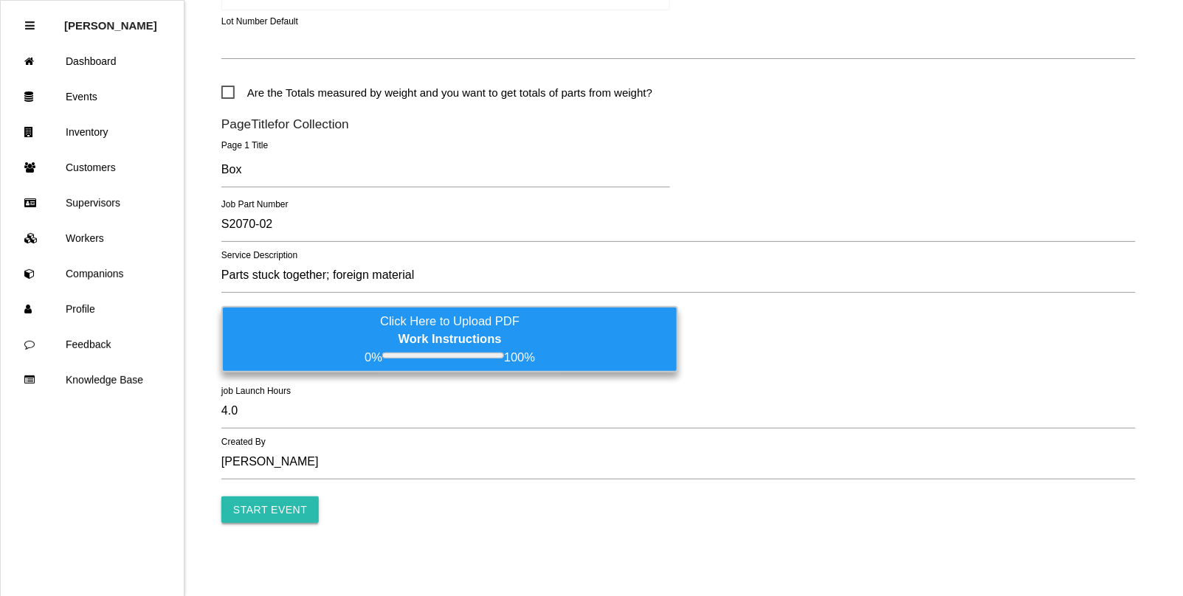
click at [251, 510] on input "Start Event" at bounding box center [269, 510] width 97 height 27
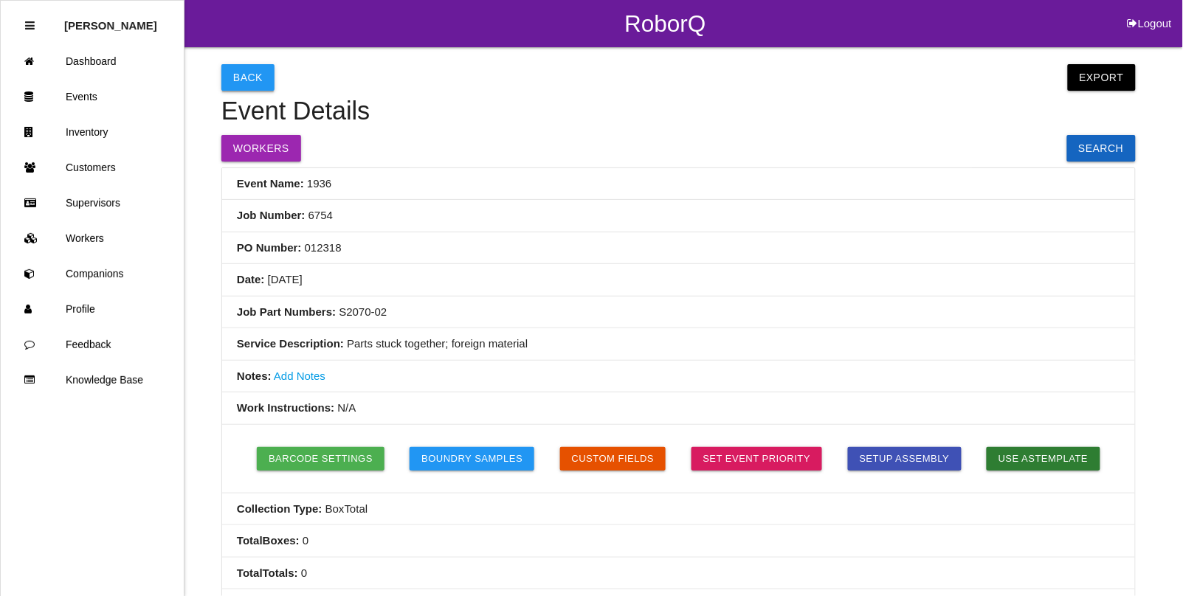
click at [248, 76] on button "Back" at bounding box center [247, 77] width 53 height 27
select select "notRequired"
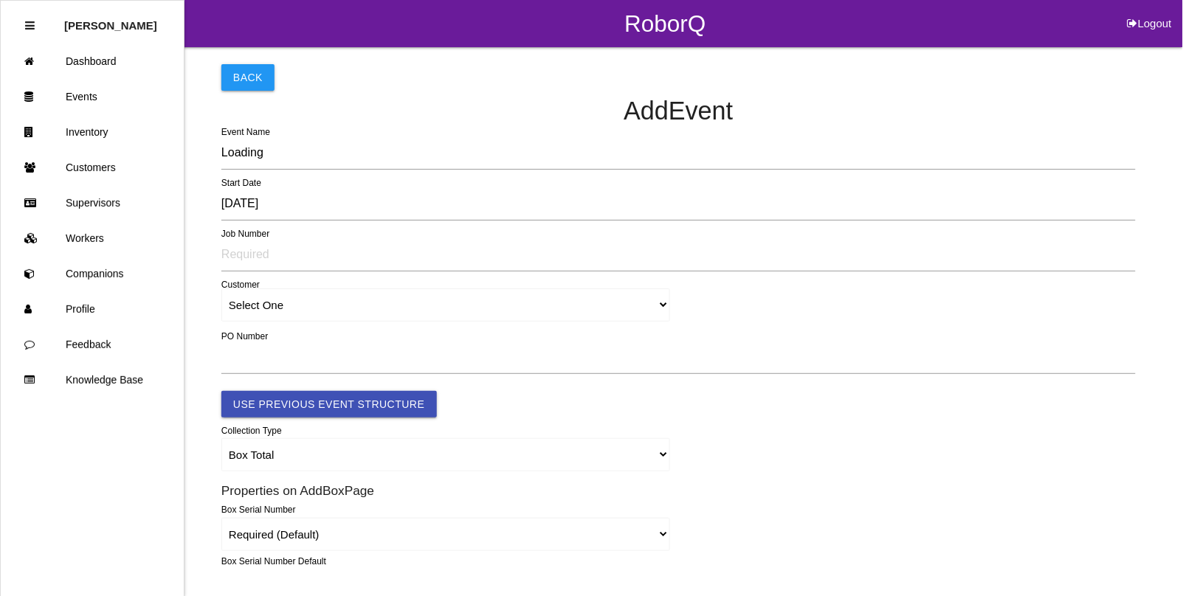
scroll to position [644, 0]
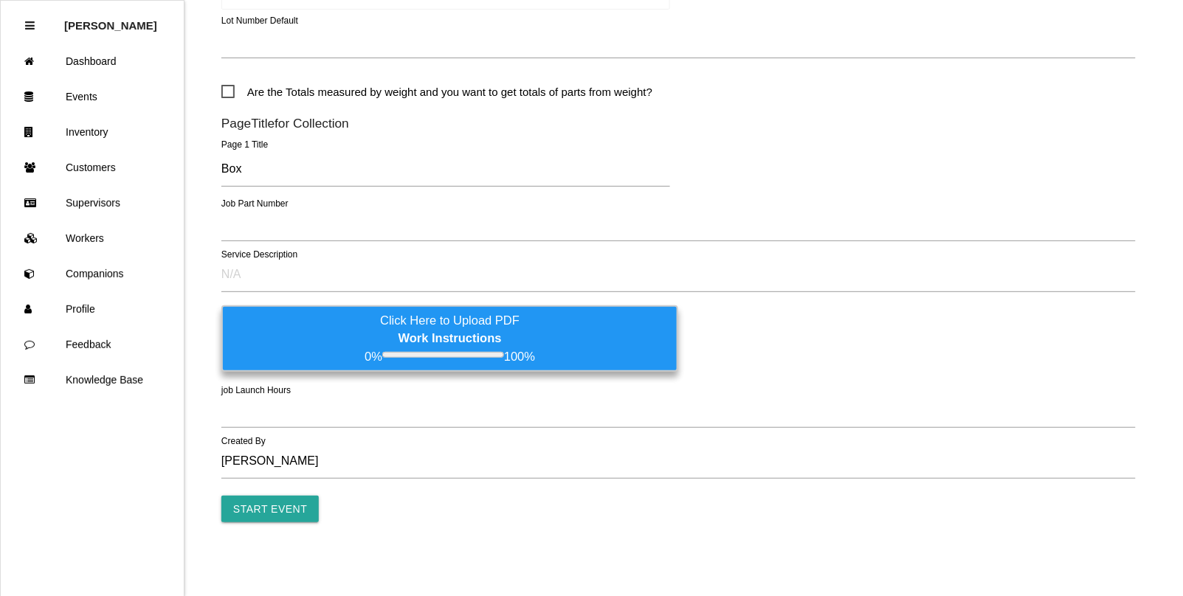
type input "1937"
type input "4.0"
click at [91, 86] on link "Events" at bounding box center [92, 96] width 183 height 35
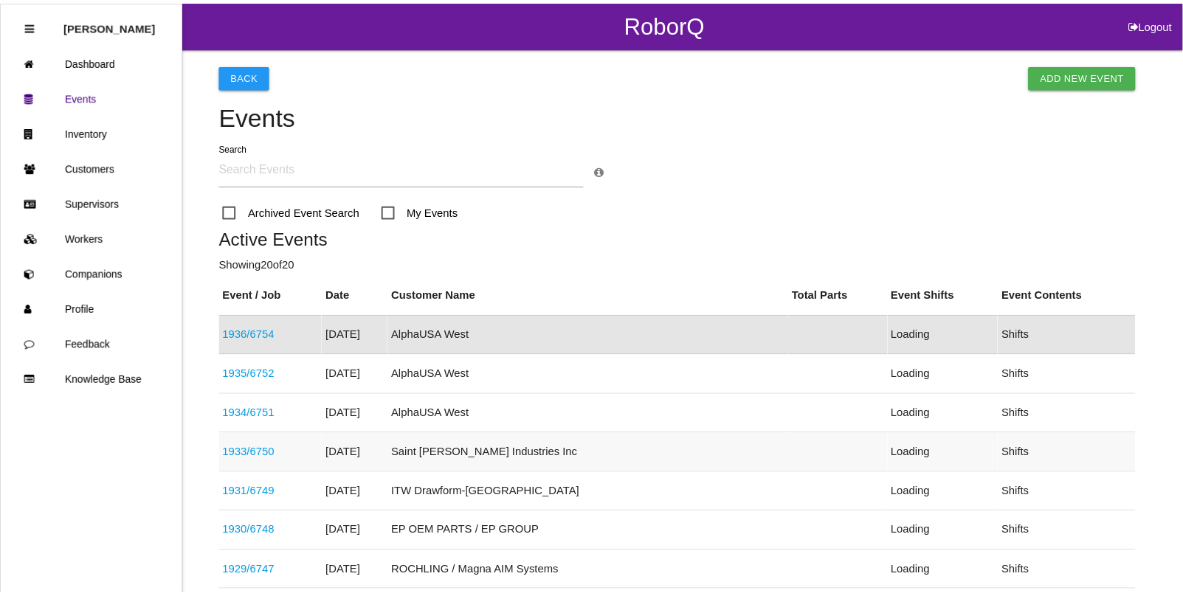
scroll to position [37, 0]
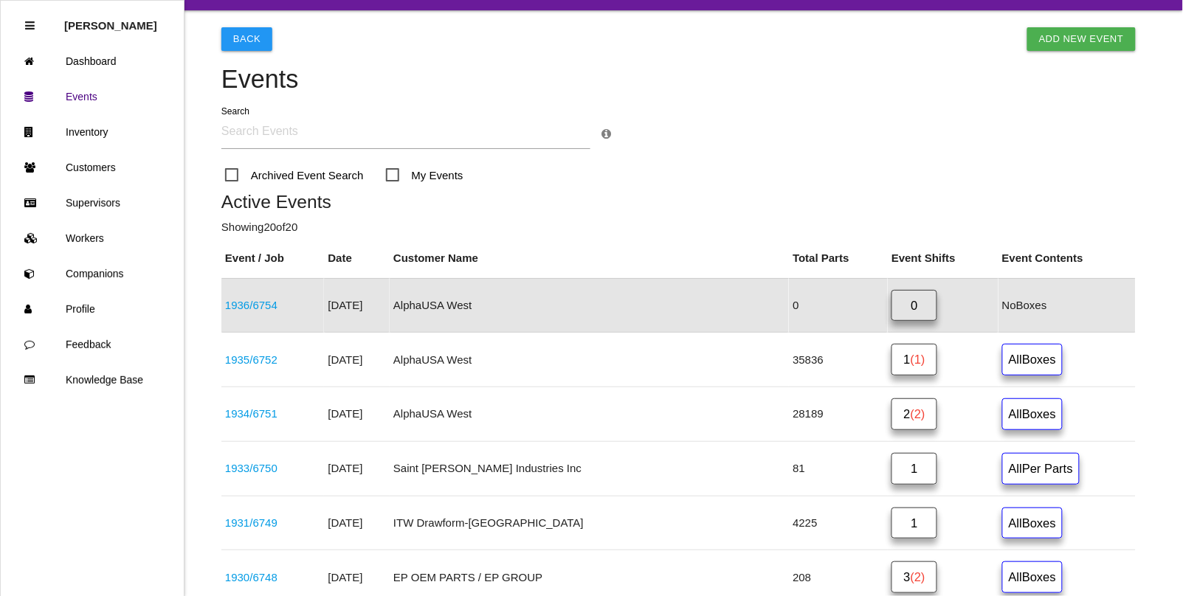
click at [270, 137] on input "text" at bounding box center [405, 132] width 369 height 34
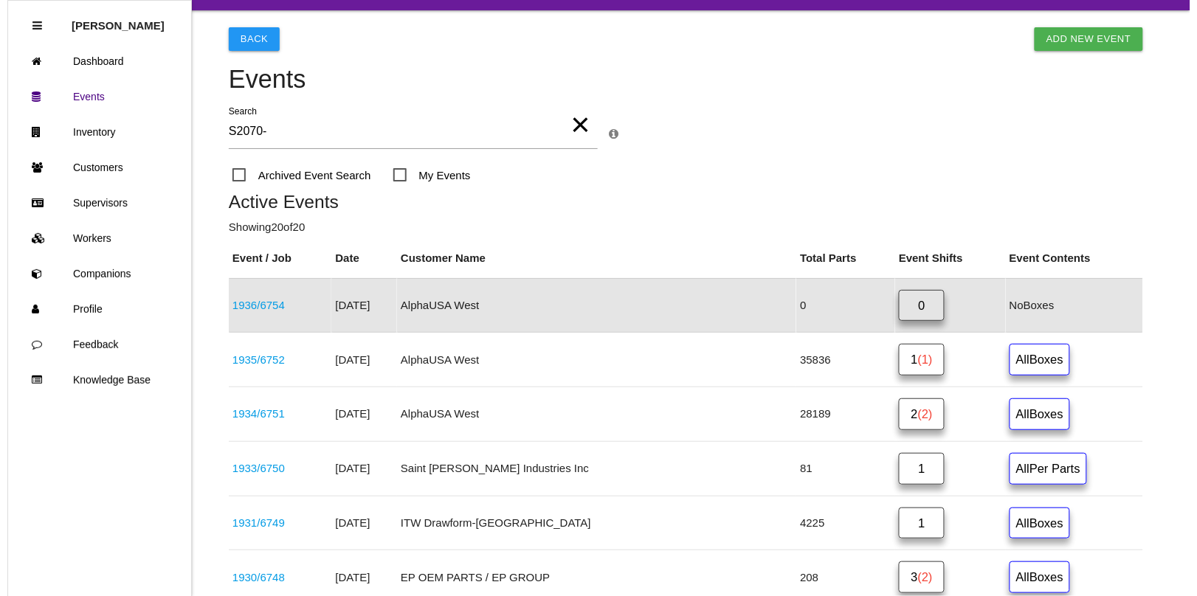
scroll to position [0, 0]
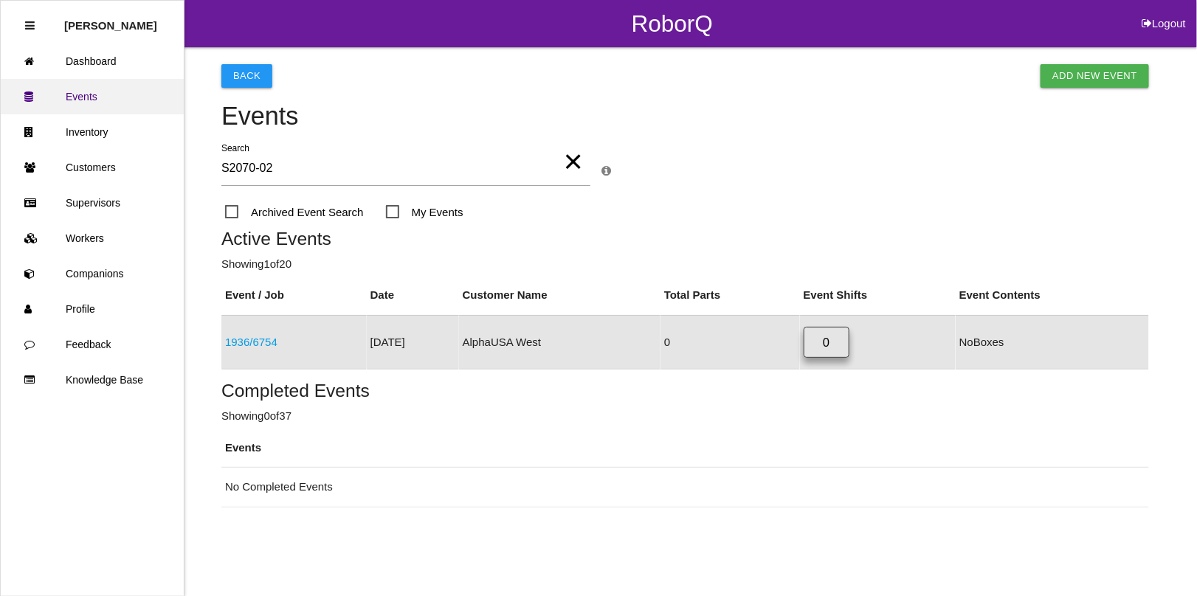
type input "S2070-02"
click at [85, 98] on link "Events" at bounding box center [92, 96] width 183 height 35
click at [570, 166] on span "×" at bounding box center [573, 158] width 19 height 52
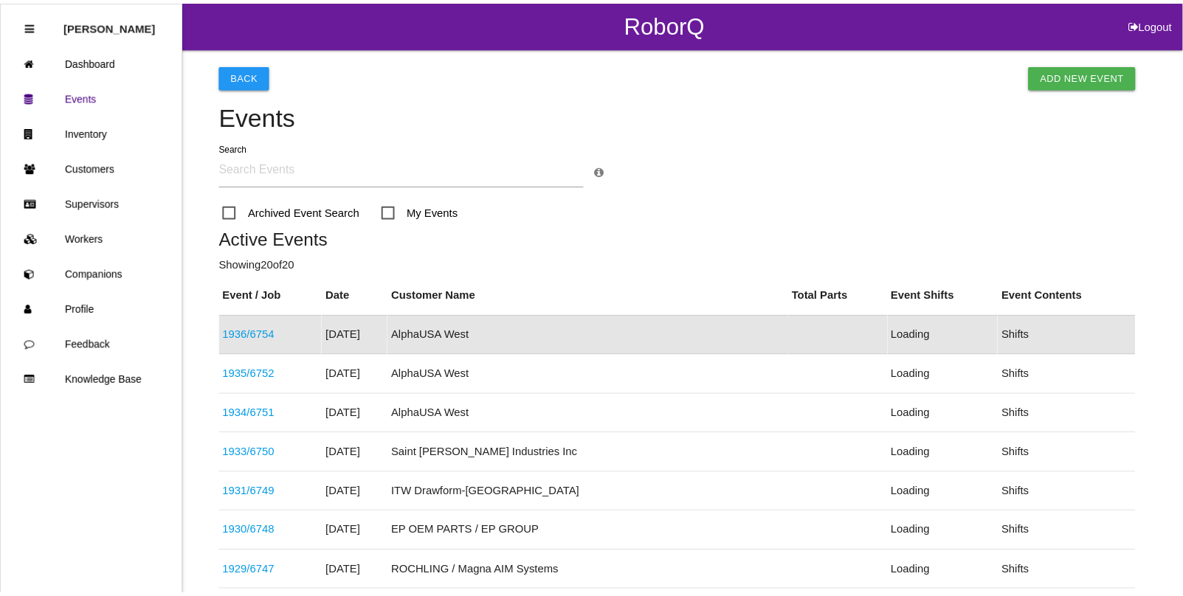
scroll to position [37, 0]
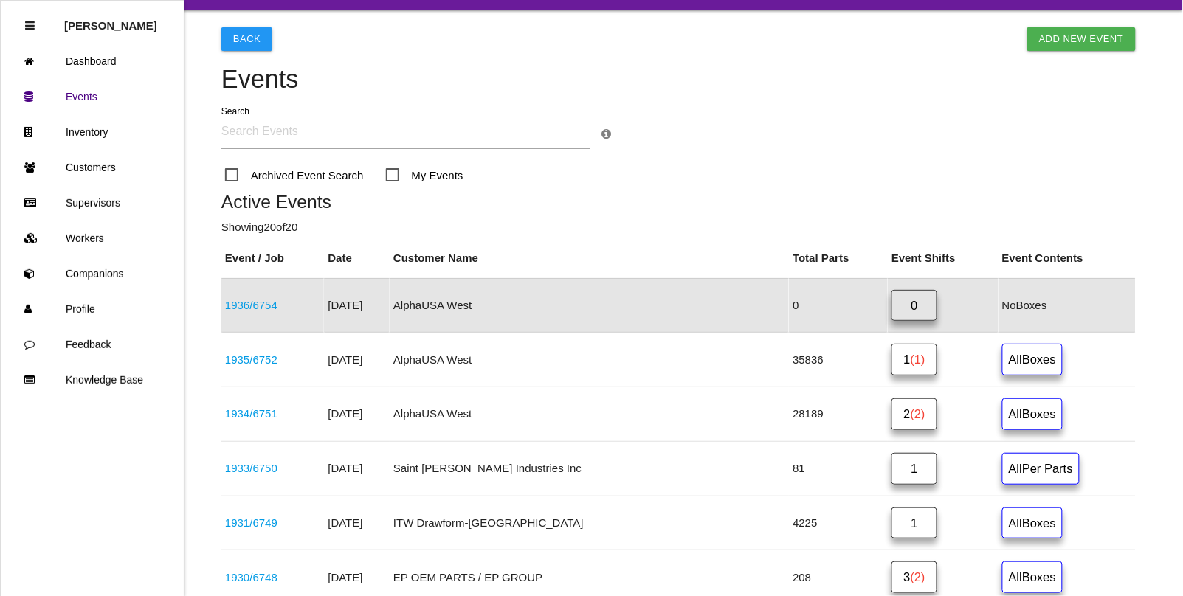
click at [266, 302] on link "1936 / 6754" at bounding box center [251, 305] width 52 height 13
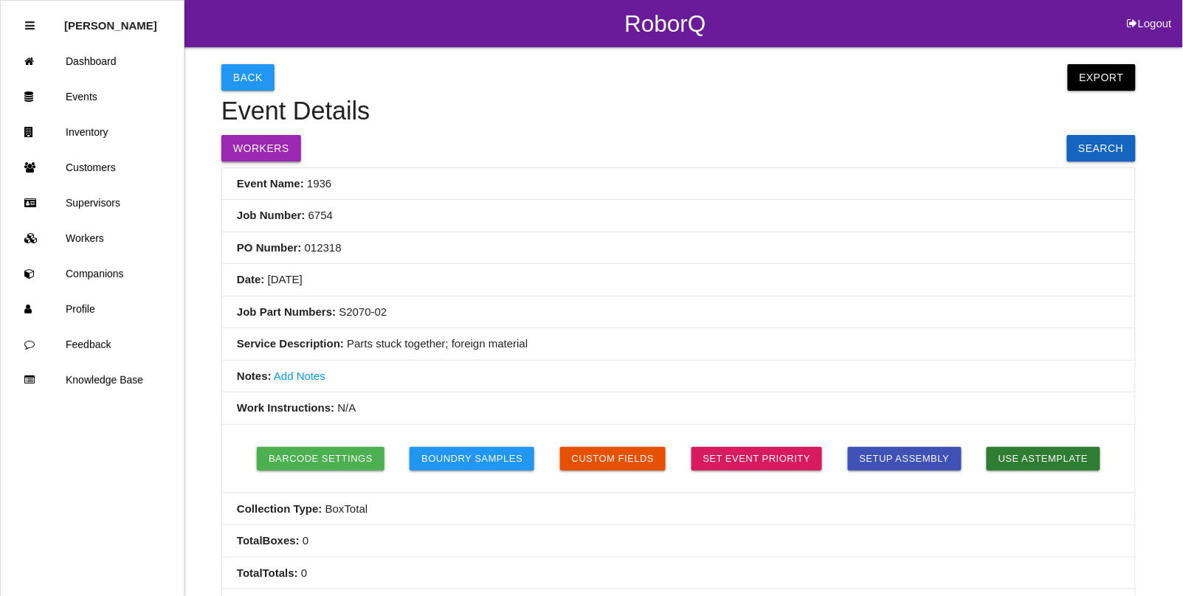
click at [267, 146] on button "Workers" at bounding box center [261, 148] width 80 height 27
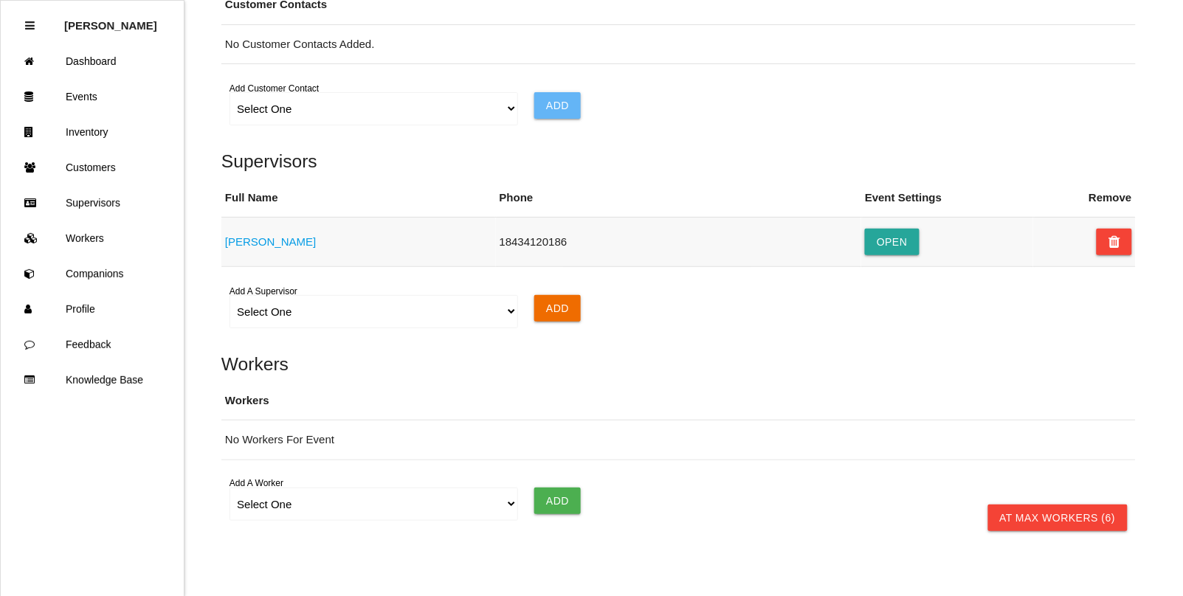
scroll to position [1003, 0]
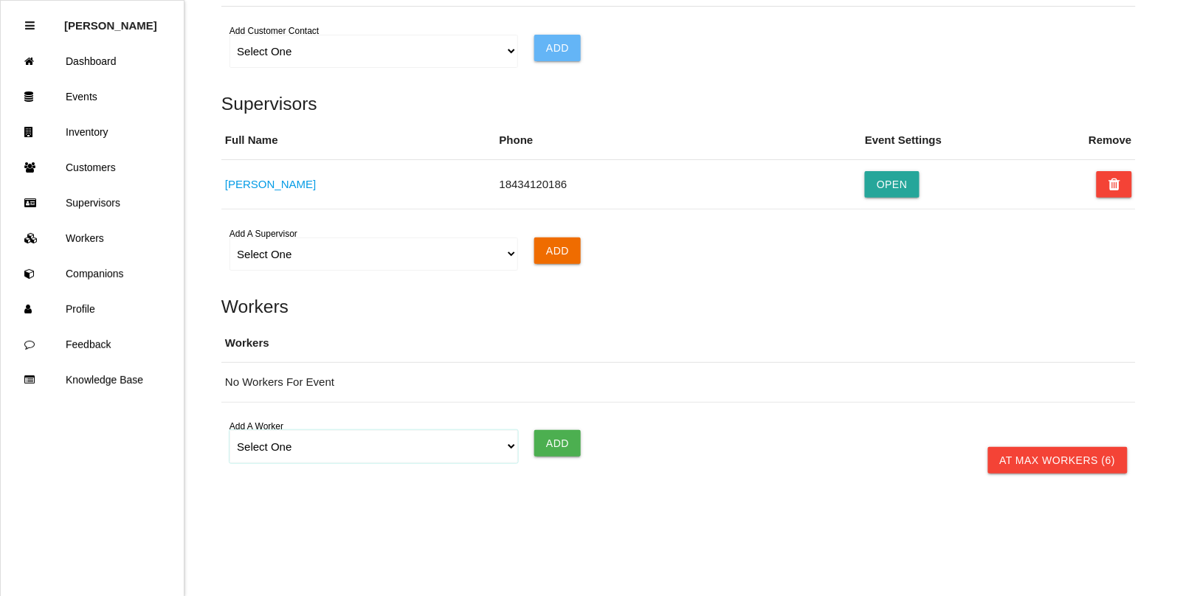
click at [264, 446] on select "Select One [PERSON_NAME] [PERSON_NAME] [PERSON_NAME] [PERSON_NAME] [PERSON_NAME…" at bounding box center [373, 446] width 288 height 33
click at [229, 431] on select "Select One [PERSON_NAME] [PERSON_NAME] [PERSON_NAME] [PERSON_NAME] [PERSON_NAME…" at bounding box center [373, 446] width 288 height 33
click at [551, 443] on input "Add" at bounding box center [557, 443] width 46 height 27
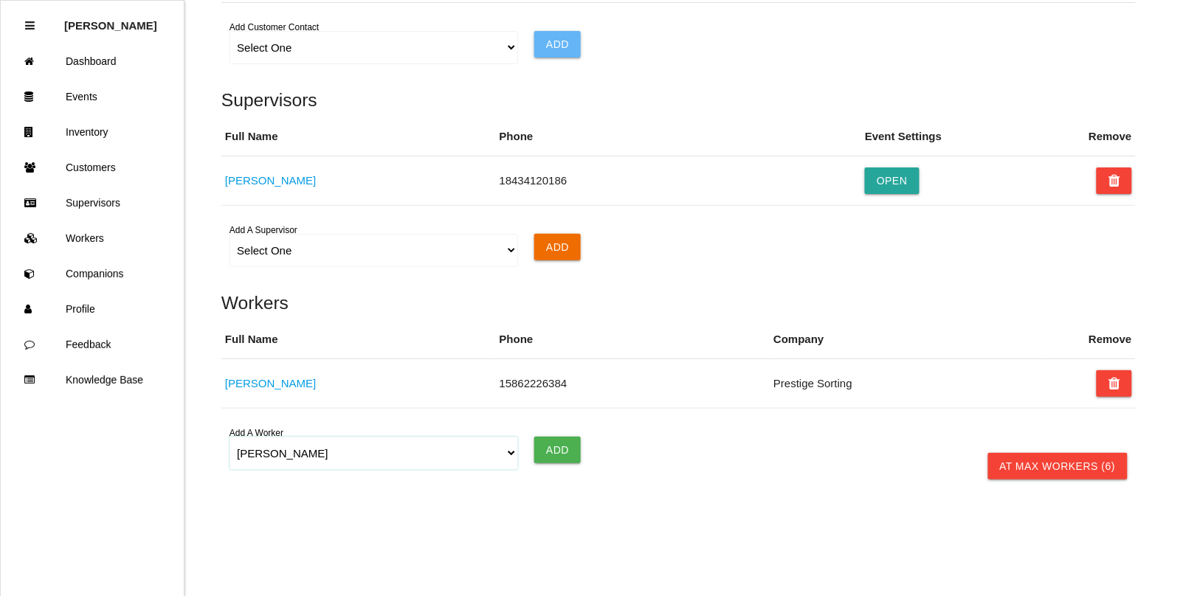
click at [278, 463] on select "Select One [PERSON_NAME] [PERSON_NAME] [PERSON_NAME] [PERSON_NAME] [PERSON_NAME…" at bounding box center [373, 453] width 288 height 33
select select "5f77858b1afedb0012ee5ca3"
click at [229, 440] on select "Select One [PERSON_NAME] [PERSON_NAME] [PERSON_NAME] [PERSON_NAME] [PERSON_NAME…" at bounding box center [373, 453] width 288 height 33
click at [547, 460] on input "Add" at bounding box center [557, 450] width 46 height 27
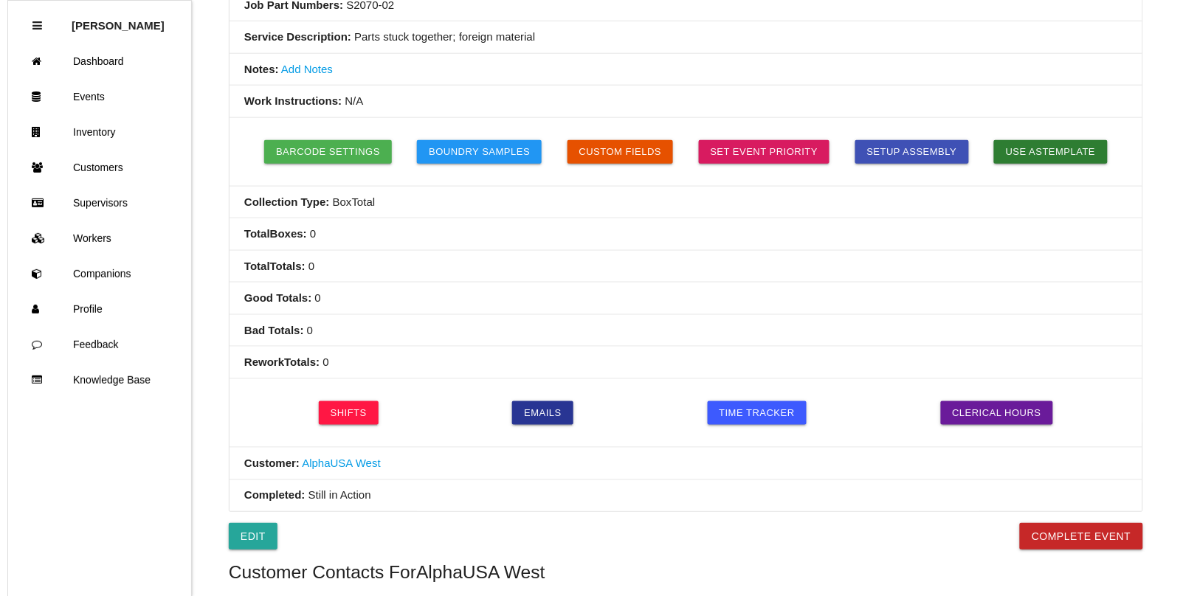
scroll to position [0, 0]
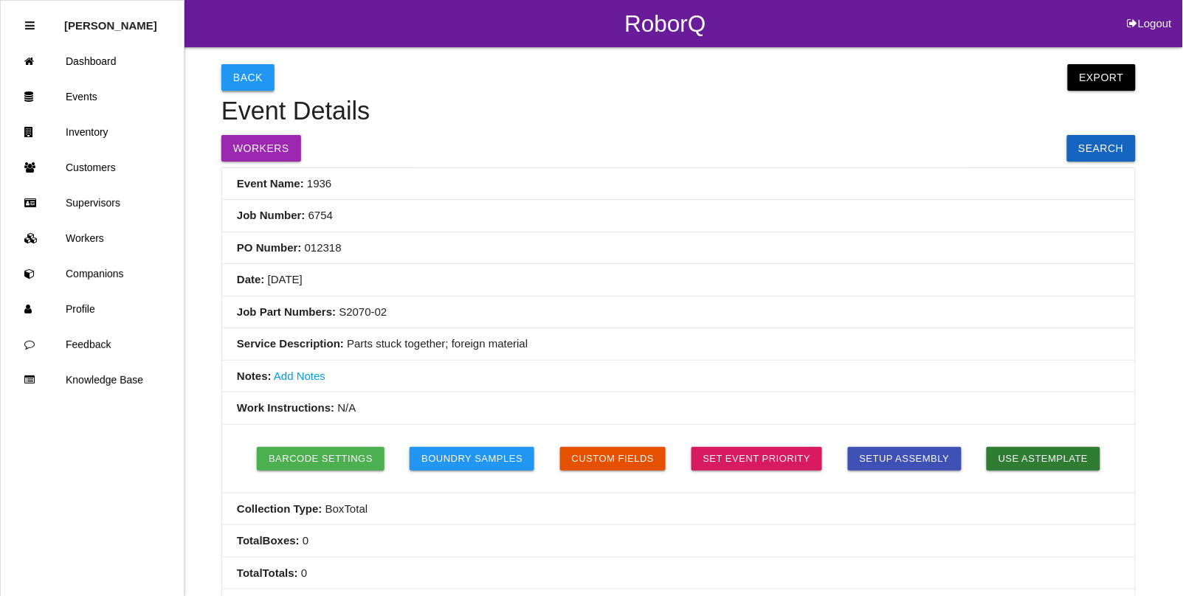
click at [234, 76] on button "Back" at bounding box center [247, 77] width 53 height 27
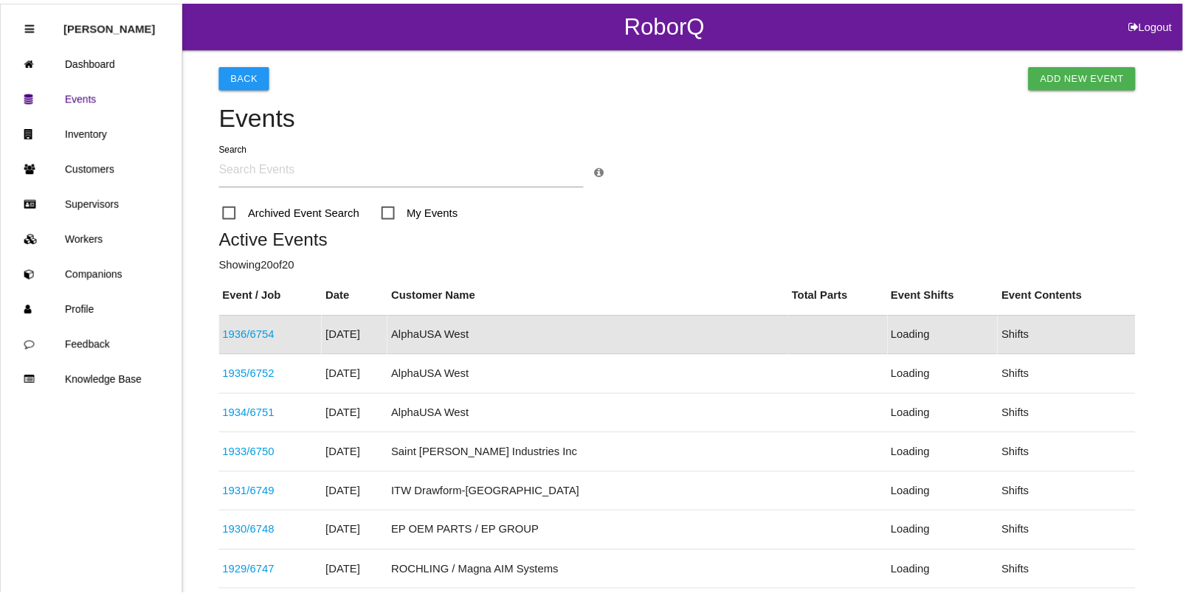
scroll to position [37, 0]
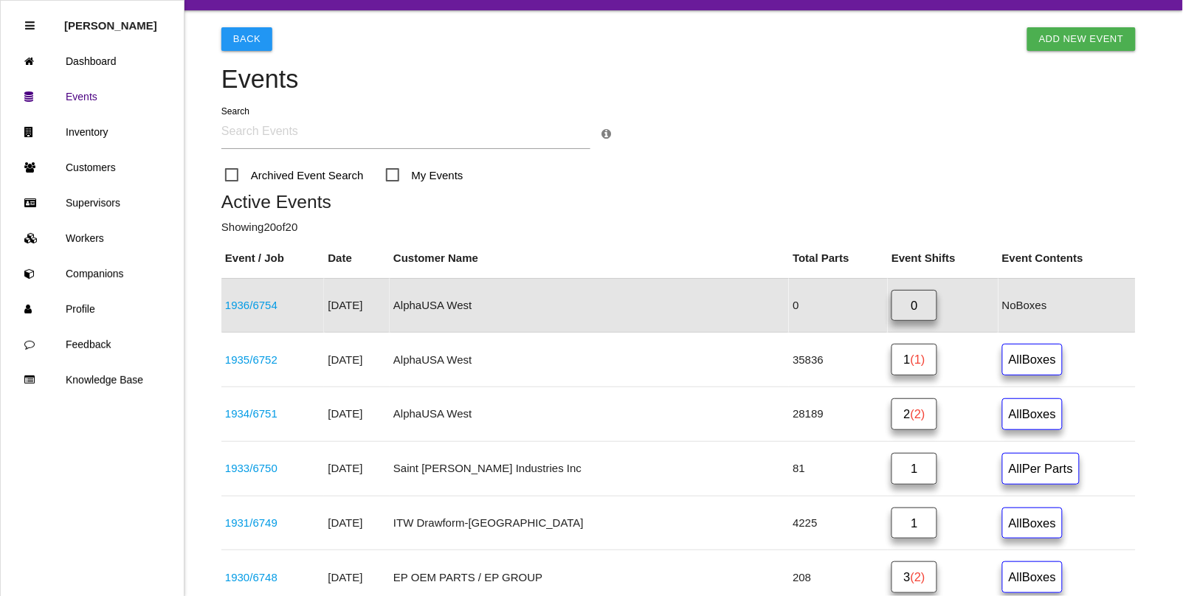
click at [271, 307] on link "1936 / 6754" at bounding box center [251, 305] width 52 height 13
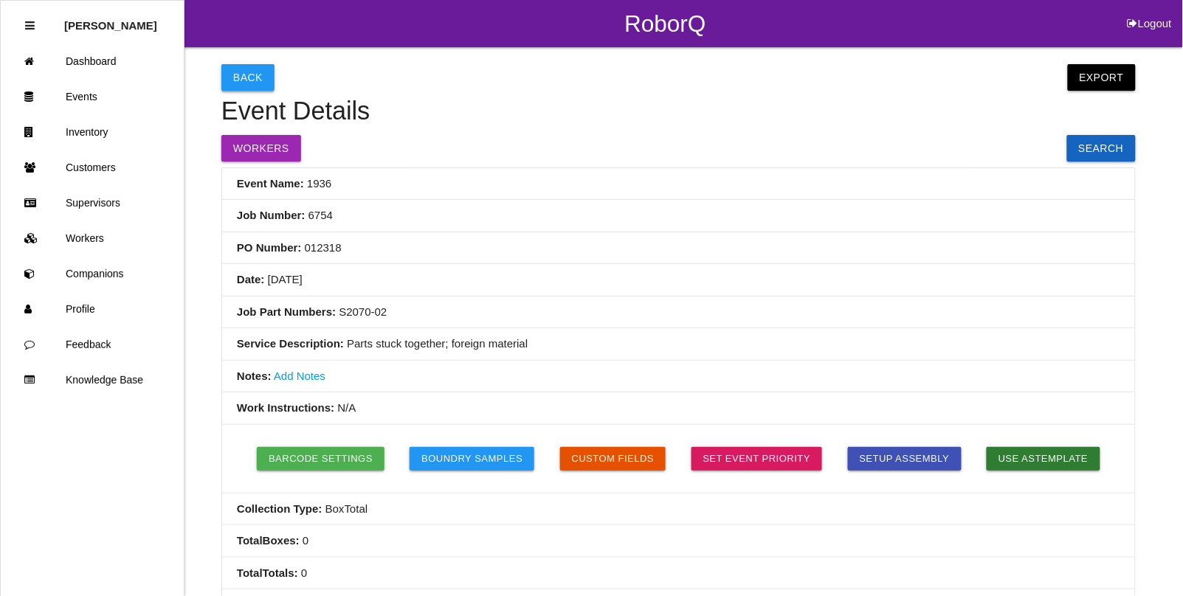
click at [258, 76] on button "Back" at bounding box center [247, 77] width 53 height 27
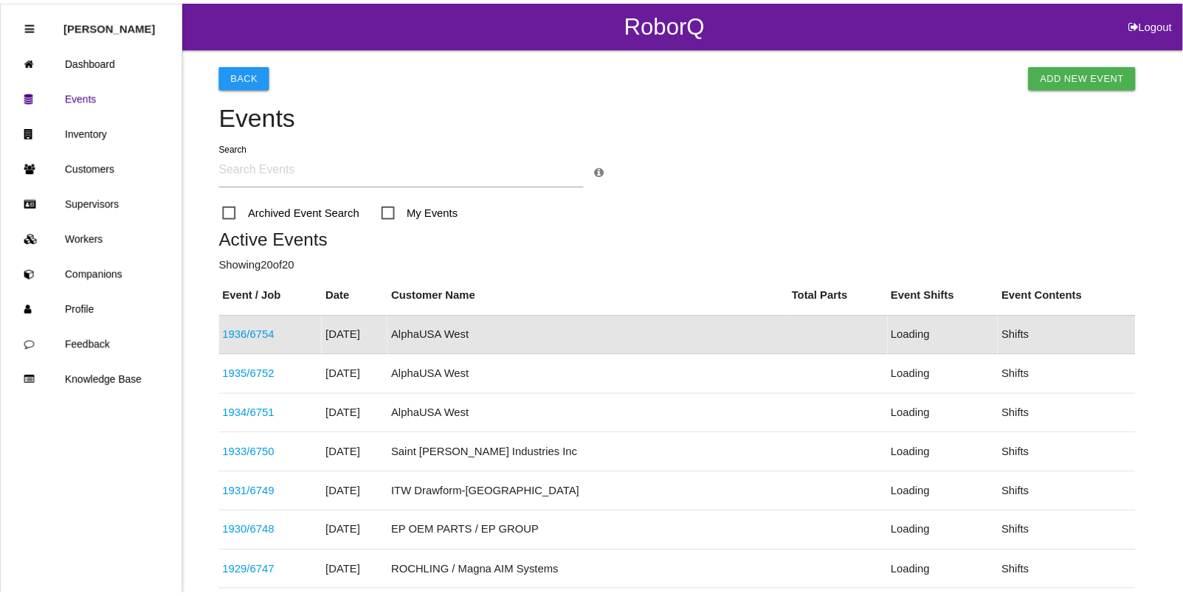
scroll to position [37, 0]
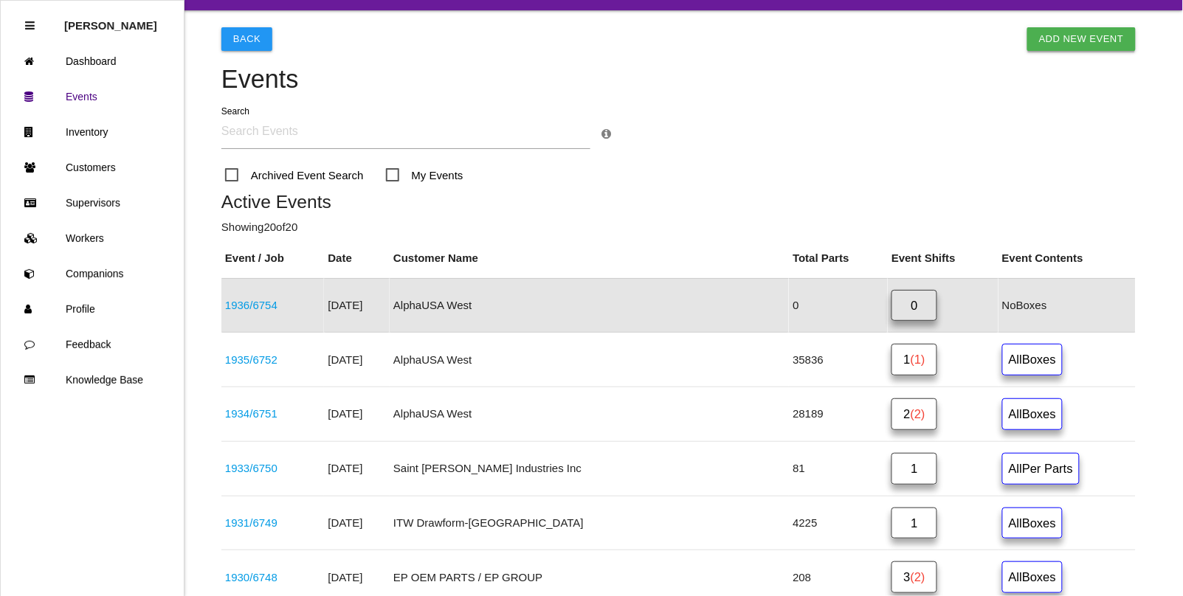
click at [1059, 41] on link "Add New Event" at bounding box center [1081, 39] width 108 height 24
select select "notRequired"
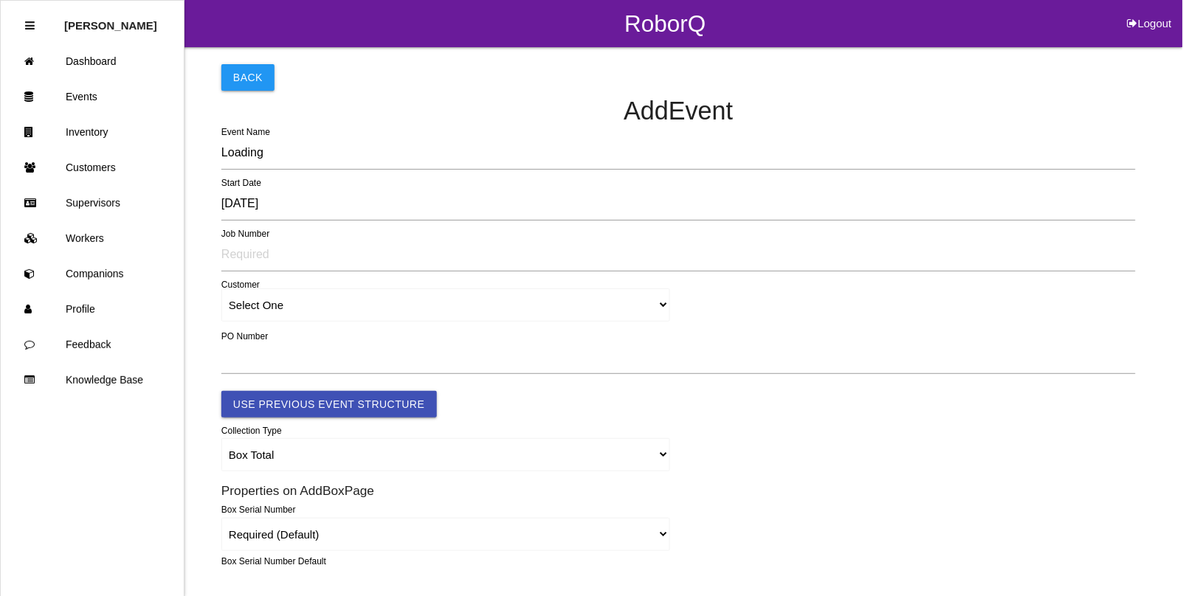
type input "1937"
type input "4.0"
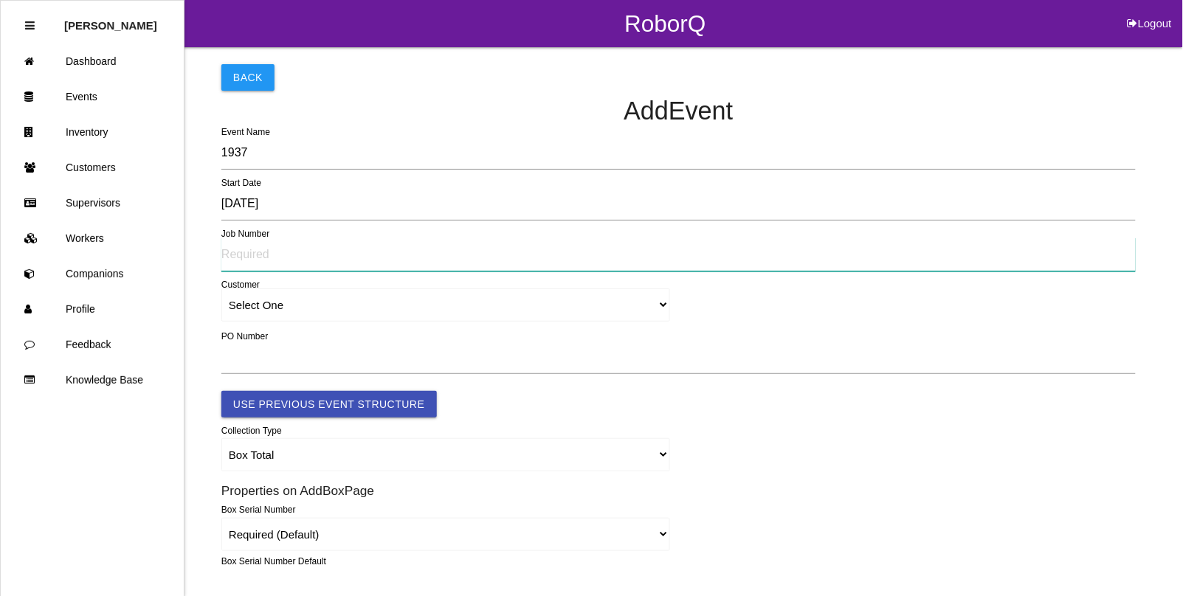
click at [246, 255] on input "text" at bounding box center [678, 255] width 914 height 34
type input "6754"
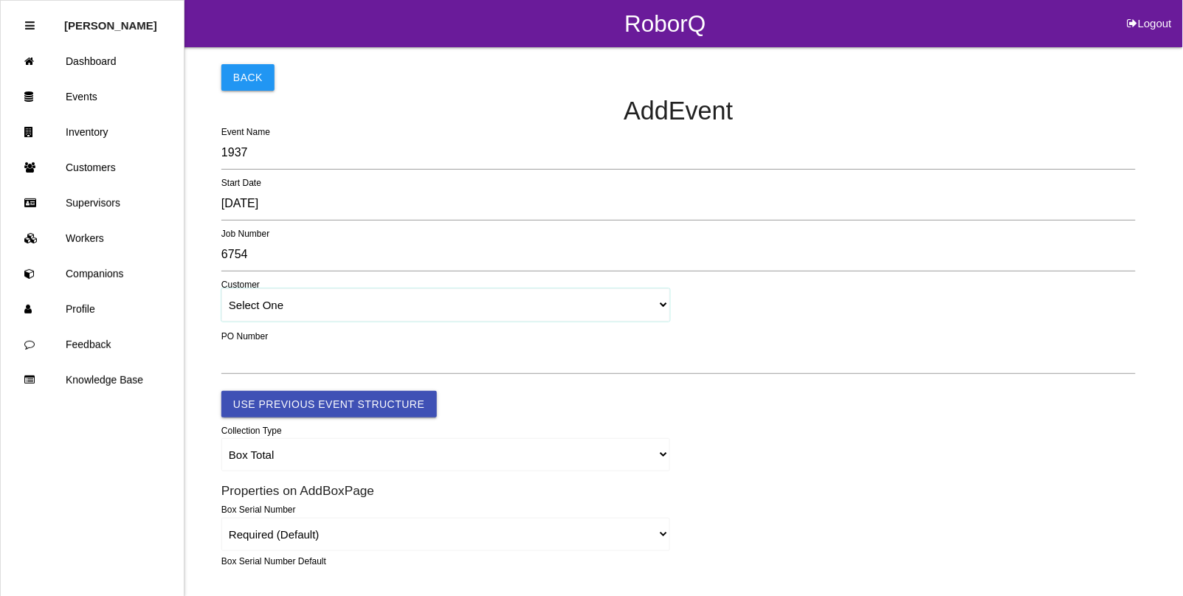
click at [260, 307] on select "Select One [PERSON_NAME] & Co., Inc. [PERSON_NAME] Canada (ARaymond Manufacturi…" at bounding box center [445, 304] width 449 height 33
select select "64934c9633c02e000edff475"
click at [221, 289] on select "Select One [PERSON_NAME] & Co., Inc. [PERSON_NAME] Canada (ARaymond Manufacturi…" at bounding box center [445, 304] width 449 height 33
select select "64934c9633c02e000edff475"
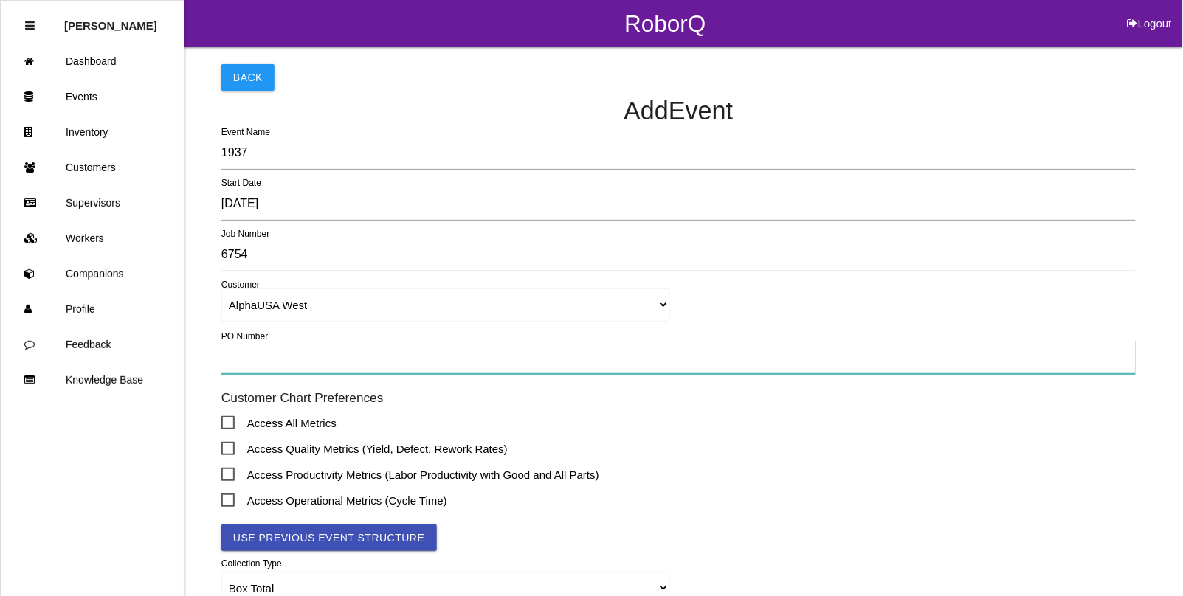
click at [238, 364] on input "text" at bounding box center [678, 357] width 914 height 34
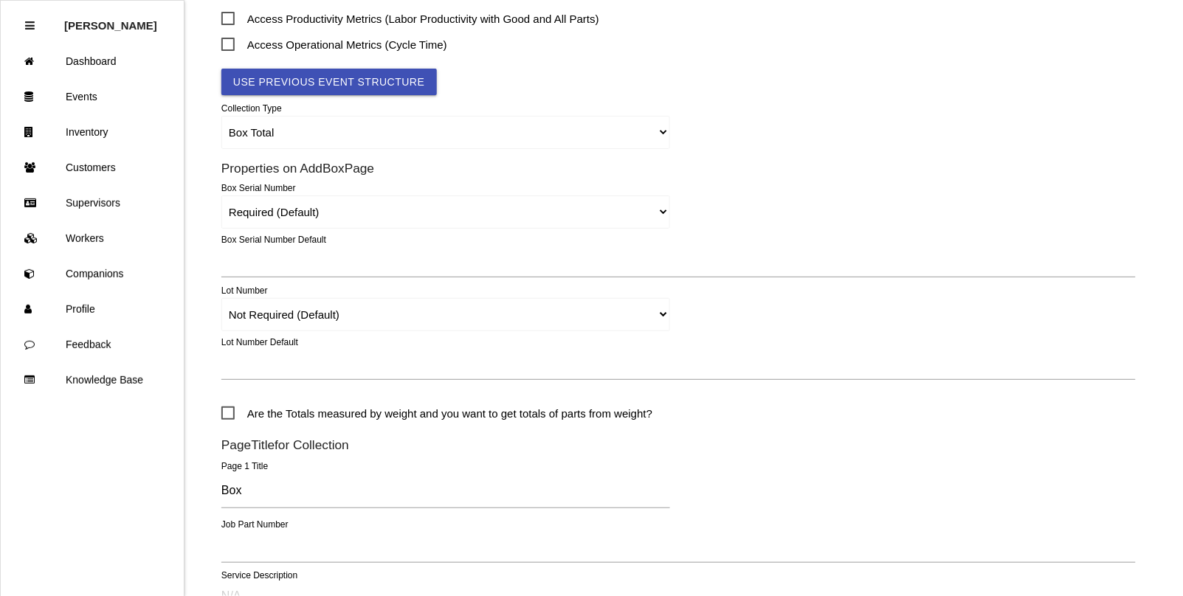
scroll to position [461, 0]
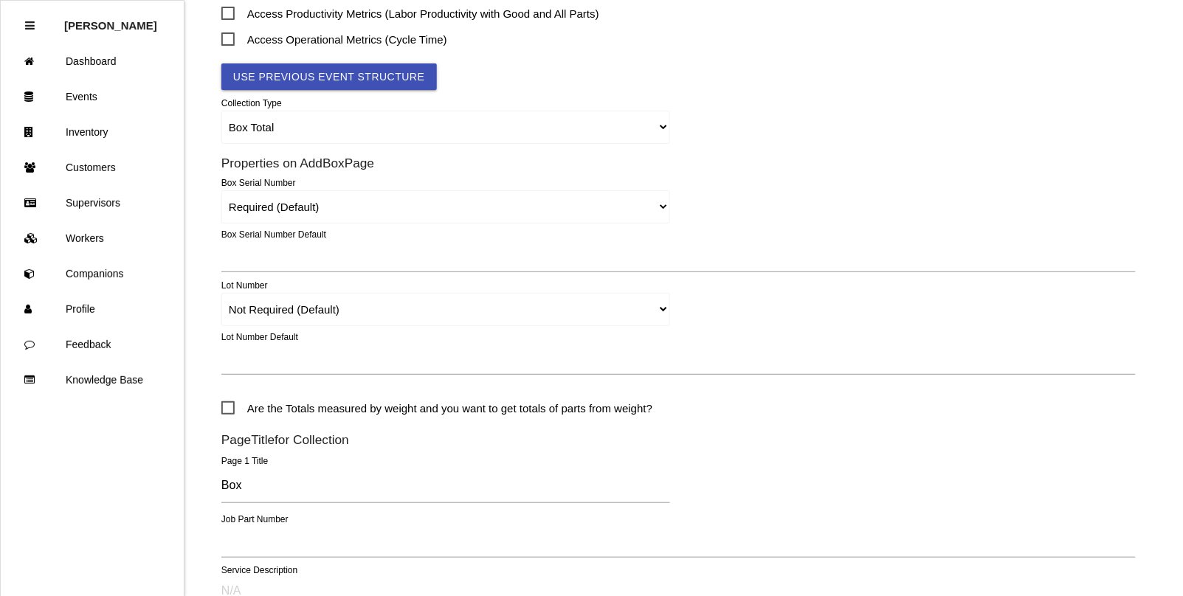
type input "012318"
click at [266, 312] on select "Required Not Required (Default) Remove" at bounding box center [445, 309] width 449 height 33
select select "remove"
click at [221, 293] on select "Required Not Required (Default) Remove" at bounding box center [445, 309] width 449 height 33
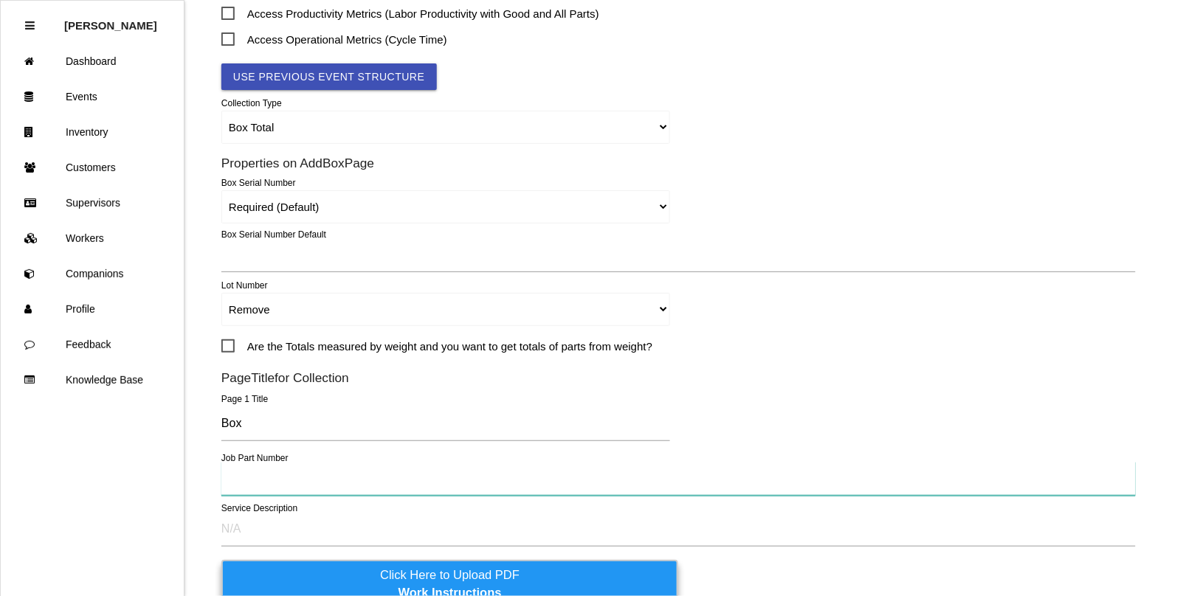
click at [249, 480] on input "text" at bounding box center [678, 479] width 914 height 34
type input "K9250H"
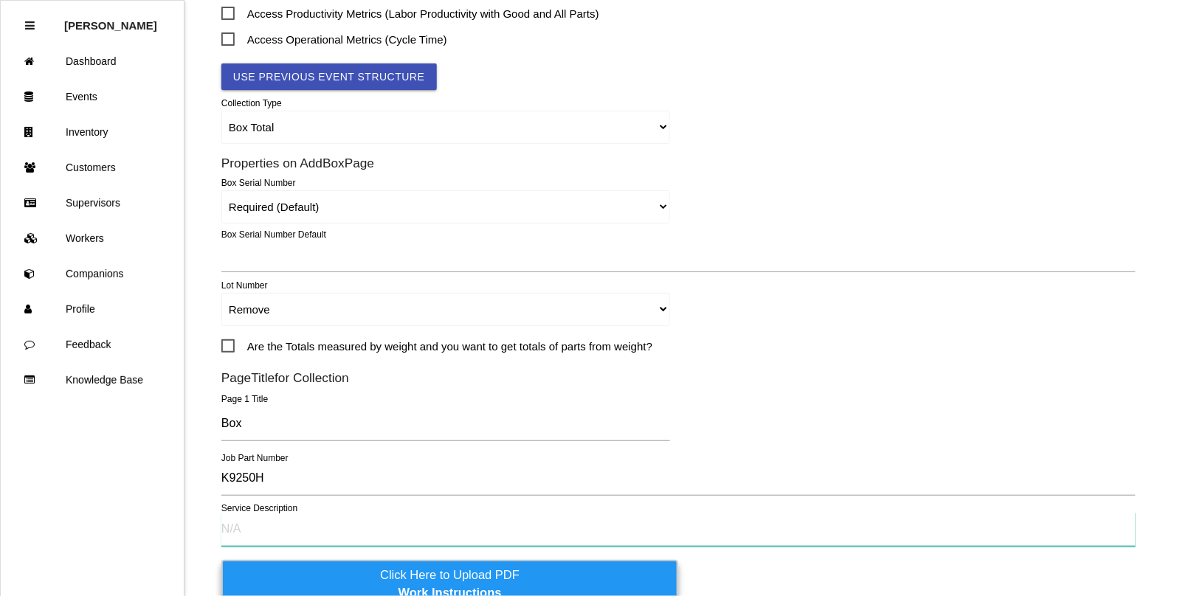
paste input "Parts stuck together; foreign material"
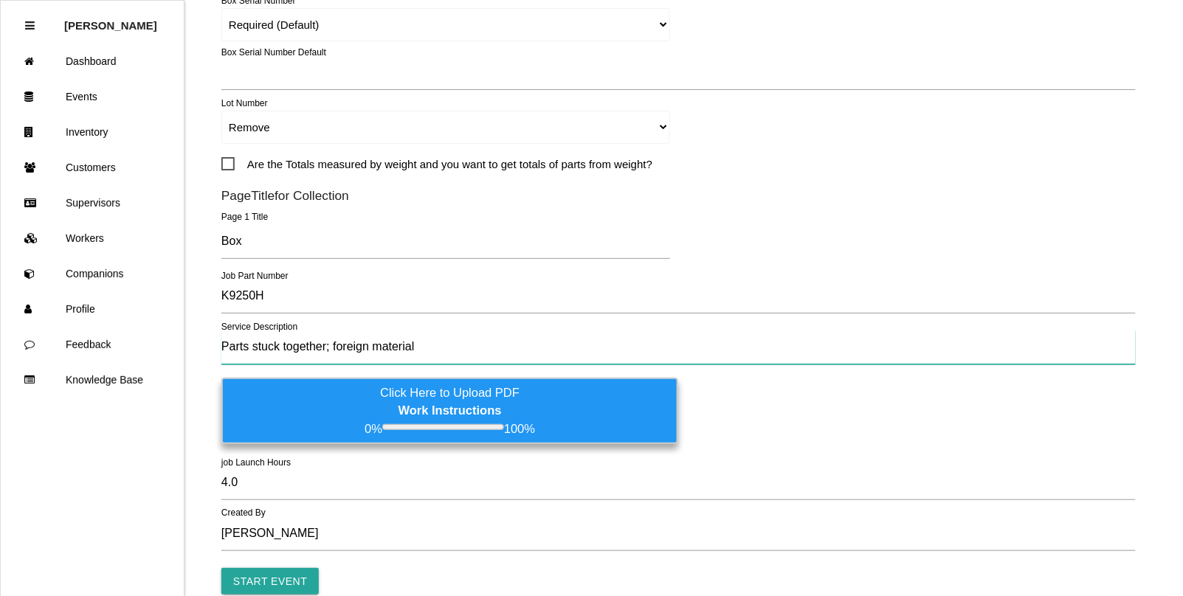
scroll to position [716, 0]
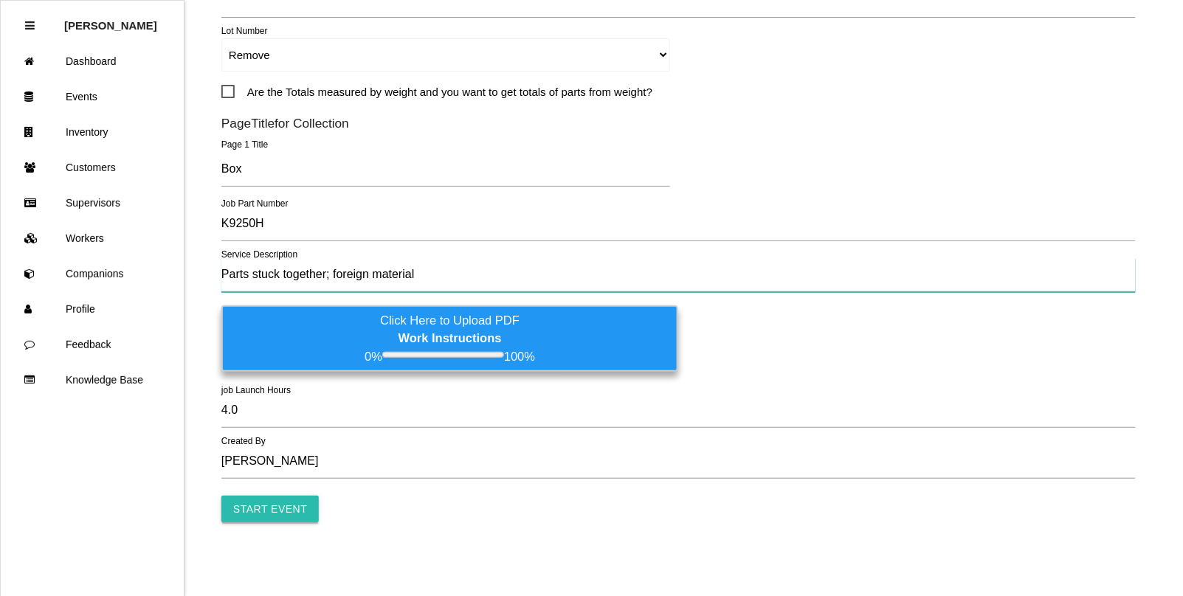
type input "Parts stuck together; foreign material"
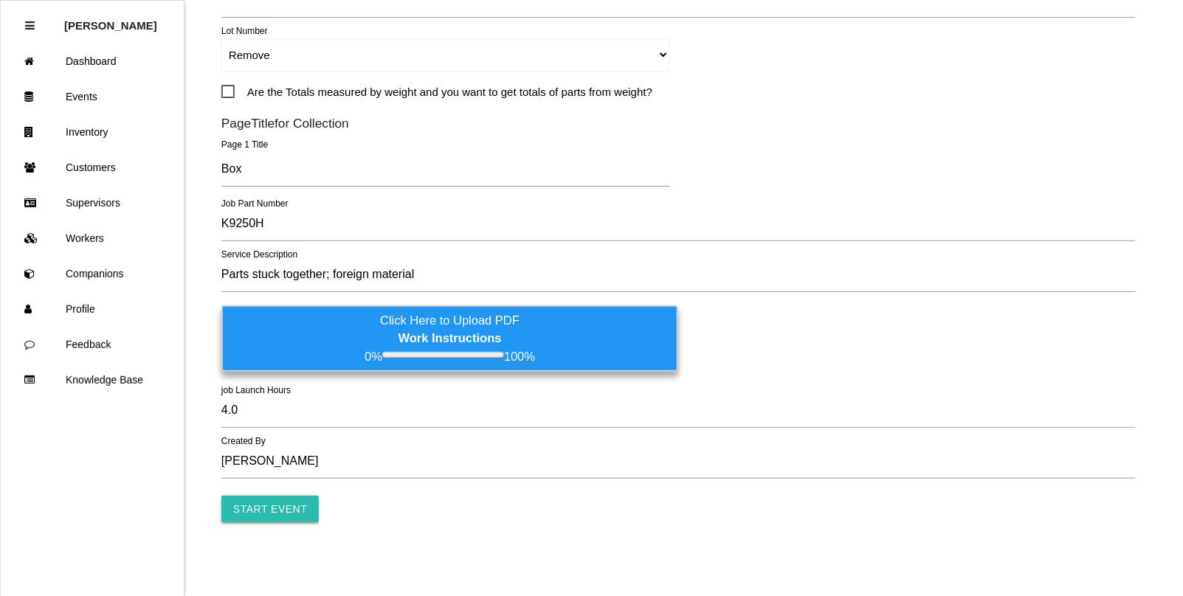
click at [231, 513] on input "Start Event" at bounding box center [269, 509] width 97 height 27
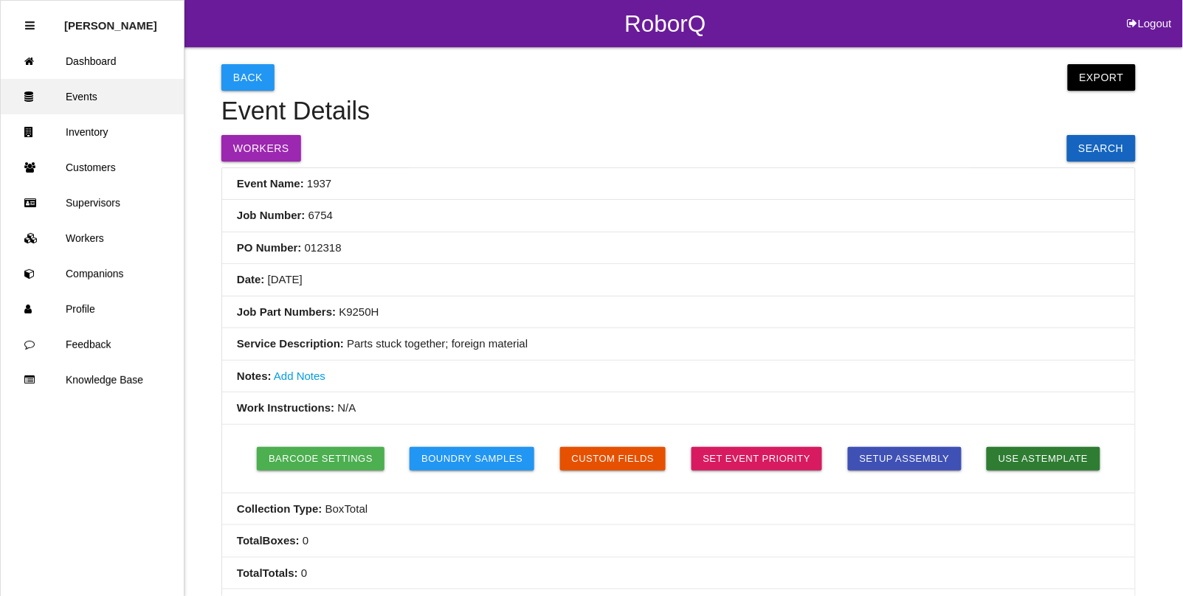
click at [98, 90] on link "Events" at bounding box center [92, 96] width 183 height 35
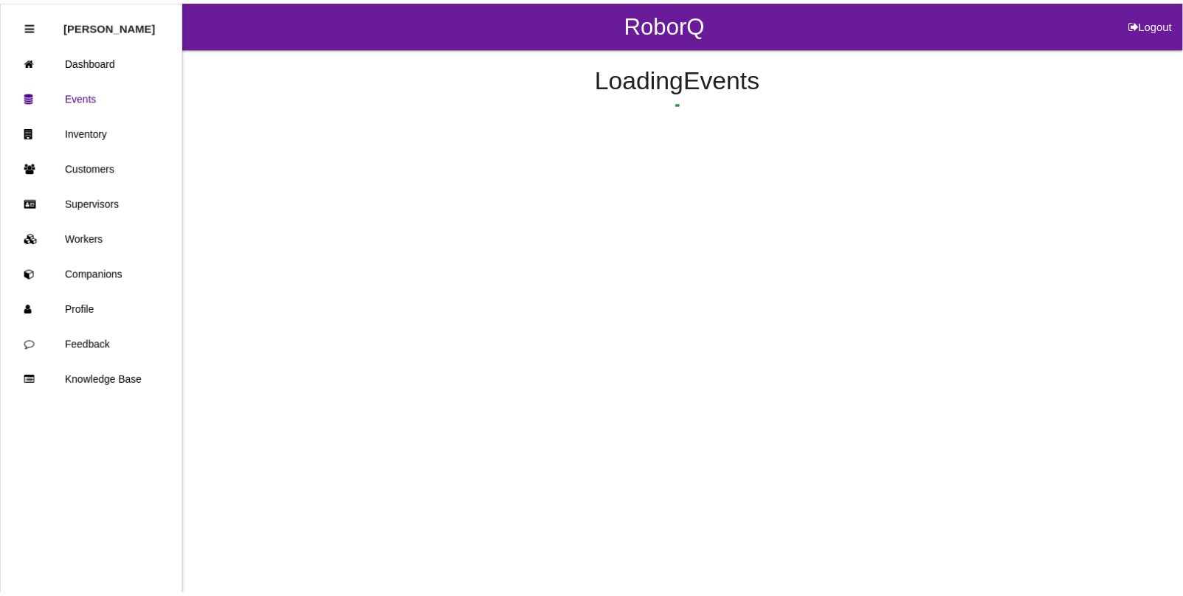
scroll to position [37, 0]
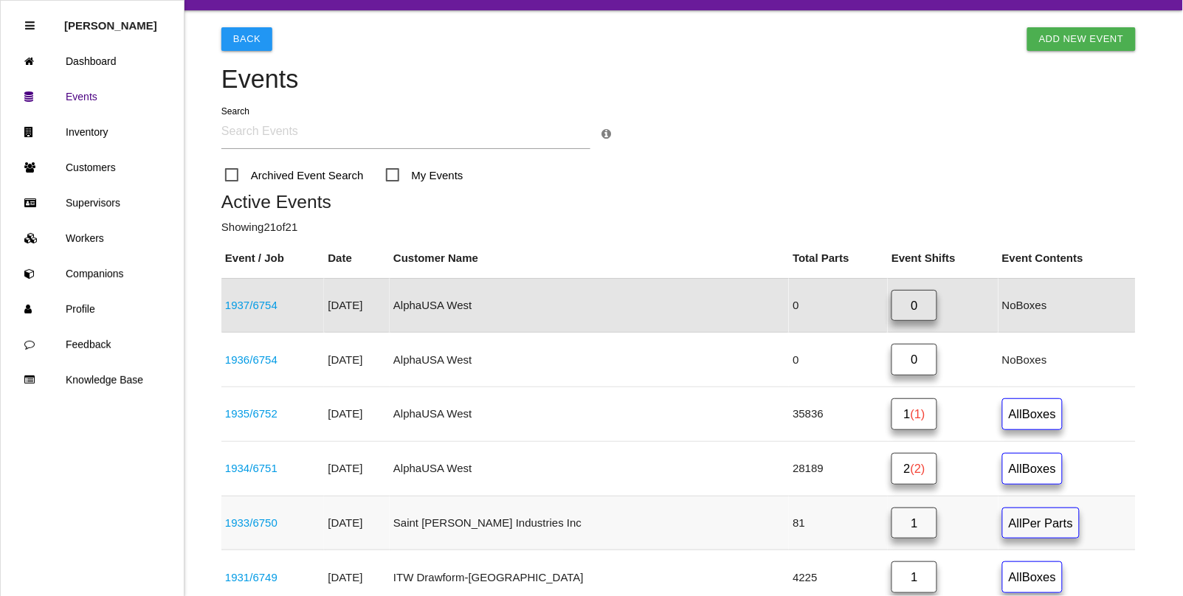
click at [249, 524] on link "1933 / 6750" at bounding box center [251, 522] width 52 height 13
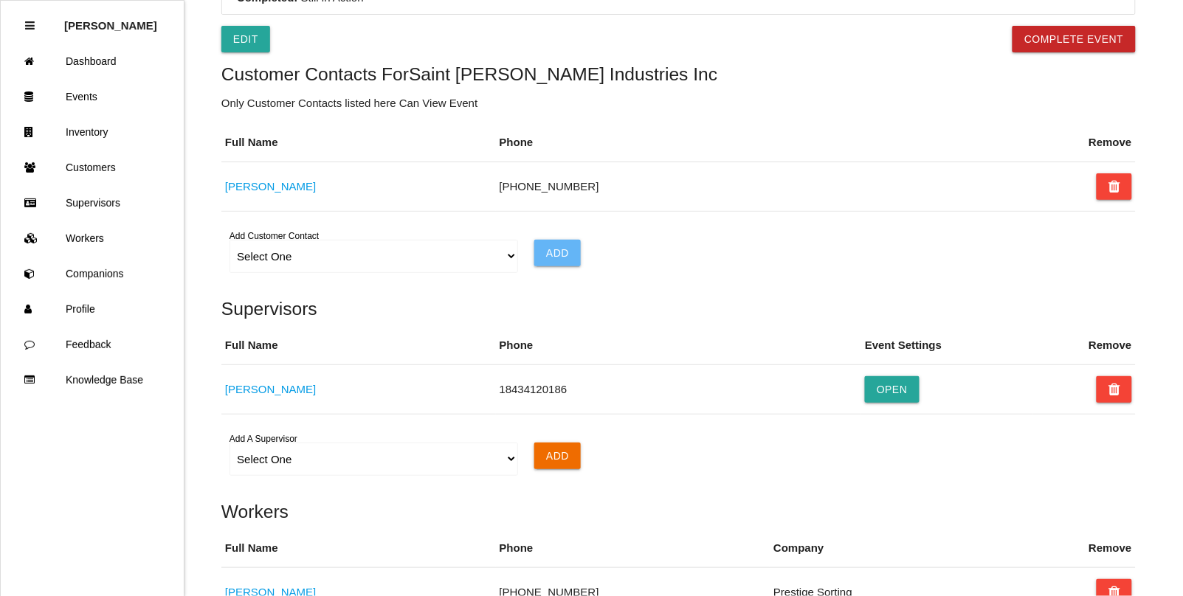
scroll to position [672, 0]
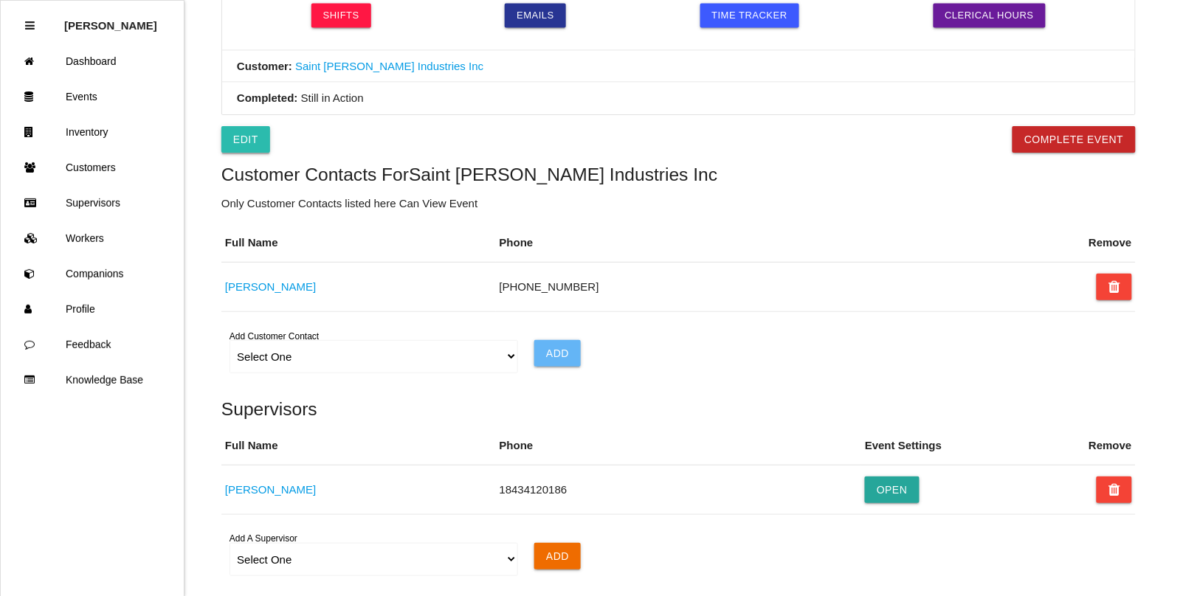
click at [248, 152] on link "Edit" at bounding box center [245, 139] width 49 height 27
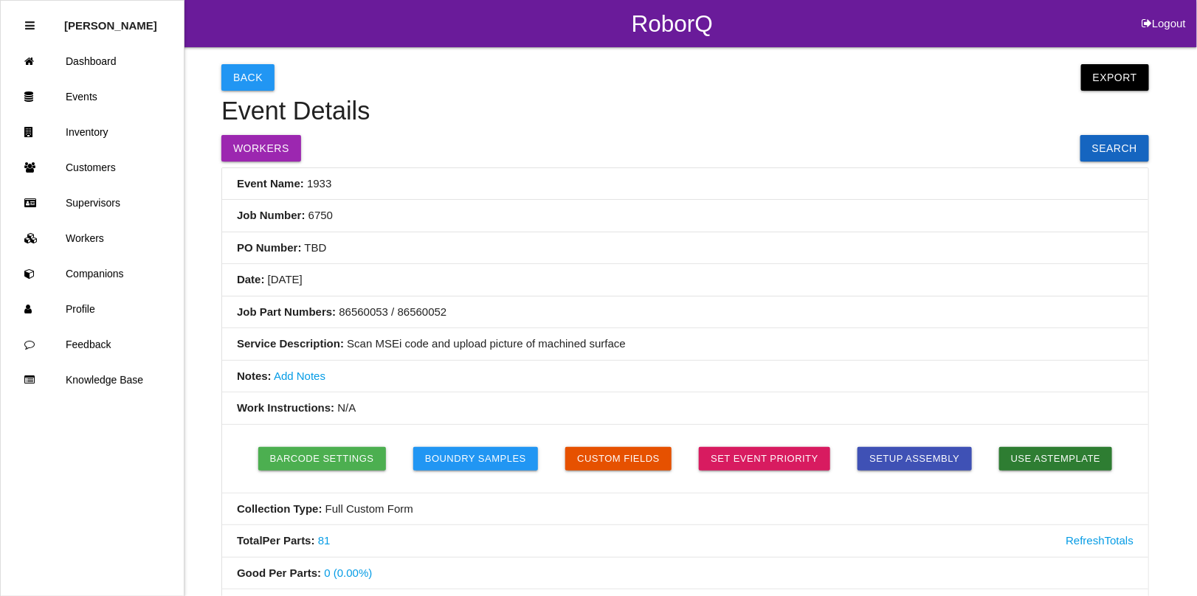
select select "false"
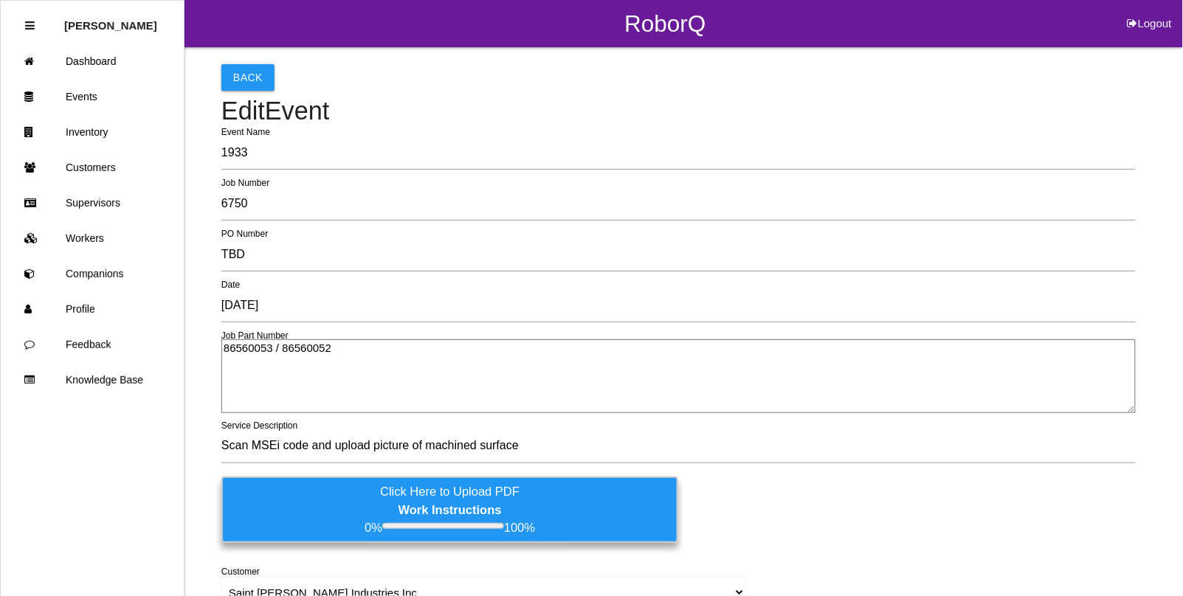
click at [370, 351] on textarea "86560053 / 86560052" at bounding box center [678, 376] width 914 height 74
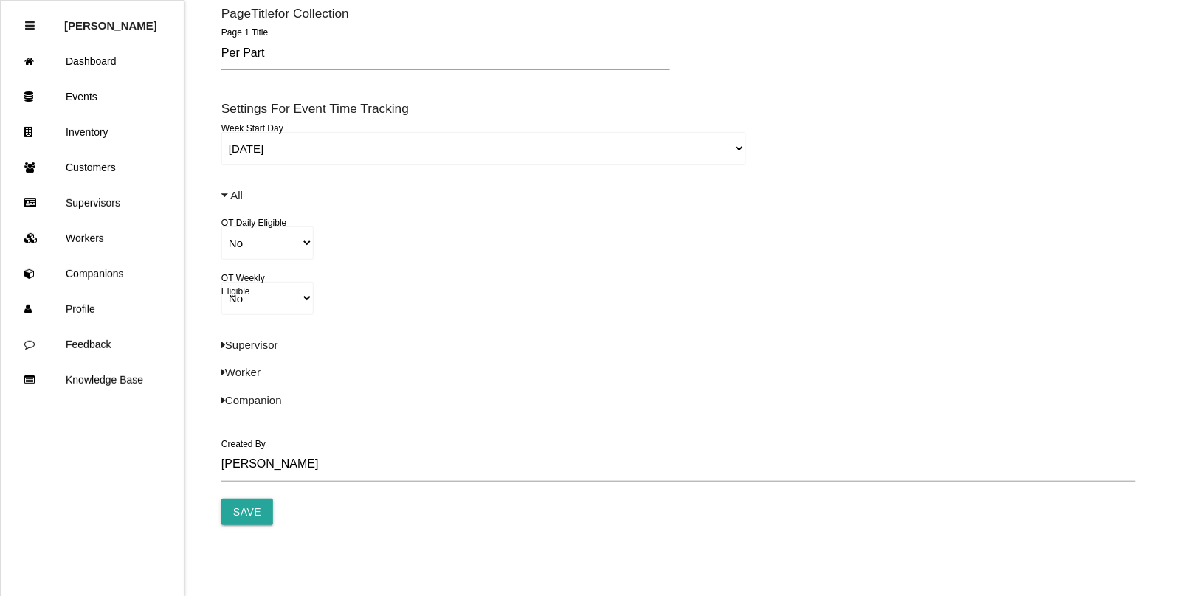
scroll to position [779, 0]
type textarea "86560053 / 86560052 (@ [GEOGRAPHIC_DATA][PERSON_NAME])"
click at [240, 500] on input "Save" at bounding box center [247, 511] width 52 height 27
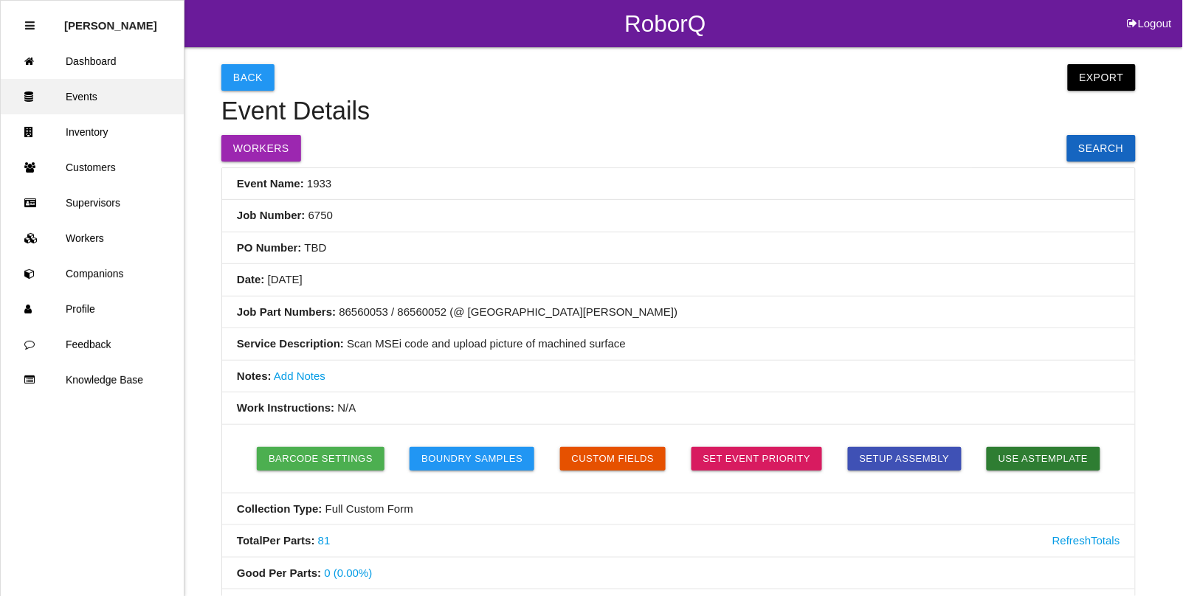
click at [82, 97] on link "Events" at bounding box center [92, 96] width 183 height 35
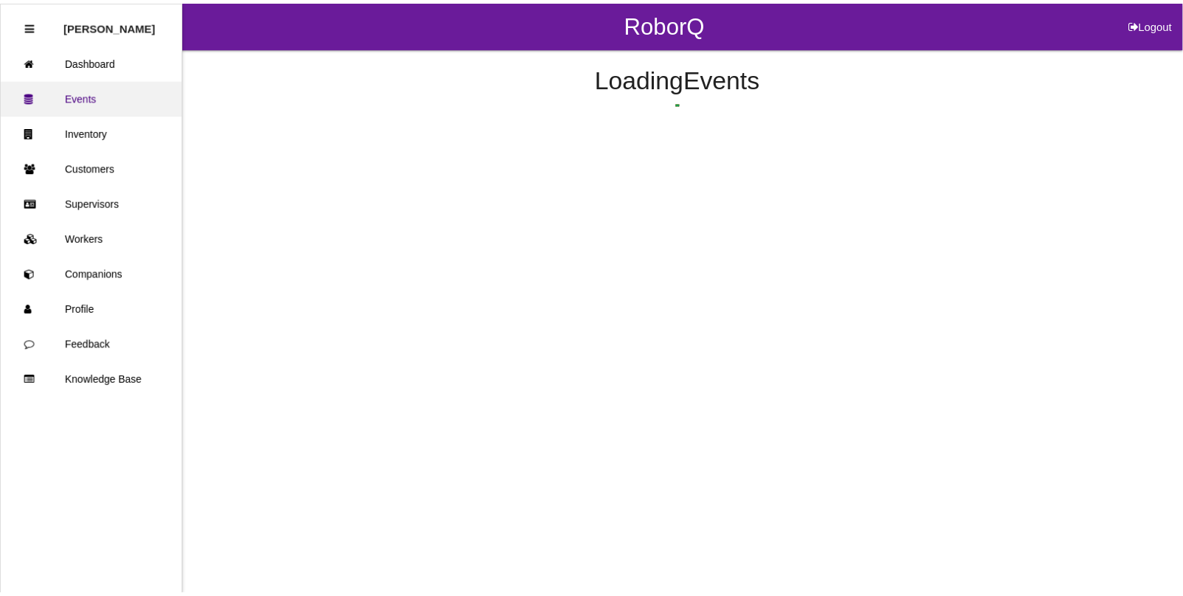
scroll to position [196, 0]
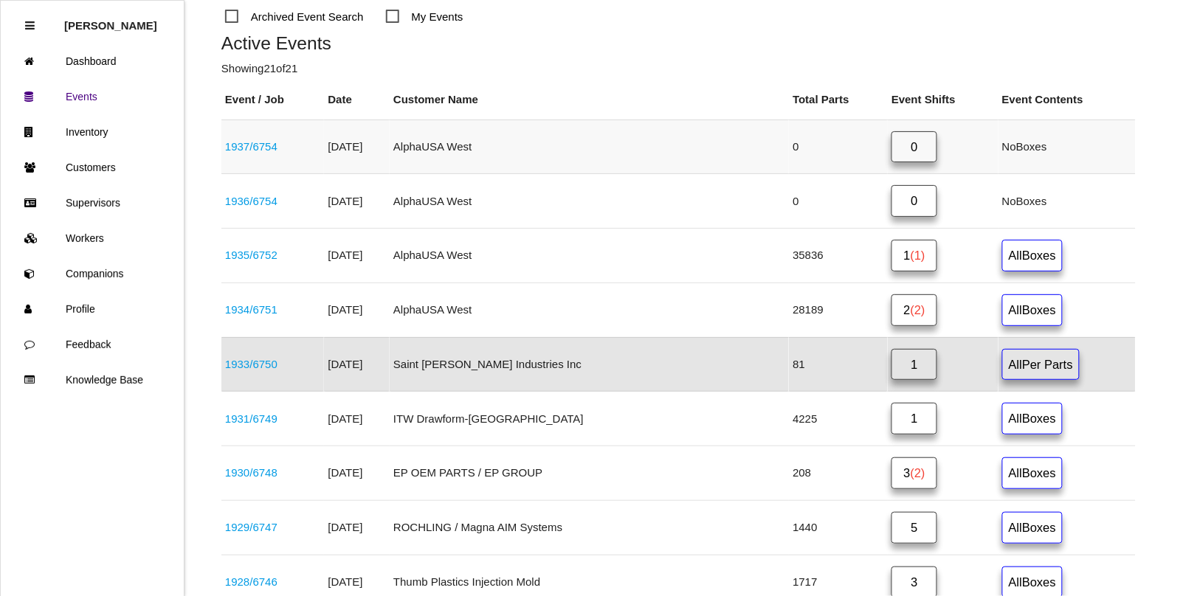
click at [234, 149] on link "1937 / 6754" at bounding box center [251, 146] width 52 height 13
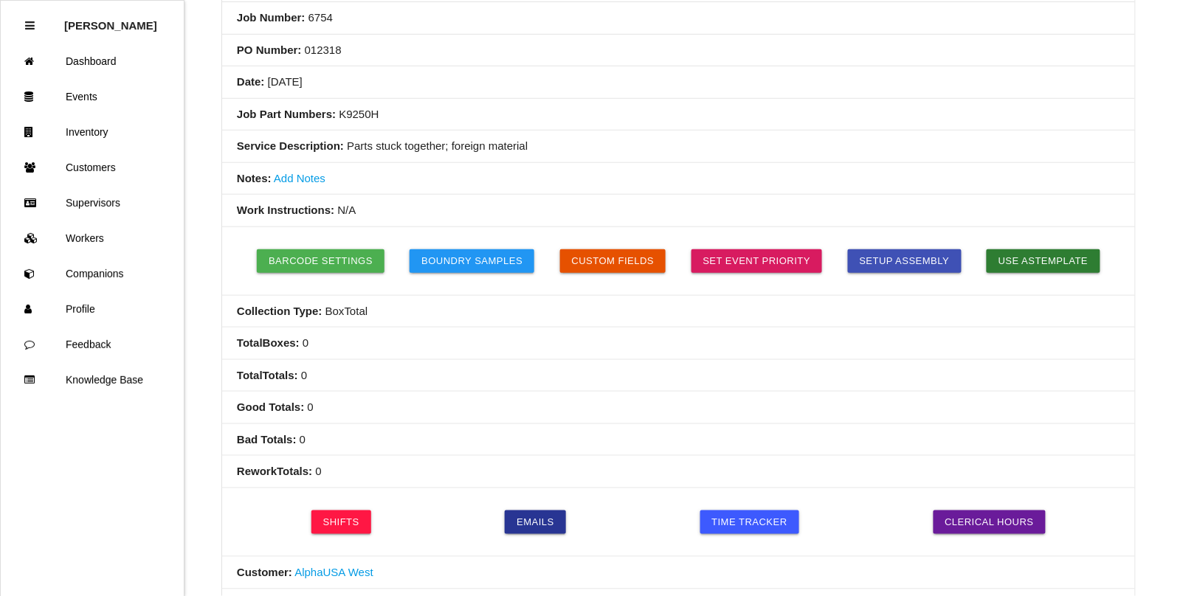
scroll to position [184, 0]
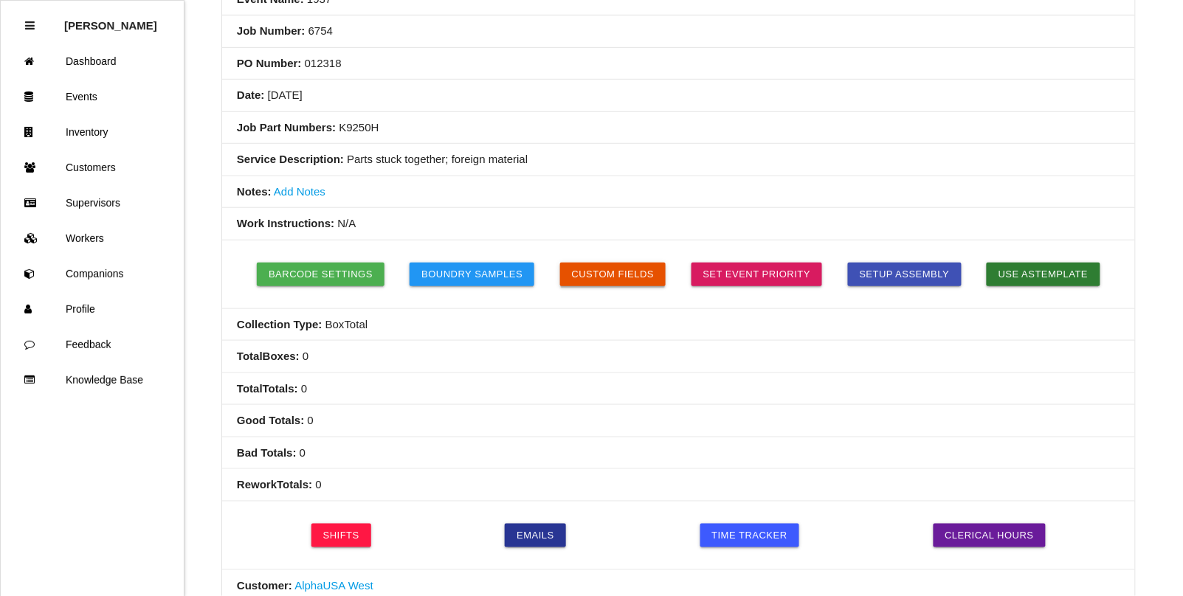
click at [609, 274] on button "Custom Fields" at bounding box center [613, 275] width 106 height 24
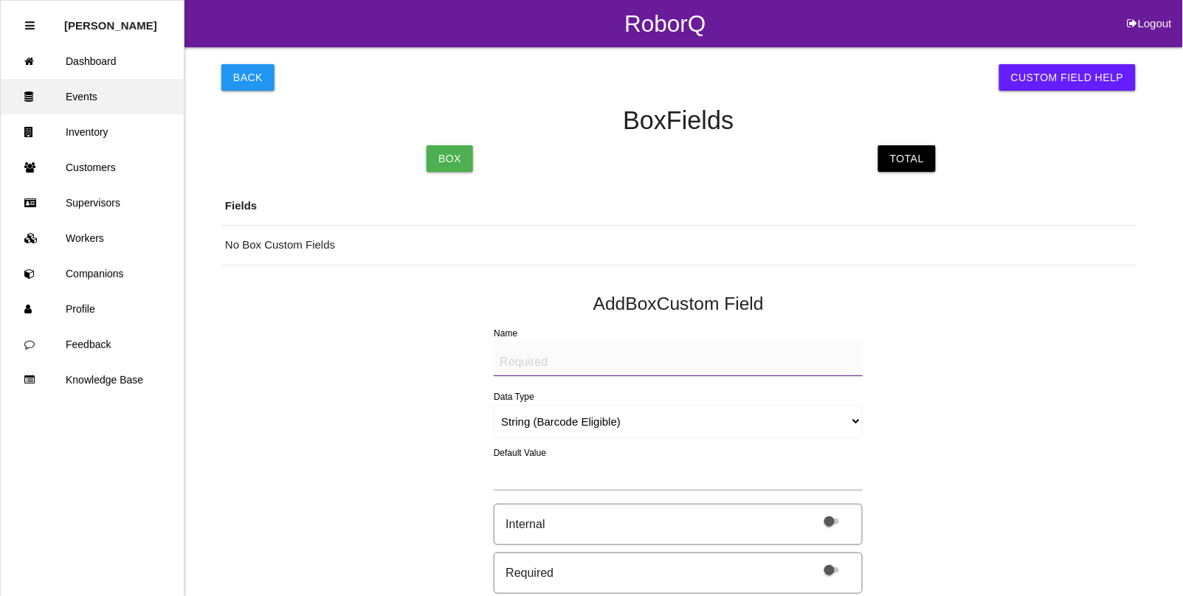
click at [91, 94] on link "Events" at bounding box center [92, 96] width 183 height 35
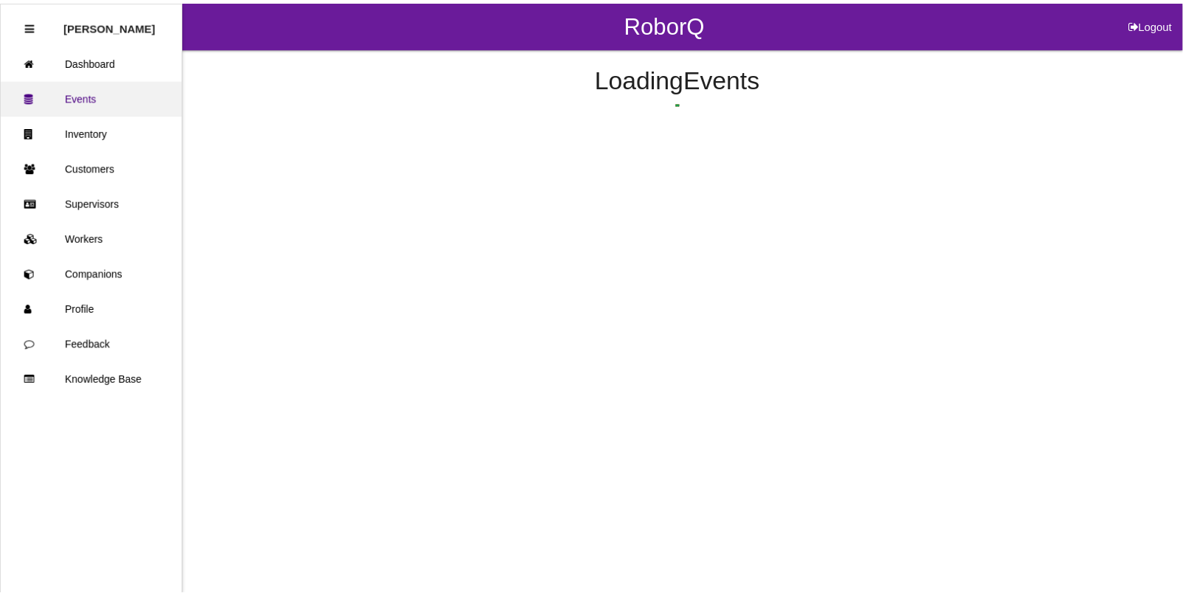
scroll to position [37, 0]
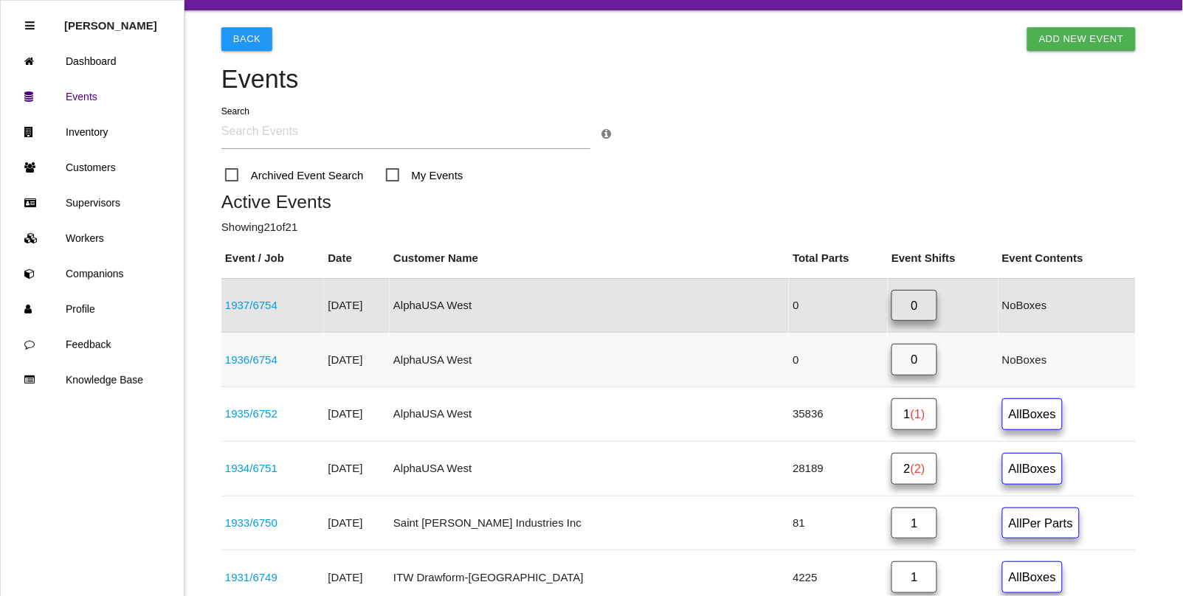
click at [256, 358] on link "1936 / 6754" at bounding box center [251, 359] width 52 height 13
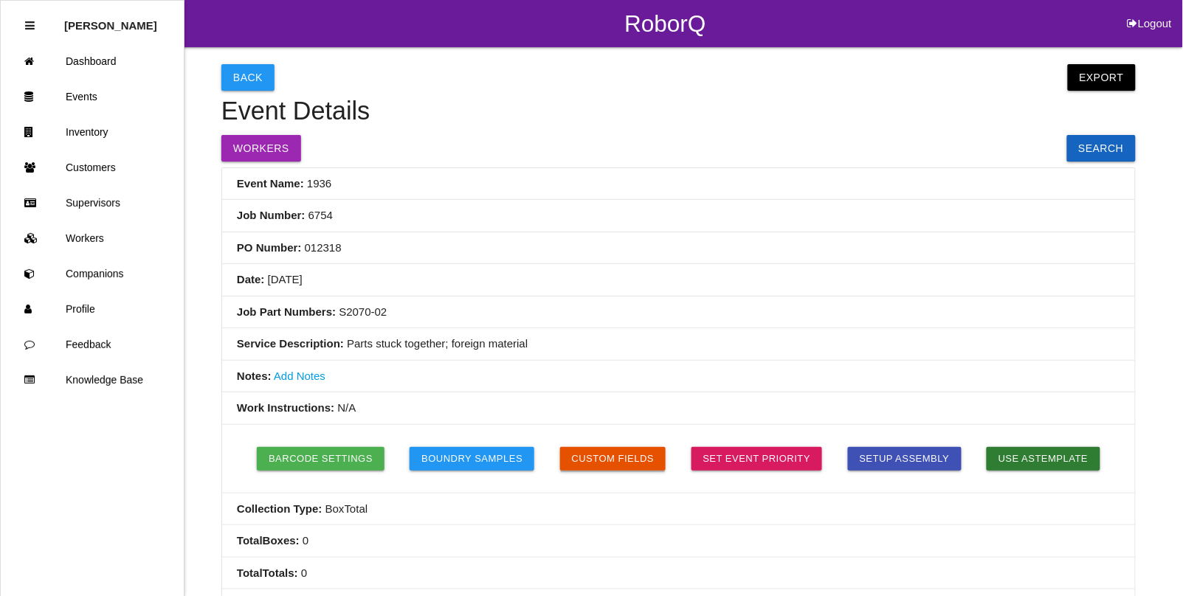
click at [603, 458] on button "Custom Fields" at bounding box center [613, 459] width 106 height 24
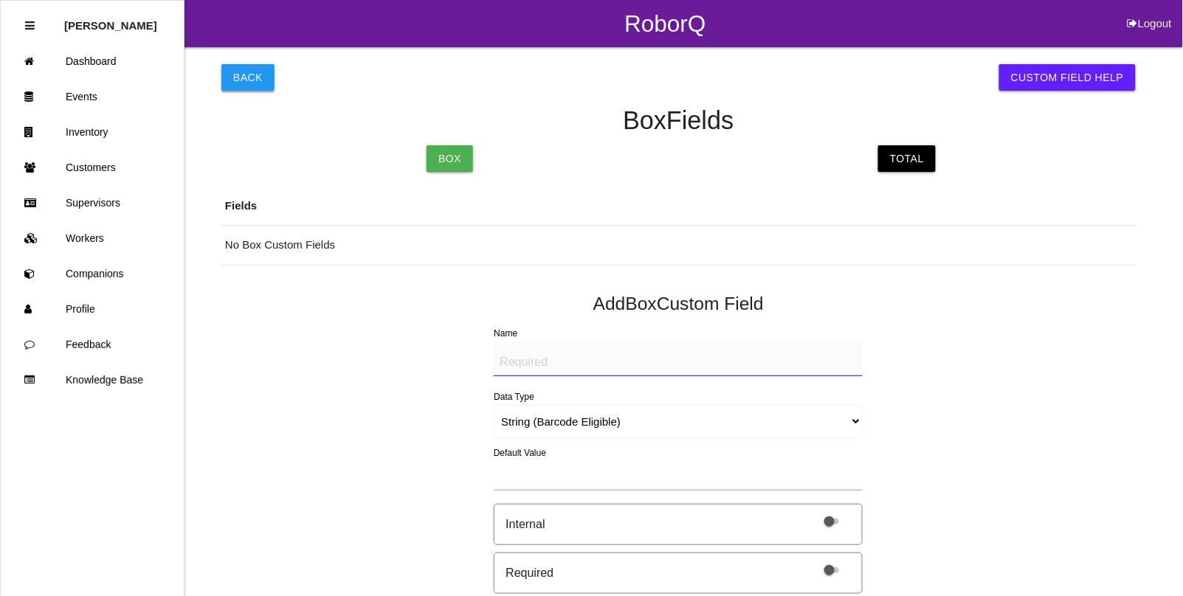
click at [253, 83] on button "Back" at bounding box center [247, 77] width 53 height 27
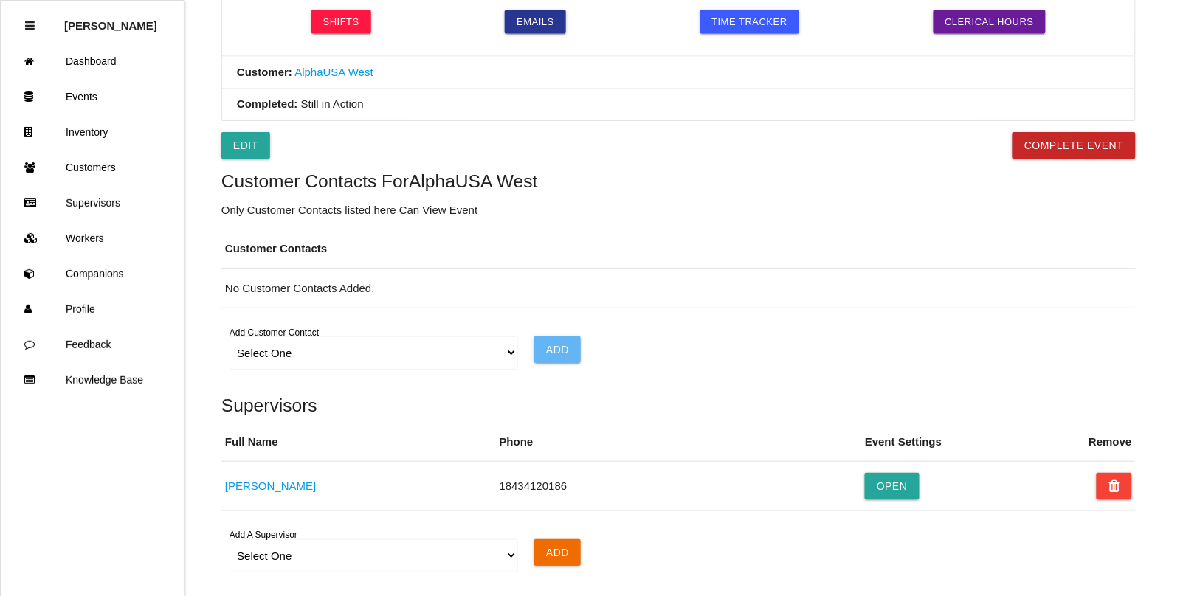
scroll to position [694, 0]
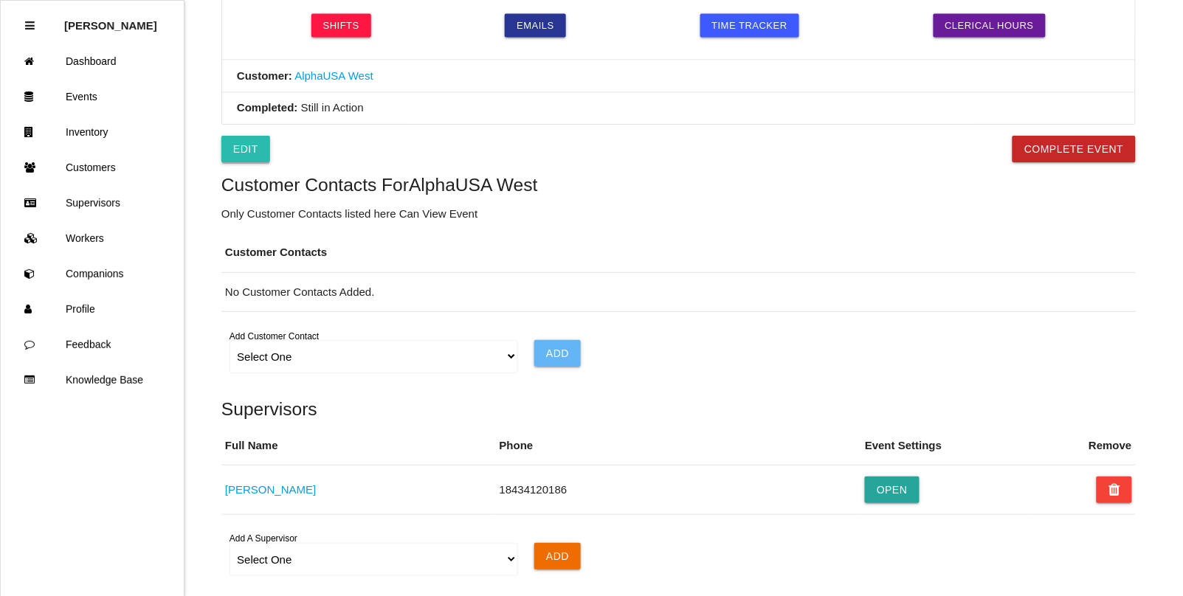
click at [242, 159] on link "Edit" at bounding box center [245, 149] width 49 height 27
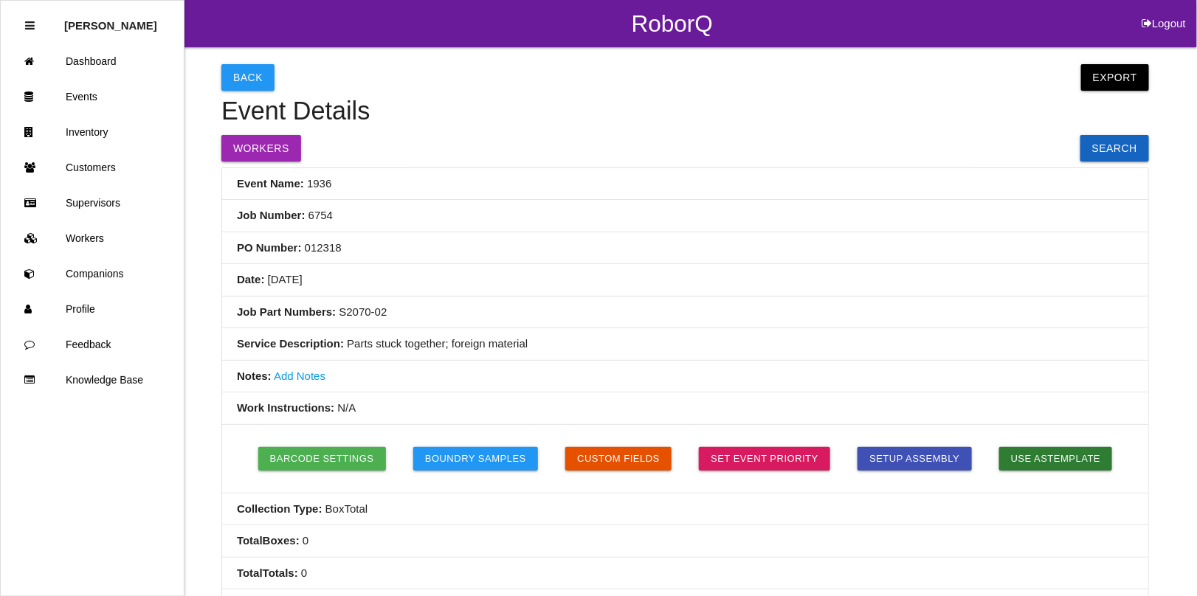
select select "notRequired"
select select "false"
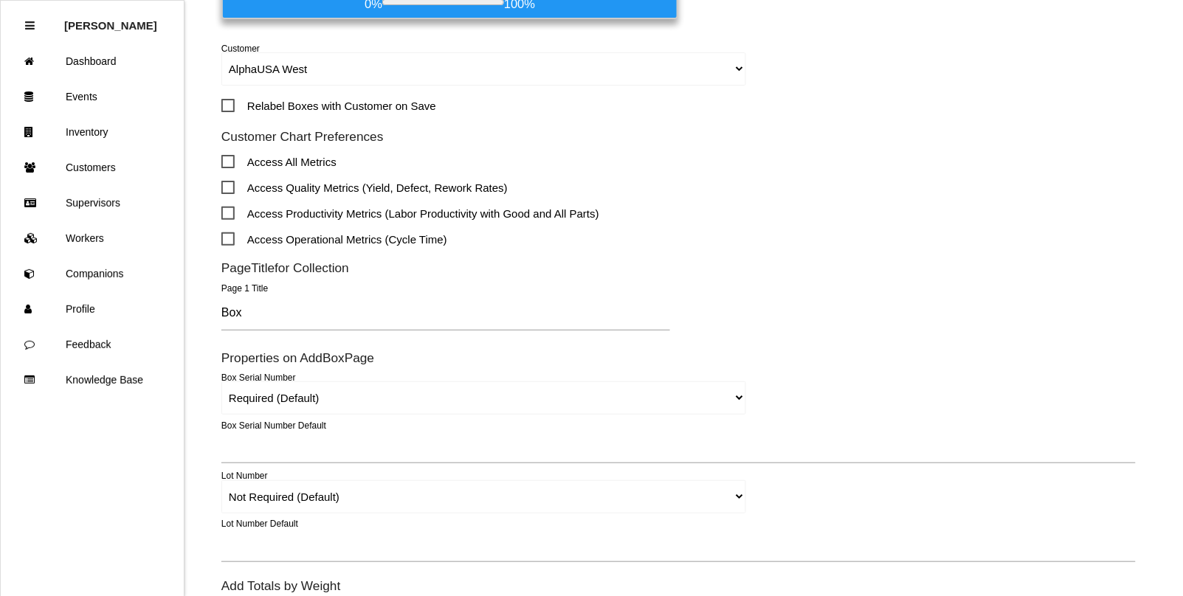
scroll to position [553, 0]
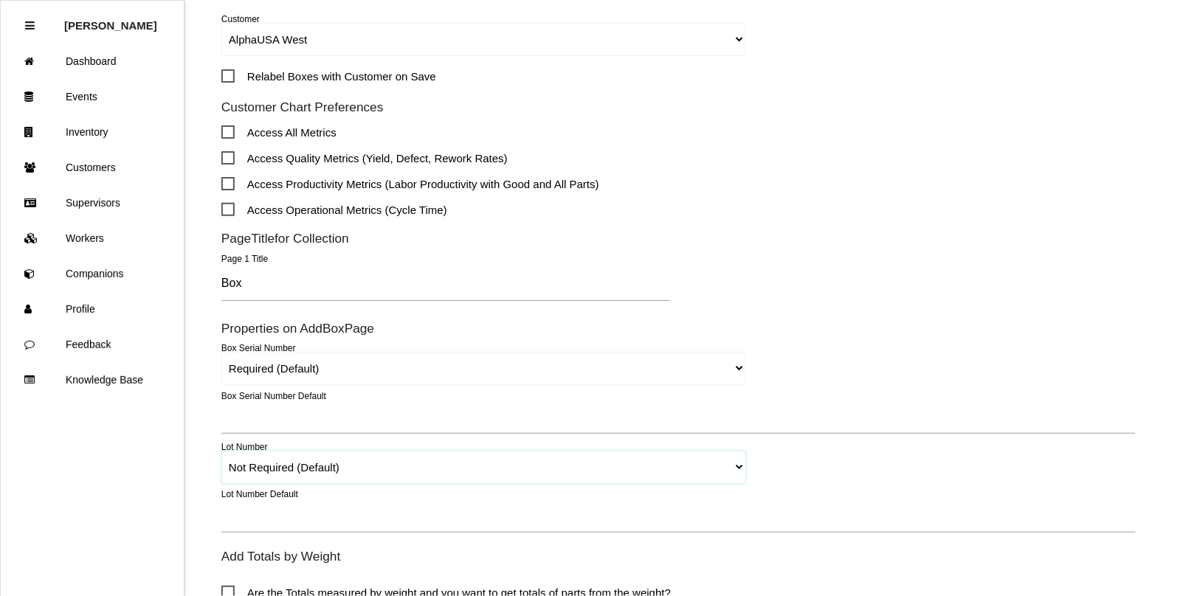
click at [269, 466] on select "Required Not Required (Default) Remove" at bounding box center [483, 467] width 525 height 33
select select "remove"
click at [221, 451] on select "Required Not Required (Default) Remove" at bounding box center [483, 467] width 525 height 33
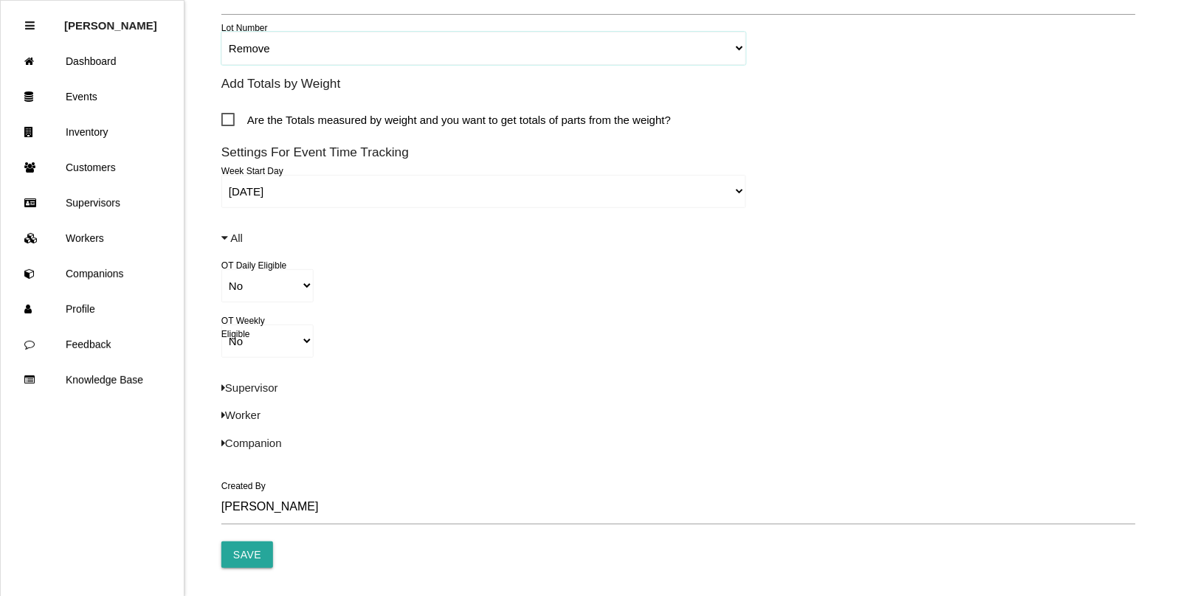
scroll to position [1017, 0]
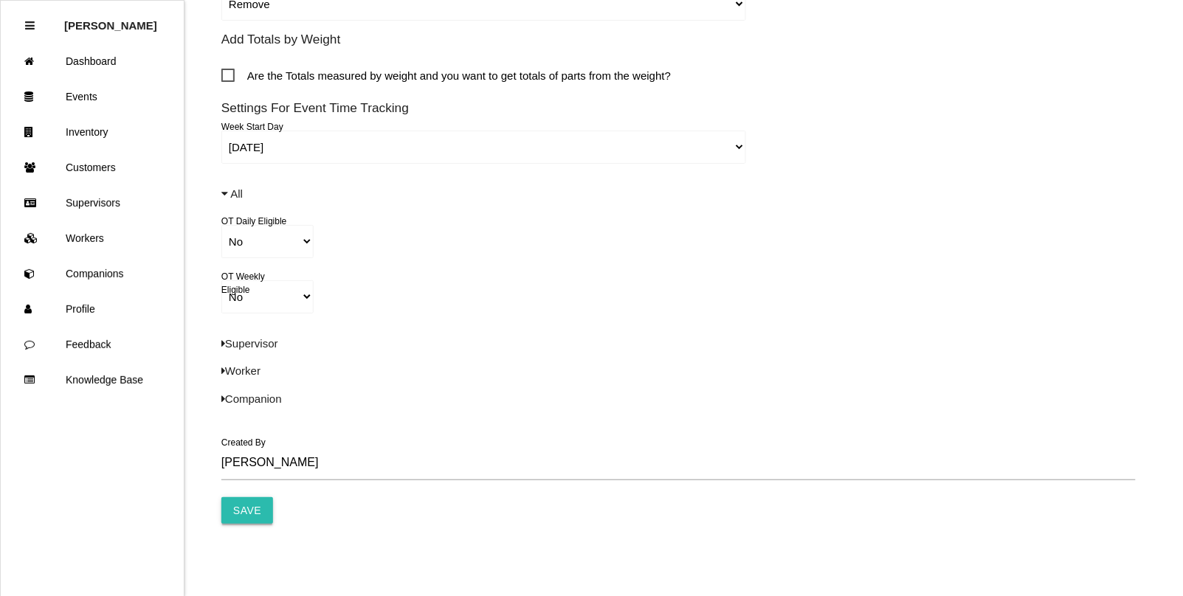
click at [247, 514] on input "Save" at bounding box center [247, 510] width 52 height 27
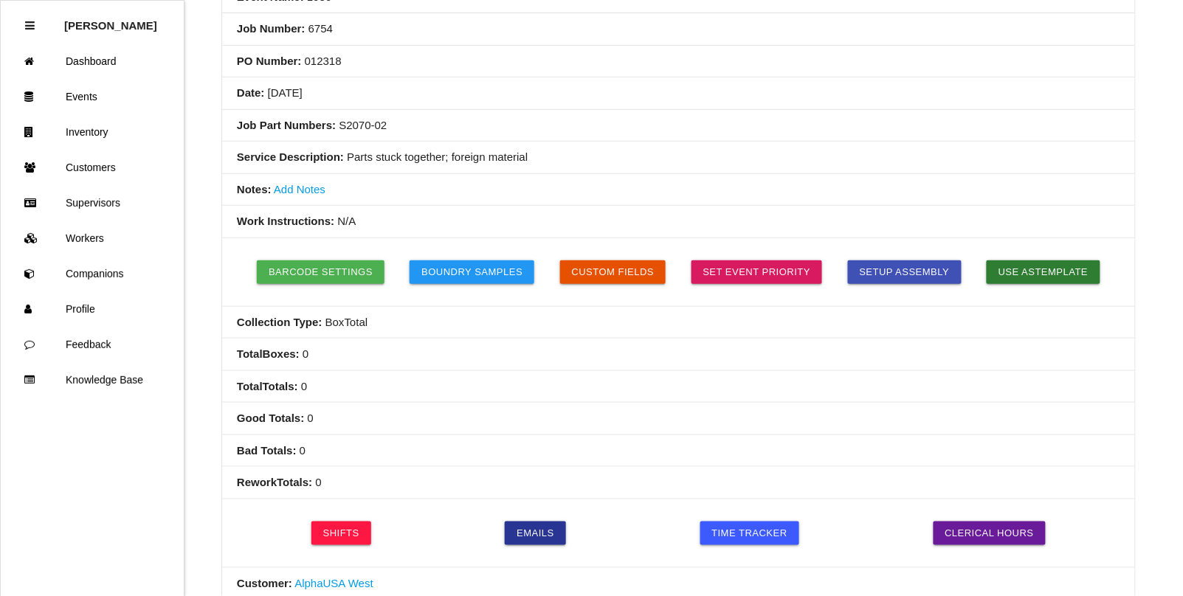
scroll to position [184, 0]
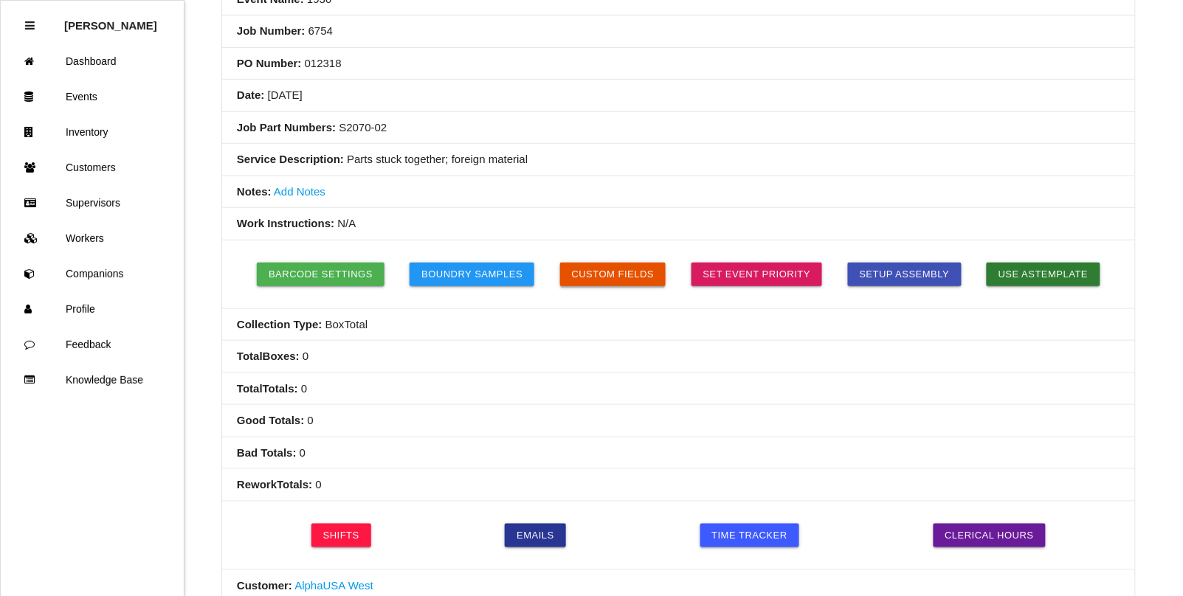
click at [605, 266] on button "Custom Fields" at bounding box center [613, 275] width 106 height 24
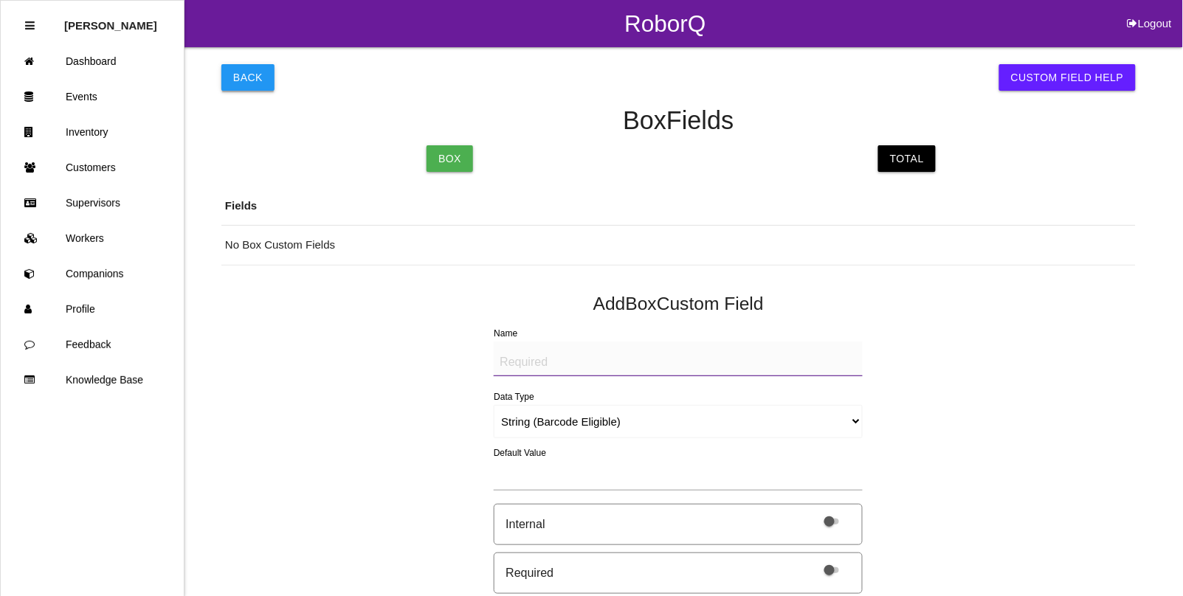
click at [238, 69] on button "Back" at bounding box center [247, 77] width 53 height 27
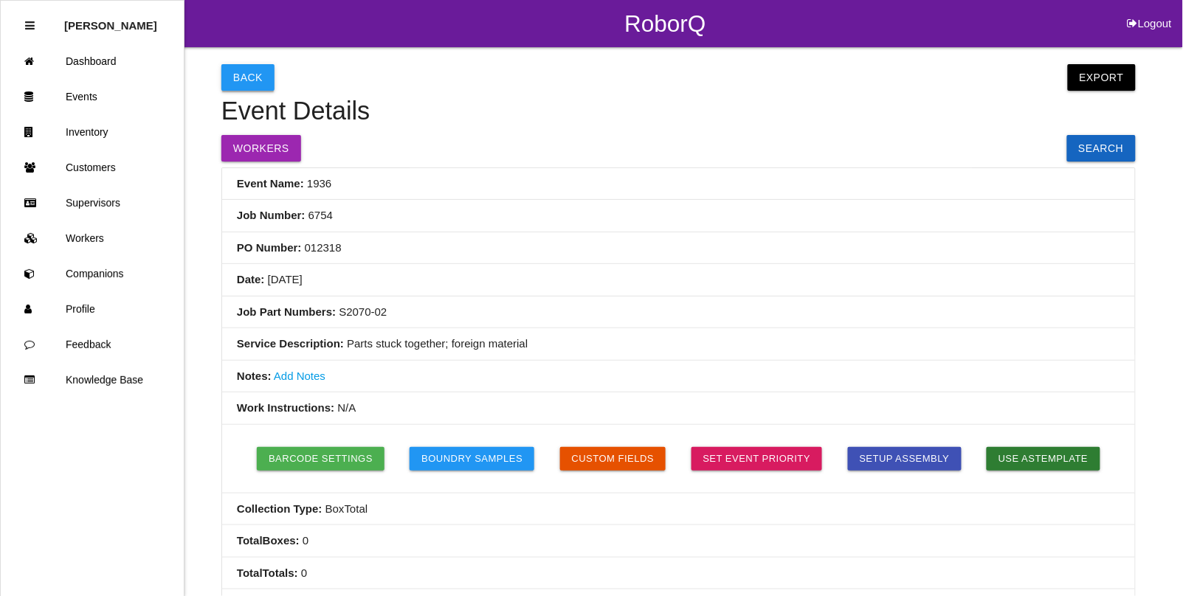
click at [249, 77] on button "Back" at bounding box center [247, 77] width 53 height 27
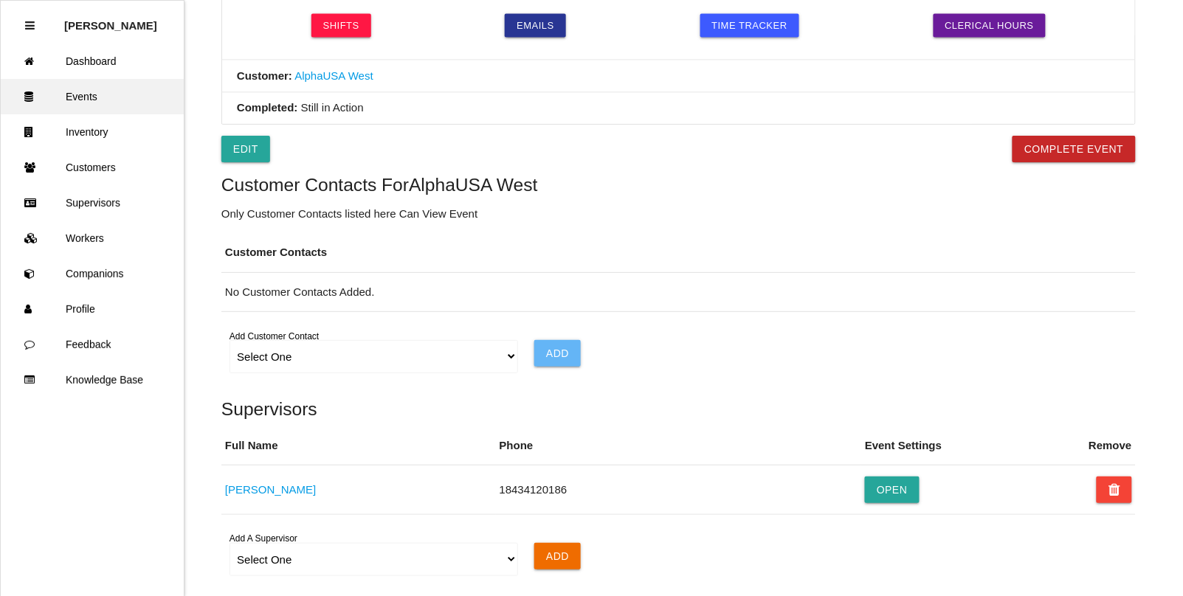
click at [90, 93] on link "Events" at bounding box center [92, 96] width 183 height 35
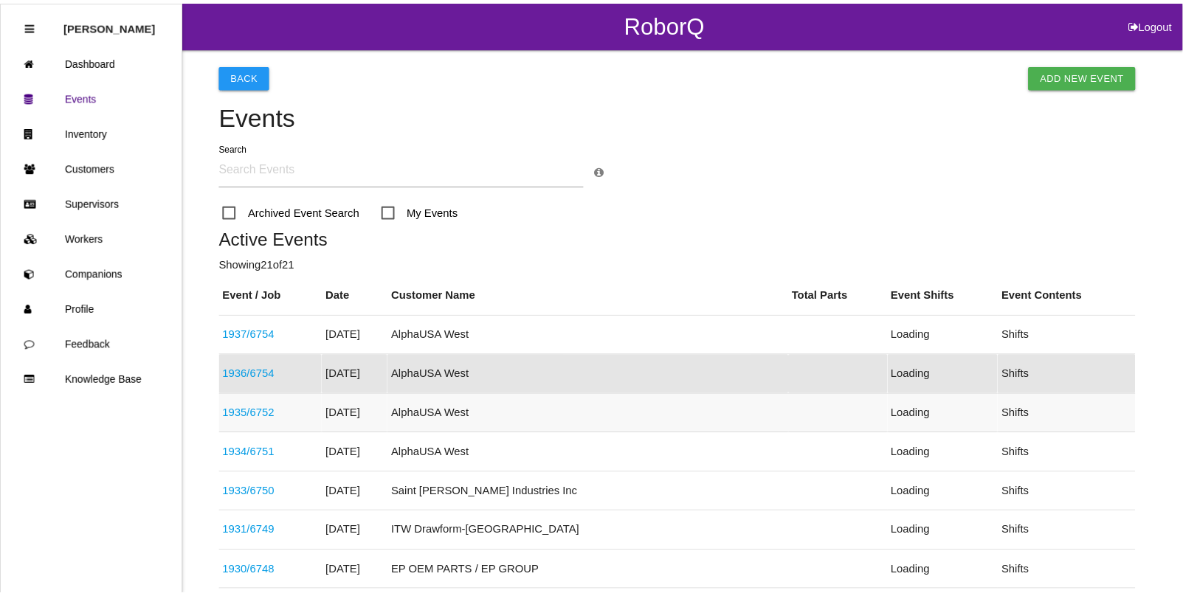
scroll to position [76, 0]
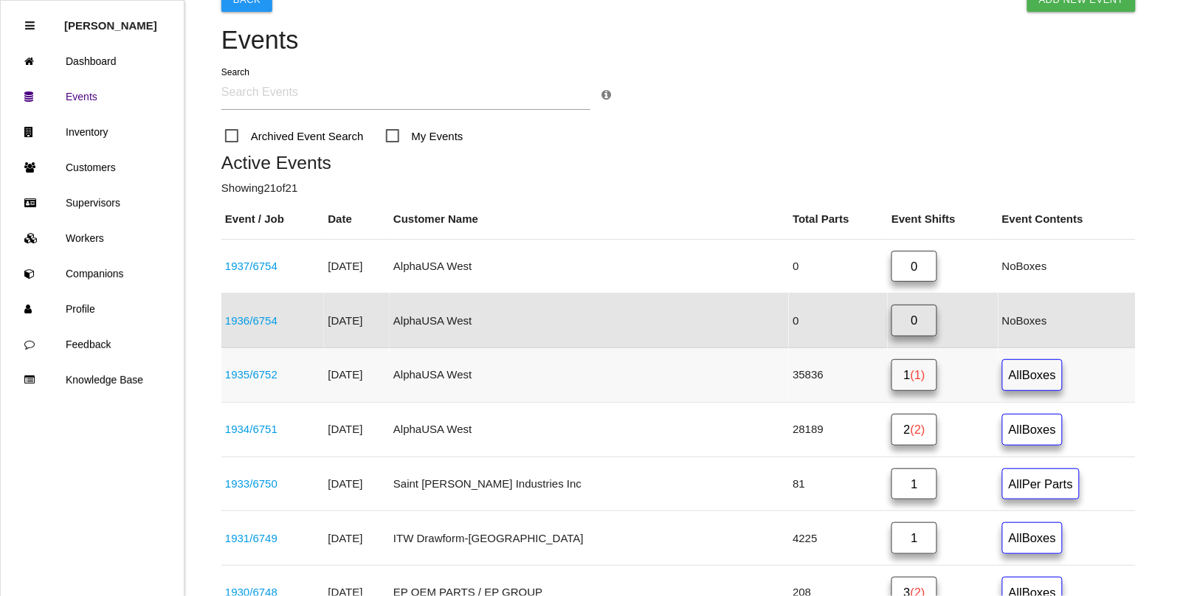
click at [266, 377] on link "1935 / 6752" at bounding box center [251, 374] width 52 height 13
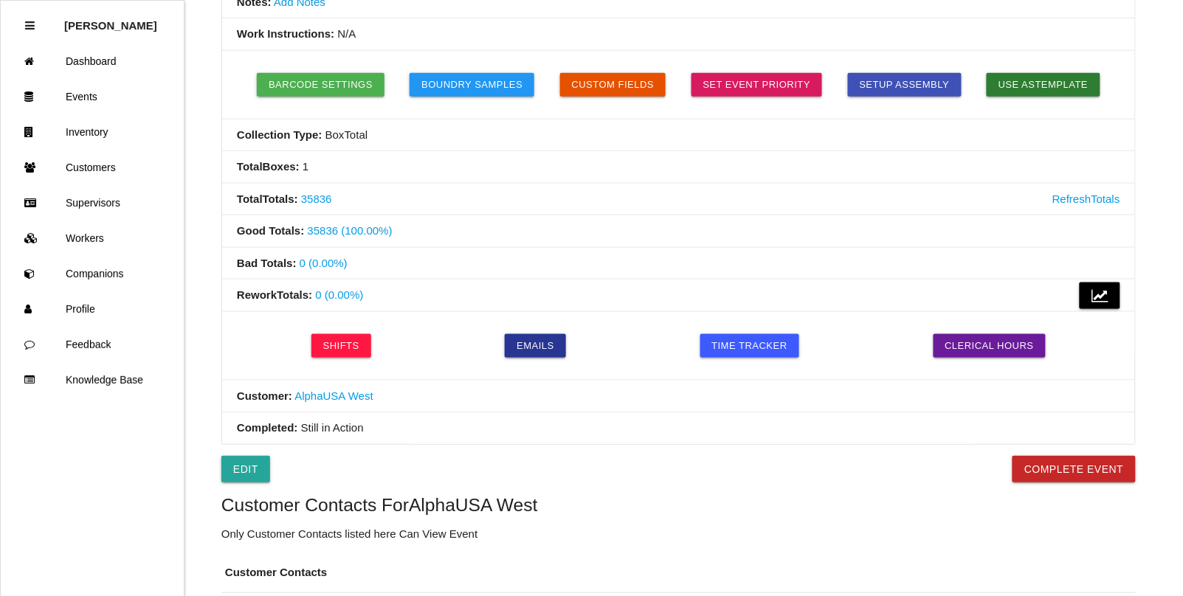
scroll to position [325, 0]
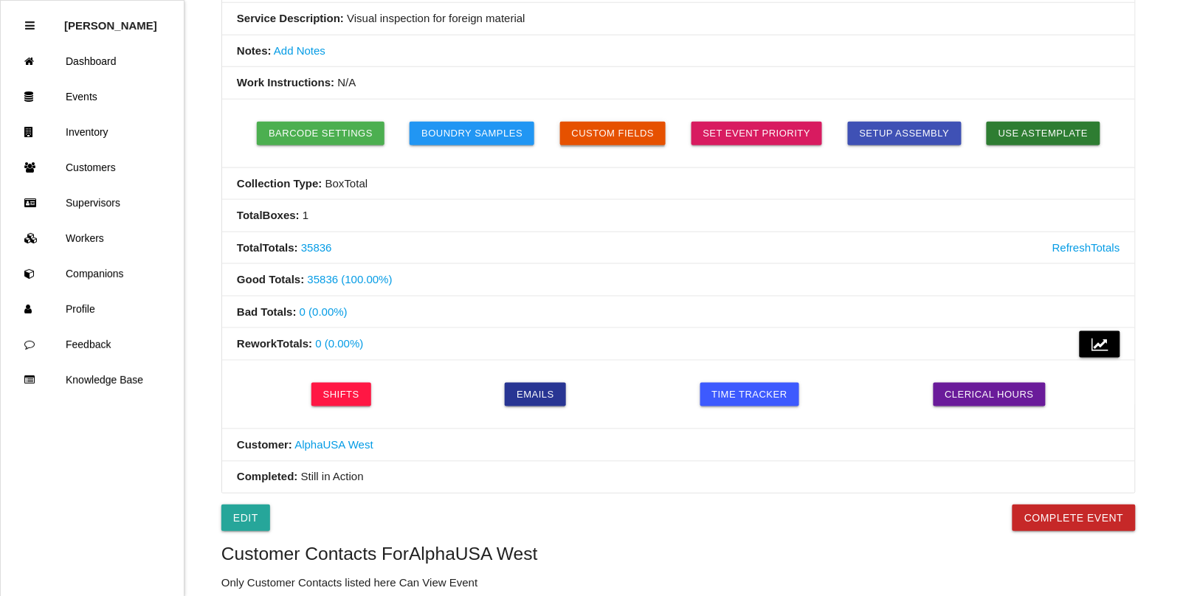
click at [620, 138] on button "Custom Fields" at bounding box center [613, 134] width 106 height 24
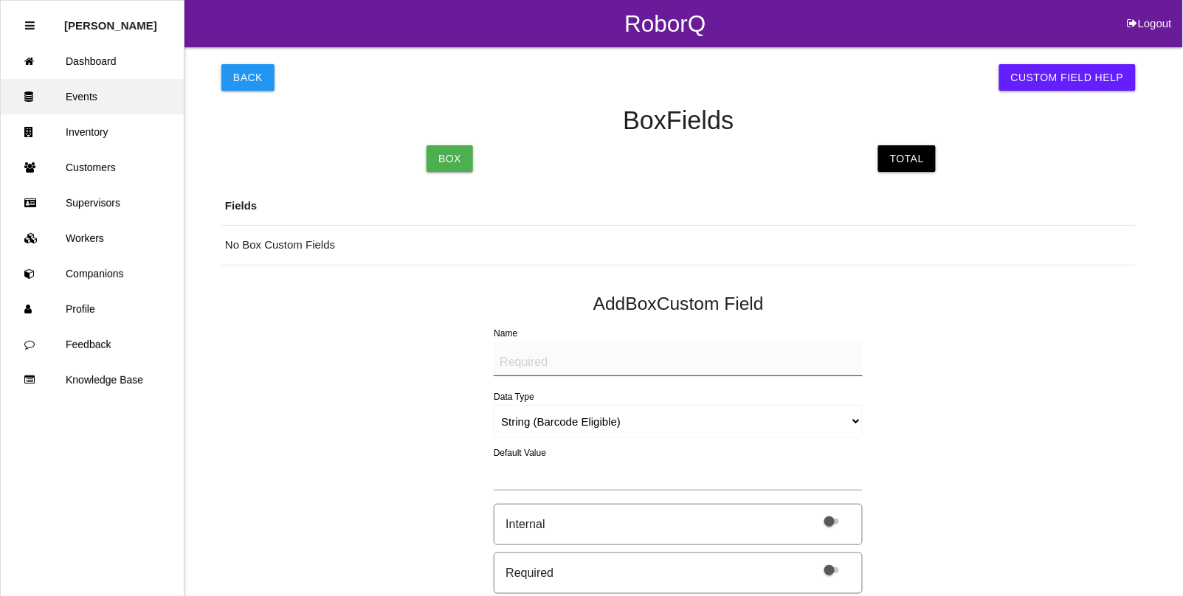
click at [83, 94] on link "Events" at bounding box center [92, 96] width 183 height 35
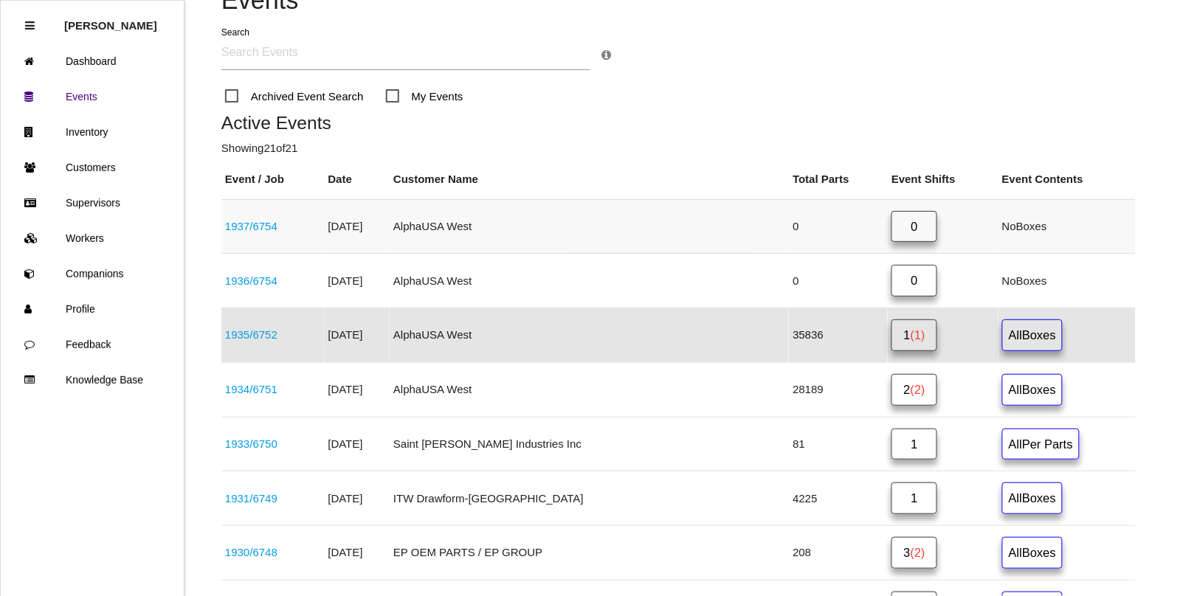
click at [268, 227] on link "1937 / 6754" at bounding box center [251, 226] width 52 height 13
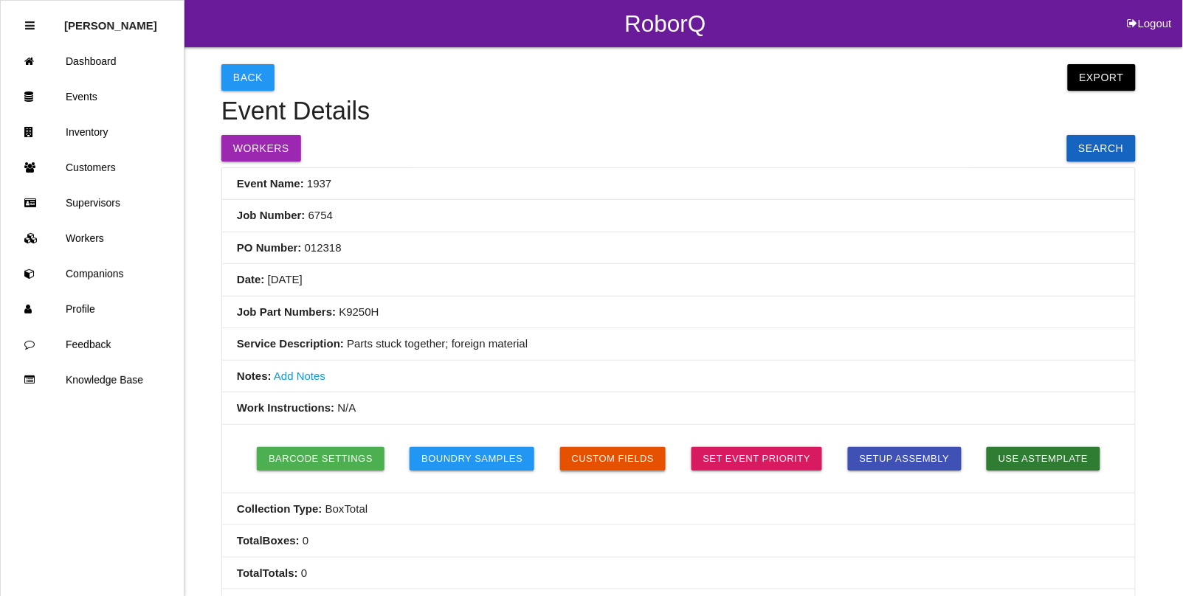
click at [595, 455] on button "Custom Fields" at bounding box center [613, 459] width 106 height 24
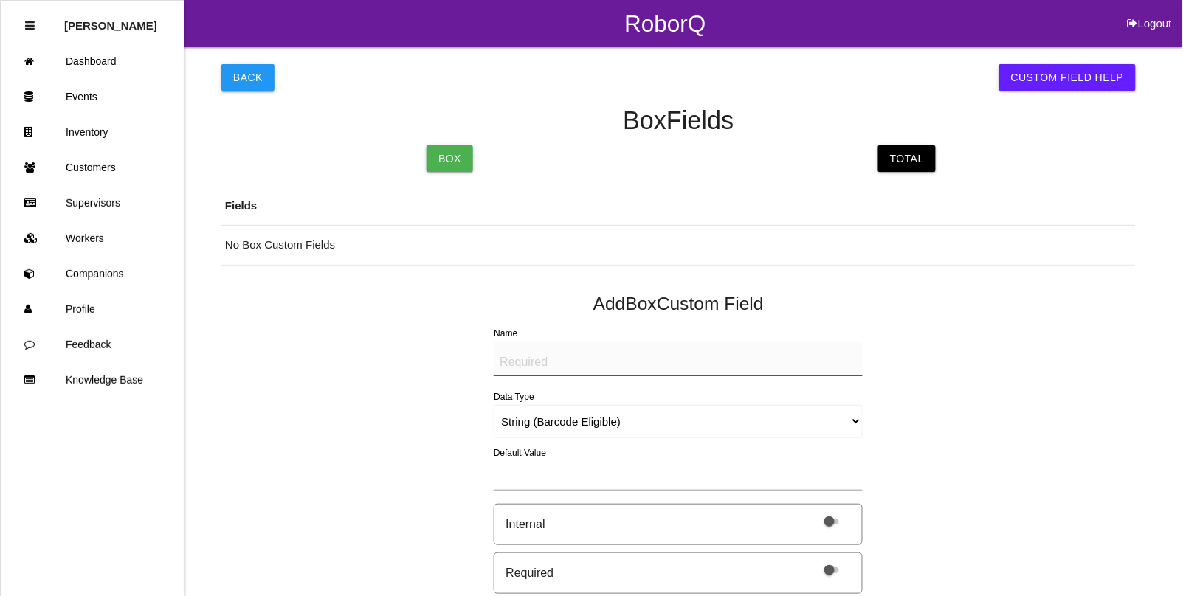
click at [248, 79] on button "Back" at bounding box center [247, 77] width 53 height 27
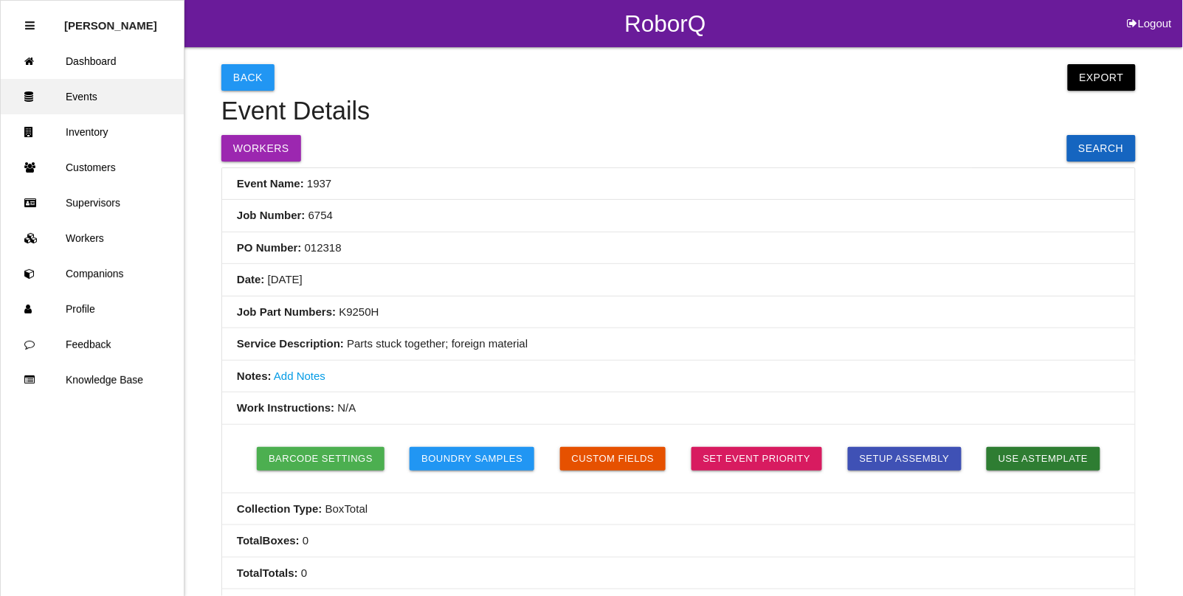
click at [98, 94] on link "Events" at bounding box center [92, 96] width 183 height 35
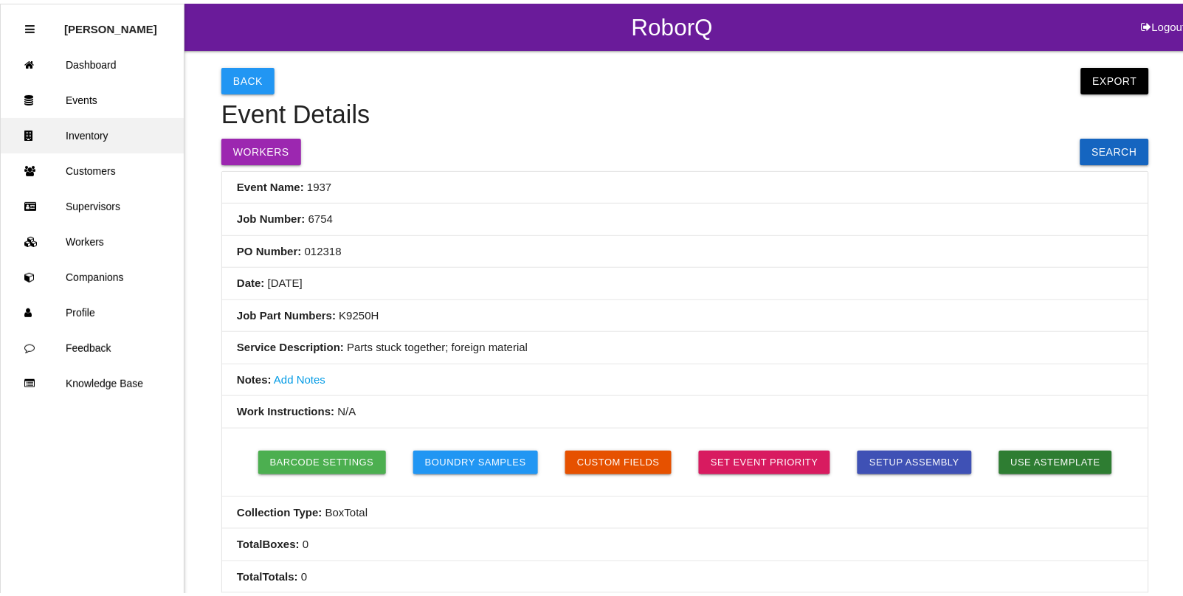
scroll to position [37, 0]
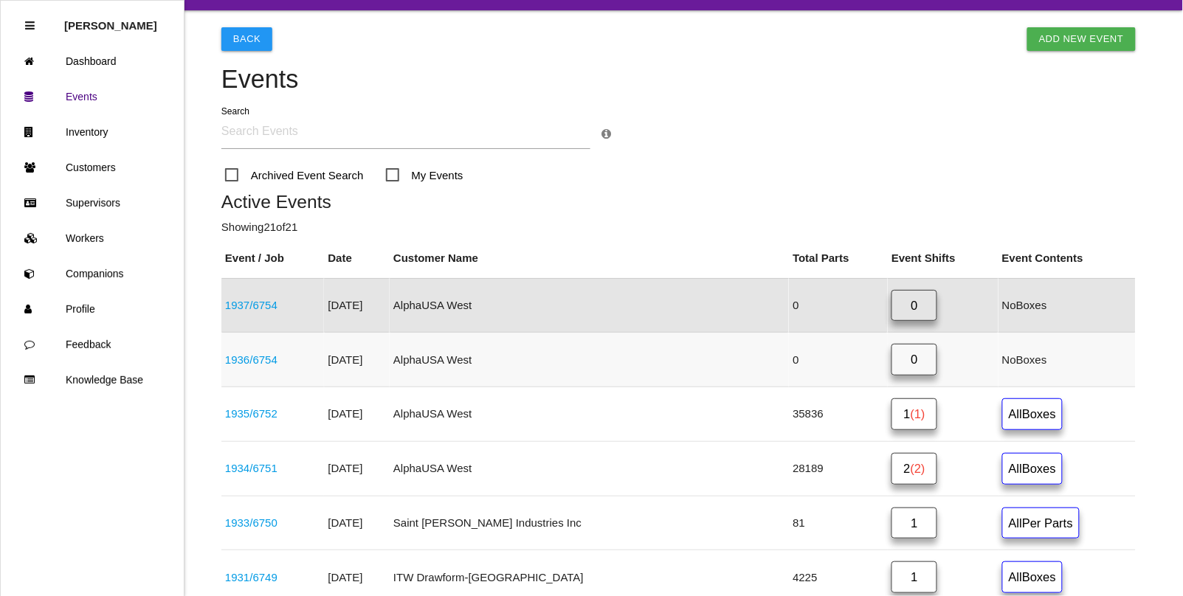
click at [246, 364] on link "1936 / 6754" at bounding box center [251, 359] width 52 height 13
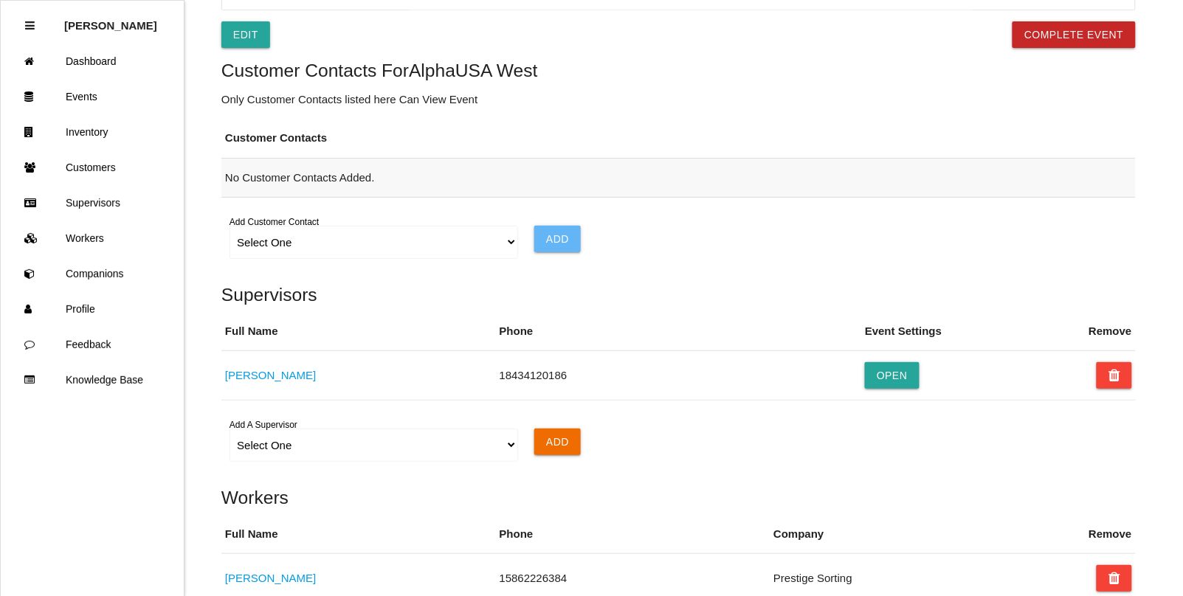
scroll to position [786, 0]
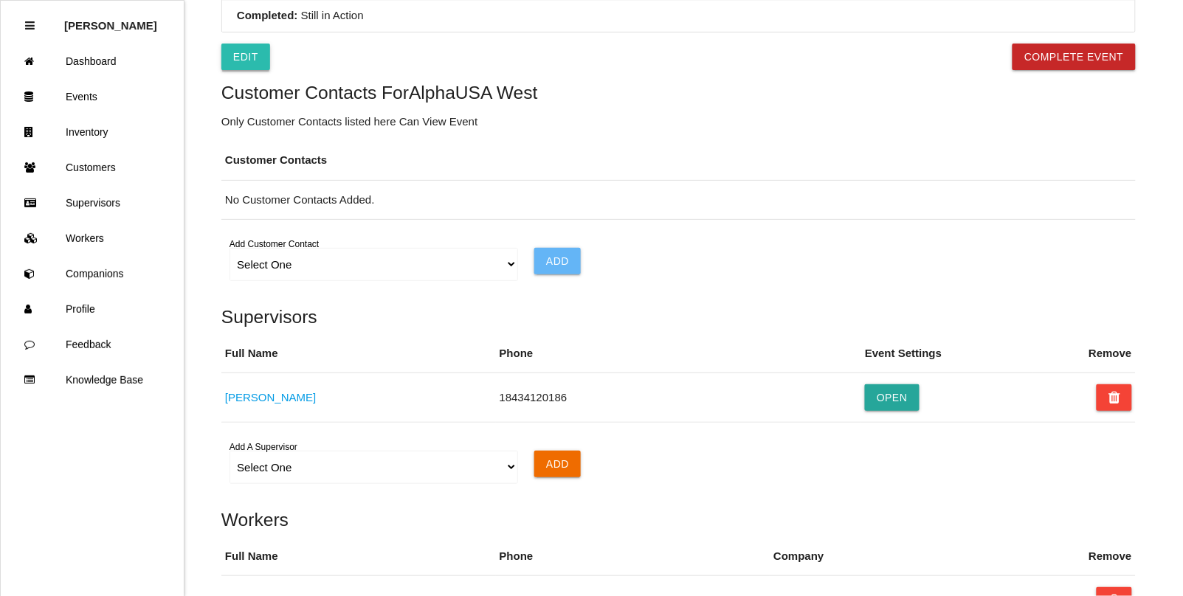
click at [251, 57] on link "Edit" at bounding box center [245, 57] width 49 height 27
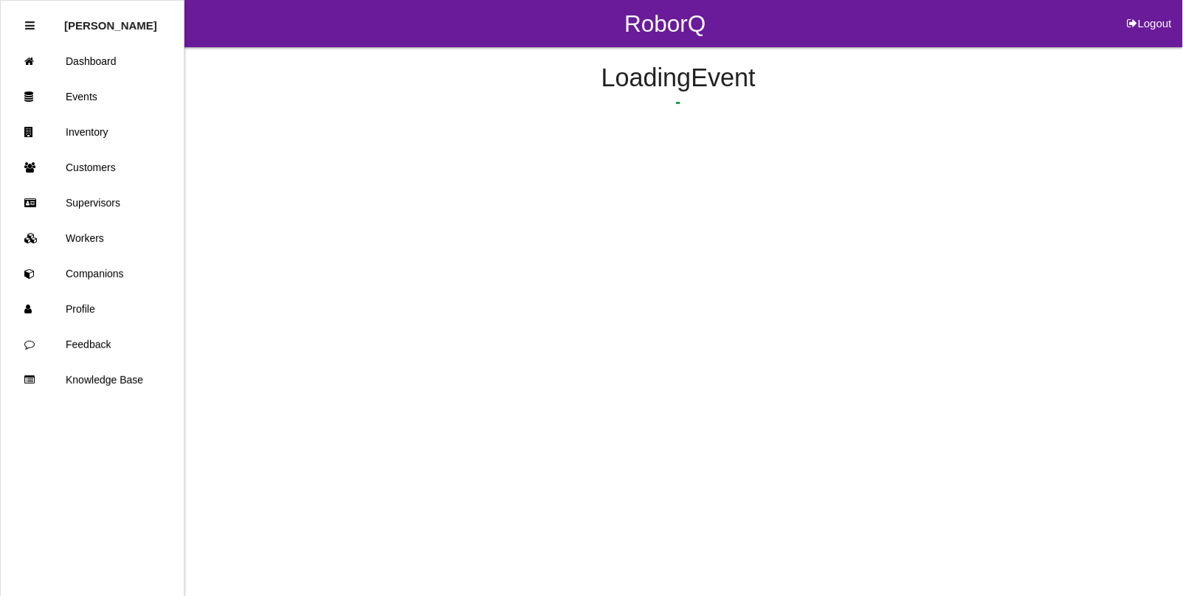
select select "remove"
select select "false"
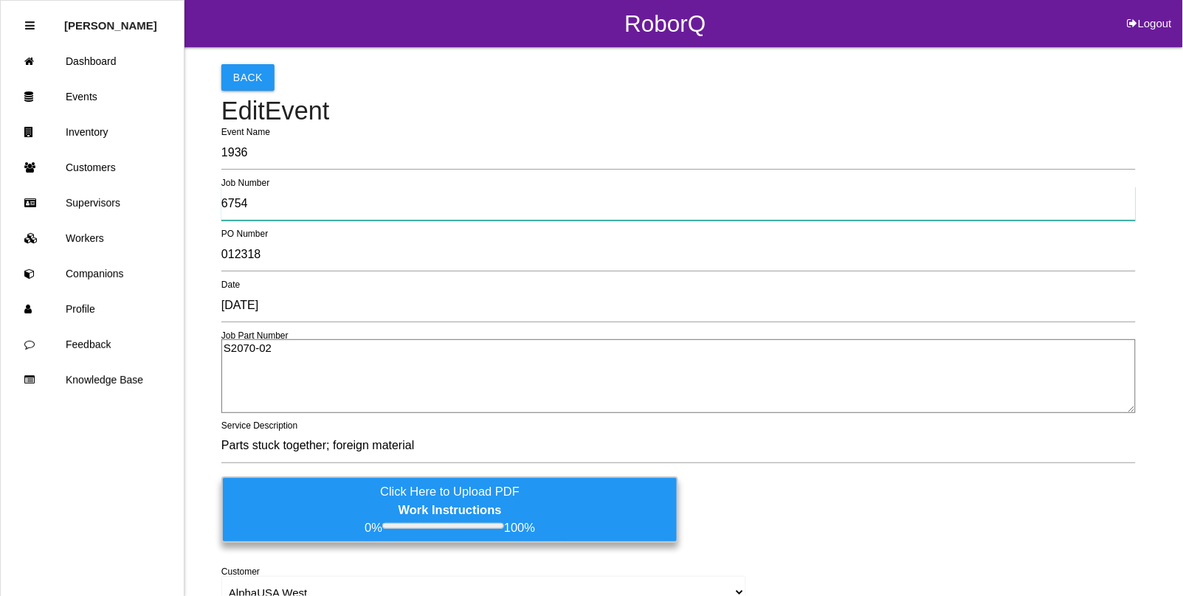
click at [274, 201] on input "6754" at bounding box center [678, 204] width 914 height 34
type input "6753"
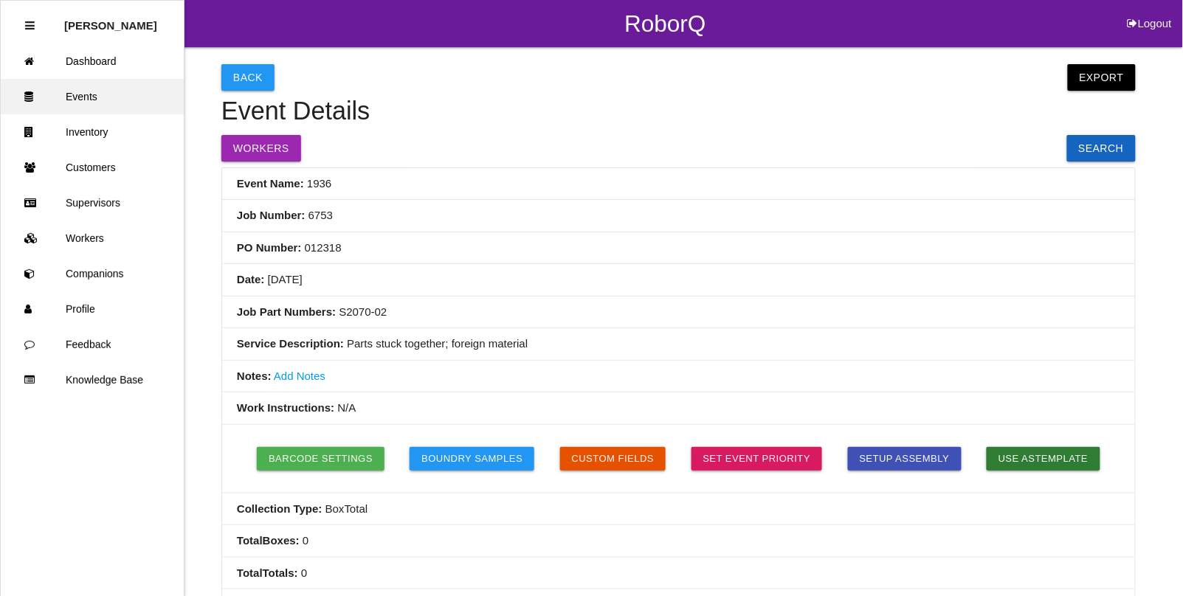
click at [75, 91] on link "Events" at bounding box center [92, 96] width 183 height 35
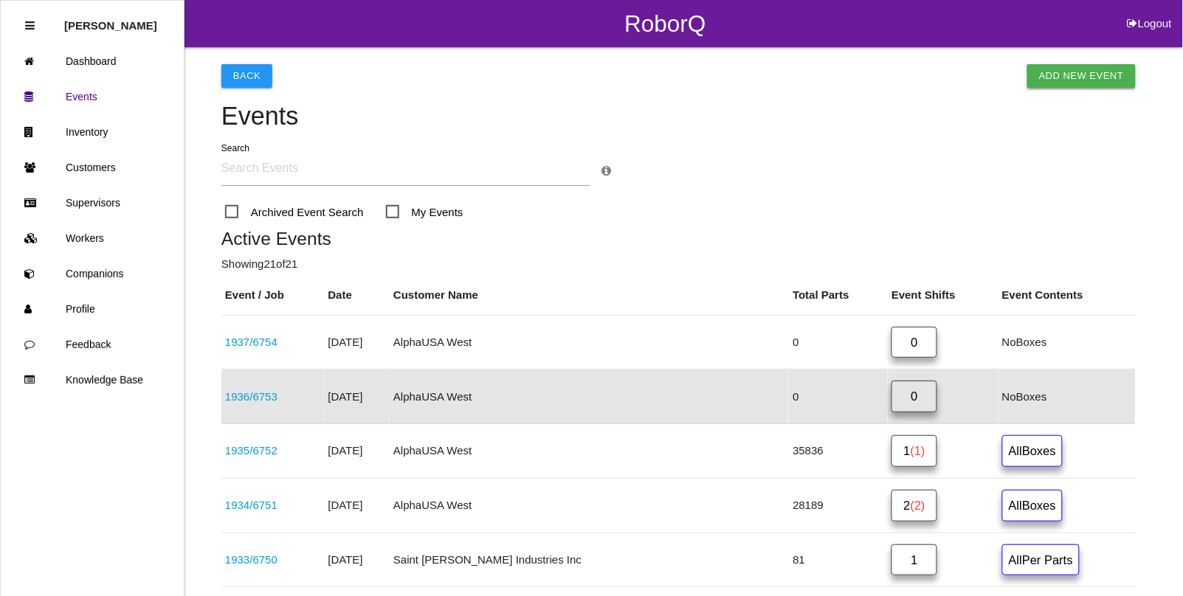
click at [1060, 78] on link "Add New Event" at bounding box center [1081, 76] width 108 height 24
select select "notRequired"
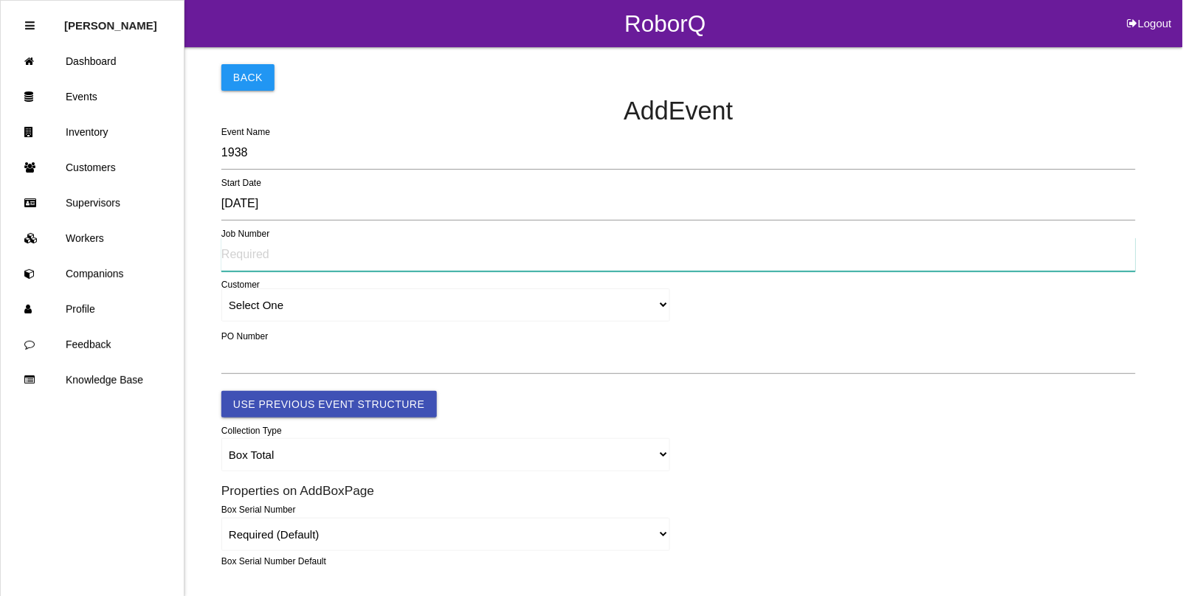
click at [273, 255] on input "text" at bounding box center [678, 255] width 914 height 34
type input "6755"
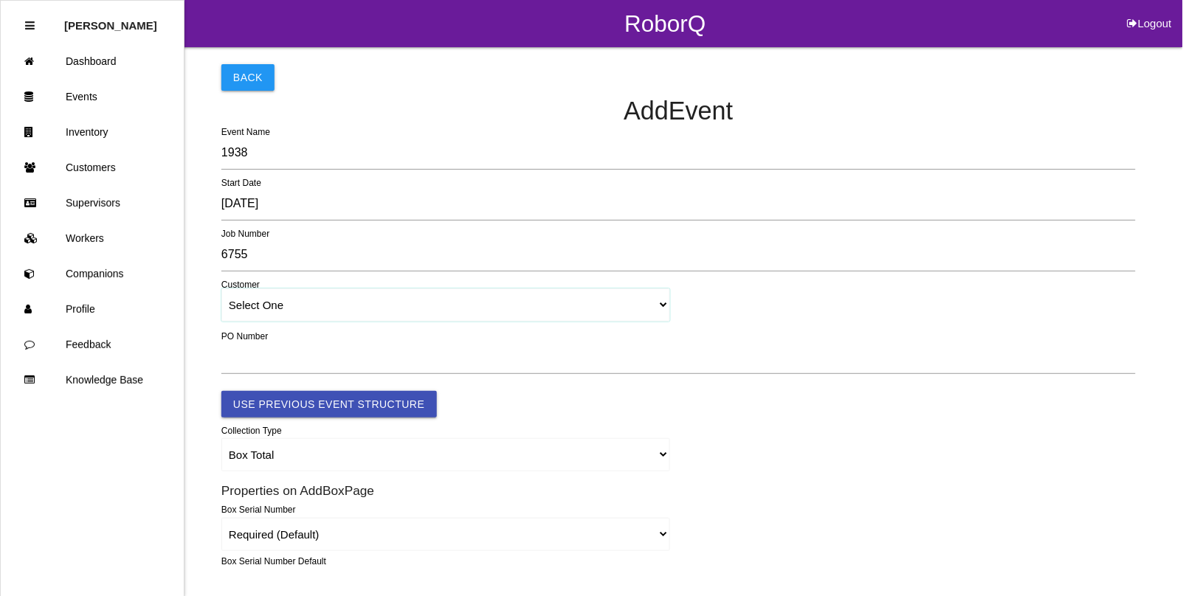
click at [292, 304] on select "Select One [PERSON_NAME] & Co., Inc. [PERSON_NAME] Canada (ARaymond Manufacturi…" at bounding box center [445, 304] width 449 height 33
select select "64934c9633c02e000edff475"
click at [221, 289] on select "Select One [PERSON_NAME] & Co., Inc. [PERSON_NAME] Canada (ARaymond Manufacturi…" at bounding box center [445, 304] width 449 height 33
select select "64934c9633c02e000edff475"
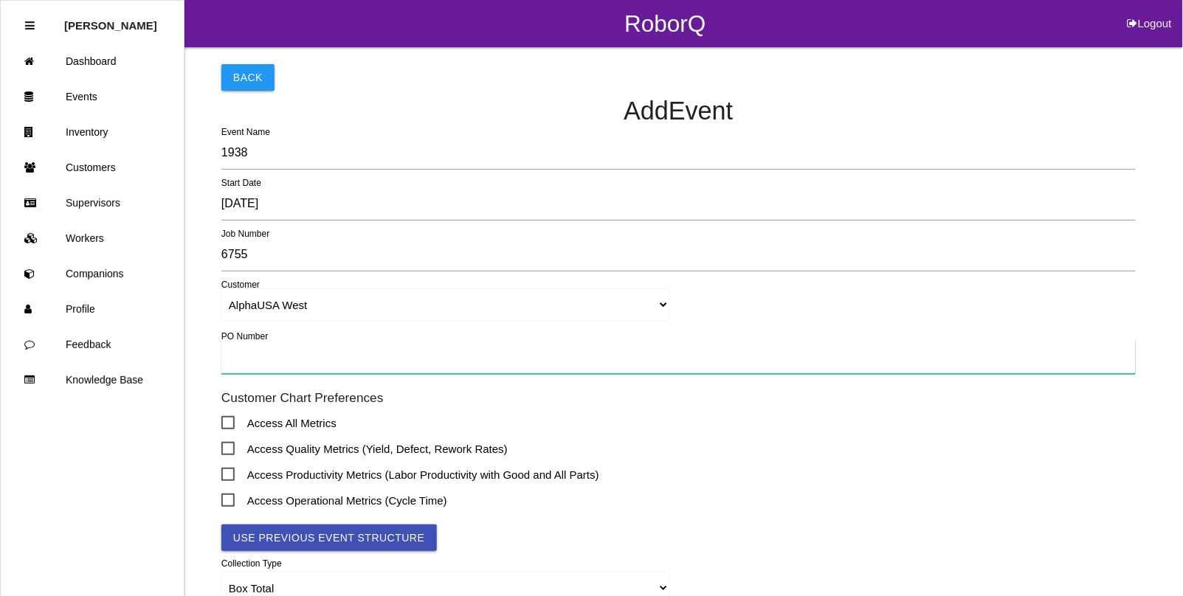
click at [263, 358] on input "text" at bounding box center [678, 357] width 914 height 34
type input "012318"
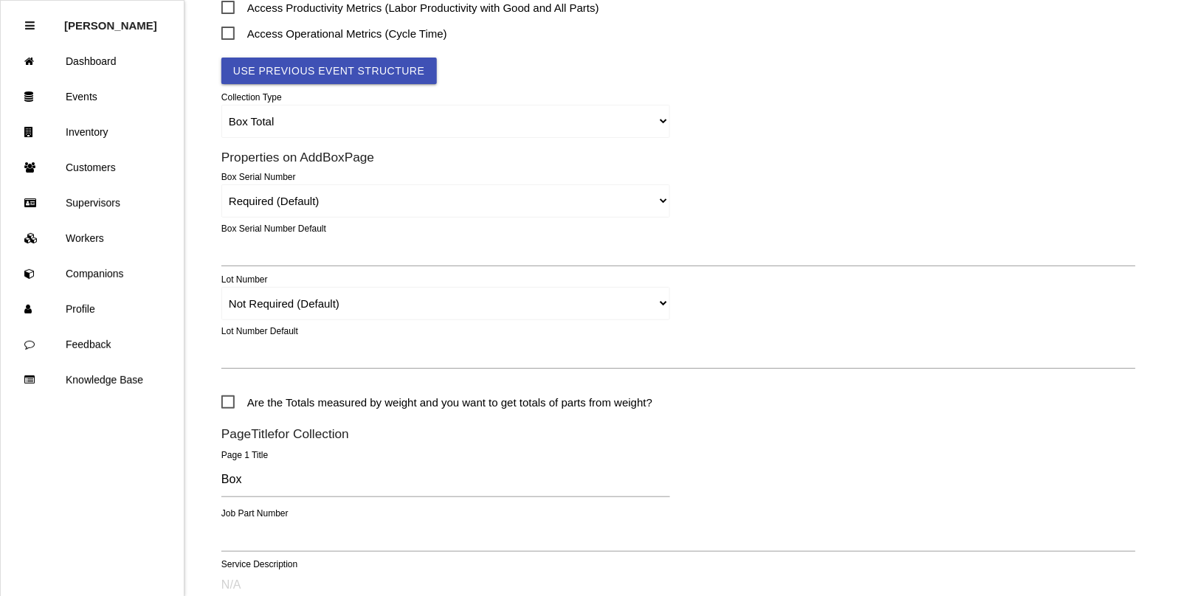
scroll to position [646, 0]
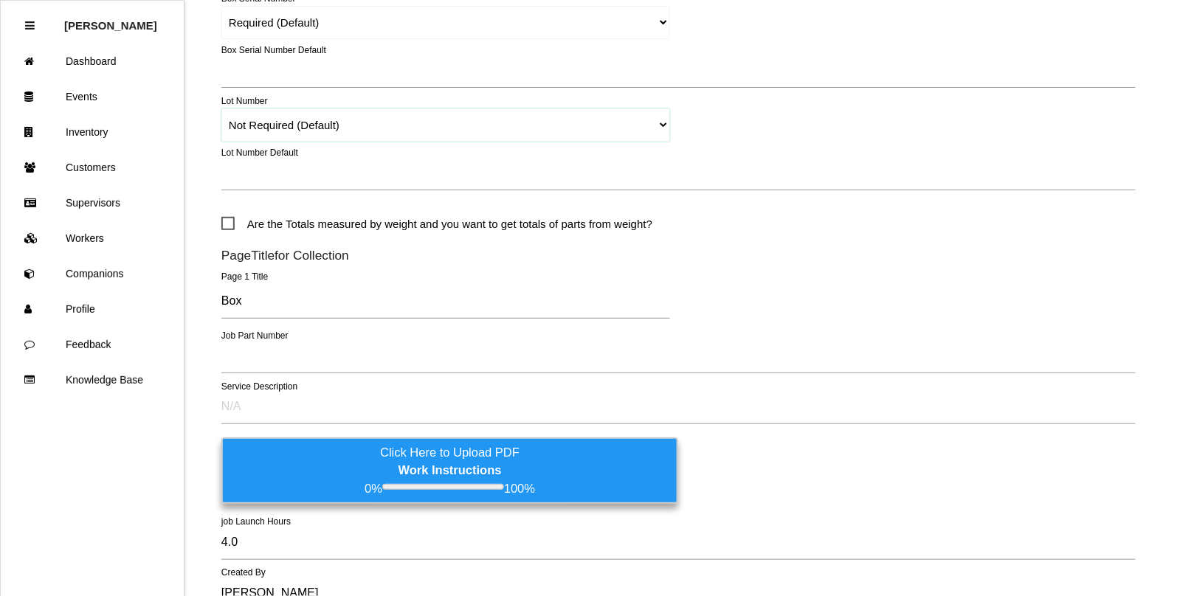
click at [253, 126] on select "Required Not Required (Default) Remove" at bounding box center [445, 124] width 449 height 33
select select "remove"
click at [221, 108] on select "Required Not Required (Default) Remove" at bounding box center [445, 124] width 449 height 33
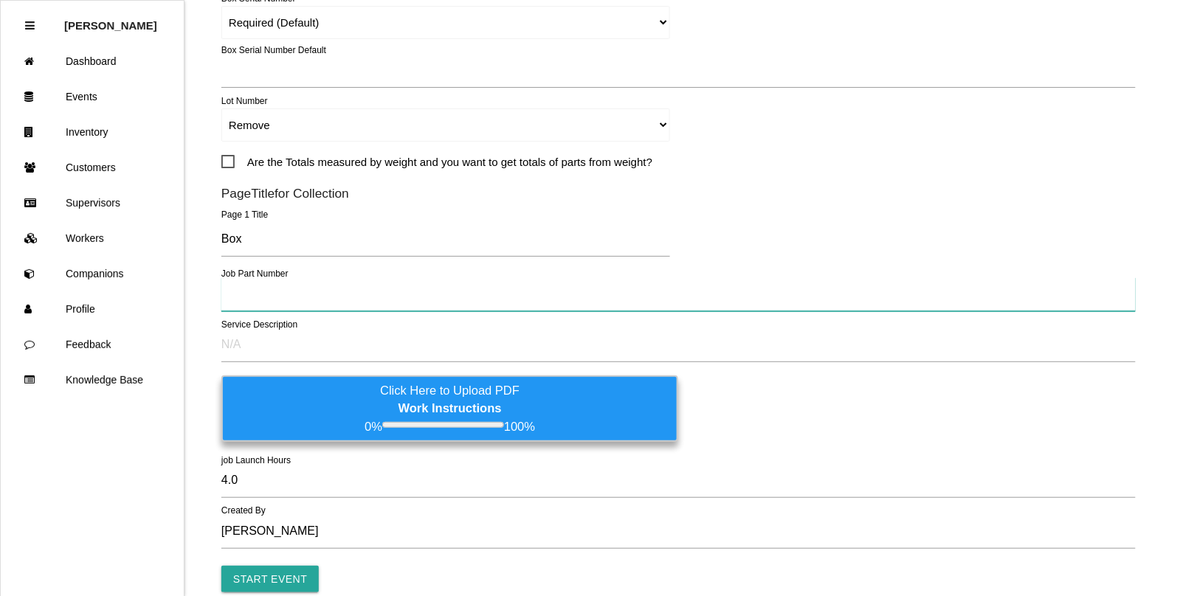
click at [252, 292] on input "text" at bounding box center [678, 294] width 914 height 34
type input "BA1194-02"
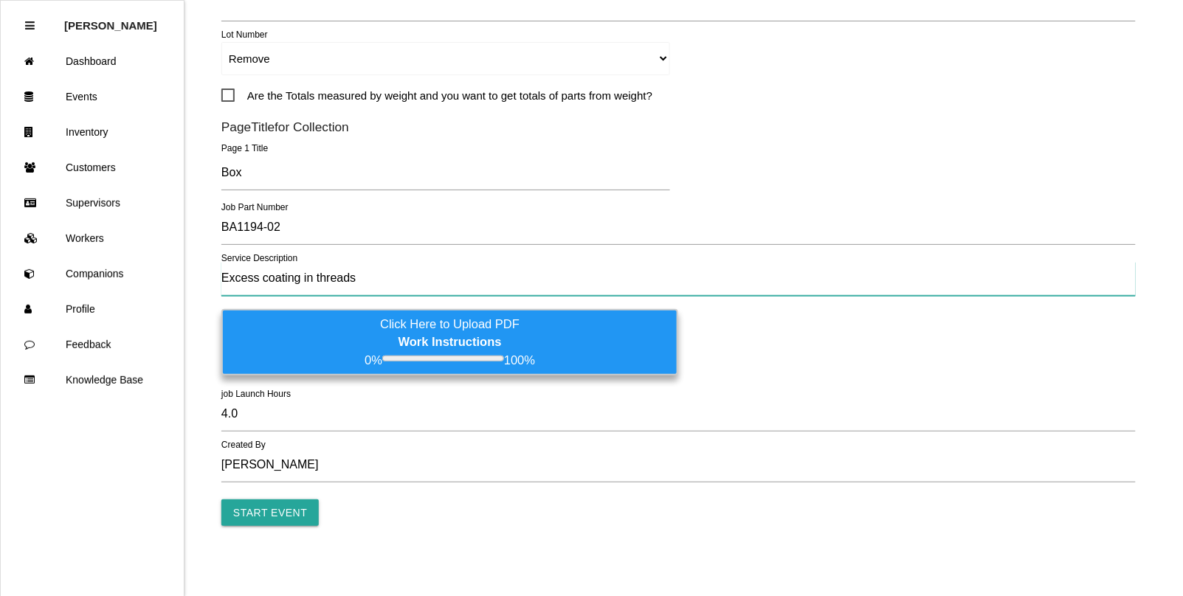
scroll to position [716, 0]
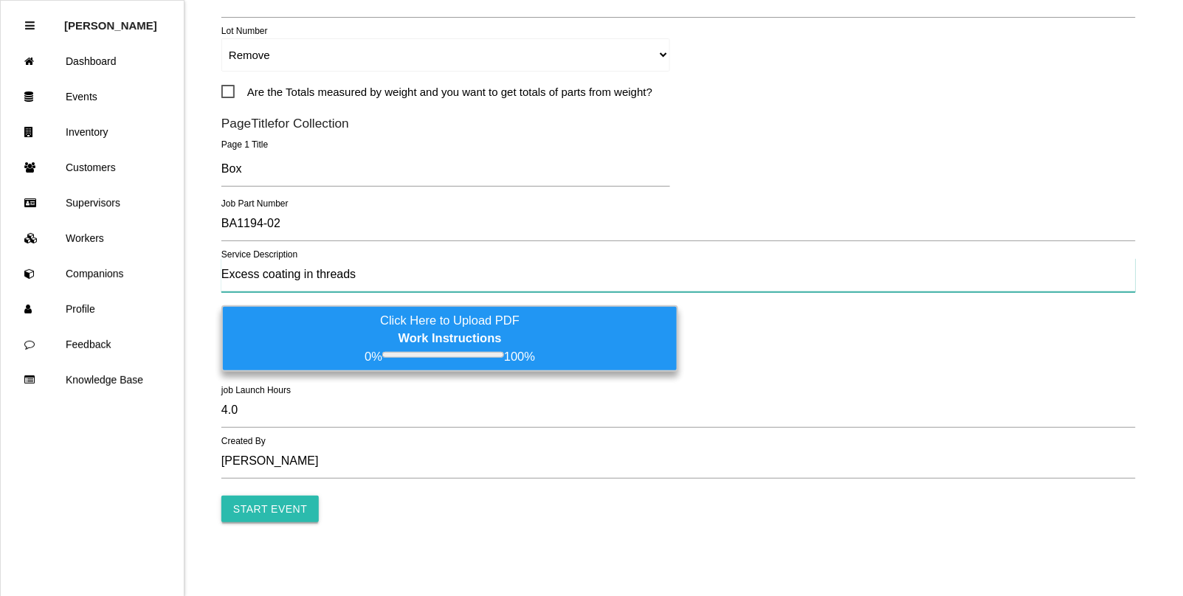
type input "Excess coating in threads"
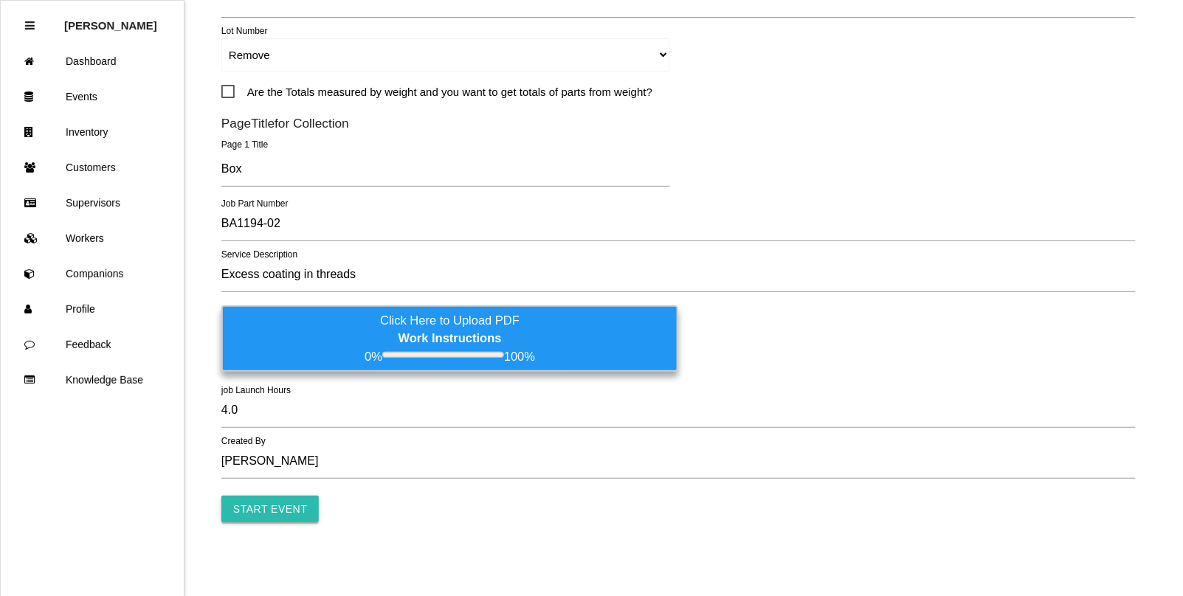
click at [246, 503] on input "Start Event" at bounding box center [269, 509] width 97 height 27
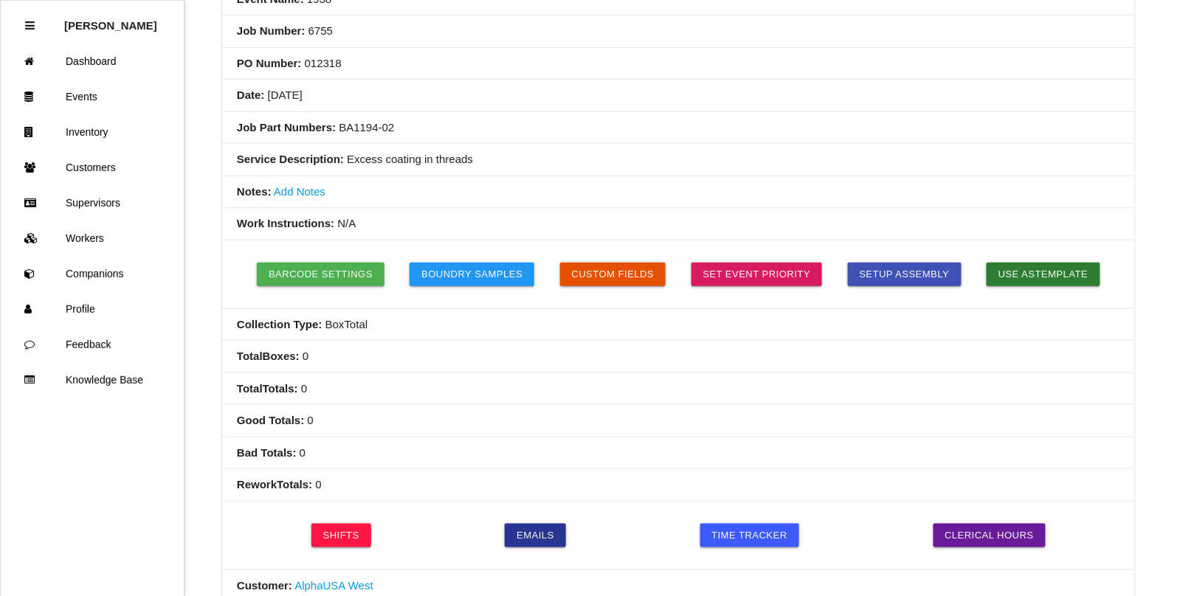
scroll to position [92, 0]
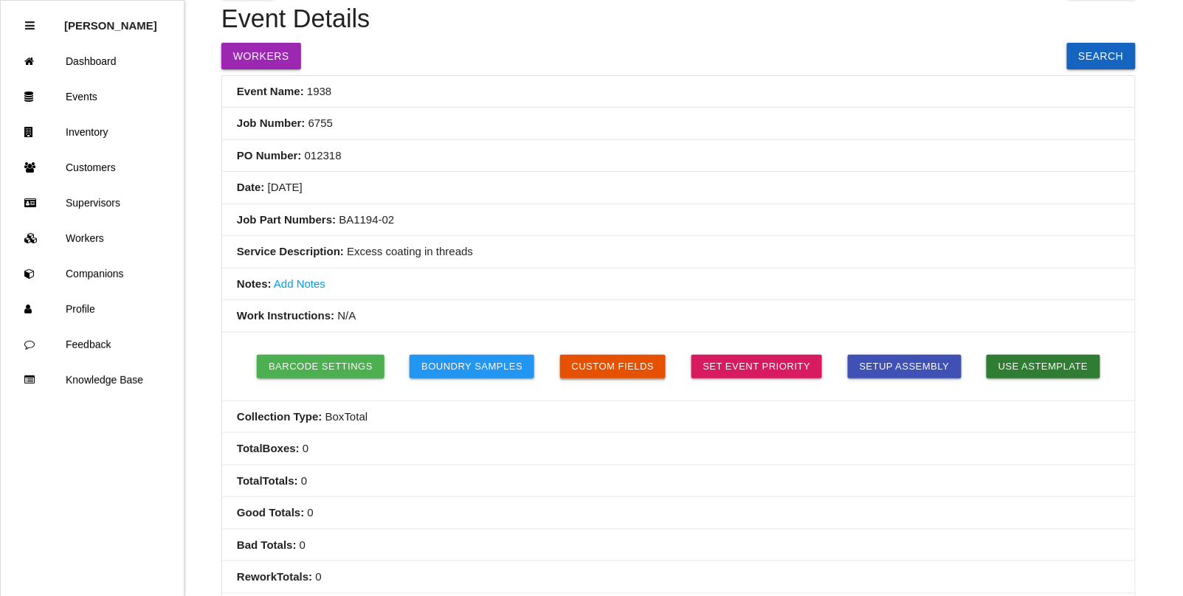
click at [592, 377] on button "Custom Fields" at bounding box center [613, 367] width 106 height 24
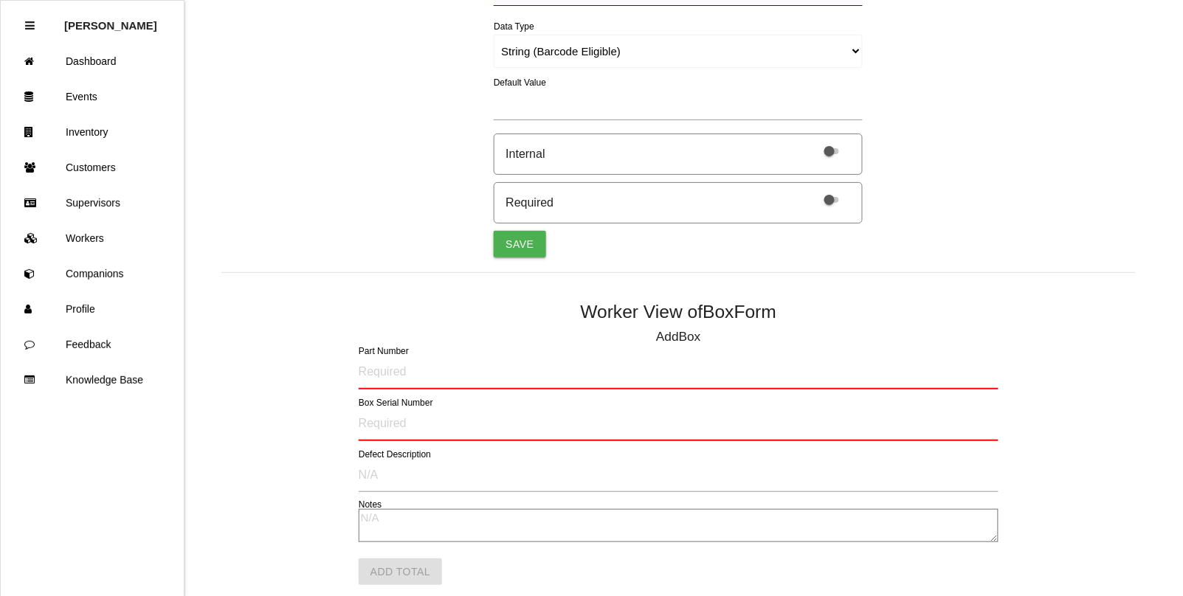
scroll to position [392, 0]
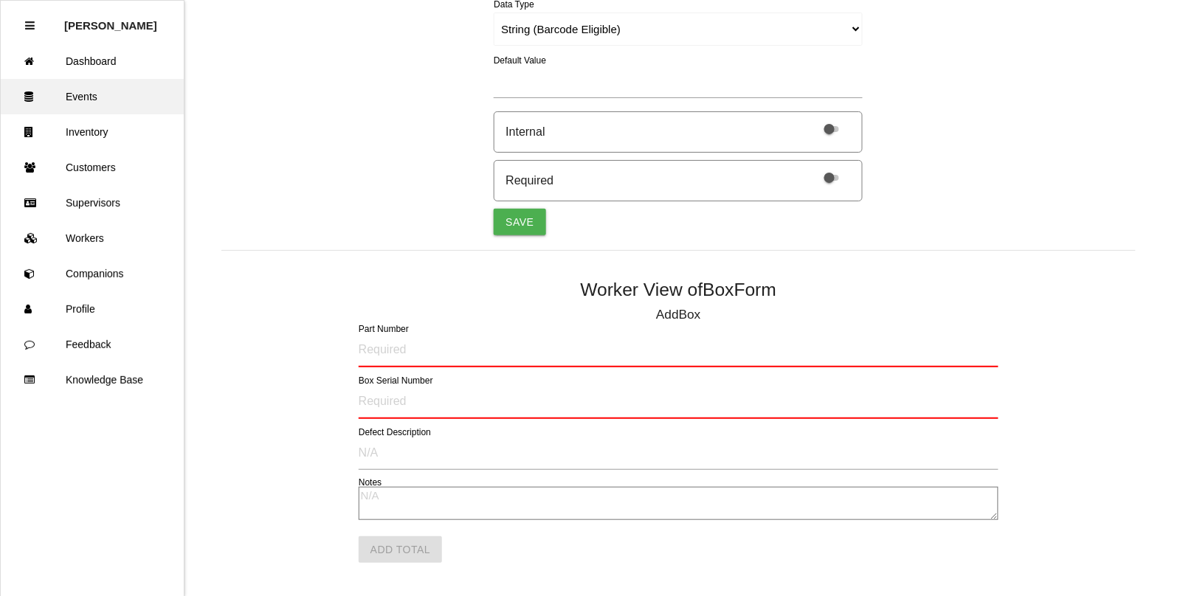
click at [79, 92] on link "Events" at bounding box center [92, 96] width 183 height 35
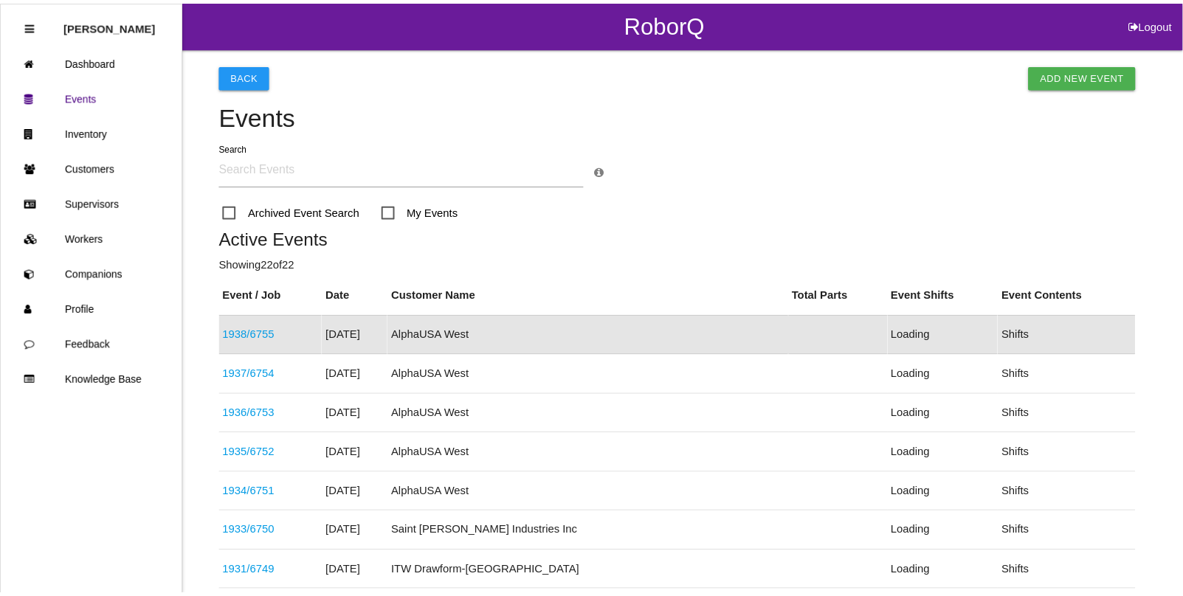
scroll to position [37, 0]
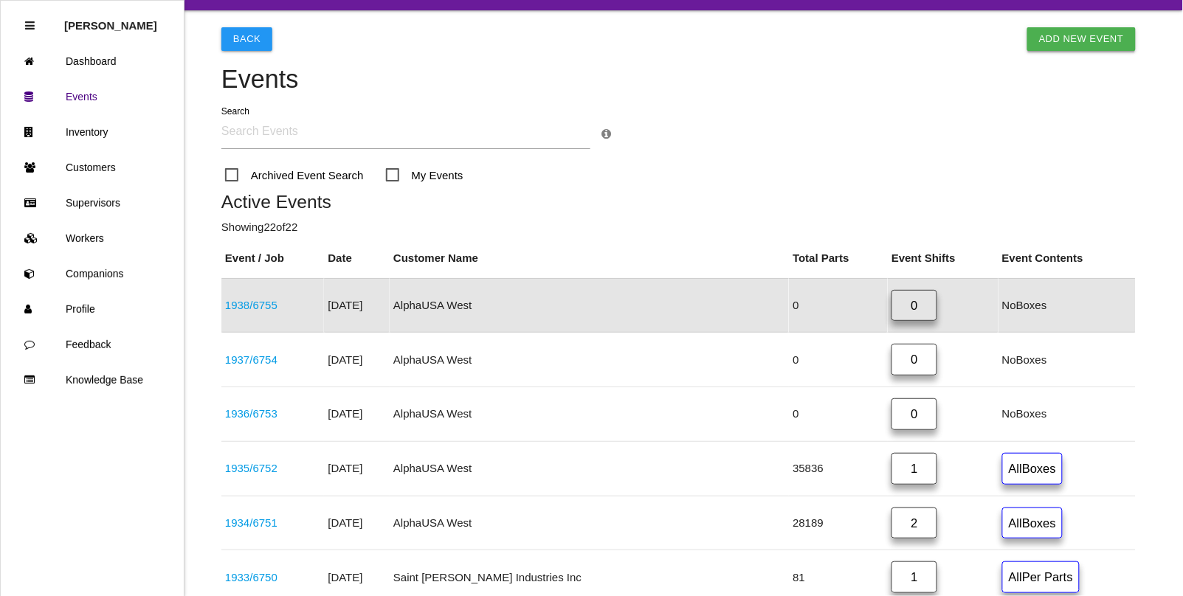
click at [1076, 35] on link "Add New Event" at bounding box center [1081, 39] width 108 height 24
select select "notRequired"
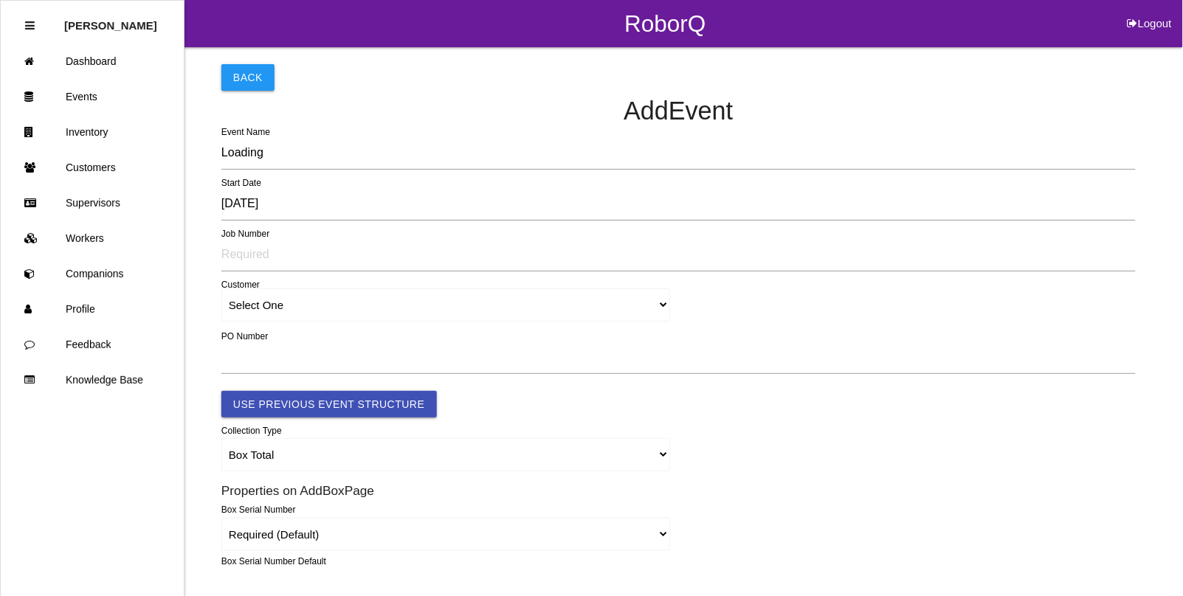
type input "1939"
type input "4.0"
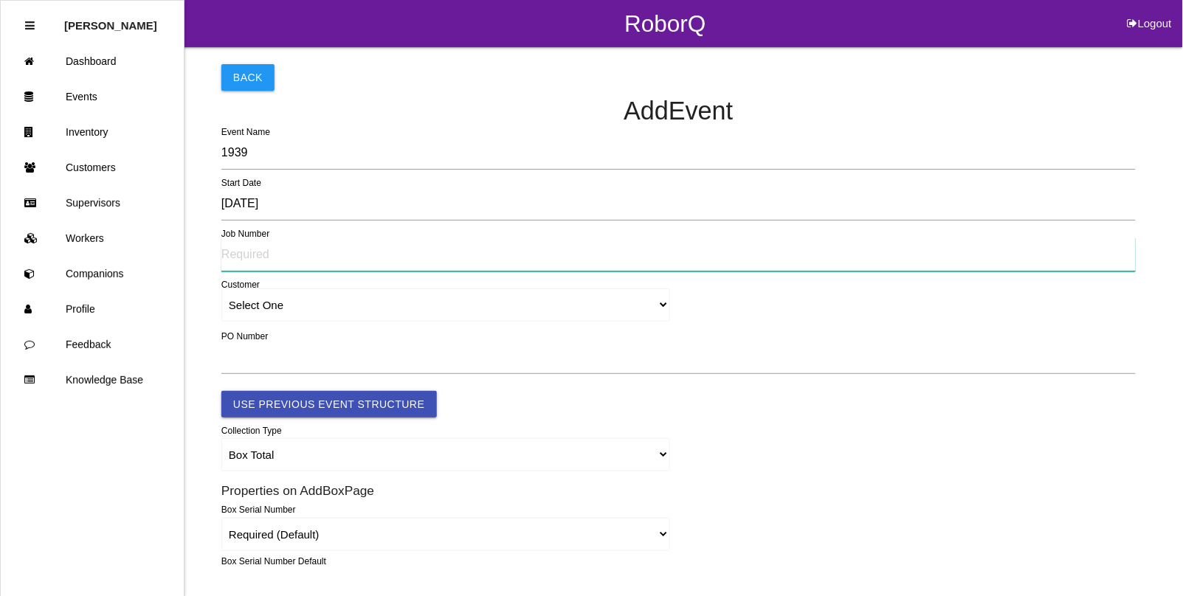
click at [242, 257] on input "text" at bounding box center [678, 255] width 914 height 34
type input "6756"
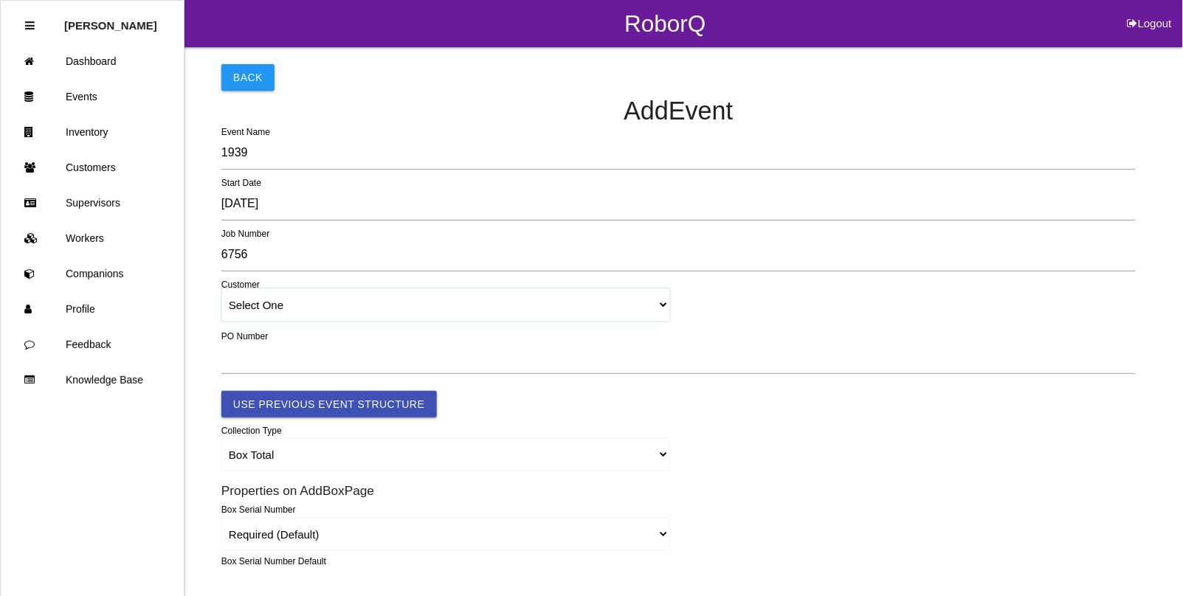
click at [273, 308] on select "Select One [PERSON_NAME] & Co., Inc. [PERSON_NAME] Canada (ARaymond Manufacturi…" at bounding box center [445, 304] width 449 height 33
select select "64934c9633c02e000edff475"
click at [221, 289] on select "Select One [PERSON_NAME] & Co., Inc. [PERSON_NAME] Canada (ARaymond Manufacturi…" at bounding box center [445, 304] width 449 height 33
select select "64934c9633c02e000edff475"
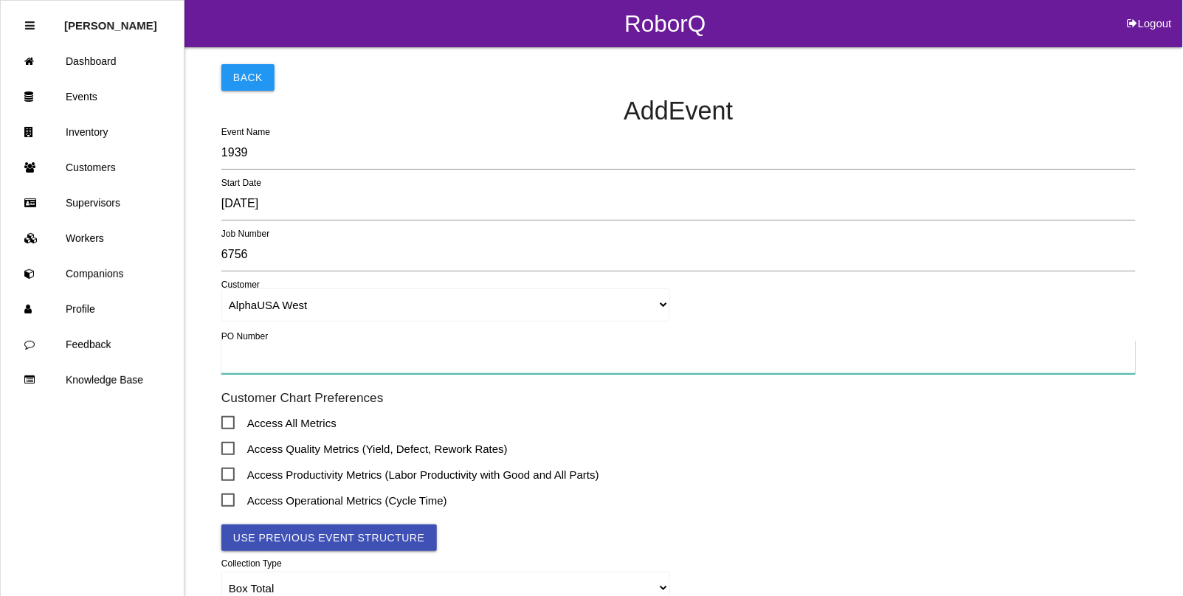
click at [256, 362] on input "text" at bounding box center [678, 357] width 914 height 34
type input "012318"
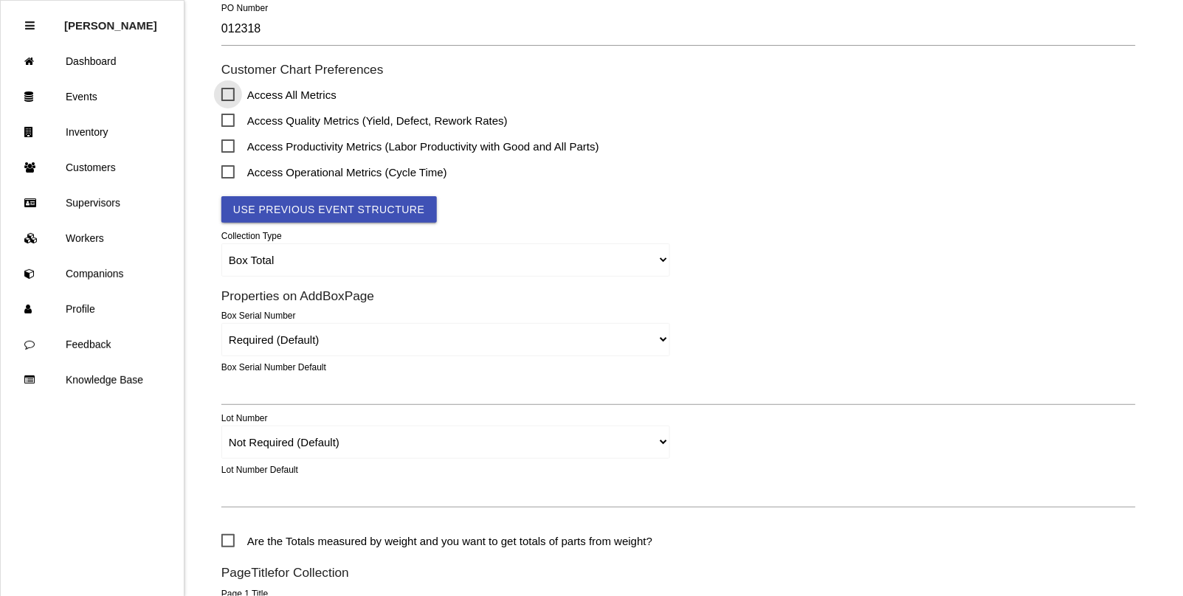
scroll to position [369, 0]
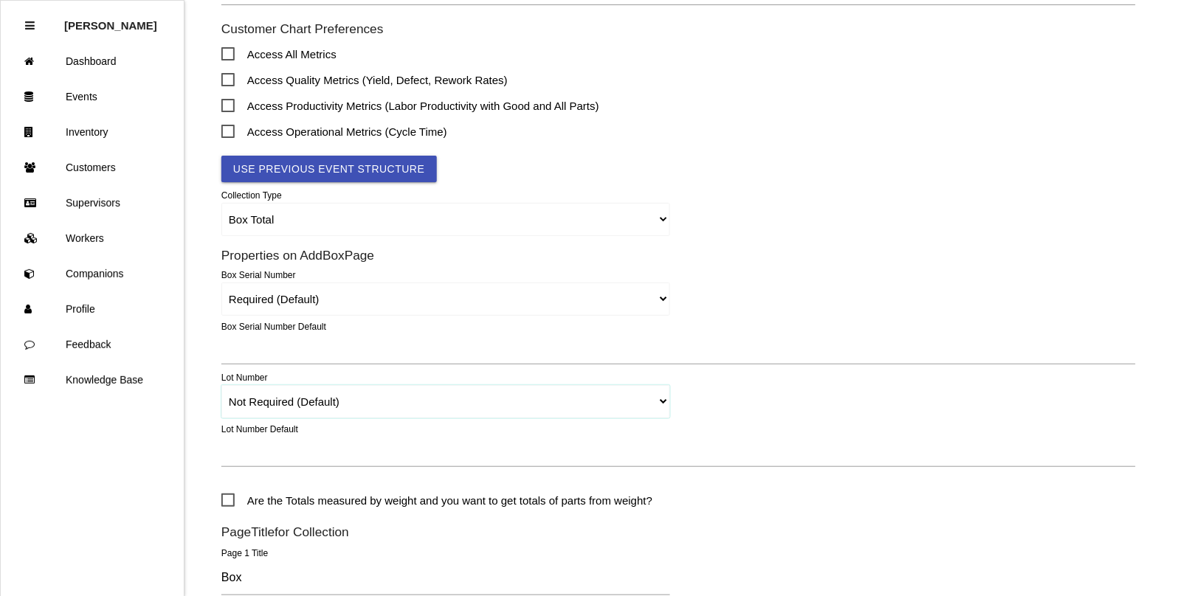
click at [288, 404] on select "Required Not Required (Default) Remove" at bounding box center [445, 401] width 449 height 33
select select "remove"
click at [221, 385] on select "Required Not Required (Default) Remove" at bounding box center [445, 401] width 449 height 33
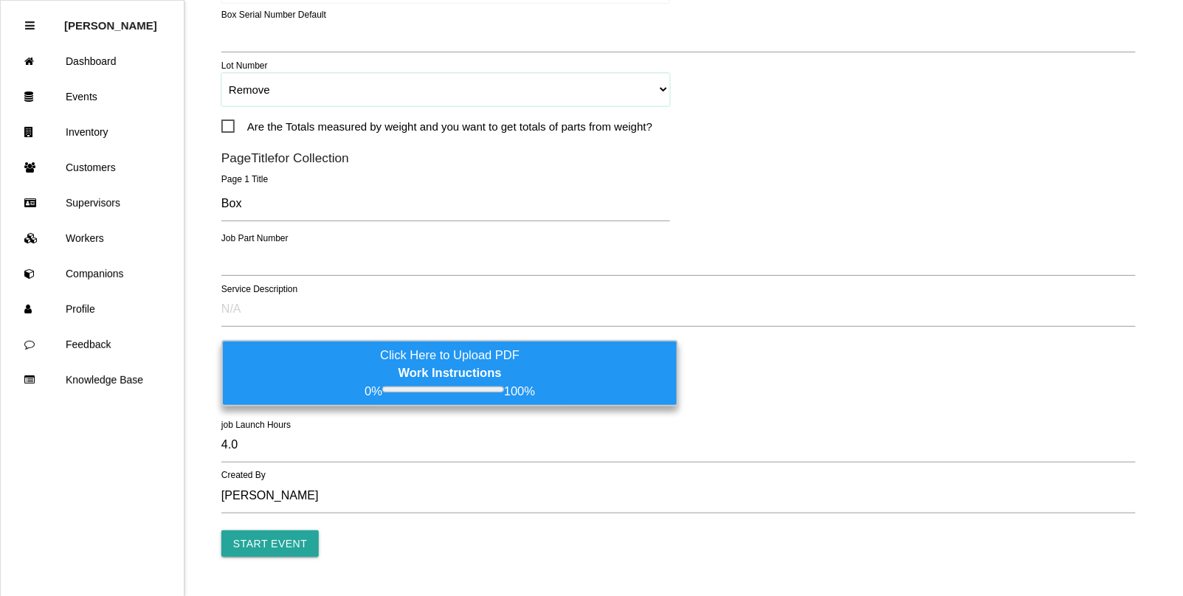
scroll to position [716, 0]
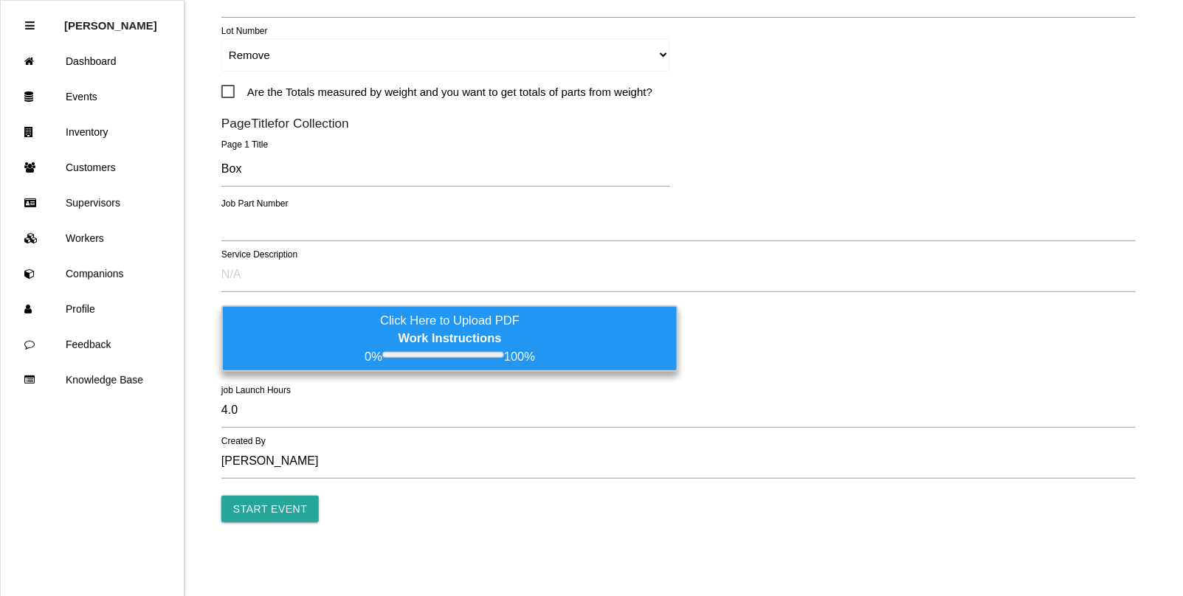
click at [252, 209] on label "Job Part Number" at bounding box center [254, 203] width 67 height 13
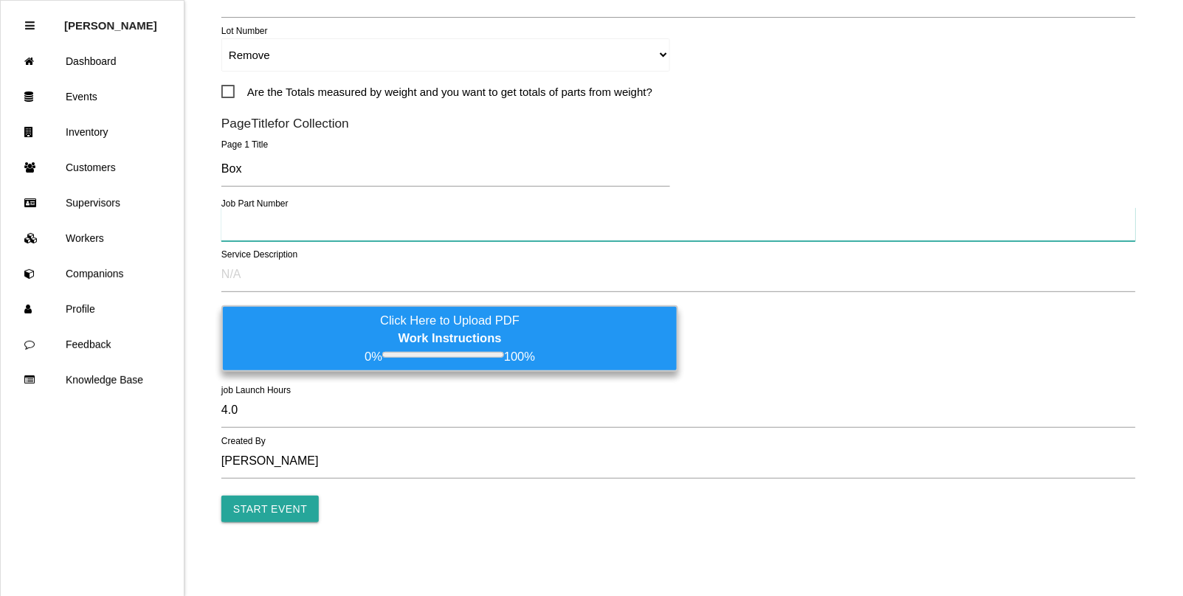
click at [256, 225] on input "text" at bounding box center [678, 224] width 914 height 34
click at [311, 226] on input "text" at bounding box center [678, 224] width 914 height 34
type input "S2050-00"
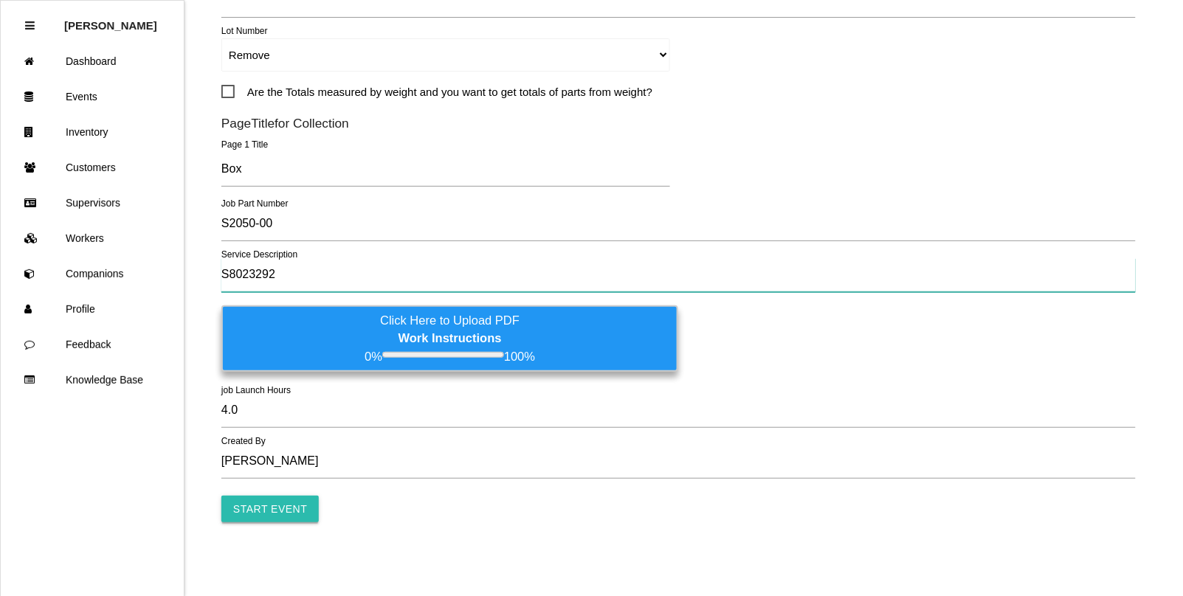
type input "S8023292"
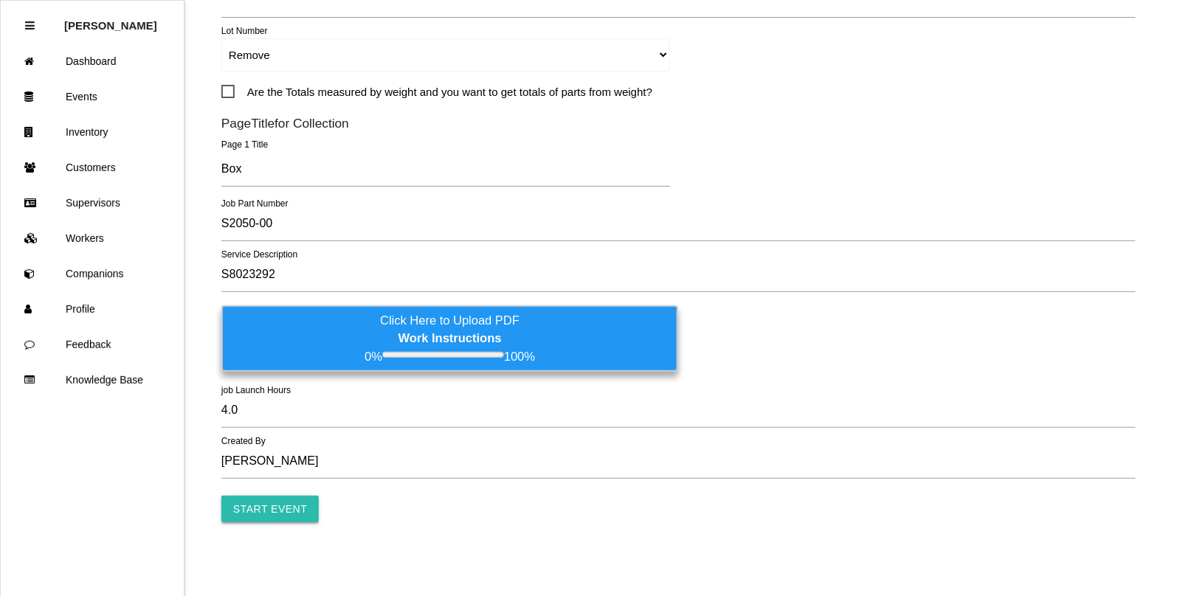
click at [264, 504] on input "Start Event" at bounding box center [269, 509] width 97 height 27
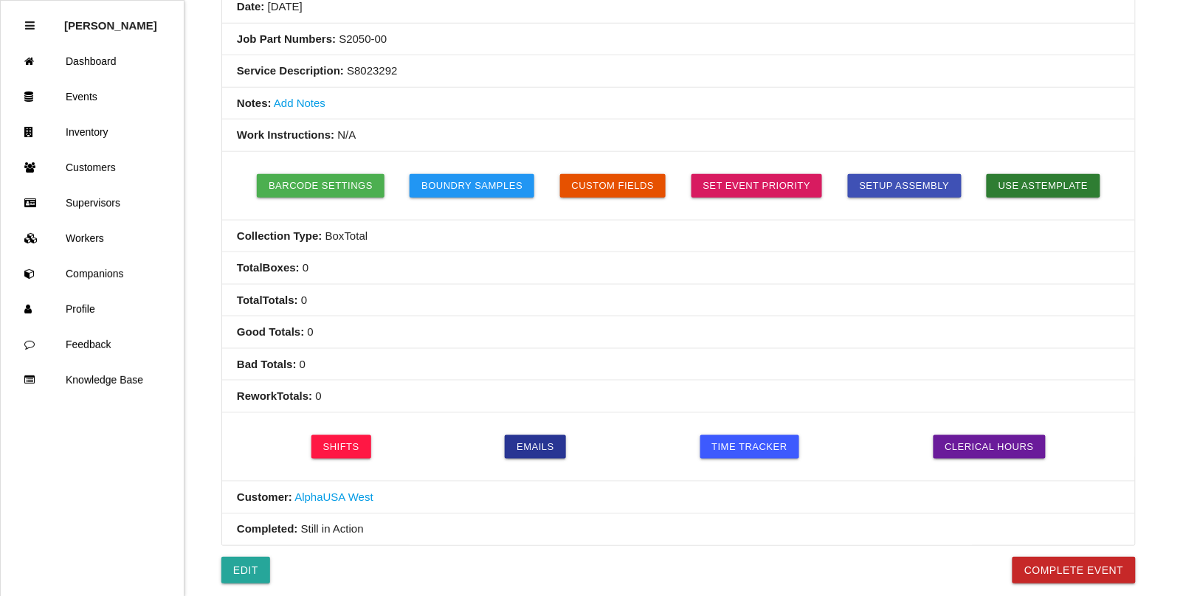
scroll to position [277, 0]
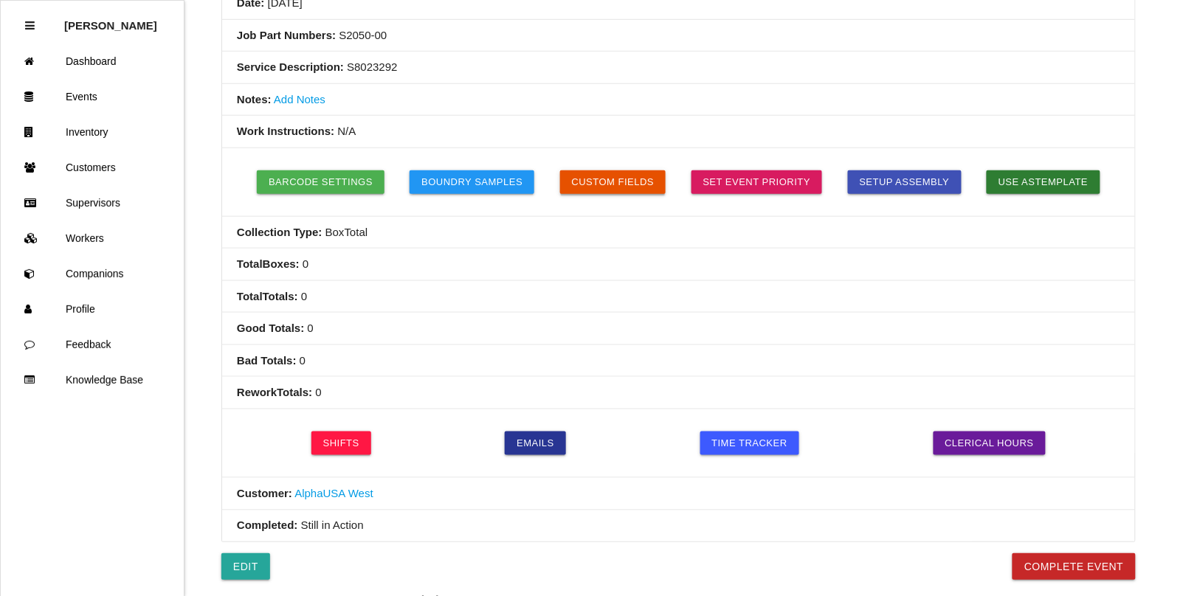
click at [609, 187] on button "Custom Fields" at bounding box center [613, 182] width 106 height 24
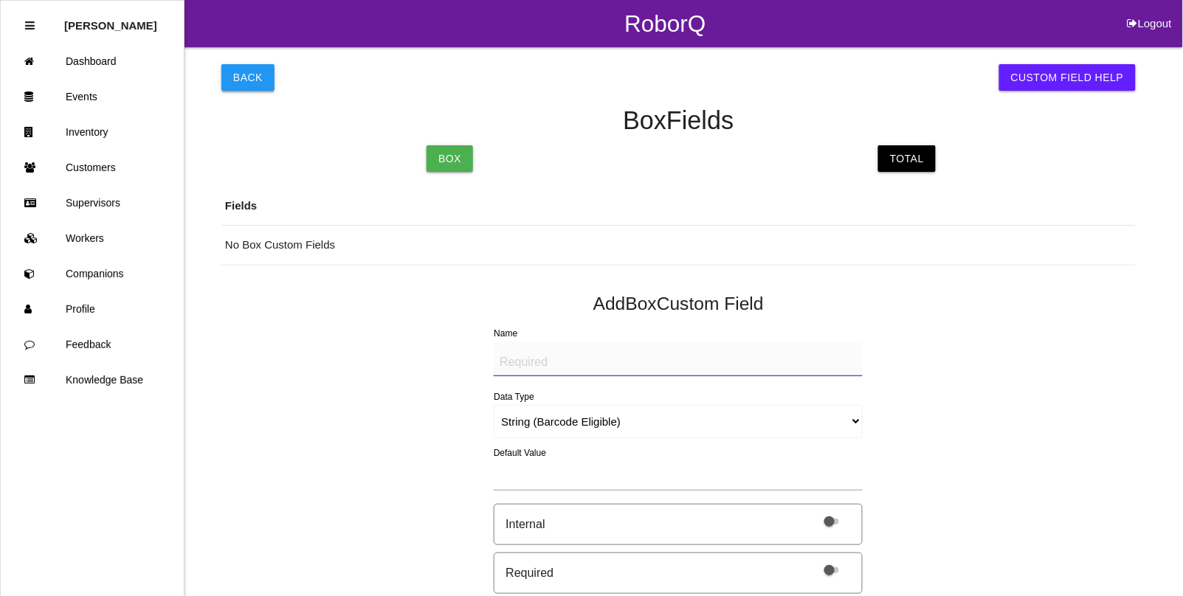
click at [242, 86] on button "Back" at bounding box center [247, 77] width 53 height 27
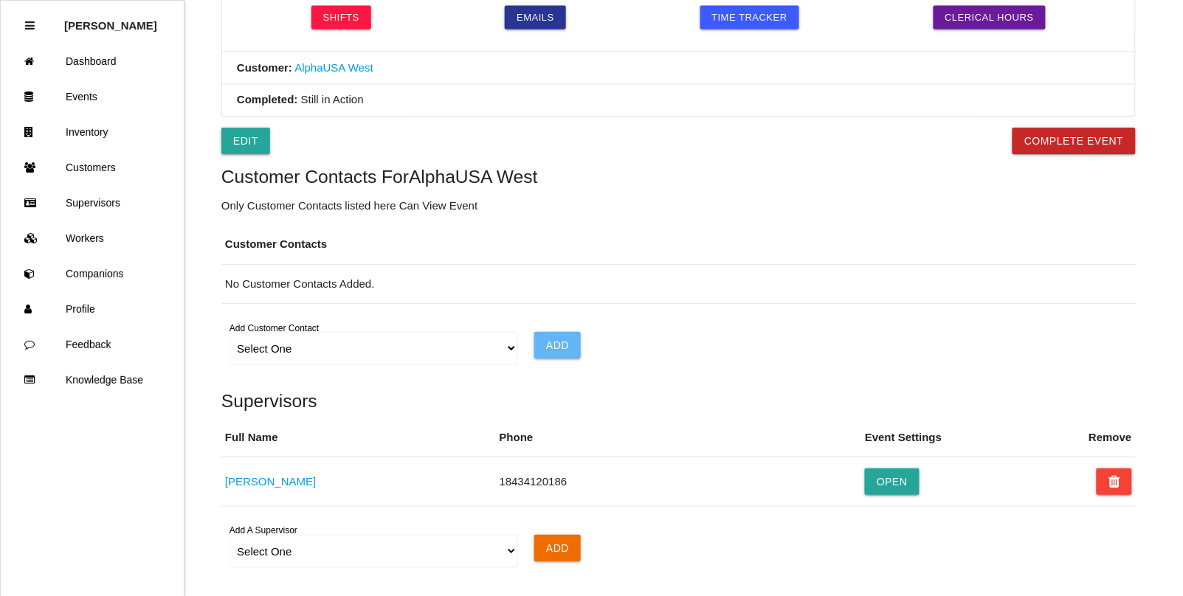
scroll to position [738, 0]
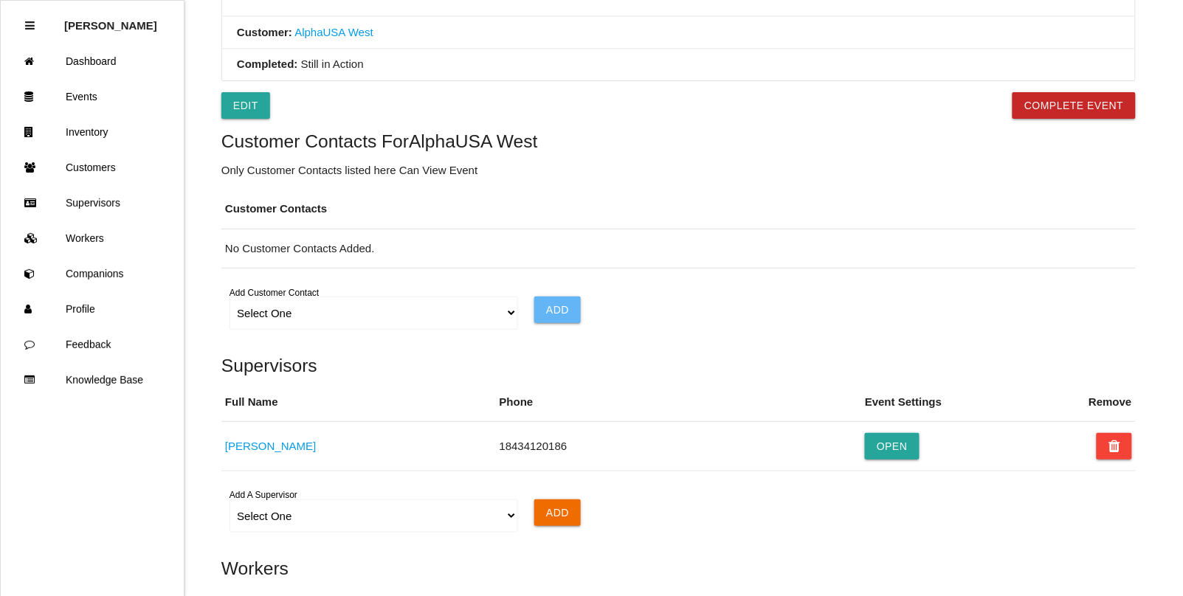
click at [240, 127] on div "Back Export Export Excel Export CSV Event Details Workers Search Event Name: 19…" at bounding box center [678, 46] width 914 height 1475
click at [249, 108] on link "Edit" at bounding box center [245, 105] width 49 height 27
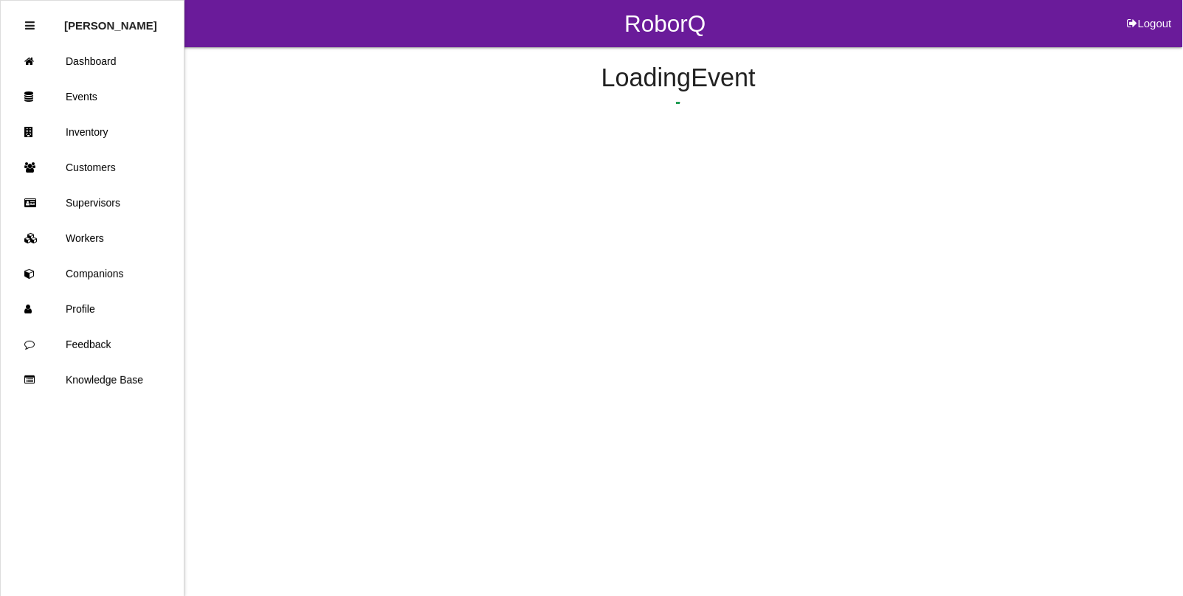
select select "remove"
select select "false"
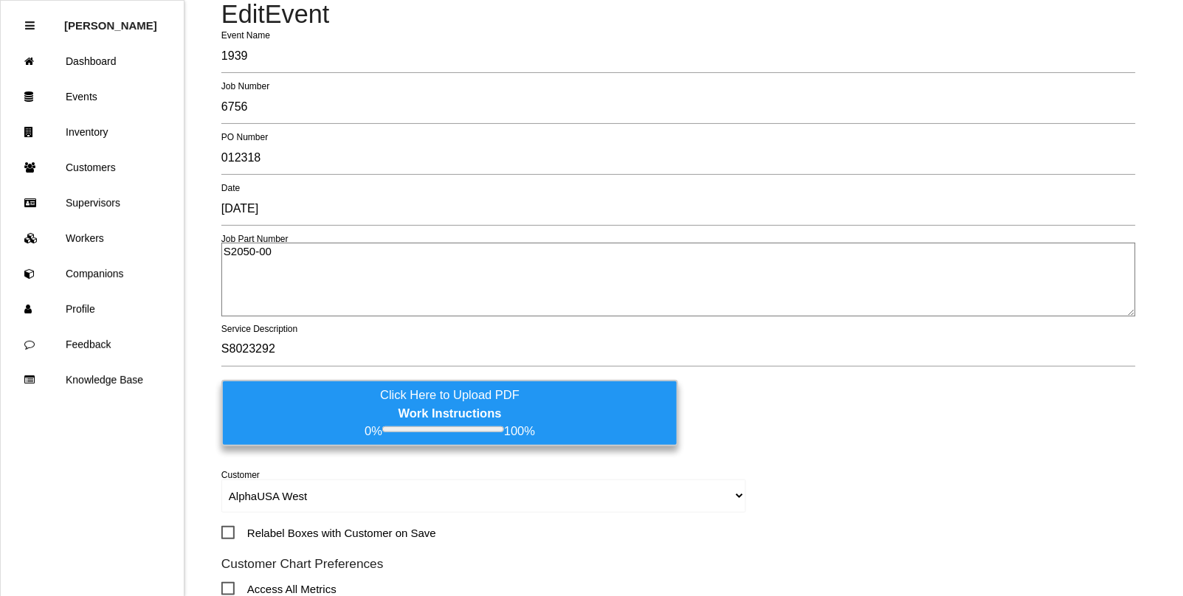
scroll to position [92, 0]
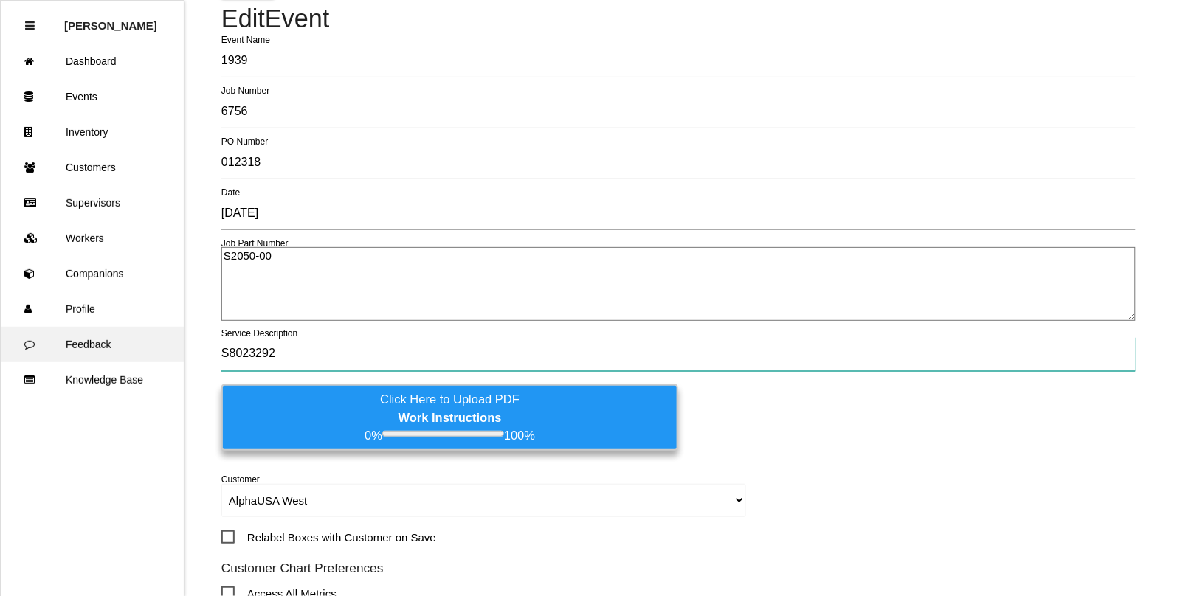
drag, startPoint x: 301, startPoint y: 356, endPoint x: 136, endPoint y: 347, distance: 164.8
type input "Parts stuck together; foreign material"
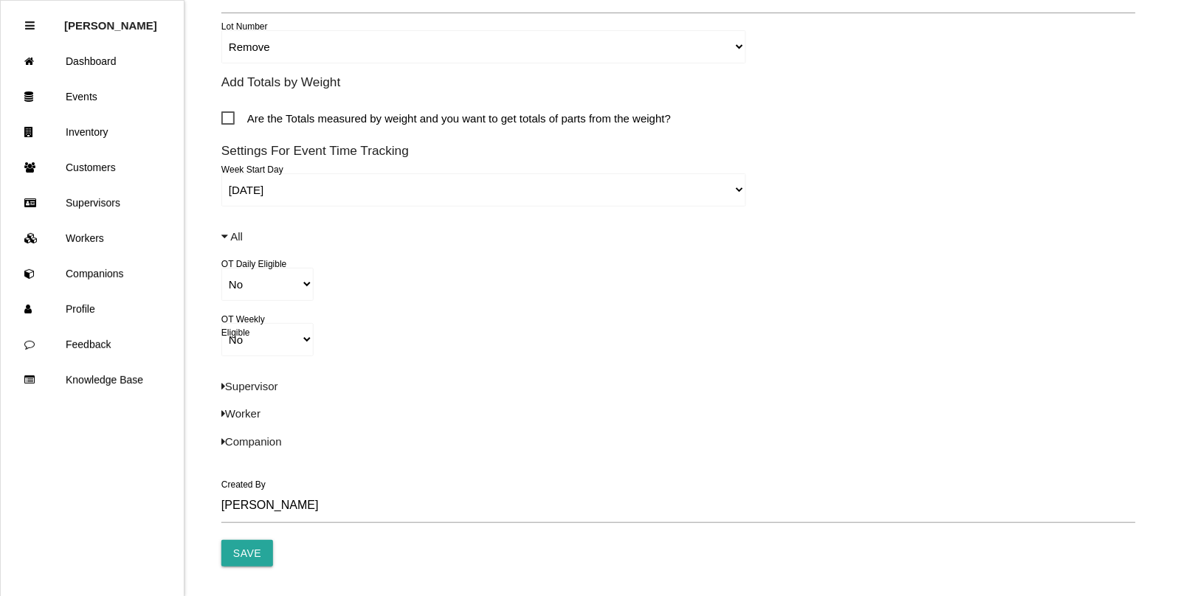
scroll to position [1017, 0]
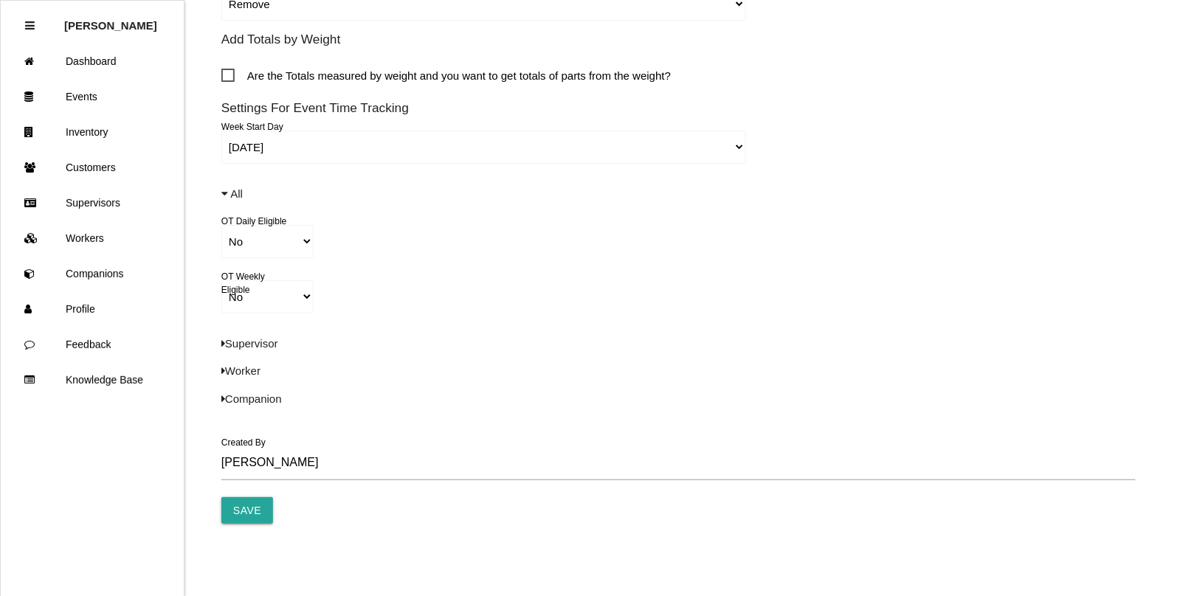
click at [251, 511] on input "Save" at bounding box center [247, 510] width 52 height 27
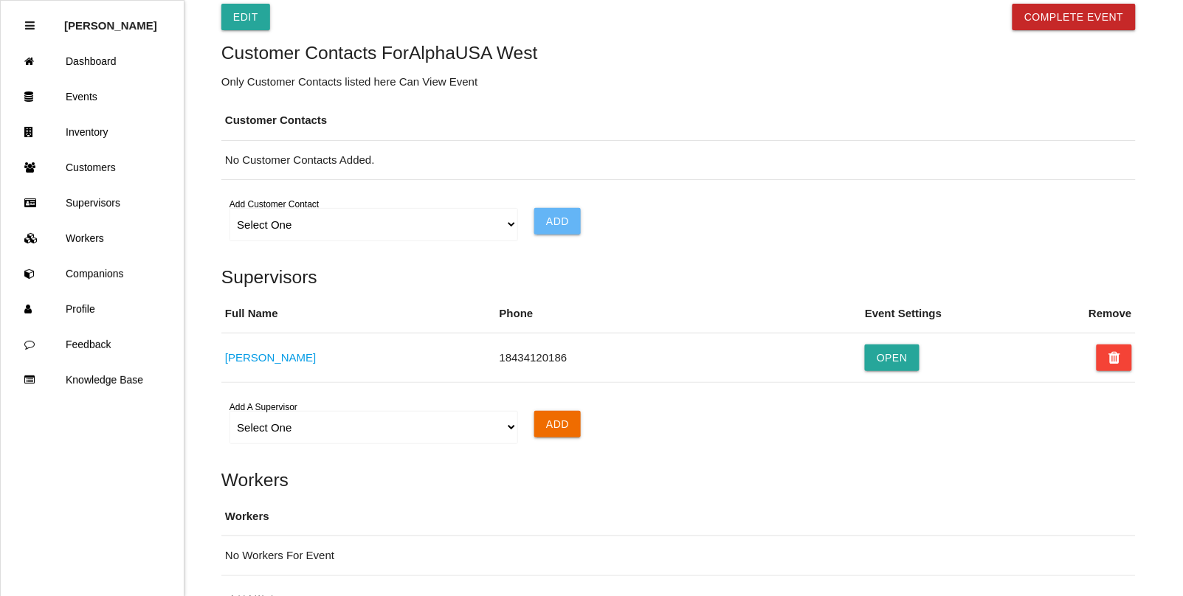
scroll to position [1003, 0]
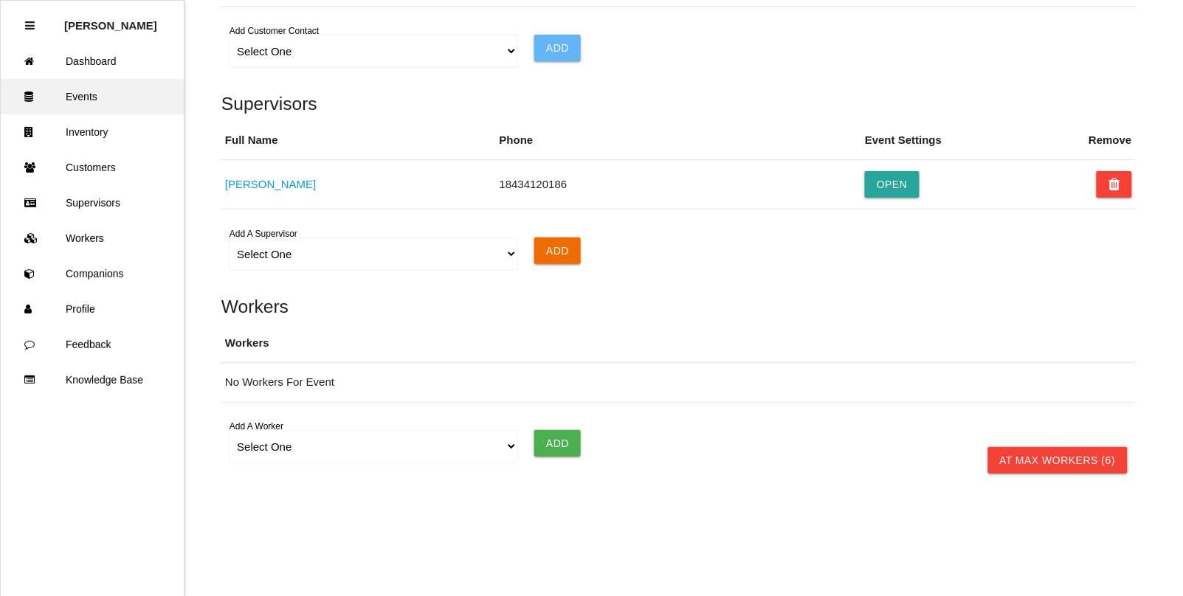
click at [90, 97] on link "Events" at bounding box center [92, 96] width 183 height 35
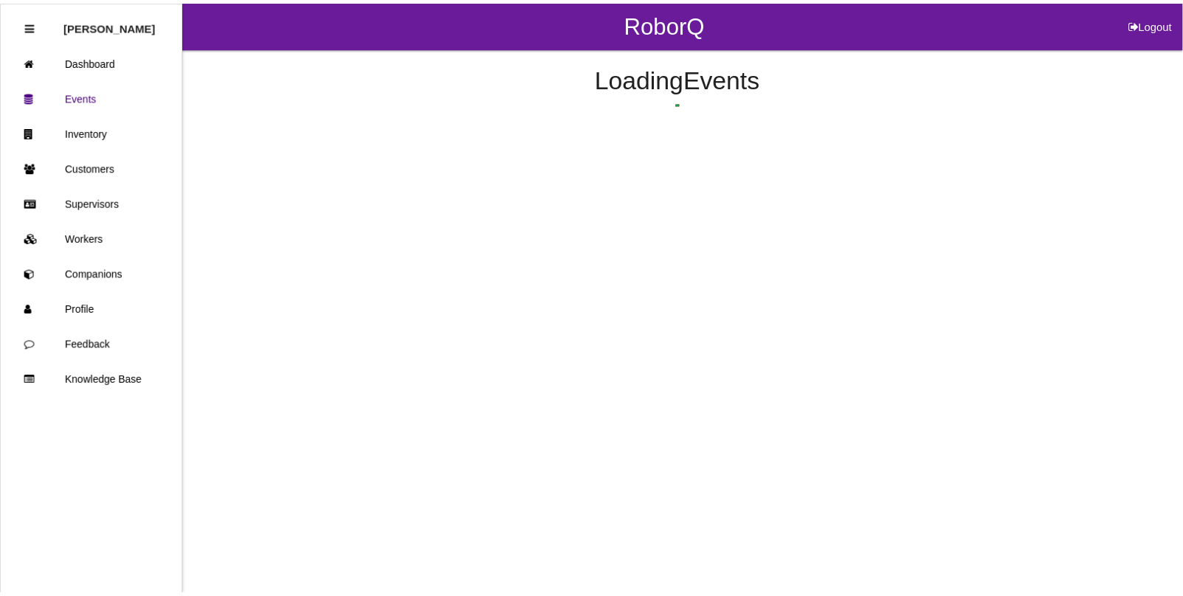
scroll to position [37, 0]
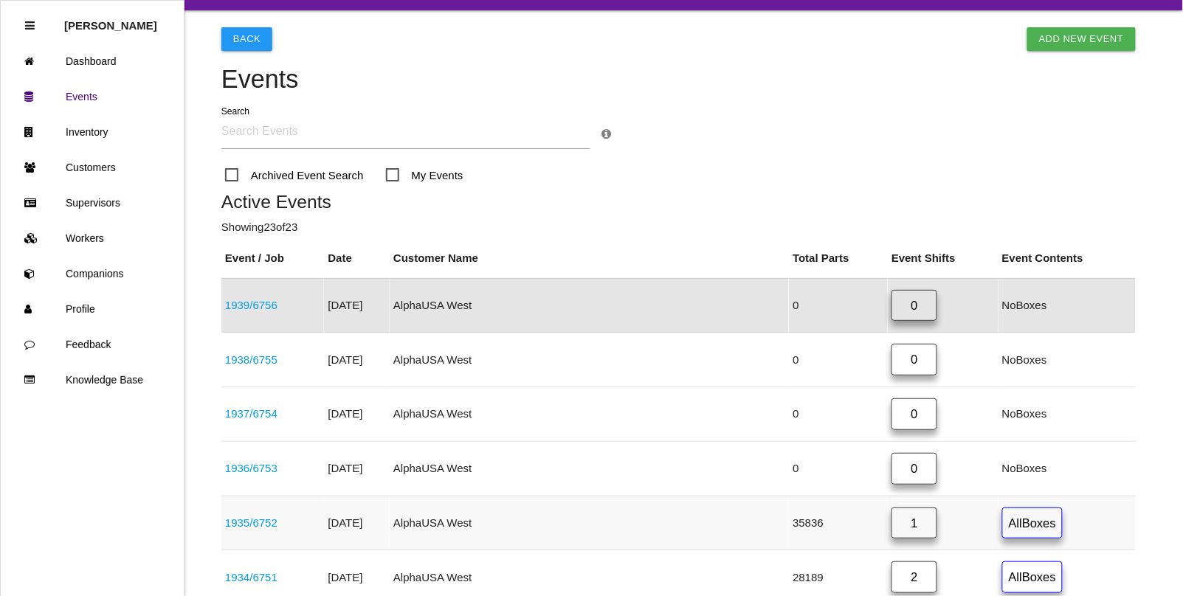
click at [258, 522] on link "1935 / 6752" at bounding box center [251, 522] width 52 height 13
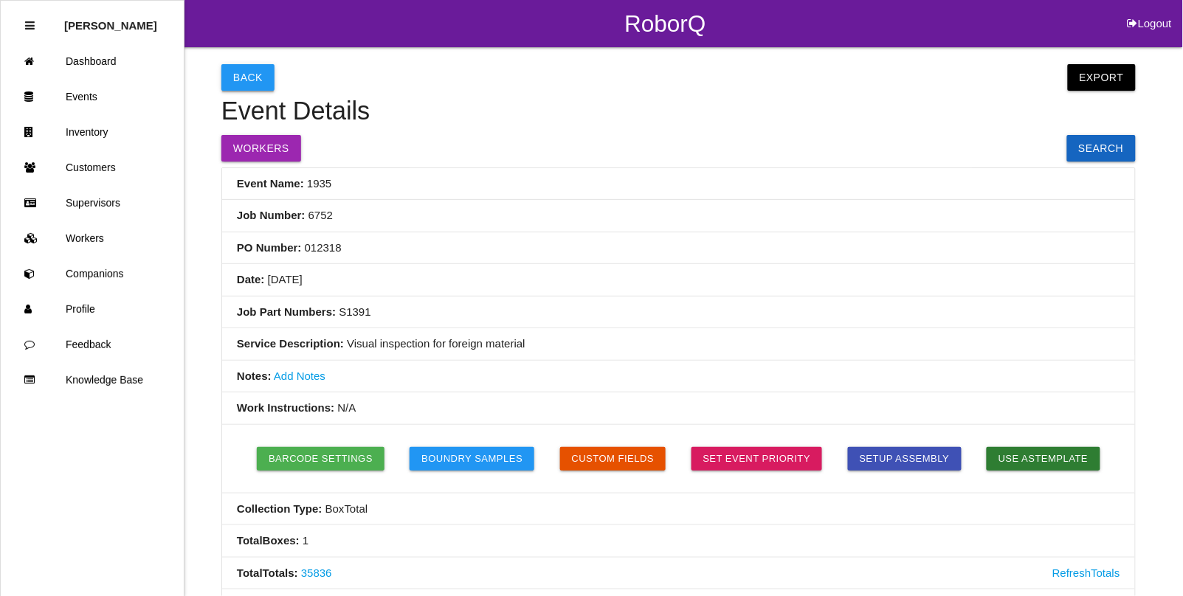
click at [255, 72] on button "Back" at bounding box center [247, 77] width 53 height 27
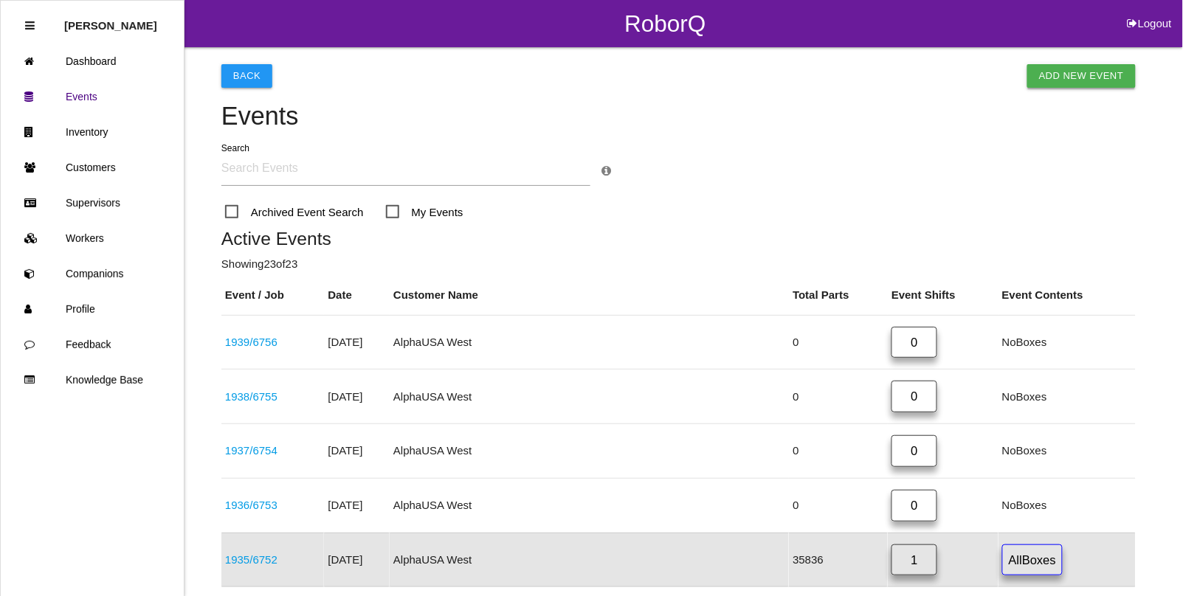
click at [1079, 78] on link "Add New Event" at bounding box center [1081, 76] width 108 height 24
select select "notRequired"
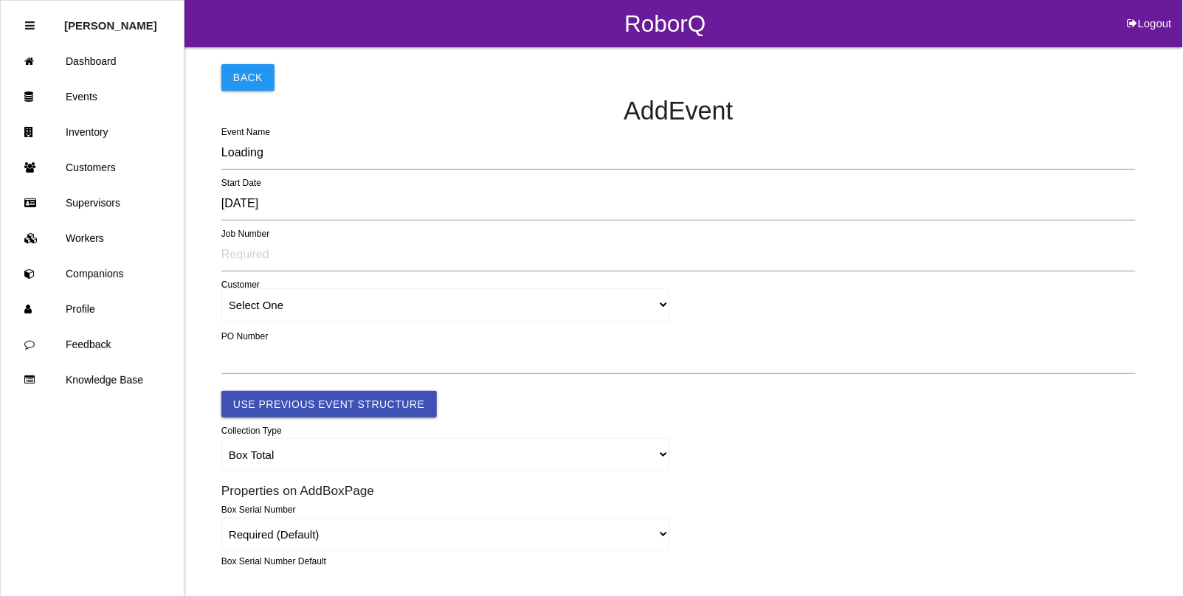
type input "1940"
type input "4.0"
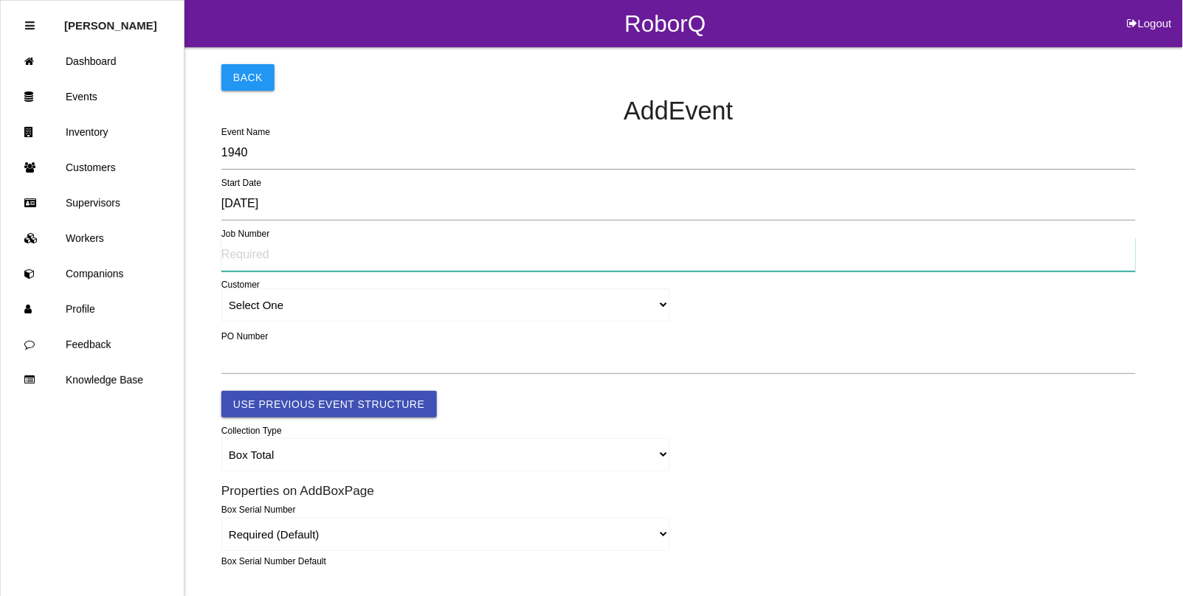
click at [262, 248] on input "text" at bounding box center [678, 255] width 914 height 34
type input "6757"
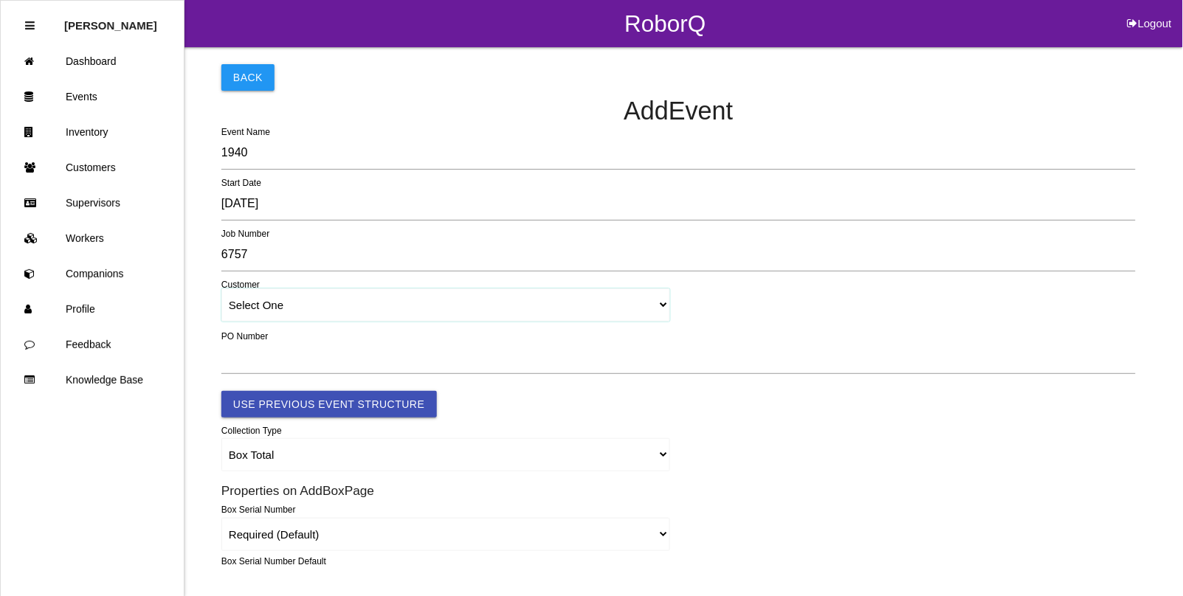
click at [274, 308] on select "Select One [PERSON_NAME] & Co., Inc. [PERSON_NAME] Canada (ARaymond Manufacturi…" at bounding box center [445, 304] width 449 height 33
select select "64934c9633c02e000edff475"
click at [221, 289] on select "Select One [PERSON_NAME] & Co., Inc. [PERSON_NAME] Canada (ARaymond Manufacturi…" at bounding box center [445, 304] width 449 height 33
select select "64934c9633c02e000edff475"
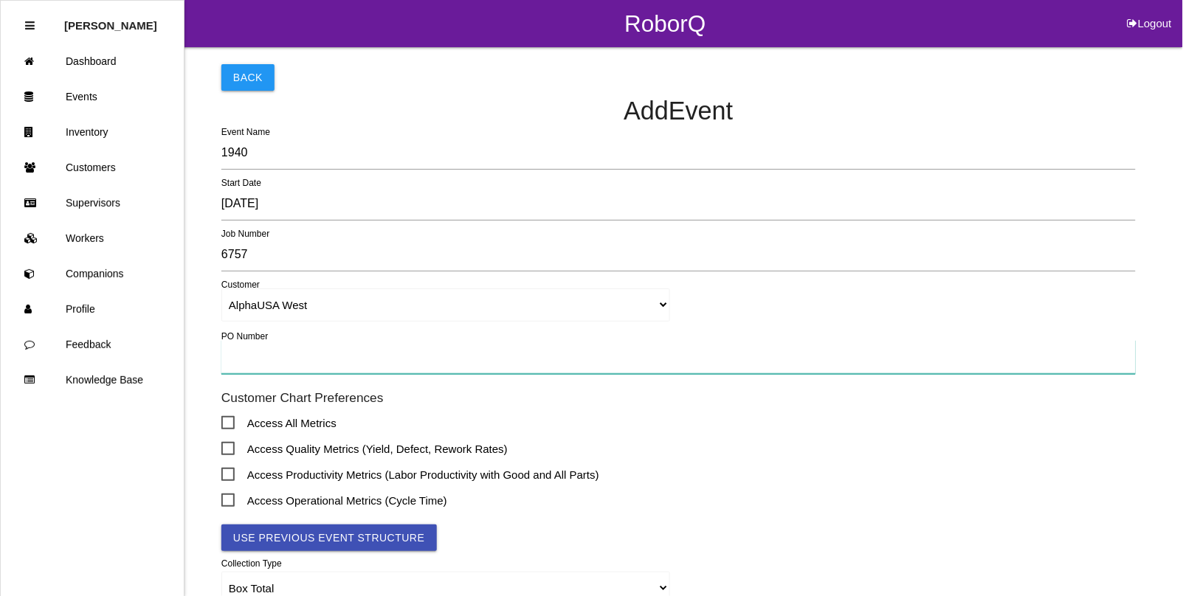
click at [253, 362] on input "text" at bounding box center [678, 357] width 914 height 34
type input "012318"
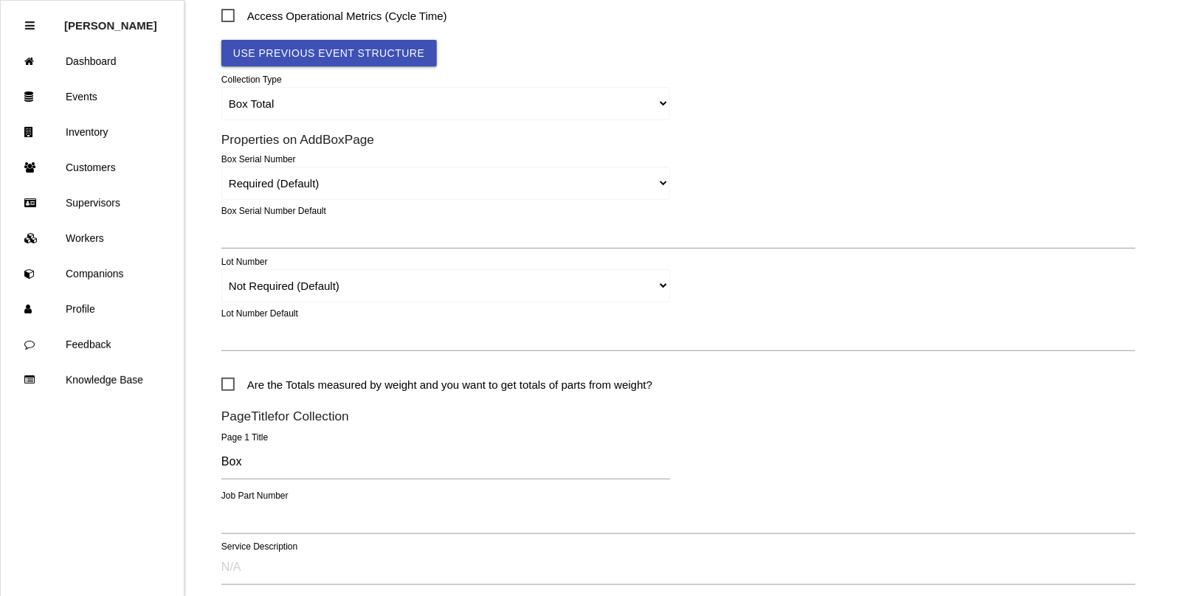
scroll to position [553, 0]
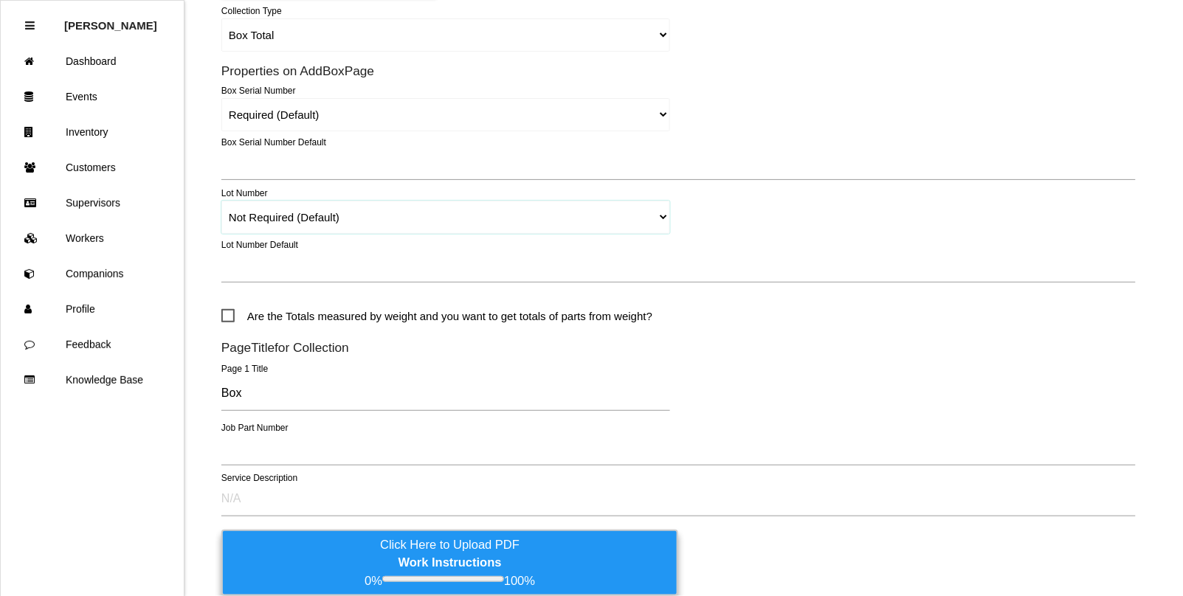
click at [241, 218] on select "Required Not Required (Default) Remove" at bounding box center [445, 217] width 449 height 33
select select "remove"
click at [221, 201] on select "Required Not Required (Default) Remove" at bounding box center [445, 217] width 449 height 33
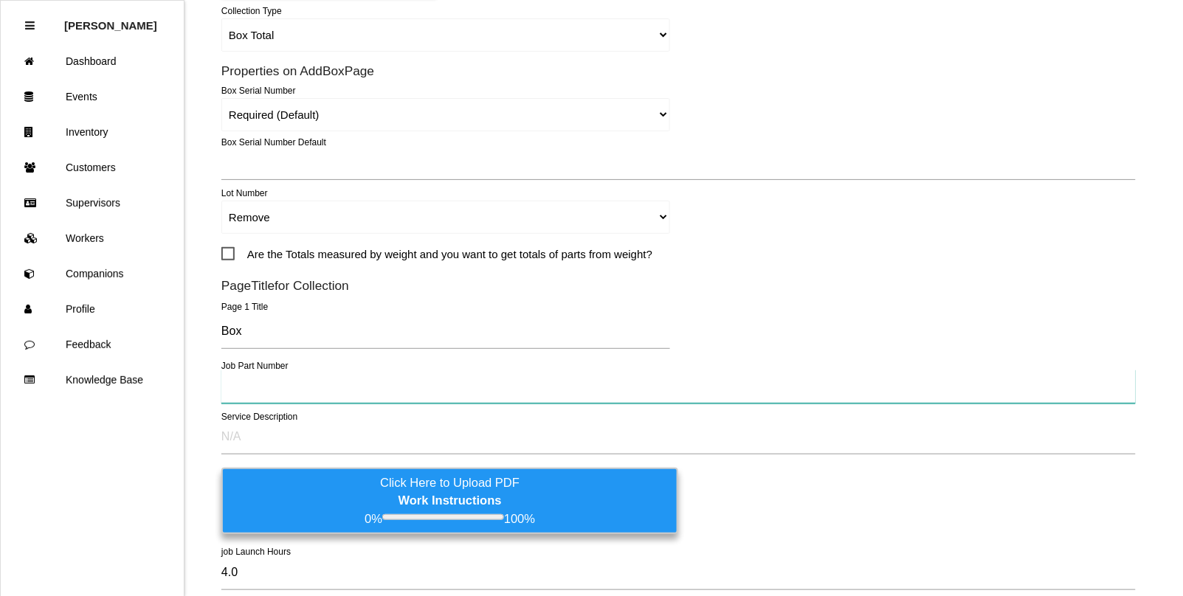
click at [253, 387] on input "text" at bounding box center [678, 387] width 914 height 34
type input "K13360"
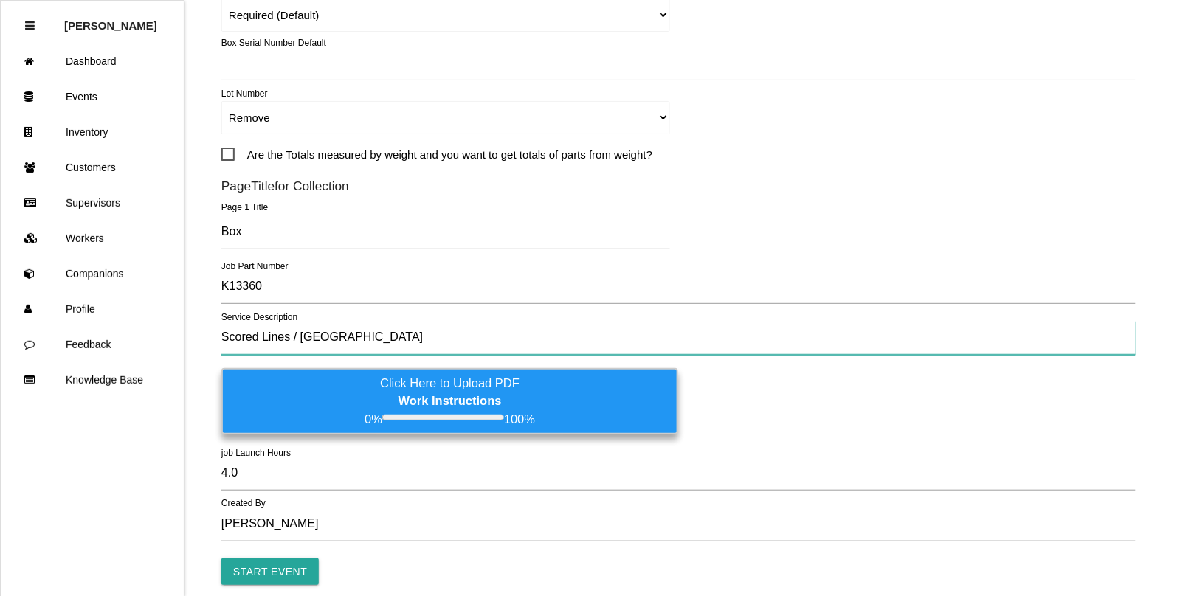
scroll to position [716, 0]
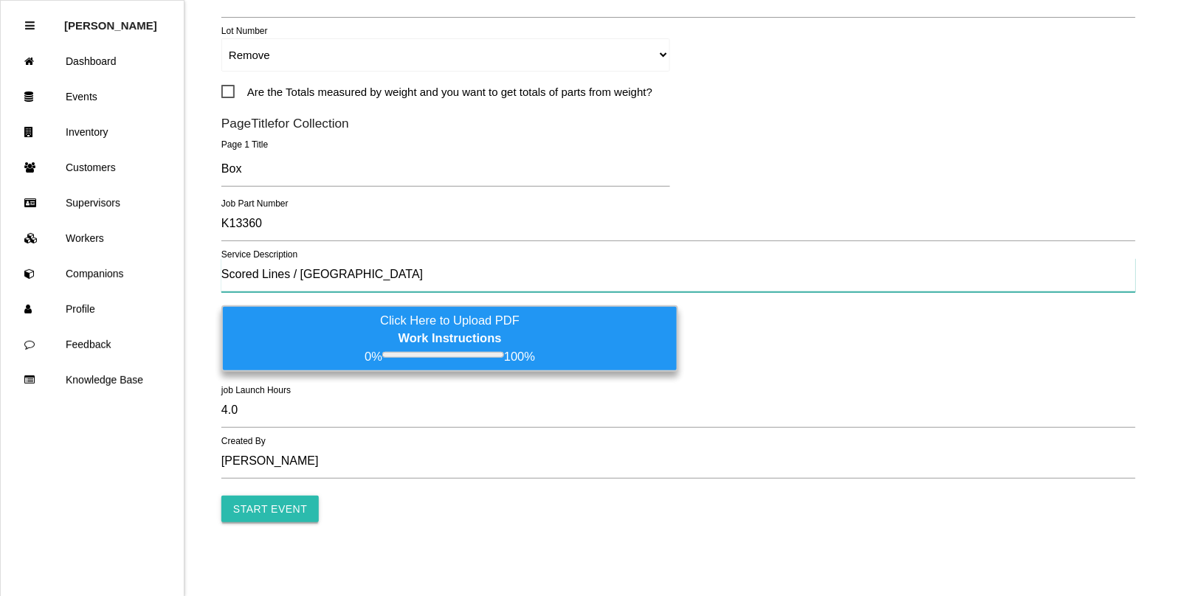
type input "Scored Lines / [GEOGRAPHIC_DATA]"
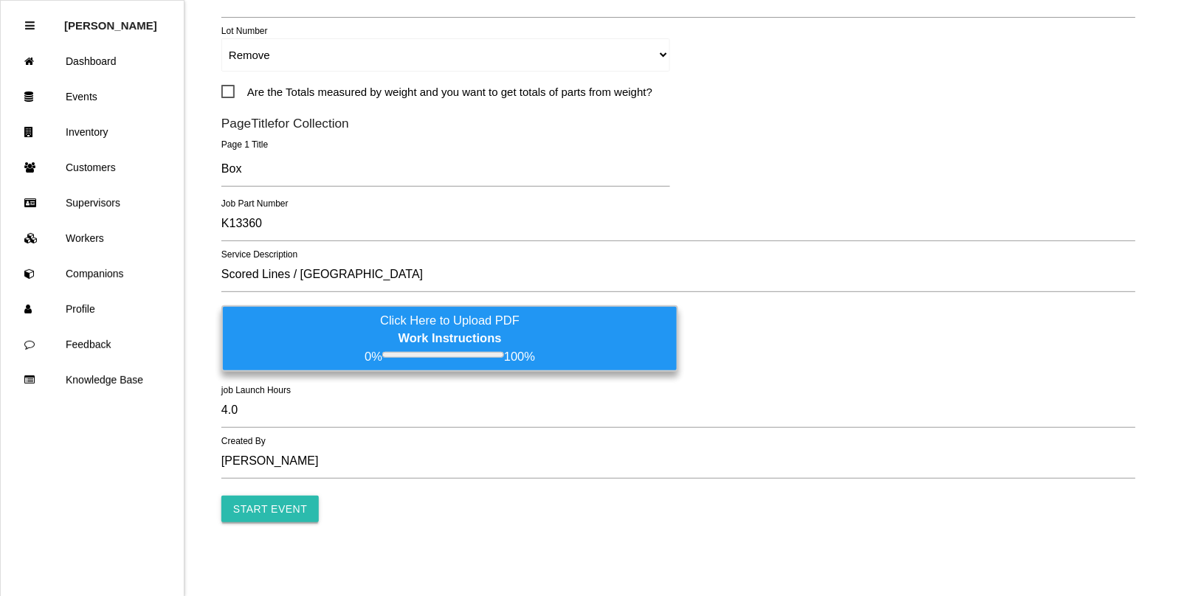
click at [268, 516] on input "Start Event" at bounding box center [269, 509] width 97 height 27
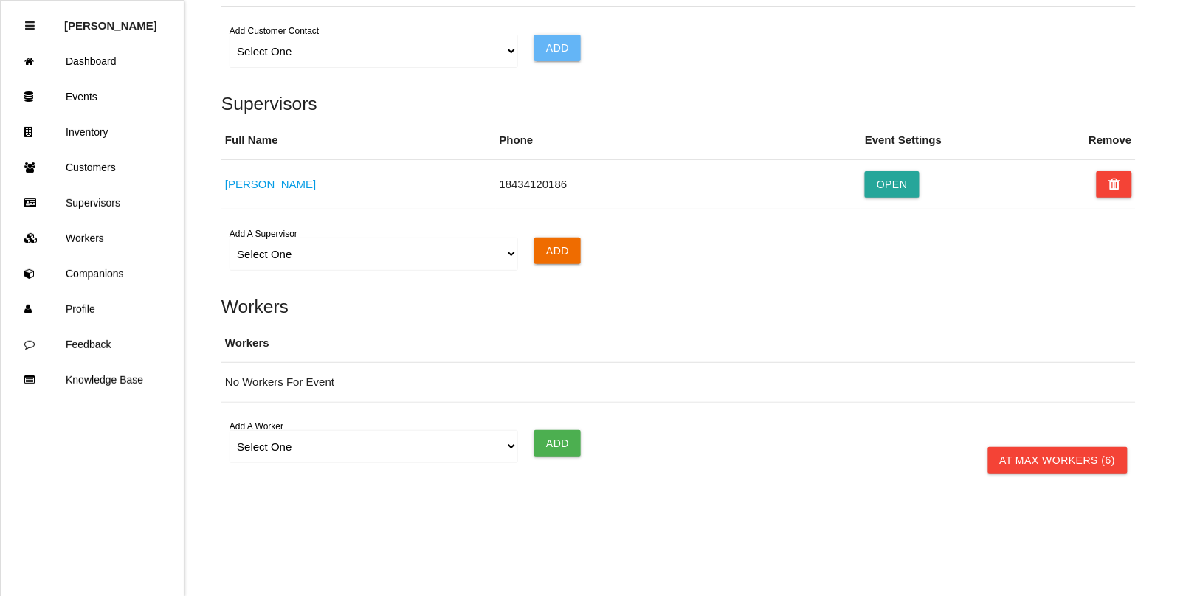
scroll to position [1003, 0]
click at [266, 440] on select "Select One [PERSON_NAME] [PERSON_NAME] [PERSON_NAME] [PERSON_NAME] [PERSON_NAME…" at bounding box center [373, 446] width 288 height 33
click at [229, 431] on select "Select One [PERSON_NAME] [PERSON_NAME] [PERSON_NAME] [PERSON_NAME] [PERSON_NAME…" at bounding box center [373, 446] width 288 height 33
click at [553, 443] on input "Add" at bounding box center [557, 443] width 46 height 27
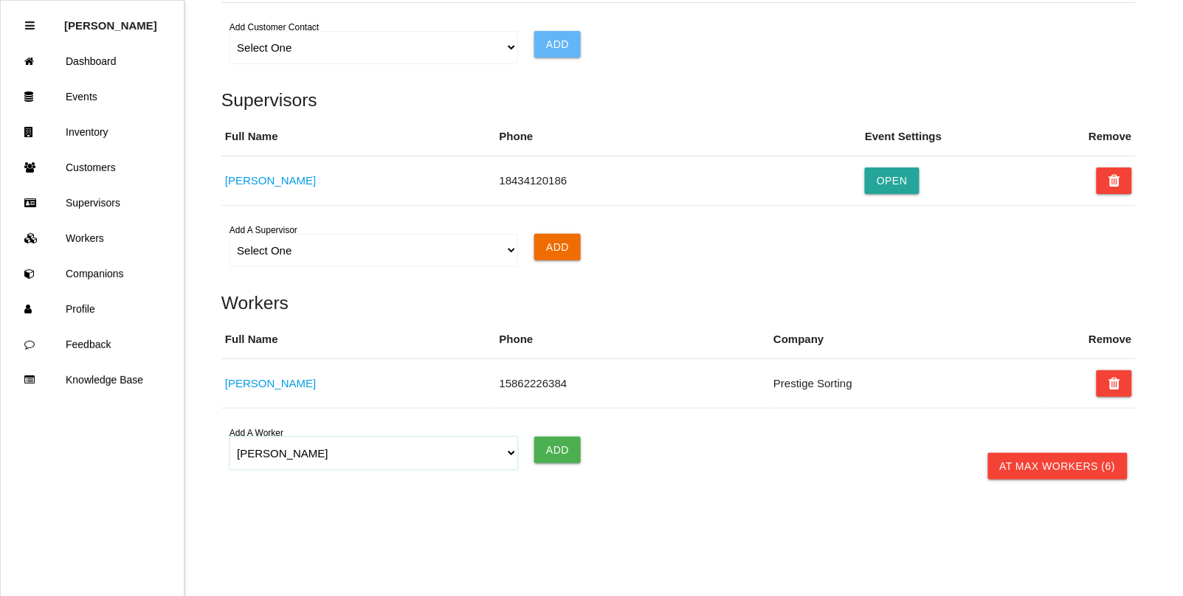
click at [273, 454] on select "Select One [PERSON_NAME] [PERSON_NAME] [PERSON_NAME] [PERSON_NAME] [PERSON_NAME…" at bounding box center [373, 453] width 288 height 33
select select "5f77858b1afedb0012ee5ca3"
click at [229, 440] on select "Select One [PERSON_NAME] [PERSON_NAME] [PERSON_NAME] [PERSON_NAME] [PERSON_NAME…" at bounding box center [373, 453] width 288 height 33
click at [561, 456] on input "Add" at bounding box center [557, 450] width 46 height 27
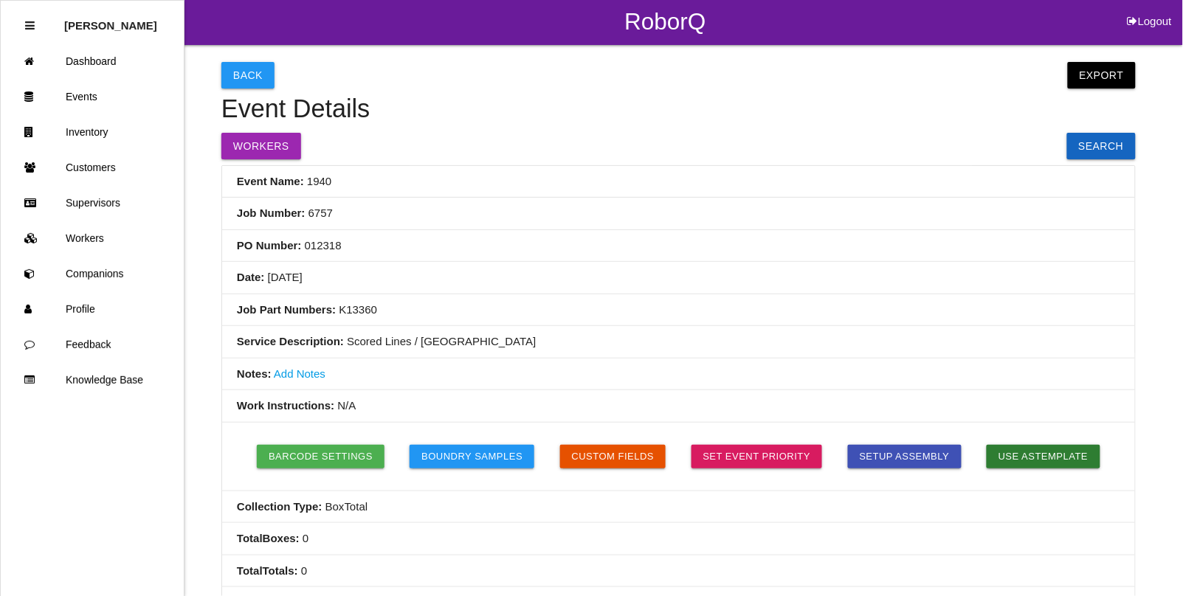
scroll to position [0, 0]
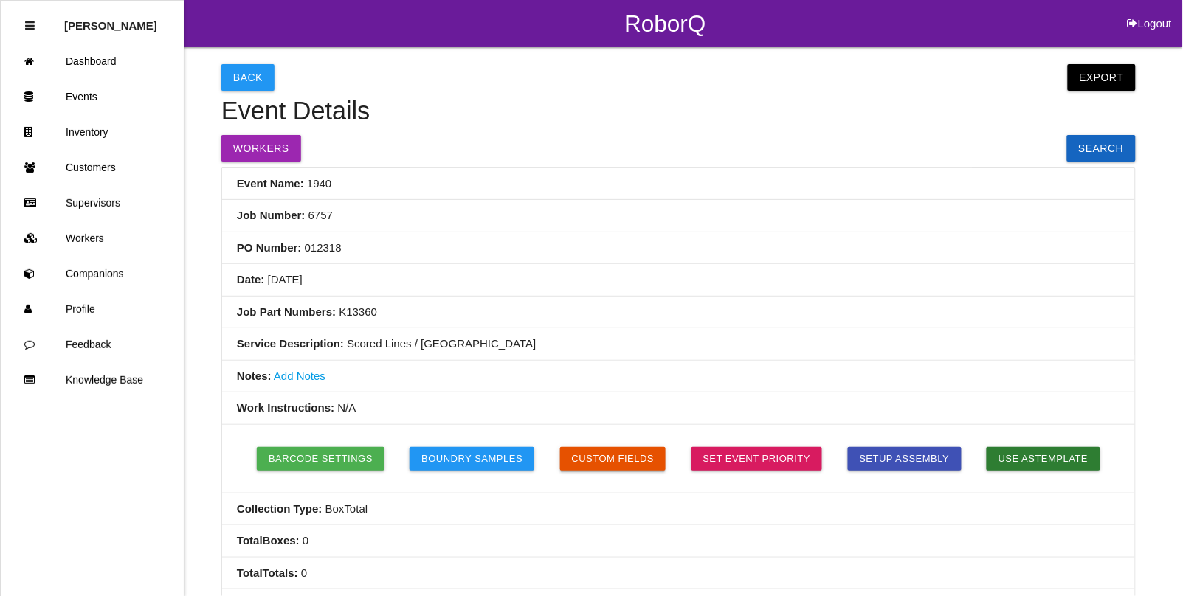
click at [616, 467] on button "Custom Fields" at bounding box center [613, 459] width 106 height 24
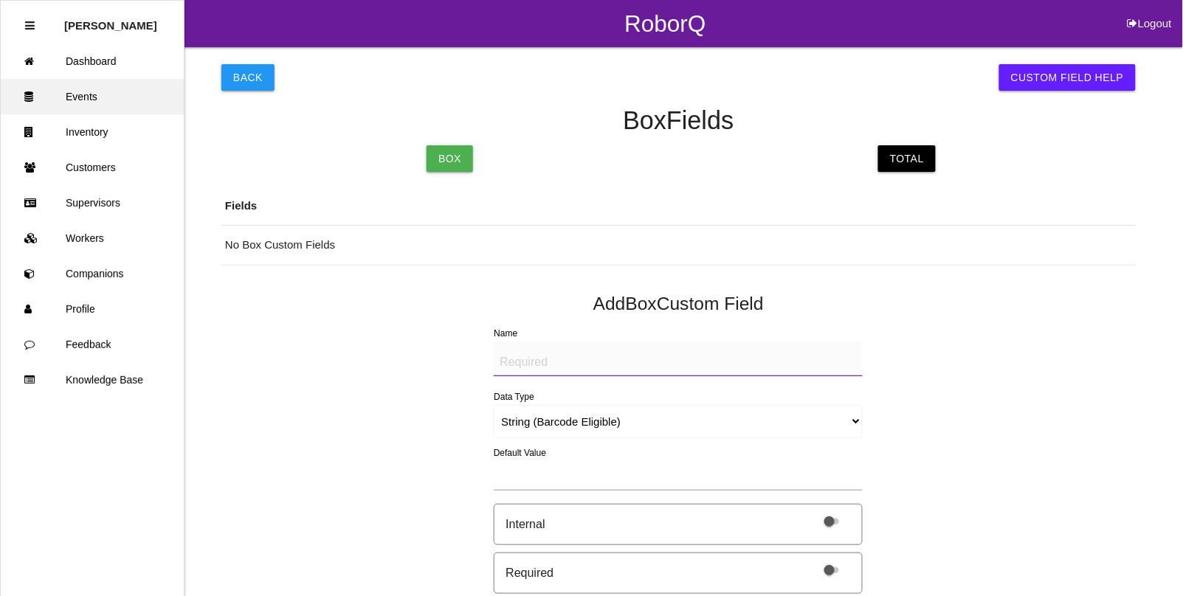
click at [81, 100] on link "Events" at bounding box center [92, 96] width 183 height 35
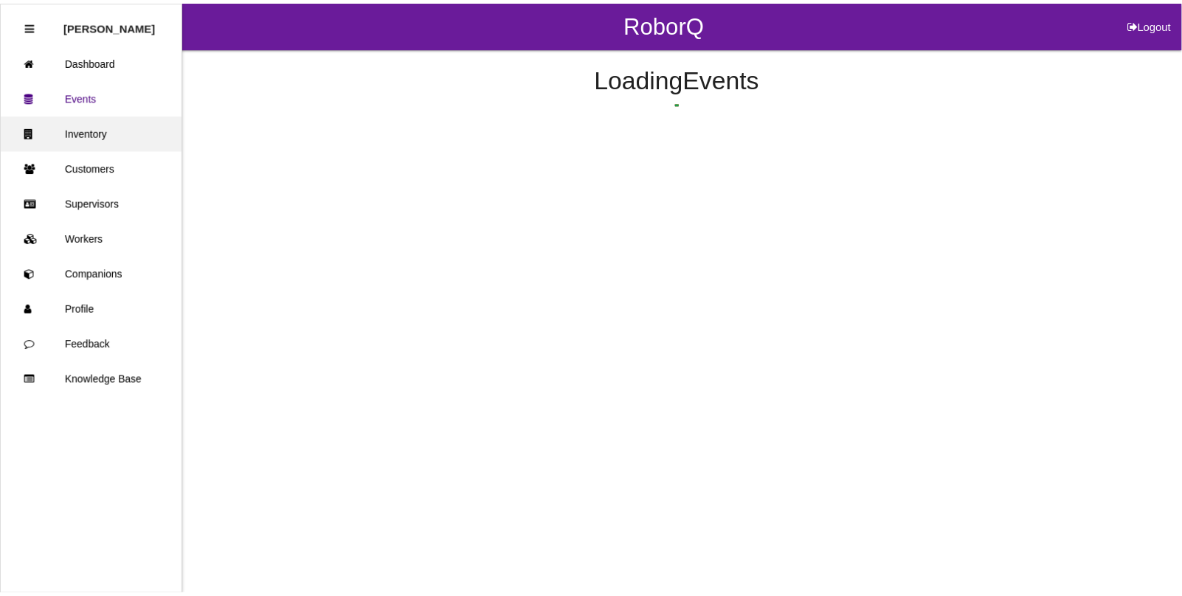
scroll to position [37, 0]
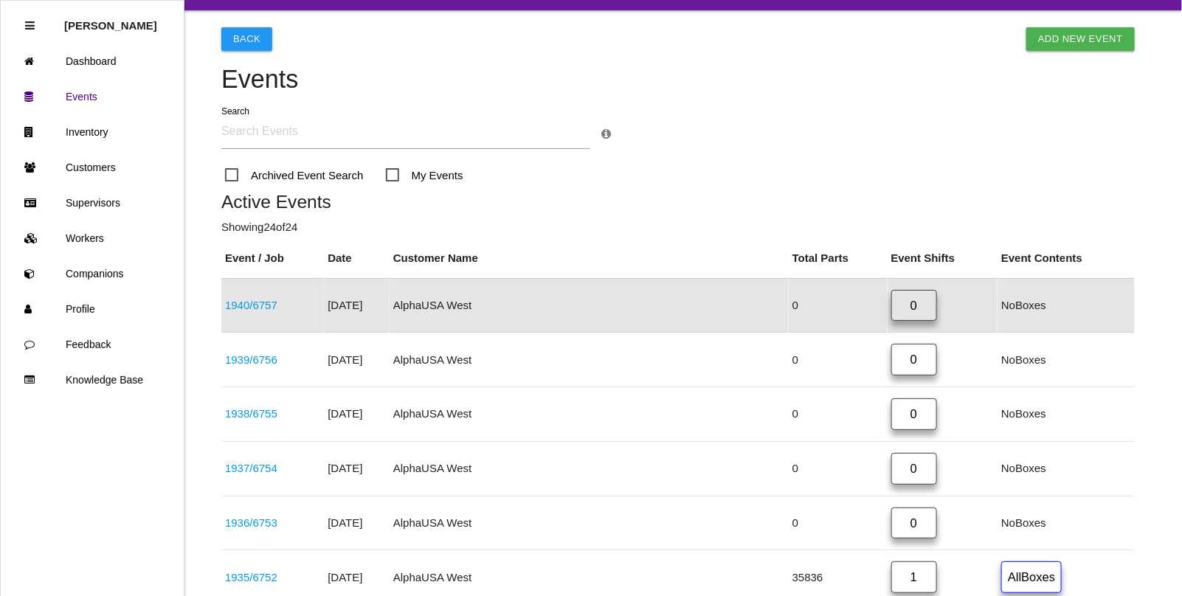
click at [267, 303] on link "1940 / 6757" at bounding box center [251, 305] width 52 height 13
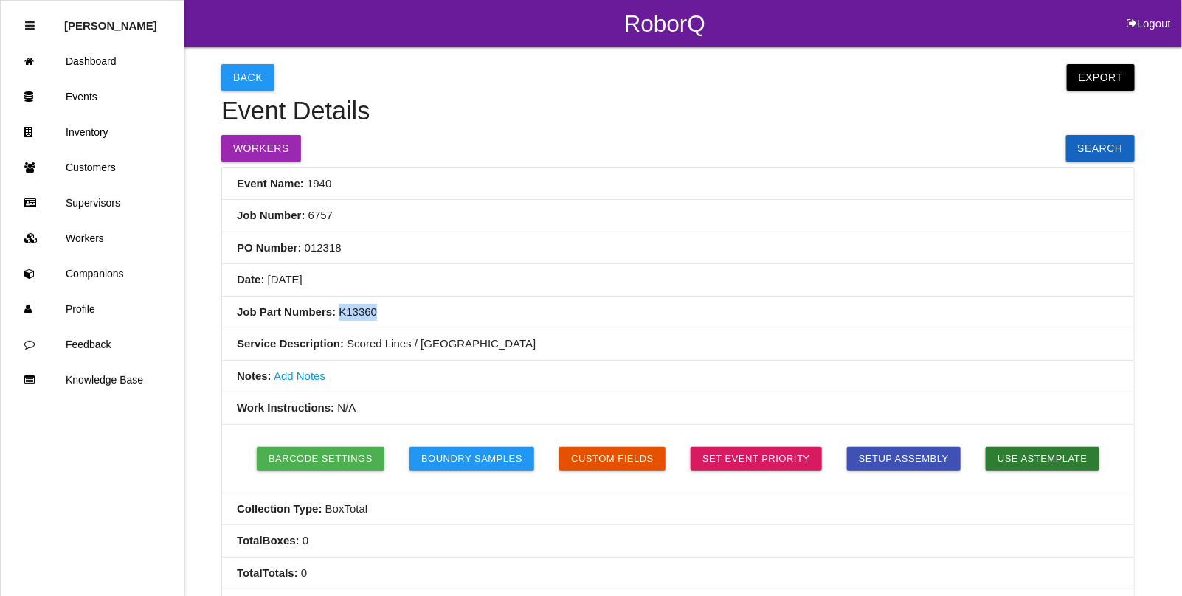
drag, startPoint x: 378, startPoint y: 311, endPoint x: 337, endPoint y: 314, distance: 41.4
click at [337, 314] on li "Job Part Numbers: K13360" at bounding box center [678, 313] width 912 height 32
copy li "K13360"
click at [397, 249] on li "PO Number: 012318" at bounding box center [678, 248] width 912 height 32
click at [1151, 11] on button "Logout" at bounding box center [1149, 5] width 66 height 11
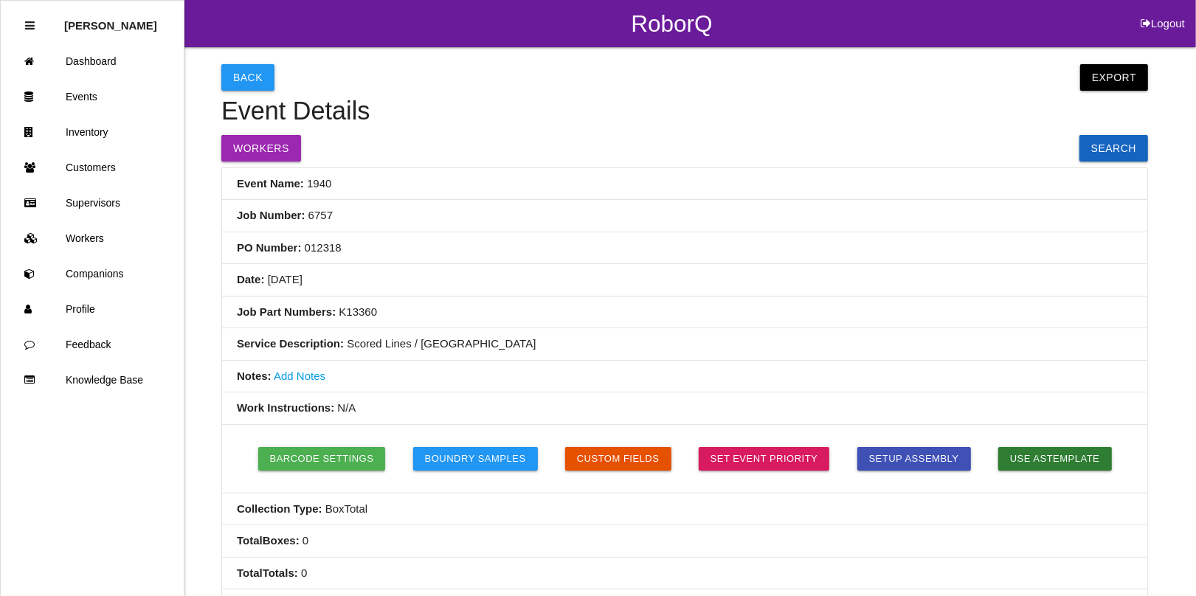
select select "Admin"
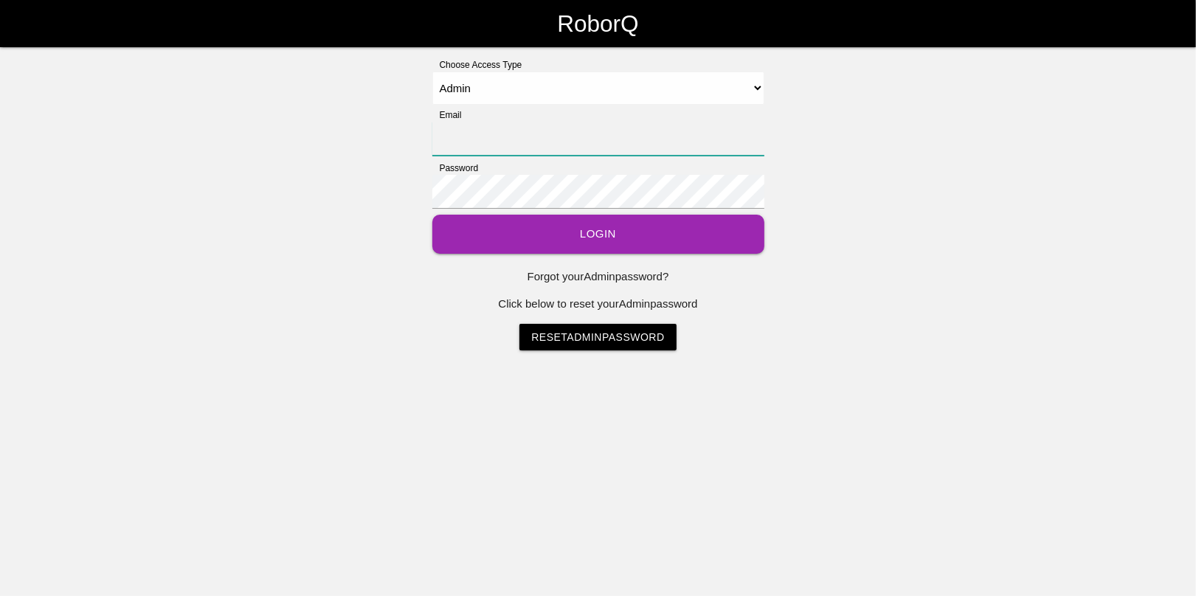
type input "[EMAIL_ADDRESS][DOMAIN_NAME]"
